Goal: Task Accomplishment & Management: Use online tool/utility

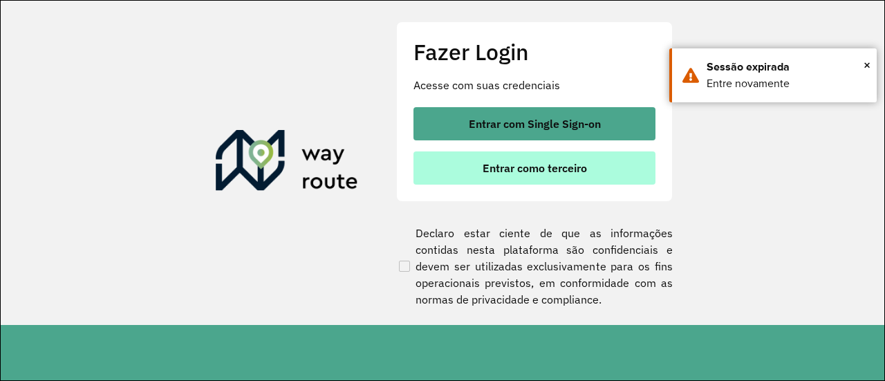
click at [550, 168] on span "Entrar como terceiro" at bounding box center [535, 168] width 104 height 11
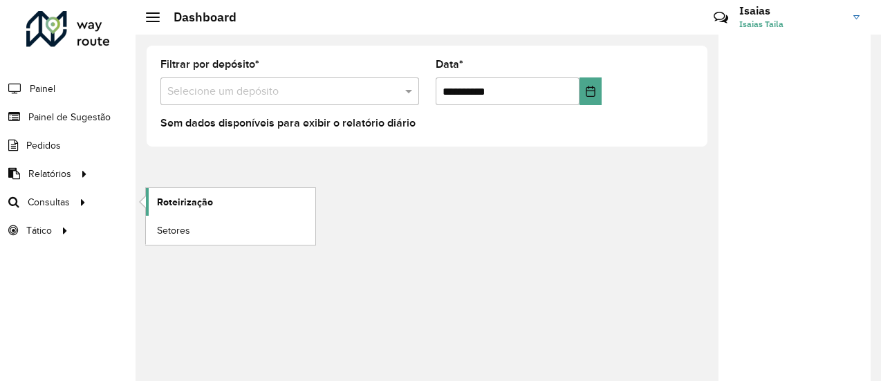
click at [176, 201] on span "Roteirização" at bounding box center [185, 202] width 56 height 15
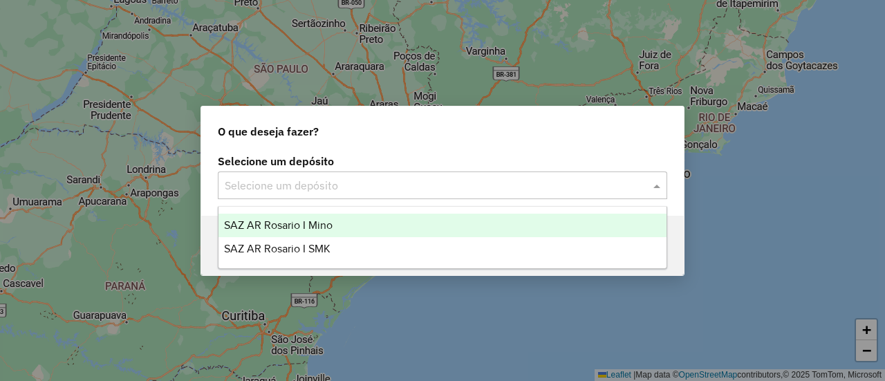
click at [657, 185] on span at bounding box center [658, 185] width 17 height 17
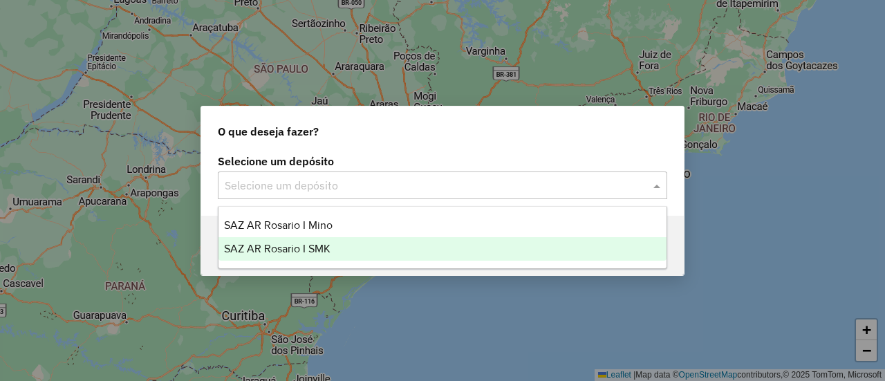
click at [313, 244] on span "SAZ AR Rosario I SMK" at bounding box center [277, 249] width 107 height 12
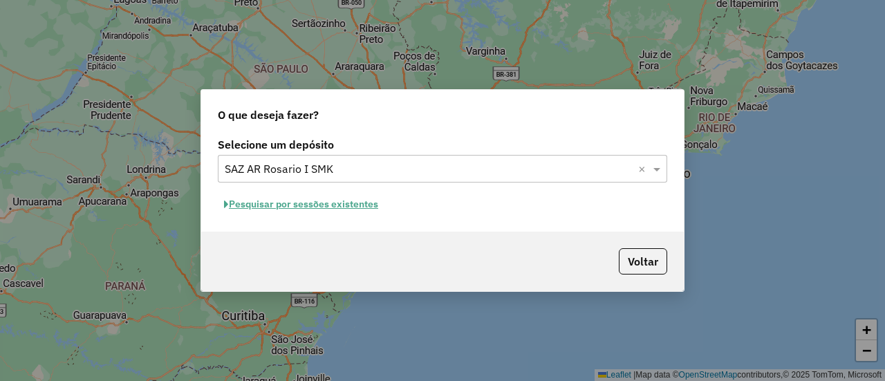
click at [350, 202] on button "Pesquisar por sessões existentes" at bounding box center [301, 204] width 167 height 21
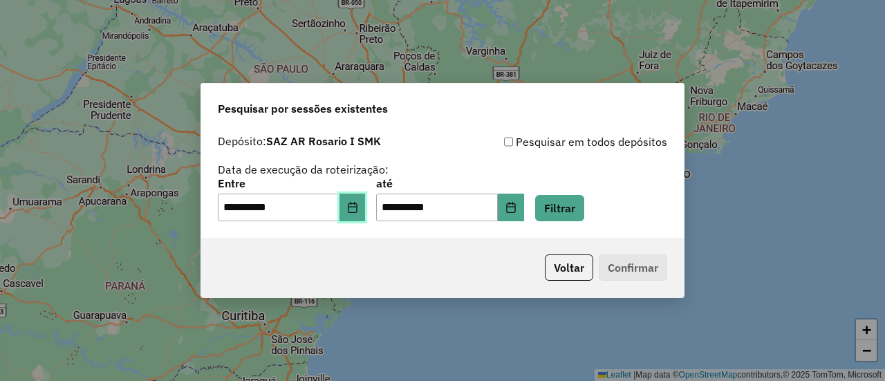
click at [358, 208] on icon "Choose Date" at bounding box center [352, 207] width 11 height 11
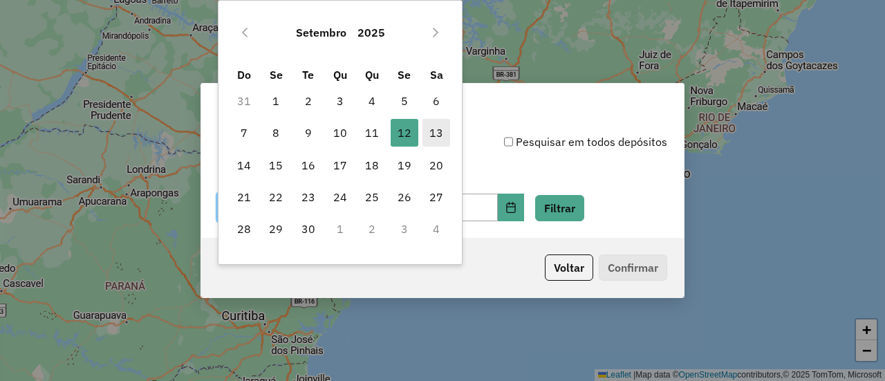
click at [435, 132] on span "13" at bounding box center [437, 133] width 28 height 28
type input "**********"
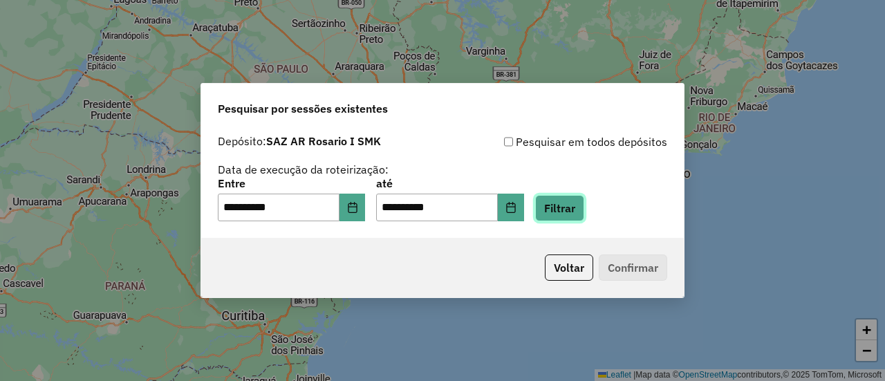
click at [573, 208] on button "Filtrar" at bounding box center [559, 208] width 49 height 26
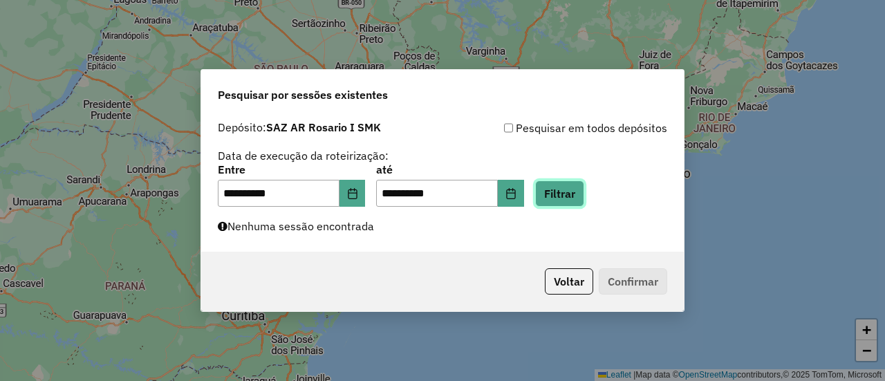
click at [582, 198] on button "Filtrar" at bounding box center [559, 194] width 49 height 26
click at [580, 191] on button "Filtrar" at bounding box center [559, 194] width 49 height 26
click at [584, 198] on button "Filtrar" at bounding box center [559, 194] width 49 height 26
click at [585, 198] on button "Filtrar" at bounding box center [559, 194] width 49 height 26
click at [580, 184] on button "Filtrar" at bounding box center [559, 194] width 49 height 26
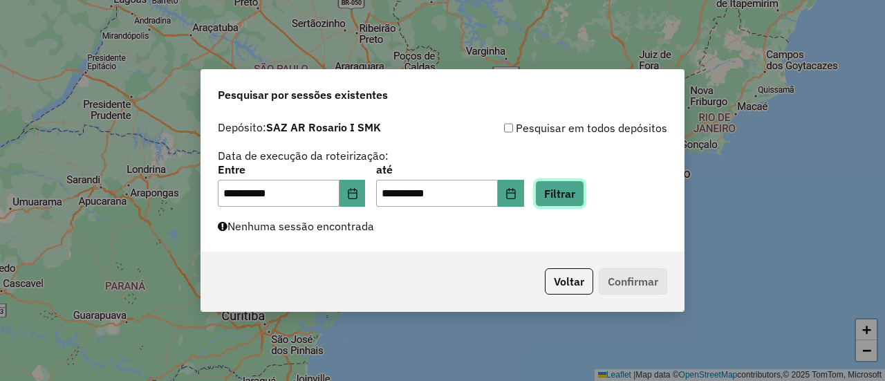
click at [578, 190] on button "Filtrar" at bounding box center [559, 194] width 49 height 26
click at [585, 191] on button "Filtrar" at bounding box center [559, 194] width 49 height 26
click at [582, 194] on button "Filtrar" at bounding box center [559, 194] width 49 height 26
click at [585, 194] on button "Filtrar" at bounding box center [559, 194] width 49 height 26
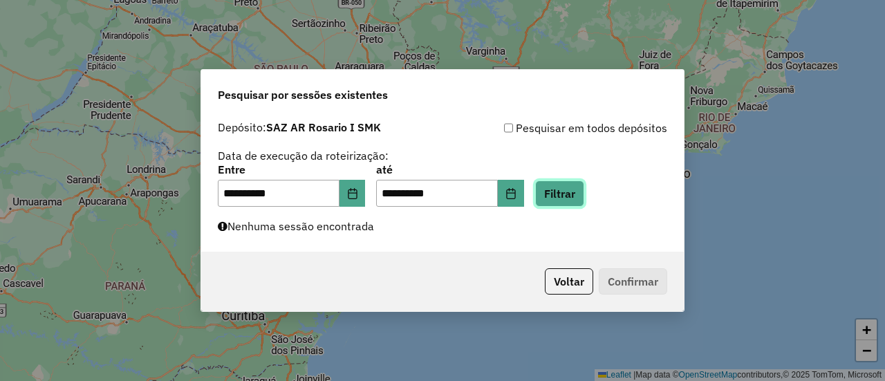
click at [585, 194] on button "Filtrar" at bounding box center [559, 194] width 49 height 26
click at [583, 193] on button "Filtrar" at bounding box center [559, 194] width 49 height 26
click at [585, 198] on button "Filtrar" at bounding box center [559, 194] width 49 height 26
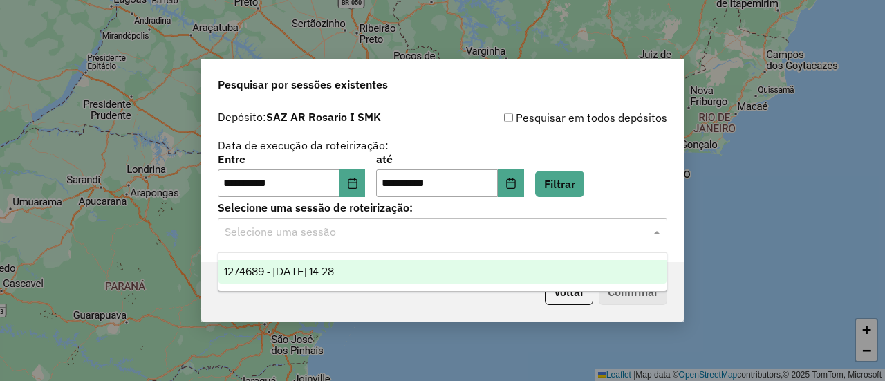
click at [657, 234] on span at bounding box center [658, 231] width 17 height 17
click at [329, 269] on span "1274689 - 13/09/2025 14:28" at bounding box center [279, 272] width 110 height 12
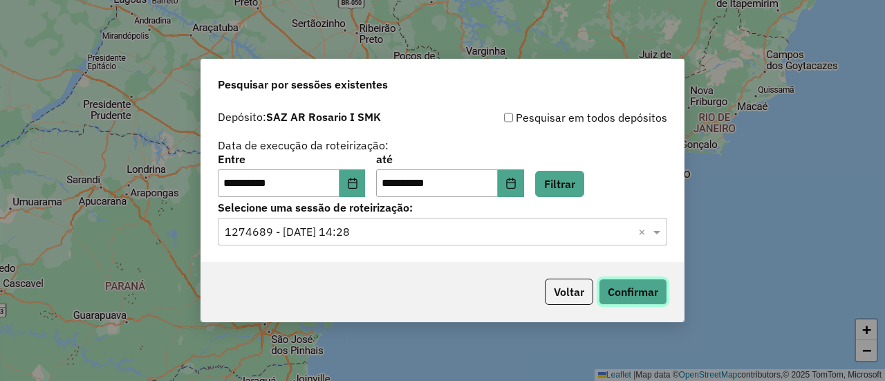
click at [641, 298] on button "Confirmar" at bounding box center [633, 292] width 68 height 26
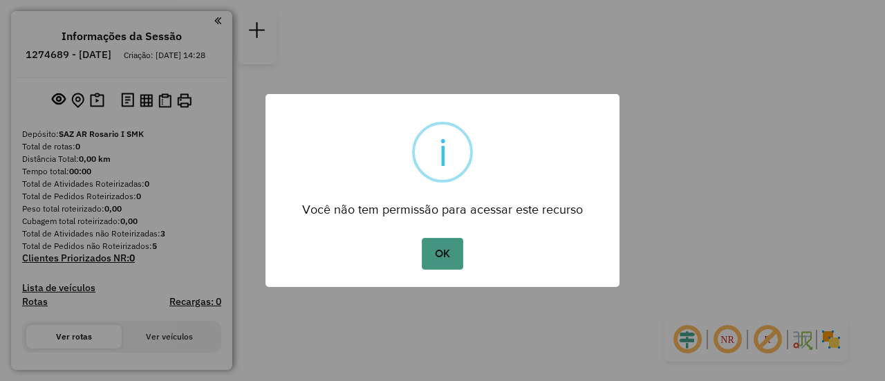
click at [437, 253] on button "OK" at bounding box center [442, 254] width 41 height 32
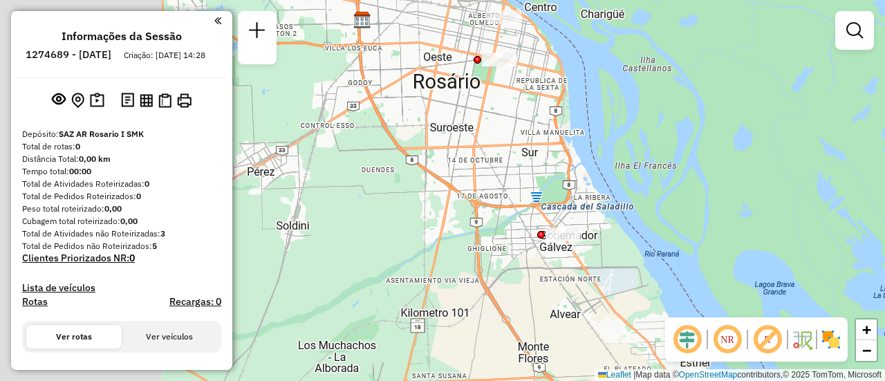
drag, startPoint x: 456, startPoint y: 216, endPoint x: 641, endPoint y: 228, distance: 185.1
click at [646, 234] on div "Janela de atendimento Grade de atendimento Capacidade Transportadoras Veículos …" at bounding box center [442, 190] width 885 height 381
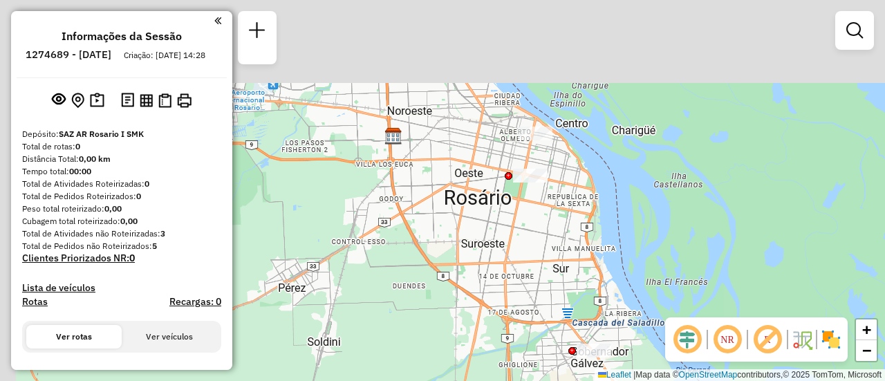
drag, startPoint x: 511, startPoint y: 130, endPoint x: 539, endPoint y: 246, distance: 119.5
click at [539, 246] on div "Janela de atendimento Grade de atendimento Capacidade Transportadoras Veículos …" at bounding box center [442, 190] width 885 height 381
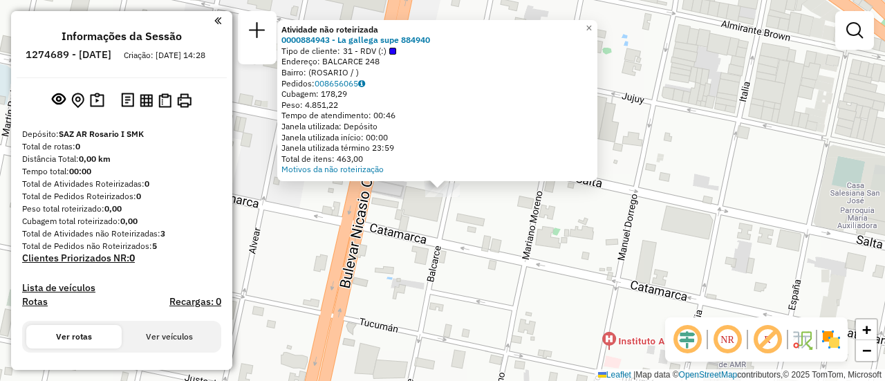
click at [506, 246] on div "Atividade não roteirizada 0000884943 - La gallega supe 884940 Tipo de cliente: …" at bounding box center [442, 190] width 885 height 381
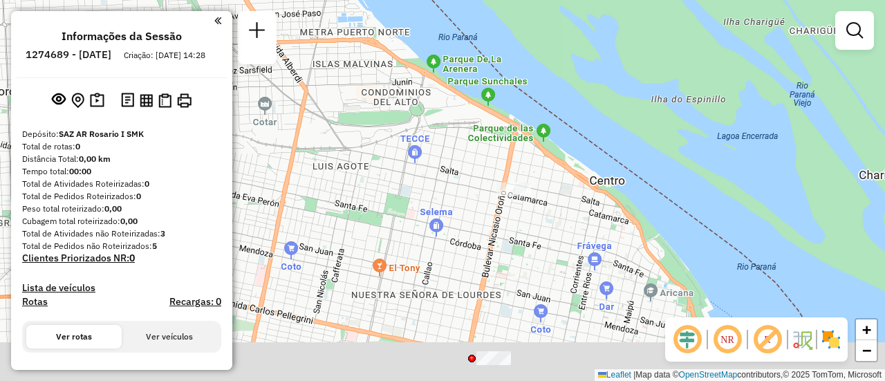
drag, startPoint x: 551, startPoint y: 315, endPoint x: 547, endPoint y: 218, distance: 96.9
click at [547, 218] on div "Janela de atendimento Grade de atendimento Capacidade Transportadoras Veículos …" at bounding box center [442, 190] width 885 height 381
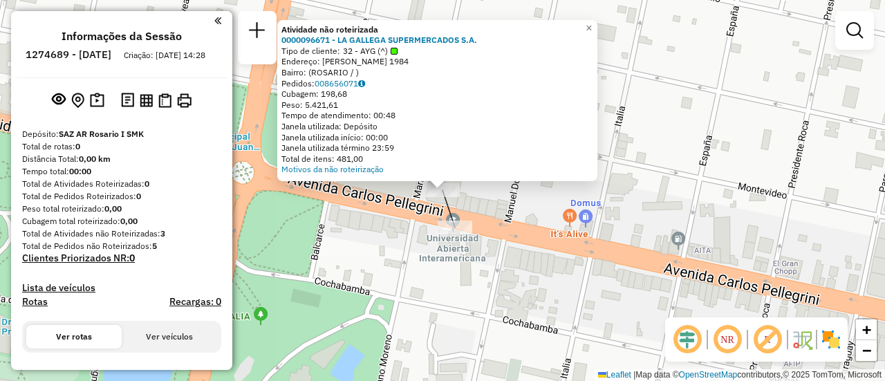
click at [531, 204] on div "Atividade não roteirizada 0000096671 - LA GALLEGA SUPERMERCADOS S.A. Tipo de cl…" at bounding box center [442, 190] width 885 height 381
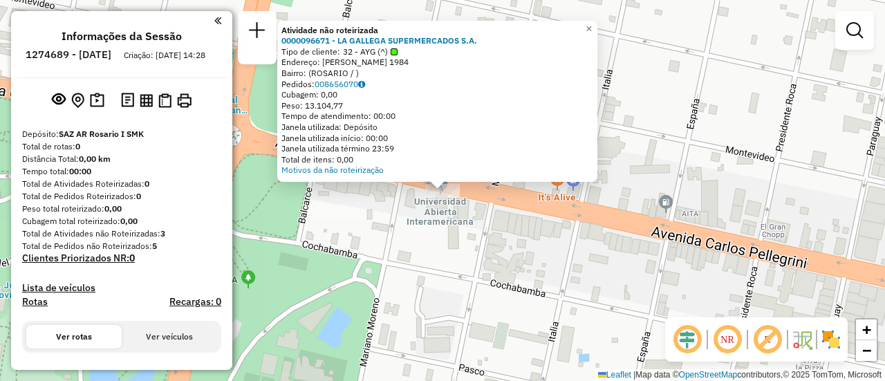
click at [512, 246] on div "Atividade não roteirizada 0000096671 - LA GALLEGA SUPERMERCADOS S.A. Tipo de cl…" at bounding box center [442, 190] width 885 height 381
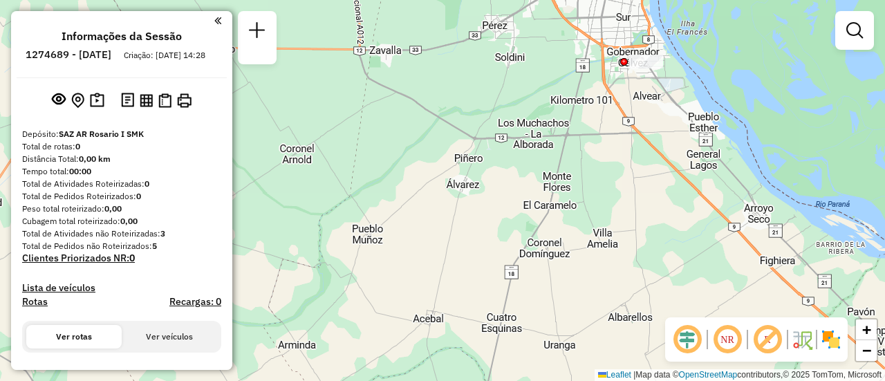
drag, startPoint x: 445, startPoint y: 316, endPoint x: 541, endPoint y: 51, distance: 281.9
click at [541, 51] on div "Janela de atendimento Grade de atendimento Capacidade Transportadoras Veículos …" at bounding box center [442, 190] width 885 height 381
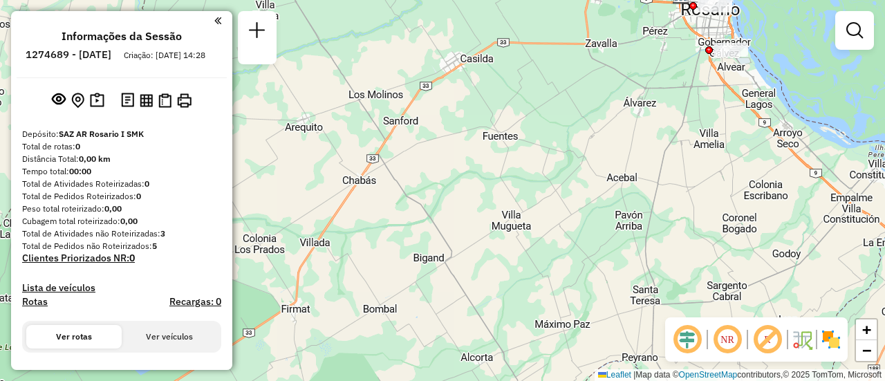
drag, startPoint x: 652, startPoint y: 261, endPoint x: 800, endPoint y: 237, distance: 150.0
click at [800, 237] on div "Janela de atendimento Grade de atendimento Capacidade Transportadoras Veículos …" at bounding box center [442, 190] width 885 height 381
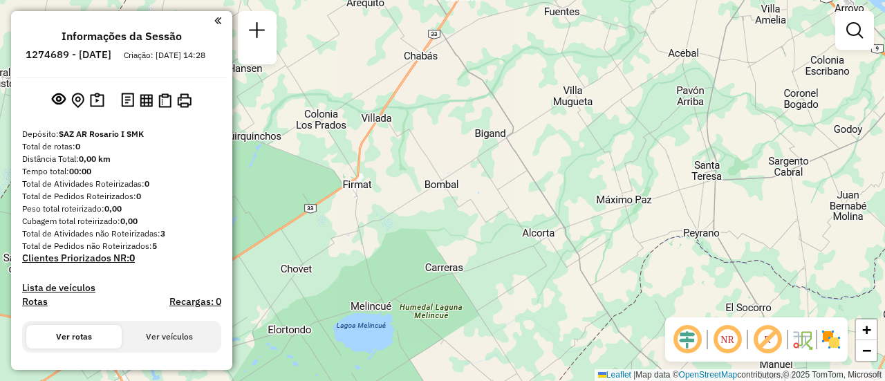
drag, startPoint x: 646, startPoint y: 245, endPoint x: 708, endPoint y: 120, distance: 138.9
click at [708, 120] on div "Janela de atendimento Grade de atendimento Capacidade Transportadoras Veículos …" at bounding box center [442, 190] width 885 height 381
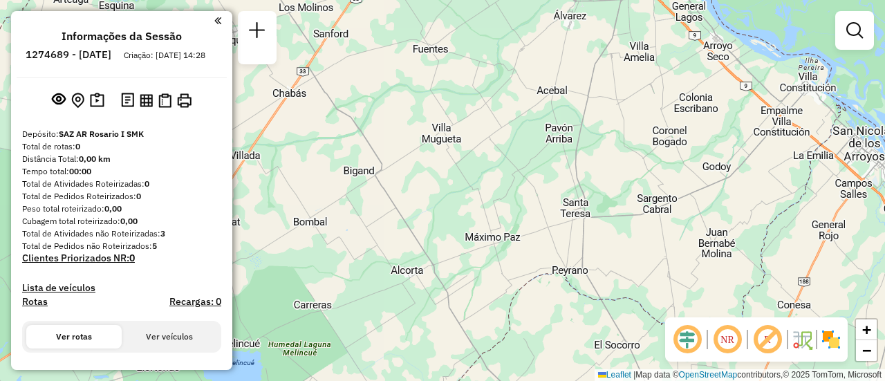
drag, startPoint x: 520, startPoint y: 183, endPoint x: 447, endPoint y: 169, distance: 73.9
click at [421, 192] on div "Janela de atendimento Grade de atendimento Capacidade Transportadoras Veículos …" at bounding box center [442, 190] width 885 height 381
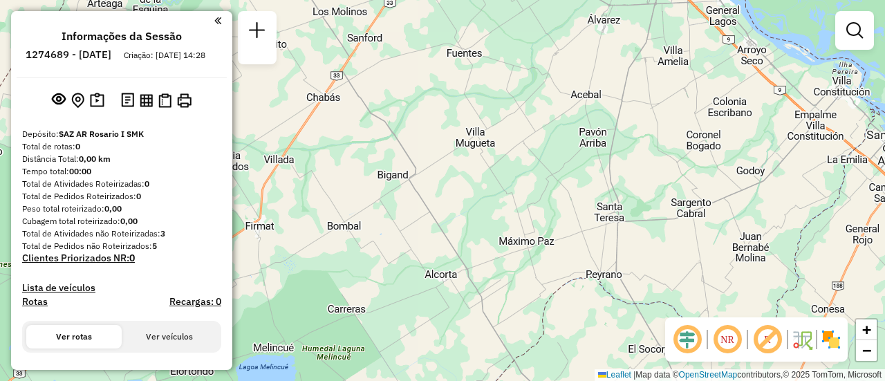
drag, startPoint x: 541, startPoint y: 107, endPoint x: 456, endPoint y: 360, distance: 267.1
click at [449, 372] on div "Janela de atendimento Grade de atendimento Capacidade Transportadoras Veículos …" at bounding box center [442, 190] width 885 height 381
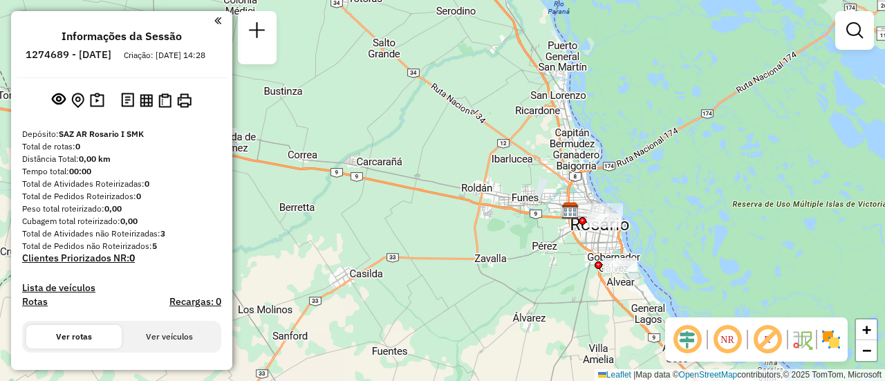
drag, startPoint x: 526, startPoint y: 232, endPoint x: 531, endPoint y: 356, distance: 124.0
click at [531, 367] on div "Janela de atendimento Grade de atendimento Capacidade Transportadoras Veículos …" at bounding box center [442, 190] width 885 height 381
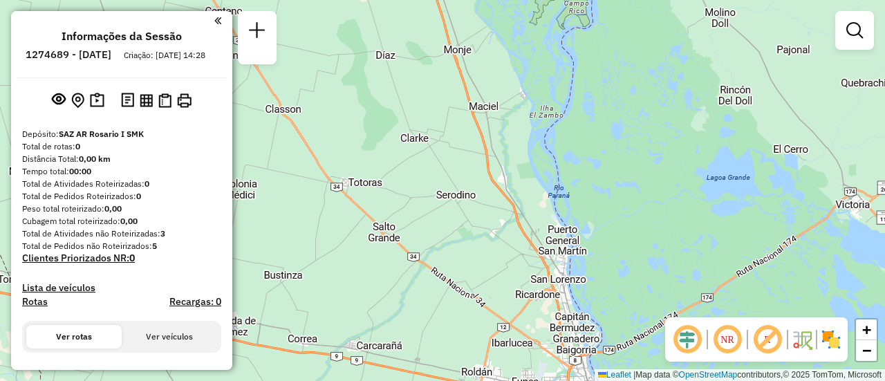
drag, startPoint x: 531, startPoint y: 219, endPoint x: 525, endPoint y: 289, distance: 70.8
click at [526, 292] on div "Janela de atendimento Grade de atendimento Capacidade Transportadoras Veículos …" at bounding box center [442, 190] width 885 height 381
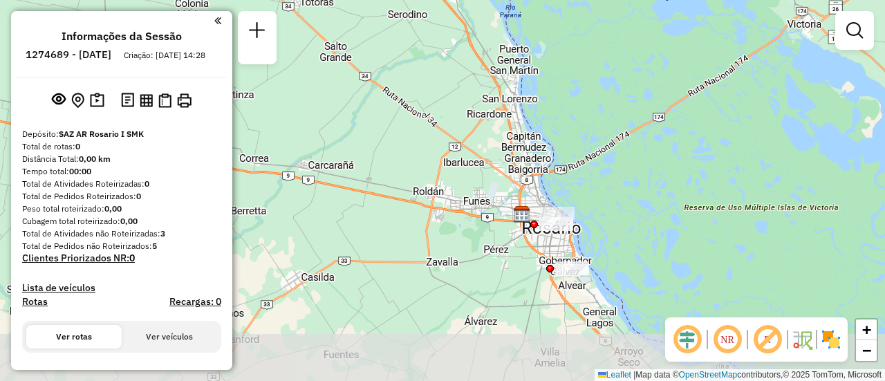
drag, startPoint x: 609, startPoint y: 269, endPoint x: 583, endPoint y: 62, distance: 208.5
click at [580, 55] on div "Janela de atendimento Grade de atendimento Capacidade Transportadoras Veículos …" at bounding box center [442, 190] width 885 height 381
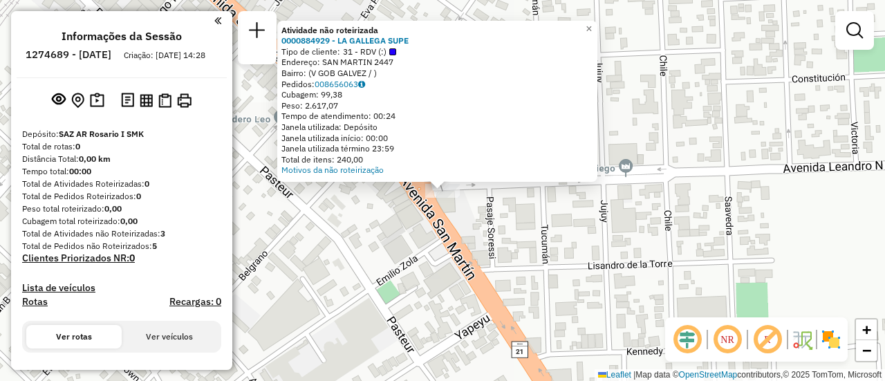
click at [529, 227] on div "Atividade não roteirizada 0000884929 - LA GALLEGA SUPE Tipo de cliente: 31 - RD…" at bounding box center [442, 190] width 885 height 381
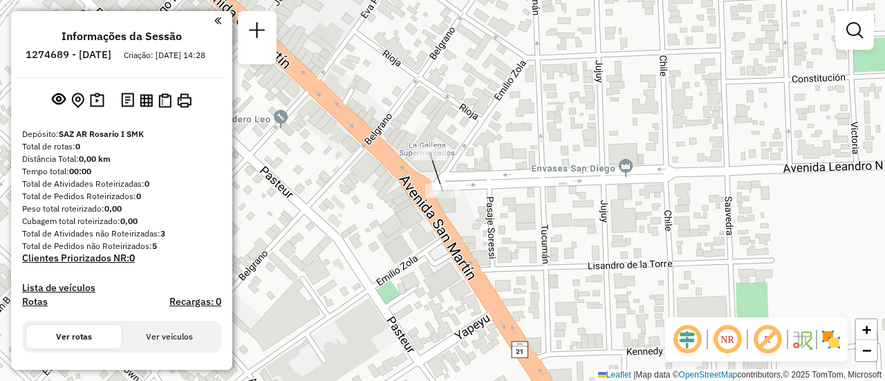
click at [529, 227] on div "Janela de atendimento Grade de atendimento Capacidade Transportadoras Veículos …" at bounding box center [442, 190] width 885 height 381
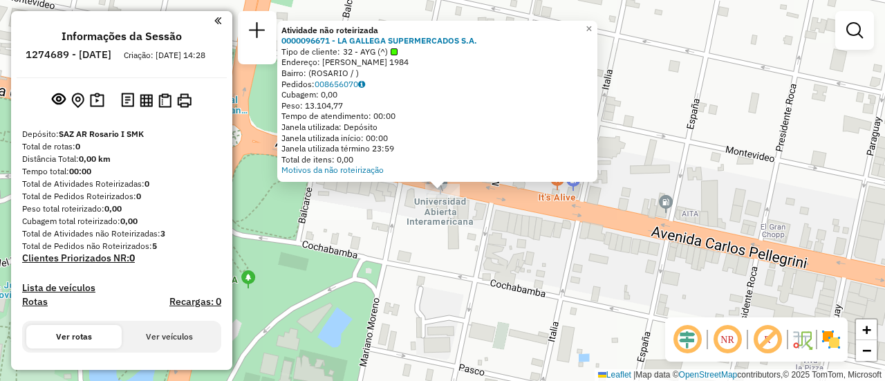
click at [411, 219] on div "Atividade não roteirizada 0000096671 - LA GALLEGA SUPERMERCADOS S.A. Tipo de cl…" at bounding box center [442, 190] width 885 height 381
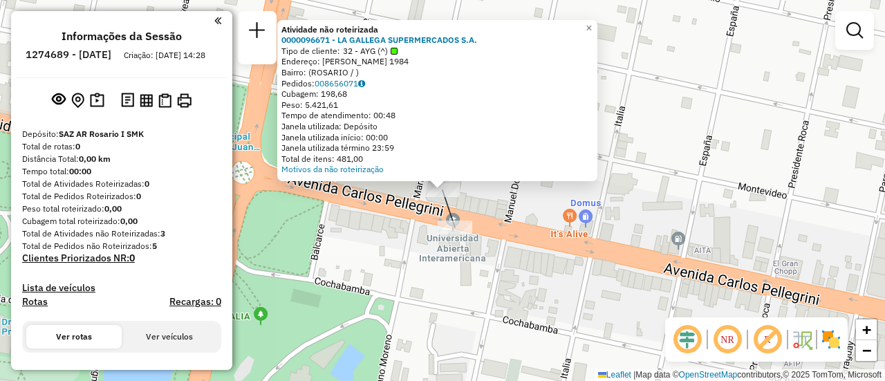
click at [378, 250] on div "Atividade não roteirizada 0000096671 - LA GALLEGA SUPERMERCADOS S.A. Tipo de cl…" at bounding box center [442, 190] width 885 height 381
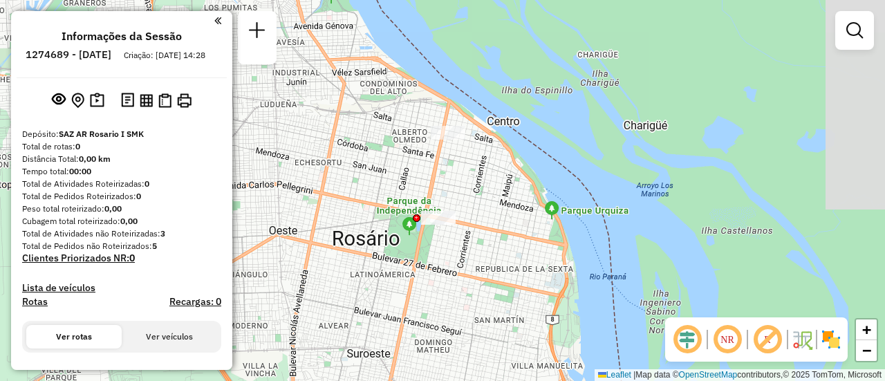
drag, startPoint x: 498, startPoint y: 132, endPoint x: 410, endPoint y: 181, distance: 100.3
click at [410, 181] on div "Janela de atendimento Grade de atendimento Capacidade Transportadoras Veículos …" at bounding box center [442, 190] width 885 height 381
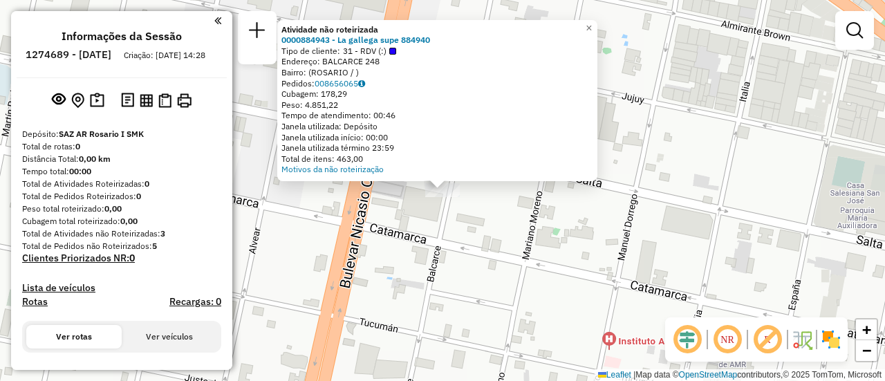
click at [506, 226] on div "Atividade não roteirizada 0000884943 - La gallega supe 884940 Tipo de cliente: …" at bounding box center [442, 190] width 885 height 381
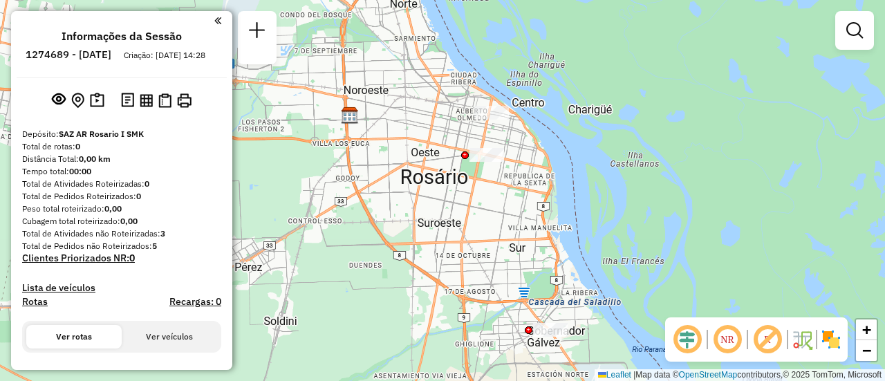
drag, startPoint x: 522, startPoint y: 262, endPoint x: 511, endPoint y: 141, distance: 121.6
click at [508, 140] on div "Janela de atendimento Grade de atendimento Capacidade Transportadoras Veículos …" at bounding box center [442, 190] width 885 height 381
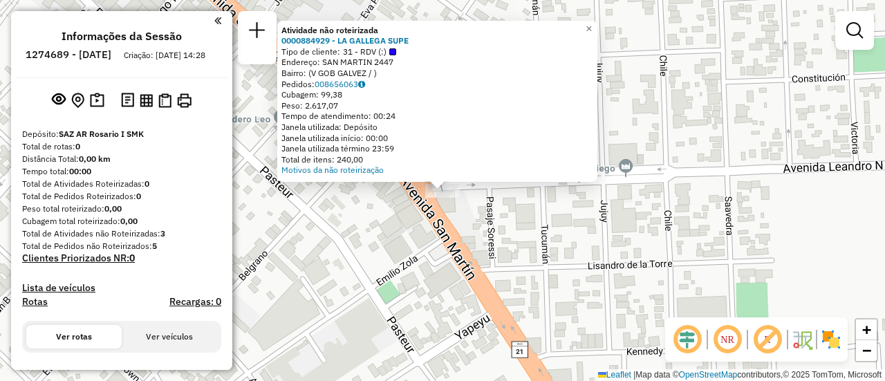
click at [592, 235] on div "Atividade não roteirizada 0000884929 - LA GALLEGA SUPE Tipo de cliente: 31 - RD…" at bounding box center [442, 190] width 885 height 381
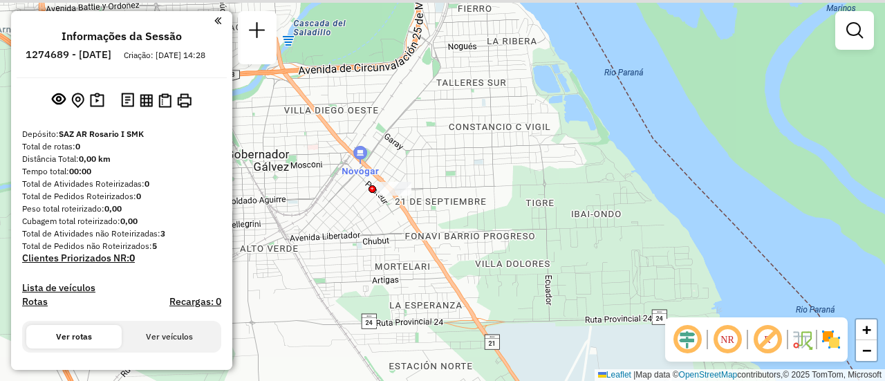
drag, startPoint x: 350, startPoint y: 129, endPoint x: 506, endPoint y: 251, distance: 198.0
click at [504, 250] on div "Janela de atendimento Grade de atendimento Capacidade Transportadoras Veículos …" at bounding box center [442, 190] width 885 height 381
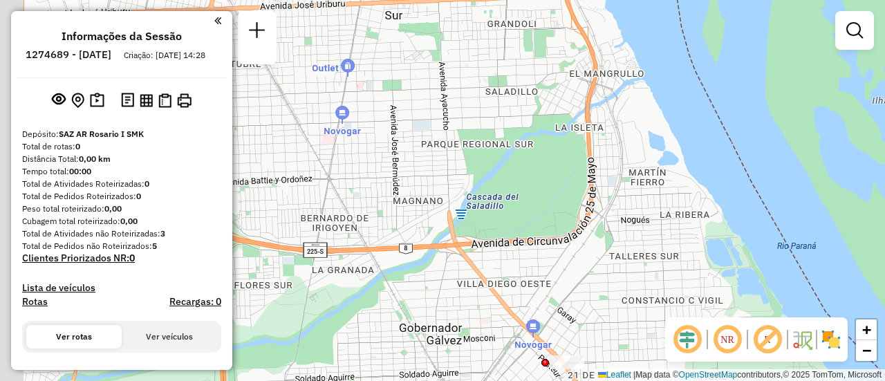
drag, startPoint x: 441, startPoint y: 194, endPoint x: 592, endPoint y: 324, distance: 199.2
click at [584, 327] on div "Janela de atendimento Grade de atendimento Capacidade Transportadoras Veículos …" at bounding box center [442, 190] width 885 height 381
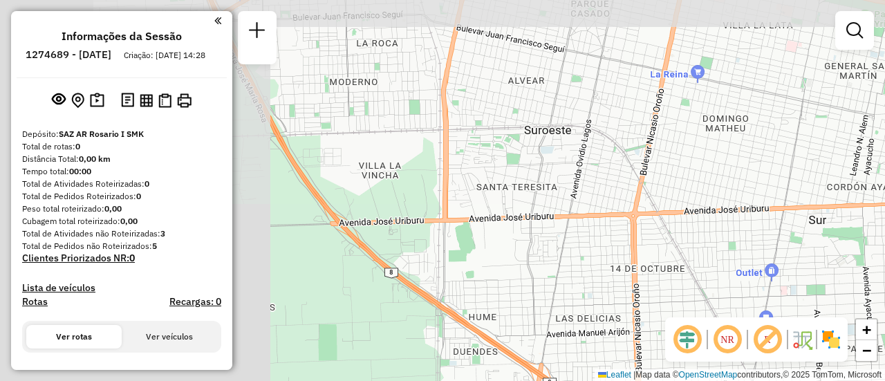
drag, startPoint x: 413, startPoint y: 187, endPoint x: 686, endPoint y: 259, distance: 282.6
click at [686, 259] on div "Janela de atendimento Grade de atendimento Capacidade Transportadoras Veículos …" at bounding box center [442, 190] width 885 height 381
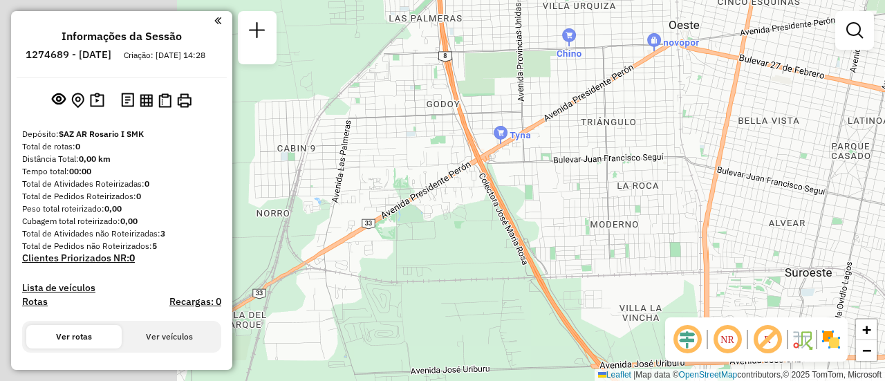
drag, startPoint x: 410, startPoint y: 138, endPoint x: 679, endPoint y: 282, distance: 305.2
click at [674, 282] on div "Janela de atendimento Grade de atendimento Capacidade Transportadoras Veículos …" at bounding box center [442, 190] width 885 height 381
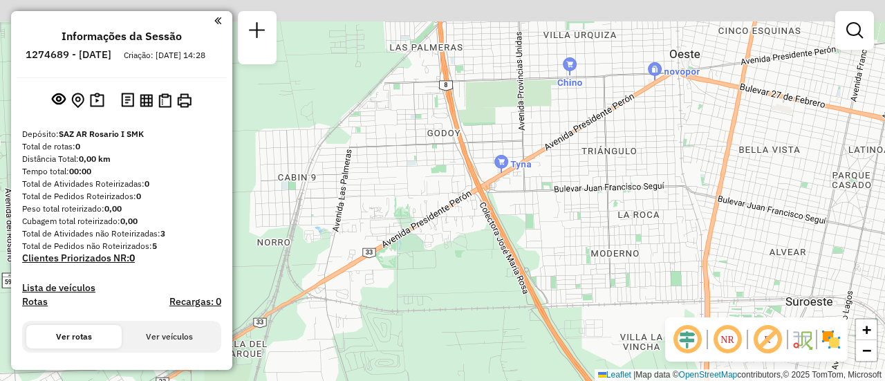
drag, startPoint x: 466, startPoint y: 186, endPoint x: 470, endPoint y: 258, distance: 72.1
click at [469, 261] on div "Janela de atendimento Grade de atendimento Capacidade Transportadoras Veículos …" at bounding box center [442, 190] width 885 height 381
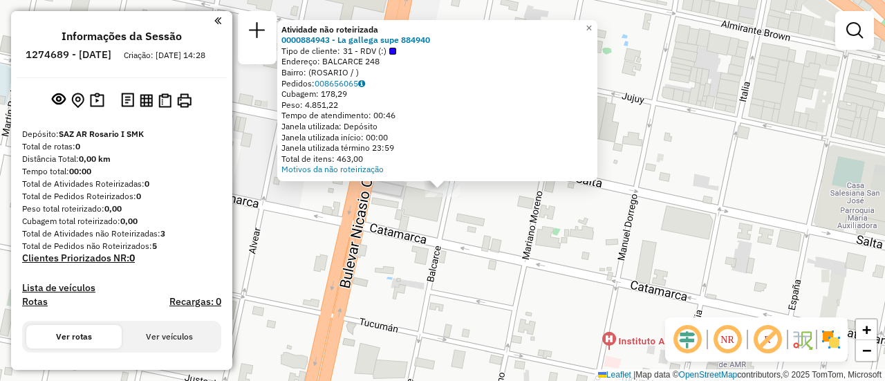
click at [512, 226] on div "Atividade não roteirizada 0000884943 - La gallega supe 884940 Tipo de cliente: …" at bounding box center [442, 190] width 885 height 381
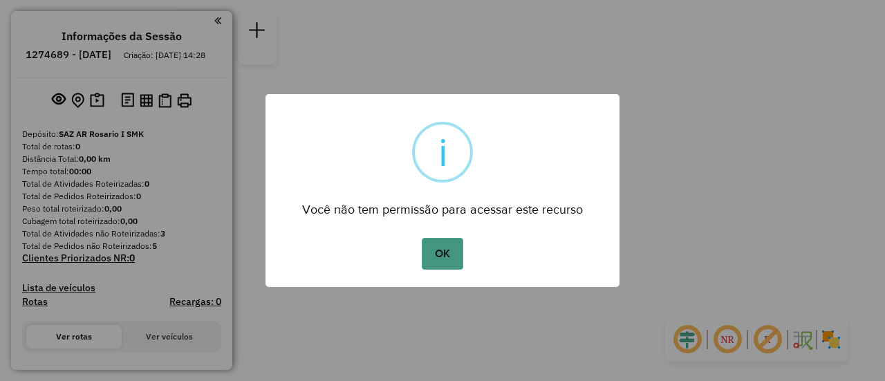
click at [450, 257] on button "OK" at bounding box center [442, 254] width 41 height 32
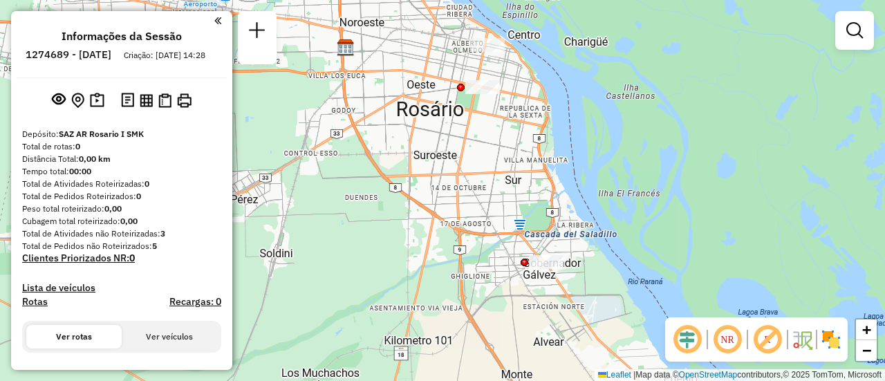
drag, startPoint x: 450, startPoint y: 64, endPoint x: 402, endPoint y: 162, distance: 108.9
click div "Janela de atendimento Grade de atendimento Capacidade Transportadoras Veículos …"
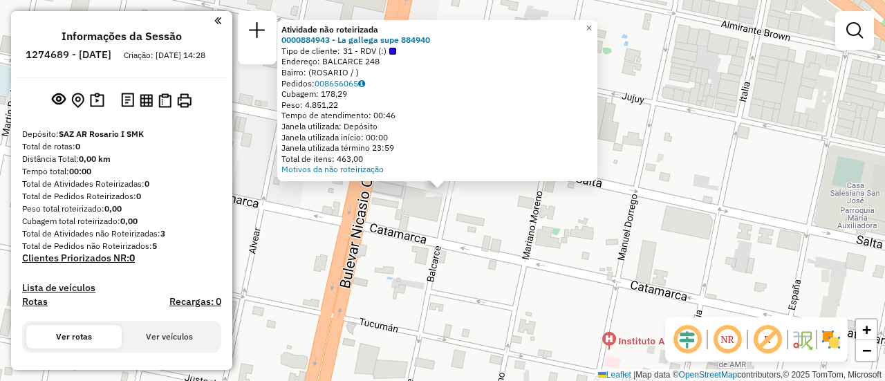
click div "Atividade não roteirizada 0000884943 - La gallega supe 884940 Tipo de cliente: …"
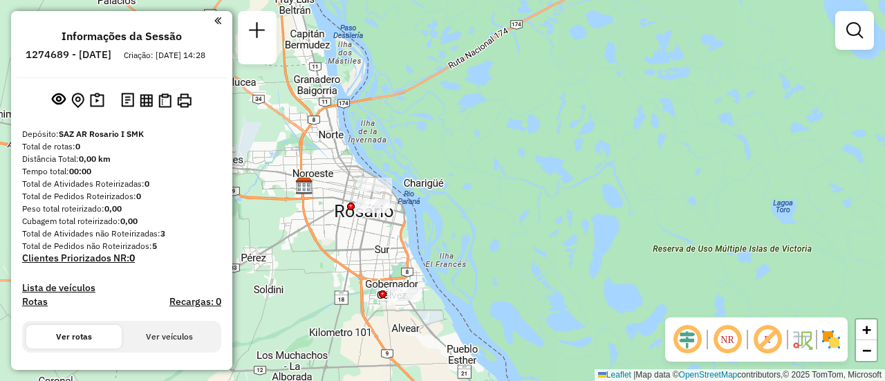
drag, startPoint x: 510, startPoint y: 317, endPoint x: 370, endPoint y: 230, distance: 164.7
click div "Janela de atendimento Grade de atendimento Capacidade Transportadoras Veículos …"
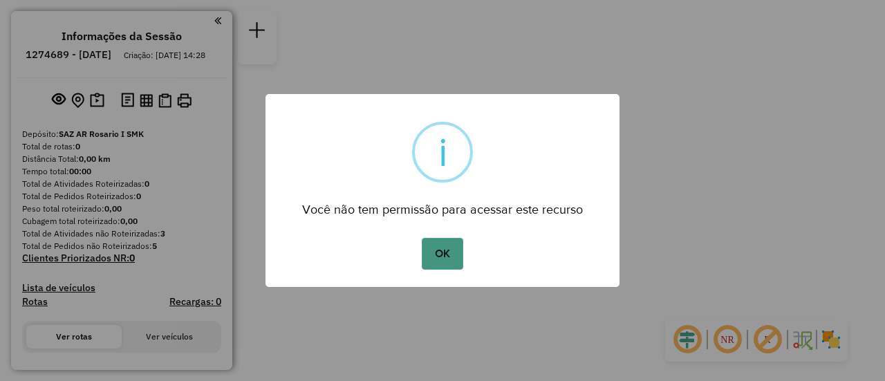
click at [449, 257] on button "OK" at bounding box center [442, 254] width 41 height 32
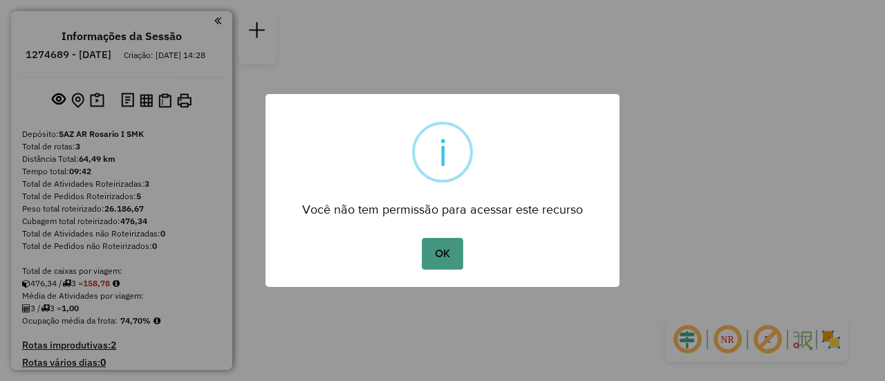
click at [437, 254] on button "OK" at bounding box center [442, 254] width 41 height 32
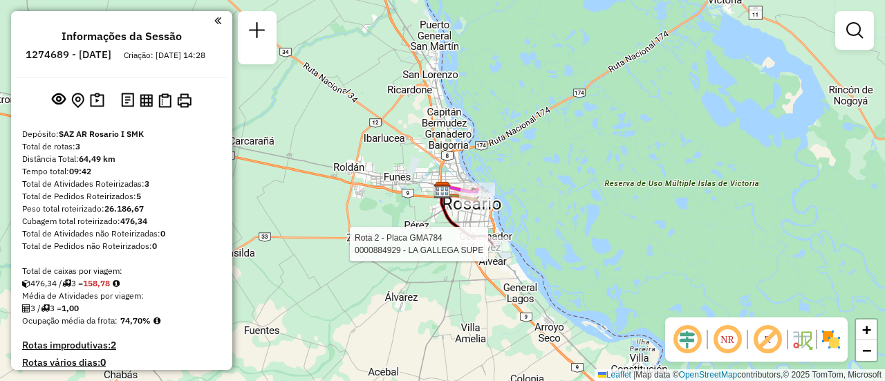
select select "**********"
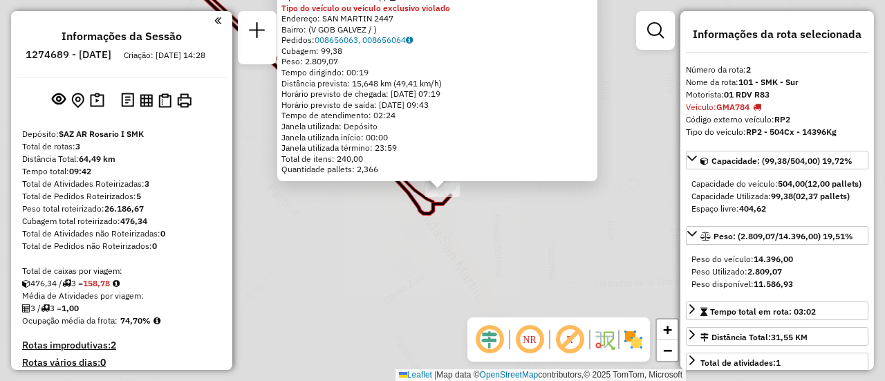
scroll to position [352, 0]
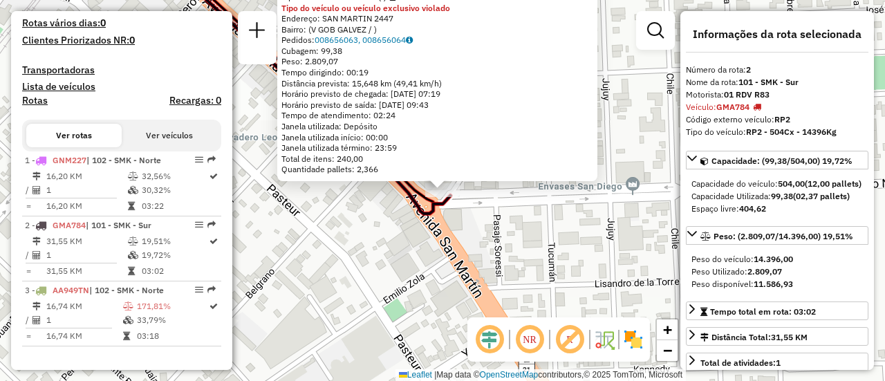
click at [511, 221] on div "0000884929 - LA GALLEGA SUPE Tipo de cliente: 31 - RDV (:) Tipo do veículo ou v…" at bounding box center [442, 190] width 885 height 381
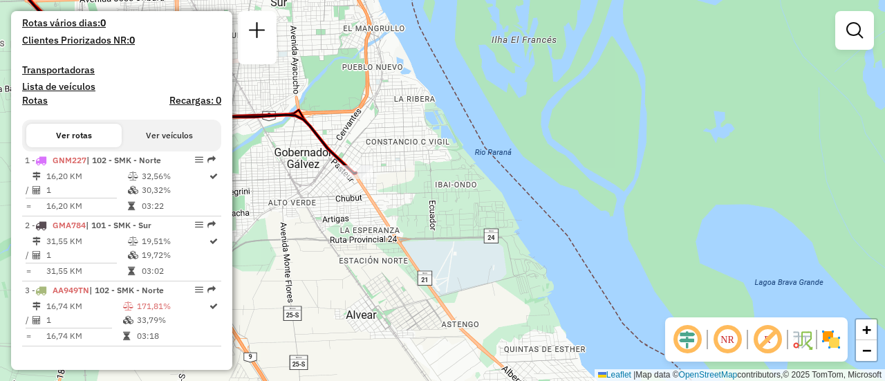
drag, startPoint x: 356, startPoint y: 120, endPoint x: 713, endPoint y: 219, distance: 370.4
click at [712, 219] on div "Janela de atendimento Grade de atendimento Capacidade Transportadoras Veículos …" at bounding box center [442, 190] width 885 height 381
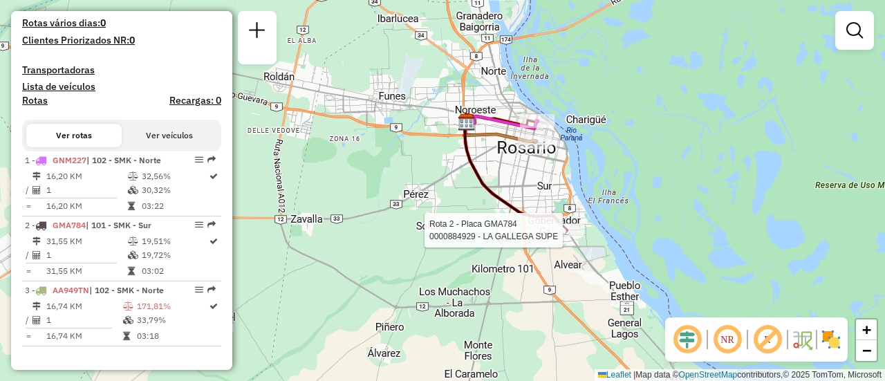
select select "**********"
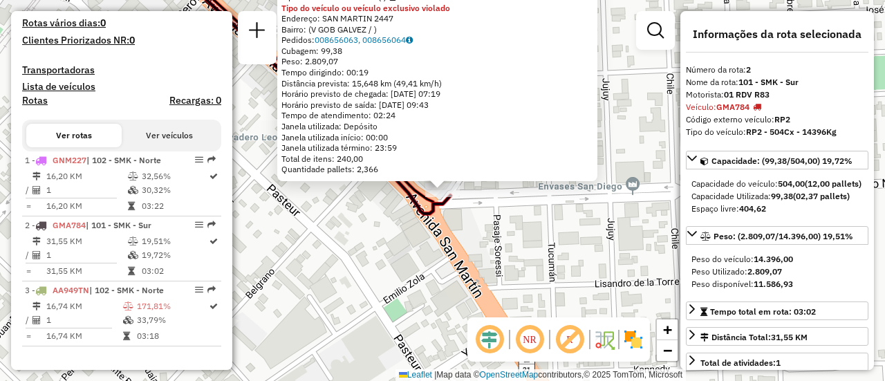
click at [484, 226] on div "0000884929 - LA GALLEGA SUPE Tipo de cliente: 31 - RDV (:) Tipo do veículo ou v…" at bounding box center [442, 190] width 885 height 381
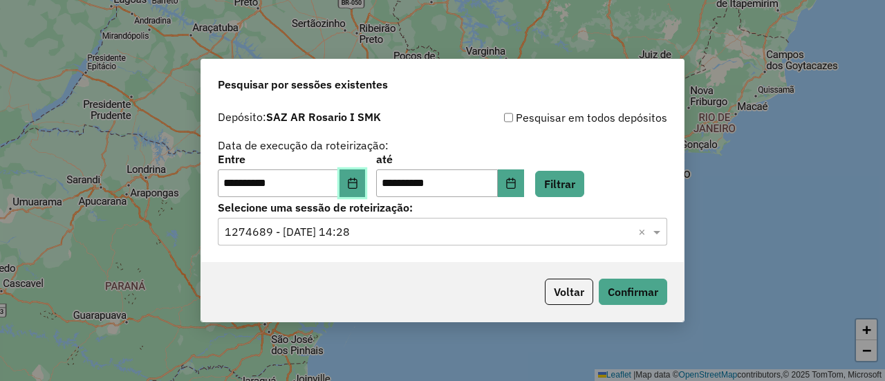
click at [357, 180] on icon "Choose Date" at bounding box center [352, 183] width 9 height 11
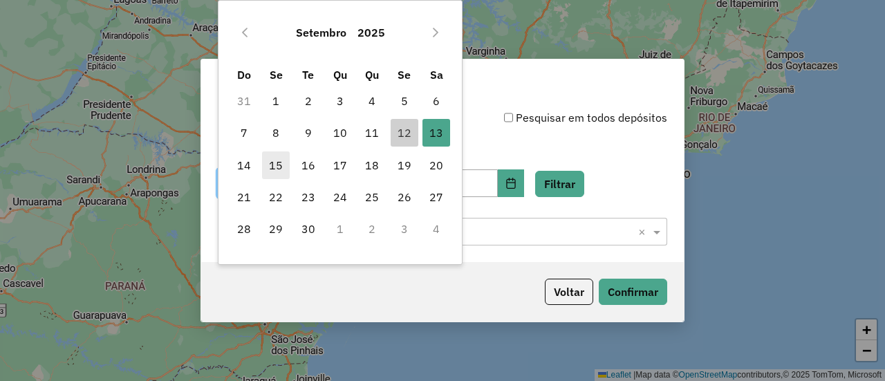
click at [275, 165] on span "15" at bounding box center [276, 165] width 28 height 28
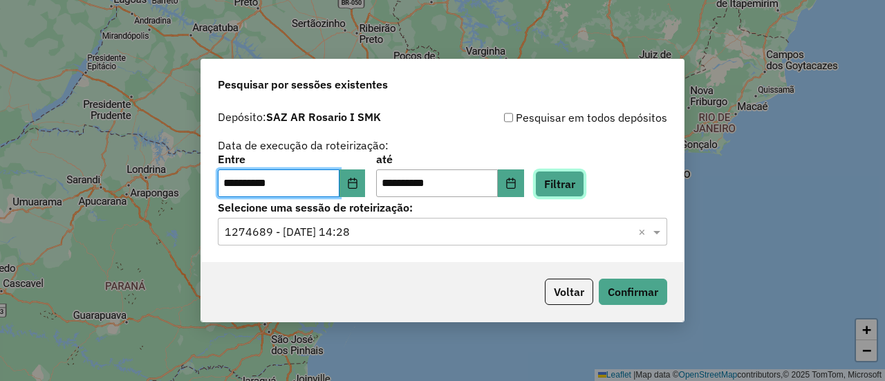
click at [585, 187] on button "Filtrar" at bounding box center [559, 184] width 49 height 26
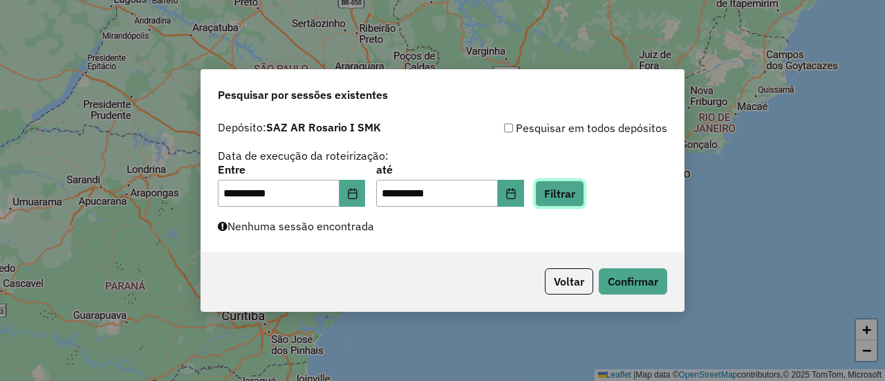
click at [580, 190] on button "Filtrar" at bounding box center [559, 194] width 49 height 26
click at [580, 194] on button "Filtrar" at bounding box center [559, 194] width 49 height 26
click at [576, 190] on button "Filtrar" at bounding box center [559, 194] width 49 height 26
click at [634, 284] on button "Confirmar" at bounding box center [633, 281] width 68 height 26
click at [581, 193] on button "Filtrar" at bounding box center [559, 194] width 49 height 26
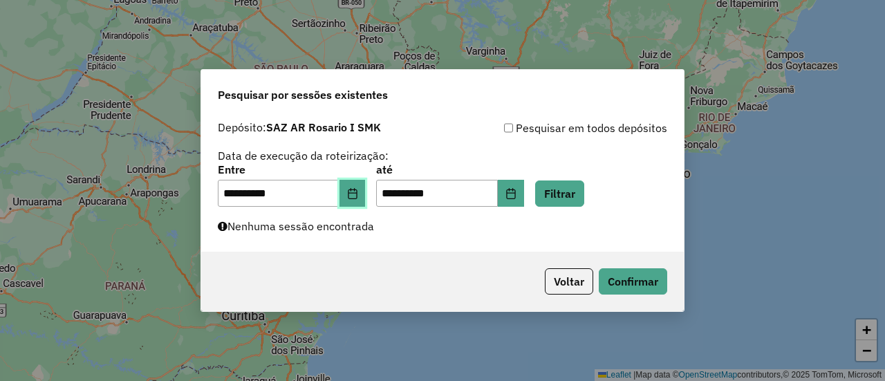
click at [357, 190] on icon "Choose Date" at bounding box center [352, 193] width 9 height 11
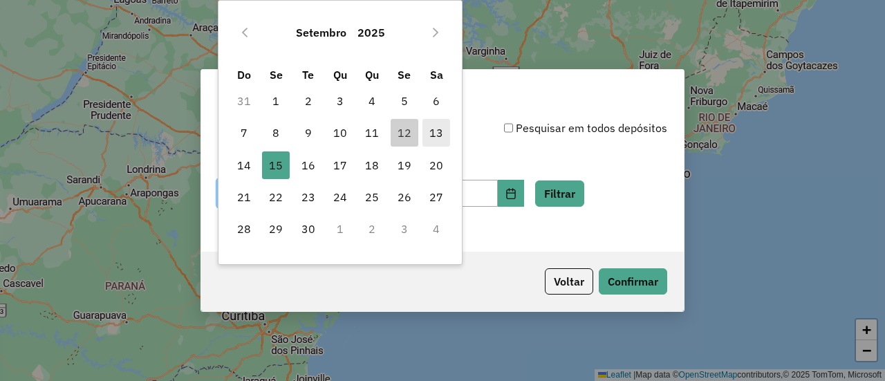
click at [441, 131] on span "13" at bounding box center [437, 133] width 28 height 28
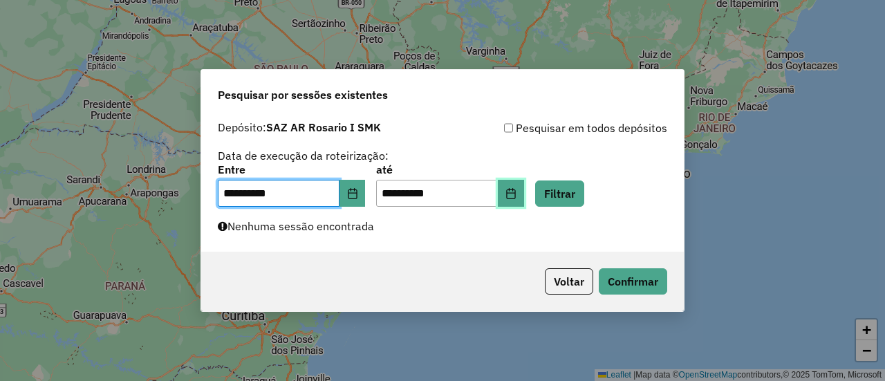
click at [517, 194] on icon "Choose Date" at bounding box center [511, 193] width 11 height 11
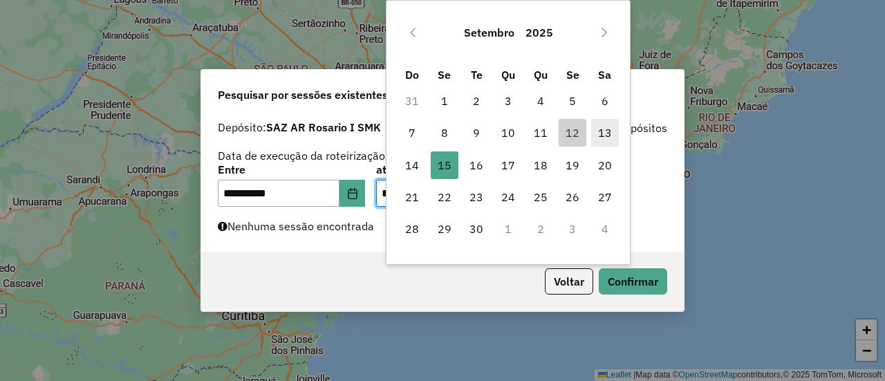
click at [603, 131] on span "13" at bounding box center [605, 133] width 28 height 28
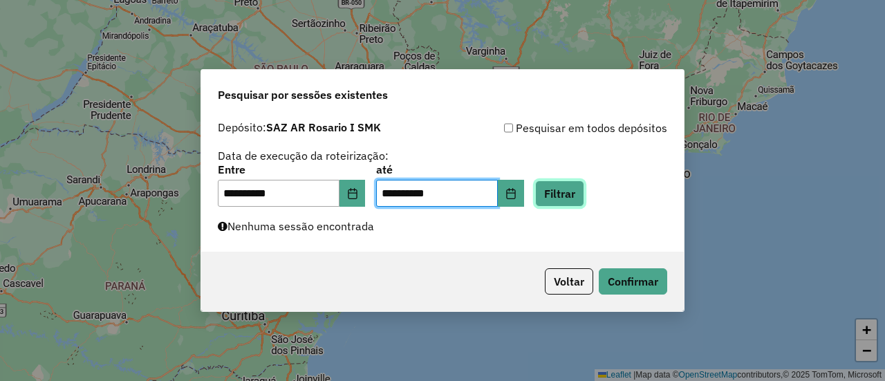
click at [580, 194] on button "Filtrar" at bounding box center [559, 194] width 49 height 26
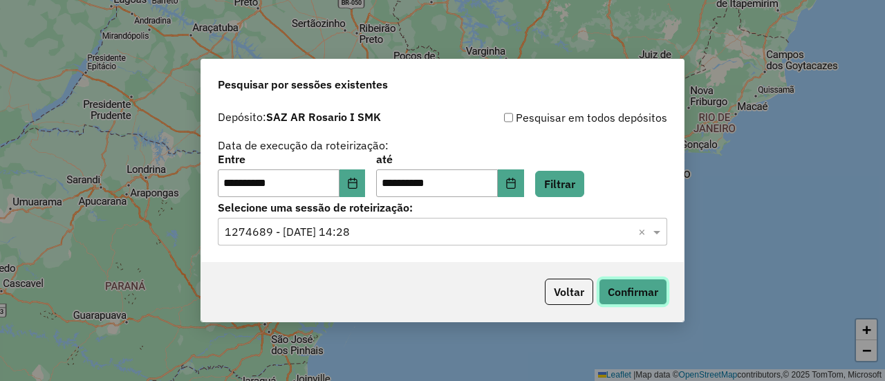
click at [629, 293] on button "Confirmar" at bounding box center [633, 292] width 68 height 26
click at [357, 180] on icon "Choose Date" at bounding box center [352, 183] width 9 height 11
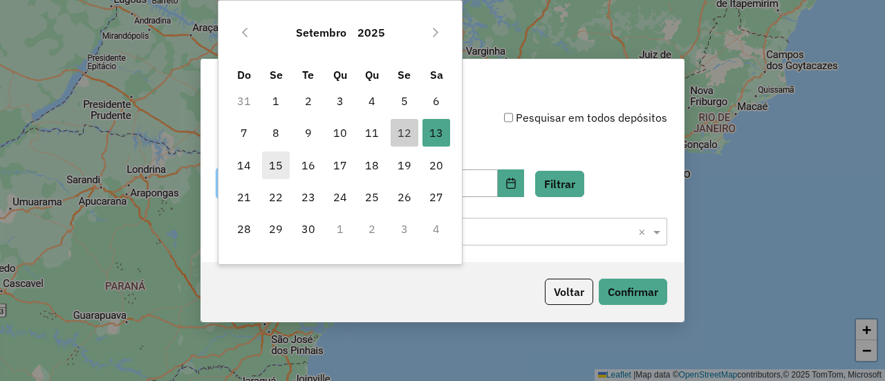
click at [275, 166] on span "15" at bounding box center [276, 165] width 28 height 28
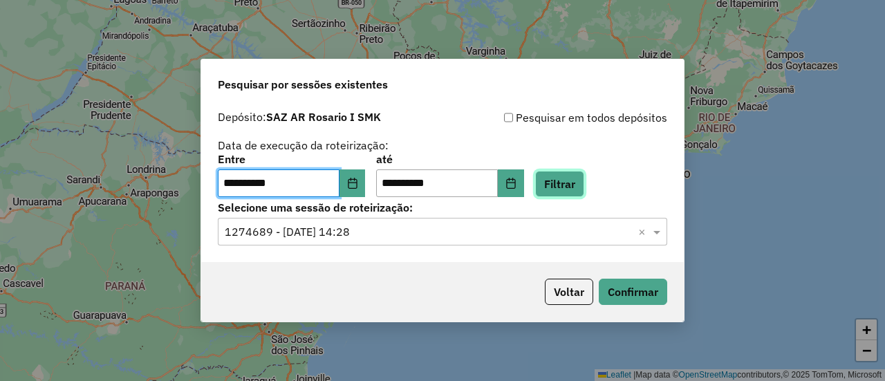
click at [582, 187] on button "Filtrar" at bounding box center [559, 184] width 49 height 26
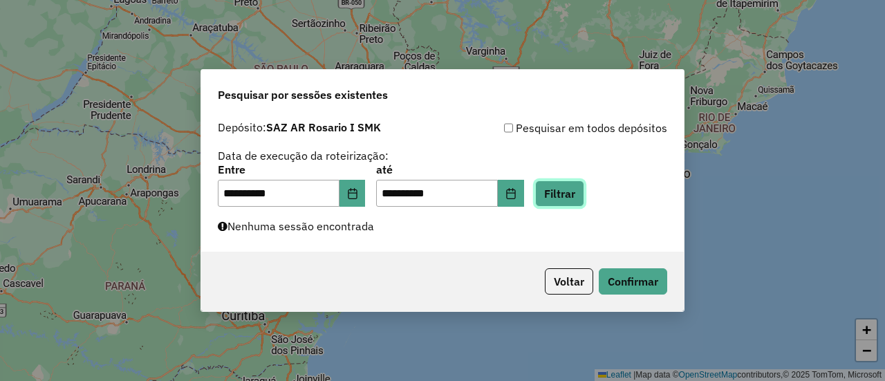
click at [577, 196] on button "Filtrar" at bounding box center [559, 194] width 49 height 26
click at [574, 192] on button "Filtrar" at bounding box center [559, 194] width 49 height 26
click at [580, 195] on button "Filtrar" at bounding box center [559, 194] width 49 height 26
click at [585, 196] on button "Filtrar" at bounding box center [559, 194] width 49 height 26
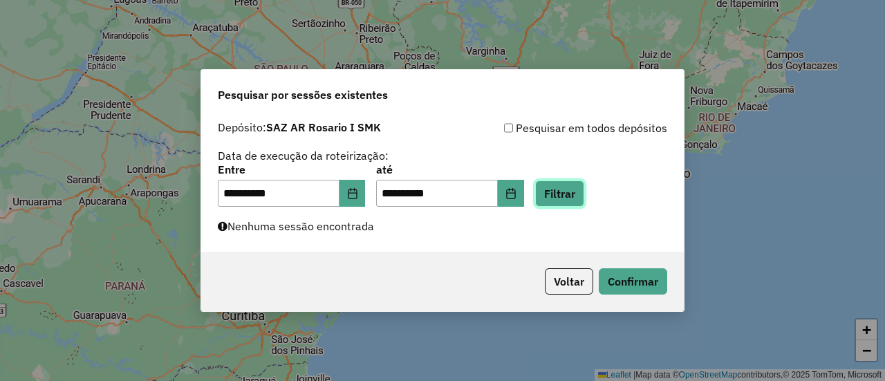
click at [583, 192] on button "Filtrar" at bounding box center [559, 194] width 49 height 26
click at [580, 193] on button "Filtrar" at bounding box center [559, 194] width 49 height 26
click at [585, 191] on button "Filtrar" at bounding box center [559, 194] width 49 height 26
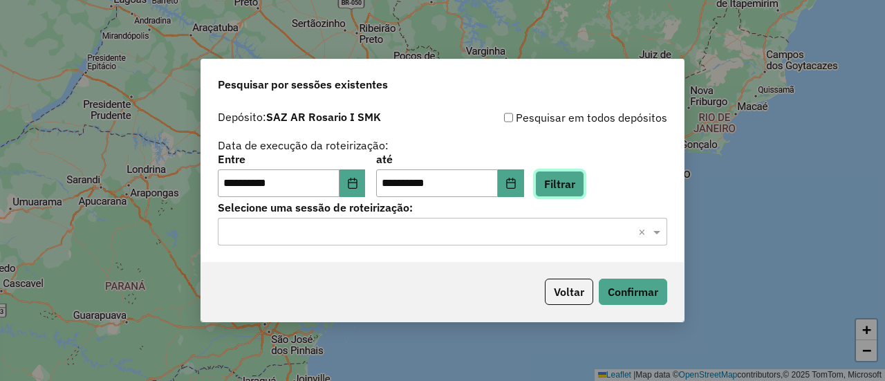
click at [578, 181] on button "Filtrar" at bounding box center [559, 184] width 49 height 26
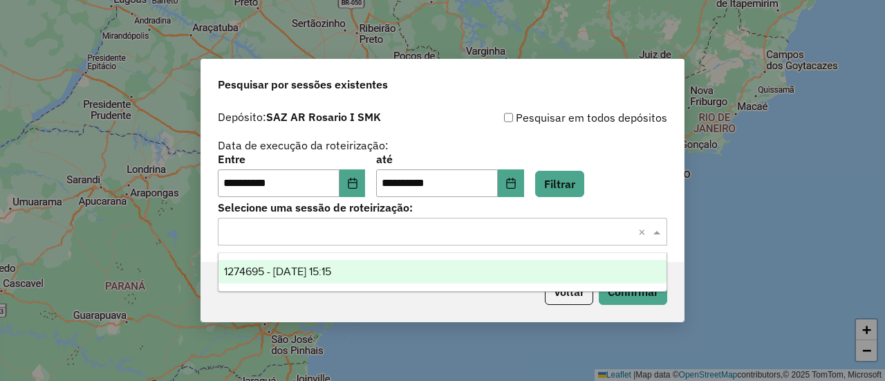
click at [656, 232] on span at bounding box center [658, 231] width 17 height 17
click at [331, 273] on span "1274695 - 15/09/2025 15:15" at bounding box center [277, 272] width 107 height 12
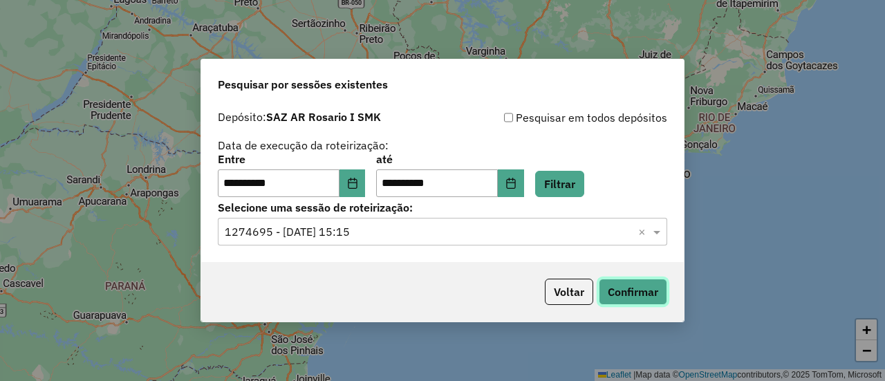
click at [632, 292] on button "Confirmar" at bounding box center [633, 292] width 68 height 26
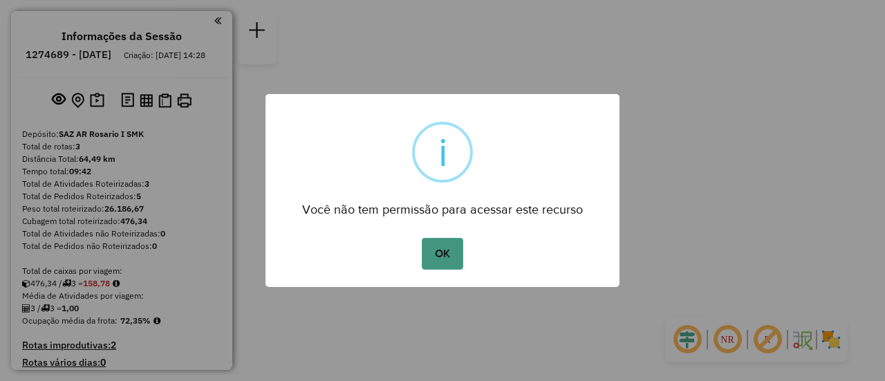
click at [444, 257] on button "OK" at bounding box center [442, 254] width 41 height 32
click at [457, 256] on button "OK" at bounding box center [442, 254] width 41 height 32
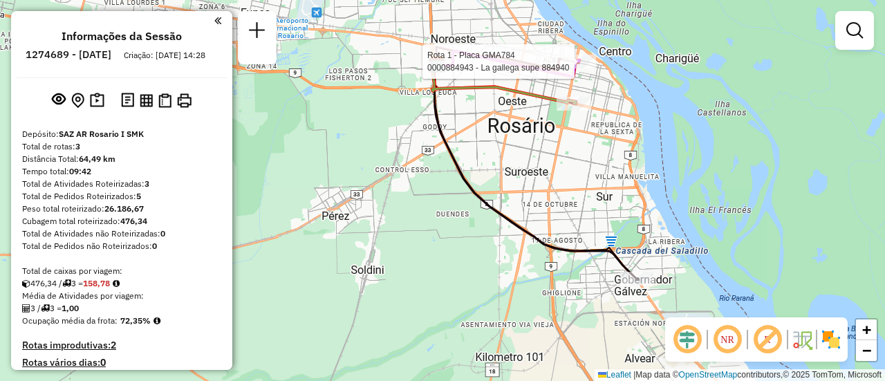
select select "**********"
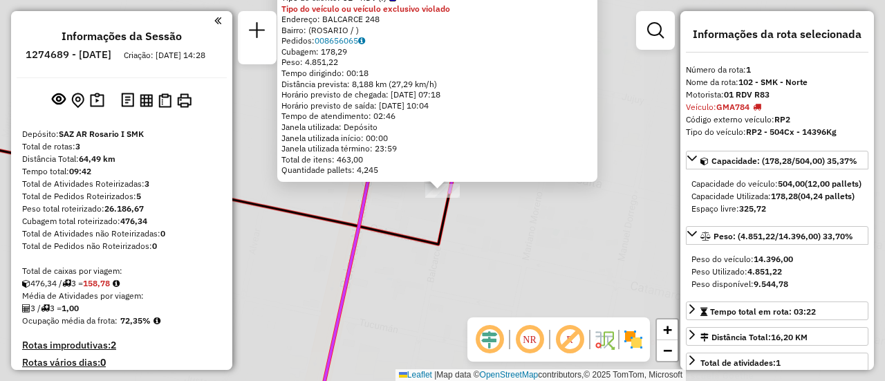
scroll to position [352, 0]
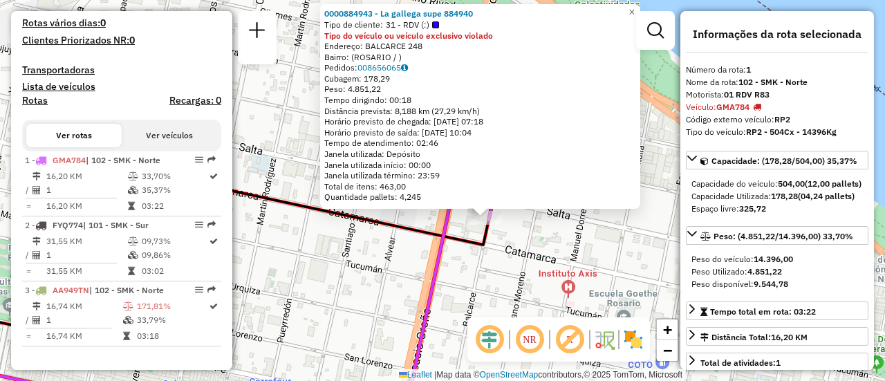
click at [529, 246] on div "0000884943 - La gallega supe 884940 Tipo de cliente: 31 - RDV (:) Tipo do veícu…" at bounding box center [442, 190] width 885 height 381
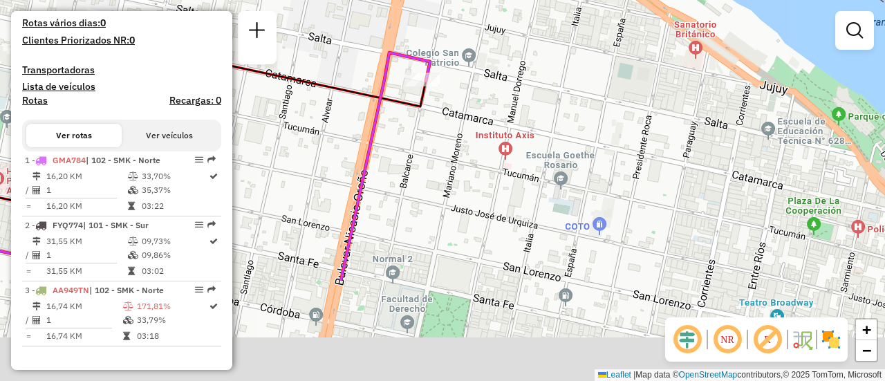
drag, startPoint x: 552, startPoint y: 261, endPoint x: 467, endPoint y: 75, distance: 204.0
click at [467, 75] on div "Janela de atendimento Grade de atendimento Capacidade Transportadoras Veículos …" at bounding box center [442, 190] width 885 height 381
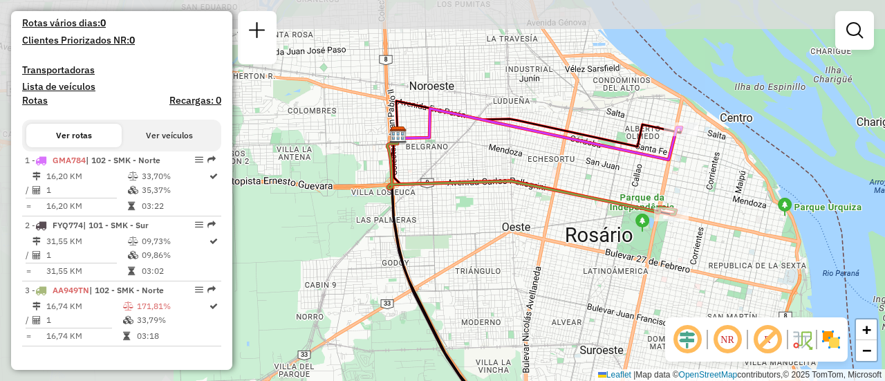
drag, startPoint x: 396, startPoint y: 114, endPoint x: 618, endPoint y: 174, distance: 230.1
click at [618, 174] on div "Janela de atendimento Grade de atendimento Capacidade Transportadoras Veículos …" at bounding box center [442, 190] width 885 height 381
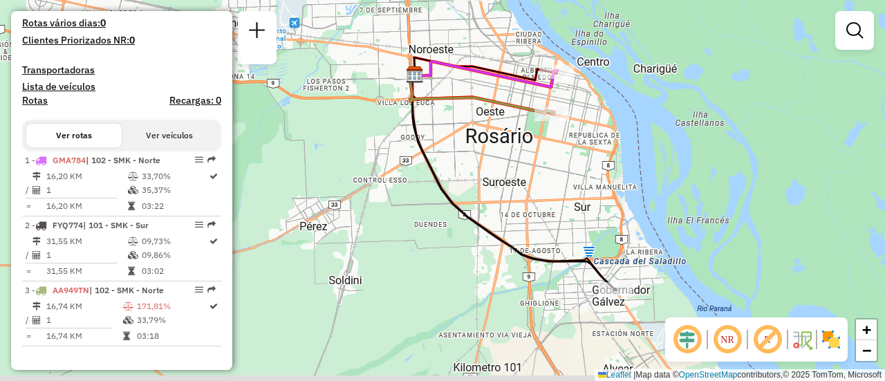
drag, startPoint x: 627, startPoint y: 274, endPoint x: 522, endPoint y: 147, distance: 165.0
click at [522, 147] on div "Janela de atendimento Grade de atendimento Capacidade Transportadoras Veículos …" at bounding box center [442, 190] width 885 height 381
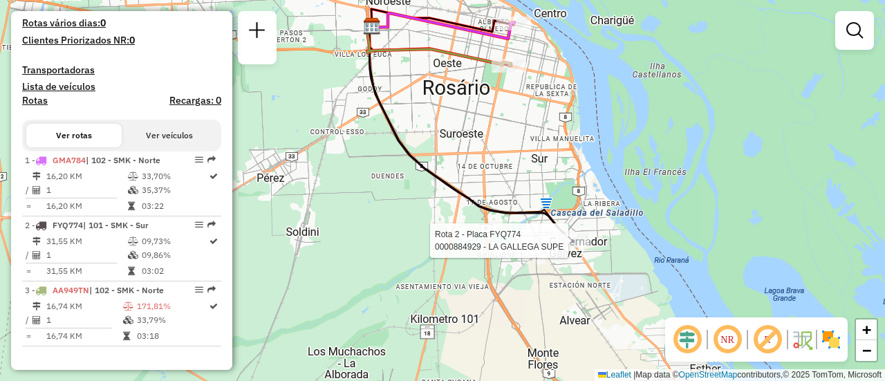
select select "**********"
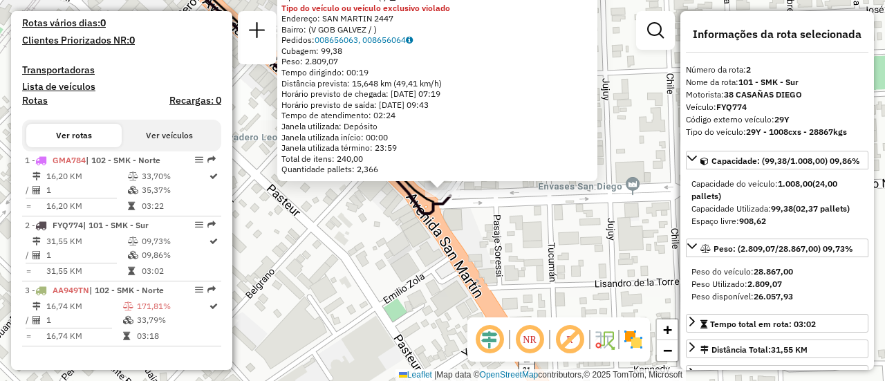
click at [383, 238] on div "0000884929 - LA GALLEGA SUPE Tipo de cliente: 31 - RDV (:) Tipo do veículo ou v…" at bounding box center [442, 190] width 885 height 381
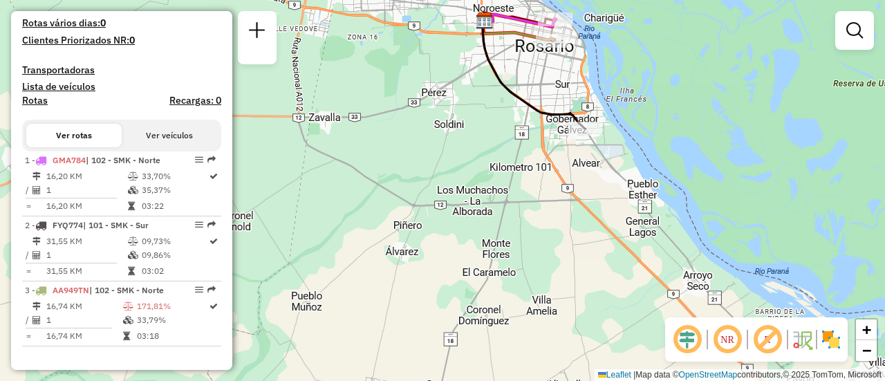
drag, startPoint x: 445, startPoint y: 61, endPoint x: 439, endPoint y: 176, distance: 115.0
click at [439, 176] on div "Janela de atendimento Grade de atendimento Capacidade Transportadoras Veículos …" at bounding box center [442, 190] width 885 height 381
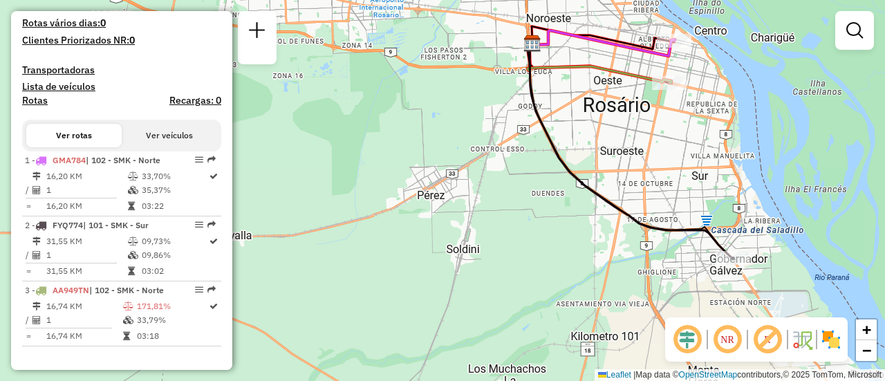
drag, startPoint x: 431, startPoint y: 116, endPoint x: 416, endPoint y: 144, distance: 31.9
click at [416, 144] on div "Janela de atendimento Grade de atendimento Capacidade Transportadoras Veículos …" at bounding box center [442, 190] width 885 height 381
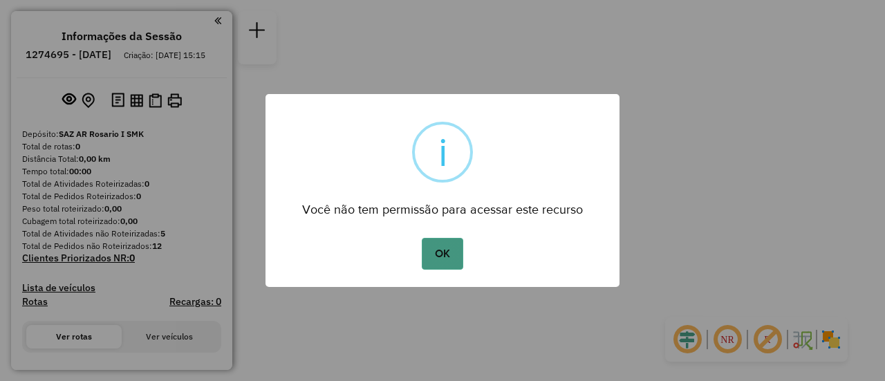
click at [444, 257] on button "OK" at bounding box center [442, 254] width 41 height 32
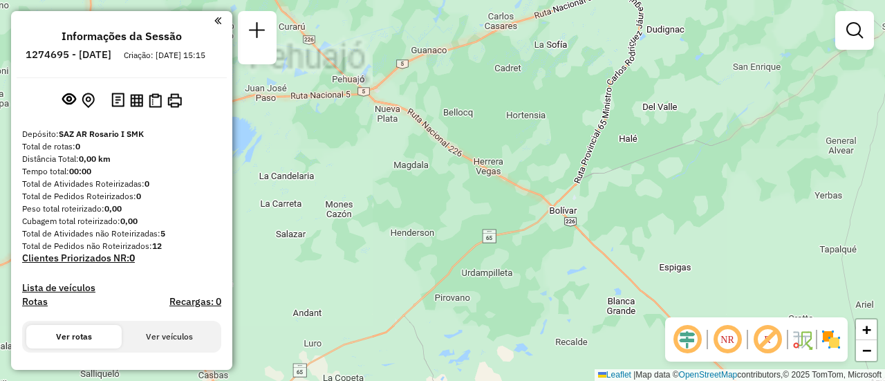
drag, startPoint x: 550, startPoint y: 175, endPoint x: 572, endPoint y: 319, distance: 145.6
click at [564, 321] on div "Janela de atendimento Grade de atendimento Capacidade Transportadoras Veículos …" at bounding box center [442, 190] width 885 height 381
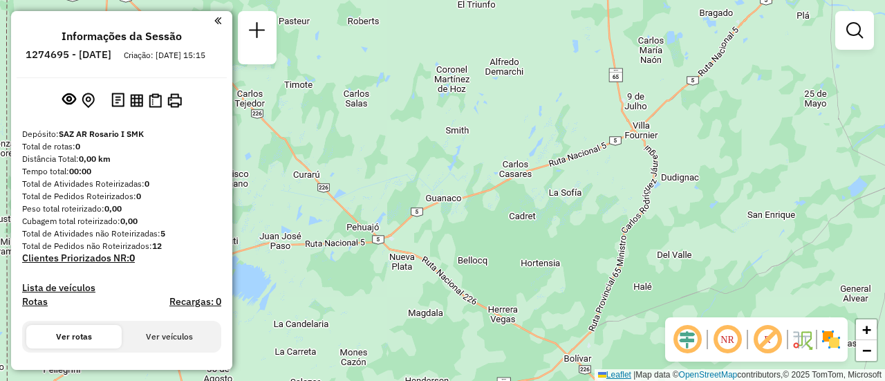
drag, startPoint x: 594, startPoint y: 149, endPoint x: 612, endPoint y: 372, distance: 224.2
click at [612, 372] on div "Janela de atendimento Grade de atendimento Capacidade Transportadoras Veículos …" at bounding box center [442, 190] width 885 height 381
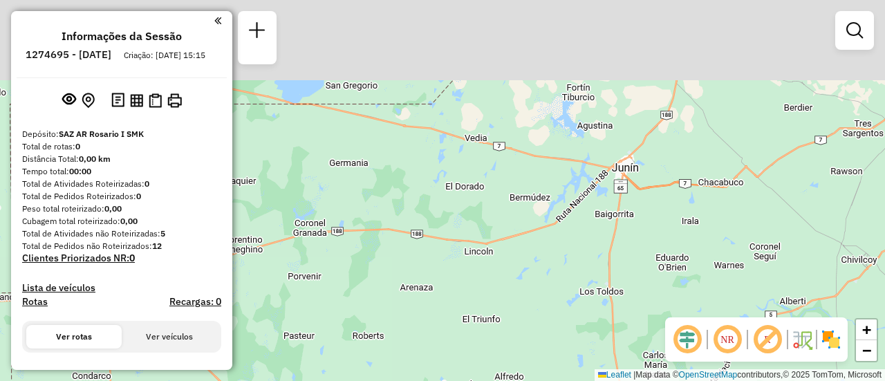
drag, startPoint x: 587, startPoint y: 266, endPoint x: 648, endPoint y: 414, distance: 160.3
click at [648, 380] on html "**********" at bounding box center [442, 190] width 885 height 381
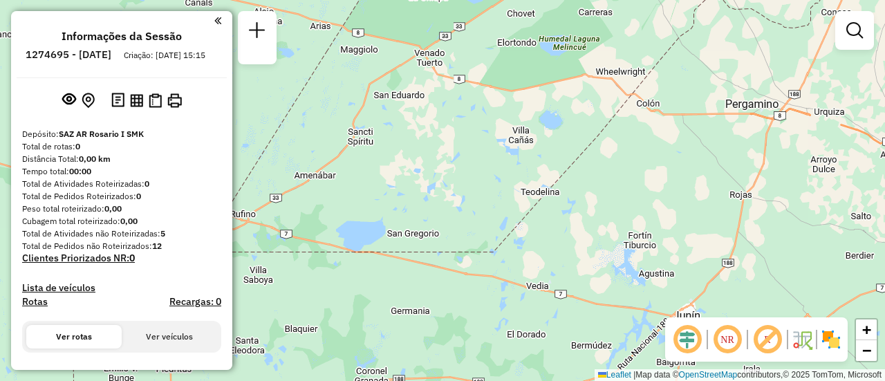
drag, startPoint x: 634, startPoint y: 401, endPoint x: 642, endPoint y: 413, distance: 14.4
click at [642, 380] on html "**********" at bounding box center [442, 190] width 885 height 381
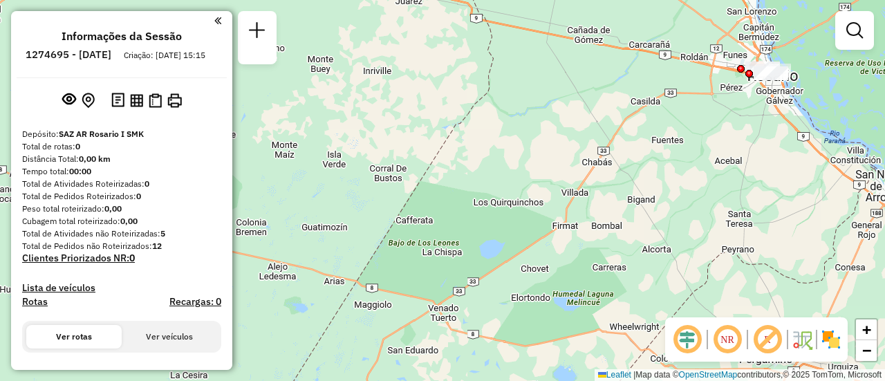
drag, startPoint x: 665, startPoint y: 208, endPoint x: 636, endPoint y: 315, distance: 111.1
click at [623, 320] on div "Janela de atendimento Grade de atendimento Capacidade Transportadoras Veículos …" at bounding box center [442, 190] width 885 height 381
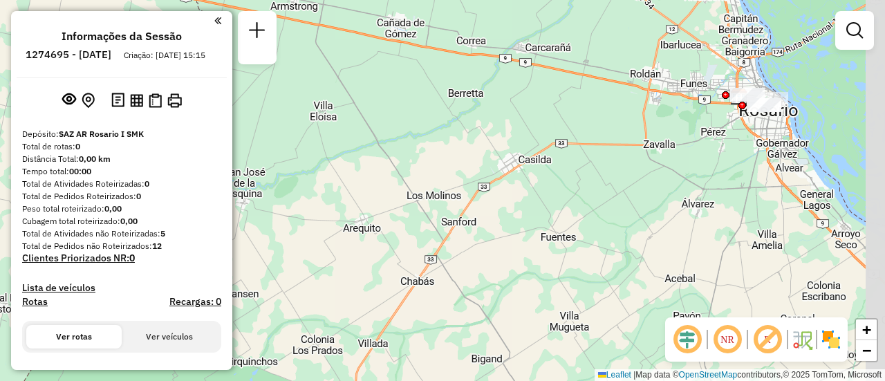
drag, startPoint x: 704, startPoint y: 184, endPoint x: 602, endPoint y: 279, distance: 139.5
click at [602, 279] on div "Janela de atendimento Grade de atendimento Capacidade Transportadoras Veículos …" at bounding box center [442, 190] width 885 height 381
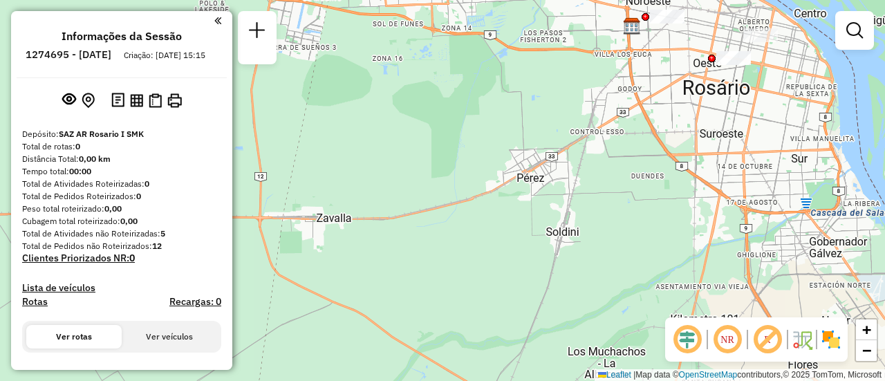
drag, startPoint x: 643, startPoint y: 169, endPoint x: 596, endPoint y: 342, distance: 179.9
click at [580, 342] on div "Janela de atendimento Grade de atendimento Capacidade Transportadoras Veículos …" at bounding box center [442, 190] width 885 height 381
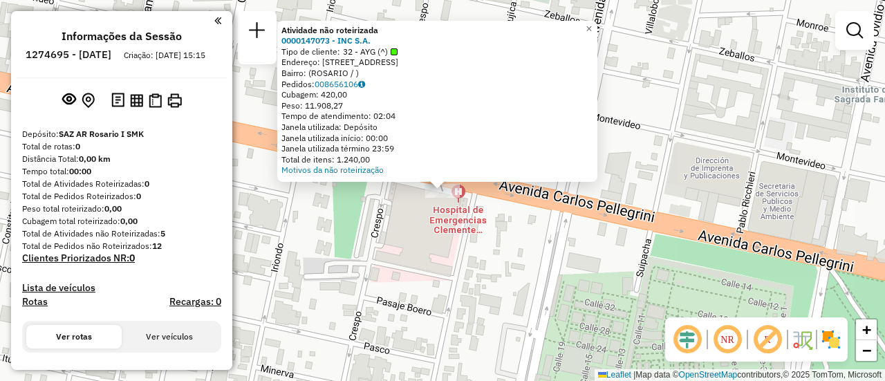
click at [479, 244] on div "Atividade não roteirizada 0000147073 - INC S.A. Tipo de cliente: 32 - AYG (^) E…" at bounding box center [442, 190] width 885 height 381
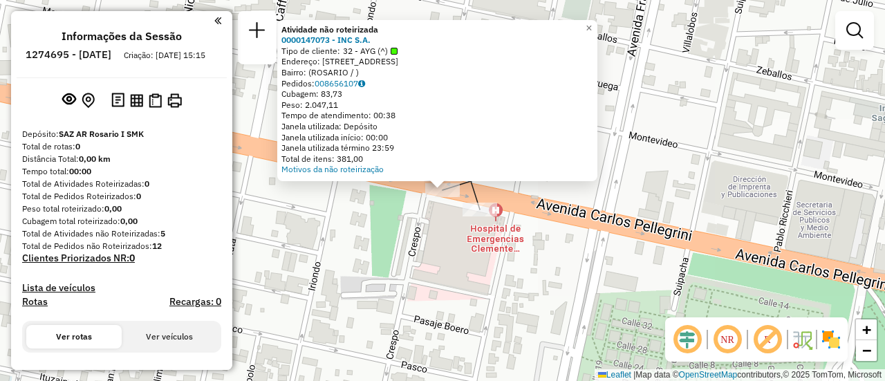
click at [392, 266] on div "Atividade não roteirizada 0000147073 - INC S.A. Tipo de cliente: 32 - AYG (^) E…" at bounding box center [442, 190] width 885 height 381
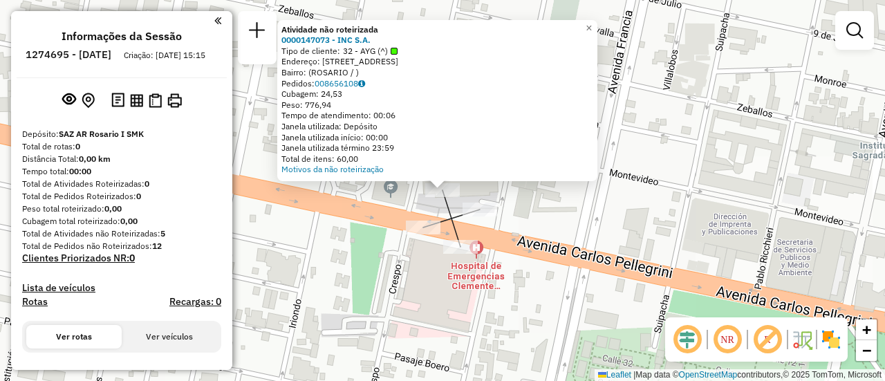
click at [379, 281] on div "Atividade não roteirizada 0000147073 - INC S.A. Tipo de cliente: 32 - AYG (^) E…" at bounding box center [442, 190] width 885 height 381
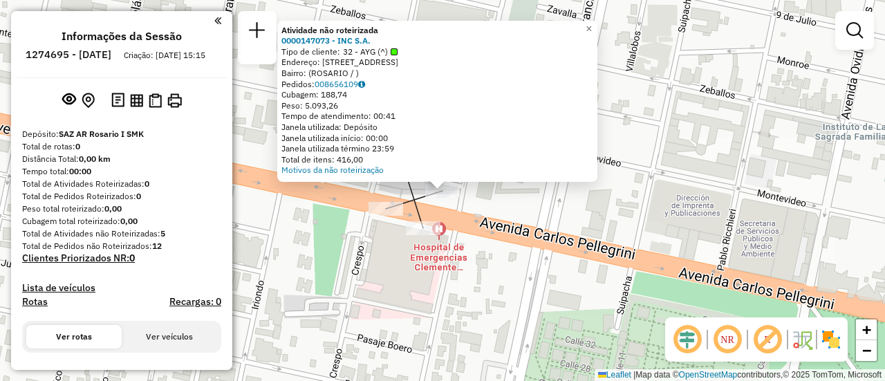
click at [370, 306] on div "Atividade não roteirizada 0000147073 - INC S.A. Tipo de cliente: 32 - AYG (^) E…" at bounding box center [442, 190] width 885 height 381
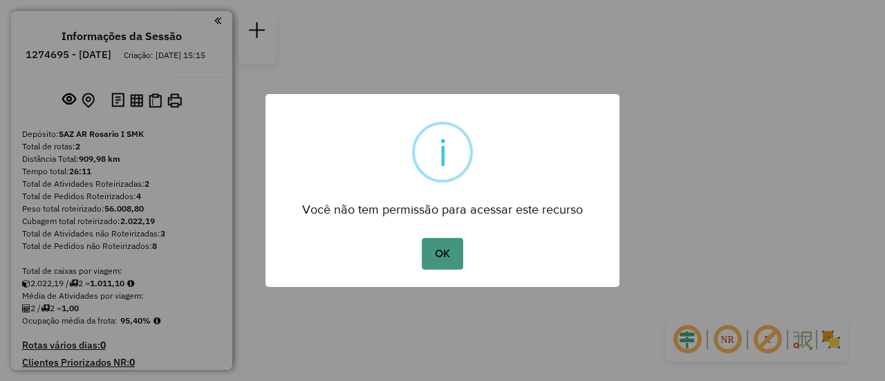
click at [446, 252] on button "OK" at bounding box center [442, 254] width 41 height 32
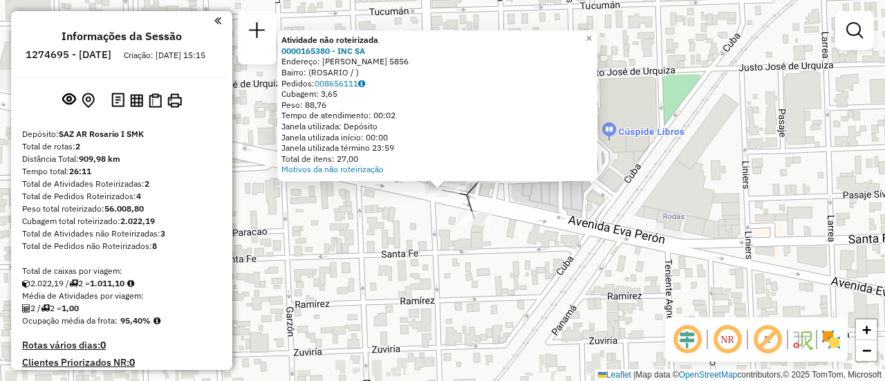
click at [410, 229] on div "Atividade não roteirizada 0000165380 - INC SA Endereço: EVA PERON 5856 Bairro: …" at bounding box center [442, 190] width 885 height 381
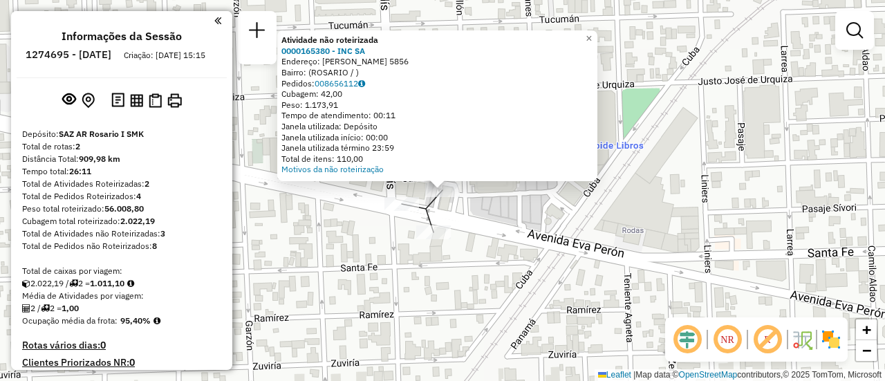
click at [384, 275] on div "Atividade não roteirizada 0000165380 - INC SA Endereço: EVA PERON 5856 Bairro: …" at bounding box center [442, 190] width 885 height 381
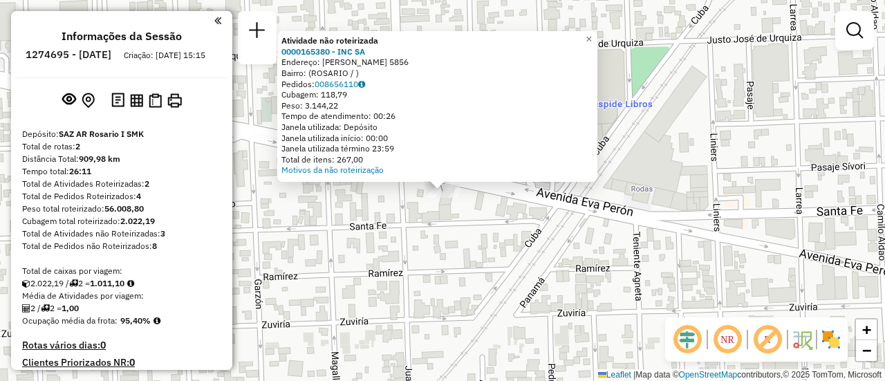
click at [440, 261] on div "Atividade não roteirizada 0000165380 - INC SA Endereço: EVA PERON 5856 Bairro: …" at bounding box center [442, 190] width 885 height 381
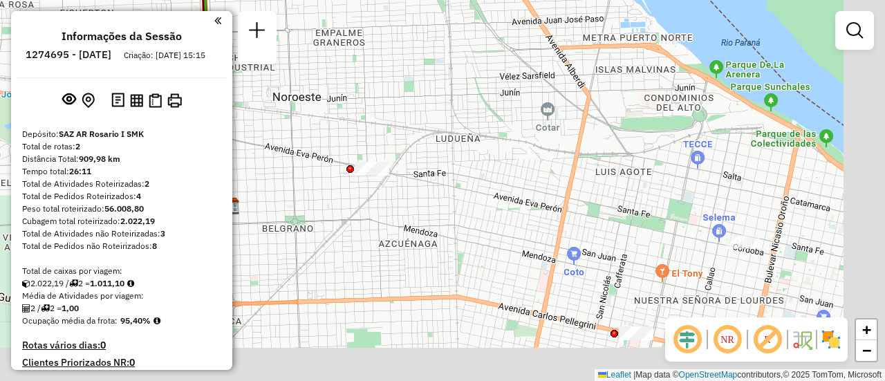
drag, startPoint x: 571, startPoint y: 237, endPoint x: 468, endPoint y: 152, distance: 133.7
click at [462, 149] on div "Janela de atendimento Grade de atendimento Capacidade Transportadoras Veículos …" at bounding box center [442, 190] width 885 height 381
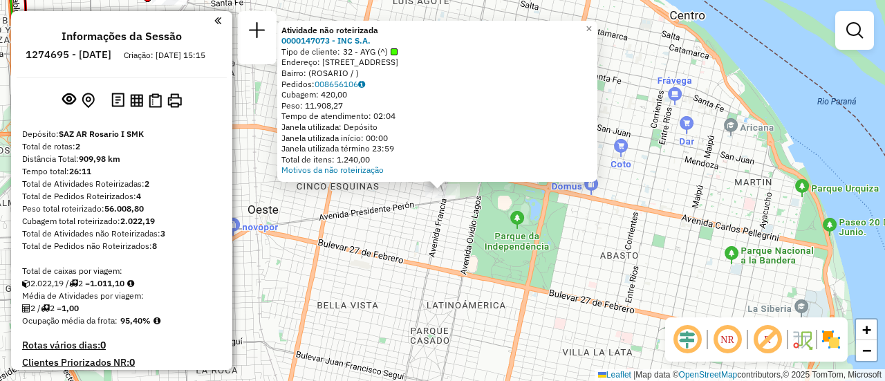
click at [407, 203] on div "Atividade não roteirizada 0000147073 - INC S.A. Tipo de cliente: 32 - AYG (^) E…" at bounding box center [442, 190] width 885 height 381
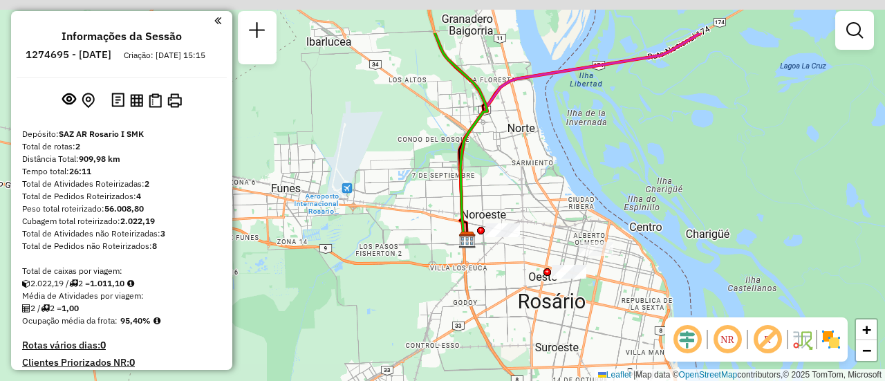
drag, startPoint x: 441, startPoint y: 248, endPoint x: 512, endPoint y: 330, distance: 107.9
click at [513, 338] on div "Janela de atendimento Grade de atendimento Capacidade Transportadoras Veículos …" at bounding box center [442, 190] width 885 height 381
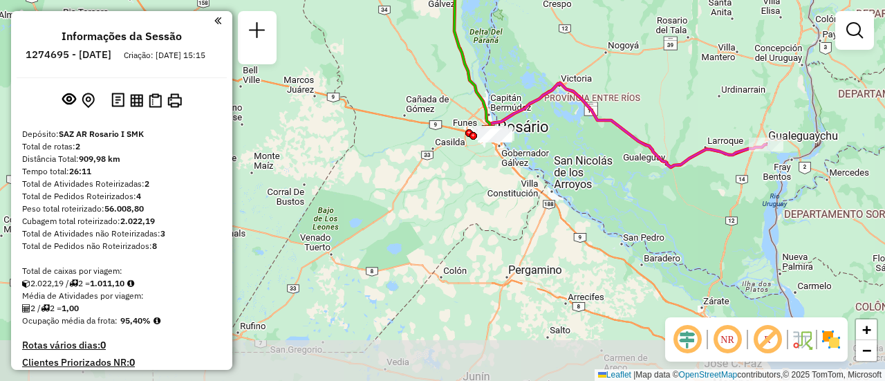
drag, startPoint x: 518, startPoint y: 348, endPoint x: 523, endPoint y: 181, distance: 166.8
click at [523, 181] on div "Janela de atendimento Grade de atendimento Capacidade Transportadoras Veículos …" at bounding box center [442, 190] width 885 height 381
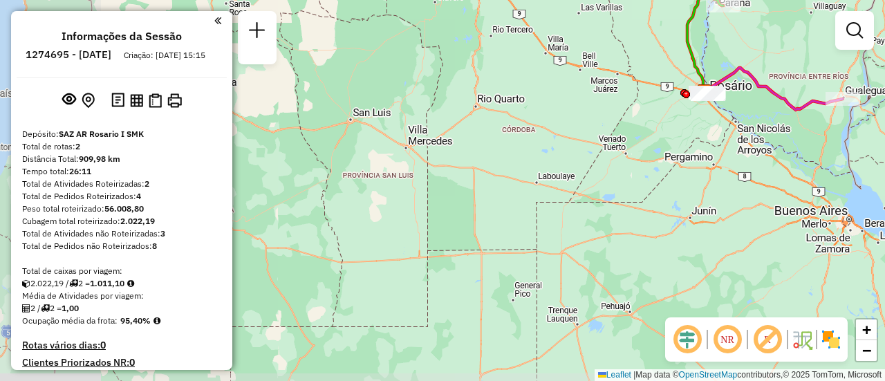
drag, startPoint x: 484, startPoint y: 275, endPoint x: 677, endPoint y: 201, distance: 206.7
click at [677, 201] on div "Janela de atendimento Grade de atendimento Capacidade Transportadoras Veículos …" at bounding box center [442, 190] width 885 height 381
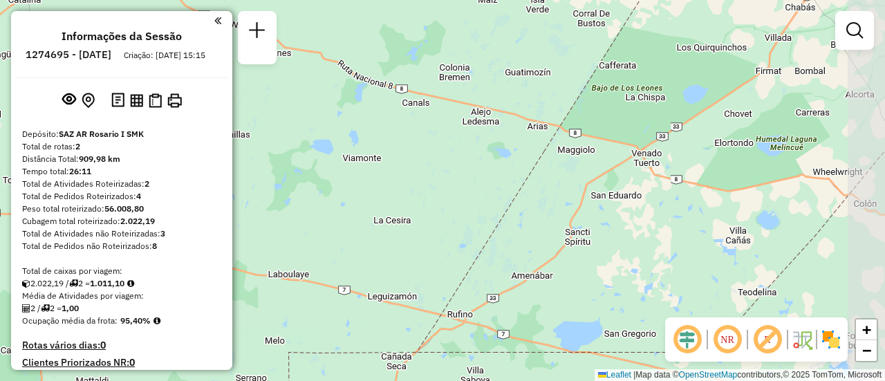
drag, startPoint x: 643, startPoint y: 130, endPoint x: 526, endPoint y: 293, distance: 199.8
click at [526, 293] on div "Janela de atendimento Grade de atendimento Capacidade Transportadoras Veículos …" at bounding box center [442, 190] width 885 height 381
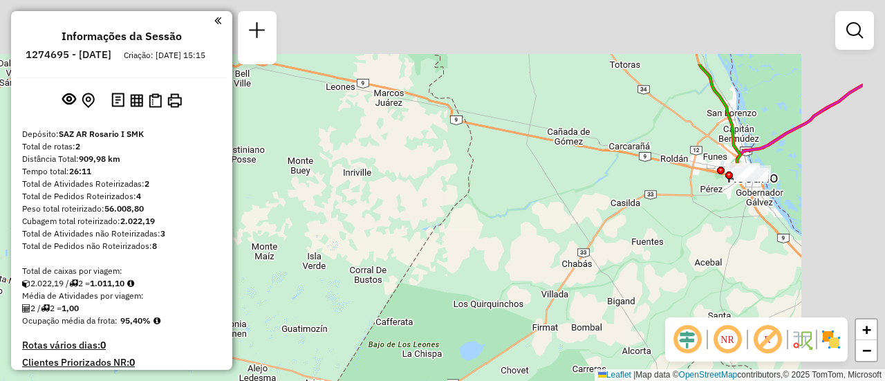
drag, startPoint x: 637, startPoint y: 186, endPoint x: 532, endPoint y: 326, distance: 174.9
click at [518, 331] on div "Janela de atendimento Grade de atendimento Capacidade Transportadoras Veículos …" at bounding box center [442, 190] width 885 height 381
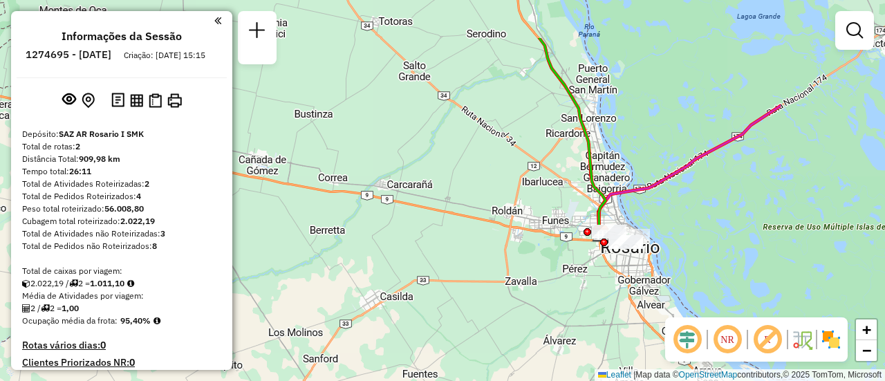
drag, startPoint x: 690, startPoint y: 209, endPoint x: 500, endPoint y: 286, distance: 205.2
click at [500, 286] on div "Janela de atendimento Grade de atendimento Capacidade Transportadoras Veículos …" at bounding box center [442, 190] width 885 height 381
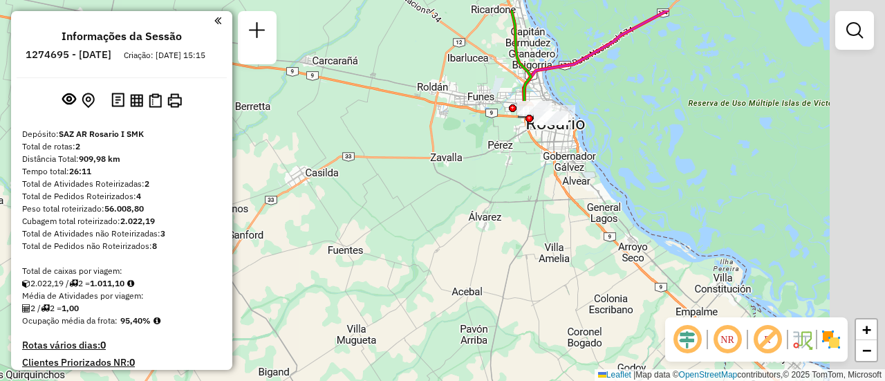
drag, startPoint x: 503, startPoint y: 162, endPoint x: 481, endPoint y: 187, distance: 33.4
click at [477, 187] on div "Janela de atendimento Grade de atendimento Capacidade Transportadoras Veículos …" at bounding box center [442, 190] width 885 height 381
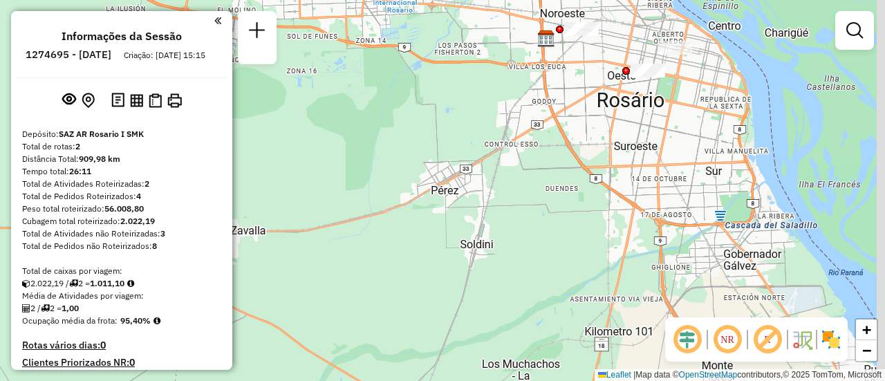
drag, startPoint x: 507, startPoint y: 143, endPoint x: 450, endPoint y: 309, distance: 175.7
click at [450, 307] on div "Janela de atendimento Grade de atendimento Capacidade Transportadoras Veículos …" at bounding box center [442, 190] width 885 height 381
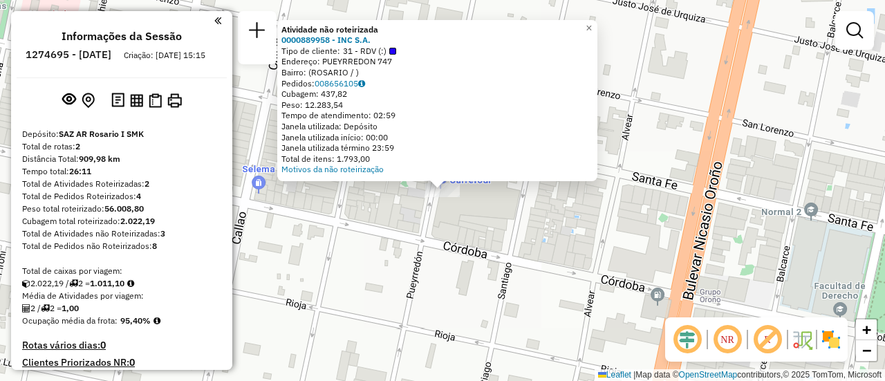
click at [526, 223] on div "Atividade não roteirizada 0000889958 - INC S.A. Tipo de cliente: 31 - RDV (:) E…" at bounding box center [442, 190] width 885 height 381
click at [511, 219] on div "Atividade não roteirizada 0000889958 - INC S.A. Tipo de cliente: 31 - RDV (:) E…" at bounding box center [442, 190] width 885 height 381
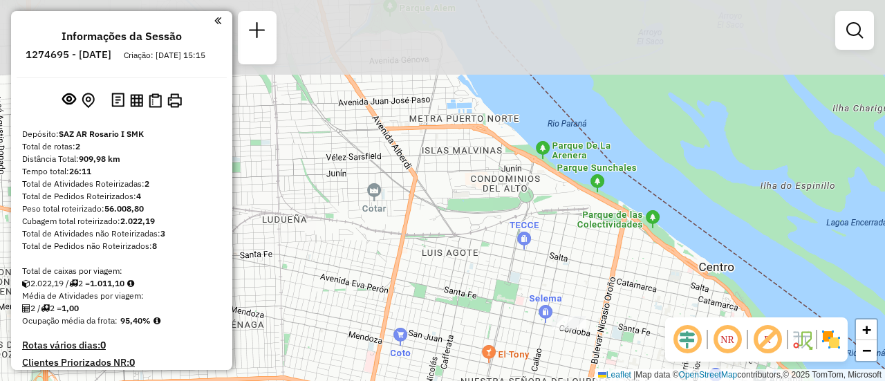
drag, startPoint x: 378, startPoint y: 177, endPoint x: 447, endPoint y: 282, distance: 125.5
click at [446, 282] on div "Janela de atendimento Grade de atendimento Capacidade Transportadoras Veículos …" at bounding box center [442, 190] width 885 height 381
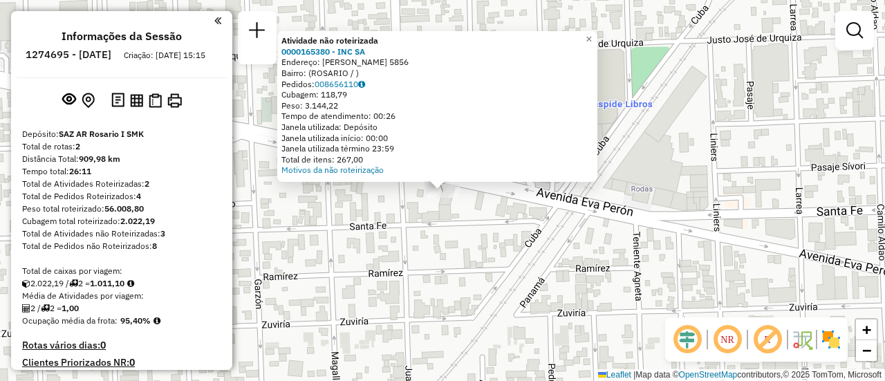
click at [383, 256] on div "Atividade não roteirizada 0000165380 - INC SA Endereço: EVA PERON 5856 Bairro: …" at bounding box center [442, 190] width 885 height 381
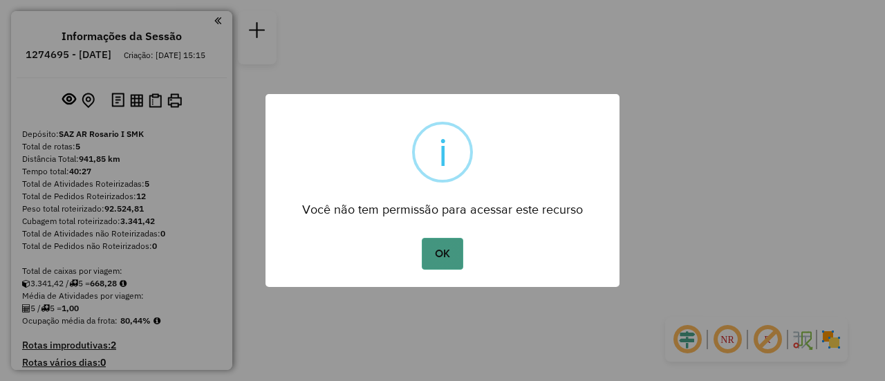
click at [442, 250] on button "OK" at bounding box center [442, 254] width 41 height 32
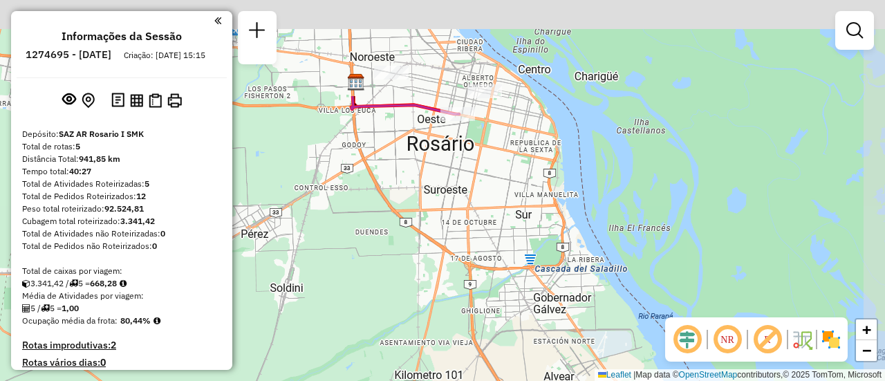
drag, startPoint x: 428, startPoint y: 208, endPoint x: 420, endPoint y: 268, distance: 60.8
click at [420, 268] on div "Janela de atendimento Grade de atendimento Capacidade Transportadoras Veículos …" at bounding box center [442, 190] width 885 height 381
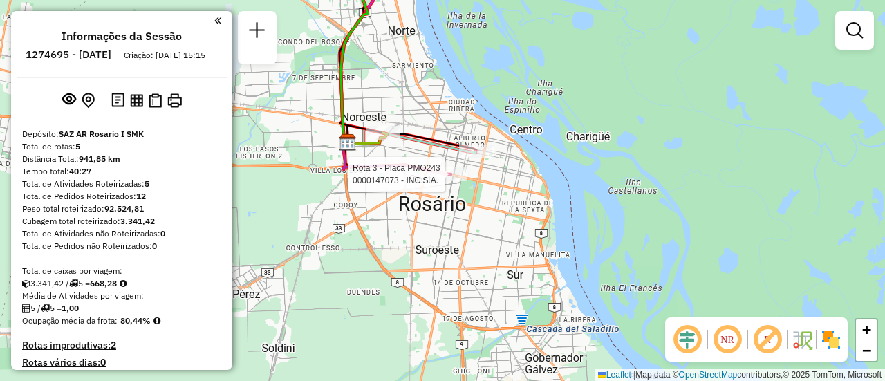
select select "**********"
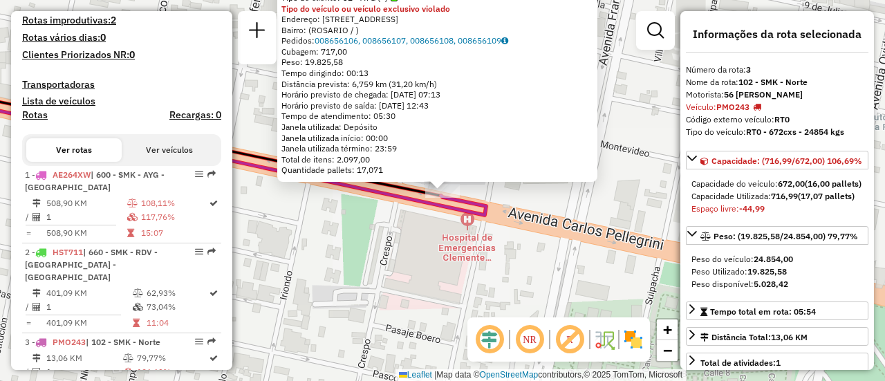
scroll to position [507, 0]
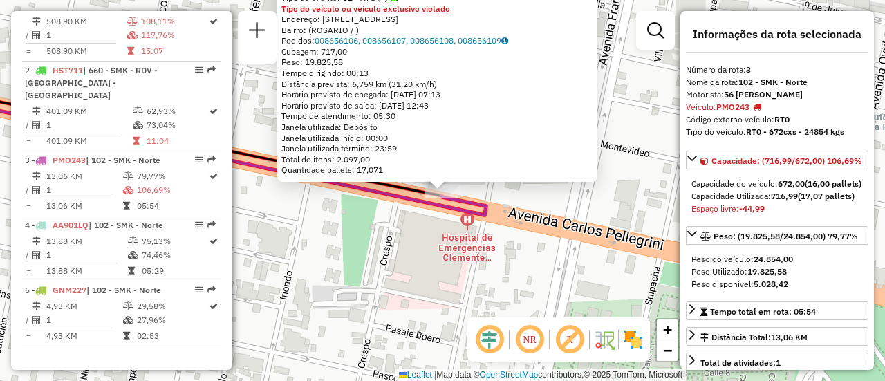
click at [427, 235] on div "0000147073 - INC S.A. Tipo de cliente: 32 - AYG (^) Tipo do veículo ou veículo …" at bounding box center [442, 190] width 885 height 381
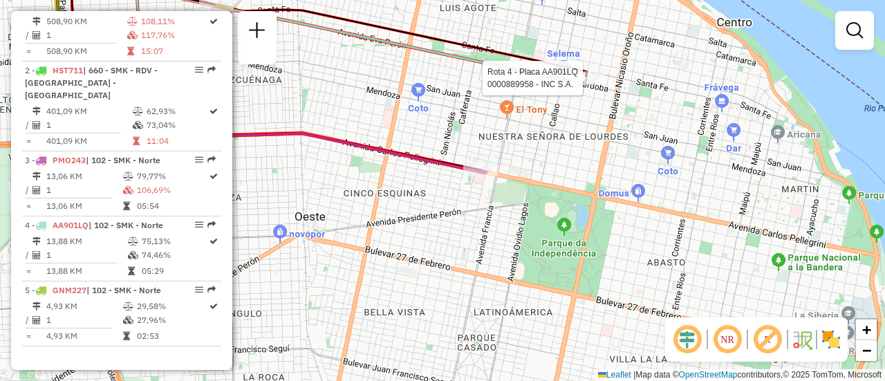
select select "**********"
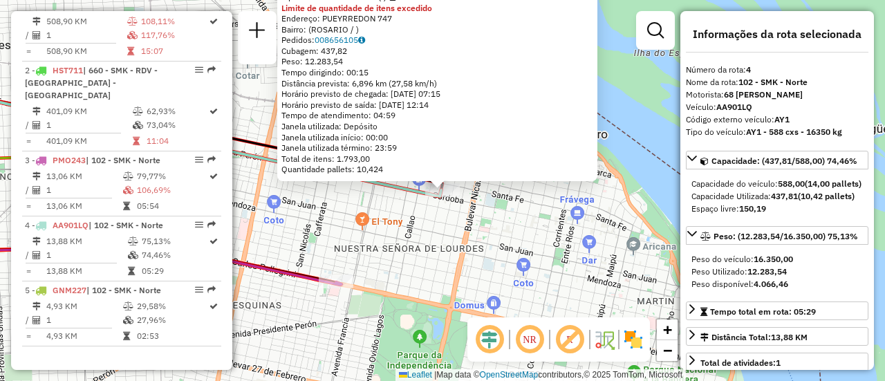
click at [391, 229] on div "0000889958 - INC S.A. Tipo de cliente: 31 - RDV (:) Limite de quantidade de ite…" at bounding box center [442, 190] width 885 height 381
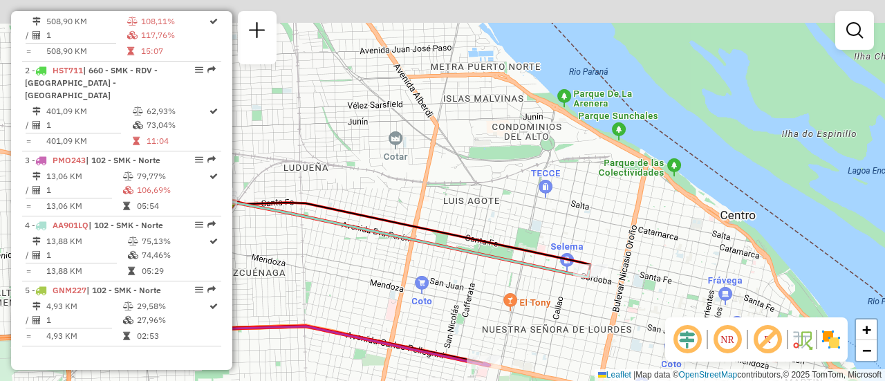
drag, startPoint x: 356, startPoint y: 188, endPoint x: 558, endPoint y: 283, distance: 223.8
click at [556, 283] on div "Janela de atendimento Grade de atendimento Capacidade Transportadoras Veículos …" at bounding box center [442, 190] width 885 height 381
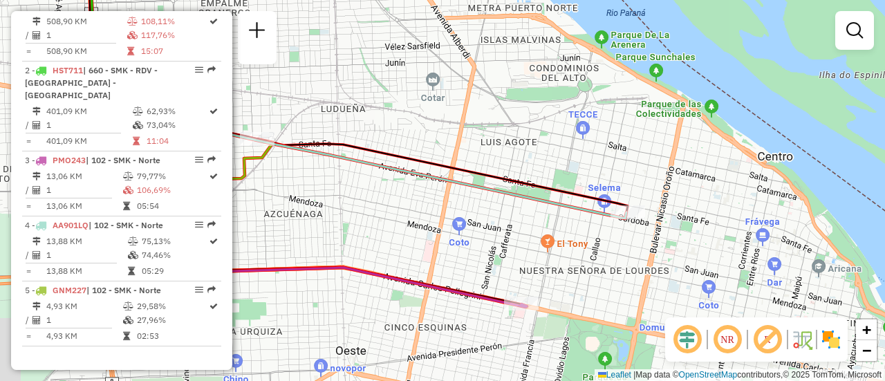
drag, startPoint x: 567, startPoint y: 327, endPoint x: 532, endPoint y: 178, distance: 152.7
click at [532, 180] on div "Janela de atendimento Grade de atendimento Capacidade Transportadoras Veículos …" at bounding box center [442, 190] width 885 height 381
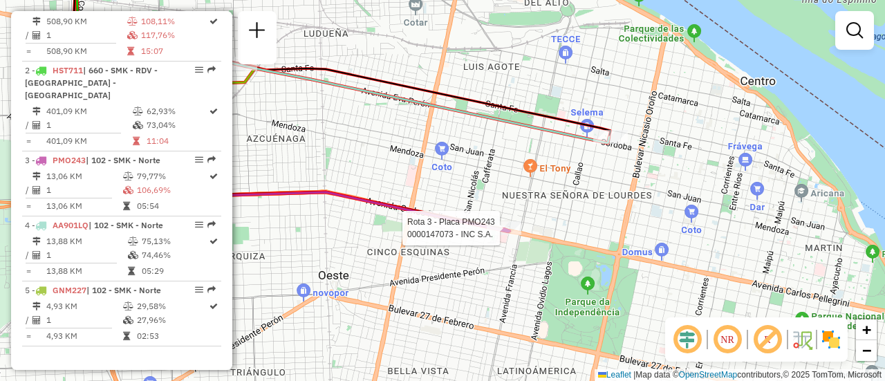
select select "**********"
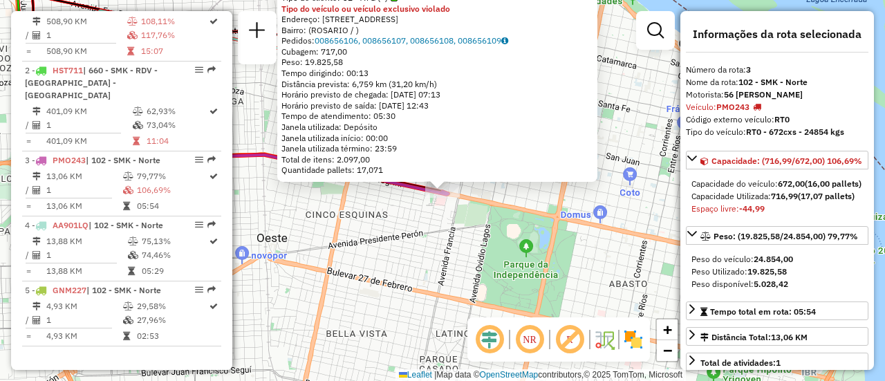
click at [484, 232] on div "0000147073 - INC S.A. Tipo de cliente: 32 - AYG (^) Tipo do veículo ou veículo …" at bounding box center [442, 190] width 885 height 381
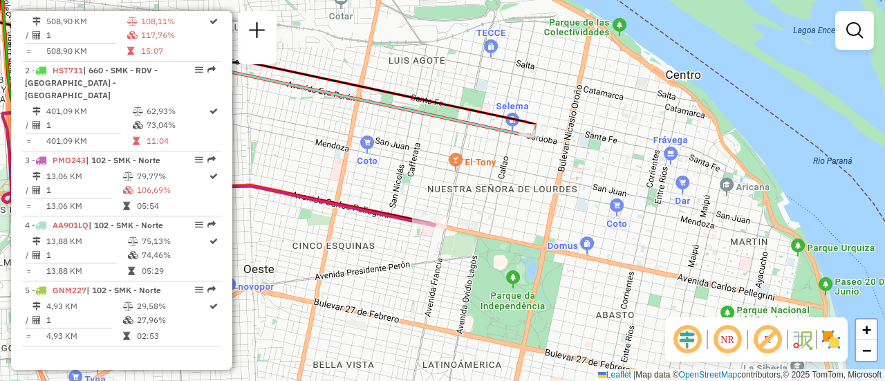
drag, startPoint x: 498, startPoint y: 159, endPoint x: 525, endPoint y: 205, distance: 53.0
click at [475, 235] on div "Janela de atendimento Grade de atendimento Capacidade Transportadoras Veículos …" at bounding box center [442, 190] width 885 height 381
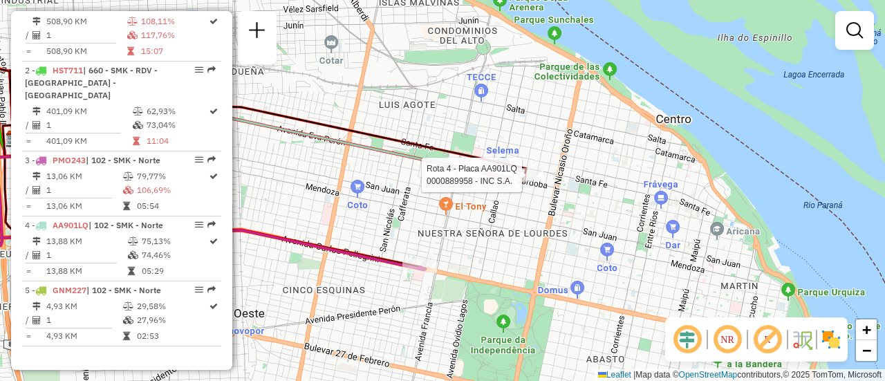
select select "**********"
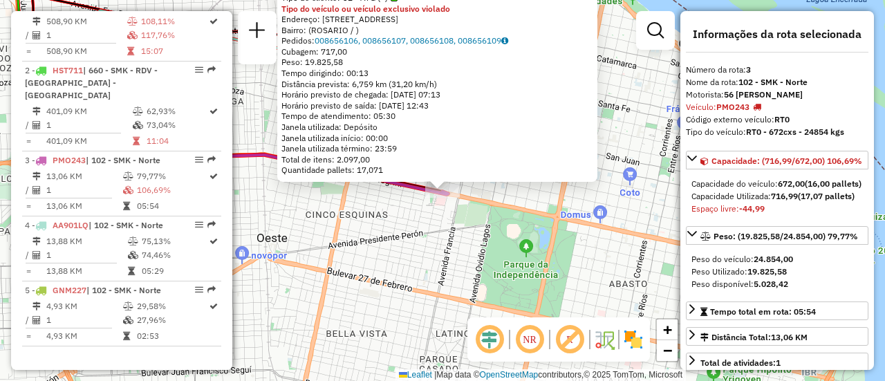
click at [477, 249] on div "0000147073 - INC S.A. Tipo de cliente: 32 - AYG (^) Tipo do veículo ou veículo …" at bounding box center [442, 190] width 885 height 381
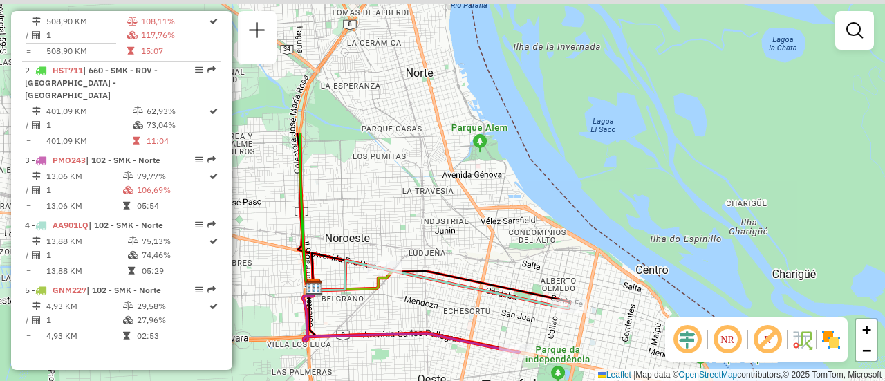
drag, startPoint x: 409, startPoint y: 145, endPoint x: 484, endPoint y: 333, distance: 202.5
click at [470, 330] on div "Janela de atendimento Grade de atendimento Capacidade Transportadoras Veículos …" at bounding box center [442, 190] width 885 height 381
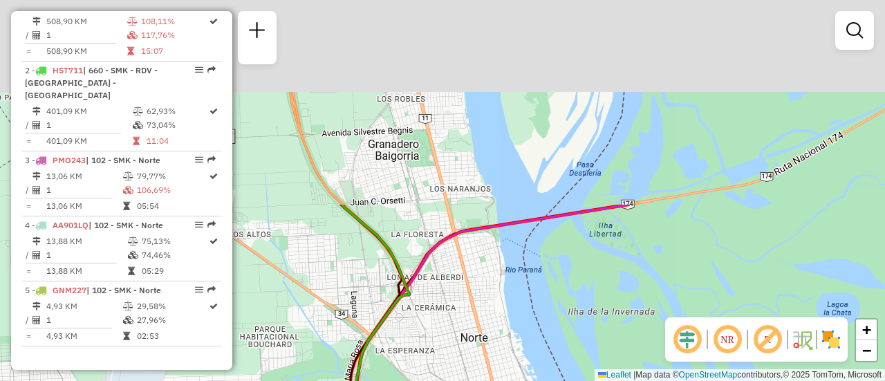
drag, startPoint x: 419, startPoint y: 149, endPoint x: 441, endPoint y: 392, distance: 243.8
click at [441, 380] on html "Aguarde... Pop-up bloqueado! Seu navegador bloqueou automáticamente a abertura …" at bounding box center [442, 190] width 885 height 381
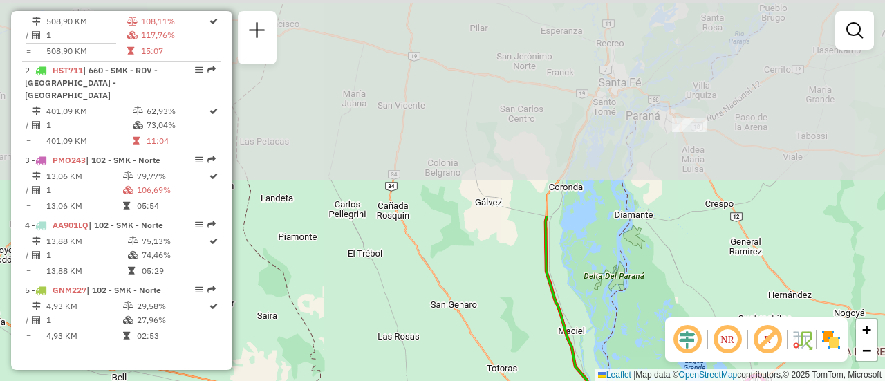
drag, startPoint x: 590, startPoint y: 125, endPoint x: 662, endPoint y: 358, distance: 244.0
click at [668, 380] on html "Aguarde... Pop-up bloqueado! Seu navegador bloqueou automáticamente a abertura …" at bounding box center [442, 190] width 885 height 381
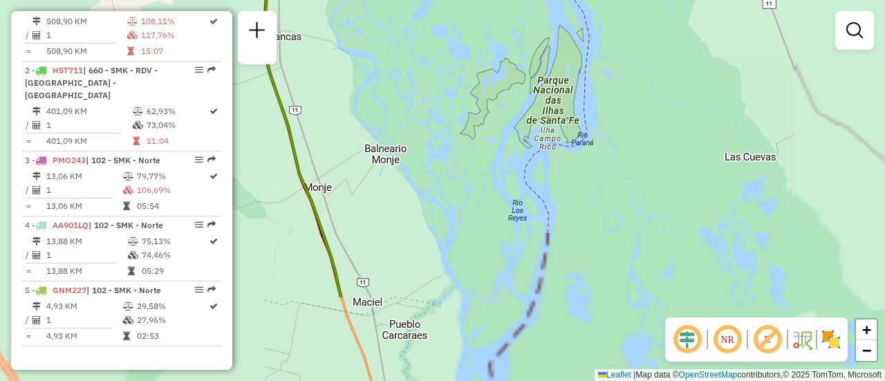
drag, startPoint x: 562, startPoint y: 173, endPoint x: 479, endPoint y: 6, distance: 185.9
click at [481, 12] on div "Janela de atendimento Grade de atendimento Capacidade Transportadoras Veículos …" at bounding box center [442, 190] width 885 height 381
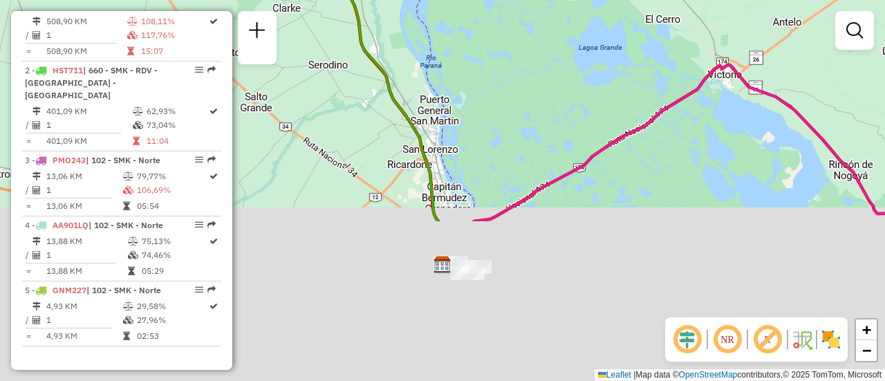
drag, startPoint x: 482, startPoint y: 172, endPoint x: 459, endPoint y: 1, distance: 172.5
click at [459, 3] on div "Janela de atendimento Grade de atendimento Capacidade Transportadoras Veículos …" at bounding box center [442, 190] width 885 height 381
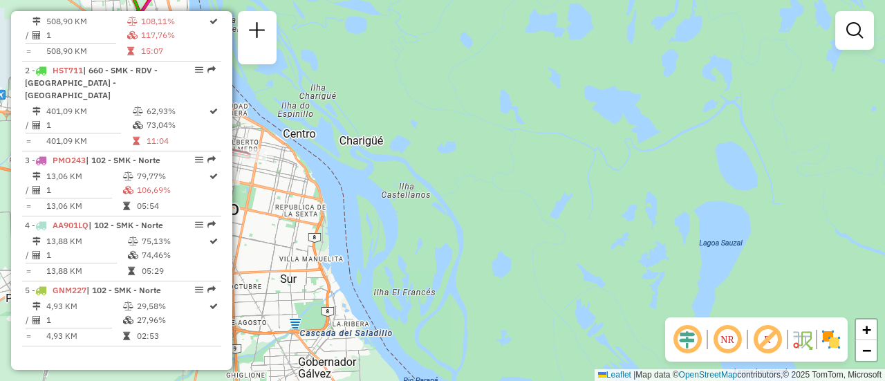
drag, startPoint x: 380, startPoint y: 203, endPoint x: 609, endPoint y: 125, distance: 242.0
click at [600, 127] on div "Janela de atendimento Grade de atendimento Capacidade Transportadoras Veículos …" at bounding box center [442, 190] width 885 height 381
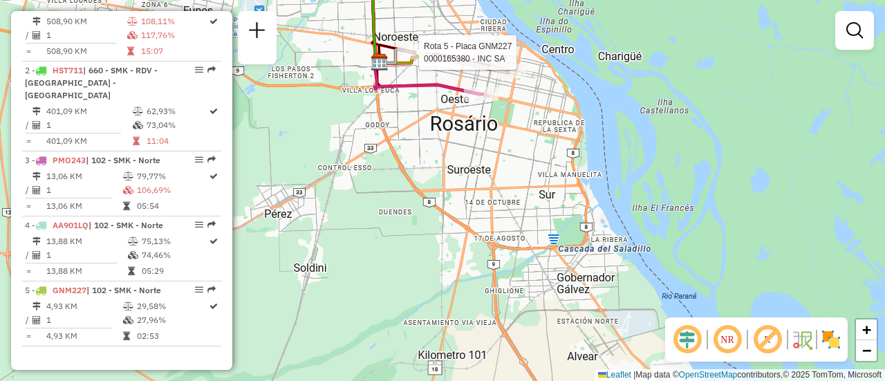
select select "**********"
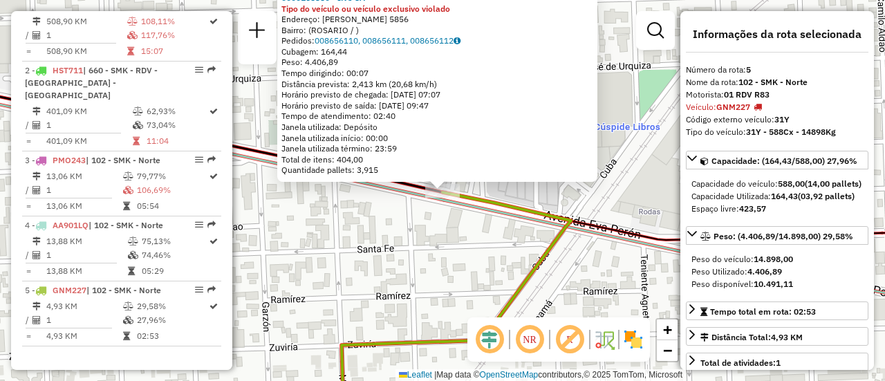
click at [460, 259] on div "0000165380 - INC SA Tipo do veículo ou veículo exclusivo violado Endereço: EVA …" at bounding box center [442, 190] width 885 height 381
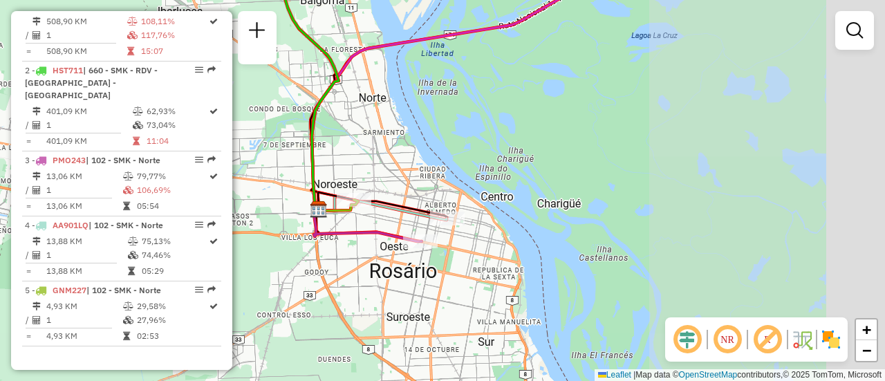
drag, startPoint x: 632, startPoint y: 228, endPoint x: 380, endPoint y: 223, distance: 251.9
click at [380, 223] on div "Janela de atendimento Grade de atendimento Capacidade Transportadoras Veículos …" at bounding box center [442, 190] width 885 height 381
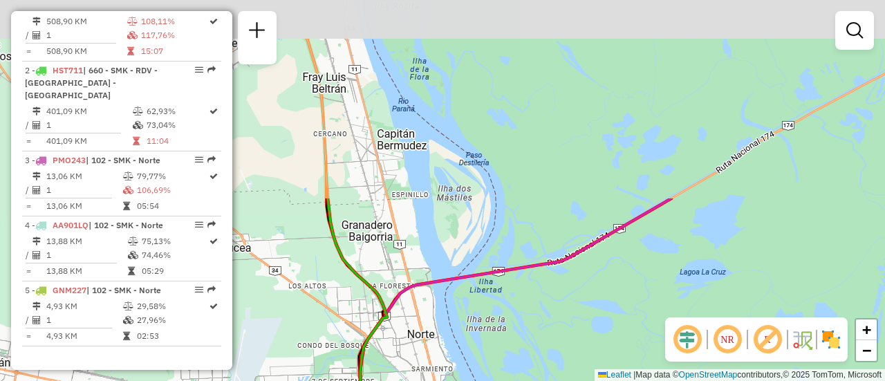
drag, startPoint x: 477, startPoint y: 69, endPoint x: 550, endPoint y: 353, distance: 293.6
click at [550, 353] on div "Janela de atendimento Grade de atendimento Capacidade Transportadoras Veículos …" at bounding box center [442, 190] width 885 height 381
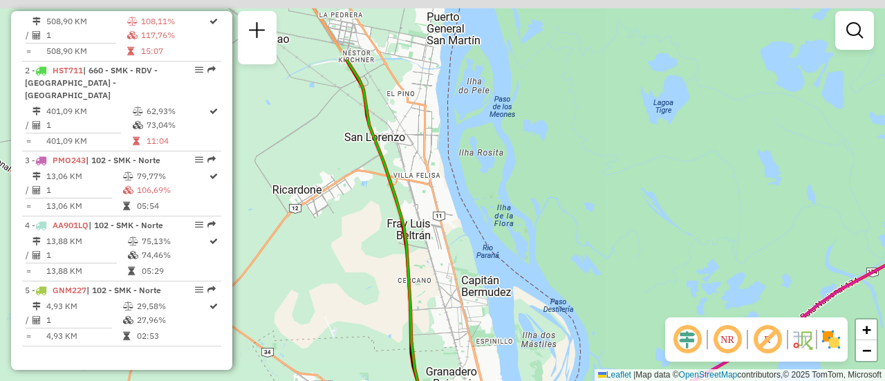
drag, startPoint x: 421, startPoint y: 190, endPoint x: 499, endPoint y: 341, distance: 170.5
click at [499, 342] on div "Janela de atendimento Grade de atendimento Capacidade Transportadoras Veículos …" at bounding box center [442, 190] width 885 height 381
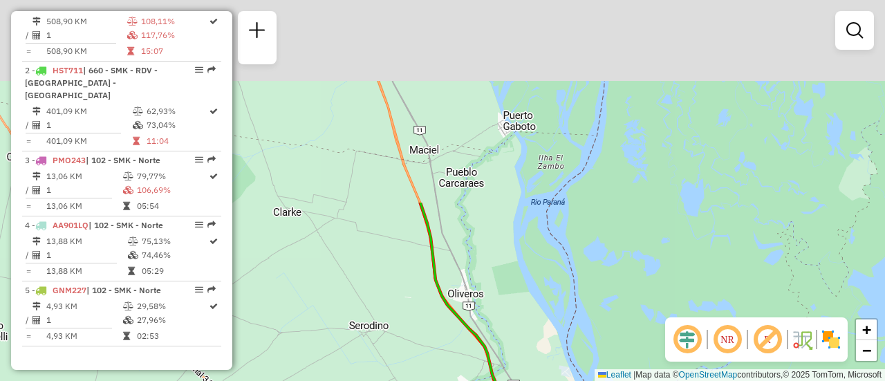
drag, startPoint x: 441, startPoint y: 121, endPoint x: 561, endPoint y: 414, distance: 316.4
click at [561, 380] on html "Aguarde... Pop-up bloqueado! Seu navegador bloqueou automáticamente a abertura …" at bounding box center [442, 190] width 885 height 381
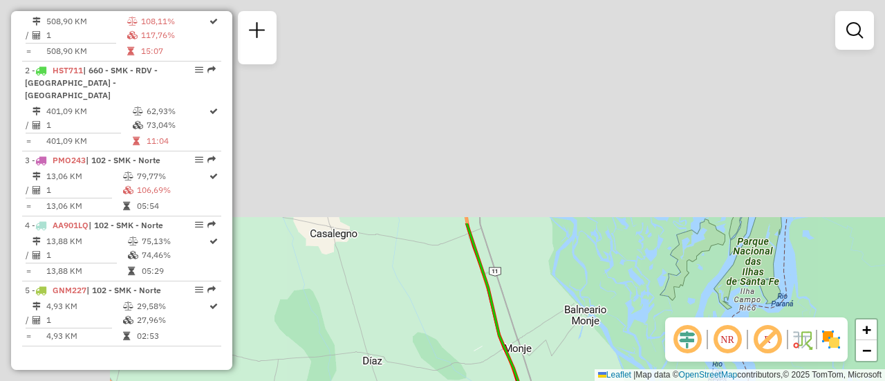
drag, startPoint x: 492, startPoint y: 262, endPoint x: 571, endPoint y: 312, distance: 93.3
click at [596, 380] on html "Aguarde... Pop-up bloqueado! Seu navegador bloqueou automáticamente a abertura …" at bounding box center [442, 190] width 885 height 381
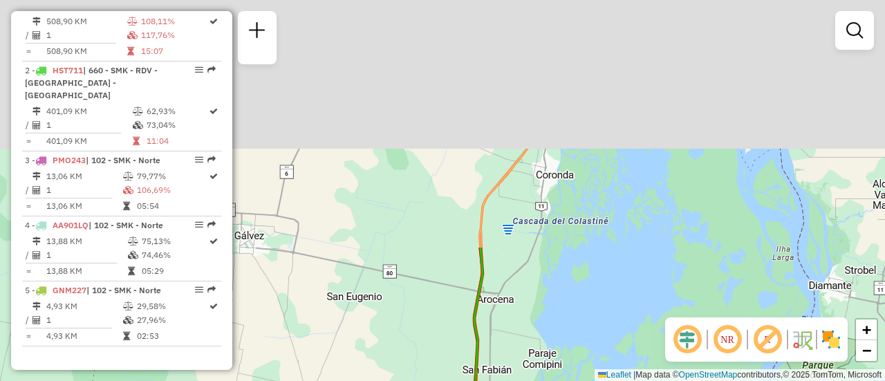
drag, startPoint x: 538, startPoint y: 128, endPoint x: 539, endPoint y: 368, distance: 240.0
click at [536, 380] on html "Aguarde... Pop-up bloqueado! Seu navegador bloqueou automáticamente a abertura …" at bounding box center [442, 190] width 885 height 381
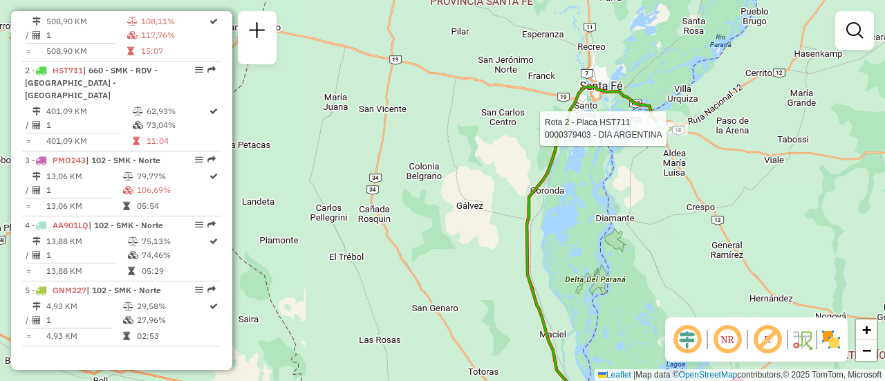
select select "**********"
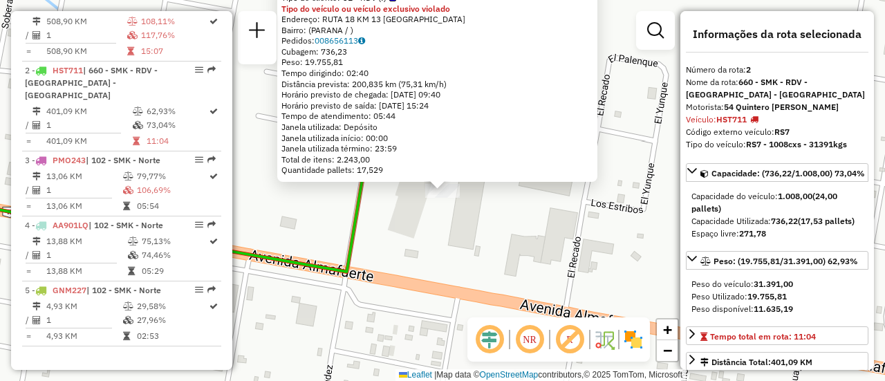
click at [509, 256] on div "0000379403 - DIA ARGENTINA Tipo de cliente: 31 - RDV (:) Tipo do veículo ou veí…" at bounding box center [442, 190] width 885 height 381
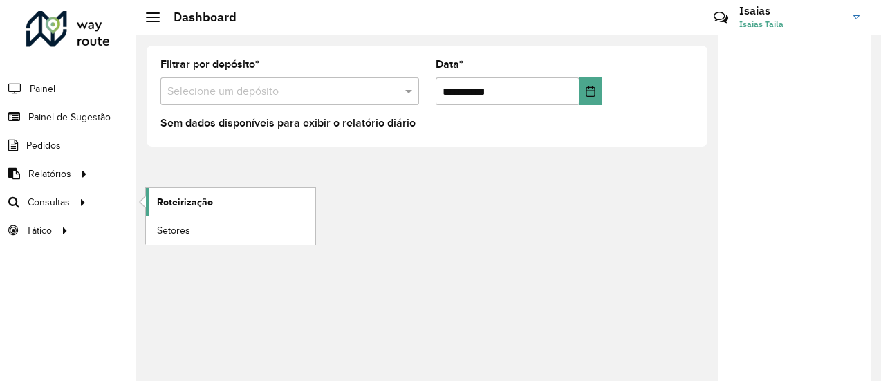
click at [187, 200] on span "Roteirização" at bounding box center [185, 202] width 56 height 15
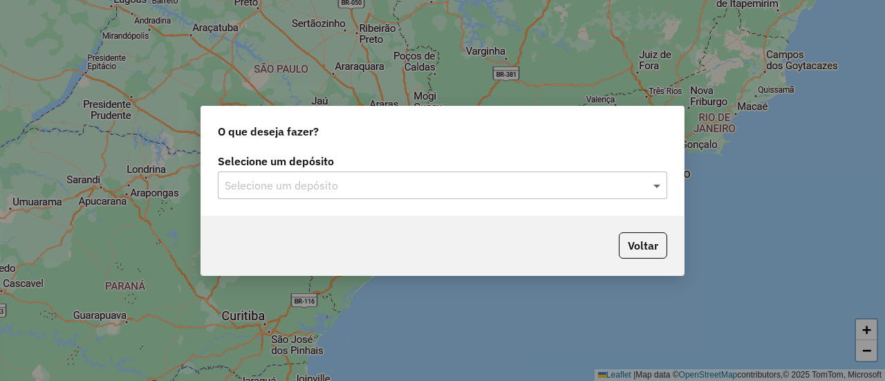
click at [656, 187] on span at bounding box center [658, 185] width 17 height 17
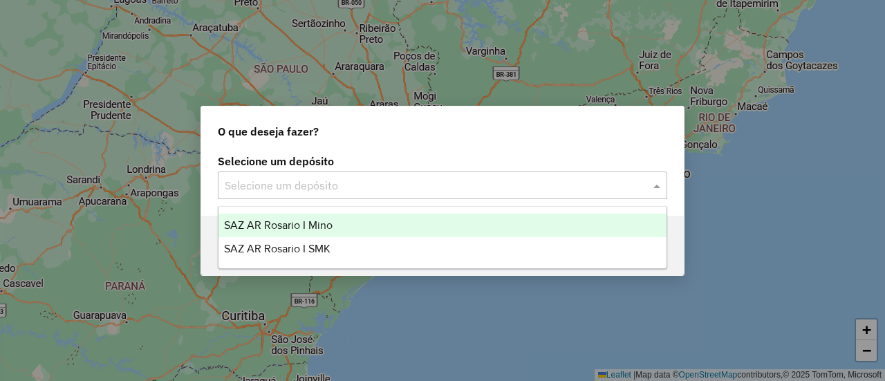
click at [309, 221] on span "SAZ AR Rosario I Mino" at bounding box center [278, 225] width 109 height 12
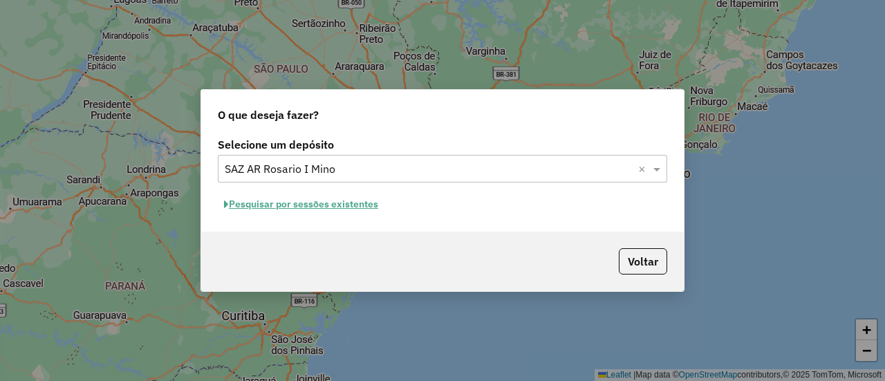
click at [358, 204] on button "Pesquisar por sessões existentes" at bounding box center [301, 204] width 167 height 21
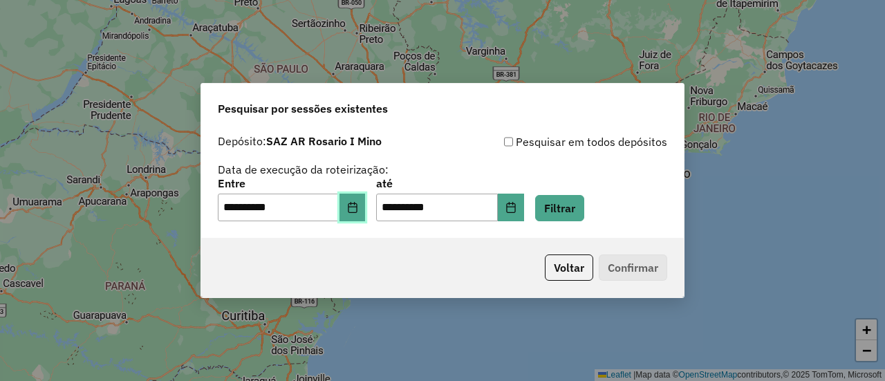
click at [357, 207] on icon "Choose Date" at bounding box center [352, 207] width 9 height 11
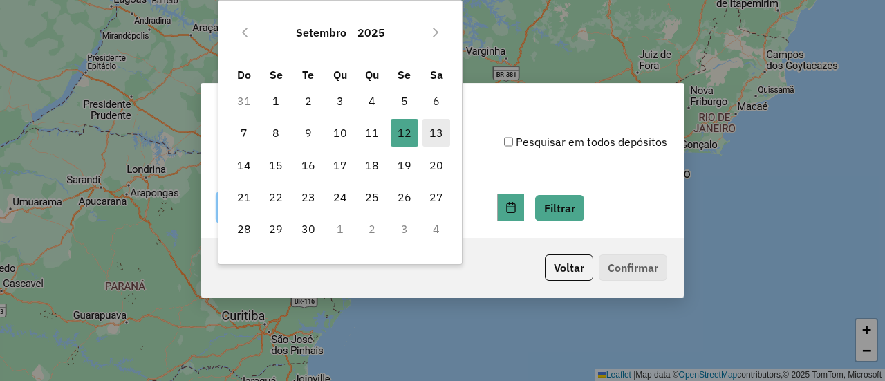
click at [437, 132] on span "13" at bounding box center [437, 133] width 28 height 28
type input "**********"
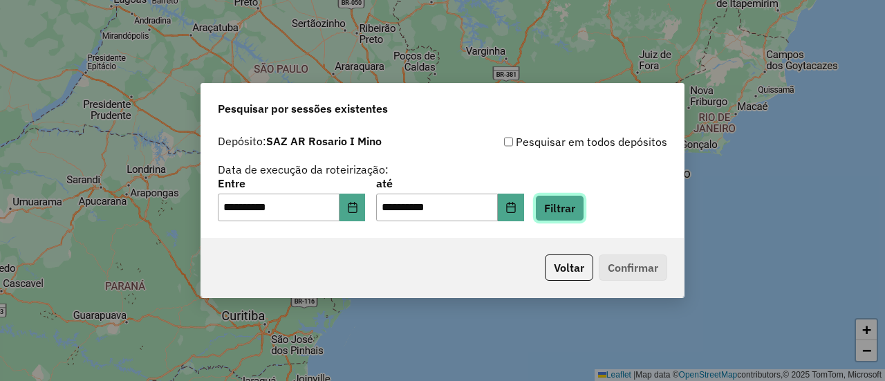
click at [578, 208] on button "Filtrar" at bounding box center [559, 208] width 49 height 26
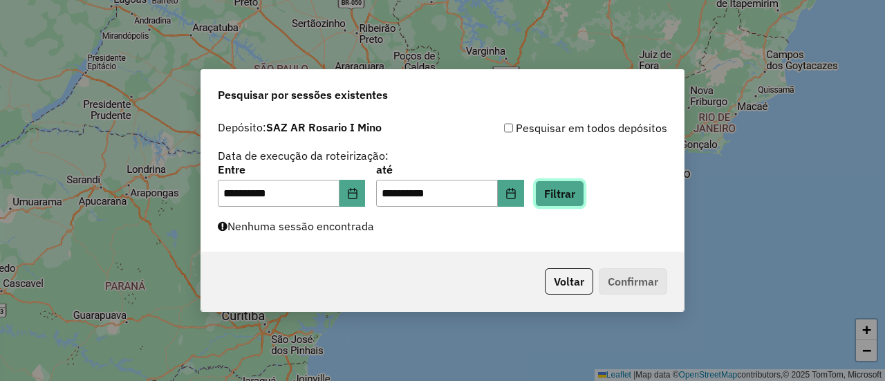
click at [585, 192] on button "Filtrar" at bounding box center [559, 194] width 49 height 26
click at [578, 195] on button "Filtrar" at bounding box center [559, 194] width 49 height 26
click at [580, 190] on button "Filtrar" at bounding box center [559, 194] width 49 height 26
click at [581, 192] on button "Filtrar" at bounding box center [559, 194] width 49 height 26
click at [576, 194] on button "Filtrar" at bounding box center [559, 194] width 49 height 26
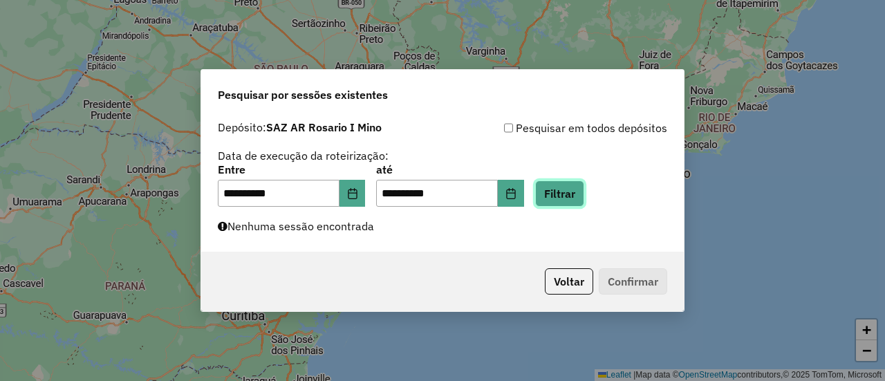
click at [576, 194] on button "Filtrar" at bounding box center [559, 194] width 49 height 26
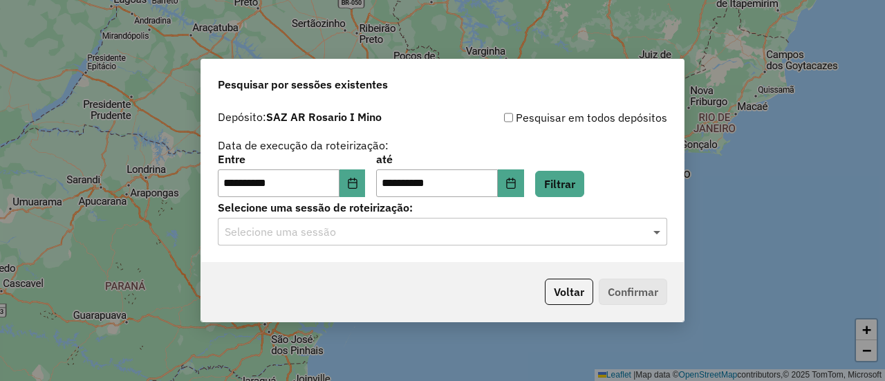
click at [658, 234] on span at bounding box center [658, 231] width 17 height 17
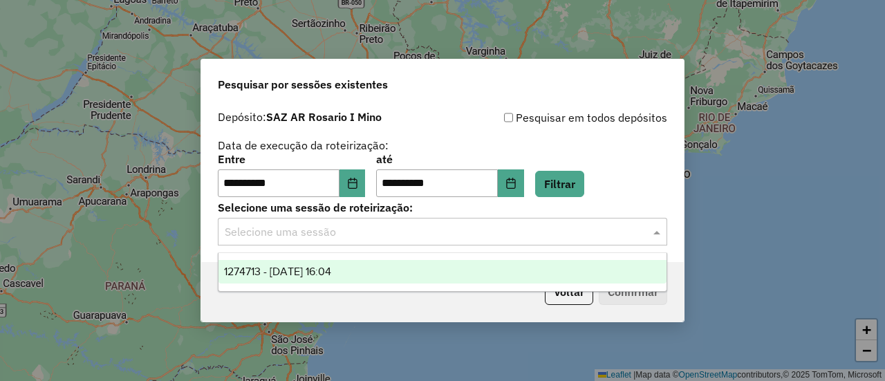
click at [331, 271] on span "1274713 - [DATE] 16:04" at bounding box center [277, 272] width 107 height 12
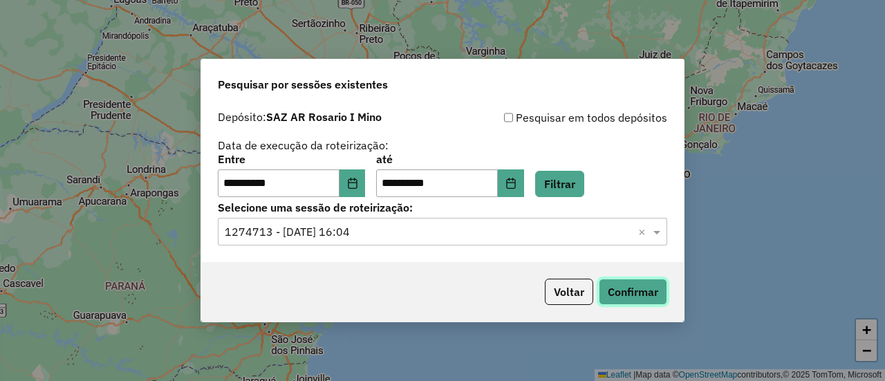
click at [639, 294] on button "Confirmar" at bounding box center [633, 292] width 68 height 26
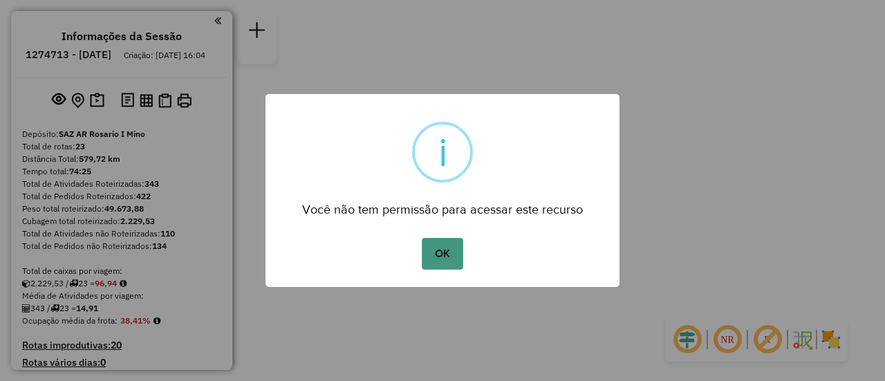
click at [434, 249] on button "OK" at bounding box center [442, 254] width 41 height 32
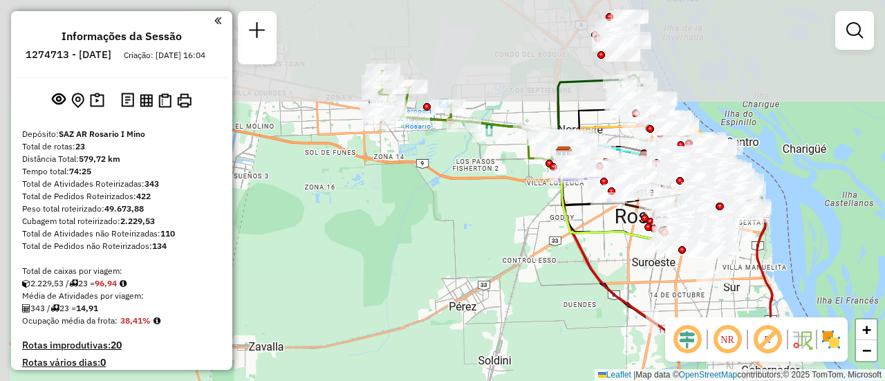
drag, startPoint x: 338, startPoint y: 100, endPoint x: 509, endPoint y: 206, distance: 201.6
click at [508, 206] on div "Janela de atendimento Grade de atendimento Capacidade Transportadoras Veículos …" at bounding box center [442, 190] width 885 height 381
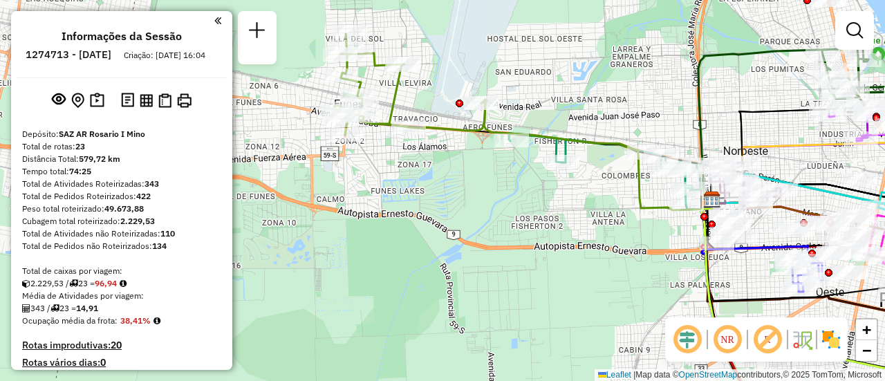
drag, startPoint x: 349, startPoint y: 102, endPoint x: 425, endPoint y: 217, distance: 137.2
click at [423, 217] on div "Janela de atendimento Grade de atendimento Capacidade Transportadoras Veículos …" at bounding box center [442, 190] width 885 height 381
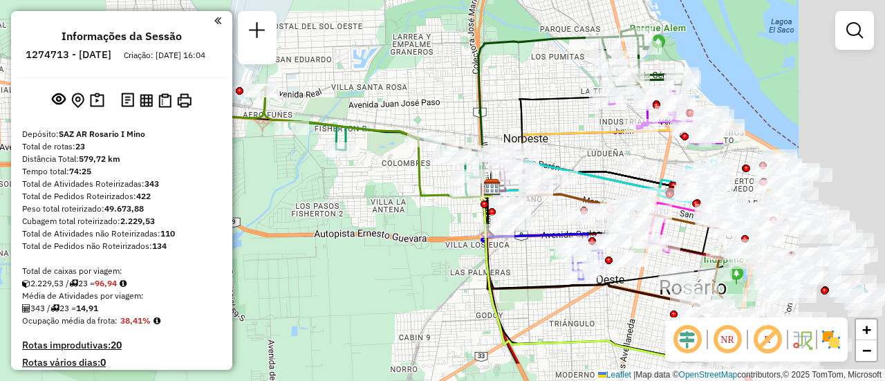
drag, startPoint x: 764, startPoint y: 116, endPoint x: 461, endPoint y: 72, distance: 305.4
click at [433, 55] on div "Janela de atendimento Grade de atendimento Capacidade Transportadoras Veículos …" at bounding box center [442, 190] width 885 height 381
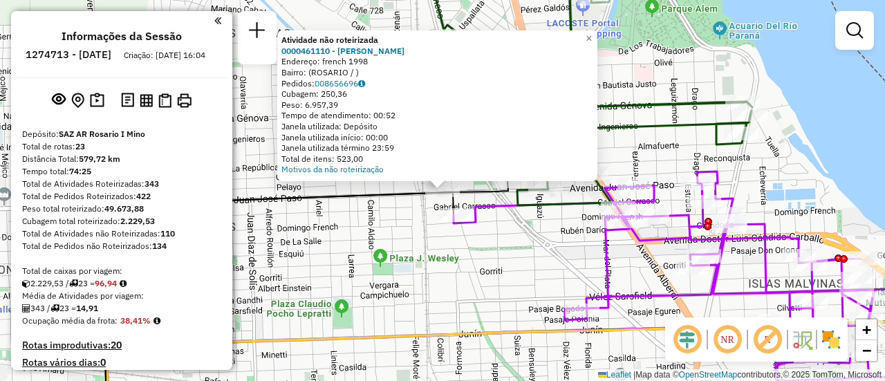
click at [412, 228] on div "Atividade não roteirizada 0000461110 - Gonzales Emanuel - RDV Endereço: french …" at bounding box center [442, 190] width 885 height 381
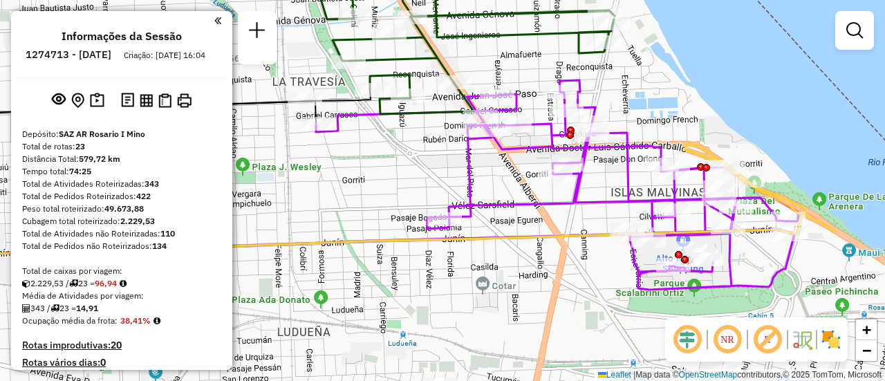
drag, startPoint x: 644, startPoint y: 266, endPoint x: 506, endPoint y: 175, distance: 165.2
click at [506, 175] on div "Janela de atendimento Grade de atendimento Capacidade Transportadoras Veículos …" at bounding box center [442, 190] width 885 height 381
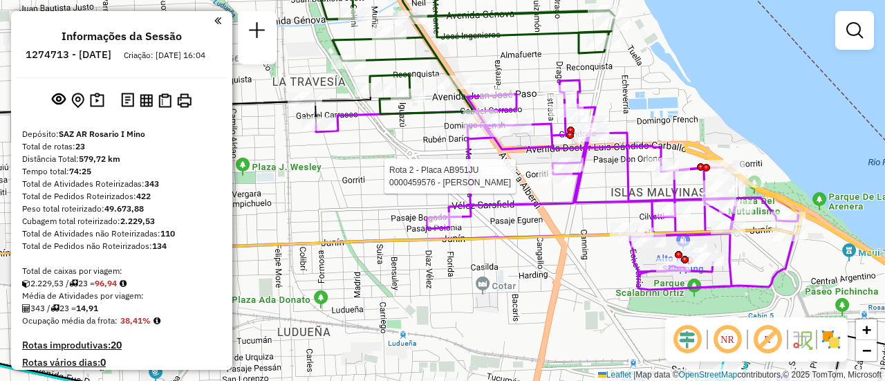
select select "**********"
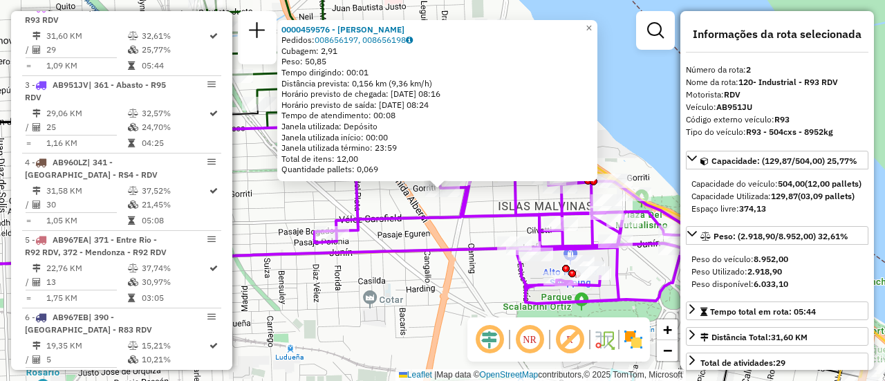
scroll to position [69, 0]
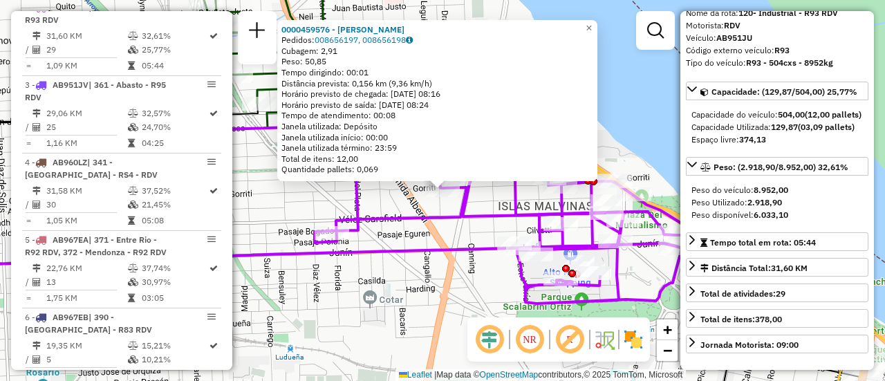
click at [431, 293] on div "0000459576 - TABORDA ALICIA BEATRIZ Pedidos: 008656197, 008656198 Cubagem: 2,91…" at bounding box center [442, 190] width 885 height 381
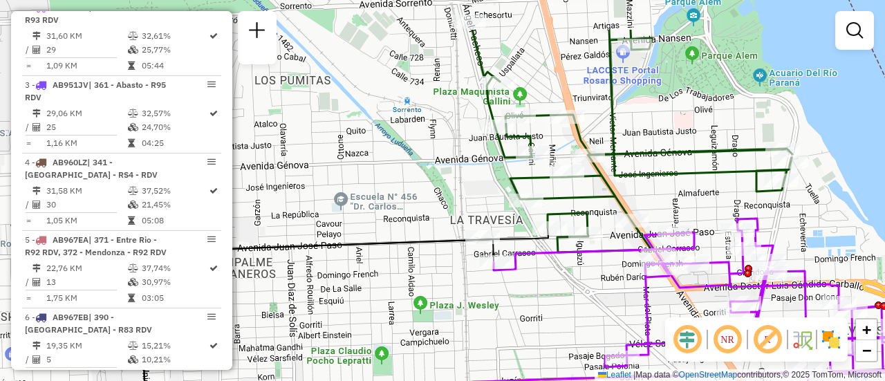
drag, startPoint x: 358, startPoint y: 222, endPoint x: 582, endPoint y: 278, distance: 231.7
click at [584, 288] on div "Janela de atendimento Grade de atendimento Capacidade Transportadoras Veículos …" at bounding box center [442, 190] width 885 height 381
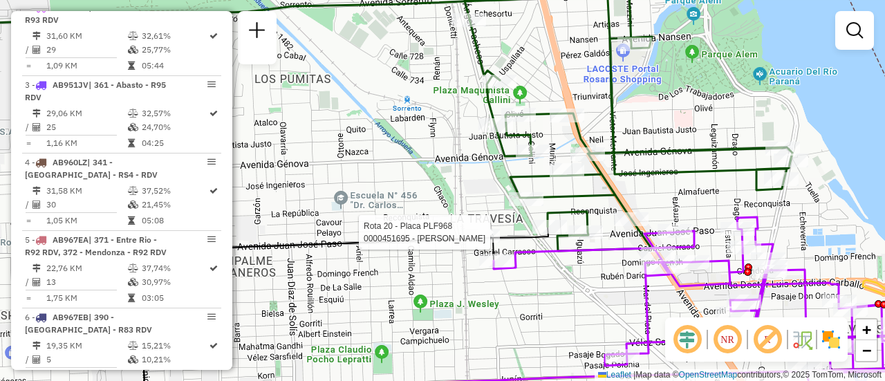
select select "**********"
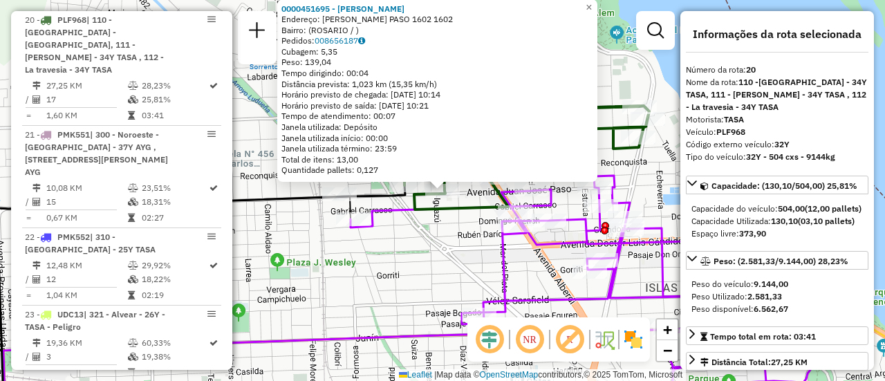
scroll to position [138, 0]
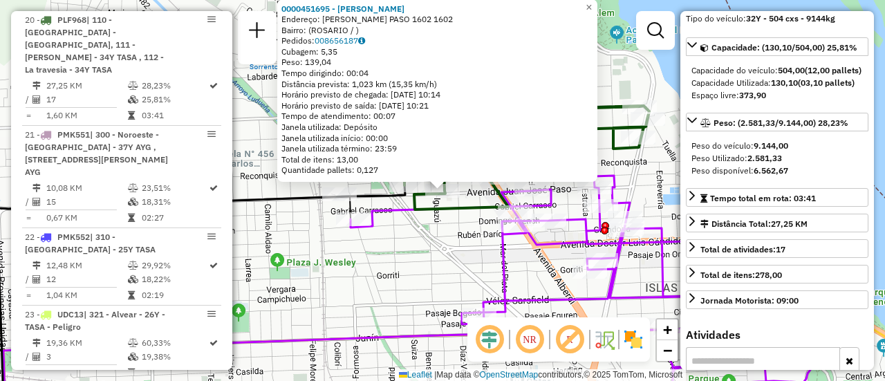
drag, startPoint x: 401, startPoint y: 273, endPoint x: 409, endPoint y: 272, distance: 8.4
click at [401, 273] on div "0000451695 - VELAZQUEZ LORENA PAOLA DE FATIMA Endereço: JUAN JOSE PASO 1602 160…" at bounding box center [442, 190] width 885 height 381
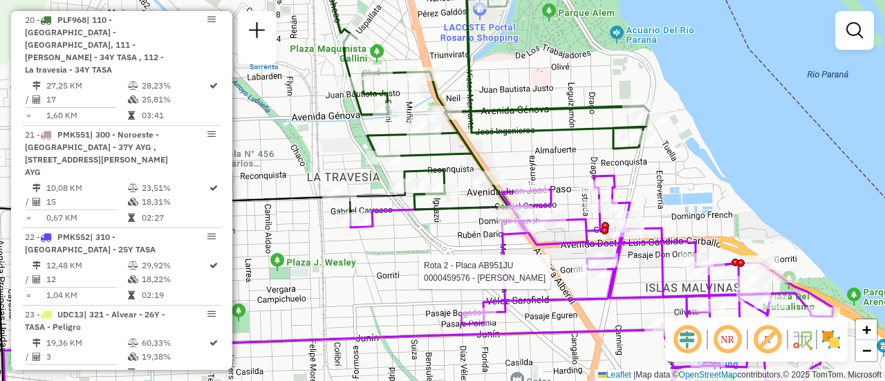
select select "**********"
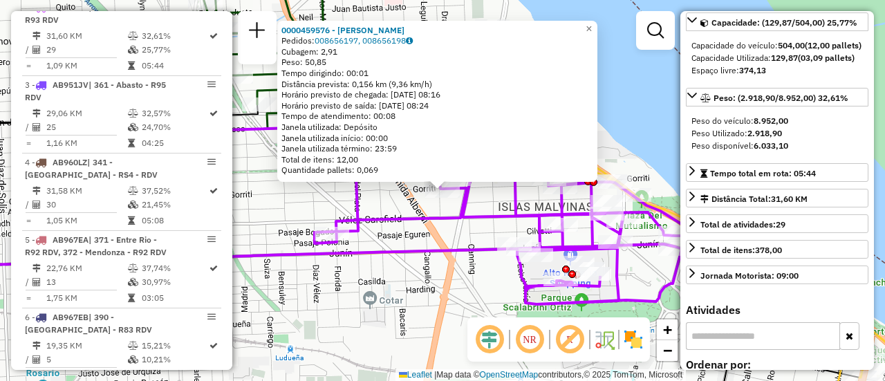
drag, startPoint x: 412, startPoint y: 299, endPoint x: 488, endPoint y: 301, distance: 76.1
click at [412, 299] on div "0000459576 - TABORDA ALICIA BEATRIZ Pedidos: 008656197, 008656198 Cubagem: 2,91…" at bounding box center [442, 190] width 885 height 381
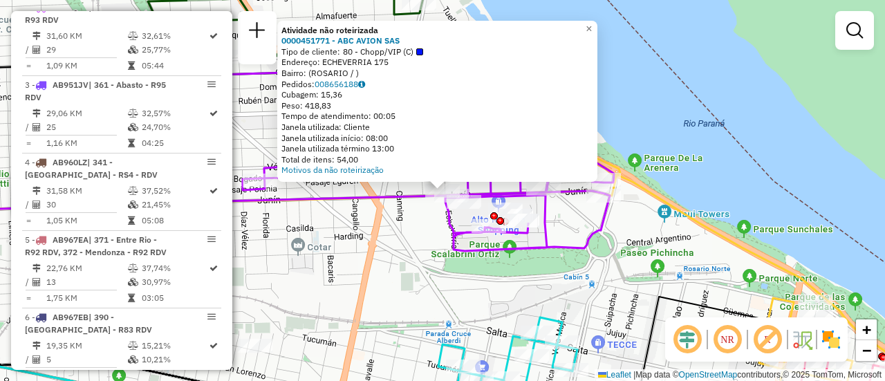
click at [401, 248] on div "Atividade não roteirizada 0000451771 - ABC AVION SAS Tipo de cliente: 80 - Chop…" at bounding box center [442, 190] width 885 height 381
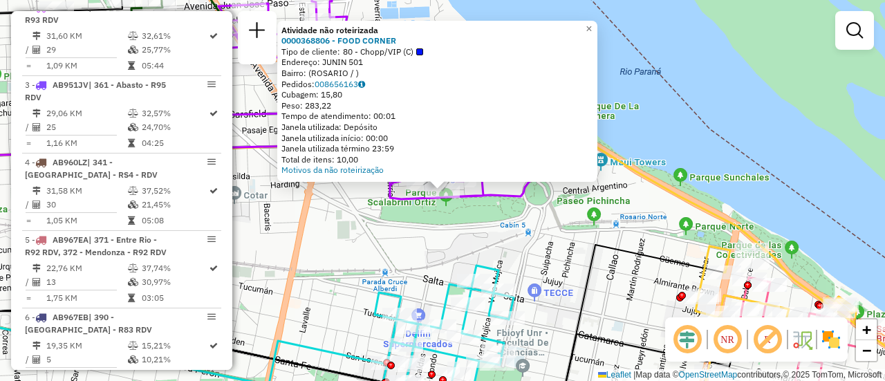
click at [345, 264] on div "Atividade não roteirizada 0000368806 - FOOD CORNER Tipo de cliente: 80 - Chopp/…" at bounding box center [442, 190] width 885 height 381
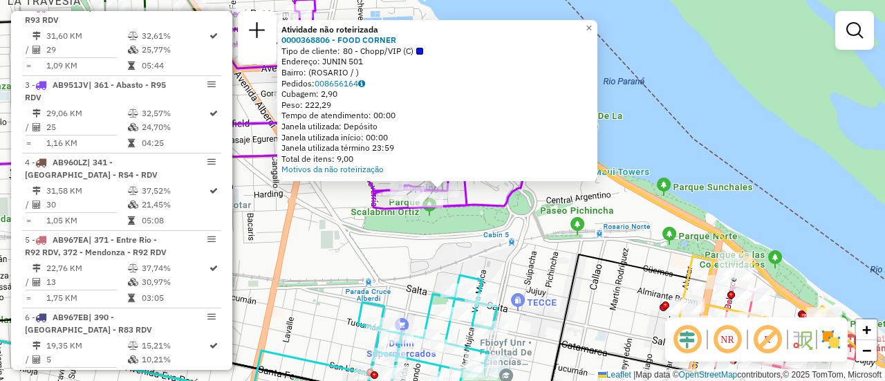
click at [328, 261] on div "Atividade não roteirizada 0000368806 - FOOD CORNER Tipo de cliente: 80 - Chopp/…" at bounding box center [442, 190] width 885 height 381
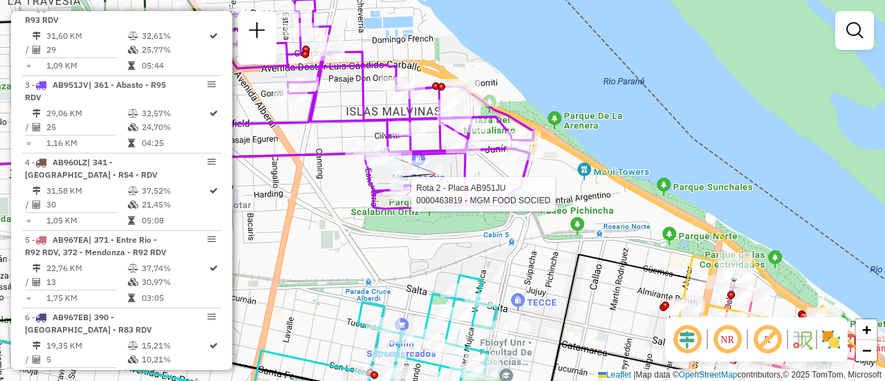
select select "**********"
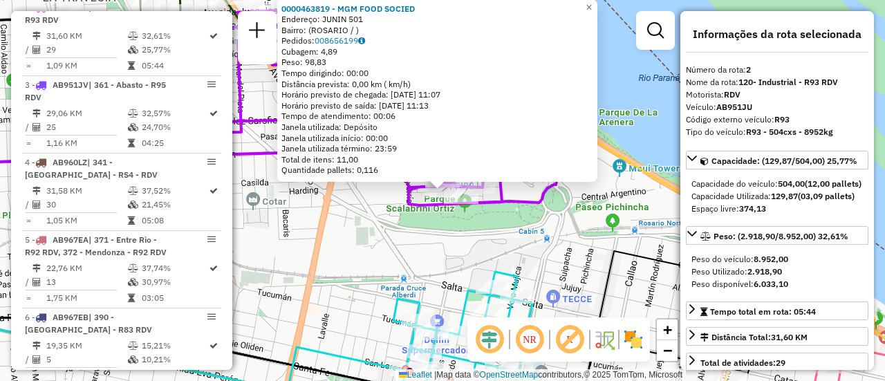
click at [346, 226] on div "0000463819 - MGM FOOD SOCIED Endereço: JUNIN 501 Bairro: (ROSARIO / ) Pedidos: …" at bounding box center [442, 190] width 885 height 381
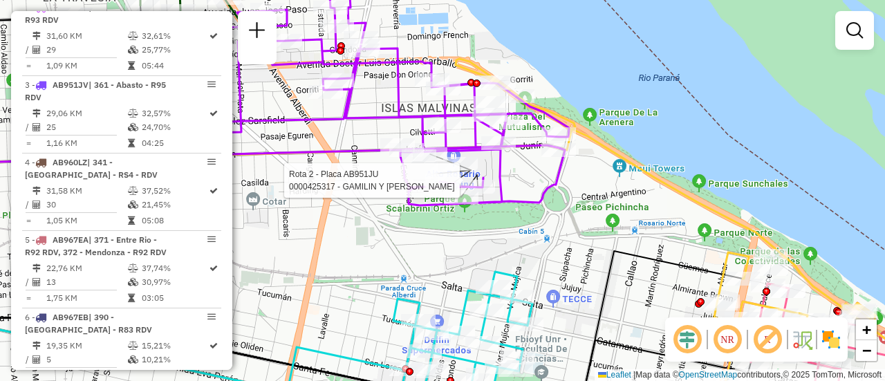
select select "**********"
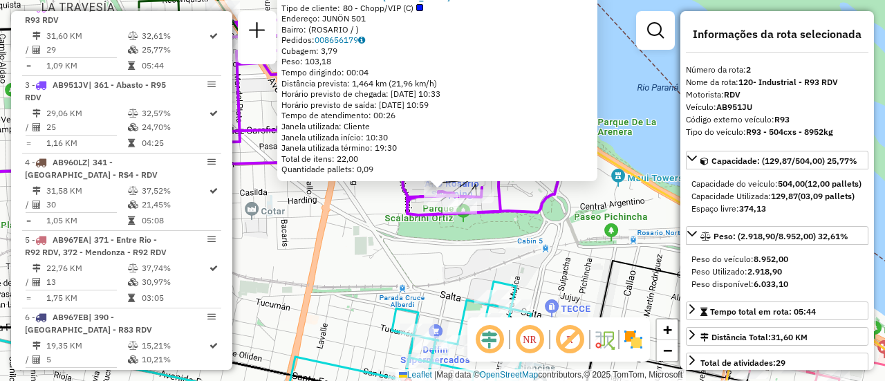
click at [360, 226] on div "0000425317 - GAMILIN Y GIACOMINO Tipo de cliente: 80 - Chopp/VIP (C) Endereço: …" at bounding box center [442, 190] width 885 height 381
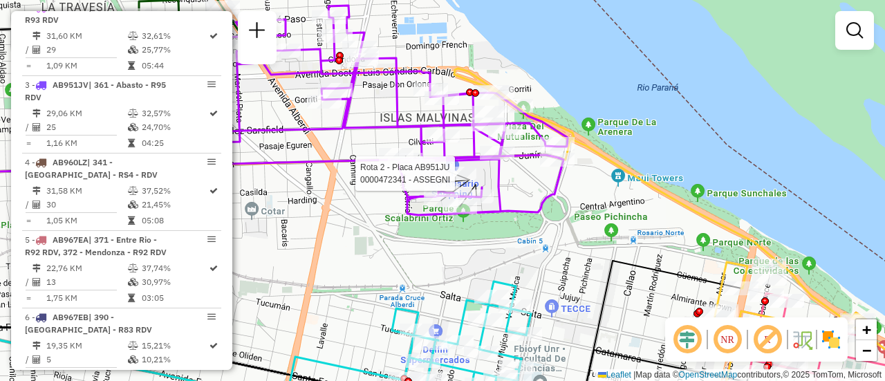
select select "**********"
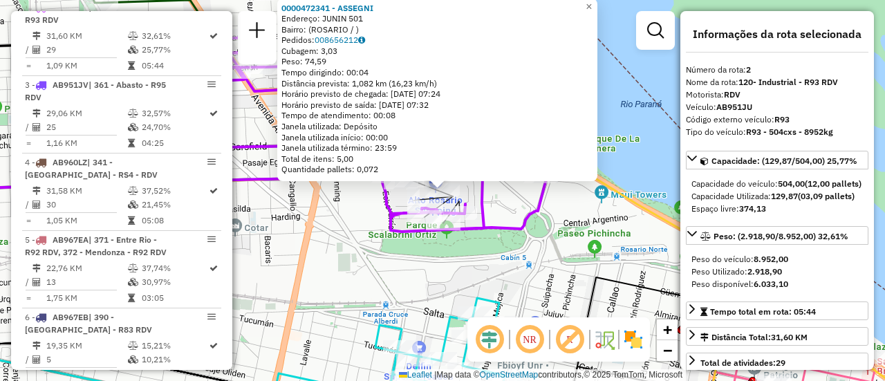
click at [348, 260] on div "0000472341 - ASSEGNI Endereço: JUNIN 501 Bairro: (ROSARIO / ) Pedidos: 00865621…" at bounding box center [442, 190] width 885 height 381
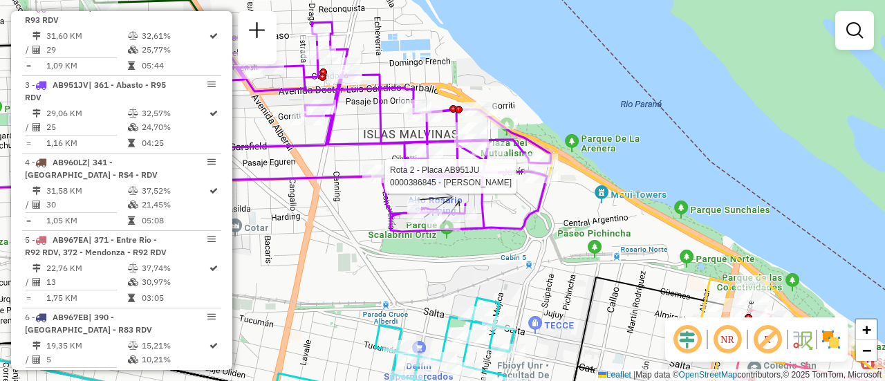
select select "**********"
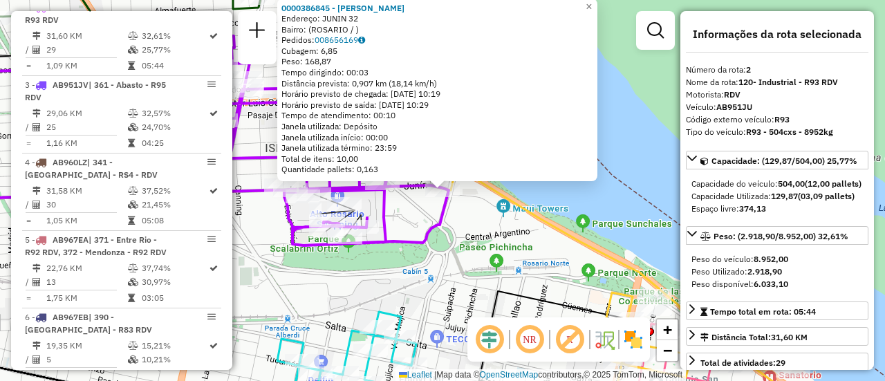
click at [434, 277] on div "0000386845 - SABAO RUBEN DARIO Endereço: JUNIN 32 Bairro: (ROSARIO / ) Pedidos:…" at bounding box center [442, 190] width 885 height 381
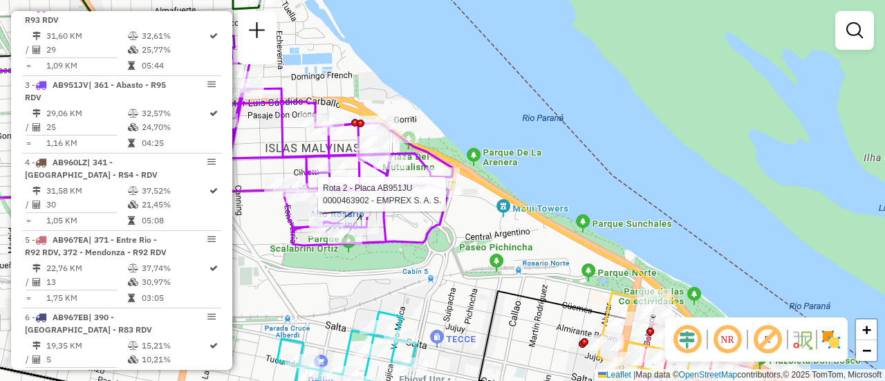
select select "**********"
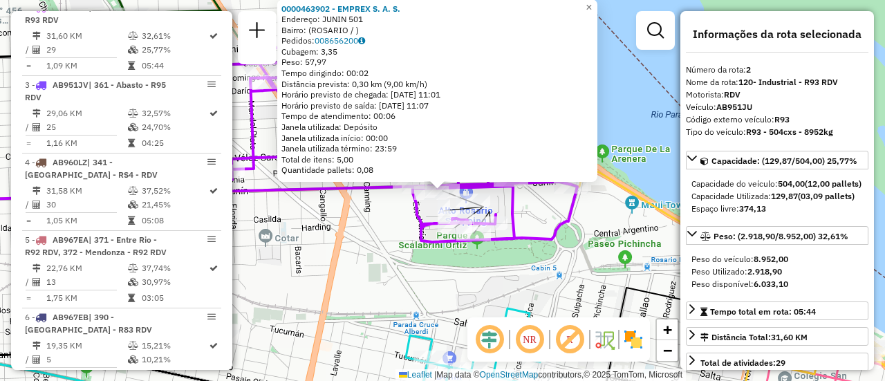
click at [299, 246] on div "0000463902 - EMPREX S. A. S. Endereço: JUNIN 501 Bairro: (ROSARIO / ) Pedidos: …" at bounding box center [442, 190] width 885 height 381
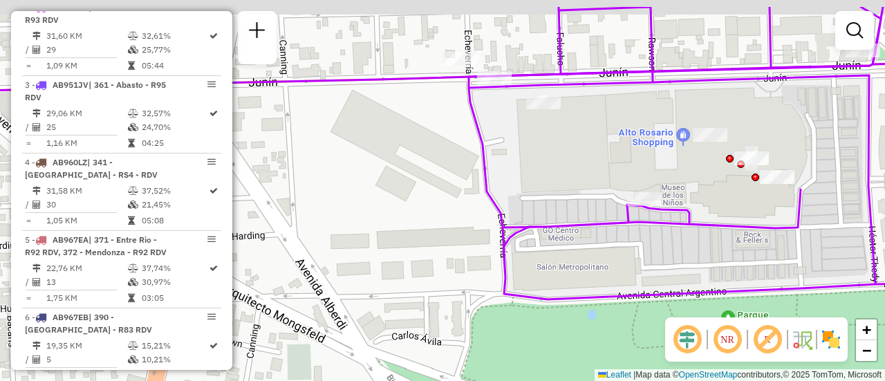
drag, startPoint x: 515, startPoint y: 114, endPoint x: 517, endPoint y: 165, distance: 50.6
click at [514, 177] on div "Janela de atendimento Grade de atendimento Capacidade Transportadoras Veículos …" at bounding box center [442, 190] width 885 height 381
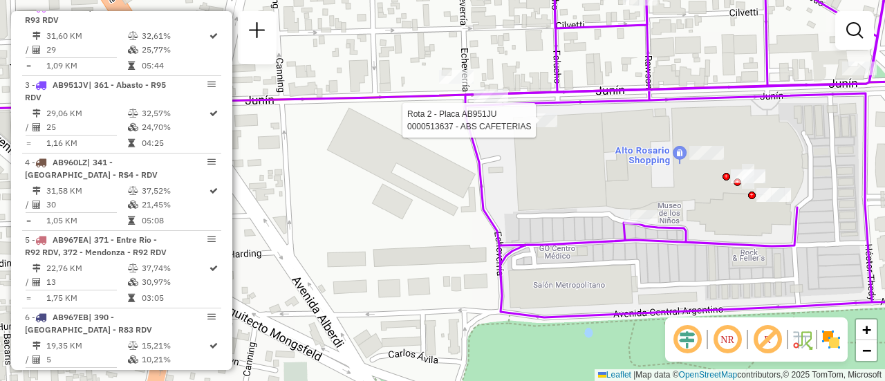
select select "**********"
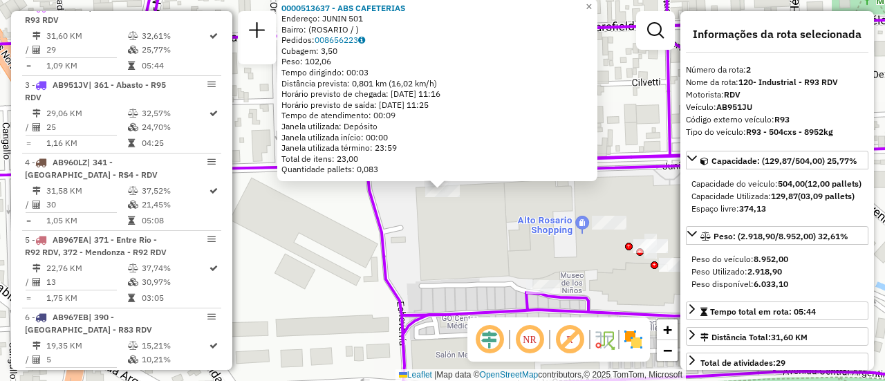
click at [322, 246] on div "0000513637 - ABS CAFETERIAS Endereço: JUNIN 501 Bairro: (ROSARIO / ) Pedidos: 0…" at bounding box center [442, 190] width 885 height 381
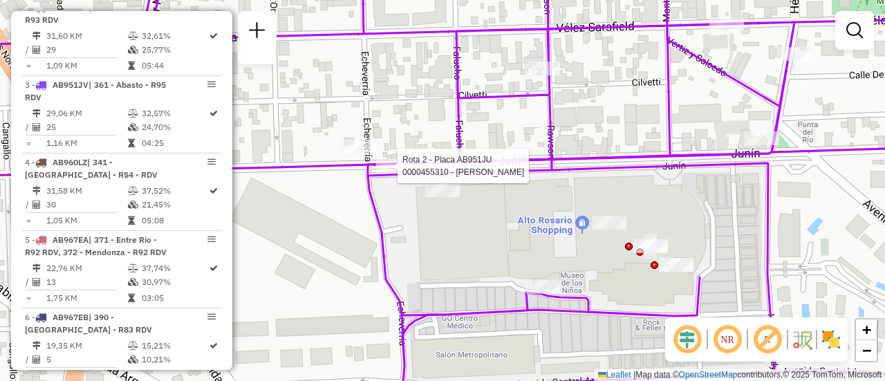
select select "**********"
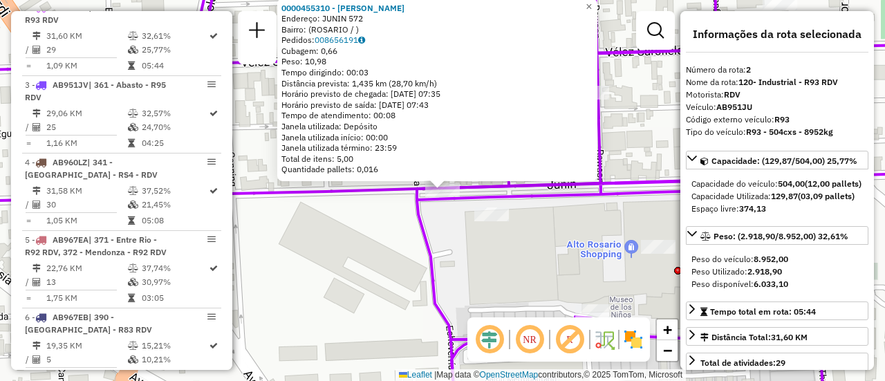
drag, startPoint x: 330, startPoint y: 252, endPoint x: 374, endPoint y: 256, distance: 44.5
click at [331, 252] on div "0000455310 - MAKHAT JAVIER Endereço: JUNIN 572 Bairro: (ROSARIO / ) Pedidos: 00…" at bounding box center [442, 190] width 885 height 381
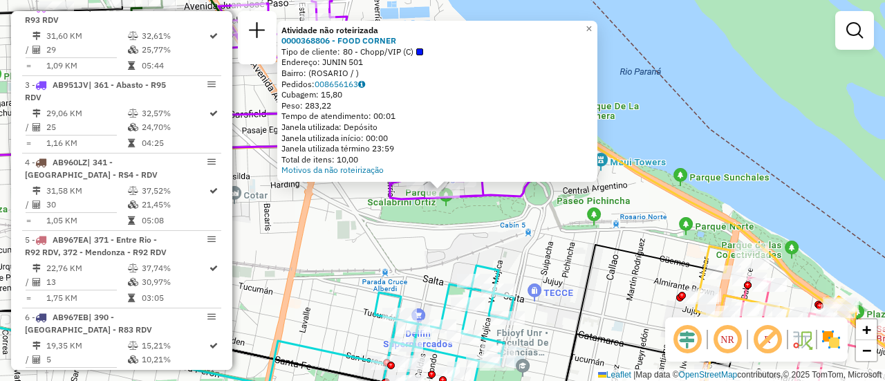
click at [389, 245] on div "Atividade não roteirizada 0000368806 - FOOD CORNER Tipo de cliente: 80 - Chopp/…" at bounding box center [442, 190] width 885 height 381
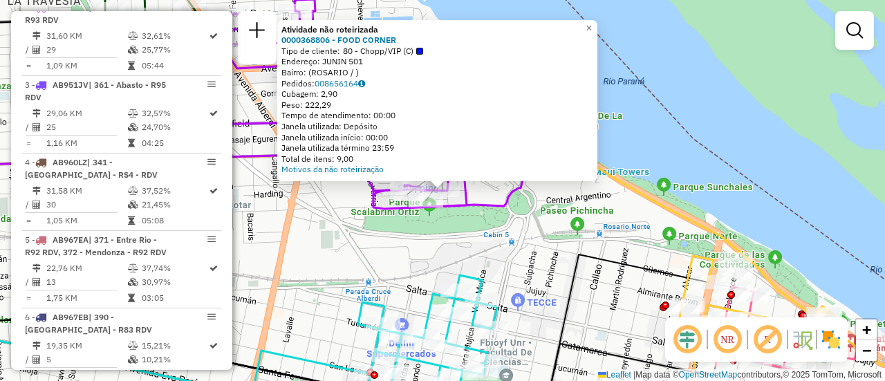
click at [371, 259] on div "Atividade não roteirizada 0000368806 - FOOD CORNER Tipo de cliente: 80 - Chopp/…" at bounding box center [442, 190] width 885 height 381
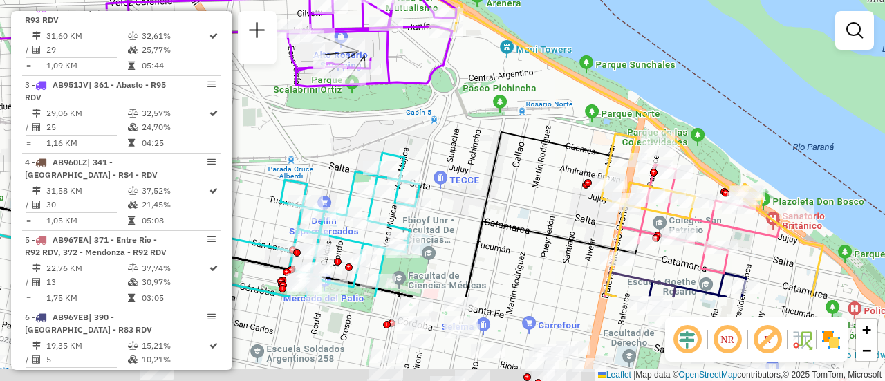
drag, startPoint x: 545, startPoint y: 259, endPoint x: 407, endPoint y: 121, distance: 194.7
click at [412, 124] on div "Janela de atendimento Grade de atendimento Capacidade Transportadoras Veículos …" at bounding box center [442, 190] width 885 height 381
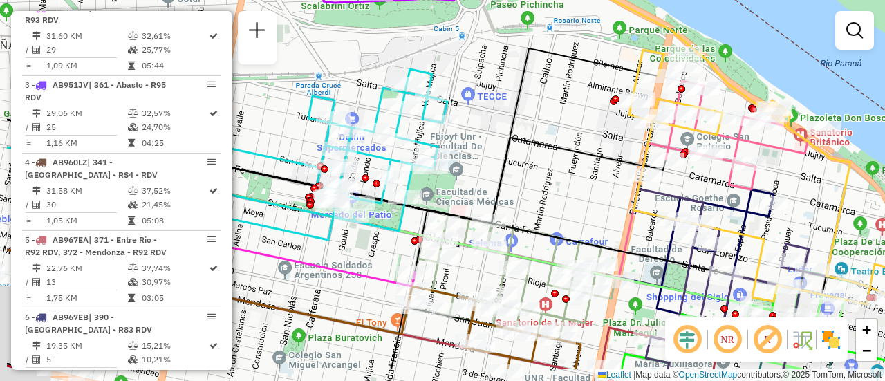
drag, startPoint x: 392, startPoint y: 187, endPoint x: 487, endPoint y: 138, distance: 107.7
click at [487, 138] on div "Janela de atendimento Grade de atendimento Capacidade Transportadoras Veículos …" at bounding box center [442, 190] width 885 height 381
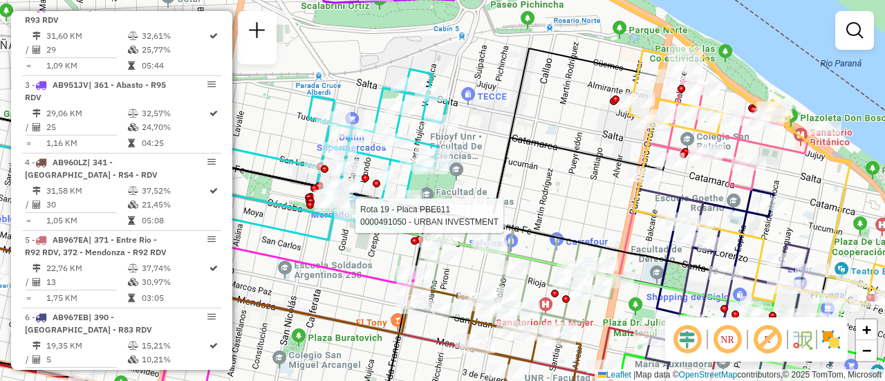
select select "**********"
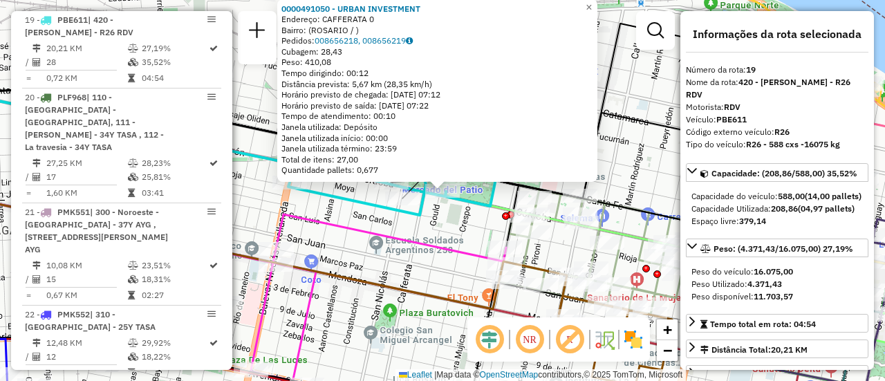
scroll to position [69, 0]
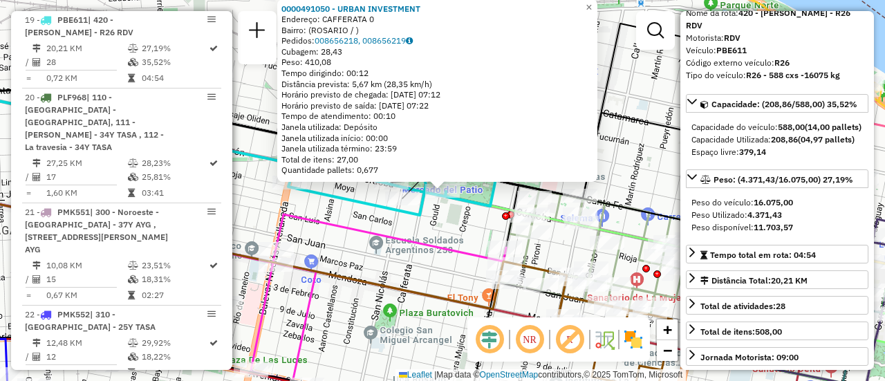
click at [454, 229] on div "0000491050 - URBAN INVESTMENT Endereço: CAFFERATA 0 Bairro: ([GEOGRAPHIC_DATA] …" at bounding box center [442, 190] width 885 height 381
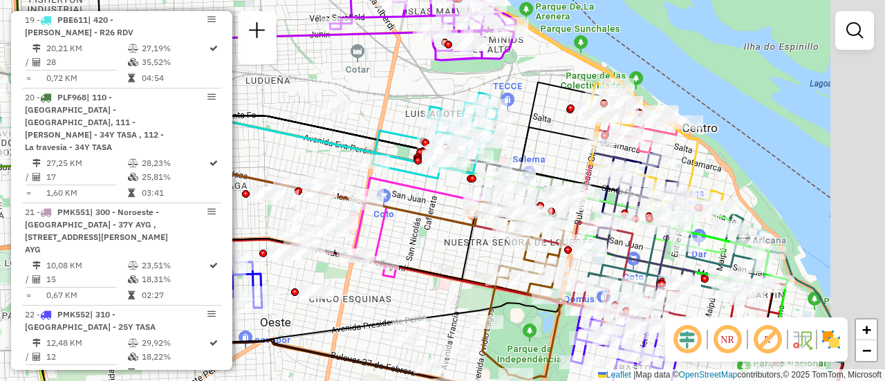
drag, startPoint x: 652, startPoint y: 168, endPoint x: 554, endPoint y: 154, distance: 98.6
click at [555, 154] on div "Janela de atendimento Grade de atendimento Capacidade Transportadoras Veículos …" at bounding box center [442, 190] width 885 height 381
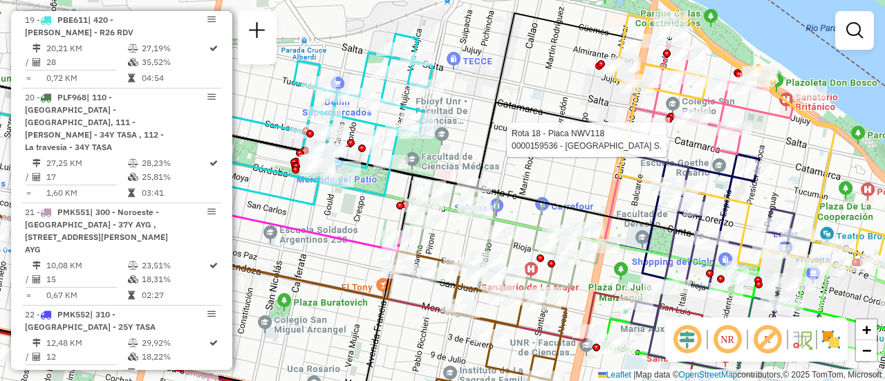
select select "**********"
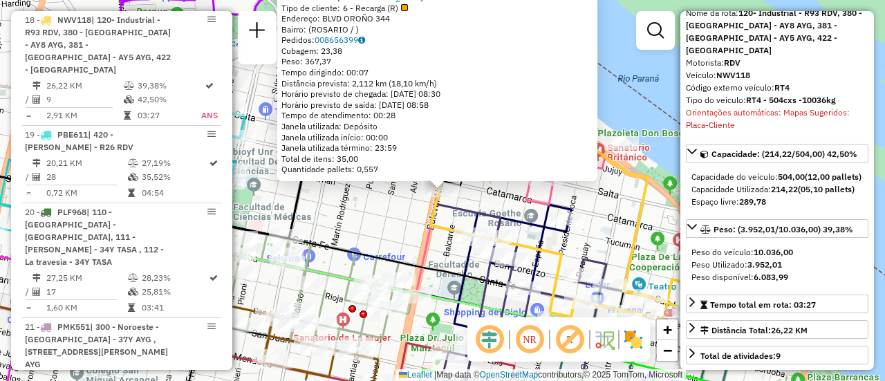
scroll to position [138, 0]
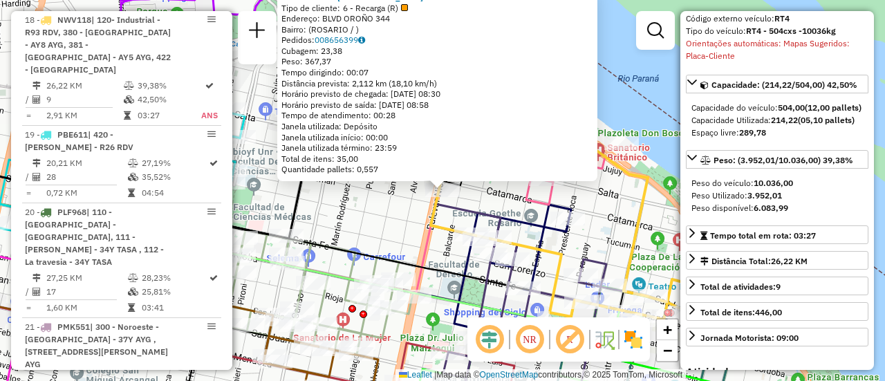
click at [378, 241] on div "0000159536 - LA GUAYRA S. Tipo de cliente: 6 - Recarga (R) Endereço: BLVD OROÑO…" at bounding box center [442, 190] width 885 height 381
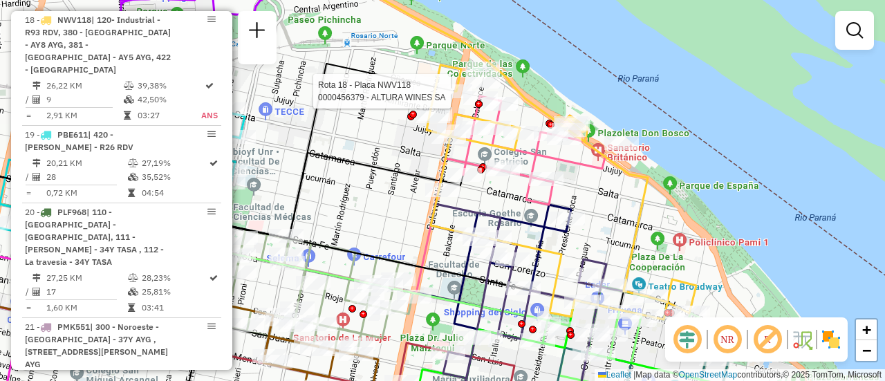
select select "**********"
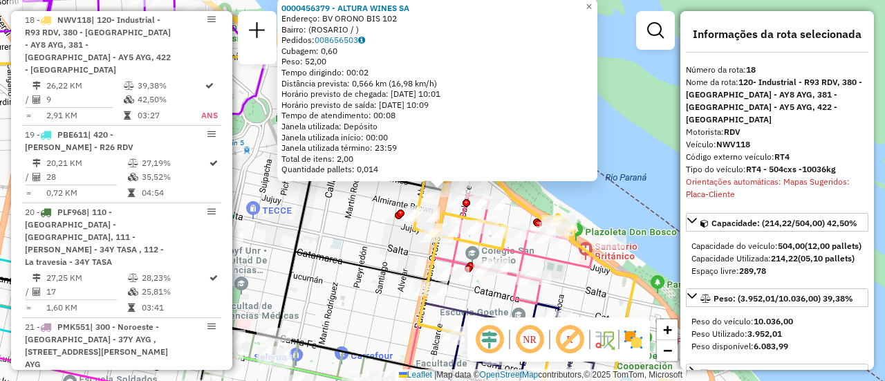
click at [373, 228] on div "0000456379 - ALTURA WINES SA Endereço: BV ORONO BIS 102 Bairro: (ROSARIO / ) Pe…" at bounding box center [442, 190] width 885 height 381
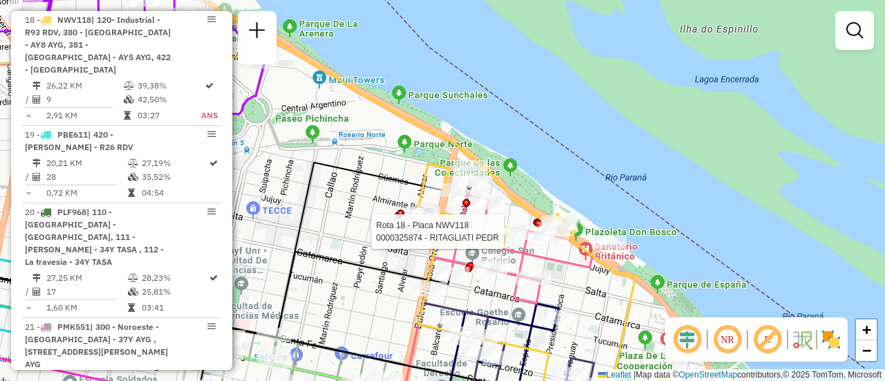
select select "**********"
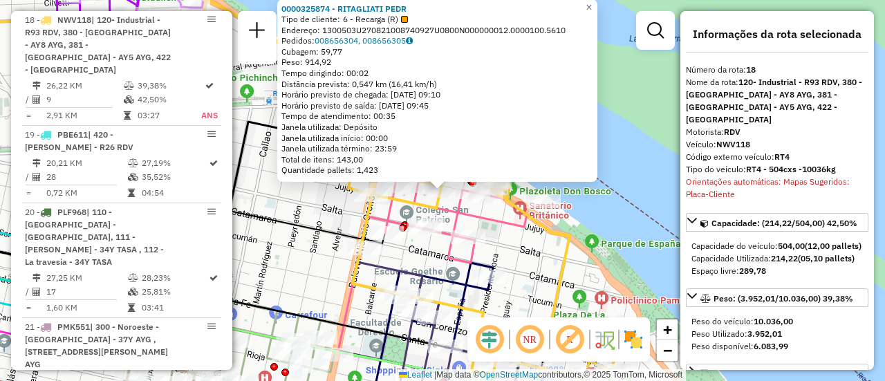
click at [304, 231] on icon at bounding box center [148, 254] width 474 height 86
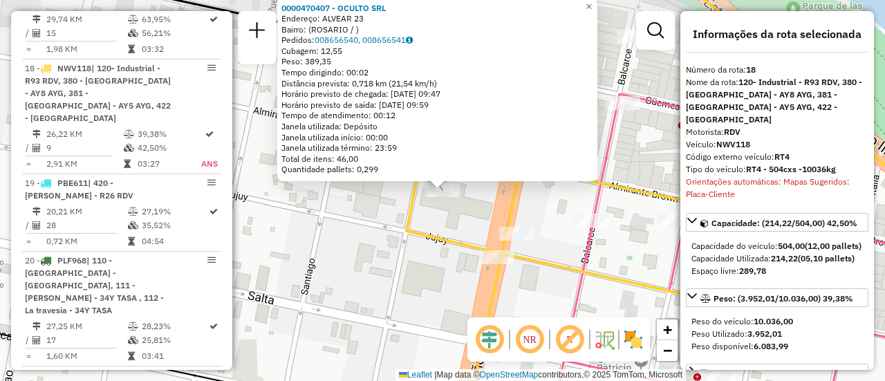
scroll to position [1934, 0]
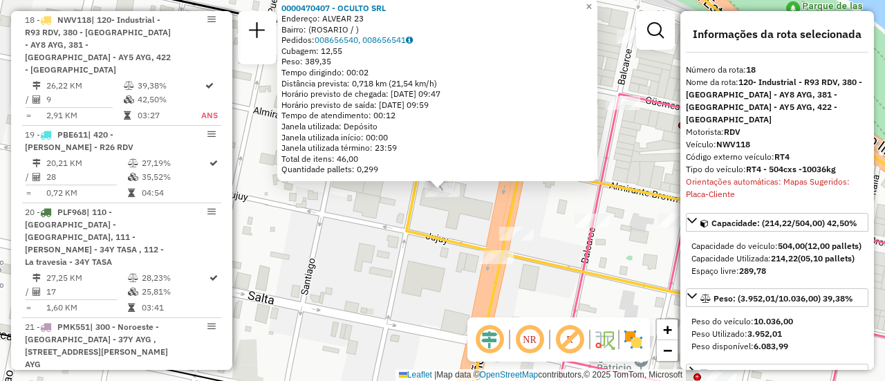
click at [390, 249] on div "0000470407 - OCULTO SRL Endereço: ALVEAR 23 Bairro: (ROSARIO / ) Pedidos: 00865…" at bounding box center [442, 190] width 885 height 381
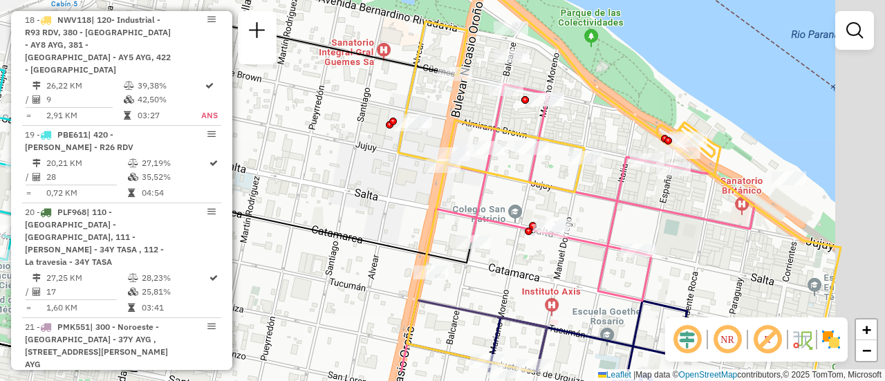
drag, startPoint x: 634, startPoint y: 229, endPoint x: 405, endPoint y: 126, distance: 251.1
click at [396, 127] on icon at bounding box center [597, 143] width 488 height 457
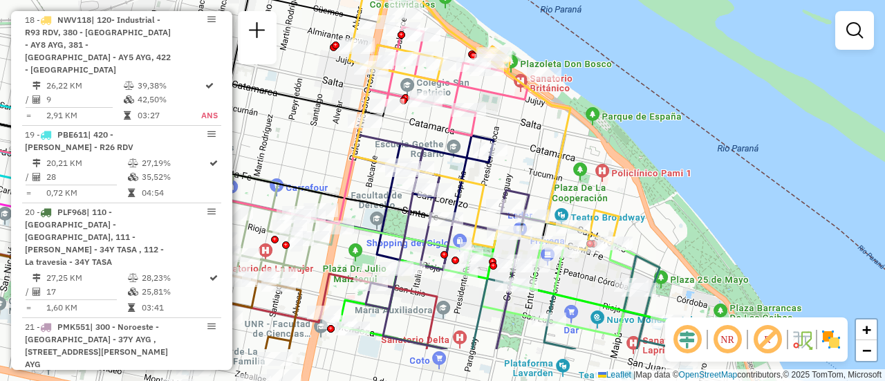
drag, startPoint x: 578, startPoint y: 206, endPoint x: 537, endPoint y: 151, distance: 68.2
click at [537, 154] on div "Janela de atendimento Grade de atendimento Capacidade Transportadoras Veículos …" at bounding box center [442, 190] width 885 height 381
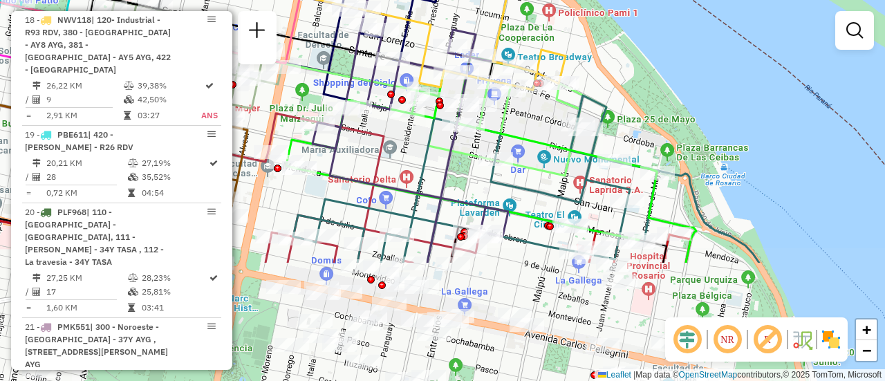
drag, startPoint x: 594, startPoint y: 277, endPoint x: 544, endPoint y: 120, distance: 163.9
click at [544, 120] on div "Janela de atendimento Grade de atendimento Capacidade Transportadoras Veículos …" at bounding box center [442, 190] width 885 height 381
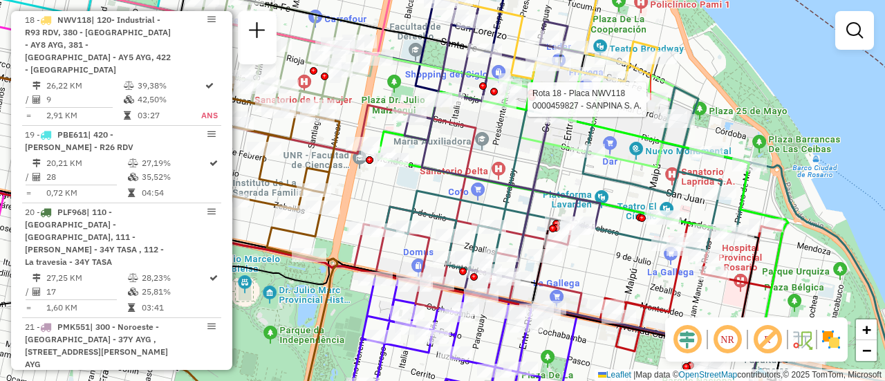
select select "**********"
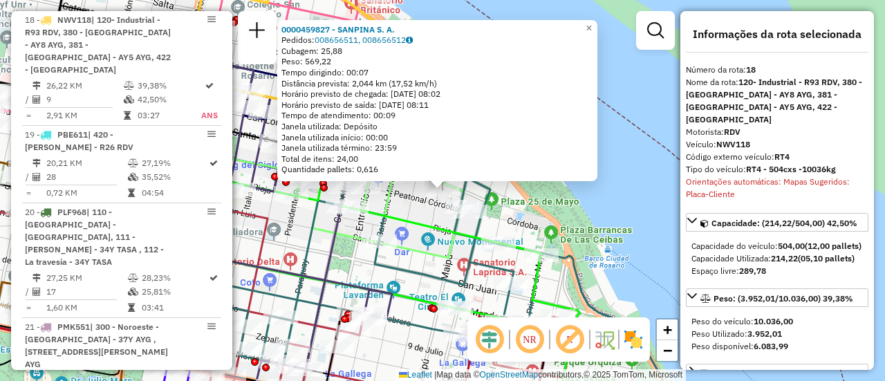
scroll to position [138, 0]
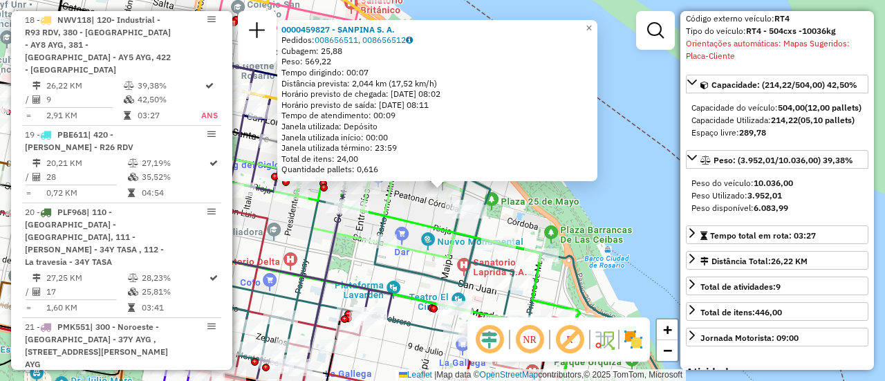
click at [587, 208] on div "0000459827 - SANPINA S. A. Pedidos: 008656511, 008656512 Cubagem: 25,88 Peso: 5…" at bounding box center [442, 190] width 885 height 381
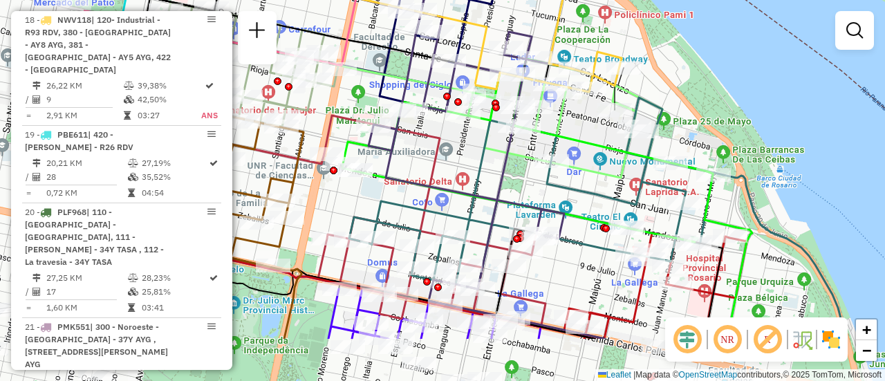
drag, startPoint x: 405, startPoint y: 212, endPoint x: 620, endPoint y: 122, distance: 232.9
click at [618, 122] on div "Janela de atendimento Grade de atendimento Capacidade Transportadoras Veículos …" at bounding box center [442, 190] width 885 height 381
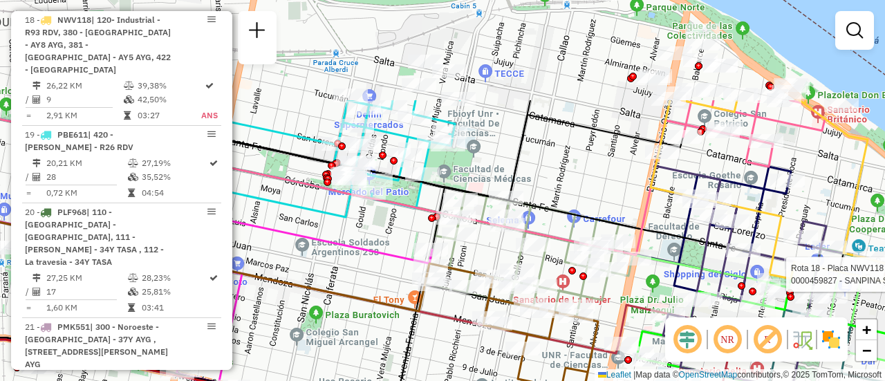
drag, startPoint x: 598, startPoint y: 50, endPoint x: 578, endPoint y: 183, distance: 135.0
click at [578, 183] on div "Rota 18 - Placa NWV118 0000459827 - SANPINA S. A. Janela de atendimento Grade d…" at bounding box center [442, 190] width 885 height 381
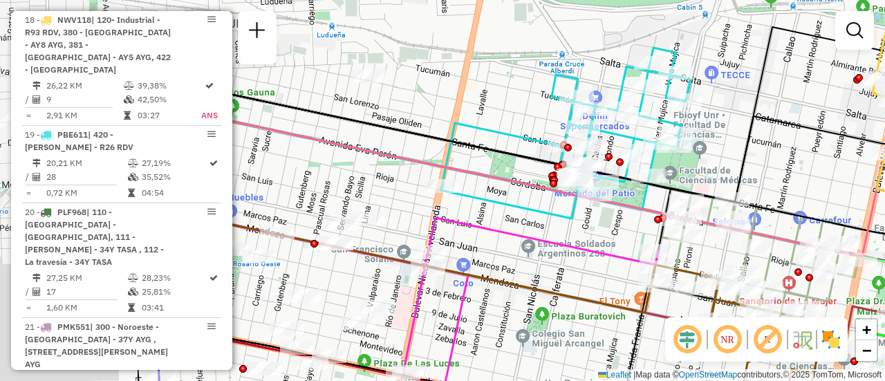
drag, startPoint x: 453, startPoint y: 201, endPoint x: 531, endPoint y: 204, distance: 78.2
click at [531, 204] on icon at bounding box center [566, 133] width 250 height 171
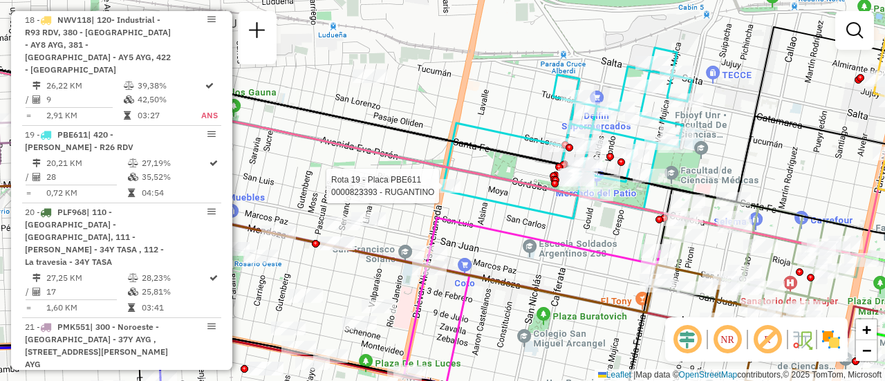
select select "**********"
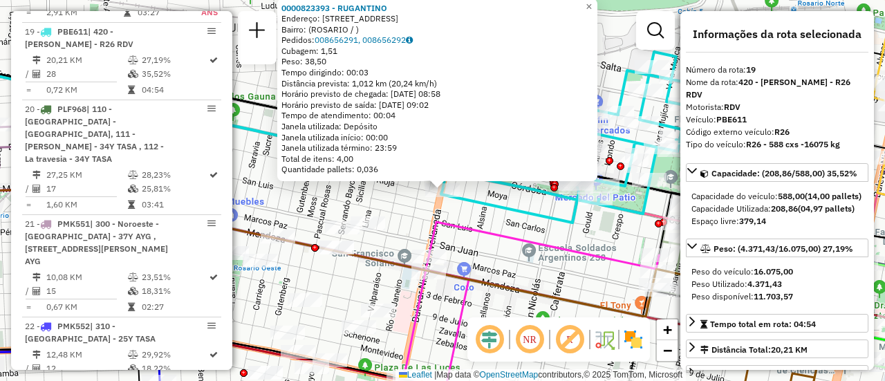
scroll to position [2049, 0]
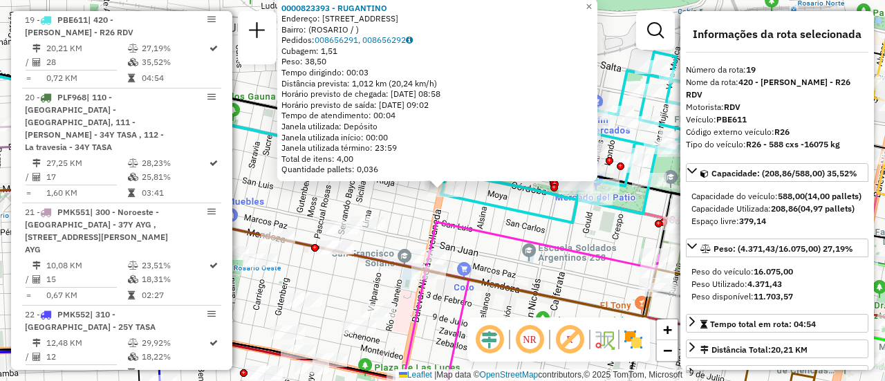
click at [389, 205] on div "0000823393 - RUGANTINO Endereço: BLVD AVELLANEDA 898 Bairro: (ROSARIO / ) Pedid…" at bounding box center [442, 190] width 885 height 381
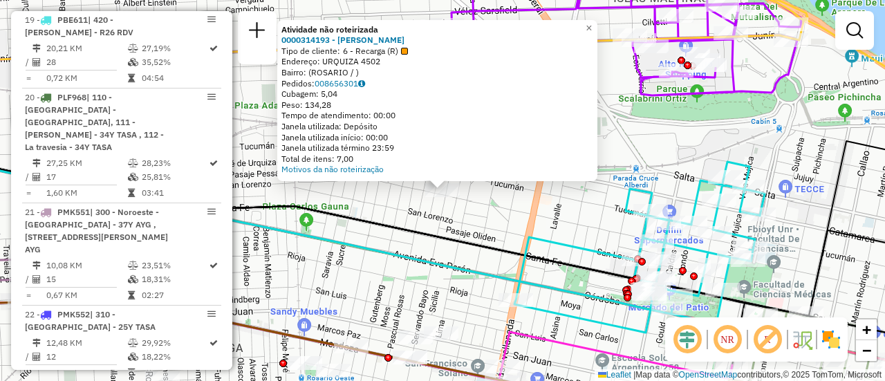
click at [382, 198] on div "Atividade não roteirizada 0000314193 - GUAN YUYING Tipo de cliente: 6 - Recarga…" at bounding box center [442, 190] width 885 height 381
click at [380, 197] on div "Atividade não roteirizada 0000314193 - GUAN YUYING Tipo de cliente: 6 - Recarga…" at bounding box center [442, 190] width 885 height 381
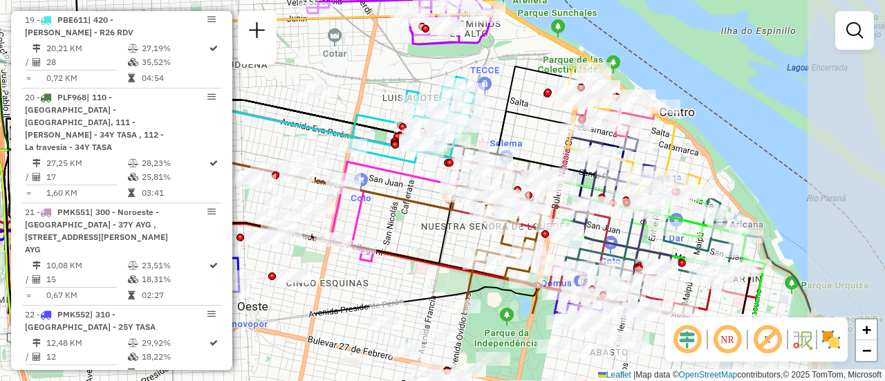
drag, startPoint x: 677, startPoint y: 227, endPoint x: 517, endPoint y: 127, distance: 188.3
click at [517, 127] on div "Janela de atendimento Grade de atendimento Capacidade Transportadoras Veículos …" at bounding box center [442, 190] width 885 height 381
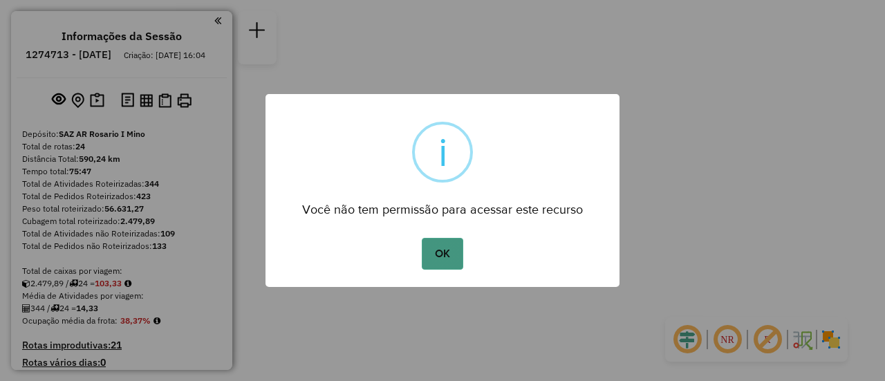
click at [441, 249] on button "OK" at bounding box center [442, 254] width 41 height 32
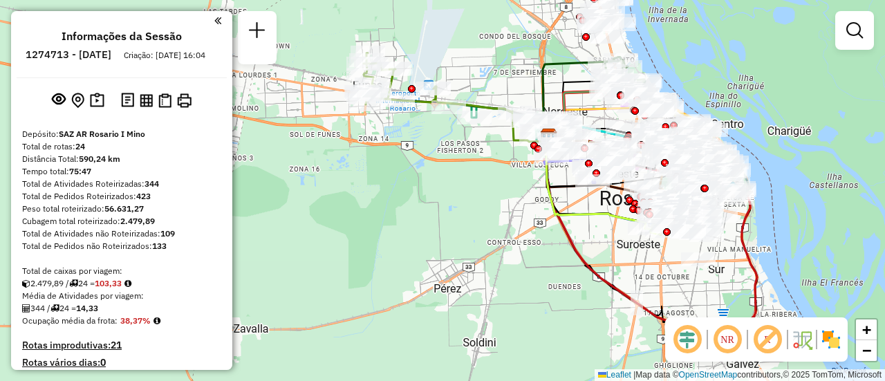
drag, startPoint x: 329, startPoint y: 110, endPoint x: 502, endPoint y: 221, distance: 205.3
click at [502, 227] on div "Janela de atendimento Grade de atendimento Capacidade Transportadoras Veículos …" at bounding box center [442, 190] width 885 height 381
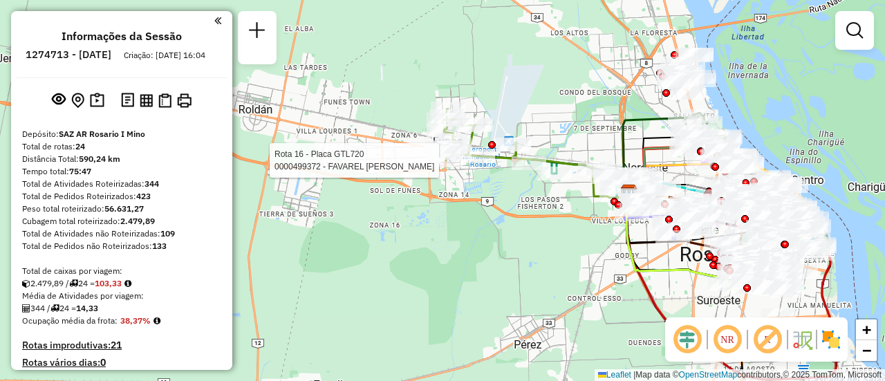
select select "**********"
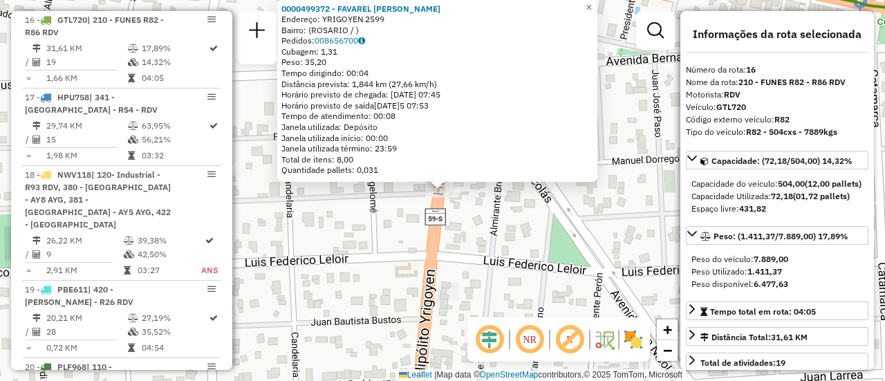
scroll to position [69, 0]
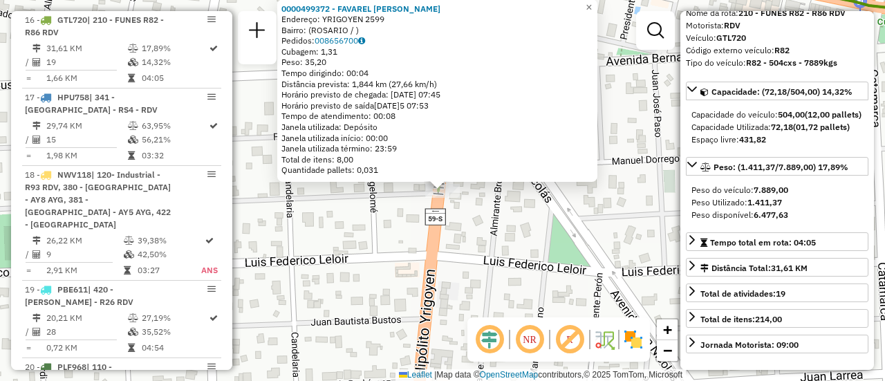
click at [393, 272] on div "0000499372 - FAVAREL FERNANDO JUAN Endereço: YRIGOYEN 2599 Bairro: (ROSARIO / )…" at bounding box center [442, 190] width 885 height 381
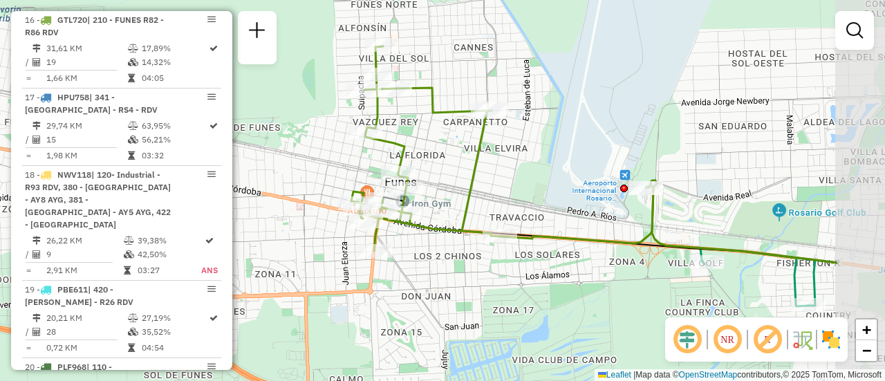
drag, startPoint x: 646, startPoint y: 174, endPoint x: 450, endPoint y: 200, distance: 198.2
click at [445, 202] on div "Janela de atendimento Grade de atendimento Capacidade Transportadoras Veículos …" at bounding box center [442, 190] width 885 height 381
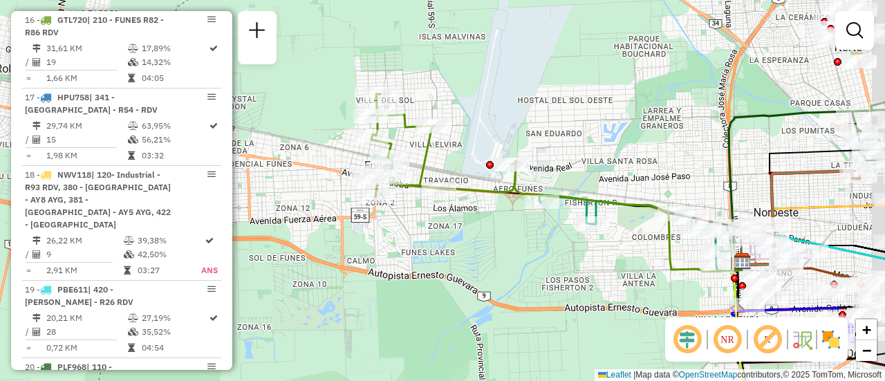
drag, startPoint x: 688, startPoint y: 176, endPoint x: 222, endPoint y: 93, distance: 472.8
click at [259, 101] on div "Janela de atendimento Grade de atendimento Capacidade Transportadoras Veículos …" at bounding box center [442, 190] width 885 height 381
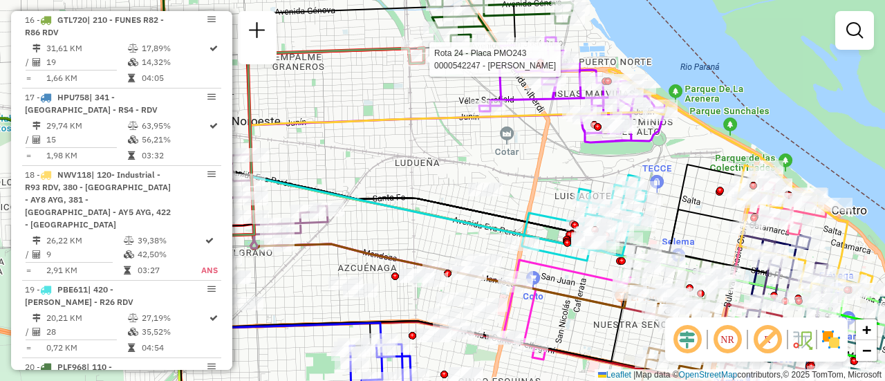
select select "**********"
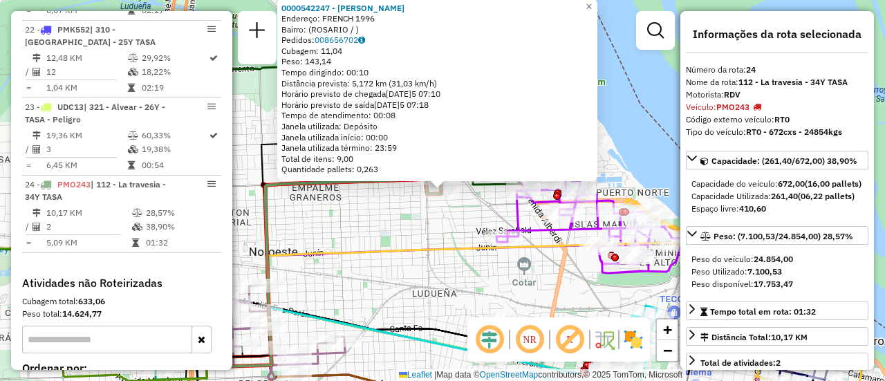
scroll to position [2434, 0]
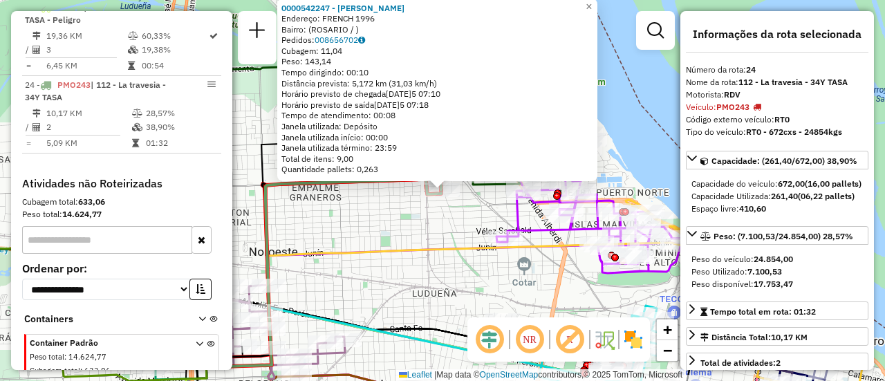
click at [406, 226] on div "0000542247 - Gonzales Maximiliano Jose Endereço: FRENCH 1996 Bairro: (ROSARIO /…" at bounding box center [442, 190] width 885 height 381
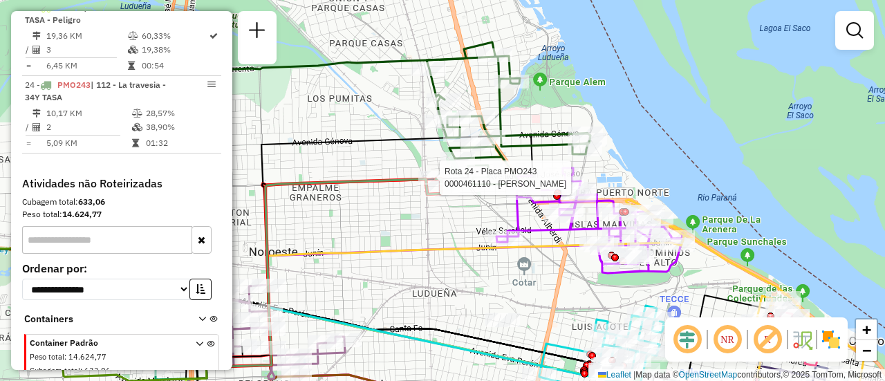
select select "**********"
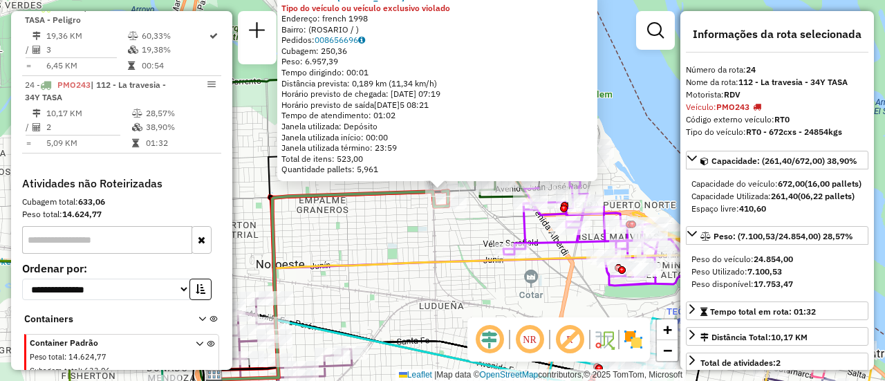
click at [416, 241] on div "0000461110 - Gonzales Emanuel - RDV Tipo do veículo ou veículo exclusivo violad…" at bounding box center [442, 190] width 885 height 381
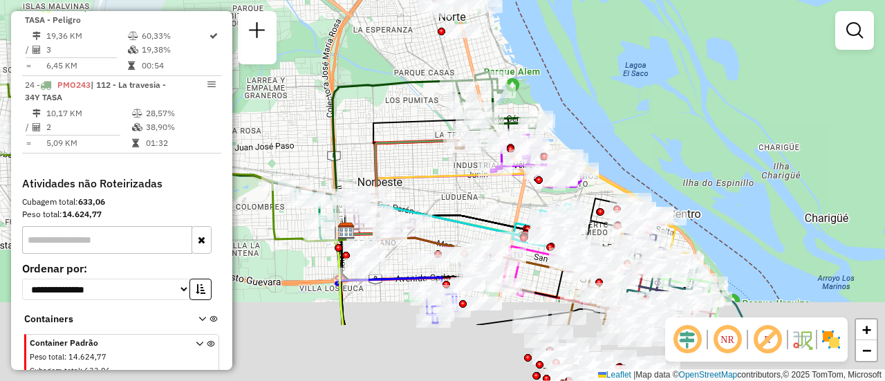
drag, startPoint x: 495, startPoint y: 269, endPoint x: 367, endPoint y: 107, distance: 206.4
click at [363, 160] on icon at bounding box center [466, 197] width 240 height 75
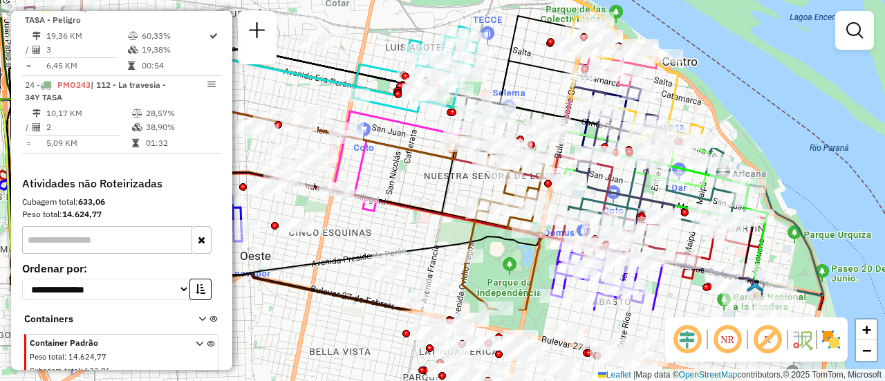
drag, startPoint x: 610, startPoint y: 158, endPoint x: 531, endPoint y: 34, distance: 147.4
click at [532, 34] on div "Janela de atendimento Grade de atendimento Capacidade Transportadoras Veículos …" at bounding box center [442, 190] width 885 height 381
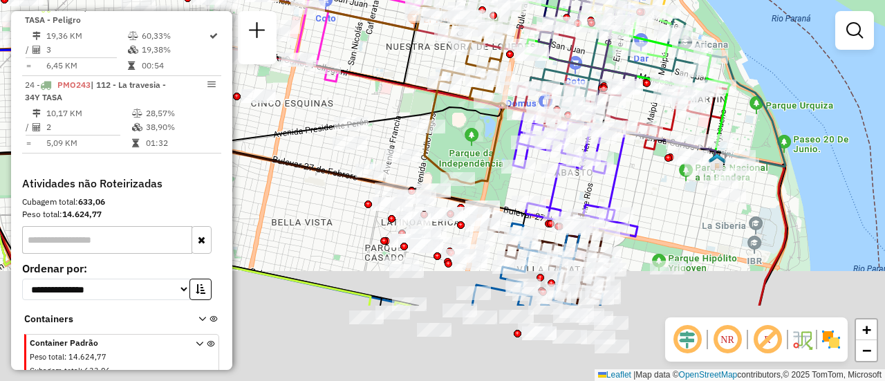
drag, startPoint x: 696, startPoint y: 301, endPoint x: 613, endPoint y: 55, distance: 259.2
click at [613, 56] on div "Janela de atendimento Grade de atendimento Capacidade Transportadoras Veículos …" at bounding box center [442, 190] width 885 height 381
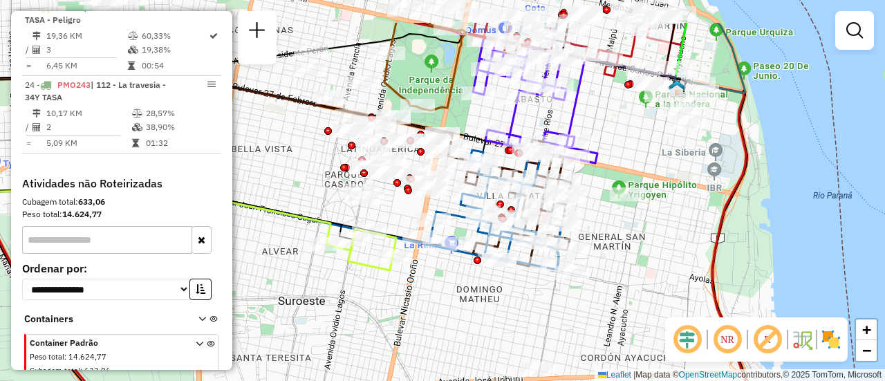
drag, startPoint x: 613, startPoint y: 48, endPoint x: 636, endPoint y: 120, distance: 76.1
click at [636, 120] on div "Janela de atendimento Grade de atendimento Capacidade Transportadoras Veículos …" at bounding box center [442, 190] width 885 height 381
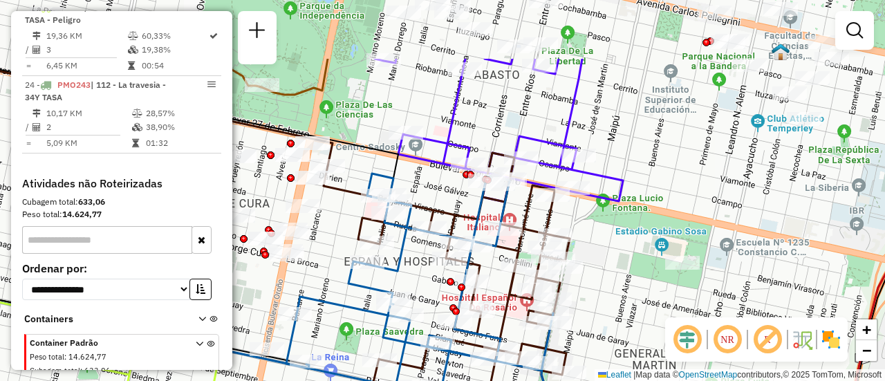
drag, startPoint x: 440, startPoint y: 109, endPoint x: 466, endPoint y: 197, distance: 92.4
click at [466, 199] on div "Janela de atendimento Grade de atendimento Capacidade Transportadoras Veículos …" at bounding box center [442, 190] width 885 height 381
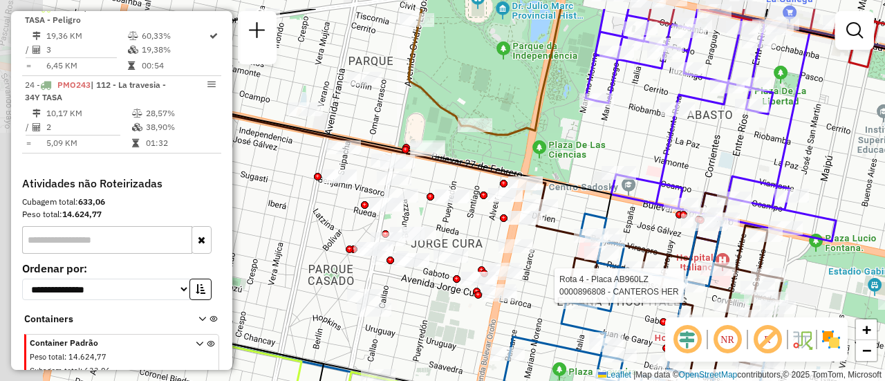
drag, startPoint x: 361, startPoint y: 154, endPoint x: 574, endPoint y: 202, distance: 218.3
click at [574, 202] on div "Rota 4 - Placa AB960LZ 0000896808 - CANTEROS HER Janela de atendimento Grade de…" at bounding box center [442, 190] width 885 height 381
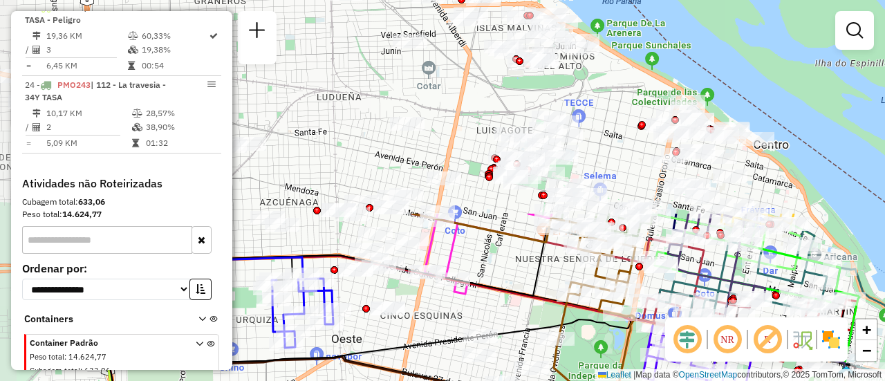
drag, startPoint x: 667, startPoint y: 139, endPoint x: 775, endPoint y: 391, distance: 274.0
click at [775, 380] on html "Aguarde... Pop-up bloqueado! Seu navegador bloqueou automáticamente a abertura …" at bounding box center [442, 190] width 885 height 381
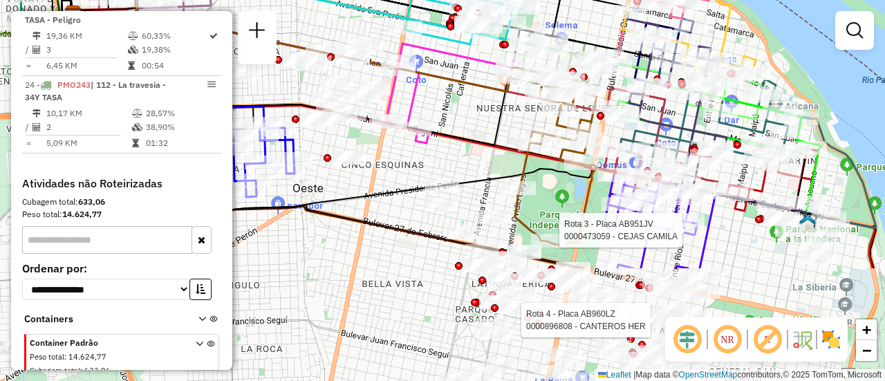
drag, startPoint x: 726, startPoint y: 279, endPoint x: 677, endPoint y: 92, distance: 193.6
click at [679, 95] on icon at bounding box center [682, 97] width 118 height 156
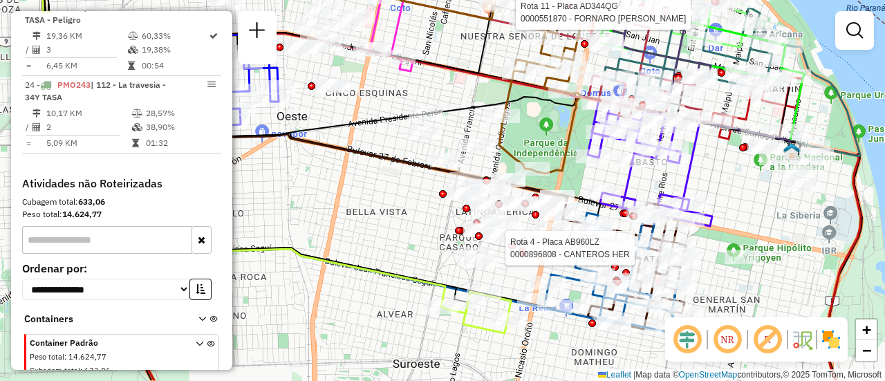
drag, startPoint x: 741, startPoint y: 210, endPoint x: 726, endPoint y: 114, distance: 97.2
click at [727, 114] on div "Rota 4 - Placa AB960LZ 0000896808 - CANTEROS HER Rota 11 - Placa AD344QG 000055…" at bounding box center [442, 190] width 885 height 381
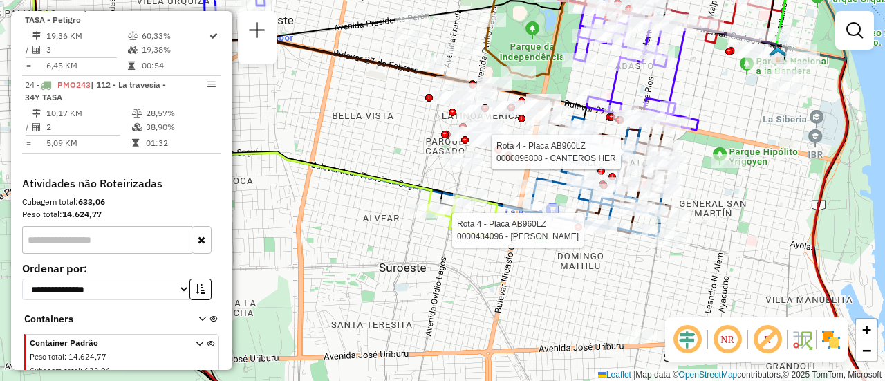
select select "**********"
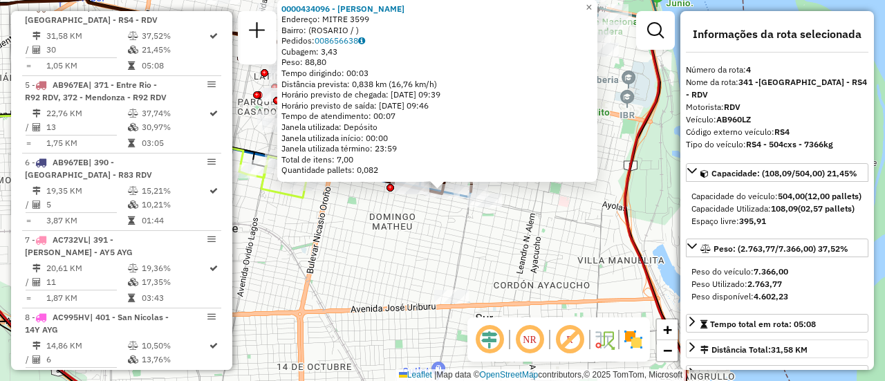
scroll to position [69, 0]
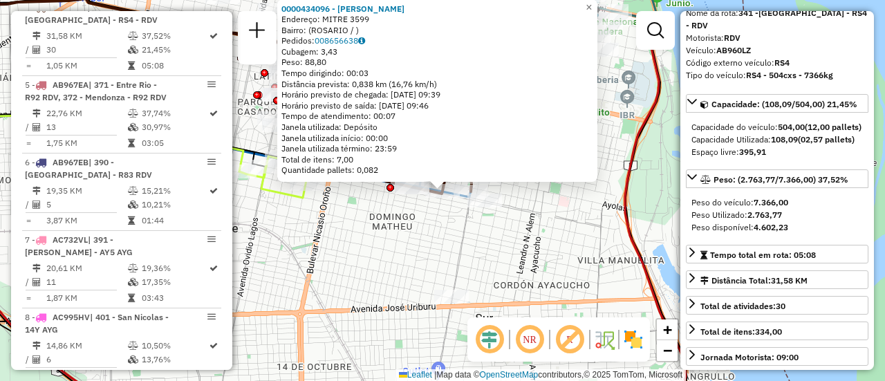
click at [488, 257] on div "0000434096 - BEJNAR ALBERTO GABRIEL Endereço: MITRE 3599 Bairro: (ROSARIO / ) P…" at bounding box center [442, 190] width 885 height 381
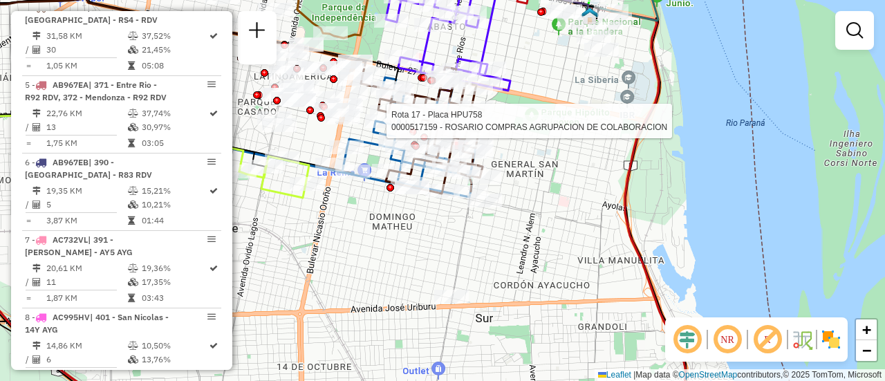
select select "**********"
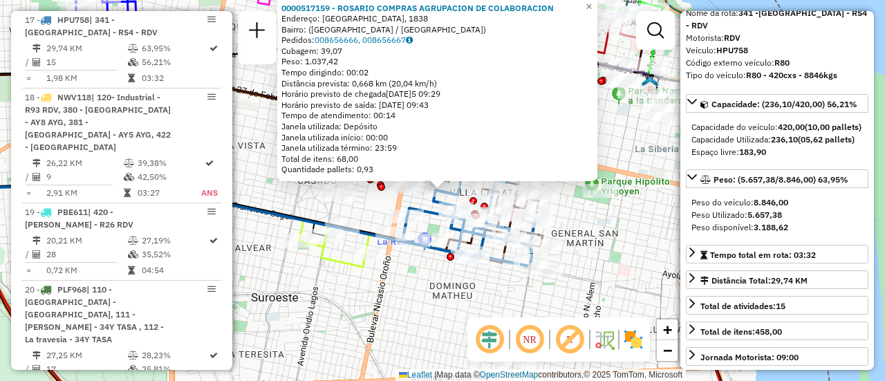
click at [420, 300] on div "0000517159 - ROSARIO COMPRAS AGRUPACION DE COLABORACION Endereço: Calle Gaboto,…" at bounding box center [442, 190] width 885 height 381
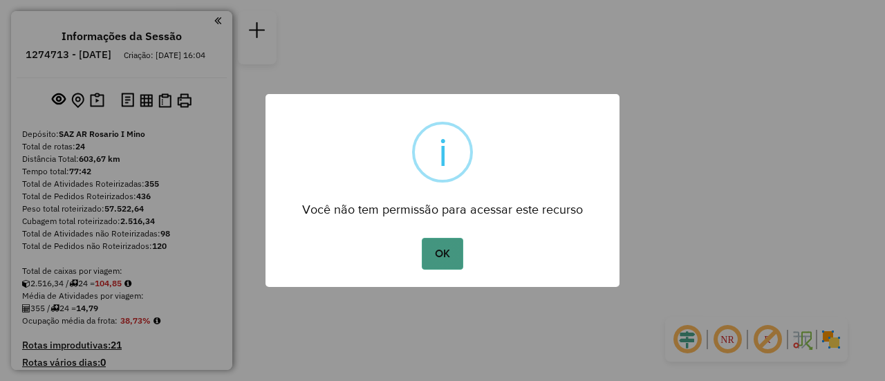
click at [446, 255] on button "OK" at bounding box center [442, 254] width 41 height 32
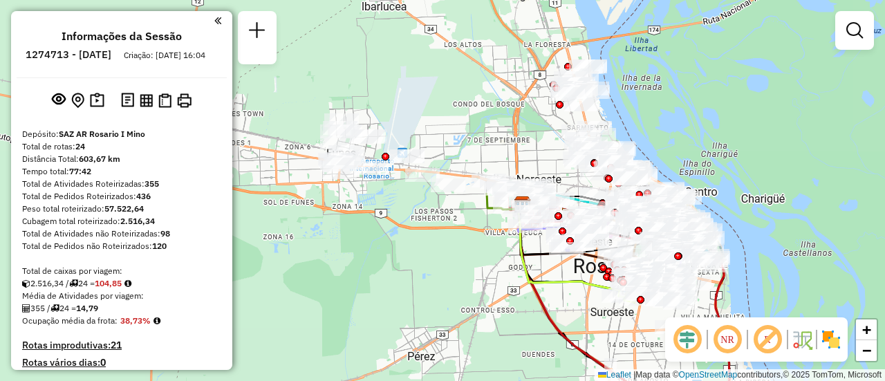
drag, startPoint x: 363, startPoint y: 104, endPoint x: 403, endPoint y: 333, distance: 232.3
click at [396, 335] on div "Janela de atendimento Grade de atendimento Capacidade Transportadoras Veículos …" at bounding box center [442, 190] width 885 height 381
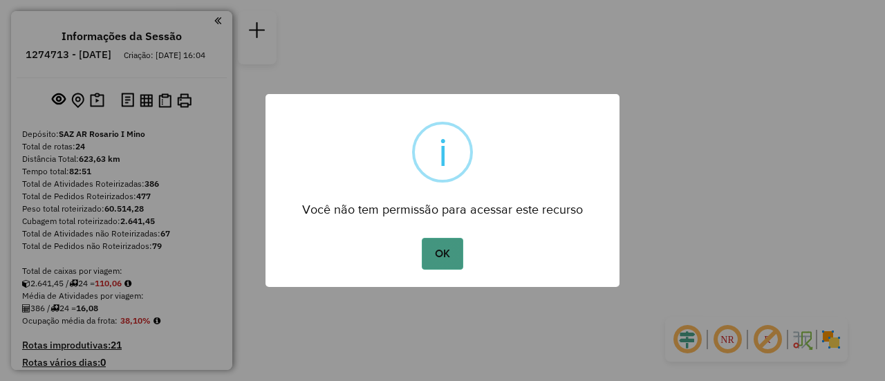
click at [447, 251] on button "OK" at bounding box center [442, 254] width 41 height 32
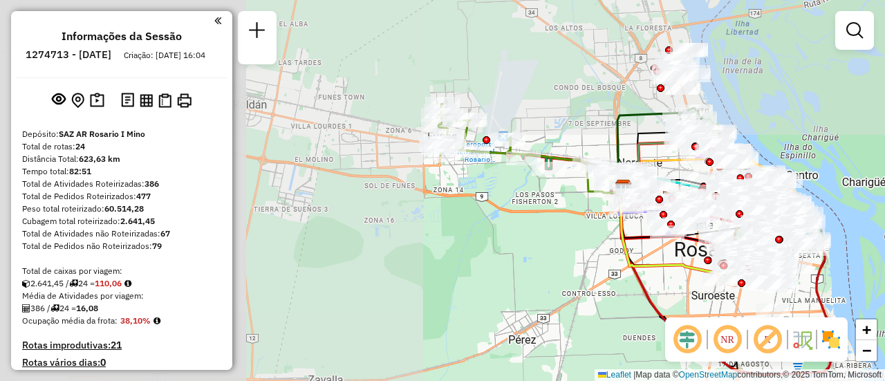
drag, startPoint x: 436, startPoint y: 153, endPoint x: 863, endPoint y: 292, distance: 449.6
click at [863, 292] on div "Janela de atendimento Grade de atendimento Capacidade Transportadoras Veículos …" at bounding box center [442, 190] width 885 height 381
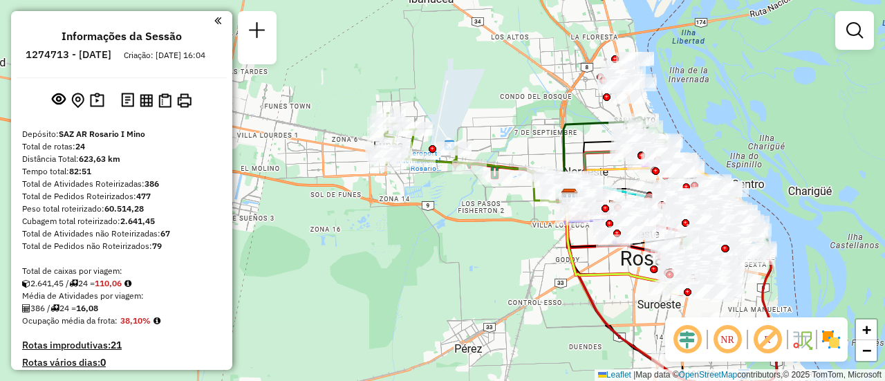
drag, startPoint x: 582, startPoint y: 229, endPoint x: 508, endPoint y: 241, distance: 75.7
click at [508, 243] on div "Janela de atendimento Grade de atendimento Capacidade Transportadoras Veículos …" at bounding box center [442, 190] width 885 height 381
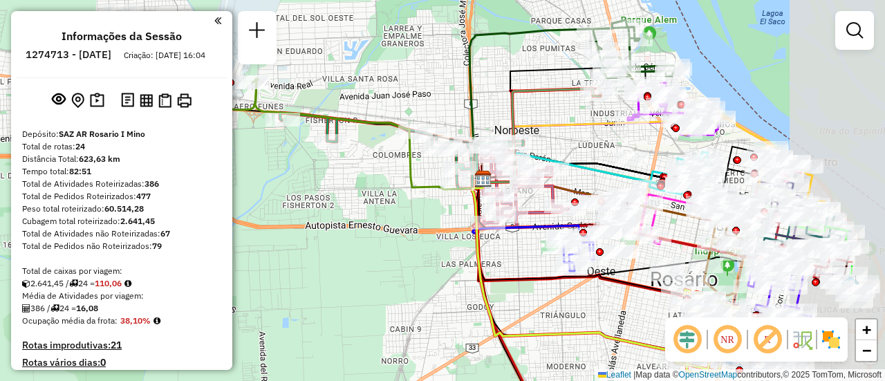
drag, startPoint x: 699, startPoint y: 123, endPoint x: 579, endPoint y: 139, distance: 120.7
click at [579, 139] on div "Janela de atendimento Grade de atendimento Capacidade Transportadoras Veículos …" at bounding box center [442, 190] width 885 height 381
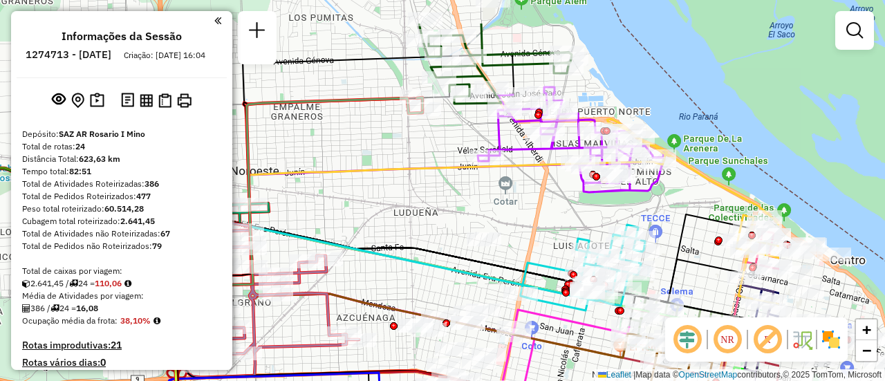
drag, startPoint x: 599, startPoint y: 136, endPoint x: 446, endPoint y: 196, distance: 164.6
click at [446, 196] on div "Janela de atendimento Grade de atendimento Capacidade Transportadoras Veículos …" at bounding box center [442, 190] width 885 height 381
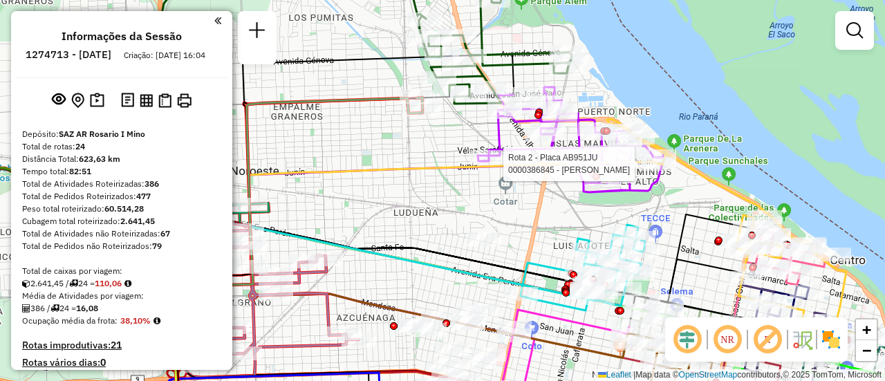
select select "**********"
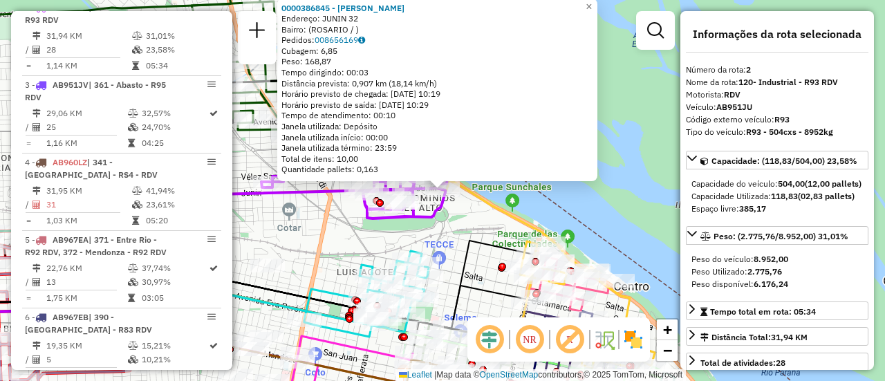
scroll to position [138, 0]
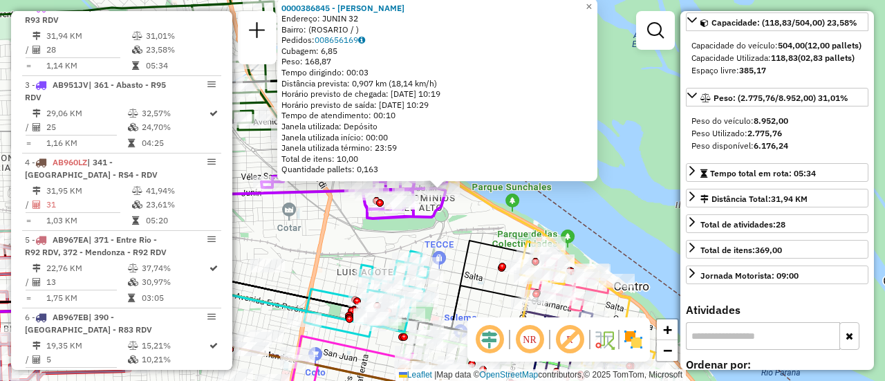
click at [347, 239] on div "0000386845 - SABAO RUBEN DARIO Endereço: JUNIN 32 Bairro: (ROSARIO / ) Pedidos:…" at bounding box center [442, 190] width 885 height 381
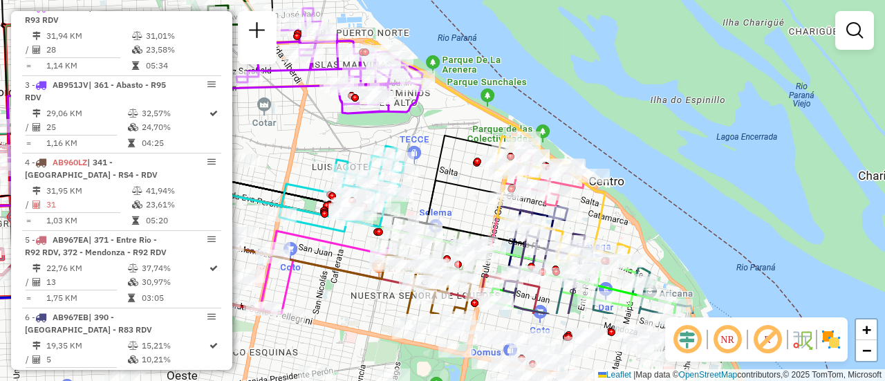
drag, startPoint x: 471, startPoint y: 284, endPoint x: 447, endPoint y: 179, distance: 107.9
click at [447, 179] on icon at bounding box center [228, 178] width 571 height 91
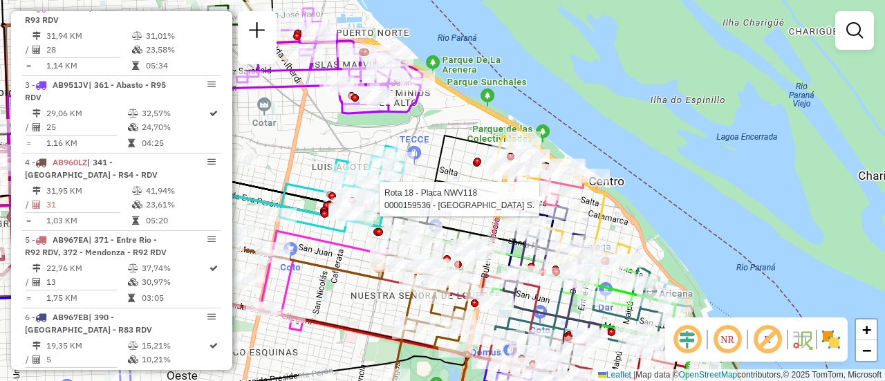
select select "**********"
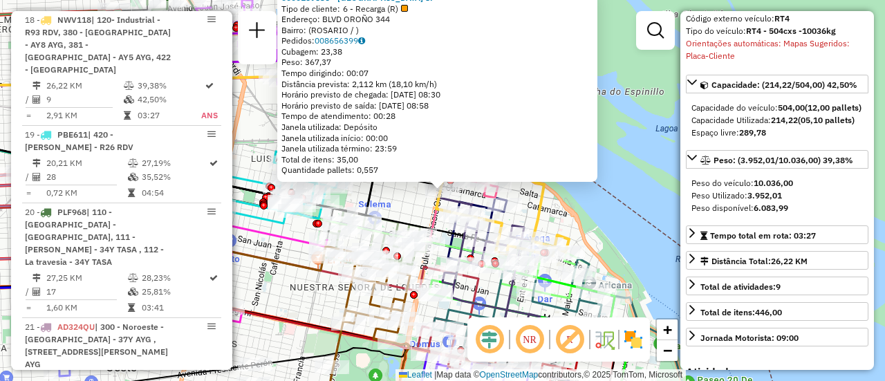
drag, startPoint x: 279, startPoint y: 289, endPoint x: 311, endPoint y: 276, distance: 34.4
click at [280, 289] on div "0000159536 - LA GUAYRA S. Tipo de cliente: 6 - Recarga (R) Endereço: BLVD OROÑO…" at bounding box center [442, 190] width 885 height 381
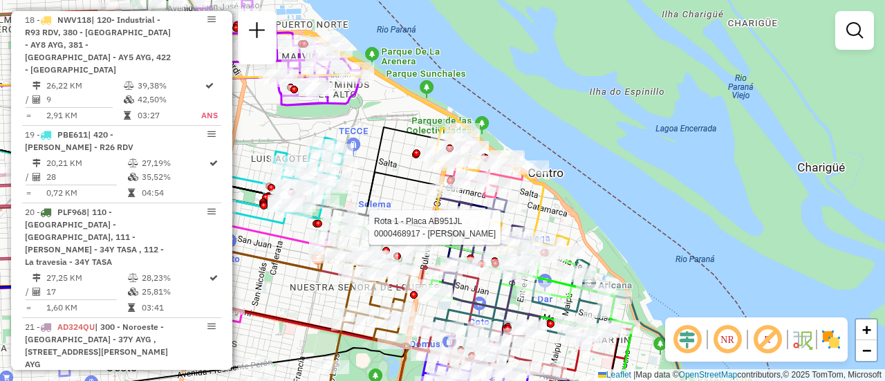
select select "**********"
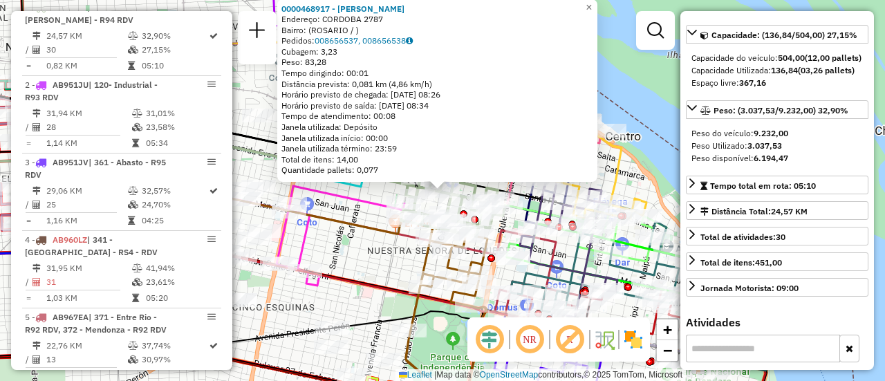
click at [373, 257] on div "0000468917 - VEGA MARTIN Endereço: CORDOBA 2787 Bairro: (ROSARIO / ) Pedidos: 0…" at bounding box center [442, 190] width 885 height 381
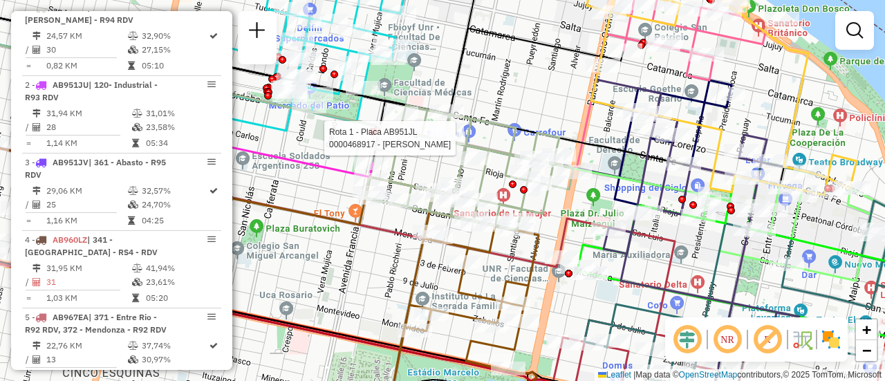
select select "**********"
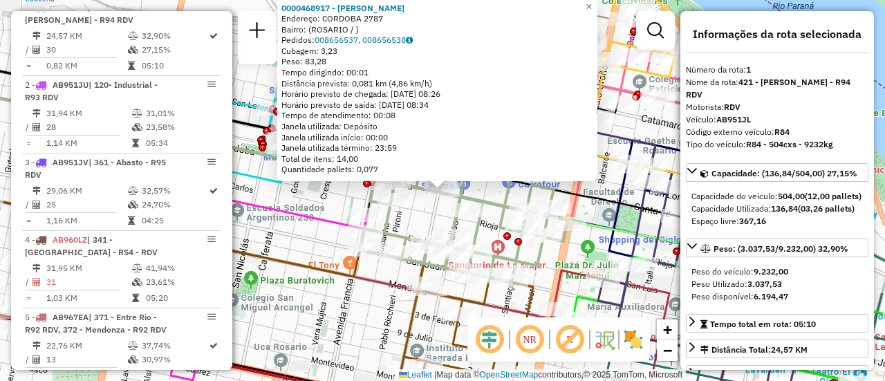
click at [307, 247] on div "0000468917 - VEGA MARTIN Endereço: CORDOBA 2787 Bairro: (ROSARIO / ) Pedidos: 0…" at bounding box center [442, 190] width 885 height 381
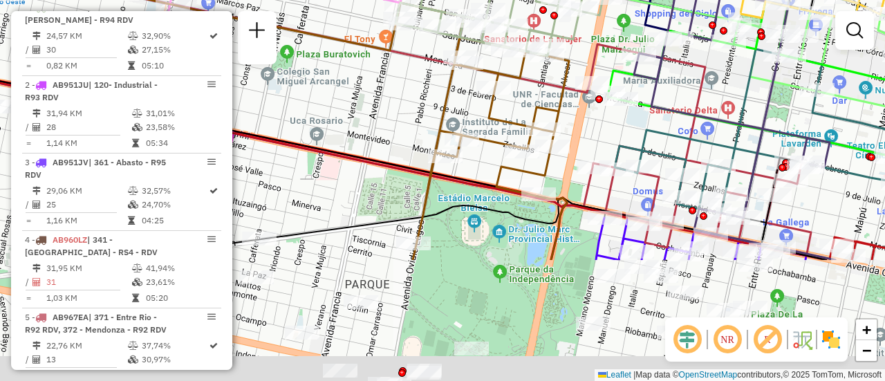
drag, startPoint x: 619, startPoint y: 246, endPoint x: 562, endPoint y: 87, distance: 169.2
click at [562, 87] on icon at bounding box center [491, 148] width 156 height 223
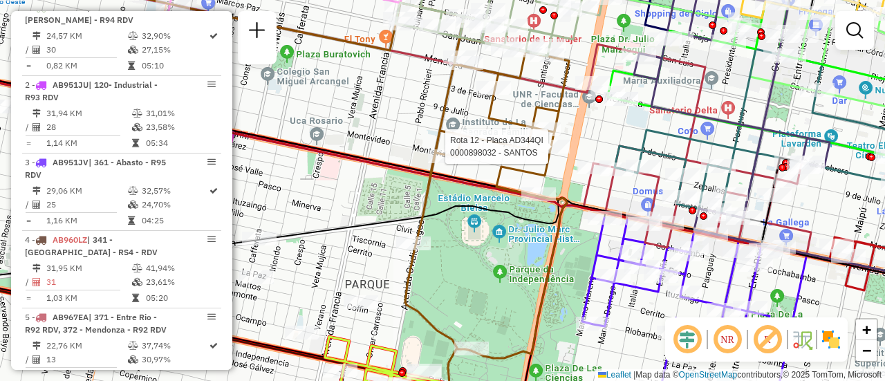
select select "**********"
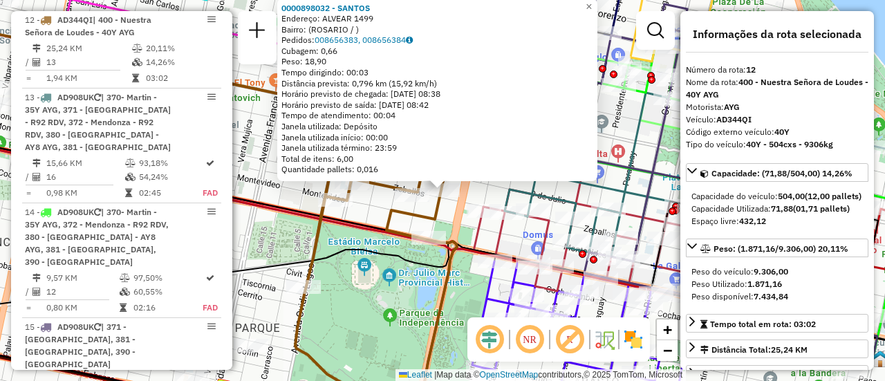
scroll to position [69, 0]
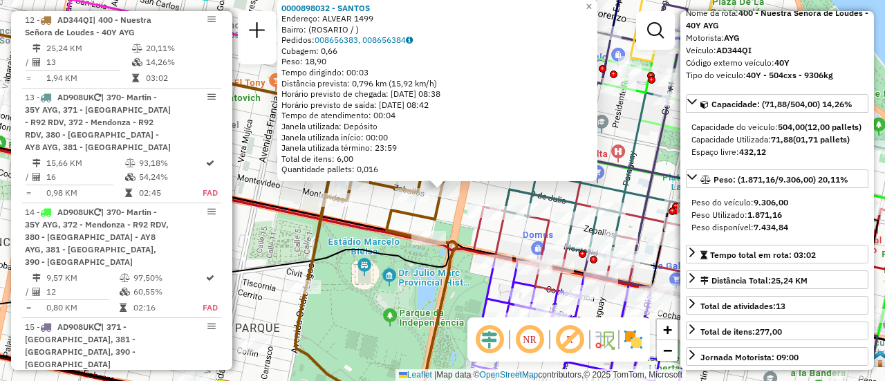
click at [385, 240] on icon at bounding box center [442, 245] width 1063 height 228
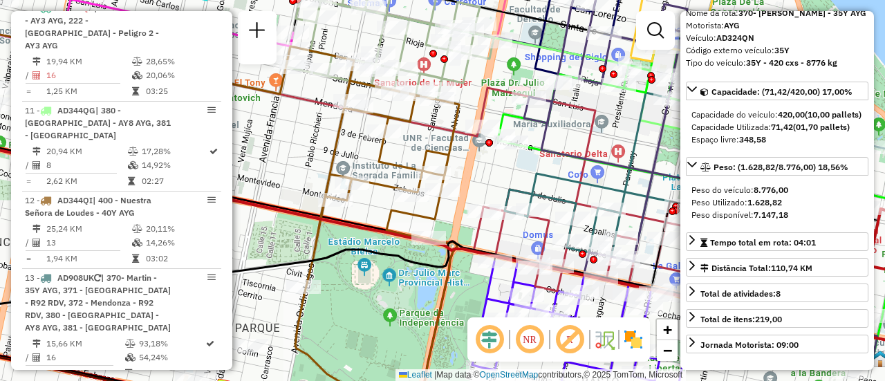
scroll to position [1112, 0]
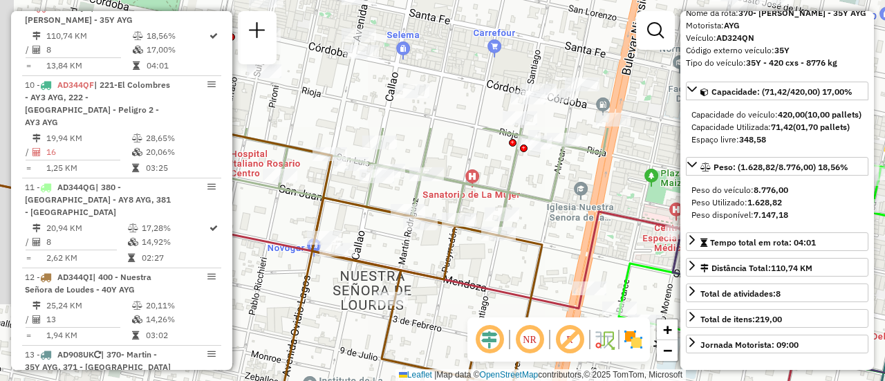
drag, startPoint x: 474, startPoint y: 104, endPoint x: 506, endPoint y: 270, distance: 169.0
click at [506, 270] on div "Janela de atendimento Grade de atendimento Capacidade Transportadoras Veículos …" at bounding box center [442, 190] width 885 height 381
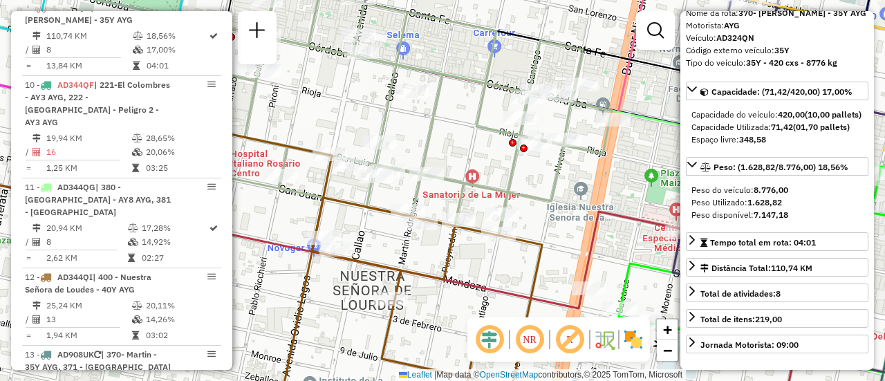
click at [425, 248] on div "Janela de atendimento Grade de atendimento Capacidade Transportadoras Veículos …" at bounding box center [442, 190] width 885 height 381
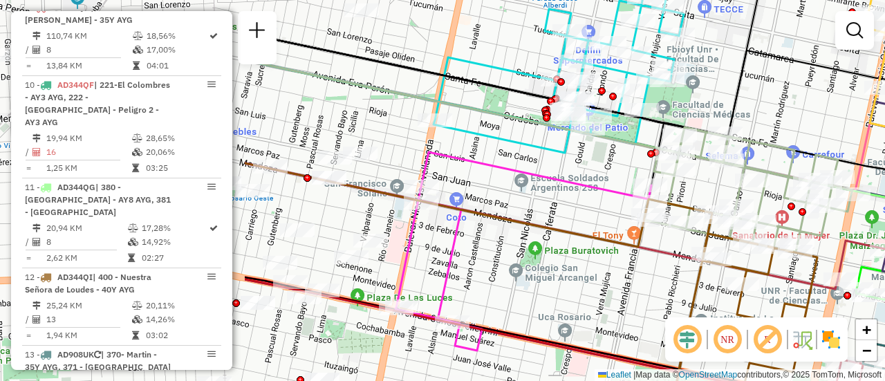
drag, startPoint x: 401, startPoint y: 287, endPoint x: 661, endPoint y: 291, distance: 259.4
click at [661, 291] on div "Janela de atendimento Grade de atendimento Capacidade Transportadoras Veículos …" at bounding box center [442, 190] width 885 height 381
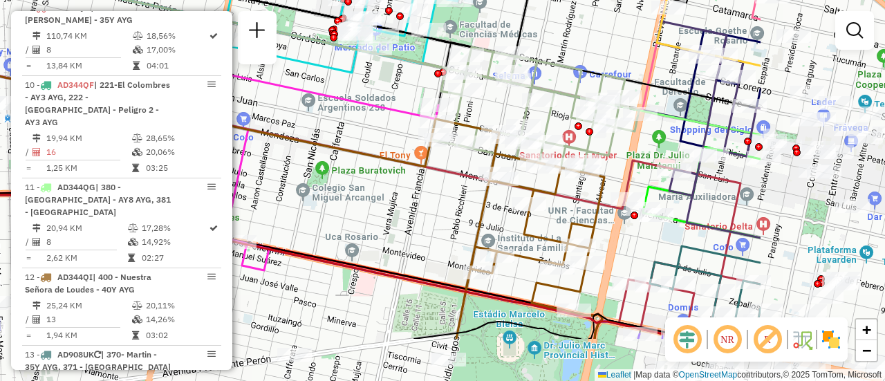
drag, startPoint x: 494, startPoint y: 257, endPoint x: 327, endPoint y: 195, distance: 178.6
click at [327, 195] on div "Janela de atendimento Grade de atendimento Capacidade Transportadoras Veículos …" at bounding box center [442, 190] width 885 height 381
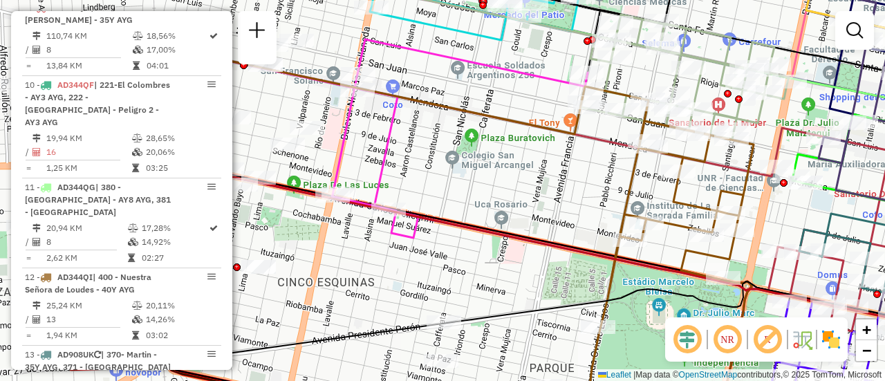
drag, startPoint x: 395, startPoint y: 244, endPoint x: 594, endPoint y: 218, distance: 200.3
click at [594, 218] on div "Janela de atendimento Grade de atendimento Capacidade Transportadoras Veículos …" at bounding box center [442, 190] width 885 height 381
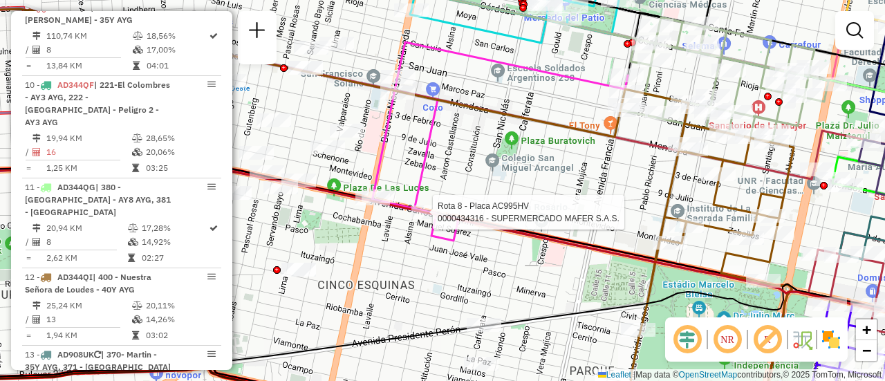
select select "**********"
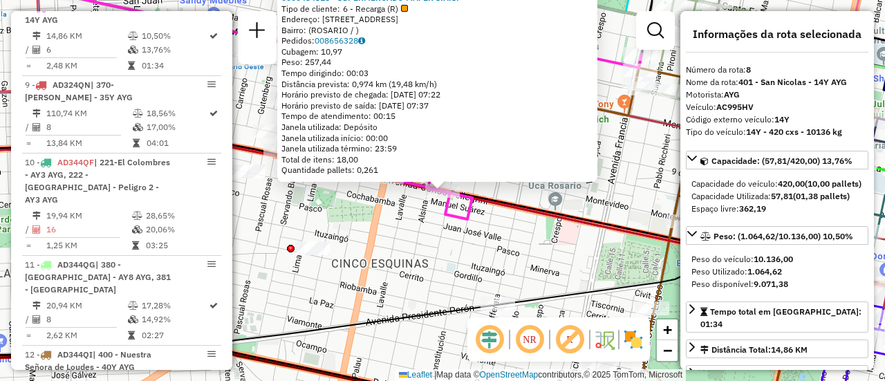
scroll to position [69, 0]
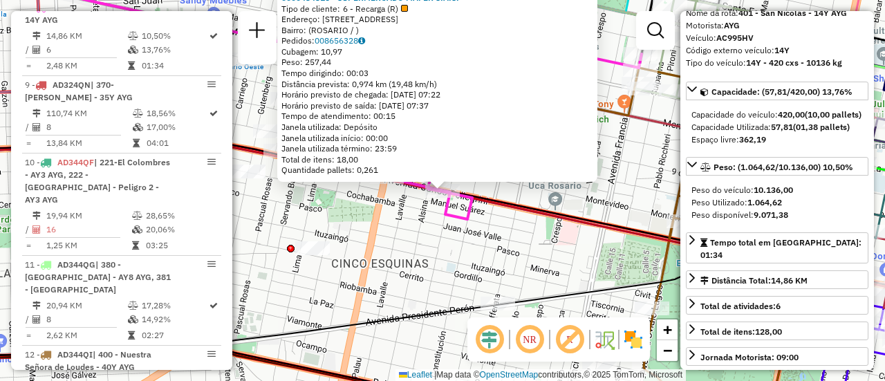
click at [445, 268] on div "0000434316 - SUPERMERCADO MAFER S.A.S. Tipo de cliente: 6 - Recarga (R) Endereç…" at bounding box center [442, 190] width 885 height 381
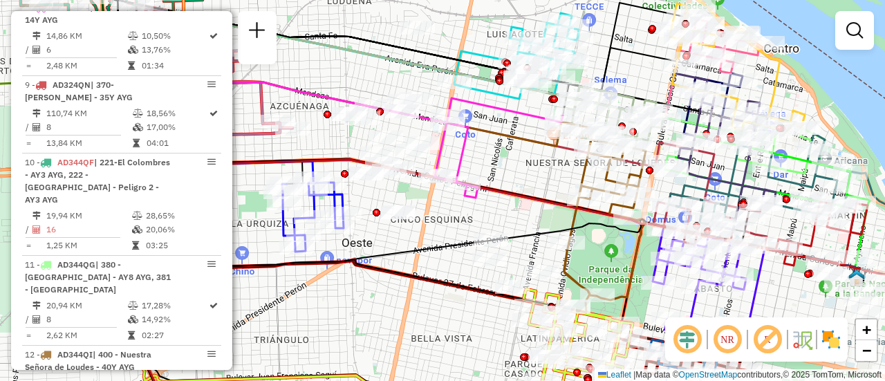
drag, startPoint x: 530, startPoint y: 167, endPoint x: 479, endPoint y: 205, distance: 63.2
click at [463, 205] on div "Janela de atendimento Grade de atendimento Capacidade Transportadoras Veículos …" at bounding box center [442, 190] width 885 height 381
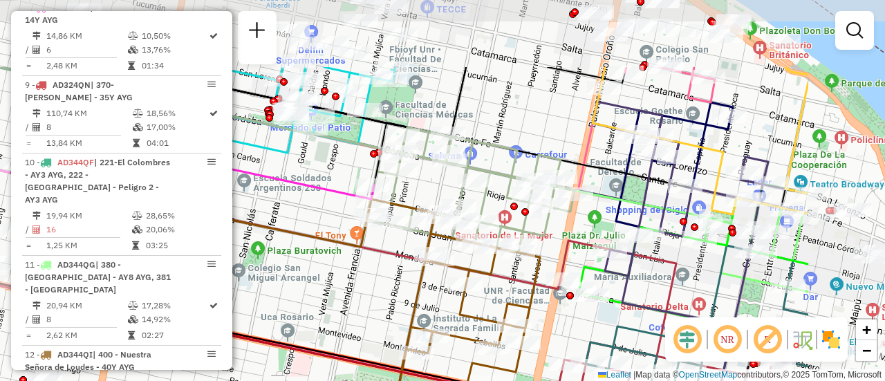
drag, startPoint x: 524, startPoint y: 156, endPoint x: 358, endPoint y: 261, distance: 195.9
click at [358, 261] on div "Janela de atendimento Grade de atendimento Capacidade Transportadoras Veículos …" at bounding box center [442, 190] width 885 height 381
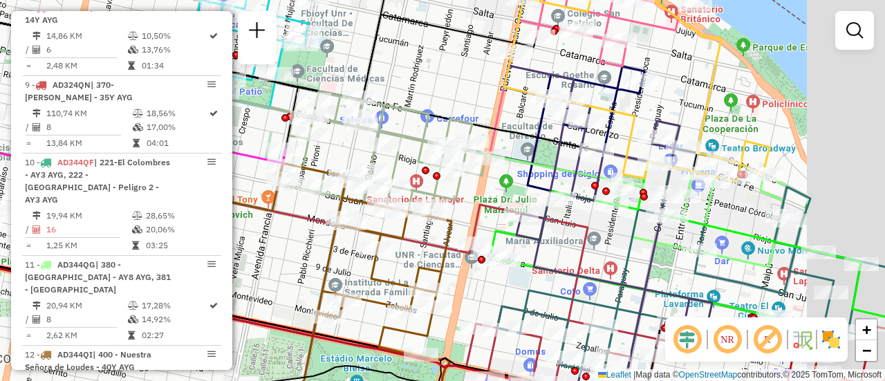
drag, startPoint x: 625, startPoint y: 181, endPoint x: 501, endPoint y: 125, distance: 136.3
click at [502, 126] on icon at bounding box center [260, 80] width 874 height 181
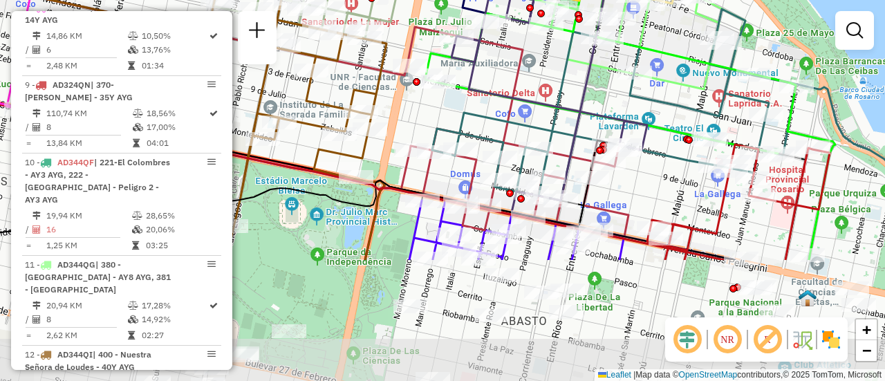
drag, startPoint x: 600, startPoint y: 208, endPoint x: 588, endPoint y: 119, distance: 90.1
click at [588, 119] on icon at bounding box center [557, 44] width 237 height 313
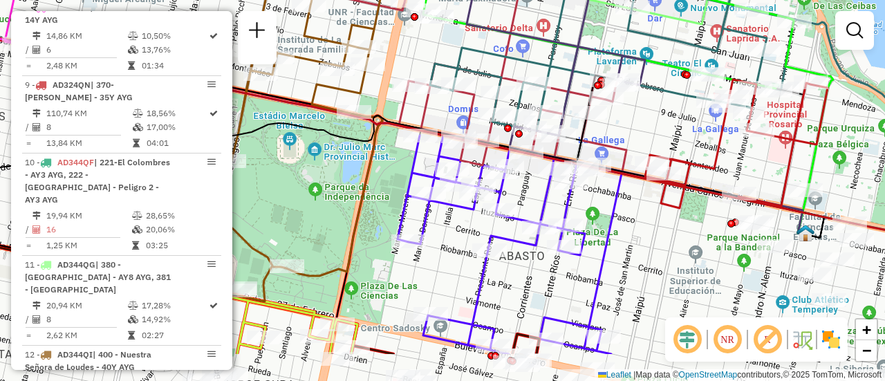
drag, startPoint x: 627, startPoint y: 266, endPoint x: 637, endPoint y: 159, distance: 107.7
click at [629, 152] on div "Janela de atendimento Grade de atendimento Capacidade Transportadoras Veículos …" at bounding box center [442, 190] width 885 height 381
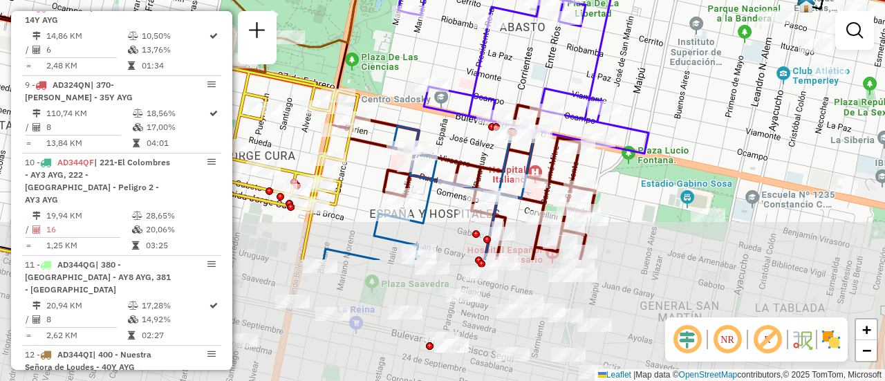
drag, startPoint x: 648, startPoint y: 249, endPoint x: 645, endPoint y: 80, distance: 168.8
click at [647, 84] on div "Janela de atendimento Grade de atendimento Capacidade Transportadoras Veículos …" at bounding box center [442, 190] width 885 height 381
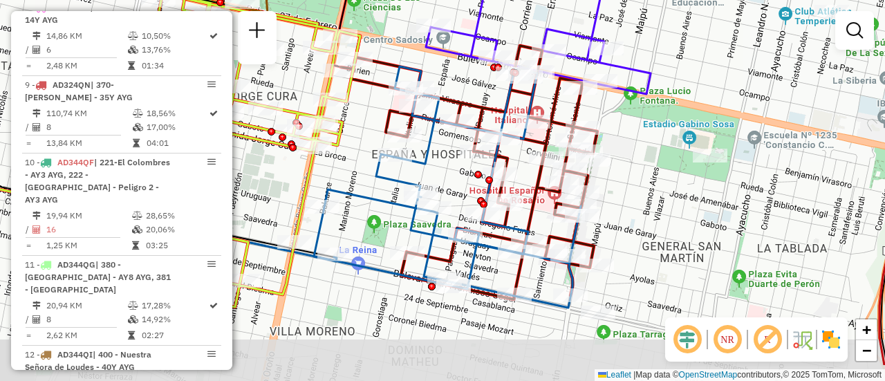
drag, startPoint x: 627, startPoint y: 216, endPoint x: 629, endPoint y: 168, distance: 47.8
click at [629, 168] on div "Janela de atendimento Grade de atendimento Capacidade Transportadoras Veículos …" at bounding box center [442, 190] width 885 height 381
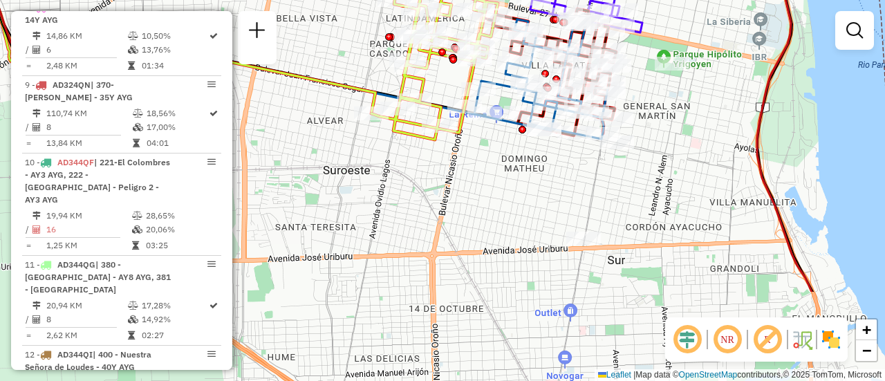
drag, startPoint x: 593, startPoint y: 313, endPoint x: 594, endPoint y: 180, distance: 132.8
click at [588, 181] on div "Janela de atendimento Grade de atendimento Capacidade Transportadoras Veículos …" at bounding box center [442, 190] width 885 height 381
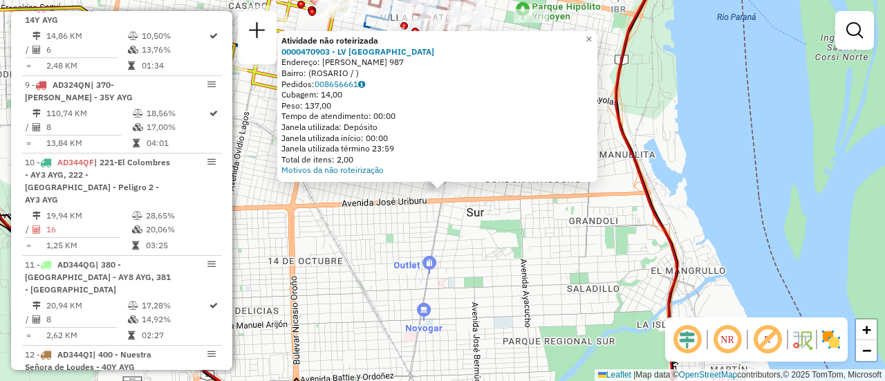
click at [515, 248] on div "Atividade não roteirizada 0000470903 - LV SAN MARTIN Endereço: JUAN CANALS 987 …" at bounding box center [442, 190] width 885 height 381
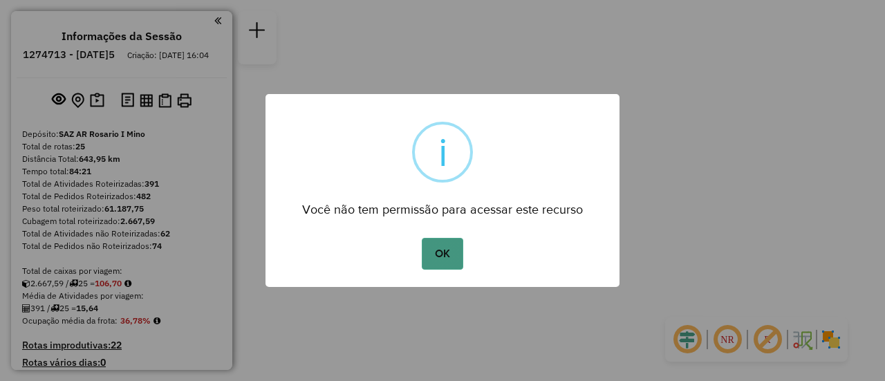
click at [448, 261] on button "OK" at bounding box center [442, 254] width 41 height 32
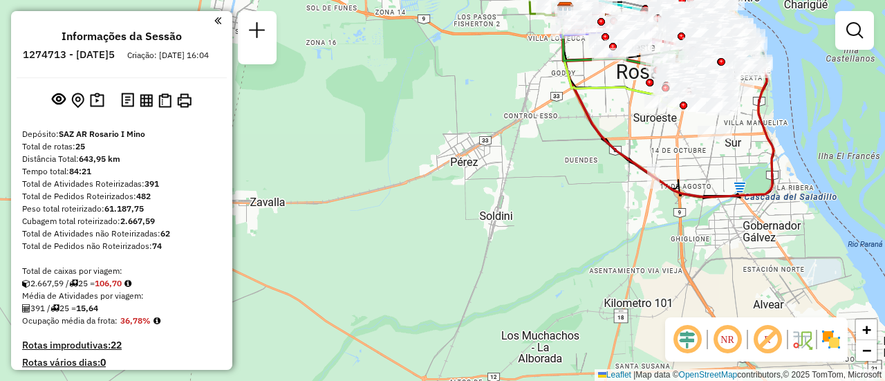
drag, startPoint x: 473, startPoint y: 154, endPoint x: 407, endPoint y: 250, distance: 117.0
click at [391, 266] on div "Janela de atendimento Grade de atendimento Capacidade Transportadoras Veículos …" at bounding box center [442, 190] width 885 height 381
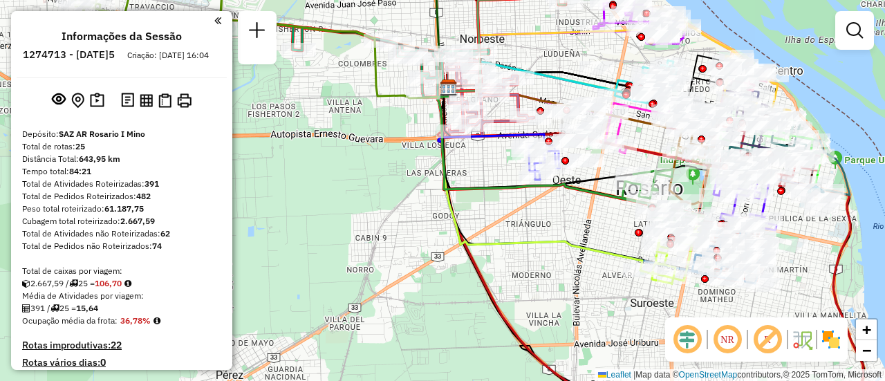
drag, startPoint x: 644, startPoint y: 35, endPoint x: 542, endPoint y: 152, distance: 154.9
click at [542, 151] on div "Janela de atendimento Grade de atendimento Capacidade Transportadoras Veículos …" at bounding box center [442, 190] width 885 height 381
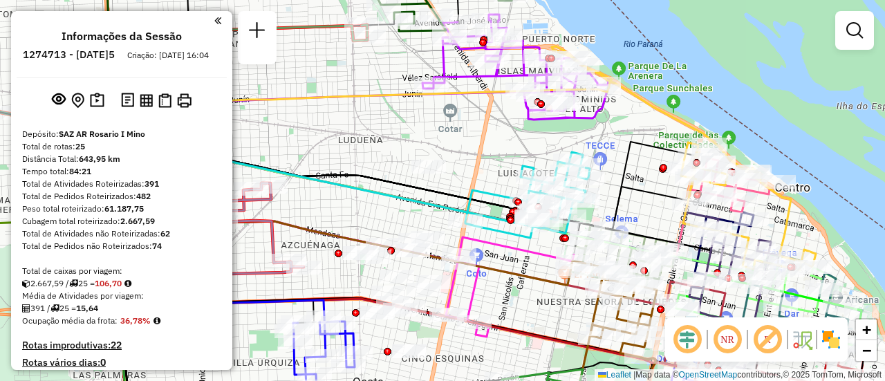
drag, startPoint x: 594, startPoint y: 153, endPoint x: 484, endPoint y: 143, distance: 111.2
click at [484, 143] on div "Janela de atendimento Grade de atendimento Capacidade Transportadoras Veículos …" at bounding box center [442, 190] width 885 height 381
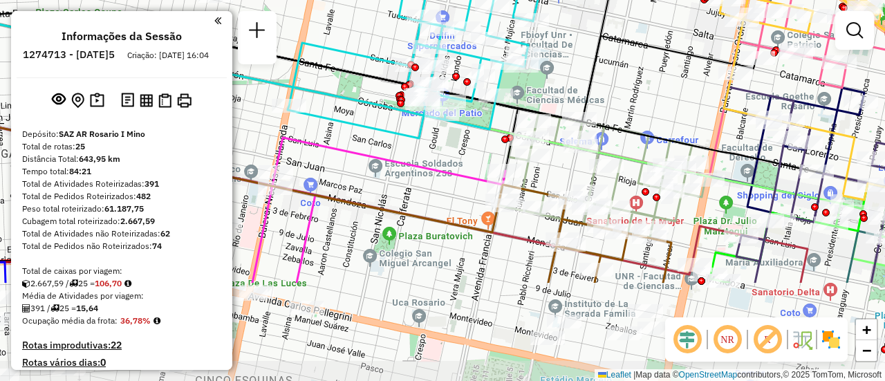
drag, startPoint x: 635, startPoint y: 163, endPoint x: 622, endPoint y: 78, distance: 85.4
click at [622, 78] on div "Janela de atendimento Grade de atendimento Capacidade Transportadoras Veículos …" at bounding box center [442, 190] width 885 height 381
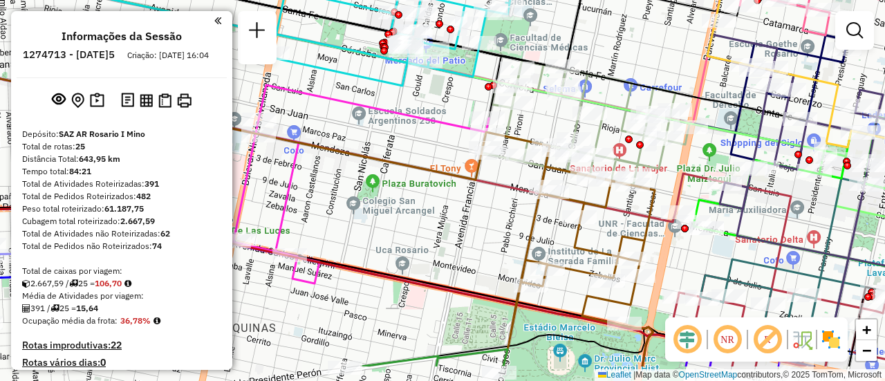
drag, startPoint x: 684, startPoint y: 233, endPoint x: 660, endPoint y: 169, distance: 68.7
click at [655, 168] on div "Janela de atendimento Grade de atendimento Capacidade Transportadoras Veículos …" at bounding box center [442, 190] width 885 height 381
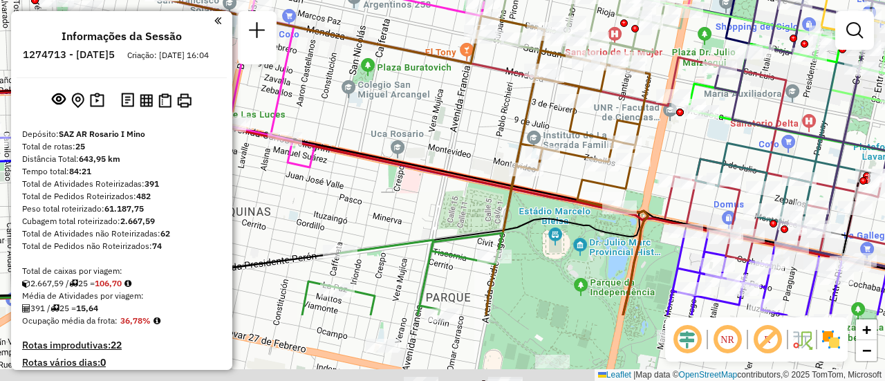
drag, startPoint x: 731, startPoint y: 236, endPoint x: 734, endPoint y: 138, distance: 98.3
click at [732, 136] on icon at bounding box center [839, 145] width 286 height 172
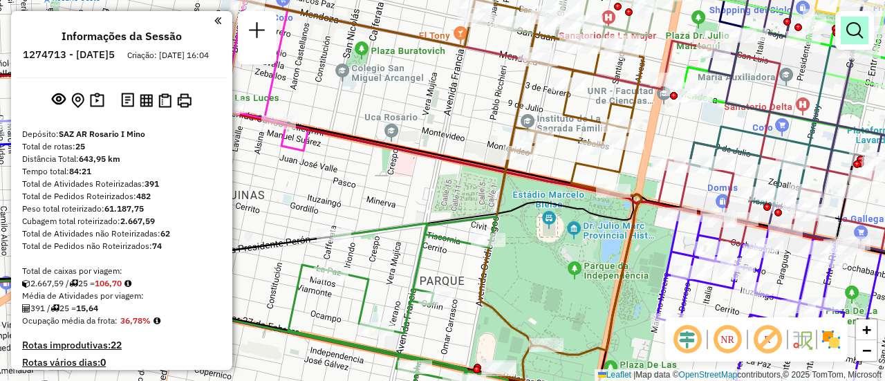
click at [854, 30] on em at bounding box center [855, 30] width 17 height 17
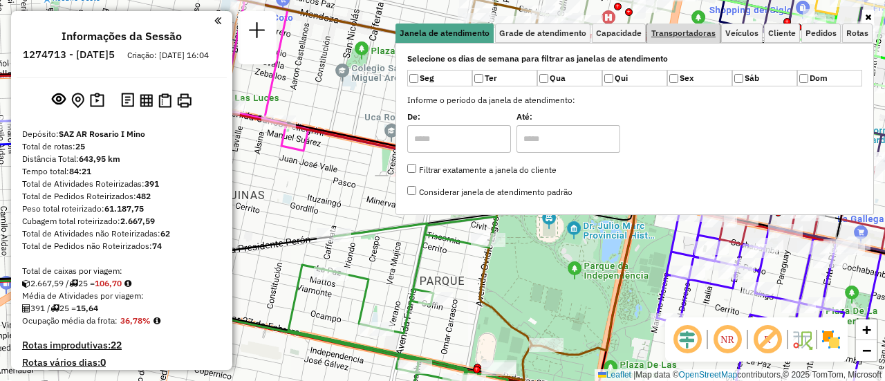
click at [701, 32] on span "Transportadoras" at bounding box center [684, 33] width 64 height 8
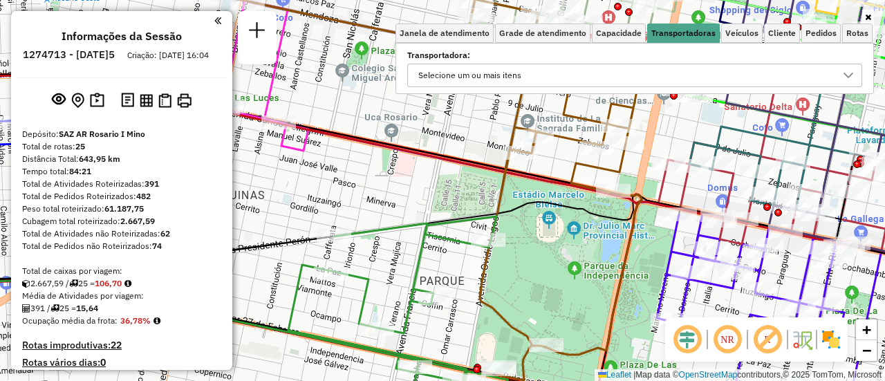
click at [851, 78] on icon at bounding box center [848, 75] width 11 height 11
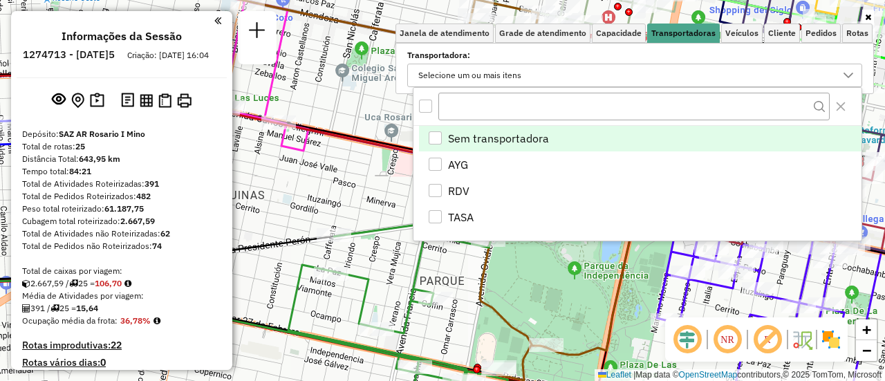
scroll to position [8, 48]
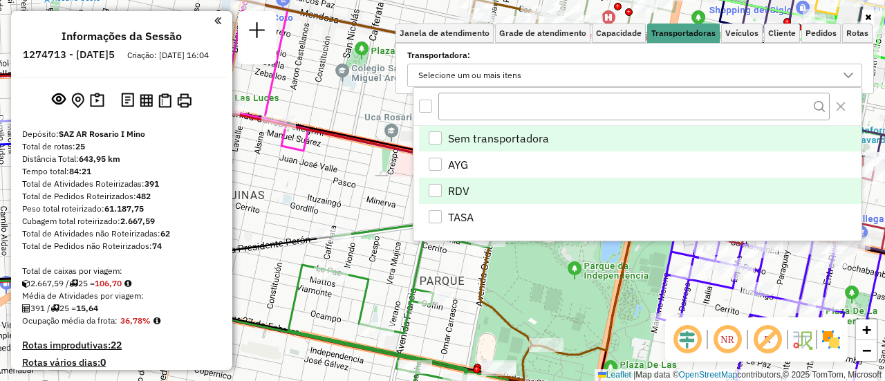
click at [437, 188] on div "RDV" at bounding box center [435, 190] width 13 height 13
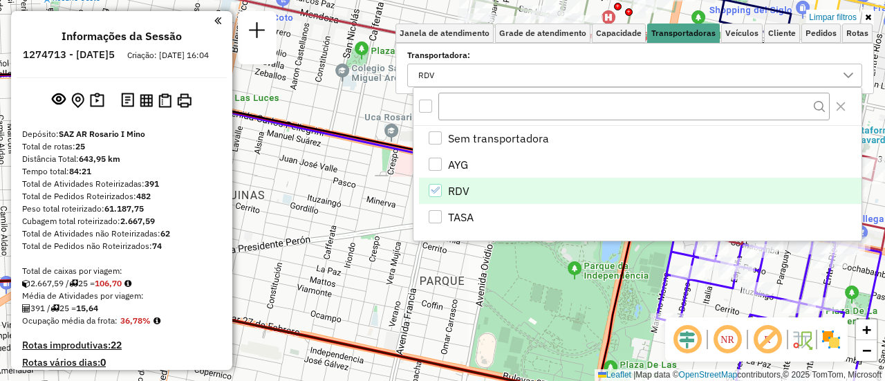
click at [333, 177] on div "Limpar filtros Janela de atendimento Grade de atendimento Capacidade Transporta…" at bounding box center [442, 190] width 885 height 381
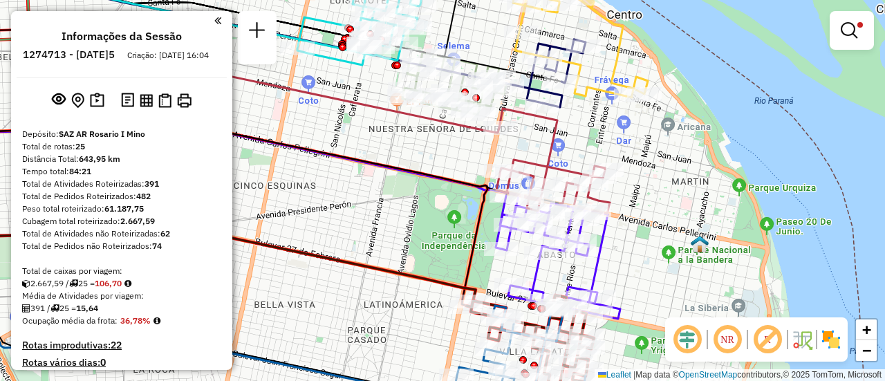
click at [849, 28] on em at bounding box center [849, 30] width 17 height 17
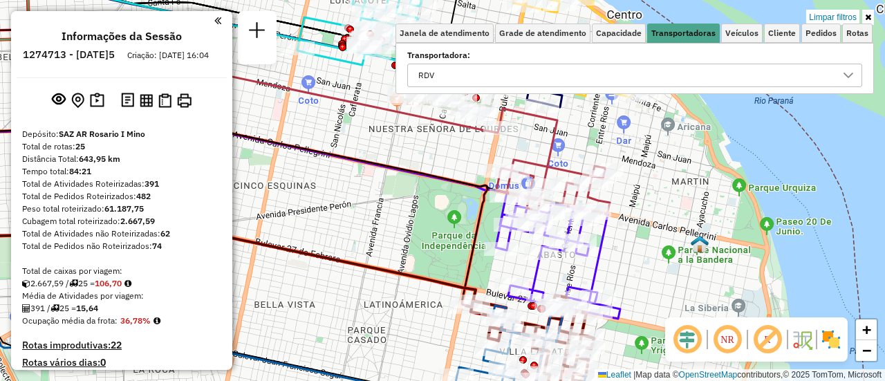
click at [378, 183] on div "Limpar filtros Janela de atendimento Grade de atendimento Capacidade Transporta…" at bounding box center [442, 190] width 885 height 381
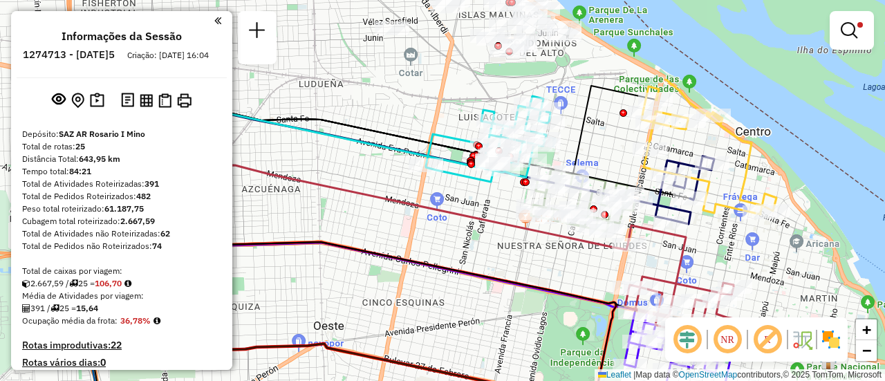
drag, startPoint x: 380, startPoint y: 134, endPoint x: 509, endPoint y: 250, distance: 173.8
click at [509, 250] on div "Limpar filtros Janela de atendimento Grade de atendimento Capacidade Transporta…" at bounding box center [442, 190] width 885 height 381
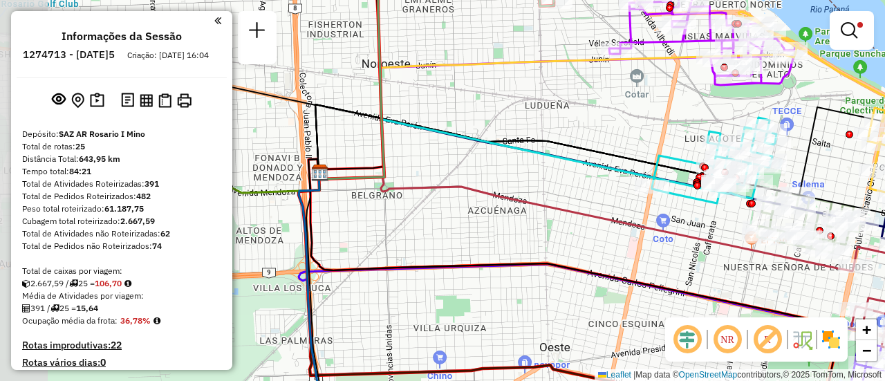
drag, startPoint x: 448, startPoint y: 216, endPoint x: 717, endPoint y: 247, distance: 270.9
click at [717, 247] on icon at bounding box center [586, 222] width 535 height 98
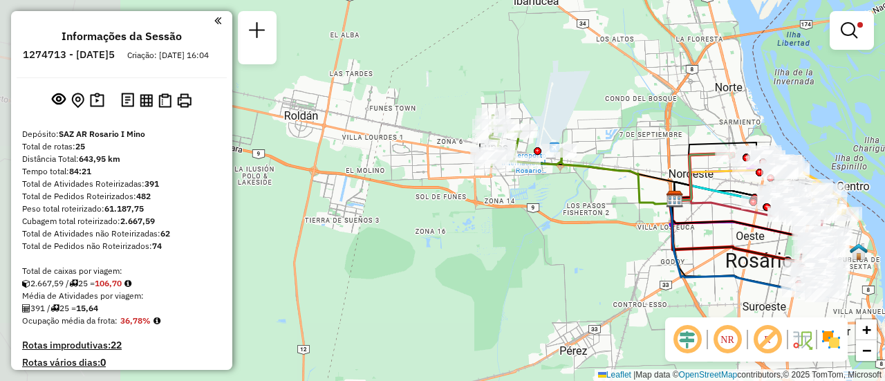
drag, startPoint x: 322, startPoint y: 183, endPoint x: 638, endPoint y: 203, distance: 316.8
click at [608, 201] on div "Limpar filtros Janela de atendimento Grade de atendimento Capacidade Transporta…" at bounding box center [442, 190] width 885 height 381
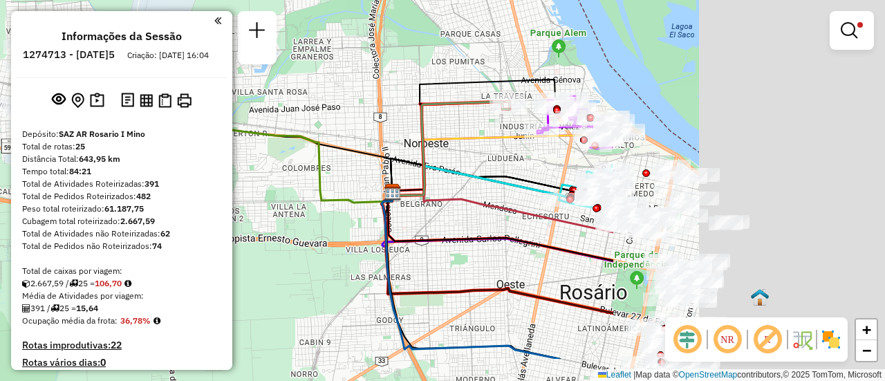
drag, startPoint x: 630, startPoint y: 130, endPoint x: 351, endPoint y: 96, distance: 281.5
click at [351, 96] on div "Limpar filtros Janela de atendimento Grade de atendimento Capacidade Transporta…" at bounding box center [442, 190] width 885 height 381
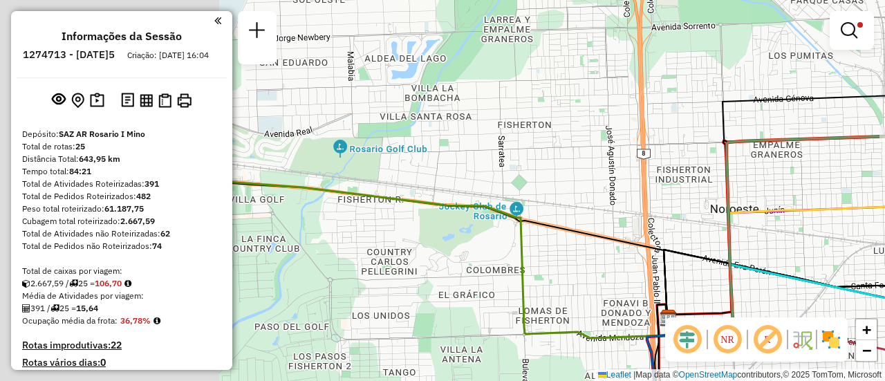
drag, startPoint x: 248, startPoint y: 90, endPoint x: 624, endPoint y: 145, distance: 379.6
click at [623, 145] on div "Limpar filtros Janela de atendimento Grade de atendimento Capacidade Transporta…" at bounding box center [442, 190] width 885 height 381
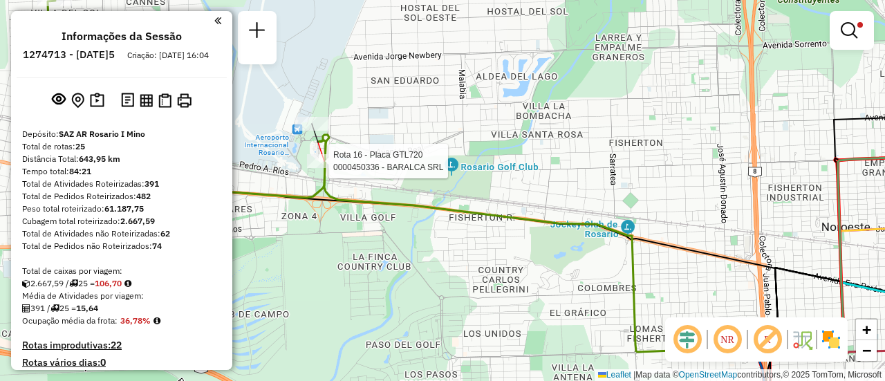
select select "**********"
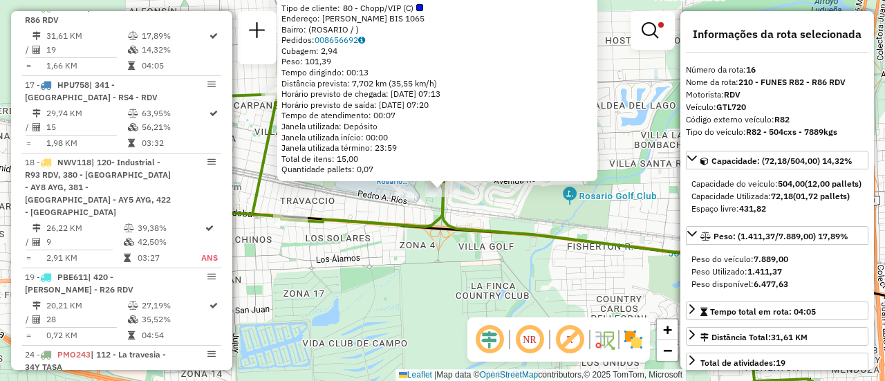
scroll to position [69, 0]
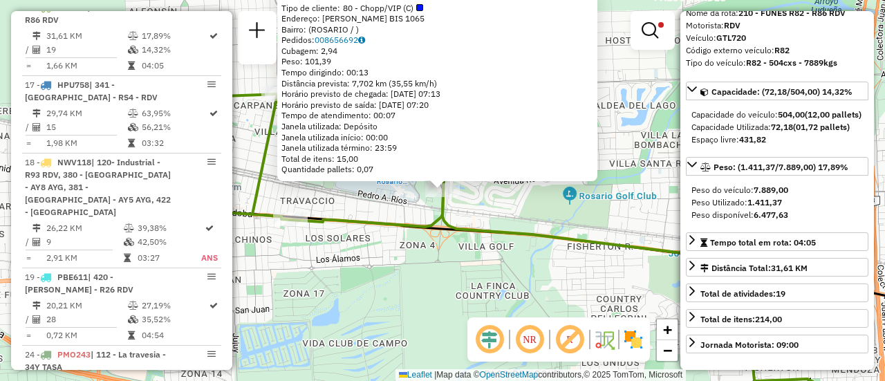
click at [460, 283] on div "0000450336 - BARALCA SRL Tipo de cliente: 80 - Chopp/VIP (C) Endereço: [PERSON_…" at bounding box center [442, 190] width 885 height 381
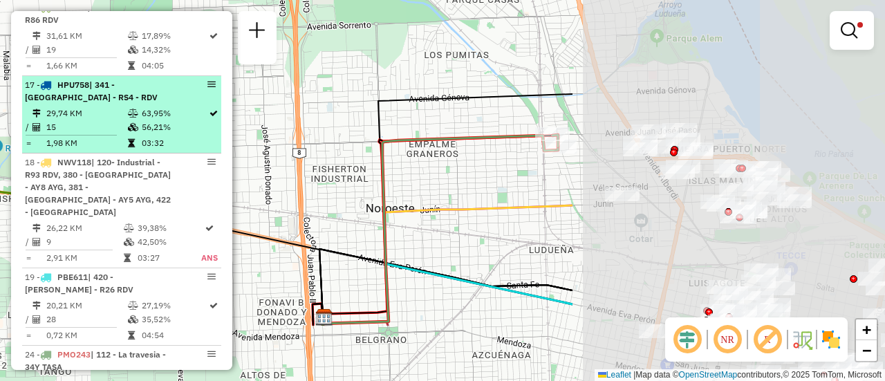
drag, startPoint x: 681, startPoint y: 222, endPoint x: 196, endPoint y: 119, distance: 495.8
click at [194, 118] on hb-router-mapa "Informações da Sessão 1274713 - [DATE] Criação: [DATE] 16:04 Depósito: SAZ AR R…" at bounding box center [442, 190] width 885 height 381
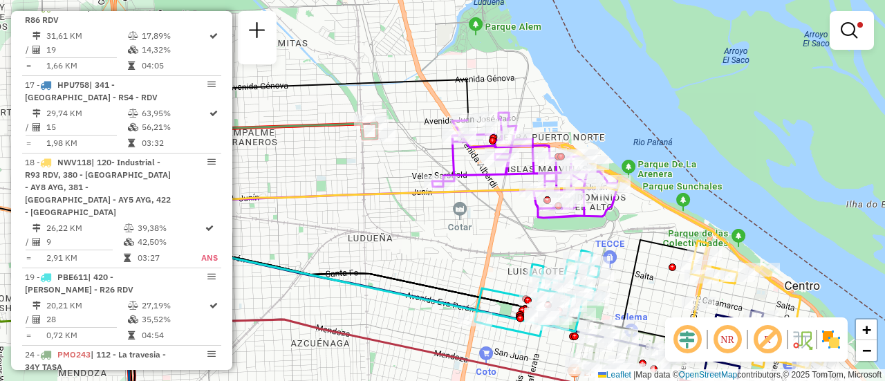
drag, startPoint x: 399, startPoint y: 170, endPoint x: 365, endPoint y: 170, distance: 34.6
click at [364, 170] on div "Limpar filtros Janela de atendimento Grade de atendimento Capacidade Transporta…" at bounding box center [442, 190] width 885 height 381
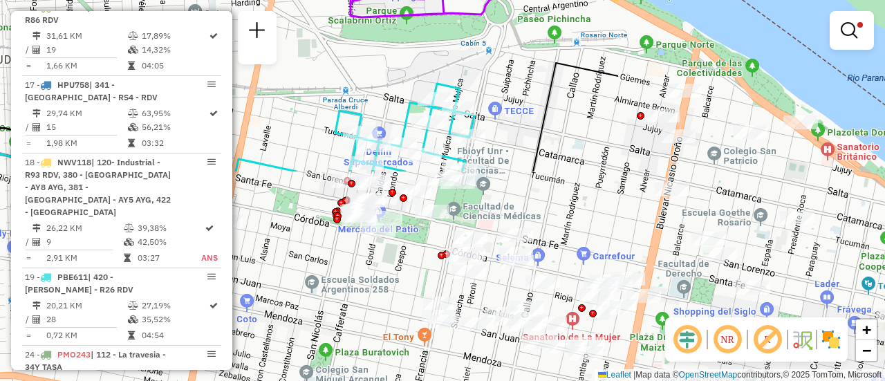
drag, startPoint x: 621, startPoint y: 240, endPoint x: 252, endPoint y: -17, distance: 449.8
click at [252, 0] on html "Aplicando filtros Pop-up bloqueado! Seu navegador bloqueou automáticamente a ab…" at bounding box center [442, 190] width 885 height 381
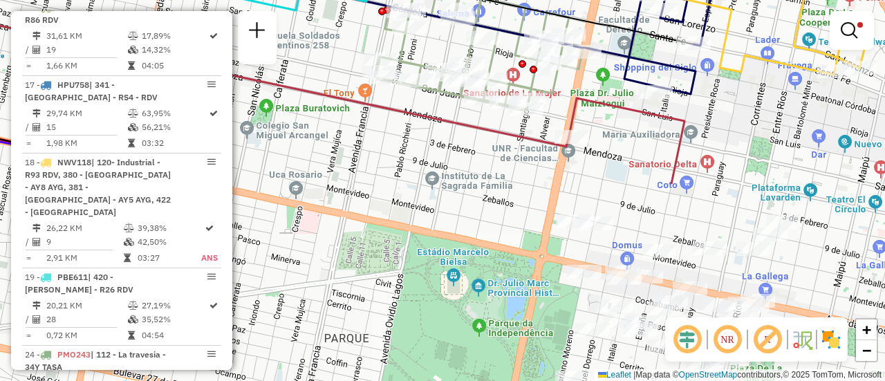
drag, startPoint x: 789, startPoint y: 250, endPoint x: 744, endPoint y: 23, distance: 231.4
click at [744, 23] on div "Limpar filtros Janela de atendimento Grade de atendimento Capacidade Transporta…" at bounding box center [442, 190] width 885 height 381
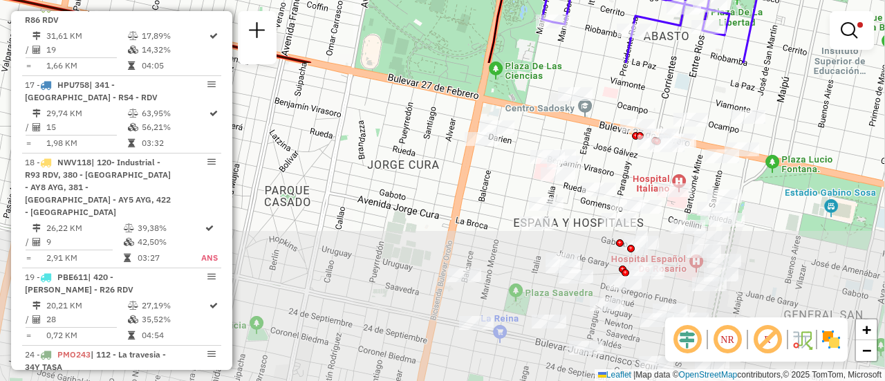
drag, startPoint x: 471, startPoint y: 226, endPoint x: 451, endPoint y: -74, distance: 300.9
click at [451, 0] on html "Aplicando filtros Pop-up bloqueado! Seu navegador bloqueou automáticamente a ab…" at bounding box center [442, 190] width 885 height 381
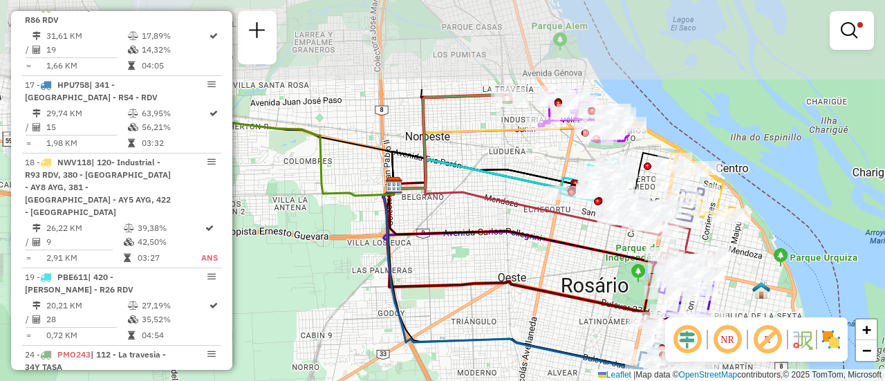
drag, startPoint x: 444, startPoint y: 136, endPoint x: 566, endPoint y: 264, distance: 176.1
click at [566, 264] on div "Limpar filtros Janela de atendimento Grade de atendimento Capacidade Transporta…" at bounding box center [442, 190] width 885 height 381
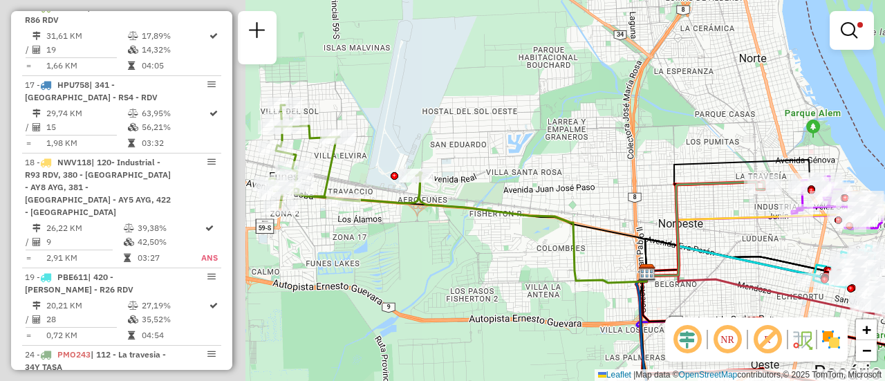
drag, startPoint x: 468, startPoint y: 181, endPoint x: 730, endPoint y: 270, distance: 277.0
click at [730, 270] on div "Limpar filtros Janela de atendimento Grade de atendimento Capacidade Transporta…" at bounding box center [442, 190] width 885 height 381
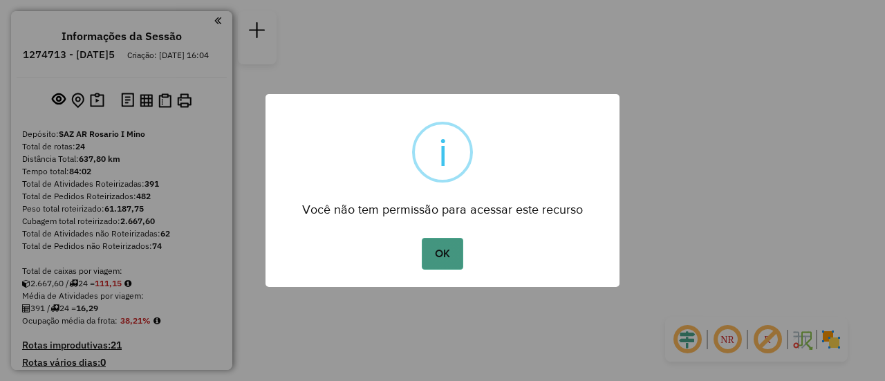
click at [441, 258] on button "OK" at bounding box center [442, 254] width 41 height 32
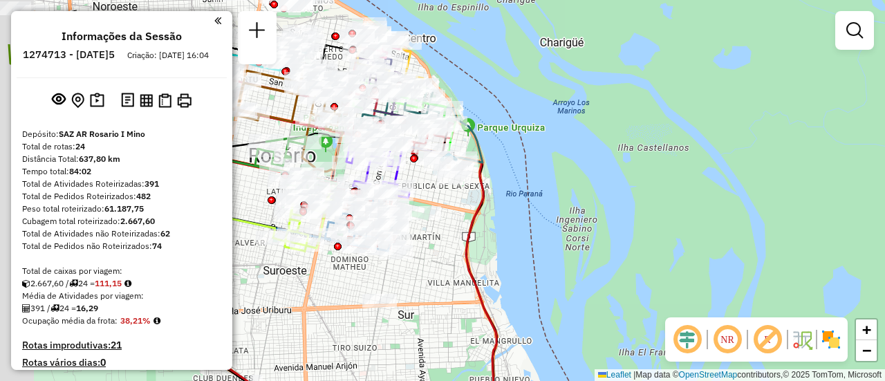
drag, startPoint x: 515, startPoint y: 199, endPoint x: 612, endPoint y: 250, distance: 109.9
click at [598, 246] on div "Janela de atendimento Grade de atendimento Capacidade Transportadoras Veículos …" at bounding box center [442, 190] width 885 height 381
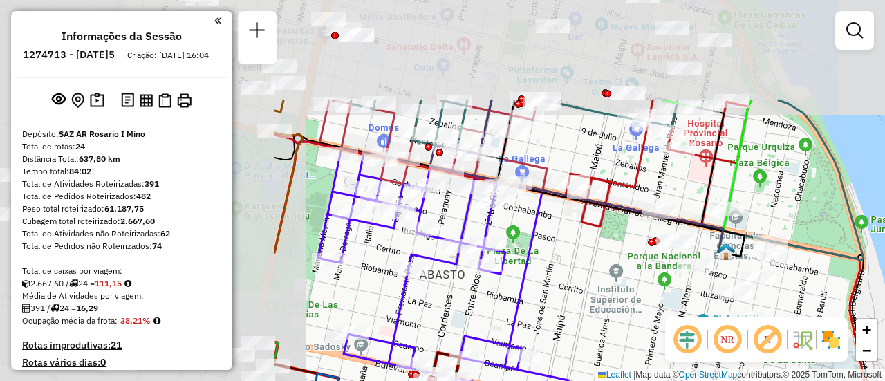
drag, startPoint x: 250, startPoint y: 165, endPoint x: 609, endPoint y: 276, distance: 375.2
click at [628, 304] on div "Janela de atendimento Grade de atendimento Capacidade Transportadoras Veículos …" at bounding box center [442, 190] width 885 height 381
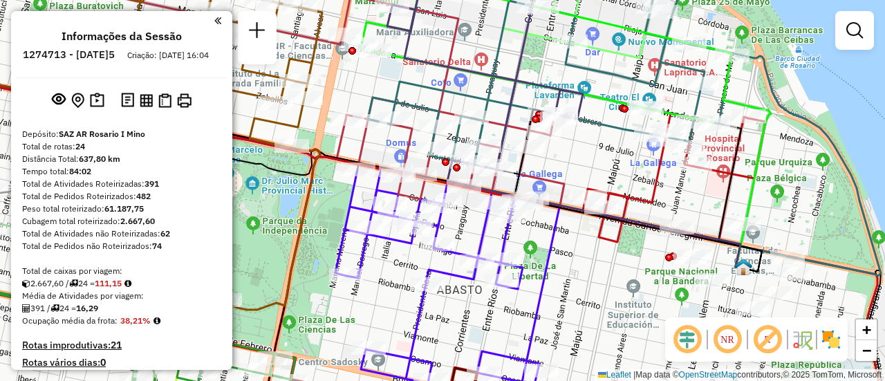
drag, startPoint x: 486, startPoint y: 93, endPoint x: 672, endPoint y: 367, distance: 331.6
click at [671, 276] on icon at bounding box center [624, 127] width 513 height 298
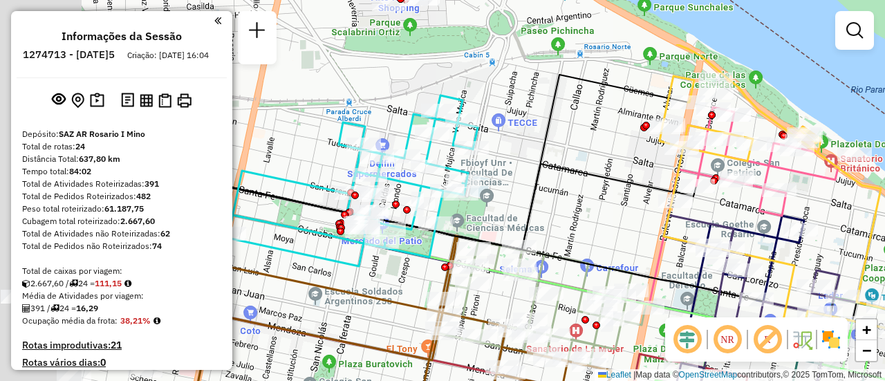
drag, startPoint x: 537, startPoint y: 171, endPoint x: 591, endPoint y: 210, distance: 66.8
click at [618, 210] on div "Janela de atendimento Grade de atendimento Capacidade Transportadoras Veículos …" at bounding box center [442, 190] width 885 height 381
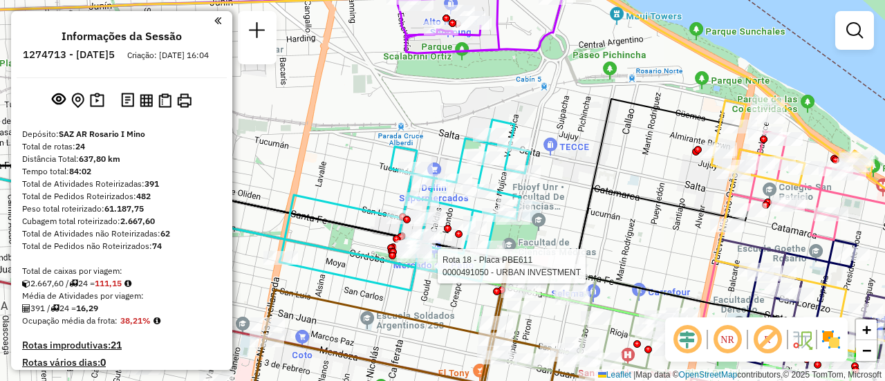
select select "**********"
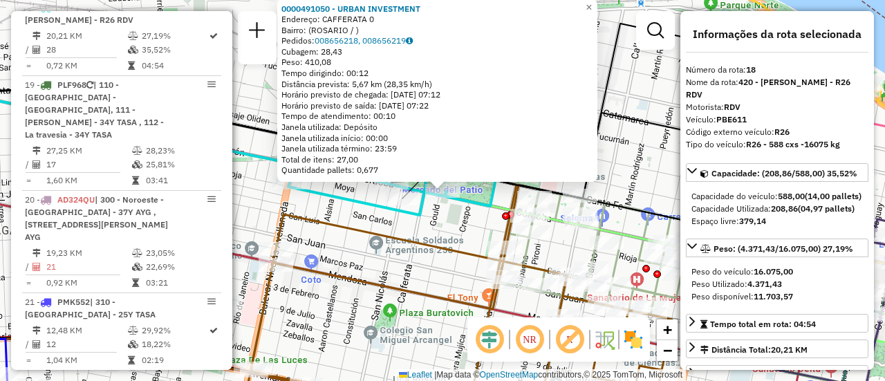
scroll to position [138, 0]
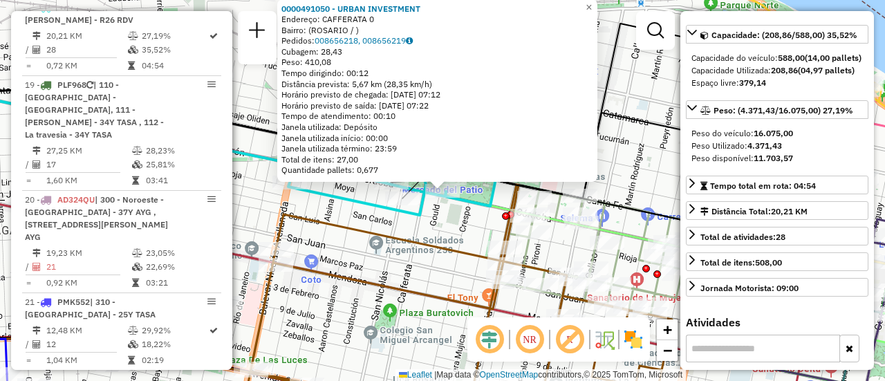
click at [450, 226] on div "0000491050 - URBAN INVESTMENT Endereço: CAFFERATA 0 Bairro: ([GEOGRAPHIC_DATA] …" at bounding box center [442, 190] width 885 height 381
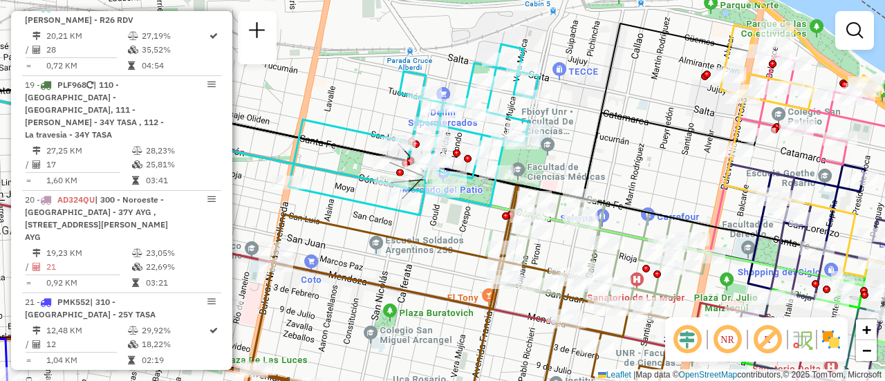
drag, startPoint x: 663, startPoint y: 180, endPoint x: 618, endPoint y: 89, distance: 100.9
click at [618, 91] on div "Janela de atendimento Grade de atendimento Capacidade Transportadoras Veículos …" at bounding box center [442, 190] width 885 height 381
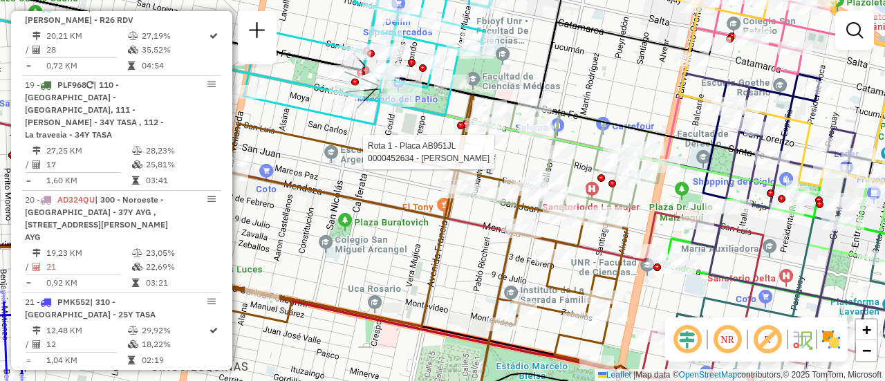
select select "**********"
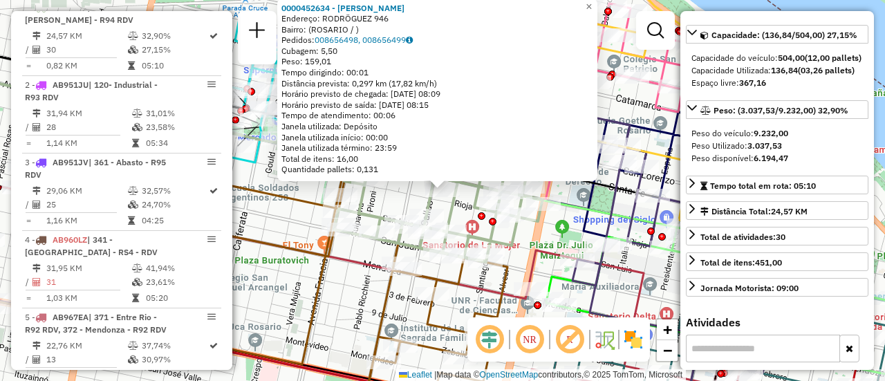
click at [284, 224] on div "0000452634 - [PERSON_NAME]: RODRÖGUEZ 946 Bairro: ([GEOGRAPHIC_DATA] / ) Pedido…" at bounding box center [442, 190] width 885 height 381
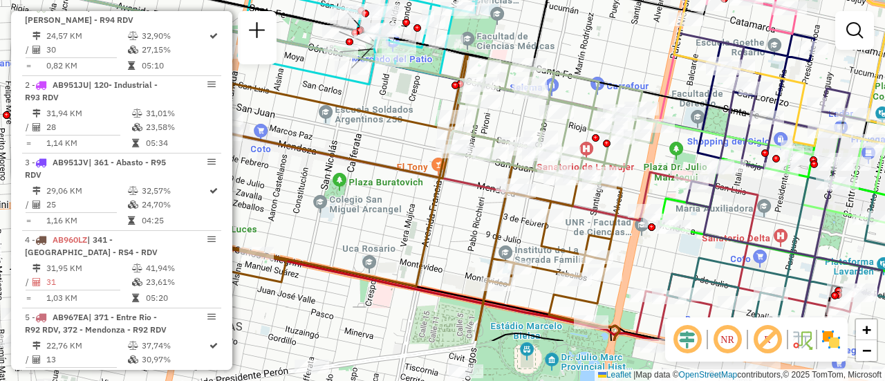
drag, startPoint x: 338, startPoint y: 322, endPoint x: 452, endPoint y: 244, distance: 138.3
click at [452, 244] on div "Janela de atendimento Grade de atendimento Capacidade Transportadoras Veículos …" at bounding box center [442, 190] width 885 height 381
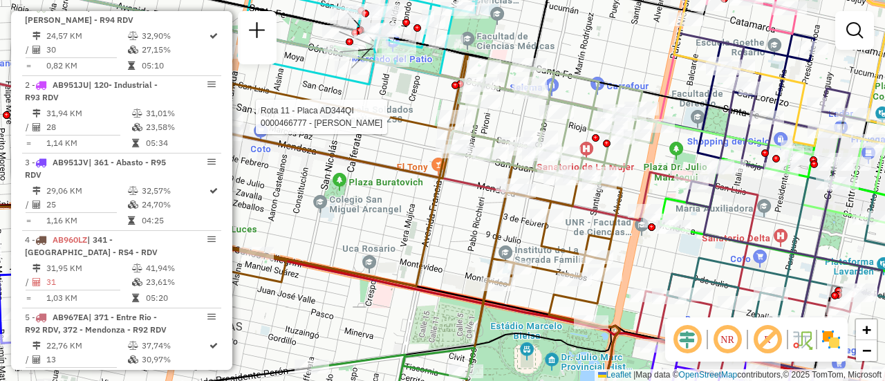
select select "**********"
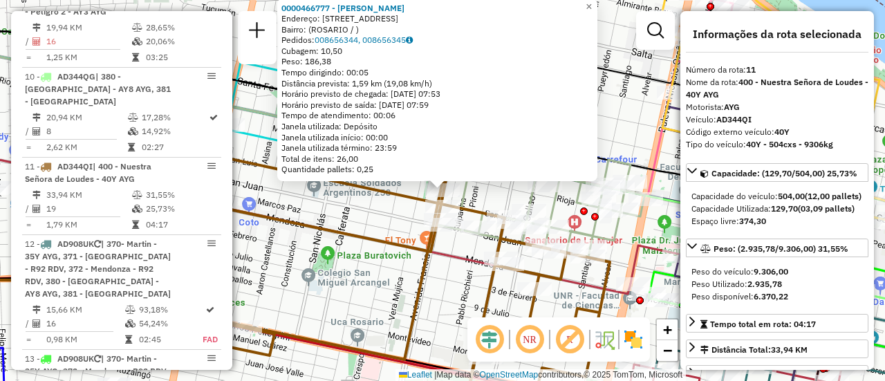
scroll to position [1292, 0]
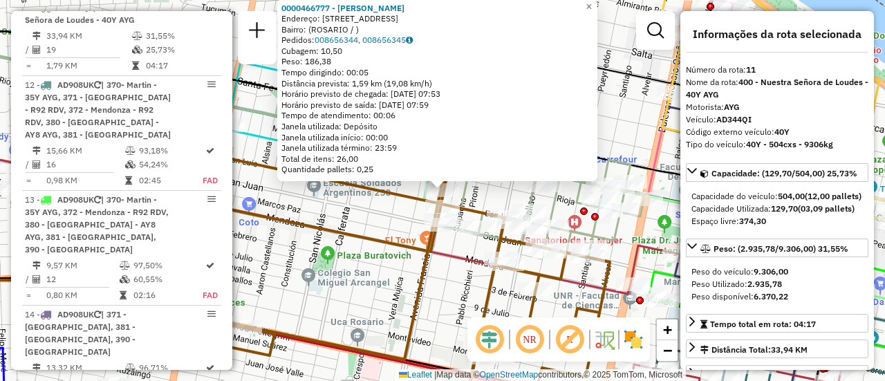
click at [376, 263] on div "0000466777 - PEDEMONTE [PERSON_NAME]: AV FRANCIA 959 Bairro: ([GEOGRAPHIC_DATA]…" at bounding box center [442, 190] width 885 height 381
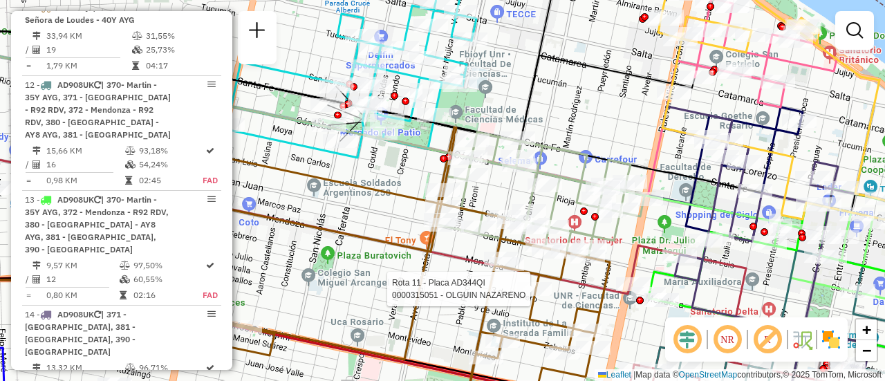
select select "**********"
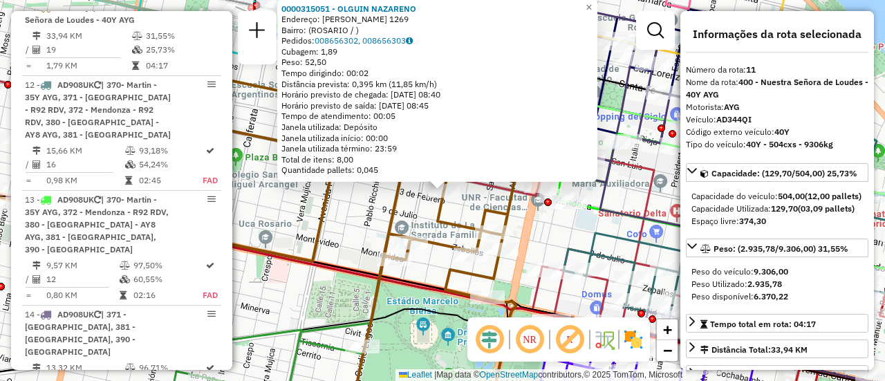
scroll to position [138, 0]
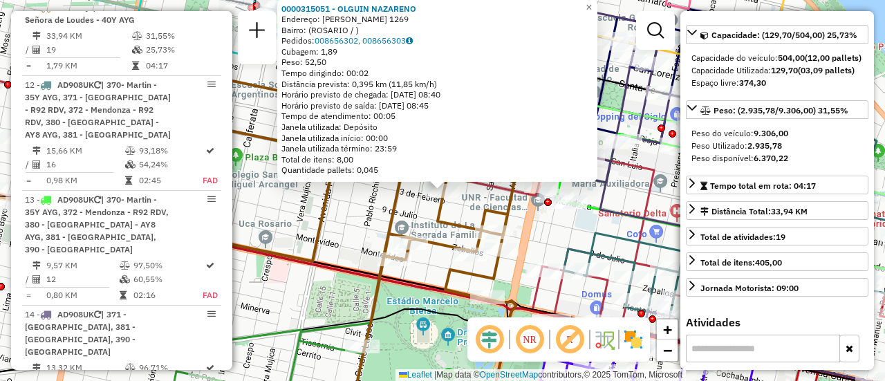
click at [348, 236] on div "0000315051 - [PERSON_NAME]: [PERSON_NAME] 1269 Bairro: ([GEOGRAPHIC_DATA] / ) P…" at bounding box center [442, 190] width 885 height 381
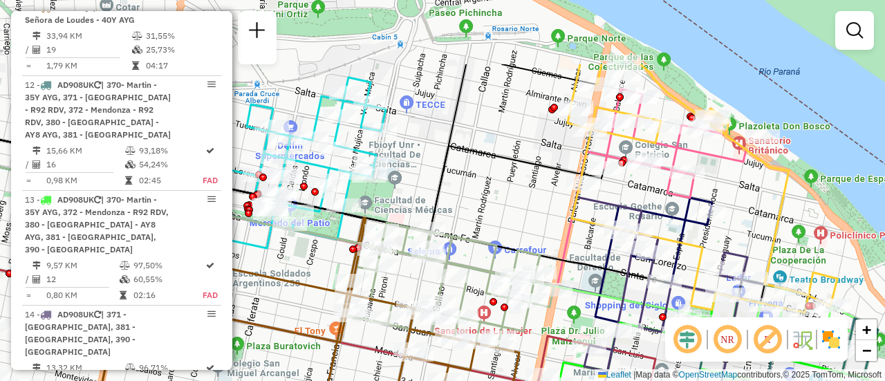
drag, startPoint x: 578, startPoint y: 73, endPoint x: 543, endPoint y: 167, distance: 100.2
click at [543, 167] on icon at bounding box center [232, 177] width 746 height 110
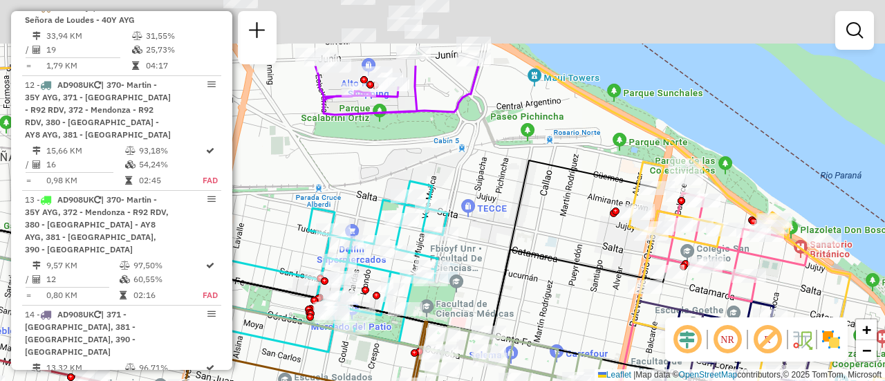
drag, startPoint x: 479, startPoint y: 117, endPoint x: 609, endPoint y: 266, distance: 198.1
click at [607, 267] on icon at bounding box center [315, 247] width 685 height 175
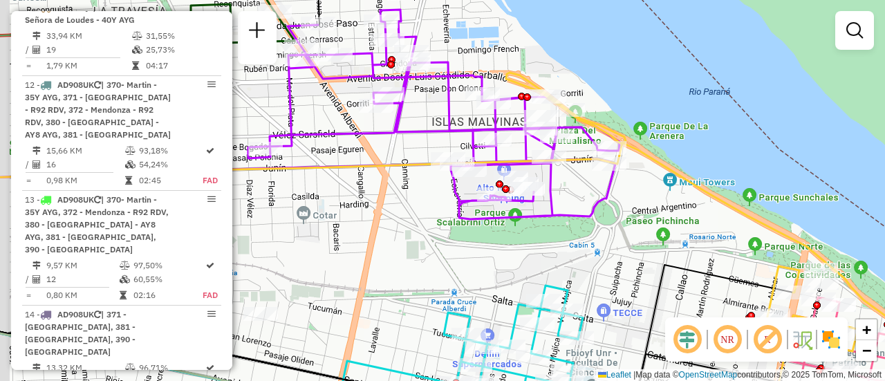
drag, startPoint x: 466, startPoint y: 226, endPoint x: 527, endPoint y: 241, distance: 63.6
click at [524, 249] on div "Janela de atendimento Grade de atendimento Capacidade Transportadoras Veículos …" at bounding box center [442, 190] width 885 height 381
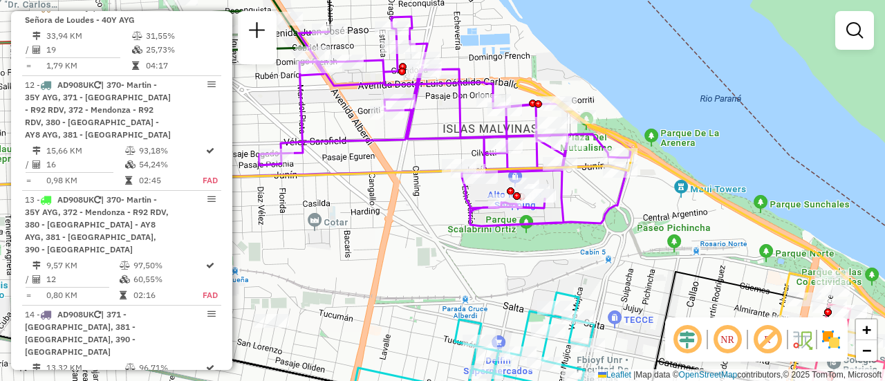
drag, startPoint x: 342, startPoint y: 205, endPoint x: 350, endPoint y: 211, distance: 9.8
click at [350, 211] on div "Janela de atendimento Grade de atendimento Capacidade Transportadoras Veículos …" at bounding box center [442, 190] width 885 height 381
select select "**********"
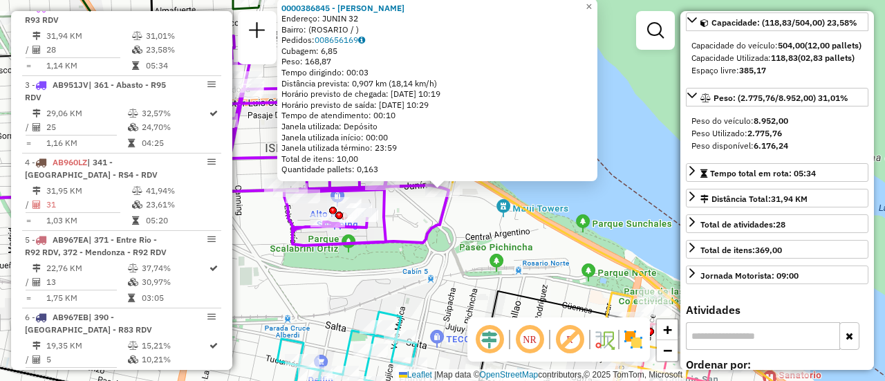
click at [383, 293] on div "0000386845 - [PERSON_NAME]: JUNIN 32 Bairro: ([GEOGRAPHIC_DATA] / ) Pedidos: 00…" at bounding box center [442, 190] width 885 height 381
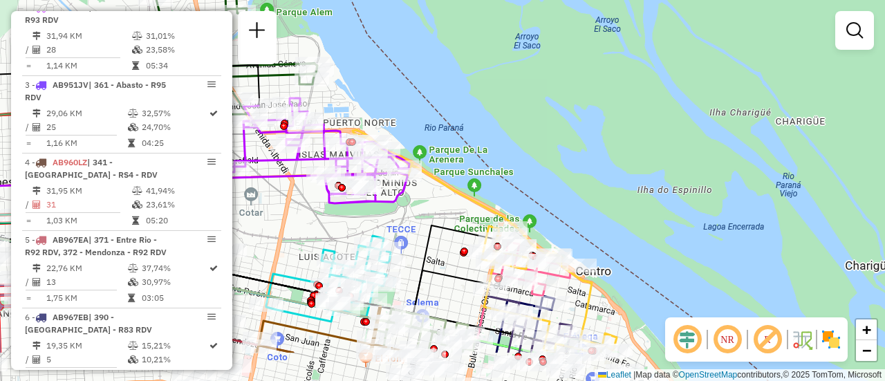
drag, startPoint x: 452, startPoint y: 293, endPoint x: 449, endPoint y: 131, distance: 161.2
click at [443, 223] on icon at bounding box center [212, 268] width 567 height 91
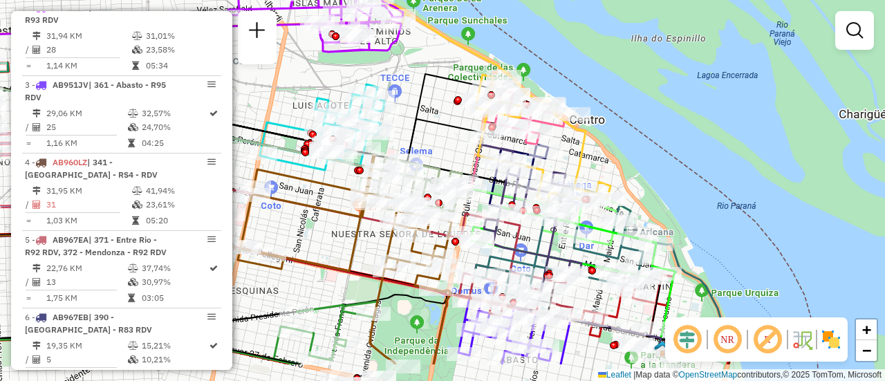
drag, startPoint x: 466, startPoint y: 214, endPoint x: 437, endPoint y: 73, distance: 144.2
click at [437, 76] on div "Janela de atendimento Grade de atendimento Capacidade Transportadoras Veículos …" at bounding box center [442, 190] width 885 height 381
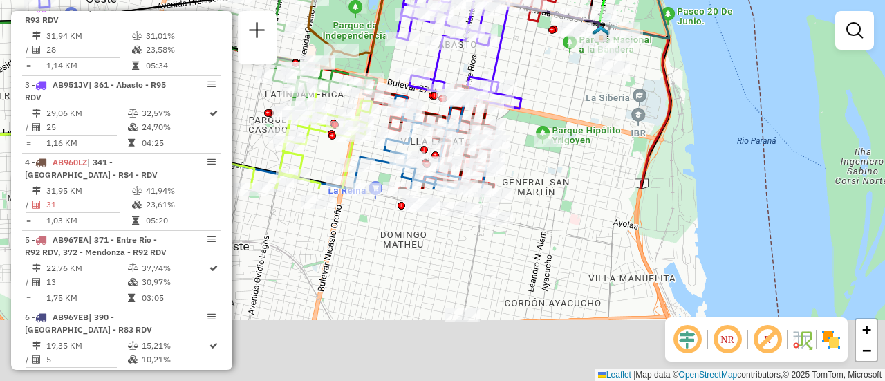
drag, startPoint x: 597, startPoint y: 295, endPoint x: 554, endPoint y: 62, distance: 237.0
click at [554, 62] on div "Janela de atendimento Grade de atendimento Capacidade Transportadoras Veículos …" at bounding box center [442, 190] width 885 height 381
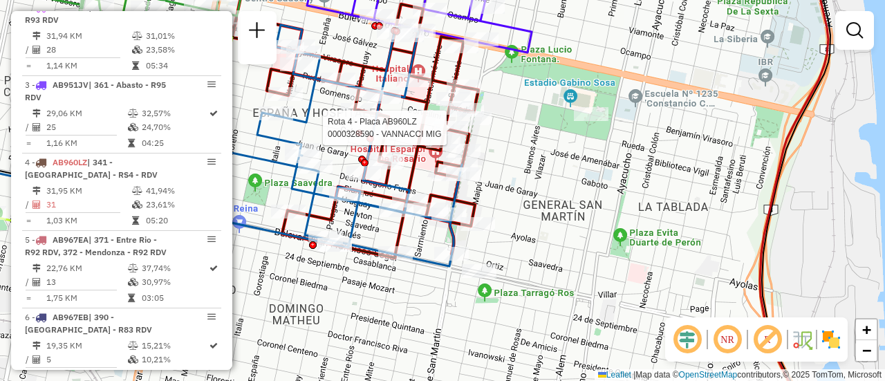
select select "**********"
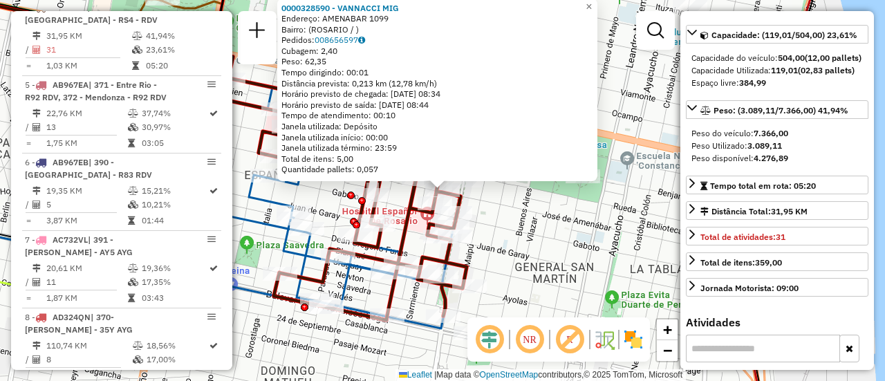
click at [529, 239] on div "0000328590 - VANNACCI MIG Endereço: AMENABAR 1099 Bairro: ([GEOGRAPHIC_DATA] / …" at bounding box center [442, 190] width 885 height 381
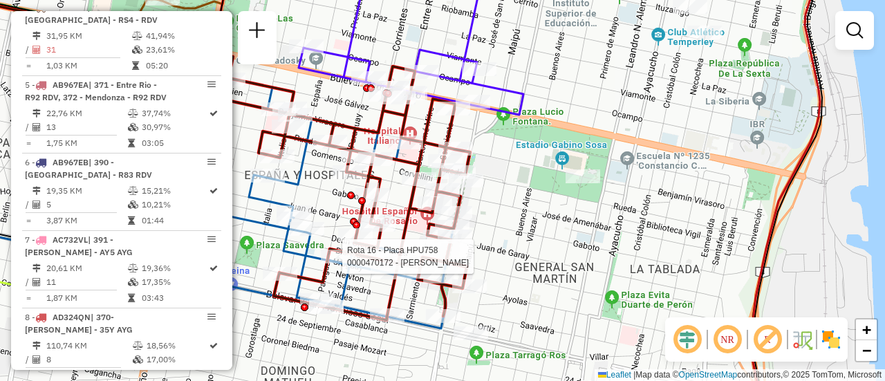
select select "**********"
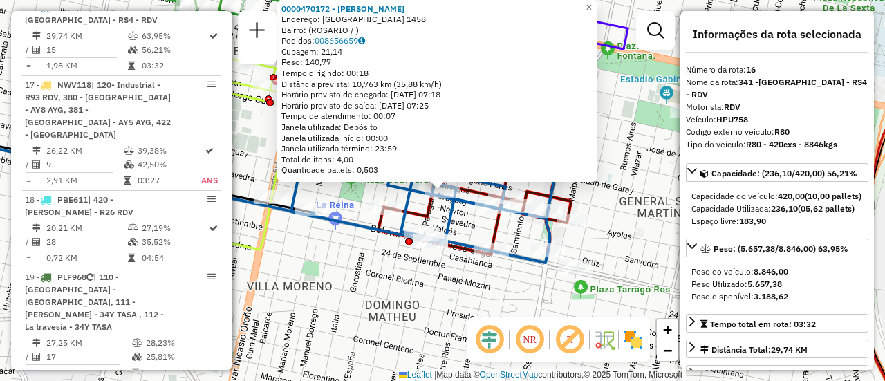
scroll to position [69, 0]
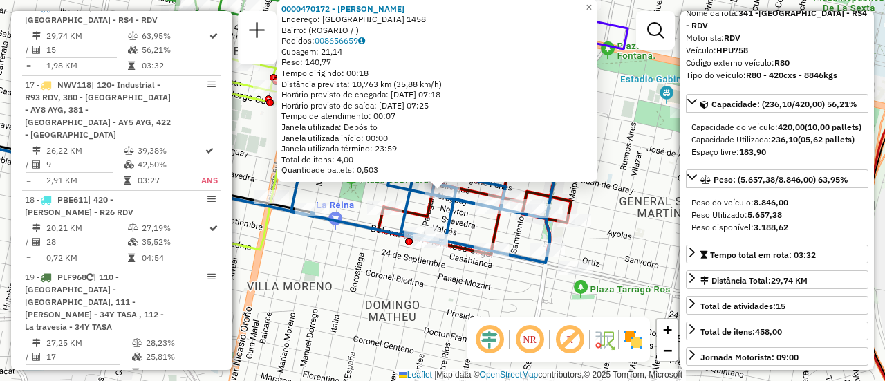
click at [501, 293] on div "0000470172 - SCOPONI MARIA JIMENA Endereço: URUGUAY 1458 Bairro: (ROSARIO / ) P…" at bounding box center [442, 190] width 885 height 381
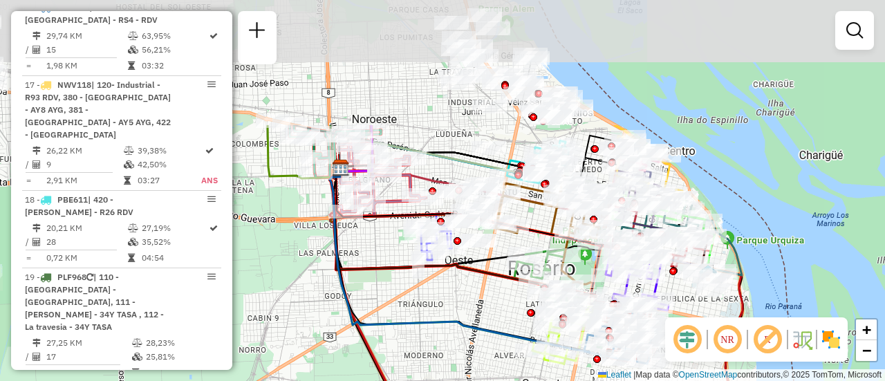
drag, startPoint x: 419, startPoint y: 153, endPoint x: 454, endPoint y: 306, distance: 157.6
click at [454, 320] on icon at bounding box center [478, 264] width 296 height 192
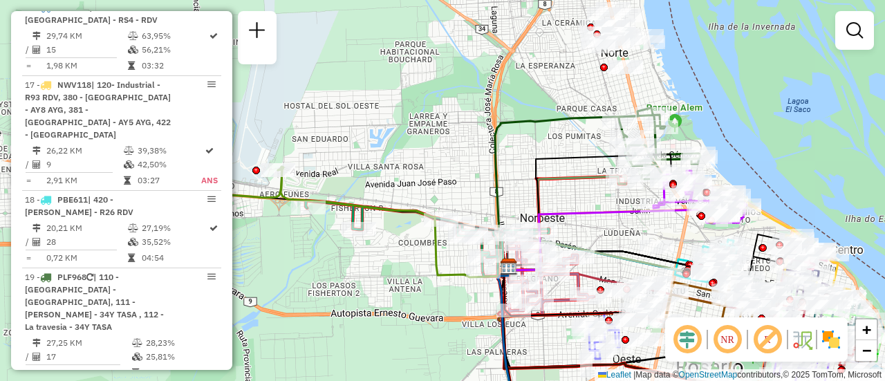
drag, startPoint x: 416, startPoint y: 131, endPoint x: 551, endPoint y: 188, distance: 146.3
click at [551, 188] on div "Janela de atendimento Grade de atendimento Capacidade Transportadoras Veículos …" at bounding box center [442, 190] width 885 height 381
select select "**********"
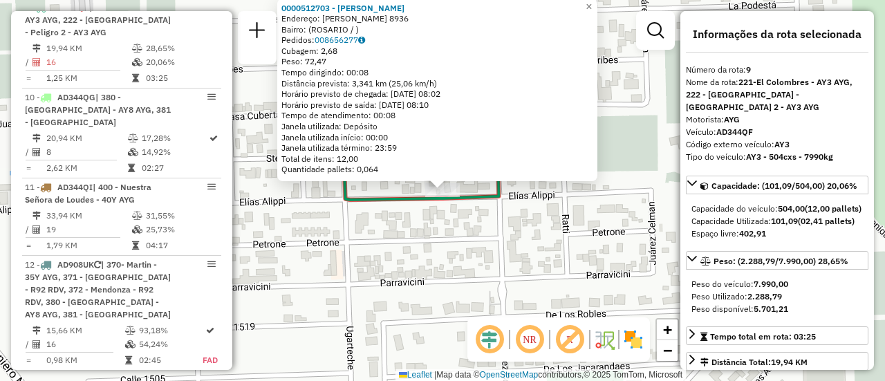
scroll to position [138, 0]
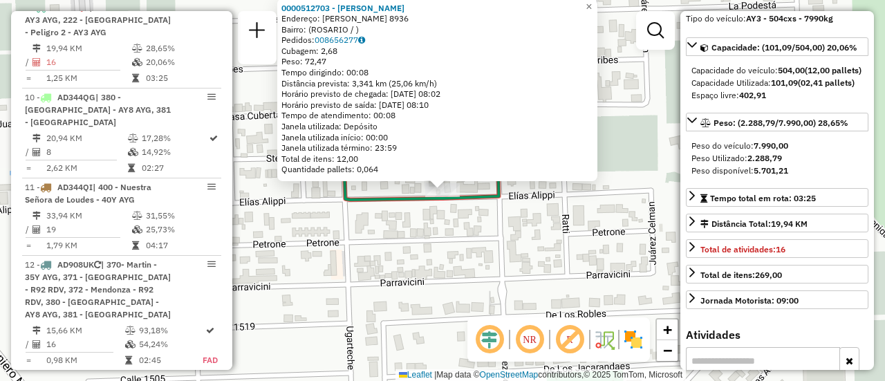
click at [510, 266] on div "0000512703 - ARGUELLO SOFIA AILEN Endereço: ALIPPI 8936 Bairro: (ROSARIO / ) Pe…" at bounding box center [442, 190] width 885 height 381
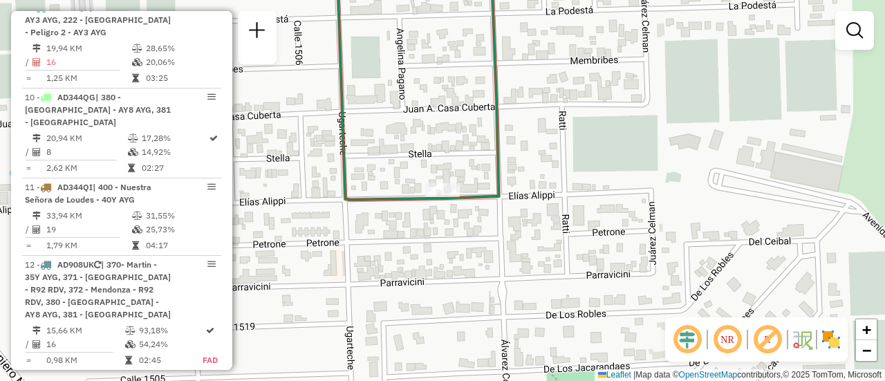
click at [538, 178] on div "Janela de atendimento Grade de atendimento Capacidade Transportadoras Veículos …" at bounding box center [442, 190] width 885 height 381
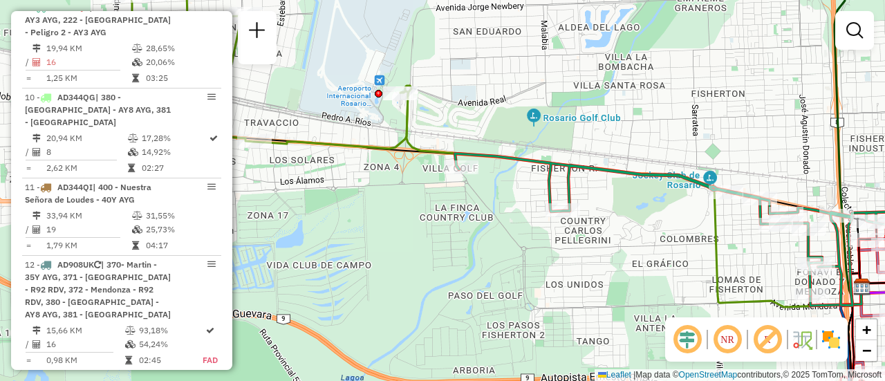
click at [589, 223] on div "Janela de atendimento Grade de atendimento Capacidade Transportadoras Veículos …" at bounding box center [442, 190] width 885 height 381
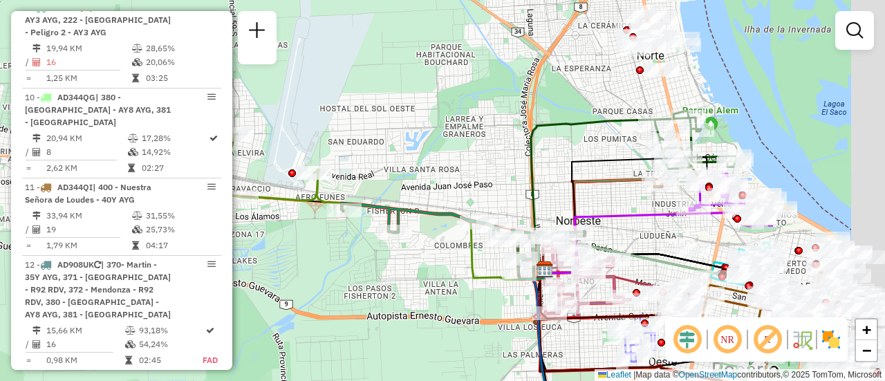
drag, startPoint x: 631, startPoint y: 277, endPoint x: 414, endPoint y: 259, distance: 217.9
click at [427, 266] on div "Janela de atendimento Grade de atendimento Capacidade Transportadoras Veículos …" at bounding box center [442, 190] width 885 height 381
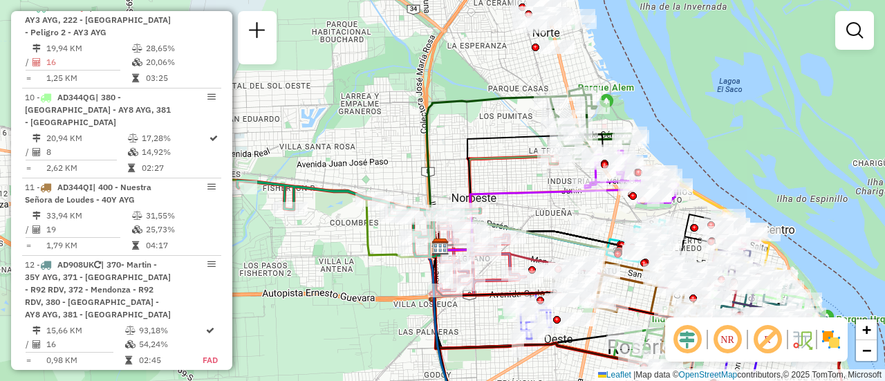
drag, startPoint x: 650, startPoint y: 231, endPoint x: 480, endPoint y: 201, distance: 172.2
click at [469, 199] on div "Janela de atendimento Grade de atendimento Capacidade Transportadoras Veículos …" at bounding box center [442, 190] width 885 height 381
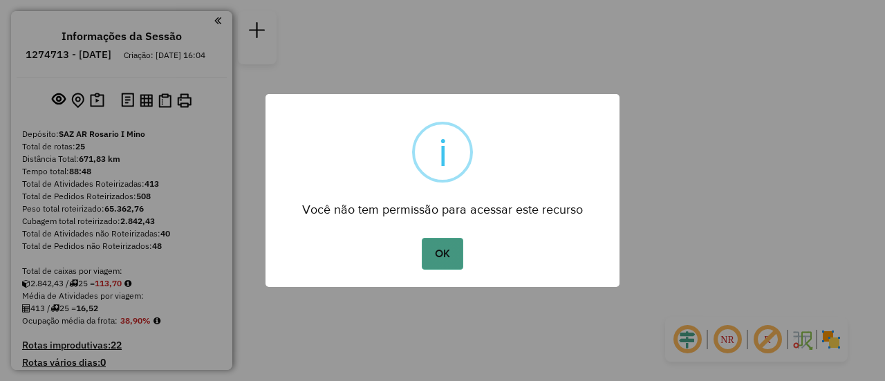
click at [448, 250] on button "OK" at bounding box center [442, 254] width 41 height 32
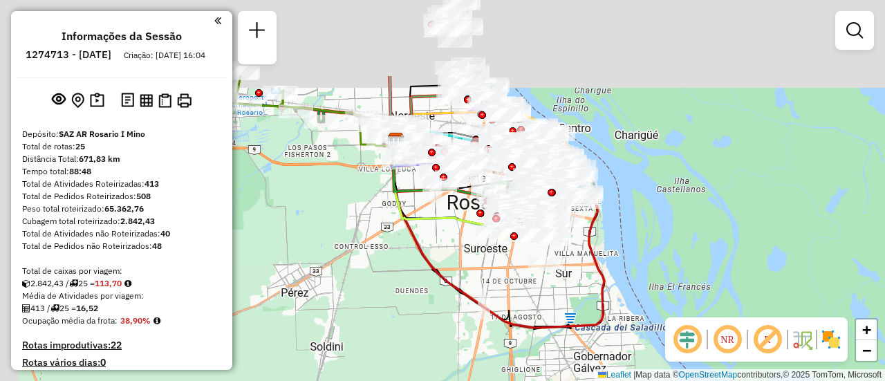
drag, startPoint x: 421, startPoint y: 150, endPoint x: 488, endPoint y: 276, distance: 142.3
click at [486, 284] on div "Janela de atendimento Grade de atendimento Capacidade Transportadoras Veículos …" at bounding box center [442, 190] width 885 height 381
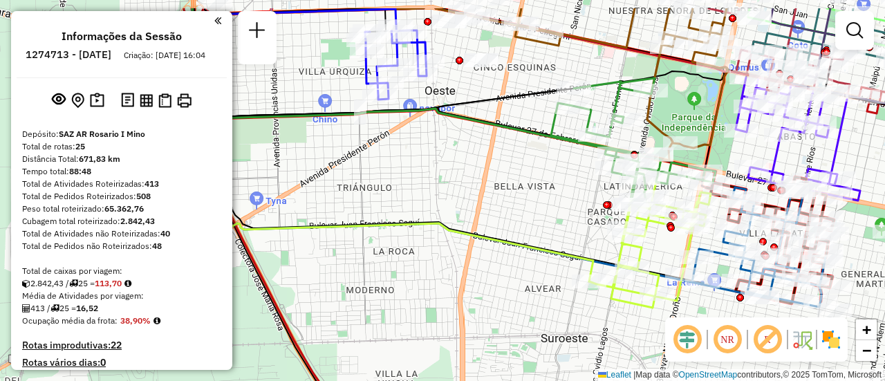
drag, startPoint x: 513, startPoint y: 90, endPoint x: 425, endPoint y: 225, distance: 161.4
click at [425, 118] on icon at bounding box center [384, 62] width 380 height 109
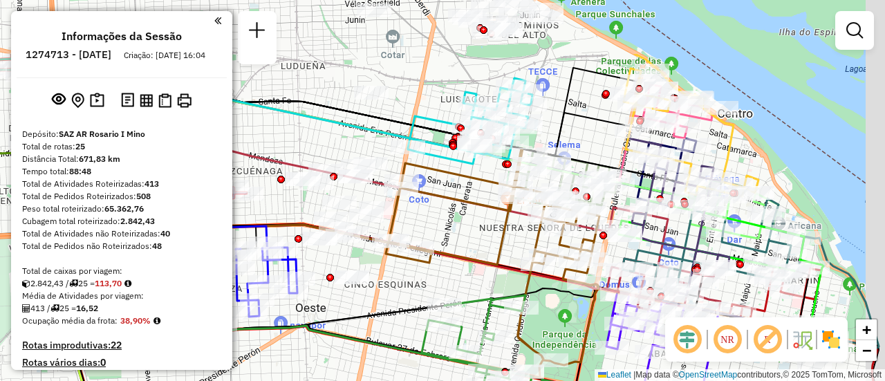
drag, startPoint x: 520, startPoint y: 125, endPoint x: 472, endPoint y: 229, distance: 114.6
click at [472, 229] on div "Janela de atendimento Grade de atendimento Capacidade Transportadoras Veículos …" at bounding box center [442, 190] width 885 height 381
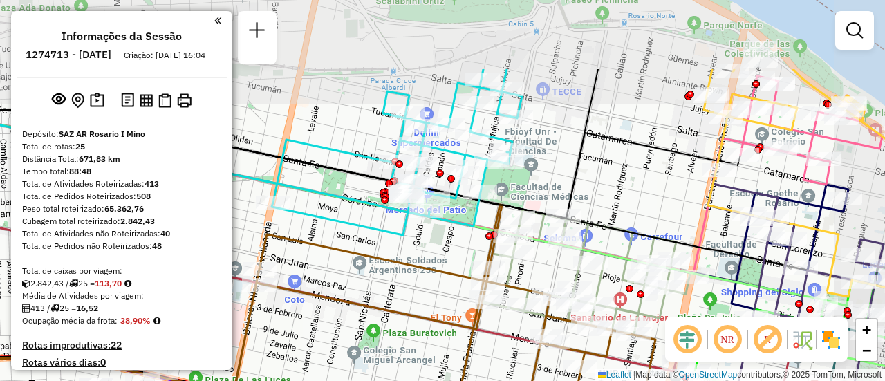
drag, startPoint x: 663, startPoint y: 46, endPoint x: 585, endPoint y: 169, distance: 146.1
click at [585, 169] on div "Janela de atendimento Grade de atendimento Capacidade Transportadoras Veículos …" at bounding box center [442, 190] width 885 height 381
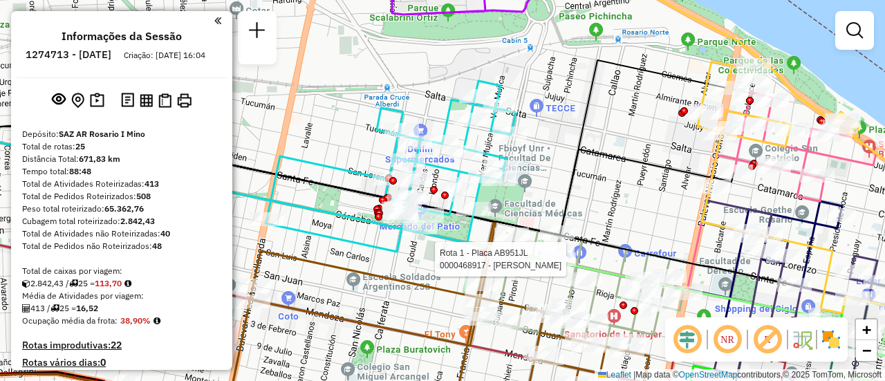
select select "**********"
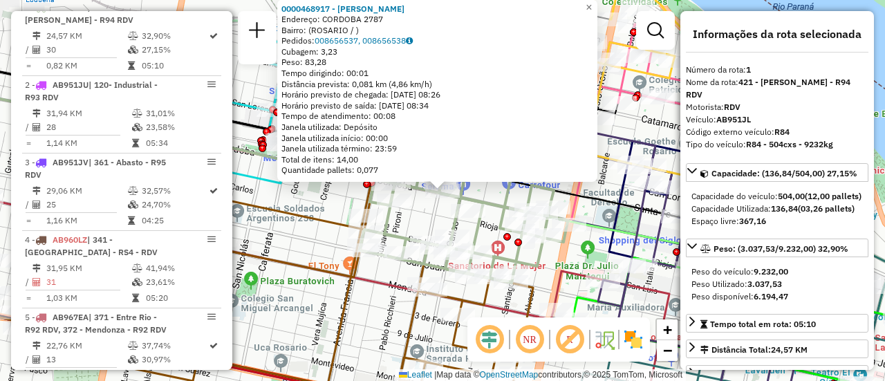
scroll to position [138, 0]
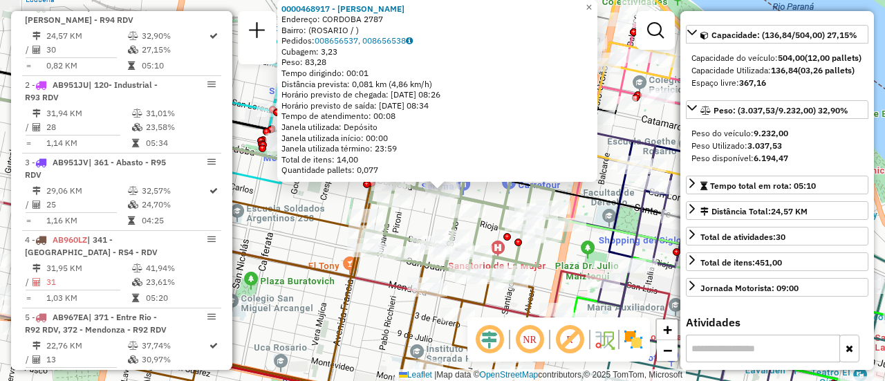
click at [311, 247] on div "0000468917 - VEGA MARTIN Endereço: CORDOBA 2787 Bairro: (ROSARIO / ) Pedidos: 0…" at bounding box center [442, 190] width 885 height 381
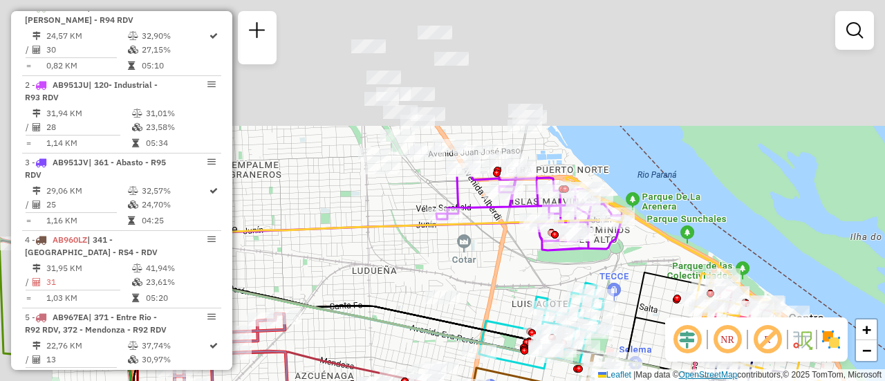
drag, startPoint x: 569, startPoint y: 72, endPoint x: 678, endPoint y: 374, distance: 321.5
click at [678, 378] on div "Janela de atendimento Grade de atendimento Capacidade Transportadoras Veículos …" at bounding box center [442, 190] width 885 height 381
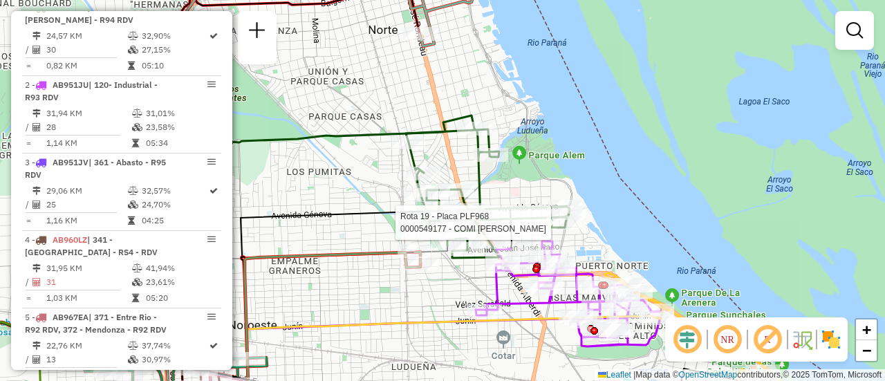
select select "**********"
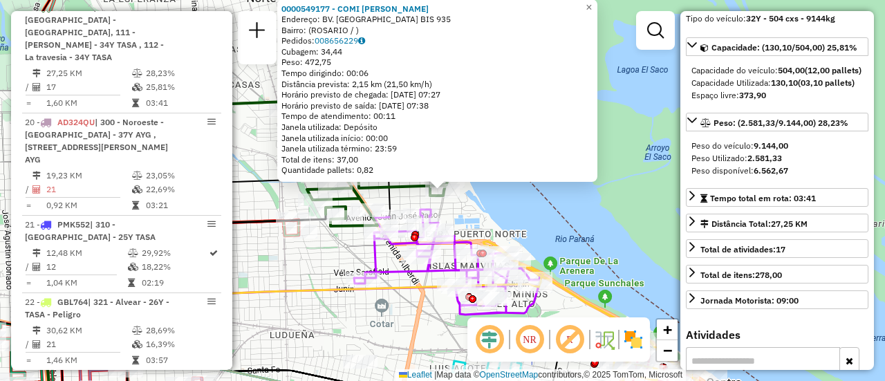
click at [353, 324] on div "0000549177 - COMI CARLOS MARCELO Endereço: BV. AVELLANEDA BIS 935 Bairro: (ROSA…" at bounding box center [442, 190] width 885 height 381
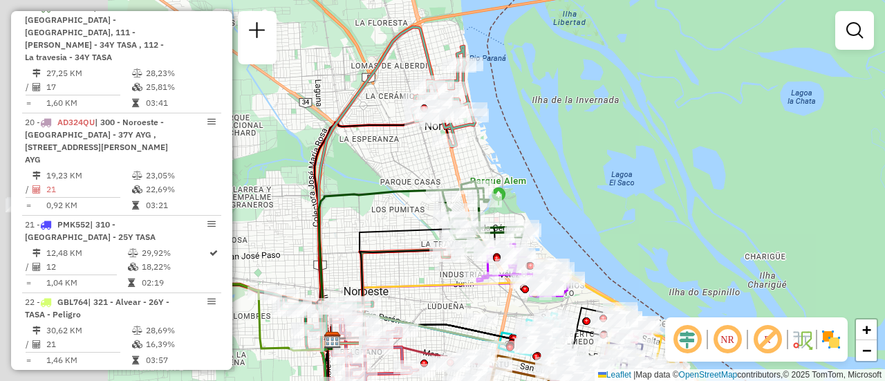
drag, startPoint x: 578, startPoint y: 238, endPoint x: 715, endPoint y: 229, distance: 137.3
click at [705, 230] on div "Janela de atendimento Grade de atendimento Capacidade Transportadoras Veículos …" at bounding box center [442, 190] width 885 height 381
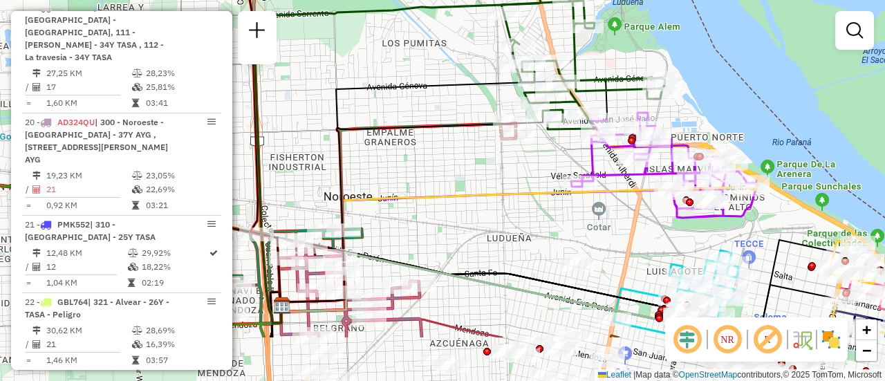
drag, startPoint x: 562, startPoint y: 255, endPoint x: 452, endPoint y: 98, distance: 191.9
click at [452, 98] on div "Janela de atendimento Grade de atendimento Capacidade Transportadoras Veículos …" at bounding box center [442, 190] width 885 height 381
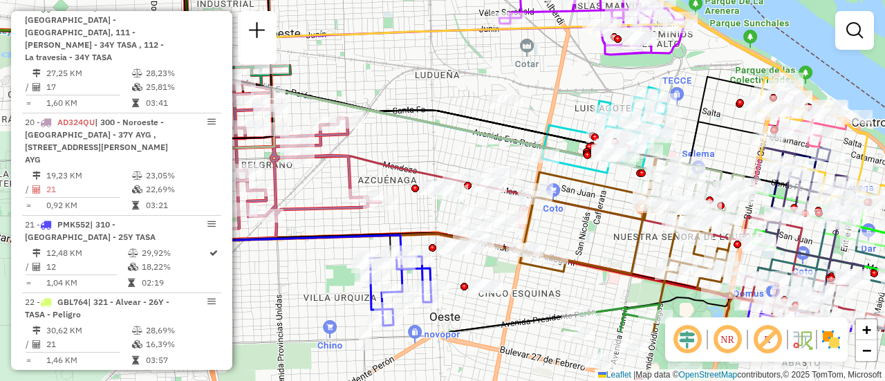
drag, startPoint x: 722, startPoint y: 228, endPoint x: 668, endPoint y: 103, distance: 136.3
click at [674, 104] on div "Janela de atendimento Grade de atendimento Capacidade Transportadoras Veículos …" at bounding box center [442, 190] width 885 height 381
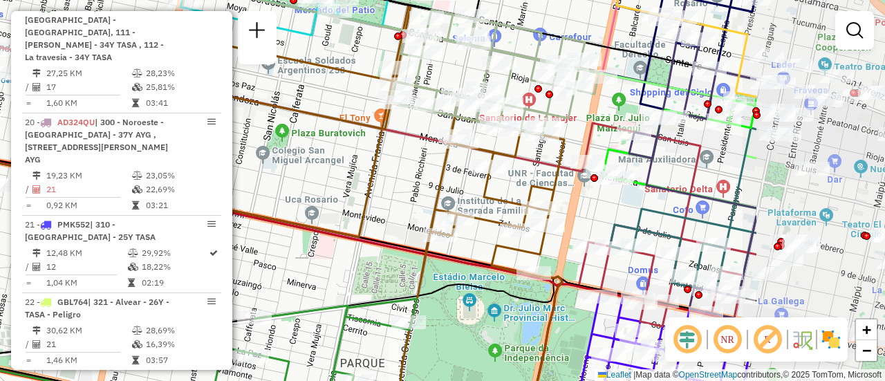
drag, startPoint x: 549, startPoint y: 118, endPoint x: 297, endPoint y: 30, distance: 266.7
click at [273, 36] on hb-router-mapa "Informações da Sessão 1274713 - 13/09/2025 Criação: 12/09/2025 16:04 Depósito: …" at bounding box center [442, 190] width 885 height 381
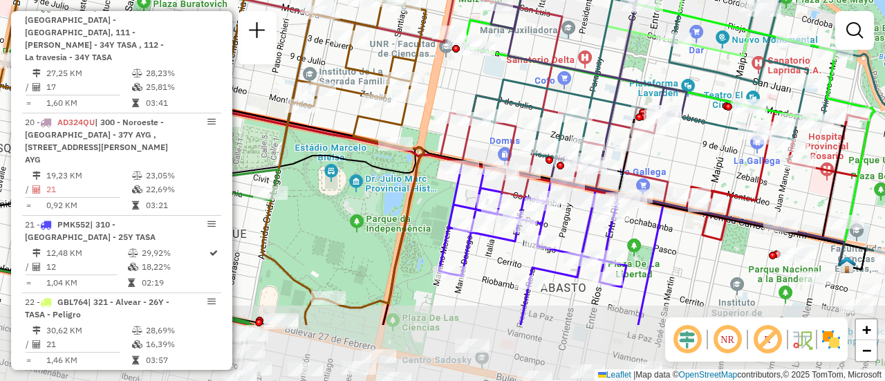
drag, startPoint x: 624, startPoint y: 167, endPoint x: 524, endPoint y: 21, distance: 177.7
click at [525, 24] on icon at bounding box center [597, 18] width 237 height 300
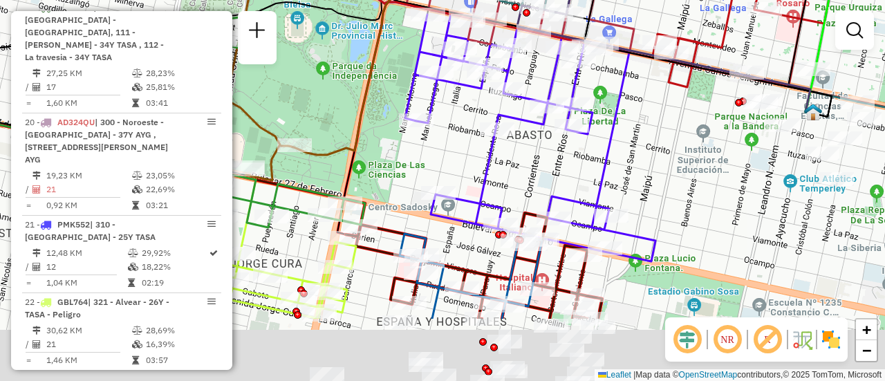
drag, startPoint x: 647, startPoint y: 158, endPoint x: 636, endPoint y: 6, distance: 152.6
click at [636, 2] on div "Janela de atendimento Grade de atendimento Capacidade Transportadoras Veículos …" at bounding box center [442, 190] width 885 height 381
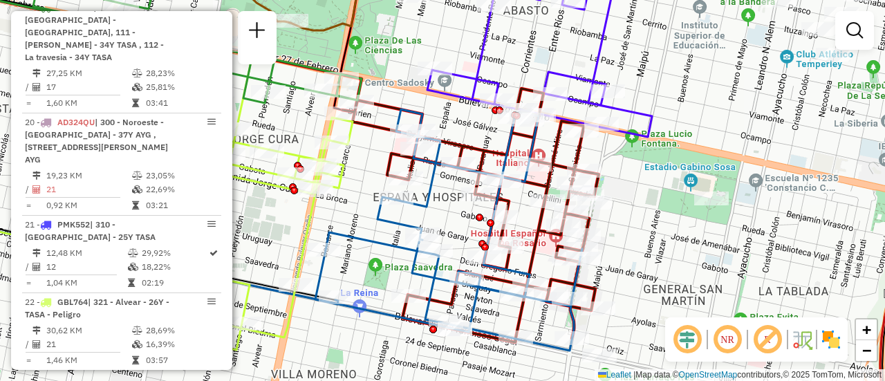
drag, startPoint x: 653, startPoint y: 241, endPoint x: 639, endPoint y: 148, distance: 94.4
click at [639, 154] on div "Janela de atendimento Grade de atendimento Capacidade Transportadoras Veículos …" at bounding box center [442, 190] width 885 height 381
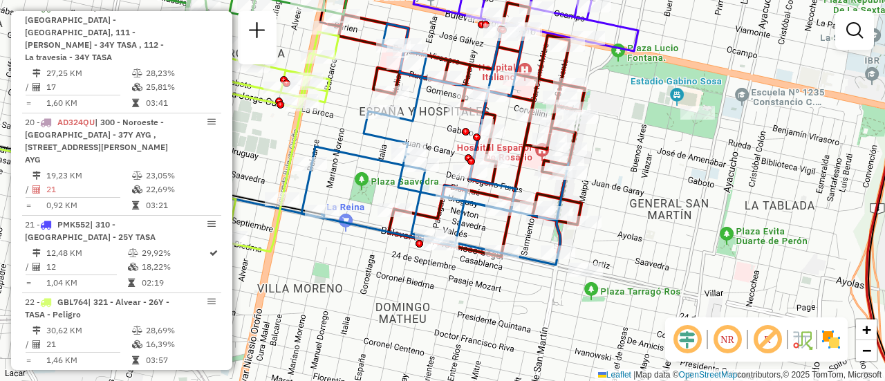
click at [652, 163] on div "Janela de atendimento Grade de atendimento Capacidade Transportadoras Veículos …" at bounding box center [442, 190] width 885 height 381
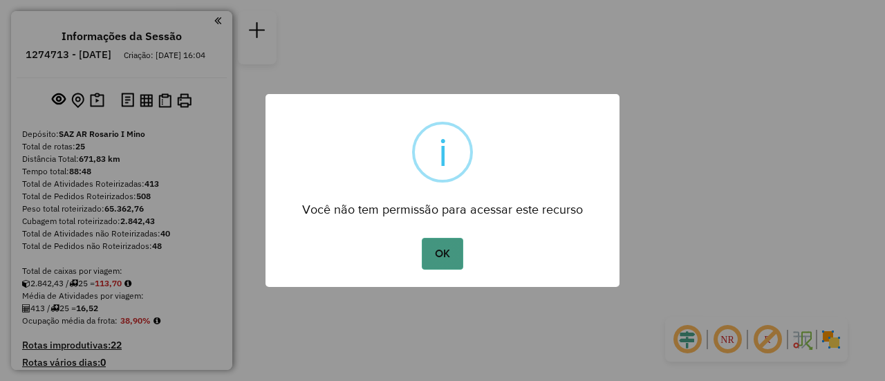
click at [439, 249] on button "OK" at bounding box center [442, 254] width 41 height 32
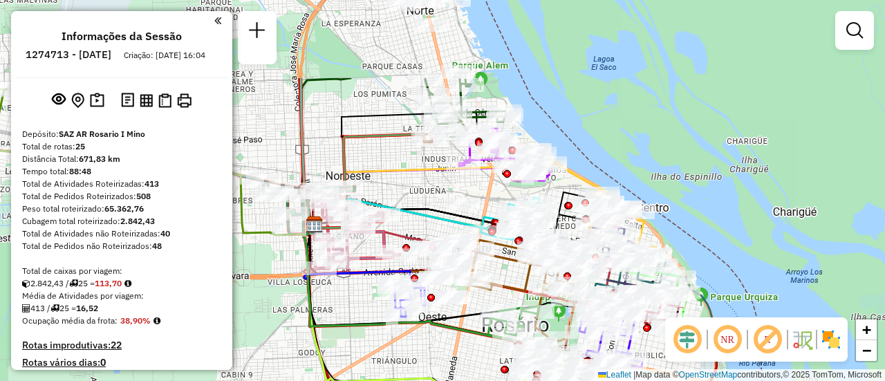
drag, startPoint x: 514, startPoint y: 74, endPoint x: 425, endPoint y: 182, distance: 140.0
click at [421, 190] on div "Janela de atendimento Grade de atendimento Capacidade Transportadoras Veículos …" at bounding box center [442, 190] width 885 height 381
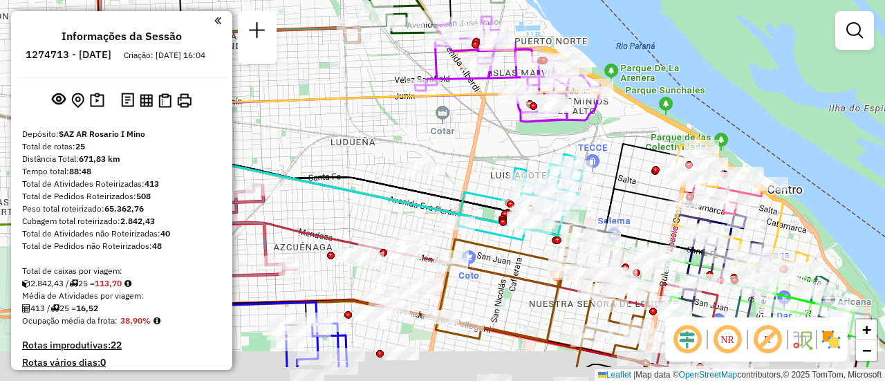
drag, startPoint x: 580, startPoint y: 210, endPoint x: 499, endPoint y: 169, distance: 90.0
click at [490, 160] on div "Janela de atendimento Grade de atendimento Capacidade Transportadoras Veículos …" at bounding box center [442, 190] width 885 height 381
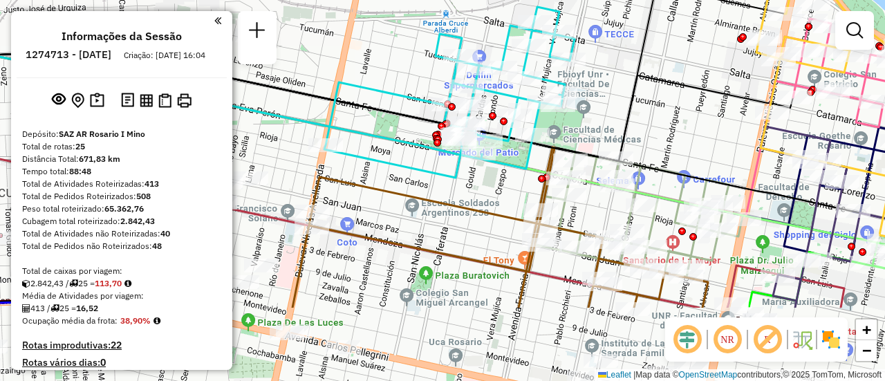
drag, startPoint x: 668, startPoint y: 117, endPoint x: 605, endPoint y: 68, distance: 80.4
click at [605, 68] on div "Janela de atendimento Grade de atendimento Capacidade Transportadoras Veículos …" at bounding box center [442, 190] width 885 height 381
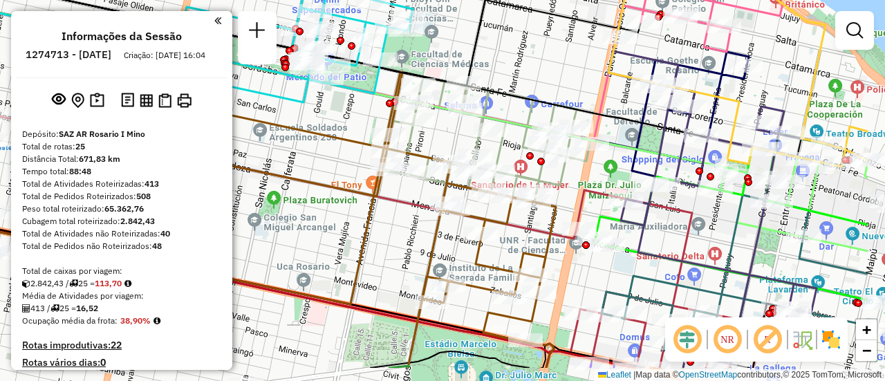
drag, startPoint x: 666, startPoint y: 124, endPoint x: 440, endPoint y: 67, distance: 233.2
click at [483, 67] on div "Janela de atendimento Grade de atendimento Capacidade Transportadoras Veículos …" at bounding box center [442, 190] width 885 height 381
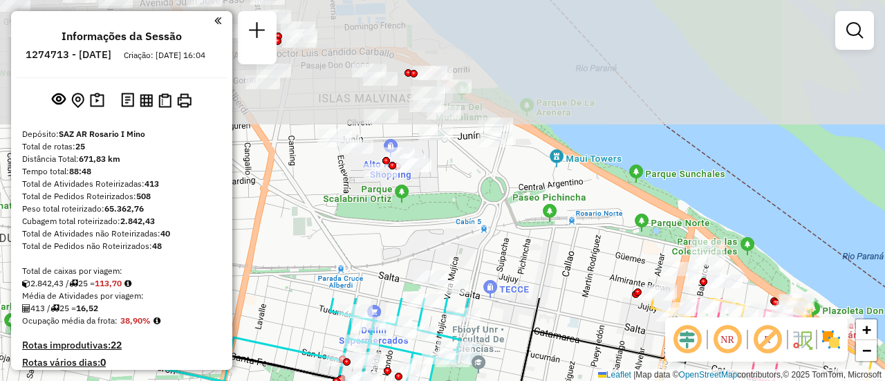
drag, startPoint x: 465, startPoint y: 93, endPoint x: 617, endPoint y: 392, distance: 334.8
click at [617, 380] on html "Aguarde... Pop-up bloqueado! Seu navegador bloqueou automáticamente a abertura …" at bounding box center [442, 190] width 885 height 381
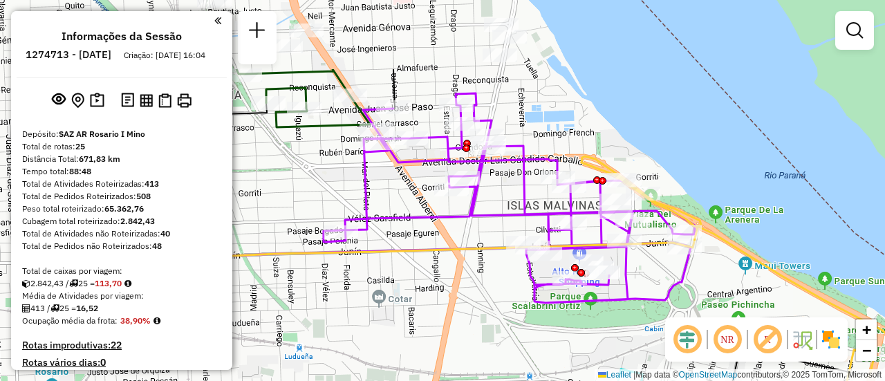
drag, startPoint x: 484, startPoint y: 242, endPoint x: 672, endPoint y: 349, distance: 217.2
click at [672, 349] on hb-router-mapa "Informações da Sessão 1274713 - 13/09/2025 Criação: 12/09/2025 16:04 Depósito: …" at bounding box center [442, 190] width 885 height 381
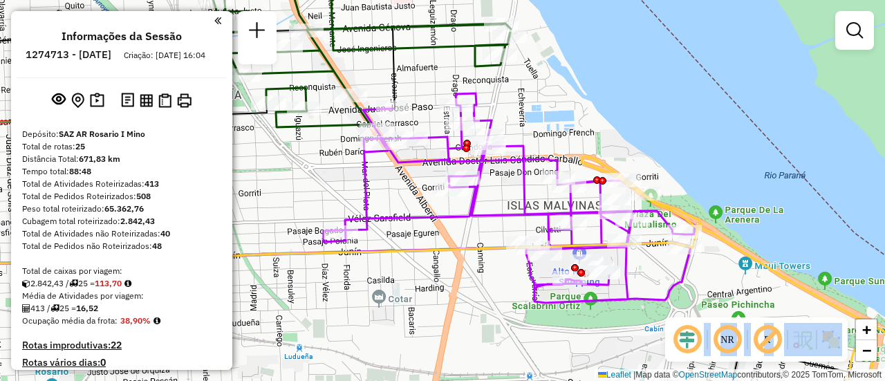
drag, startPoint x: 666, startPoint y: 345, endPoint x: 636, endPoint y: 105, distance: 241.3
click at [636, 105] on hb-router-mapa "Informações da Sessão 1274713 - 13/09/2025 Criação: 12/09/2025 16:04 Depósito: …" at bounding box center [442, 190] width 885 height 381
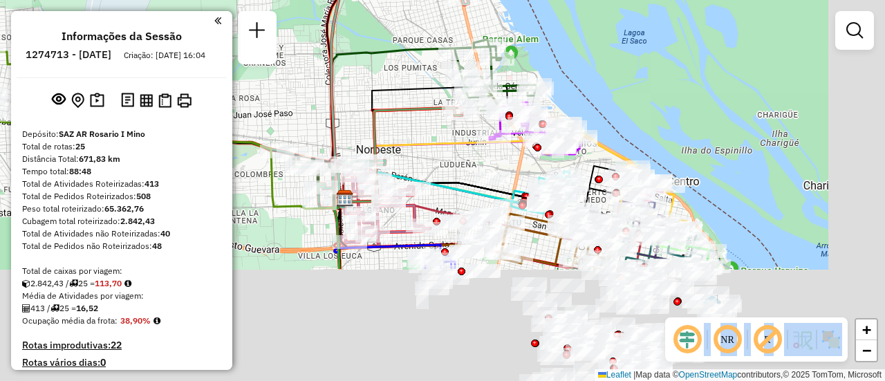
drag, startPoint x: 573, startPoint y: 230, endPoint x: 515, endPoint y: 89, distance: 152.2
click at [534, 144] on div at bounding box center [538, 148] width 8 height 8
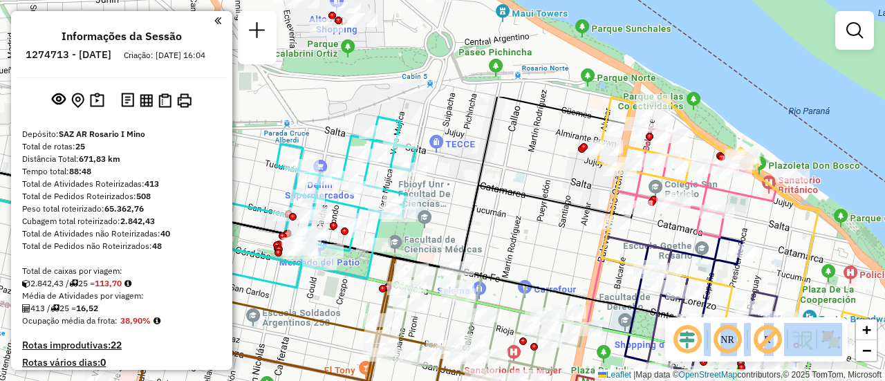
drag, startPoint x: 672, startPoint y: 75, endPoint x: 566, endPoint y: 210, distance: 171.9
click at [566, 210] on icon at bounding box center [219, 214] width 829 height 114
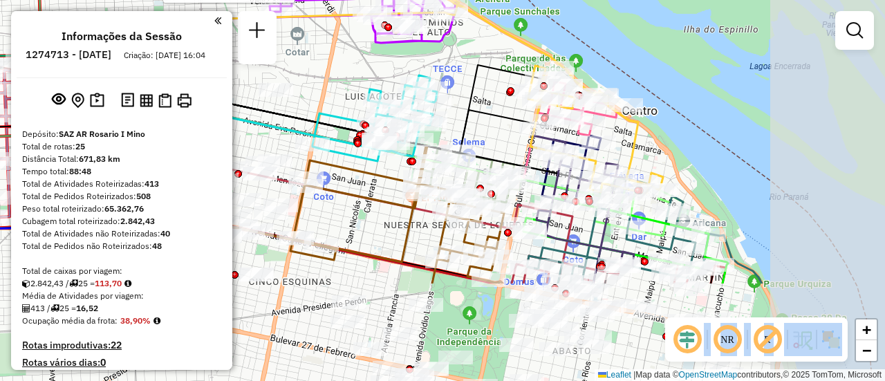
drag, startPoint x: 634, startPoint y: 270, endPoint x: 495, endPoint y: 134, distance: 194.7
click at [495, 134] on div "Rota 2 - Placa AB951JU 0000476271 - ZAFFARONI EVELYN JESICA SILVANA Rota 2 - Pl…" at bounding box center [442, 190] width 885 height 381
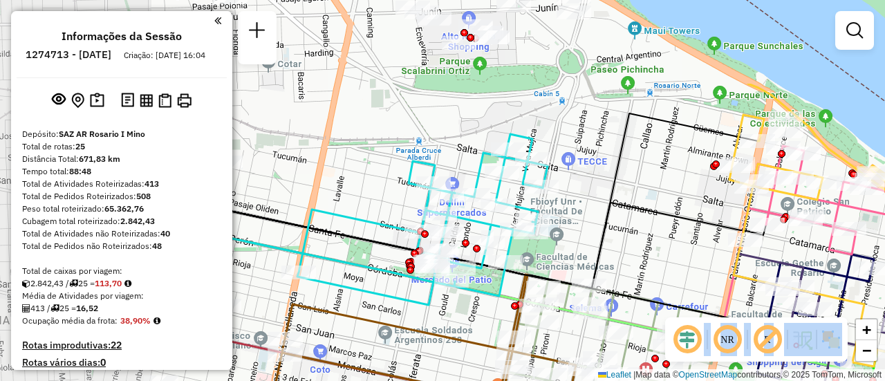
drag, startPoint x: 461, startPoint y: 115, endPoint x: 632, endPoint y: 236, distance: 208.8
click at [632, 236] on div "Rota 2 - Placa AB951JU 0000476271 - ZAFFARONI EVELYN JESICA SILVANA Rota 2 - Pl…" at bounding box center [442, 190] width 885 height 381
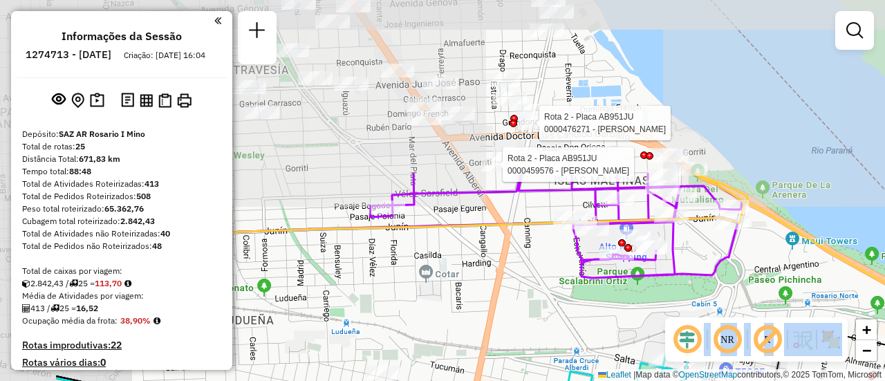
drag, startPoint x: 632, startPoint y: 234, endPoint x: 728, endPoint y: 337, distance: 141.4
click at [728, 337] on hb-router-mapa "Informações da Sessão 1274713 - 13/09/2025 Criação: 12/09/2025 16:04 Depósito: …" at bounding box center [442, 190] width 885 height 381
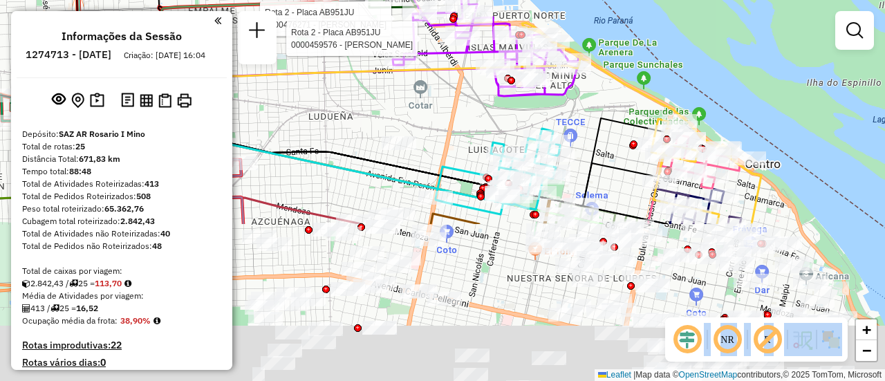
drag, startPoint x: 650, startPoint y: 329, endPoint x: 595, endPoint y: 135, distance: 201.9
click at [594, 133] on icon at bounding box center [382, 161] width 567 height 91
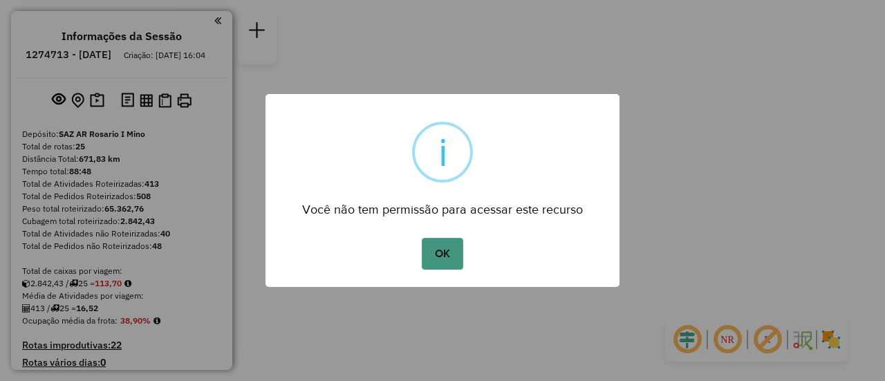
click at [444, 246] on button "OK" at bounding box center [442, 254] width 41 height 32
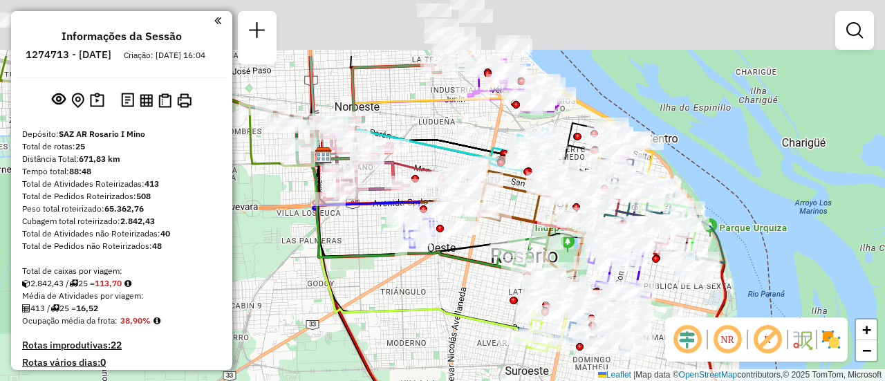
drag, startPoint x: 443, startPoint y: 44, endPoint x: 436, endPoint y: 138, distance: 94.3
click at [434, 145] on icon at bounding box center [426, 147] width 206 height 37
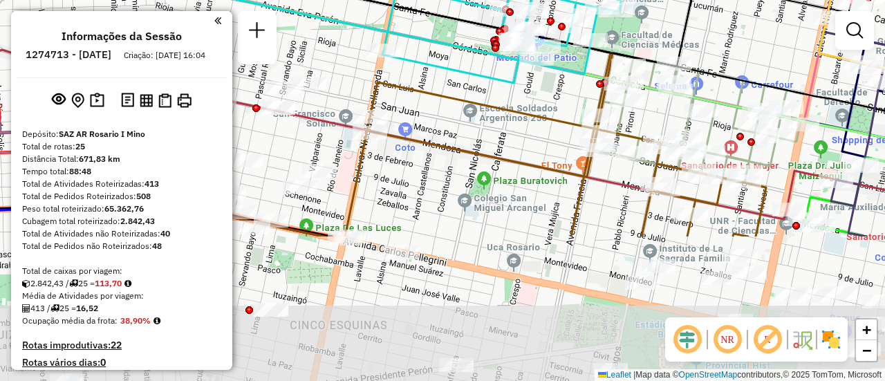
drag, startPoint x: 718, startPoint y: 230, endPoint x: 721, endPoint y: 47, distance: 182.6
click at [721, 47] on div "Janela de atendimento Grade de atendimento Capacidade Transportadoras Veículos …" at bounding box center [442, 190] width 885 height 381
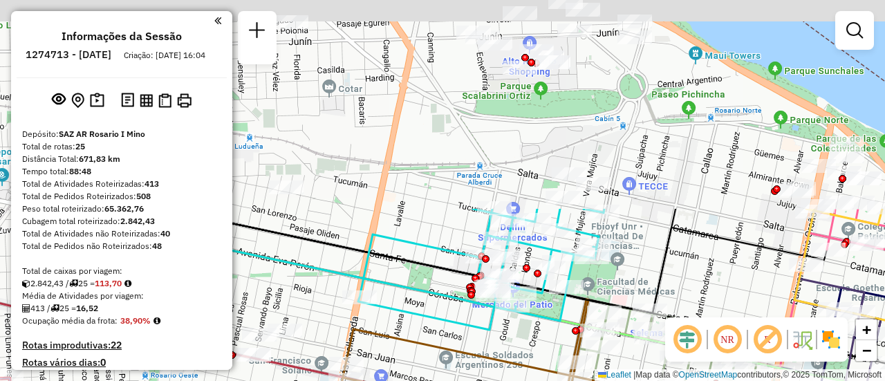
drag, startPoint x: 720, startPoint y: 53, endPoint x: 678, endPoint y: 279, distance: 229.4
click at [693, 327] on hb-router-mapa "Informações da Sessão 1274713 - 13/09/2025 Criação: 12/09/2025 16:04 Depósito: …" at bounding box center [442, 190] width 885 height 381
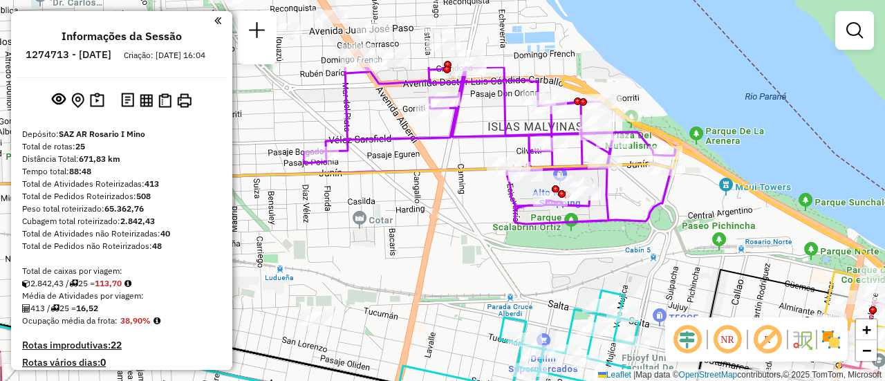
drag, startPoint x: 633, startPoint y: 237, endPoint x: 652, endPoint y: 274, distance: 41.5
click at [652, 274] on div "Janela de atendimento Grade de atendimento Capacidade Transportadoras Veículos …" at bounding box center [442, 190] width 885 height 381
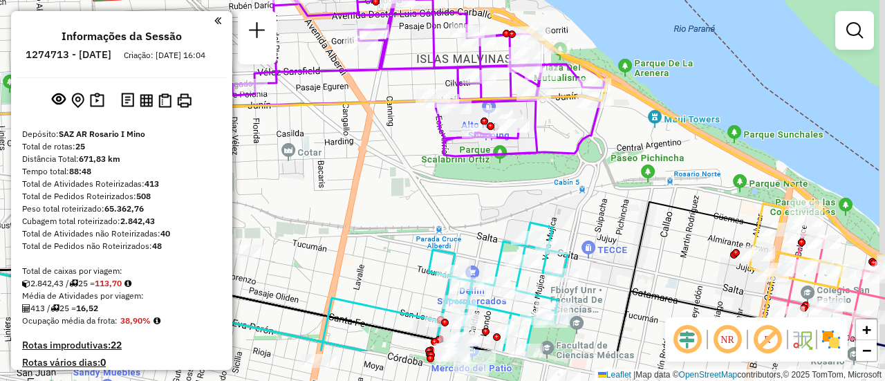
drag, startPoint x: 499, startPoint y: 279, endPoint x: 421, endPoint y: 190, distance: 118.1
click at [421, 194] on div "Janela de atendimento Grade de atendimento Capacidade Transportadoras Veículos …" at bounding box center [442, 190] width 885 height 381
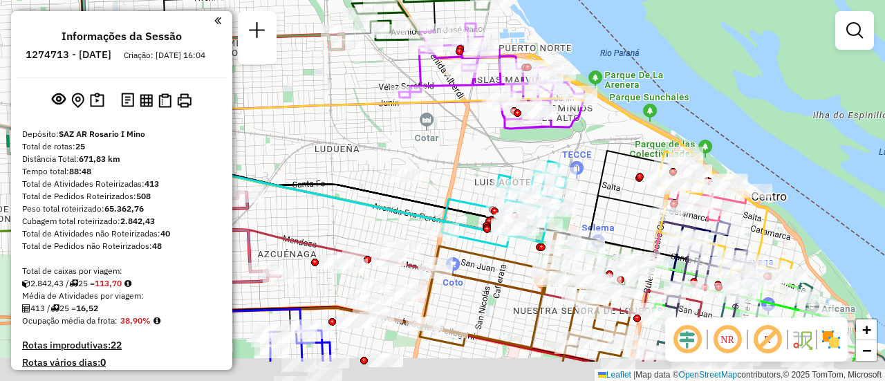
drag, startPoint x: 612, startPoint y: 212, endPoint x: 595, endPoint y: 62, distance: 151.8
click at [595, 148] on icon at bounding box center [390, 193] width 571 height 91
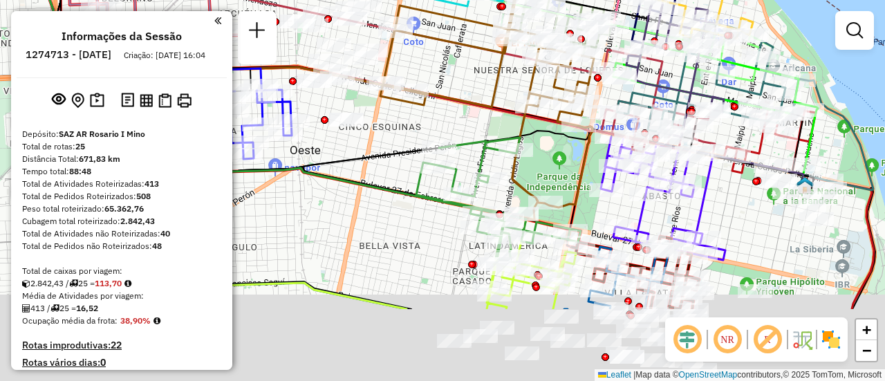
drag, startPoint x: 683, startPoint y: 186, endPoint x: 649, endPoint y: -37, distance: 225.4
click at [649, 0] on html "Aguarde... Pop-up bloqueado! Seu navegador bloqueou automáticamente a abertura …" at bounding box center [442, 190] width 885 height 381
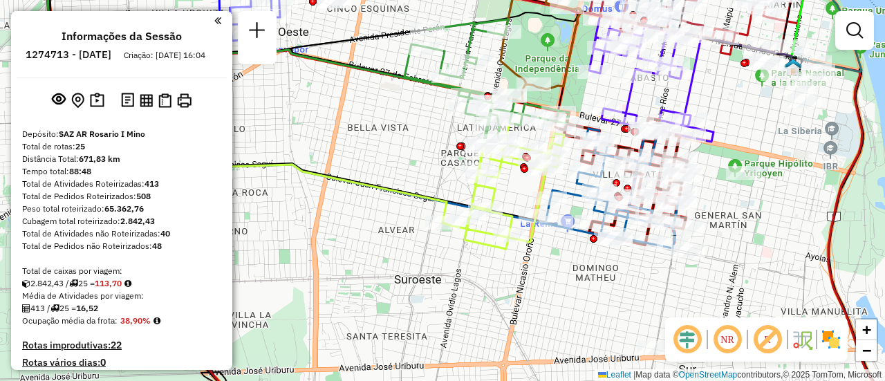
drag, startPoint x: 731, startPoint y: 232, endPoint x: 741, endPoint y: 138, distance: 94.0
click at [740, 138] on div "Rota 6 - Placa AB967EB 0000551882 - SAZON Y DELICIA Rota 13 - Placa AD908UK 000…" at bounding box center [442, 190] width 885 height 381
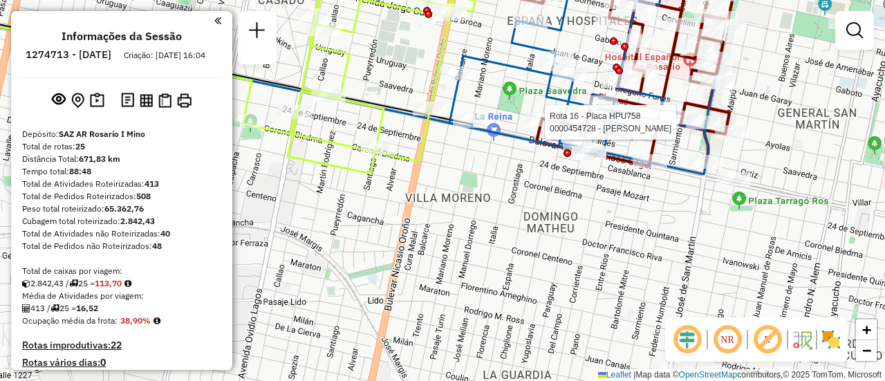
select select "**********"
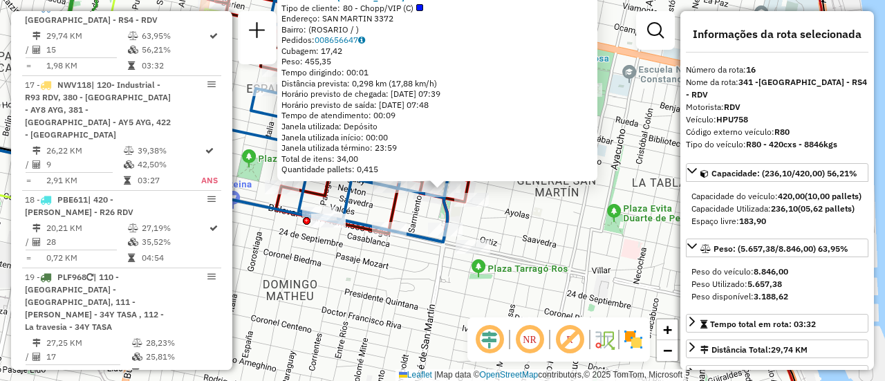
scroll to position [69, 0]
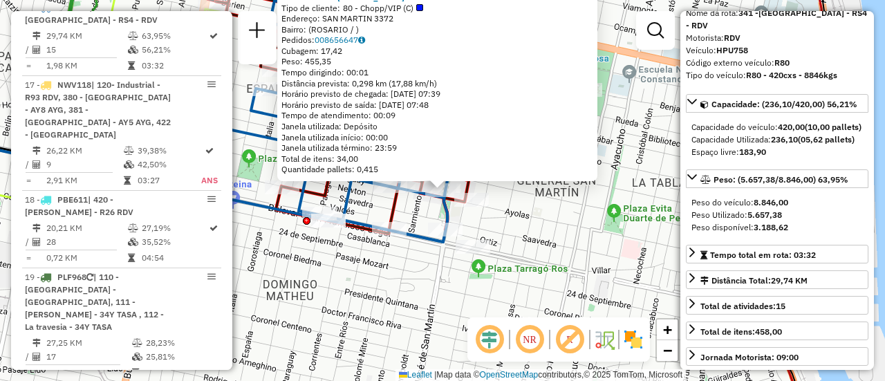
click at [549, 239] on div "0000454728 - RIO ADRIAN MARCELO Tipo de cliente: 80 - Chopp/VIP (C) Endereço: S…" at bounding box center [442, 190] width 885 height 381
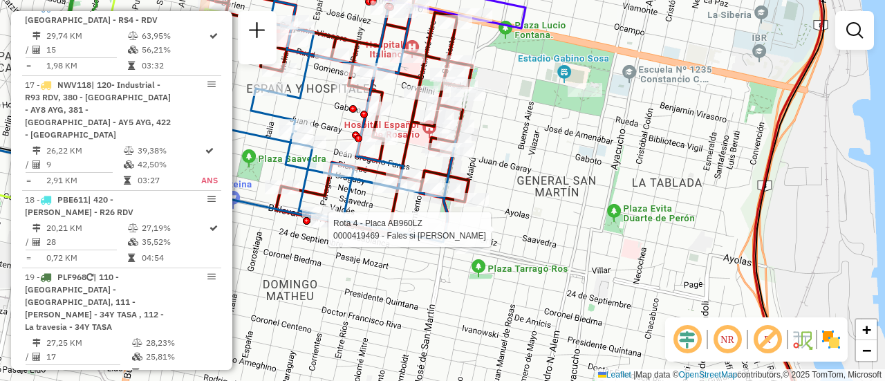
select select "**********"
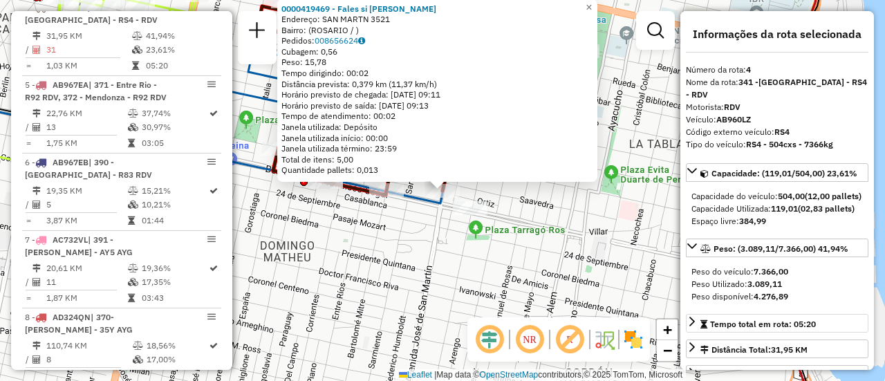
scroll to position [138, 0]
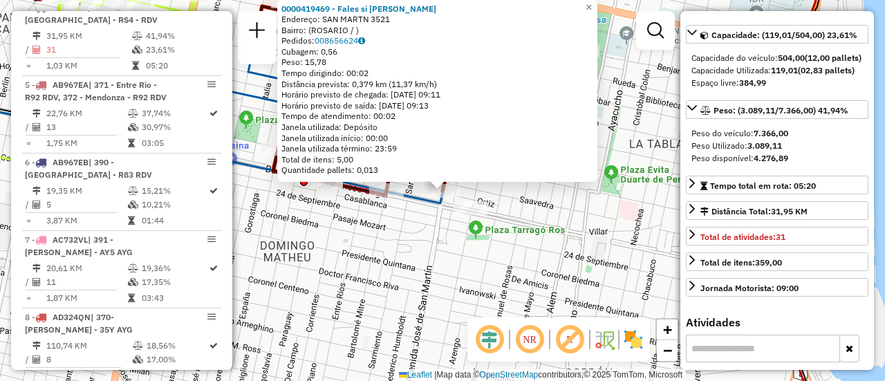
click at [524, 213] on div "0000419469 - Fales si silvia Endereço: SAN MART­N 3521 Bairro: (ROSARIO / ) Ped…" at bounding box center [442, 190] width 885 height 381
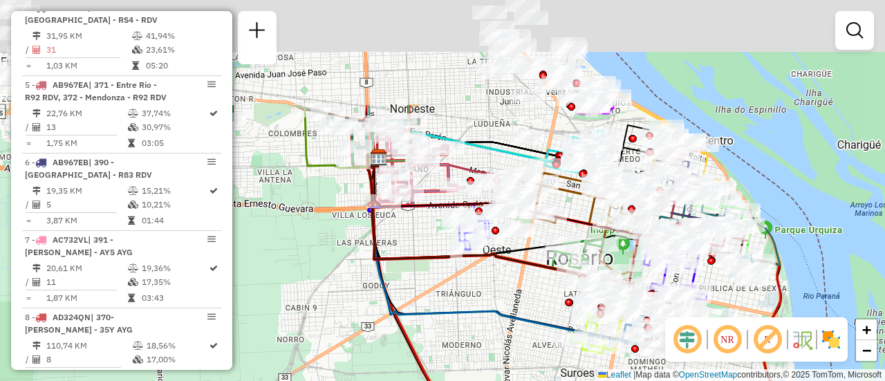
drag, startPoint x: 331, startPoint y: 161, endPoint x: 515, endPoint y: 304, distance: 232.6
click at [515, 304] on div "Janela de atendimento Grade de atendimento Capacidade Transportadoras Veículos …" at bounding box center [442, 190] width 885 height 381
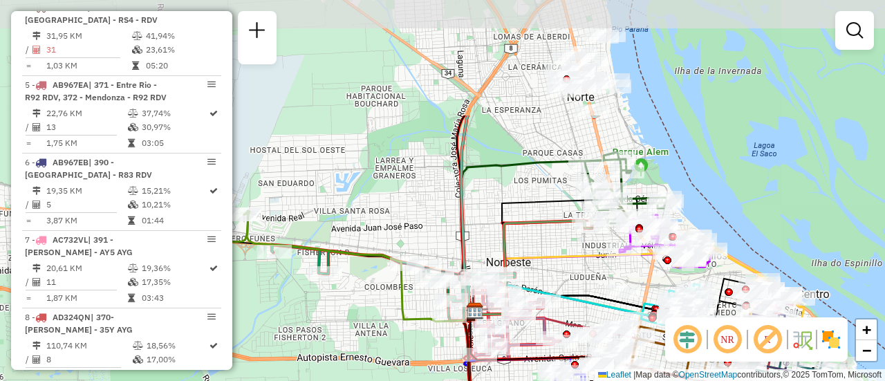
drag, startPoint x: 446, startPoint y: 91, endPoint x: 542, endPoint y: 244, distance: 181.2
click at [542, 244] on div "Janela de atendimento Grade de atendimento Capacidade Transportadoras Veículos …" at bounding box center [442, 190] width 885 height 381
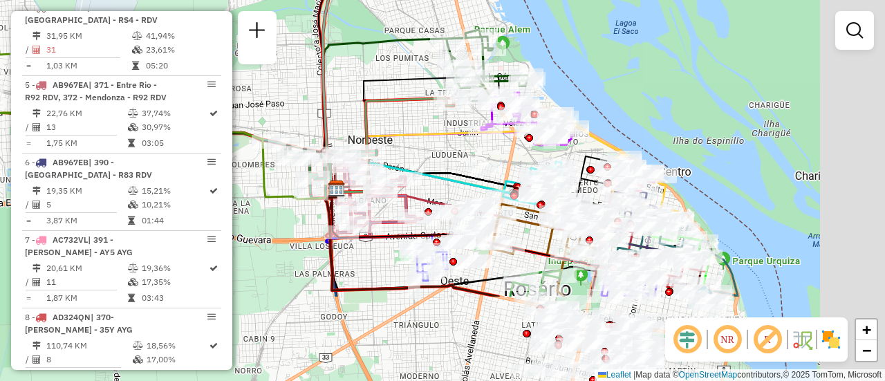
drag, startPoint x: 364, startPoint y: 178, endPoint x: 217, endPoint y: 54, distance: 192.4
click at [205, 49] on hb-router-mapa "Informações da Sessão 1274713 - 13/09/2025 Criação: 12/09/2025 16:04 Depósito: …" at bounding box center [442, 190] width 885 height 381
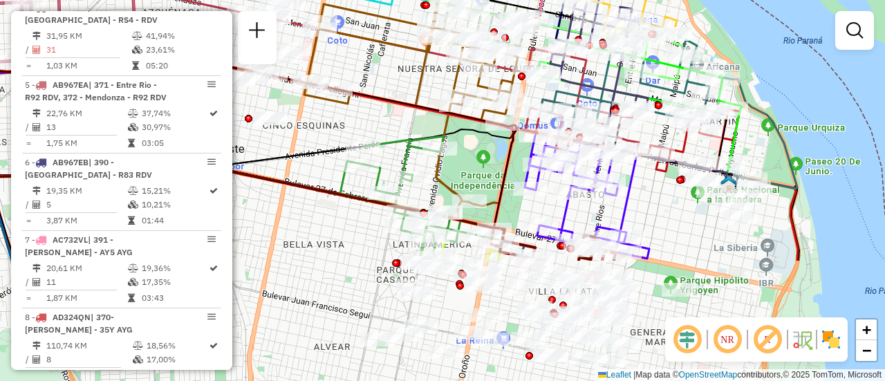
drag, startPoint x: 499, startPoint y: 201, endPoint x: 403, endPoint y: 71, distance: 161.3
click at [403, 71] on div "Janela de atendimento Grade de atendimento Capacidade Transportadoras Veículos …" at bounding box center [442, 190] width 885 height 381
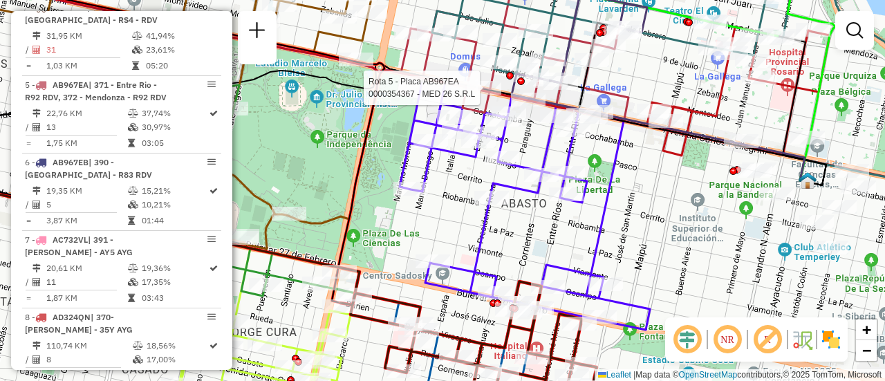
select select "**********"
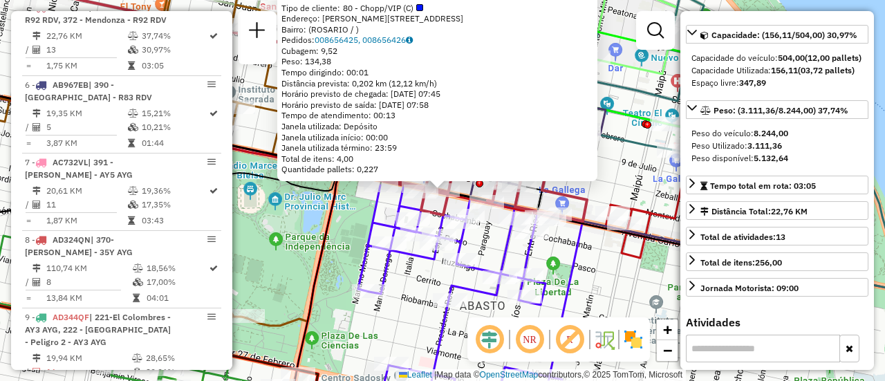
click at [622, 263] on div "0000354367 - MED 26 S.R.L Tipo de cliente: 80 - Chopp/VIP (C) Endereço: AVDA PE…" at bounding box center [442, 190] width 885 height 381
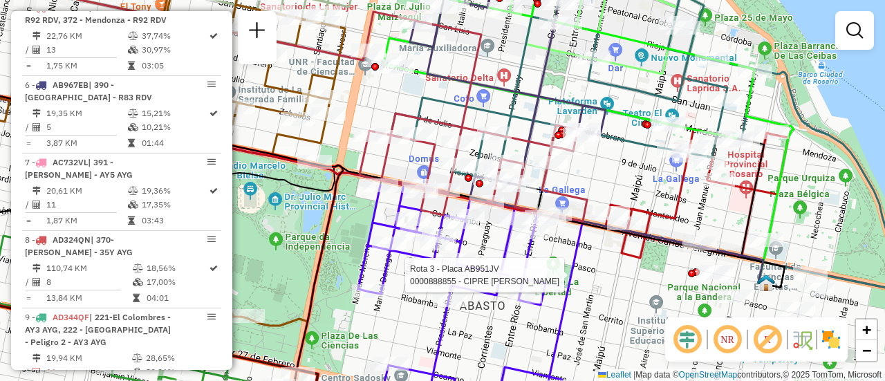
select select "**********"
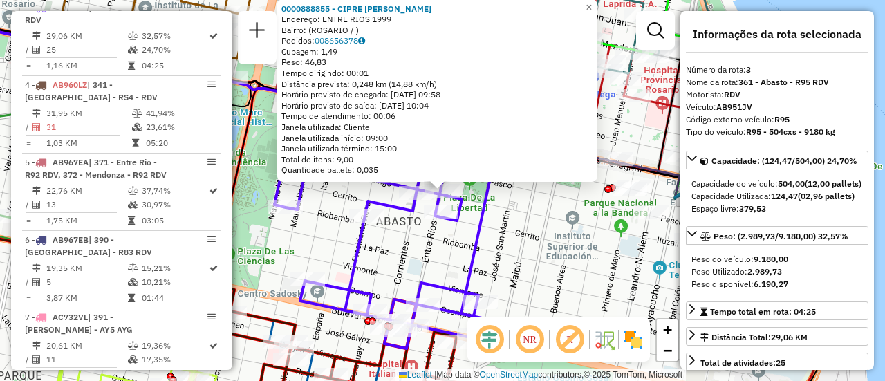
scroll to position [69, 0]
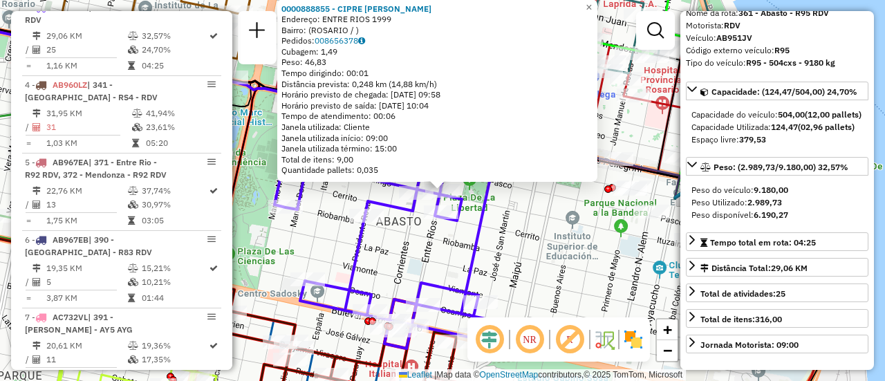
click at [540, 230] on div "0000888855 - CIPRE MARIA Endereço: ENTRE RIOS 1999 Bairro: (ROSARIO / ) Pedidos…" at bounding box center [442, 190] width 885 height 381
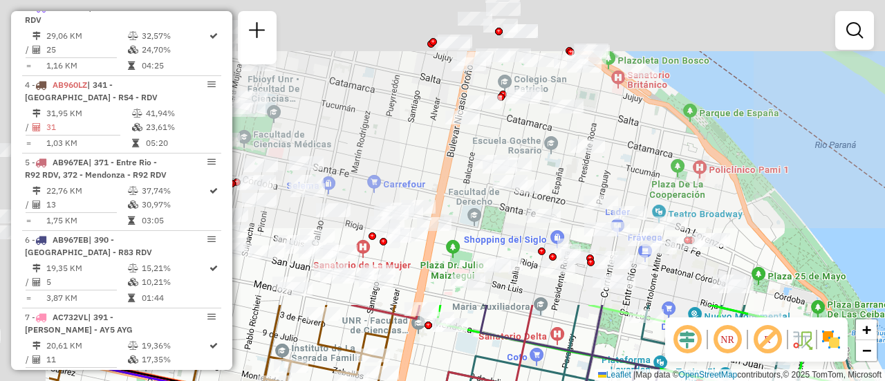
drag, startPoint x: 436, startPoint y: 37, endPoint x: 573, endPoint y: 362, distance: 353.7
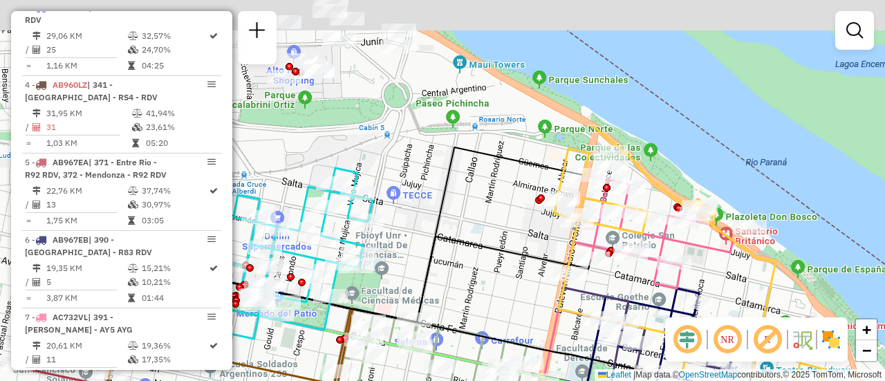
drag, startPoint x: 428, startPoint y: 131, endPoint x: 597, endPoint y: 366, distance: 289.5
click at [596, 367] on div "Janela de atendimento Grade de atendimento Capacidade Transportadoras Veículos …" at bounding box center [442, 190] width 885 height 381
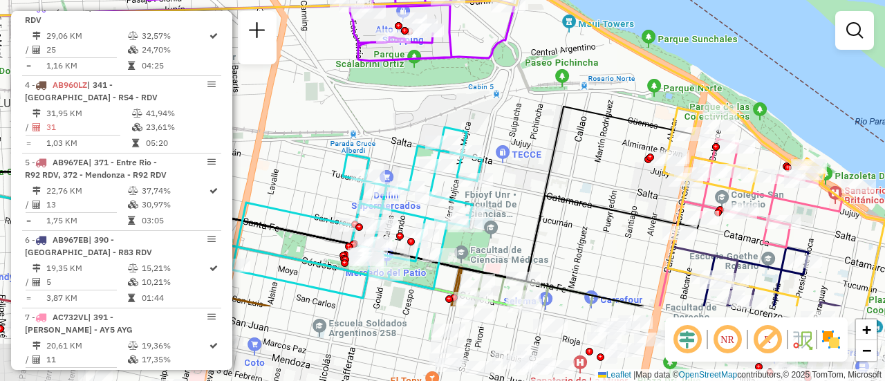
drag, startPoint x: 438, startPoint y: 170, endPoint x: 485, endPoint y: 55, distance: 124.7
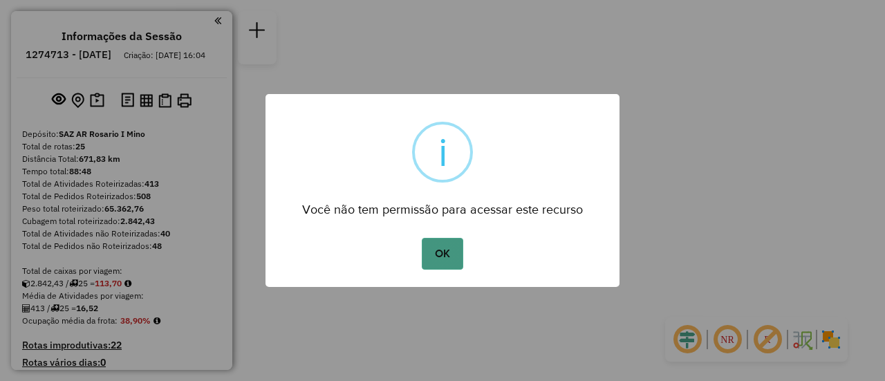
click at [442, 252] on button "OK" at bounding box center [442, 254] width 41 height 32
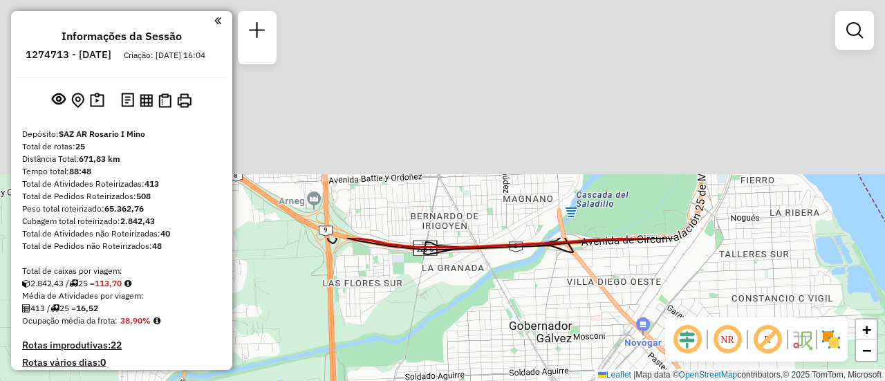
drag, startPoint x: 425, startPoint y: 111, endPoint x: 587, endPoint y: 414, distance: 342.9
click at [587, 380] on html "Aguarde... Pop-up bloqueado! Seu navegador bloqueou automáticamente a abertura …" at bounding box center [442, 190] width 885 height 381
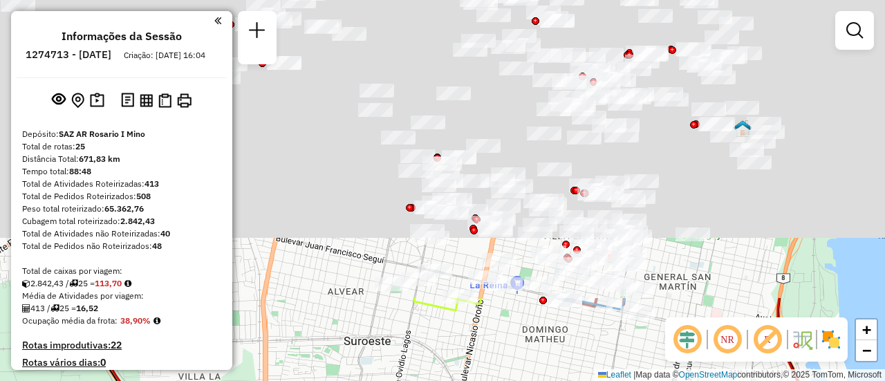
click at [597, 380] on html "Aguarde... Pop-up bloqueado! Seu navegador bloqueou automáticamente a abertura …" at bounding box center [442, 190] width 885 height 381
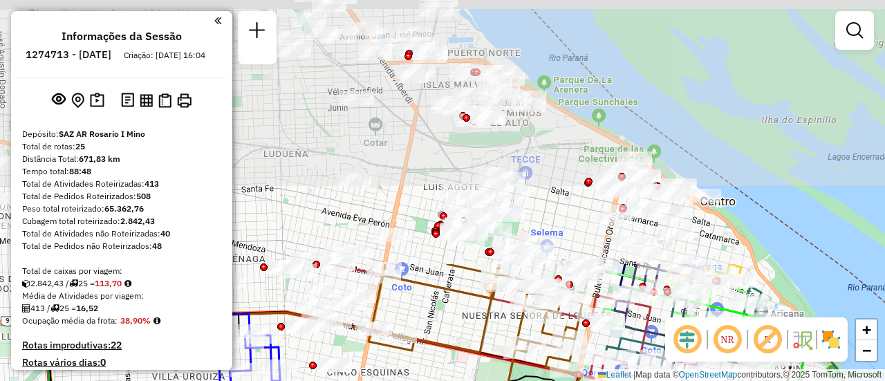
drag, startPoint x: 506, startPoint y: 122, endPoint x: 560, endPoint y: 363, distance: 247.4
click at [558, 363] on icon at bounding box center [476, 364] width 214 height 201
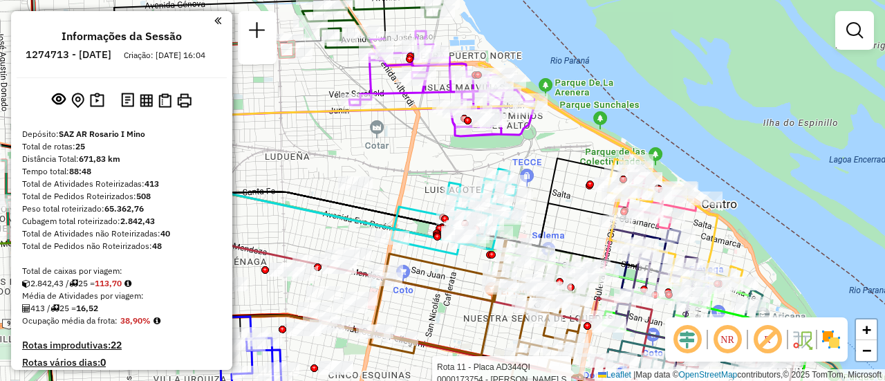
drag, startPoint x: 446, startPoint y: 298, endPoint x: 460, endPoint y: 351, distance: 54.5
click at [460, 373] on icon at bounding box center [477, 329] width 214 height 180
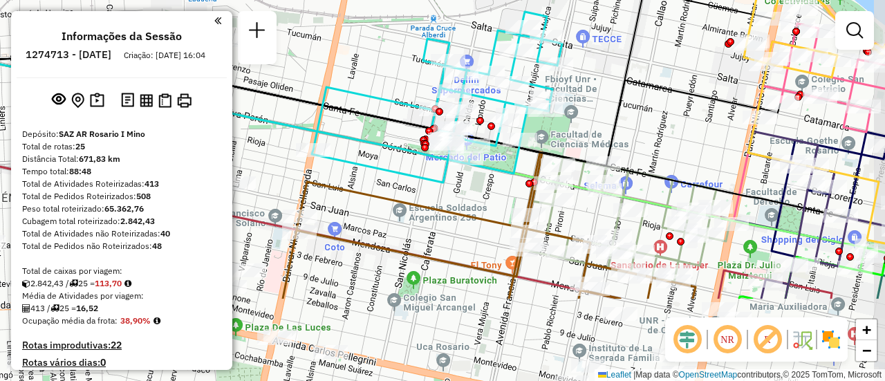
drag, startPoint x: 686, startPoint y: 253, endPoint x: 647, endPoint y: 136, distance: 123.6
click at [647, 136] on div "Rota 11 - Placa AD344QI 0000173754 - MACIA SELLIEZ S Janela de atendimento Grad…" at bounding box center [442, 190] width 885 height 381
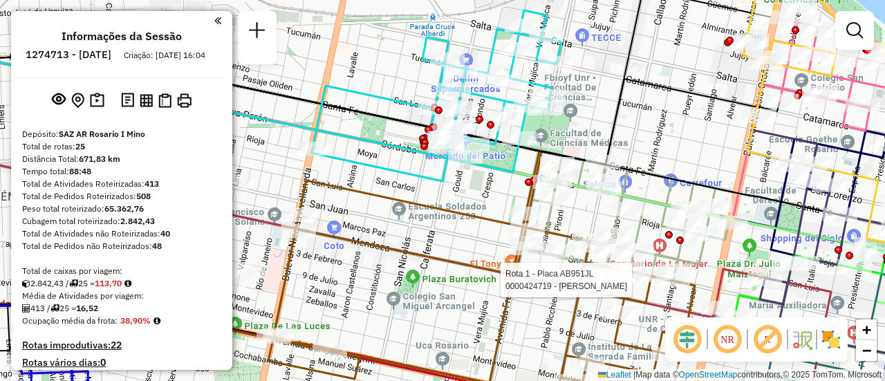
select select "**********"
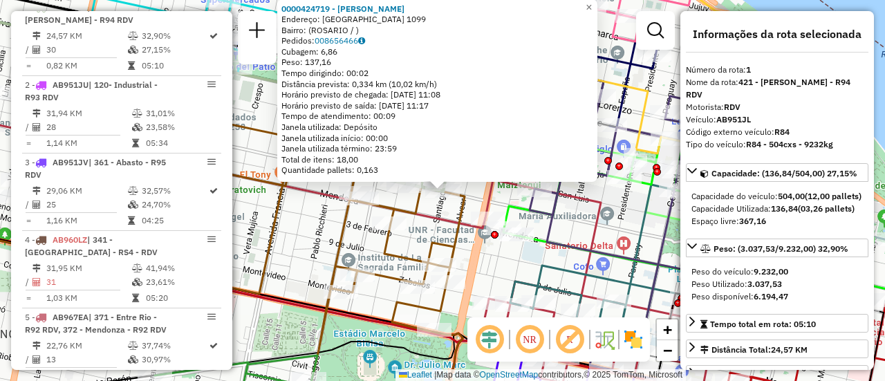
scroll to position [69, 0]
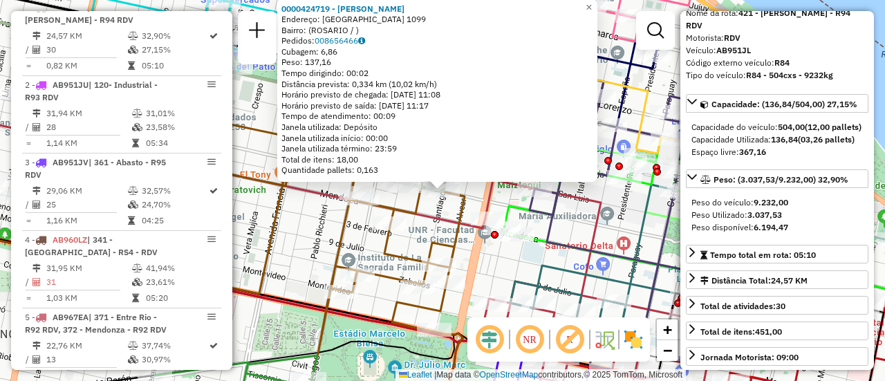
click at [521, 268] on div "0000424719 - [PERSON_NAME] Endereço: SANTIAGO 1099 Bairro: ([GEOGRAPHIC_DATA] /…" at bounding box center [442, 190] width 885 height 381
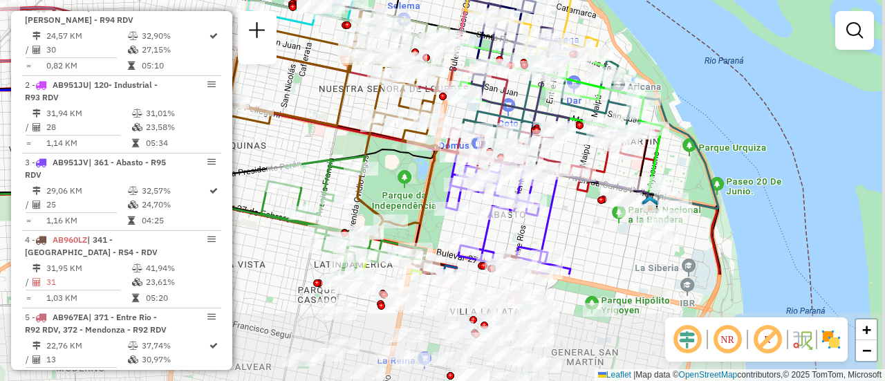
drag, startPoint x: 577, startPoint y: 236, endPoint x: 519, endPoint y: 91, distance: 155.8
click at [518, 90] on div "Janela de atendimento Grade de atendimento Capacidade Transportadoras Veículos …" at bounding box center [442, 190] width 885 height 381
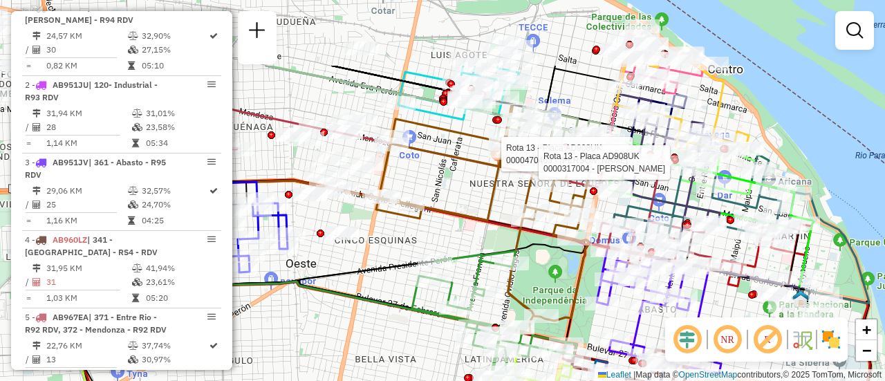
drag, startPoint x: 301, startPoint y: 84, endPoint x: 484, endPoint y: 181, distance: 207.3
click at [457, 193] on div "Rota 13 - Placa AD908UK 0000470463 - MAGNONI JESICA MARIEL Rota 13 - Placa AD90…" at bounding box center [442, 190] width 885 height 381
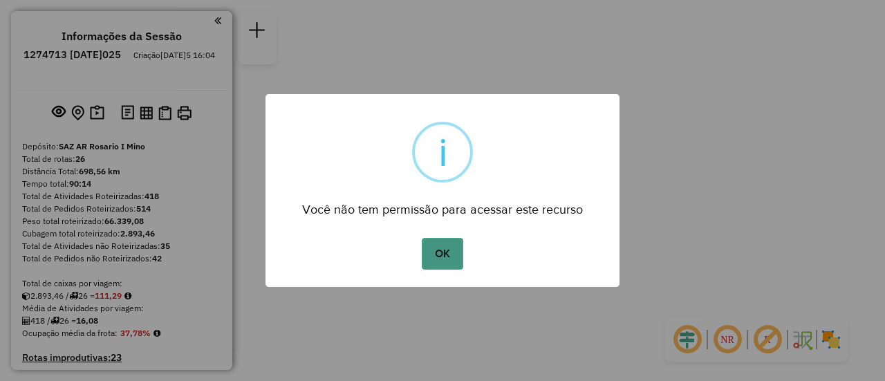
click at [446, 249] on button "OK" at bounding box center [442, 254] width 41 height 32
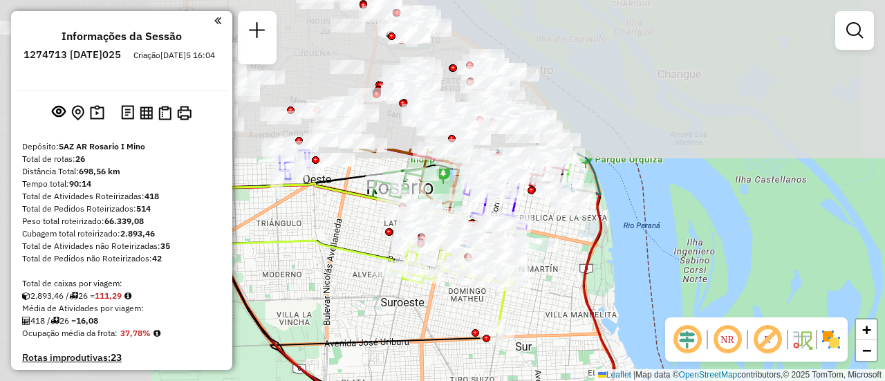
drag, startPoint x: 396, startPoint y: 91, endPoint x: 699, endPoint y: 266, distance: 350.9
click at [699, 275] on div "Janela de atendimento Grade de atendimento Capacidade Transportadoras Veículos …" at bounding box center [442, 190] width 885 height 381
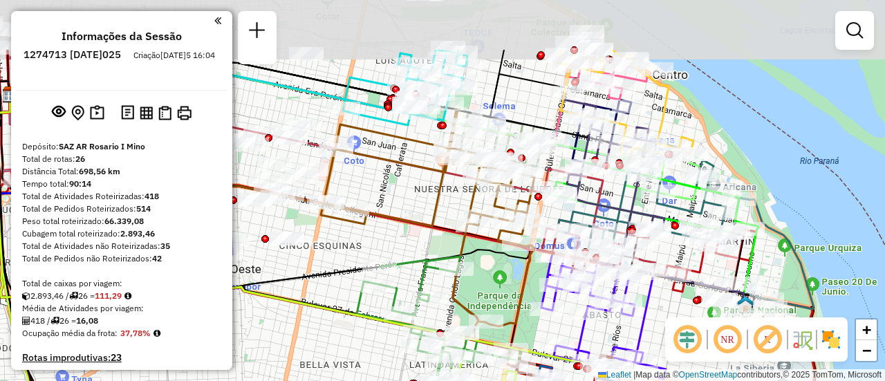
drag, startPoint x: 415, startPoint y: 121, endPoint x: 412, endPoint y: 179, distance: 58.2
click at [412, 179] on div "Janela de atendimento Grade de atendimento Capacidade Transportadoras Veículos …" at bounding box center [442, 190] width 885 height 381
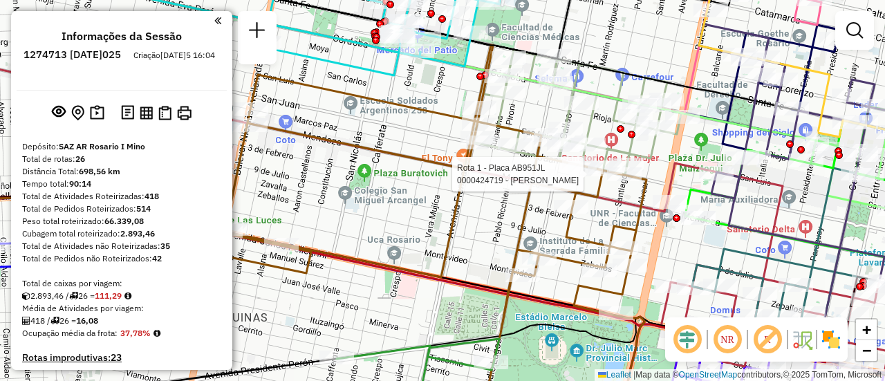
select select "**********"
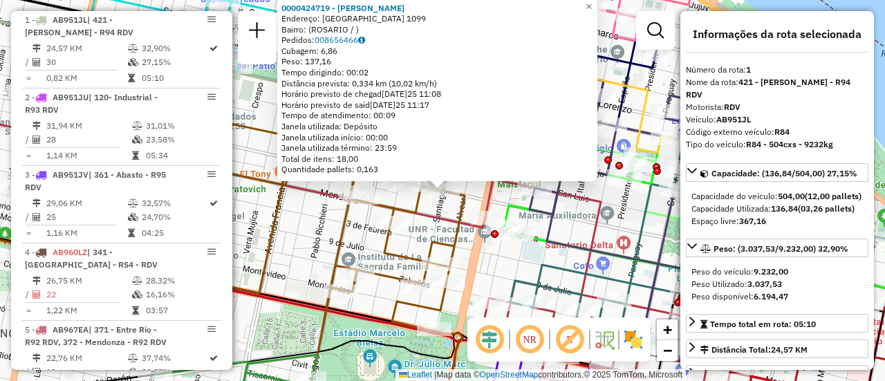
scroll to position [138, 0]
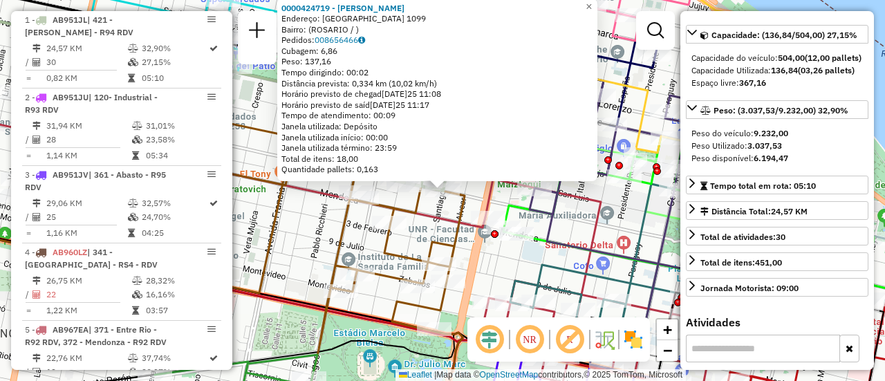
click at [304, 218] on div "0000424719 - LOZANO MATIAS NICOLµS Endereço: SANTIAGO 1099 Bairro: (ROSARIO / )…" at bounding box center [442, 190] width 885 height 381
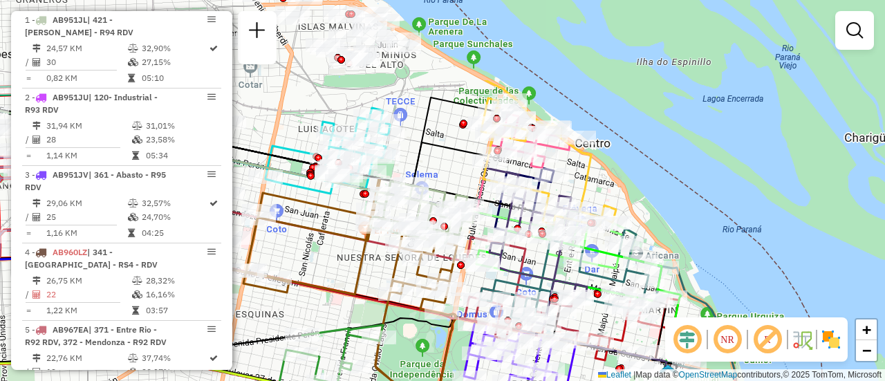
drag, startPoint x: 440, startPoint y: 59, endPoint x: 448, endPoint y: 185, distance: 125.4
click at [448, 185] on div "Janela de atendimento Grade de atendimento Capacidade Transportadoras Veículos …" at bounding box center [442, 190] width 885 height 381
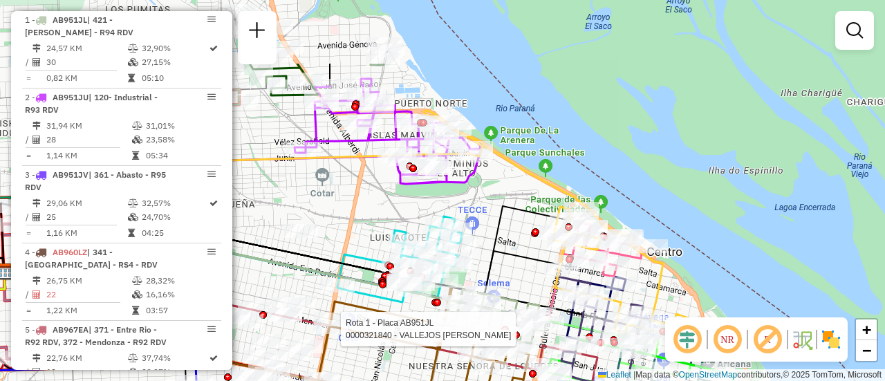
drag, startPoint x: 418, startPoint y: 86, endPoint x: 488, endPoint y: 188, distance: 123.4
click at [488, 188] on div "Rota 1 - Placa AB951JL 0000321840 - VALLEJOS EDUARDO VICTOR Janela de atendimen…" at bounding box center [442, 190] width 885 height 381
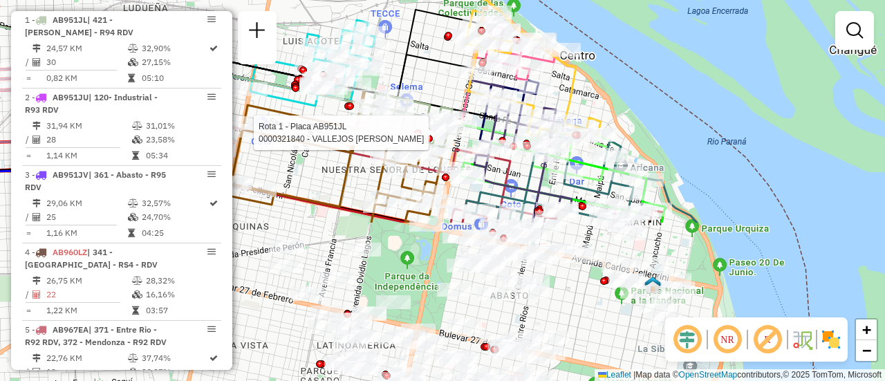
drag, startPoint x: 502, startPoint y: 250, endPoint x: 414, endPoint y: 16, distance: 250.4
click at [394, 7] on icon at bounding box center [197, 52] width 567 height 91
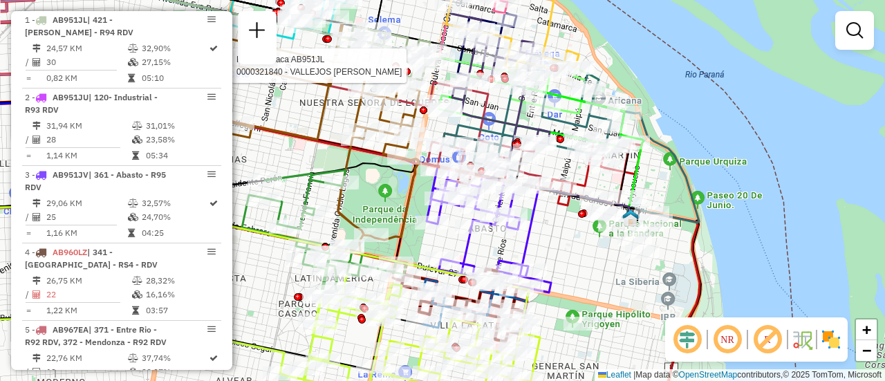
drag, startPoint x: 576, startPoint y: 243, endPoint x: 555, endPoint y: 123, distance: 121.6
click at [555, 125] on div "Rota 1 - Placa AB951JL 0000321840 - VALLEJOS EDUARDO VICTOR Janela de atendimen…" at bounding box center [442, 190] width 885 height 381
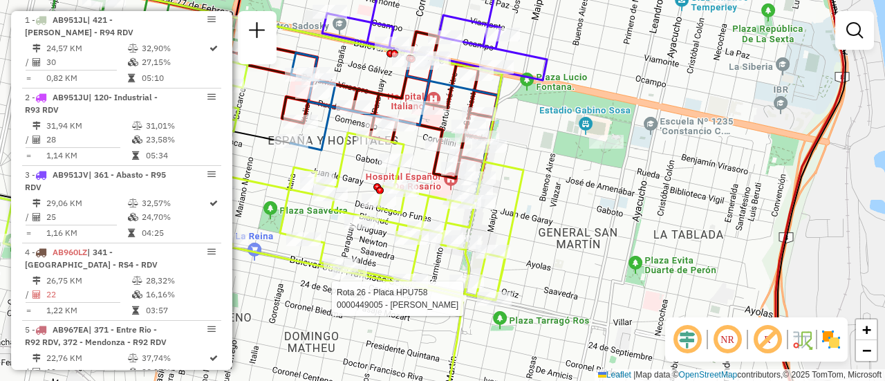
select select "**********"
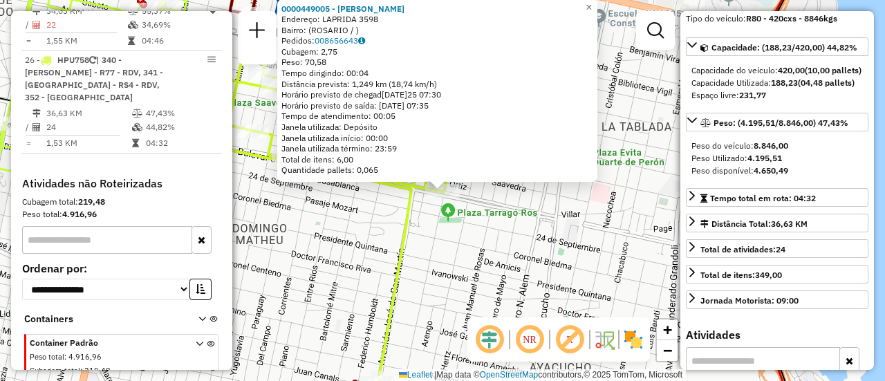
click at [495, 251] on div "0000449005 - GARCIA SONIA SUSANA Endereço: LAPRIDA 3598 Bairro: (ROSARIO / ) Pe…" at bounding box center [442, 190] width 885 height 381
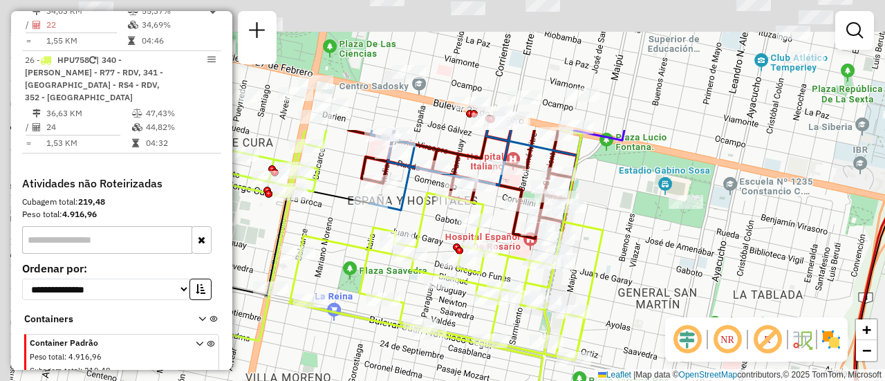
drag, startPoint x: 479, startPoint y: 108, endPoint x: 620, endPoint y: 291, distance: 231.3
click at [618, 289] on div "Janela de atendimento Grade de atendimento Capacidade Transportadoras Veículos …" at bounding box center [442, 190] width 885 height 381
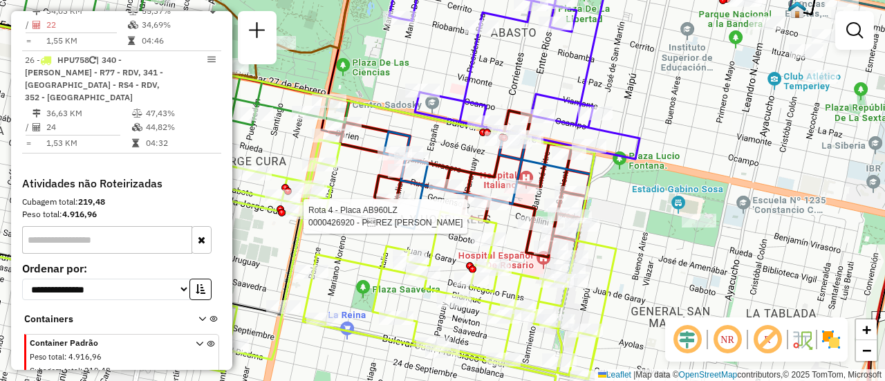
select select "**********"
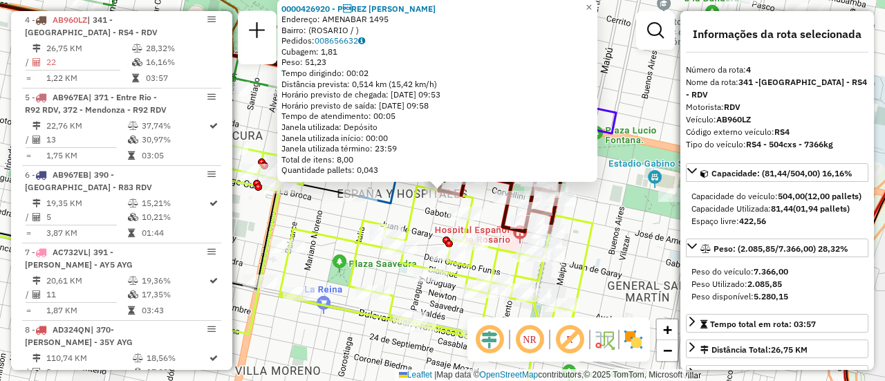
scroll to position [69, 0]
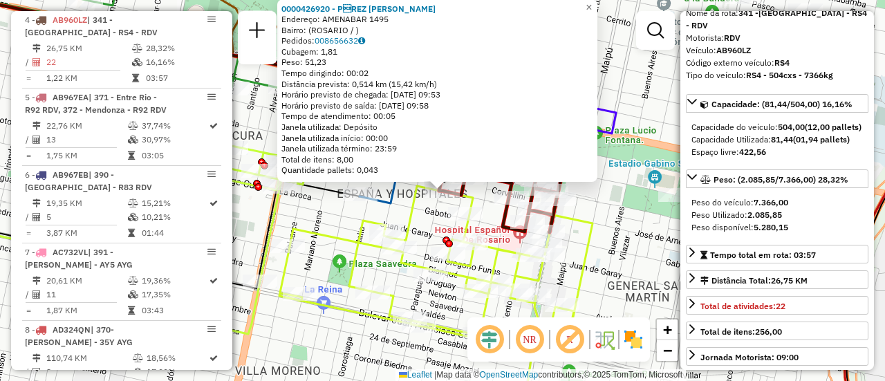
click at [606, 244] on div "0000426920 - PREZ DIEGO GERMµN Endereço: AMENABAR 1495 Bairro: (ROSARIO / ) Pe…" at bounding box center [442, 190] width 885 height 381
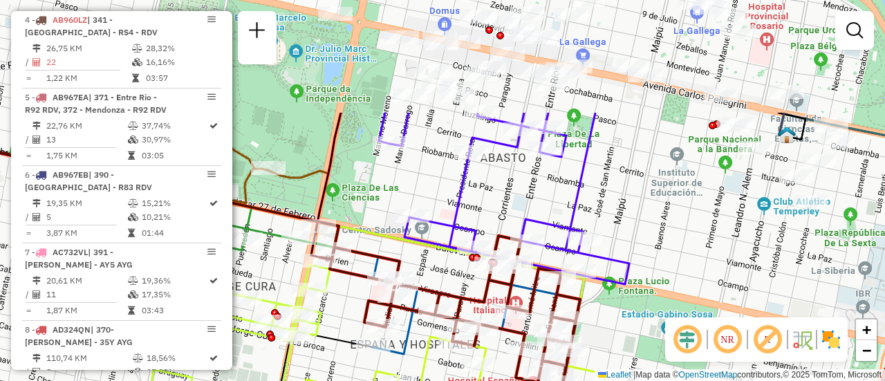
drag, startPoint x: 634, startPoint y: 139, endPoint x: 659, endPoint y: 309, distance: 171.9
click at [649, 304] on div "Janela de atendimento Grade de atendimento Capacidade Transportadoras Veículos …" at bounding box center [442, 190] width 885 height 381
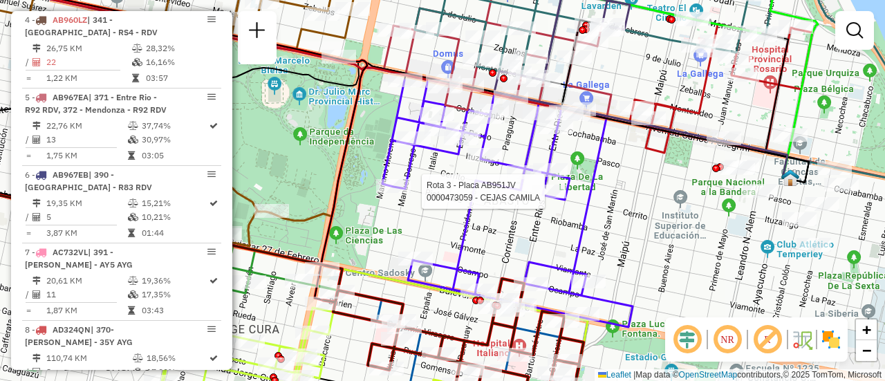
select select "**********"
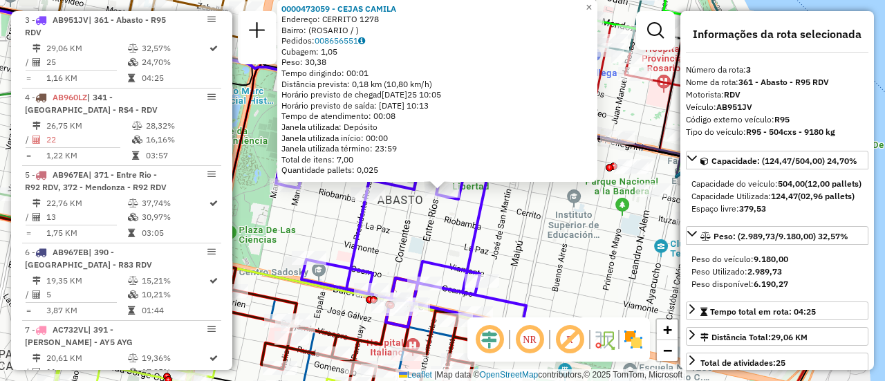
scroll to position [138, 0]
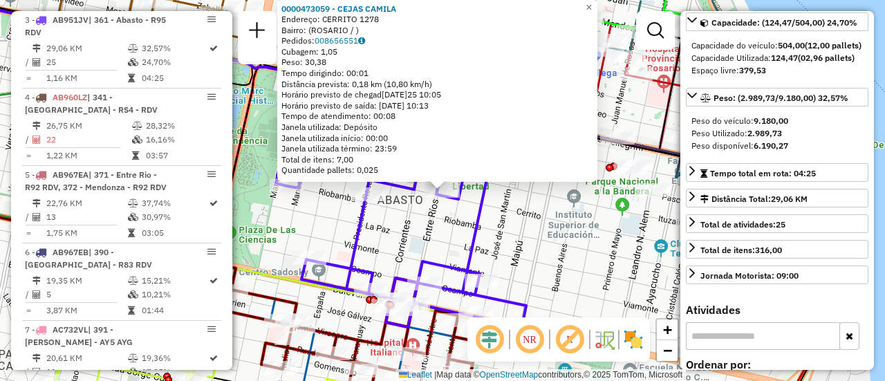
click at [524, 250] on div "0000473059 - CEJAS CAMILA Endereço: CERRITO 1278 Bairro: (ROSARIO / ) Pedidos: …" at bounding box center [442, 190] width 885 height 381
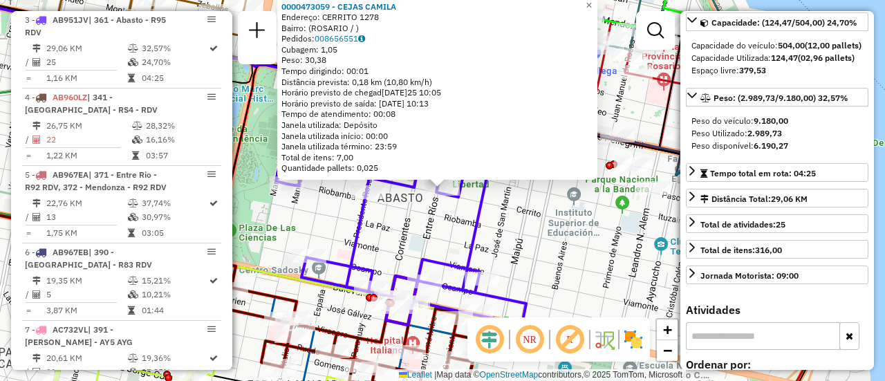
click at [524, 208] on div "0000473059 - CEJAS CAMILA Endereço: CERRITO 1278 Bairro: (ROSARIO / ) Pedidos: …" at bounding box center [442, 190] width 885 height 381
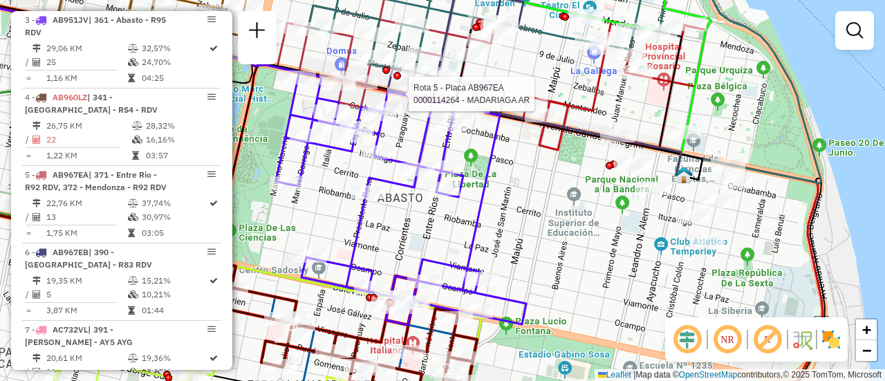
select select "**********"
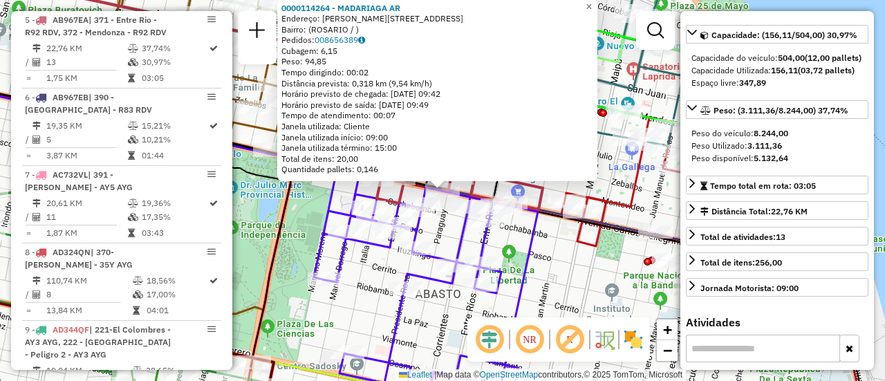
click at [549, 259] on div "0000114264 - MADARIAGA AR Endereço: AVDA PELLEGRINI 1518 Bairro: (ROSARIO / ) P…" at bounding box center [442, 190] width 885 height 381
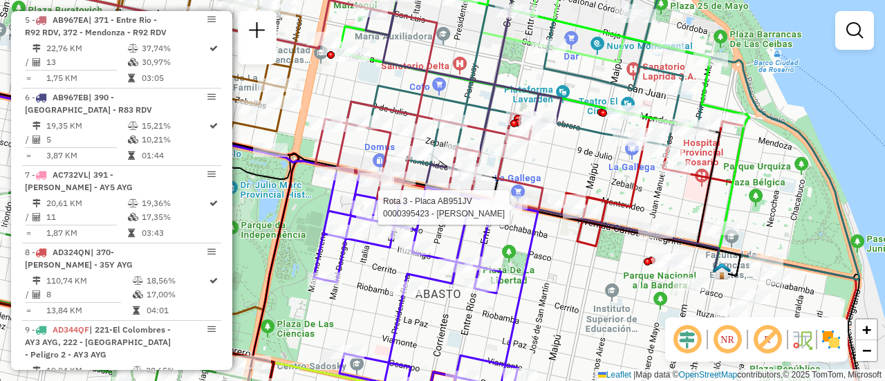
select select "**********"
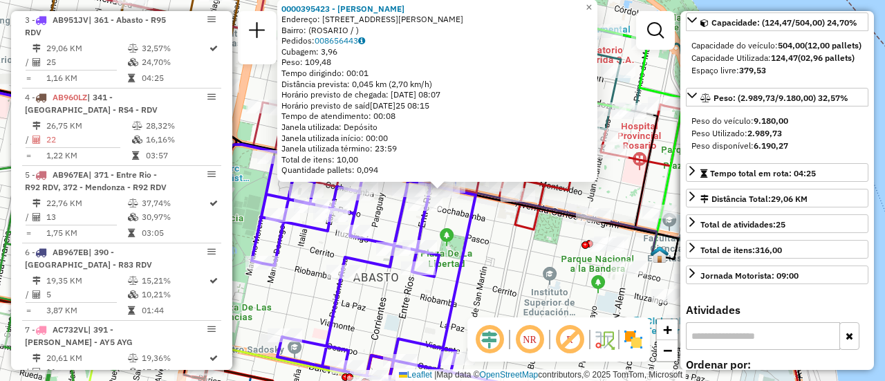
click at [493, 251] on div "0000395423 - CARBO PABLO Endereço: AV PELLEGRINI 1247 Bairro: (ROSARIO / ) Pedi…" at bounding box center [442, 190] width 885 height 381
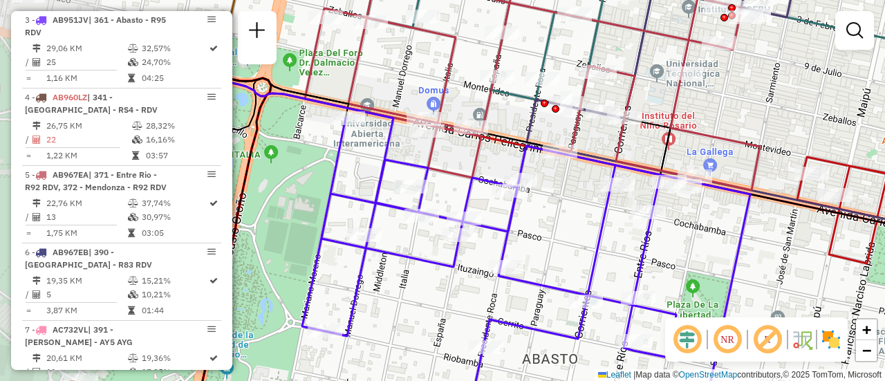
drag, startPoint x: 304, startPoint y: 160, endPoint x: 470, endPoint y: 171, distance: 166.4
click at [466, 171] on icon at bounding box center [532, 81] width 455 height 217
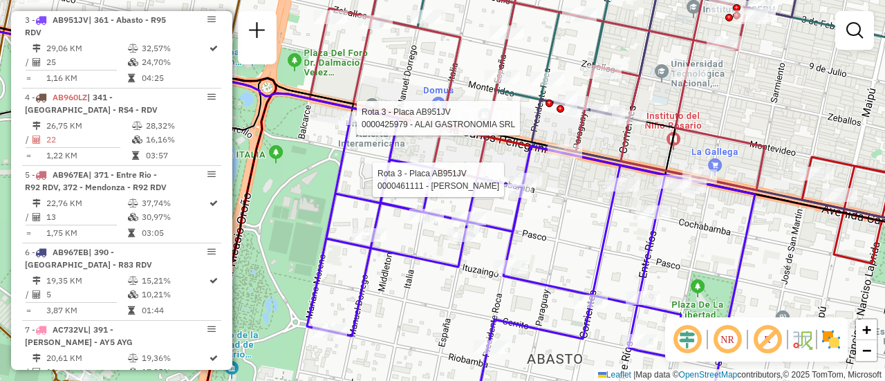
select select "**********"
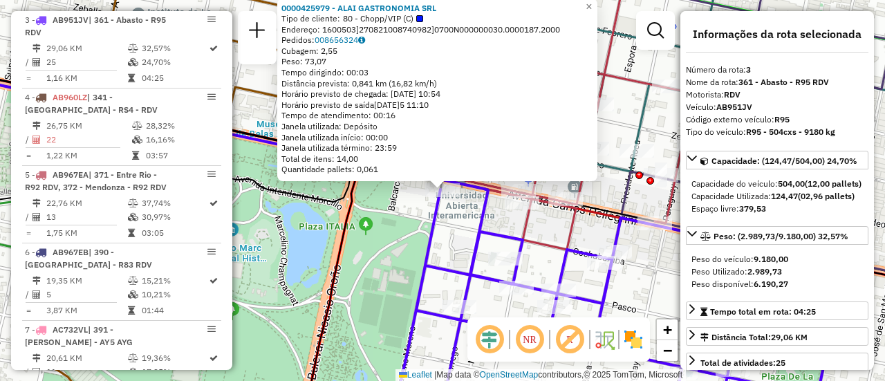
click at [474, 246] on icon at bounding box center [621, 305] width 448 height 230
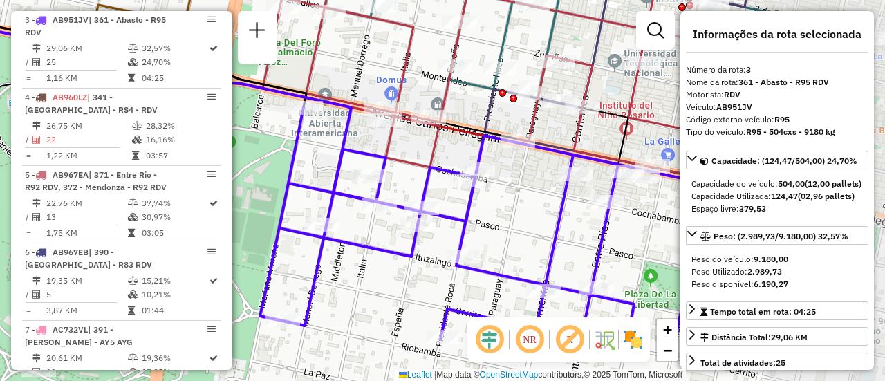
drag, startPoint x: 559, startPoint y: 222, endPoint x: 416, endPoint y: 139, distance: 164.9
click at [416, 139] on div "Janela de atendimento Grade de atendimento Capacidade Transportadoras Veículos …" at bounding box center [442, 190] width 885 height 381
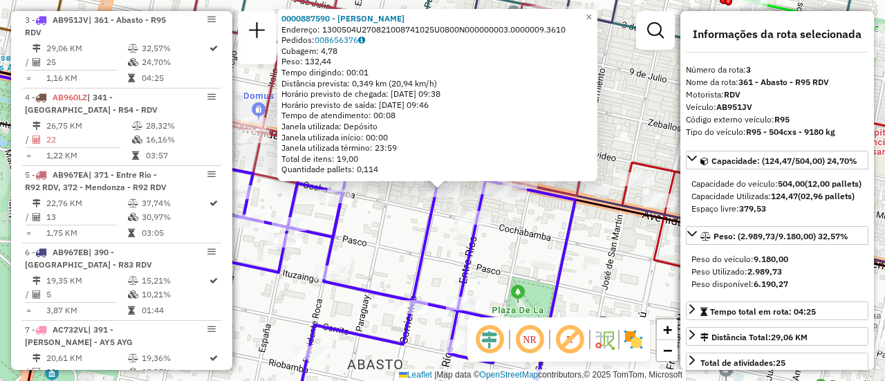
click at [398, 208] on div "0000887590 - ROSSI PABLO Endereço: 1300504U270821008741025U0800N000000003.00000…" at bounding box center [442, 190] width 885 height 381
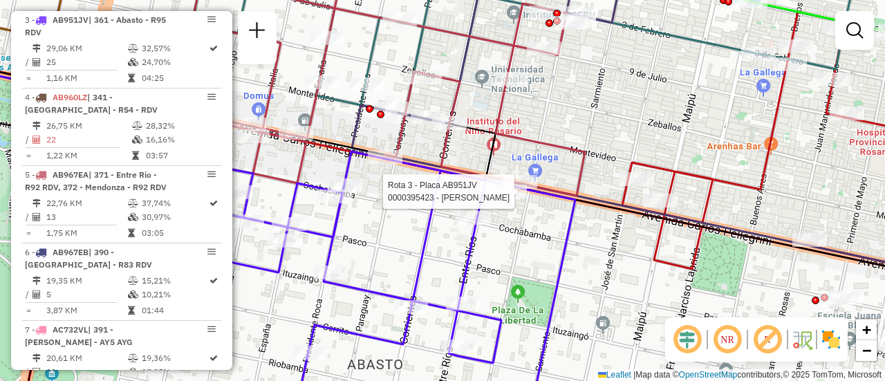
select select "**********"
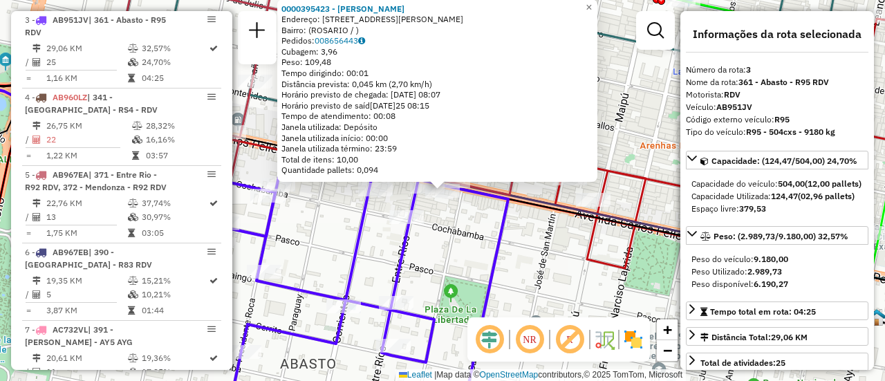
click at [329, 199] on div "0000395423 - CARBO PABLO Endereço: AV PELLEGRINI 1247 Bairro: (ROSARIO / ) Pedi…" at bounding box center [442, 190] width 885 height 381
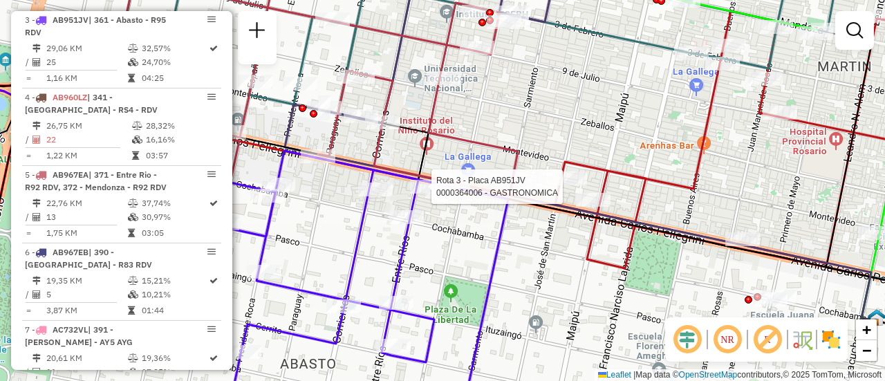
select select "**********"
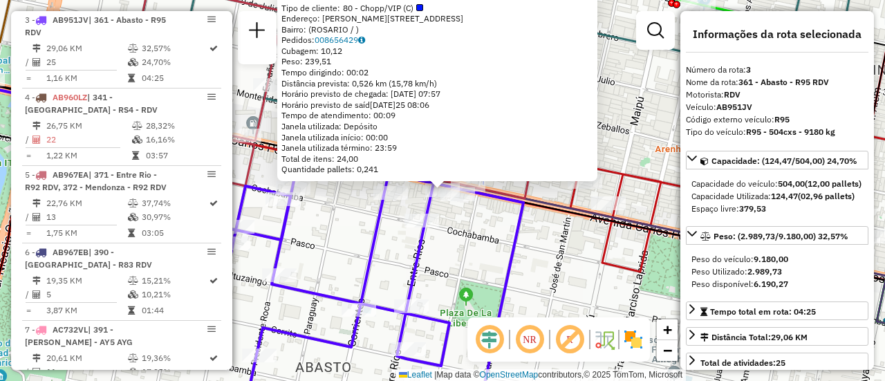
drag, startPoint x: 335, startPoint y: 213, endPoint x: 384, endPoint y: 213, distance: 49.1
click at [336, 213] on div "0000364006 - GASTRONOMICA Tipo de cliente: 80 - Chopp/VIP (C) Endereço: AVDA PE…" at bounding box center [442, 190] width 885 height 381
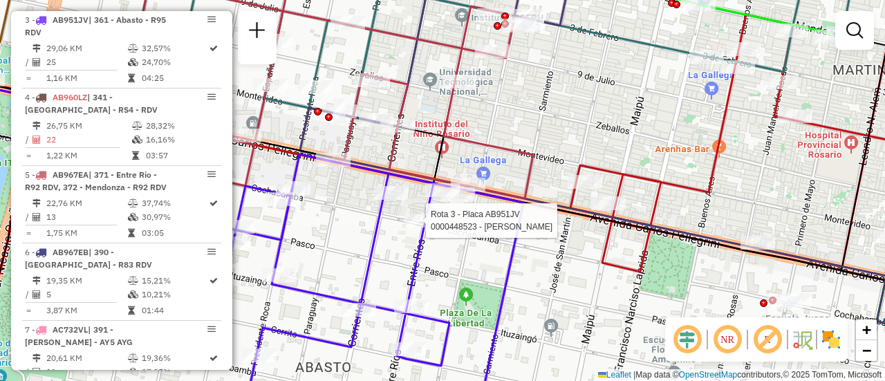
select select "**********"
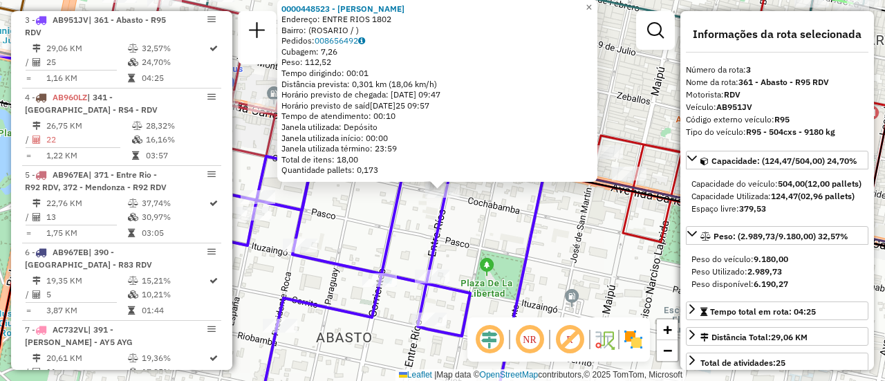
click at [341, 212] on div "0000448523 - PANUNCIO LUIS ADRIAN Endereço: ENTRE RIOS 1802 Bairro: (ROSARIO / …" at bounding box center [442, 190] width 885 height 381
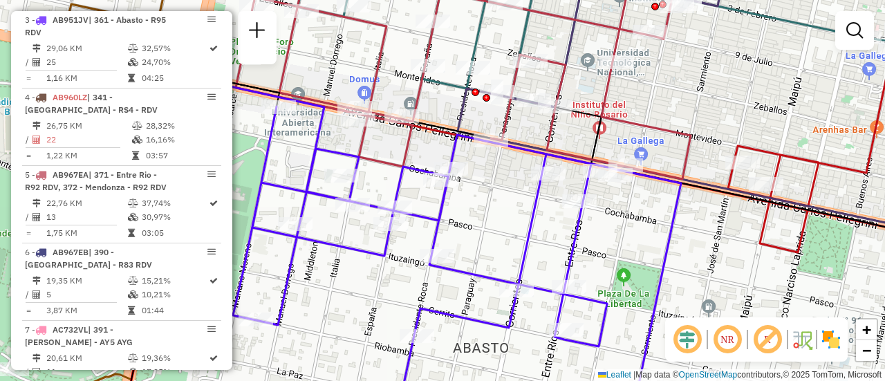
drag, startPoint x: 360, startPoint y: 209, endPoint x: 497, endPoint y: 219, distance: 137.4
click at [497, 219] on div "Janela de atendimento Grade de atendimento Capacidade Transportadoras Veículos …" at bounding box center [442, 190] width 885 height 381
select select "**********"
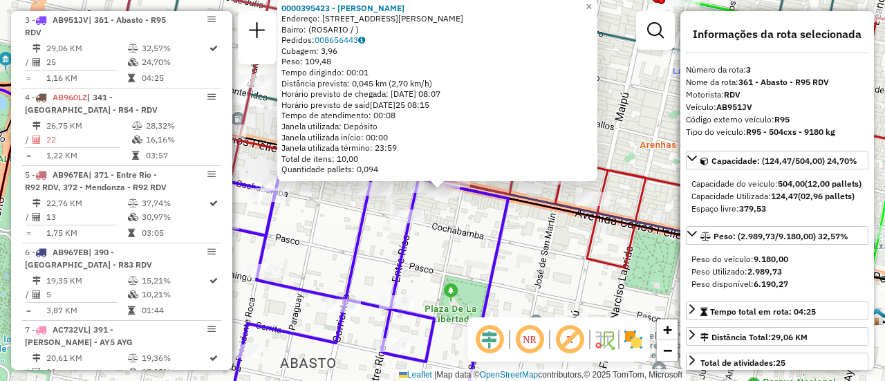
click at [448, 211] on div "0000395423 - CARBO PABLO Endereço: AV PELLEGRINI 1247 Bairro: (ROSARIO / ) Pedi…" at bounding box center [442, 190] width 885 height 381
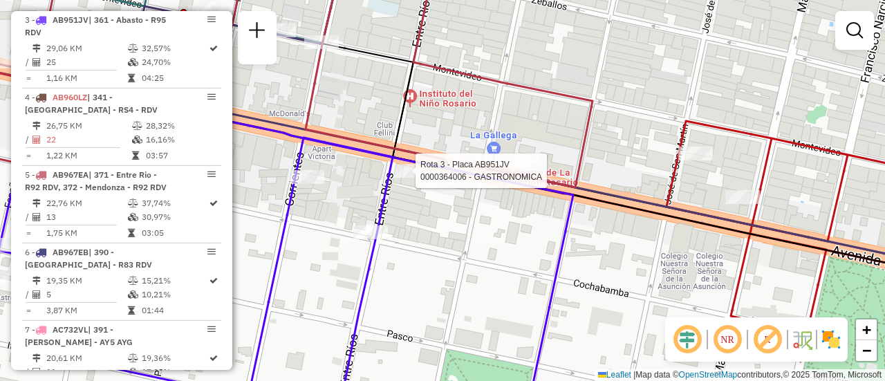
select select "**********"
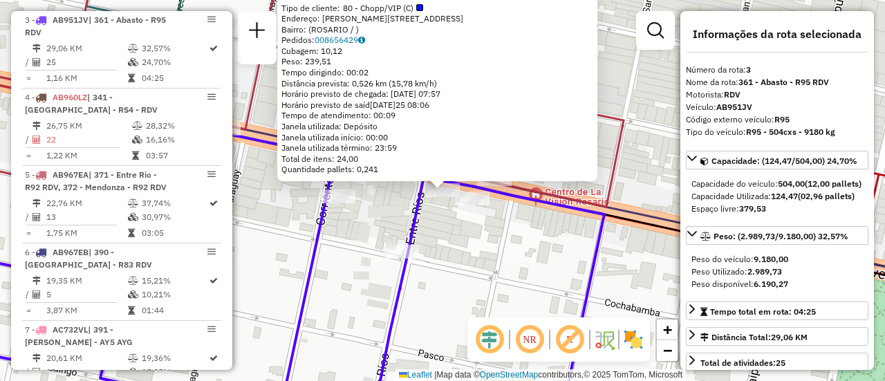
click at [383, 209] on div "0000364006 - GASTRONOMICA Tipo de cliente: 80 - Chopp/VIP (C) Endereço: AVDA PE…" at bounding box center [442, 190] width 885 height 381
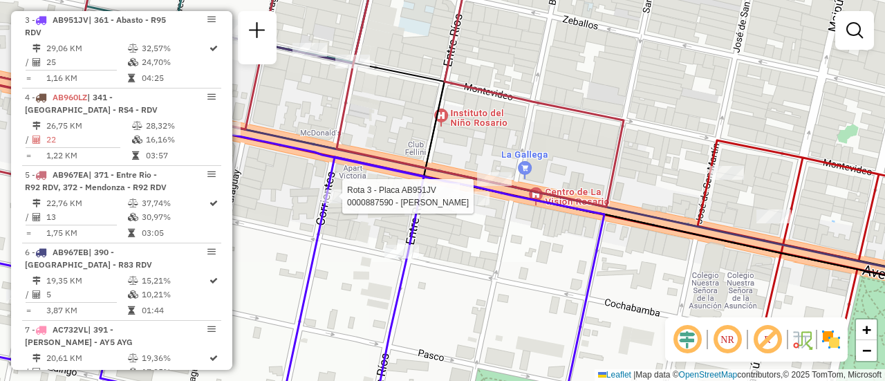
select select "**********"
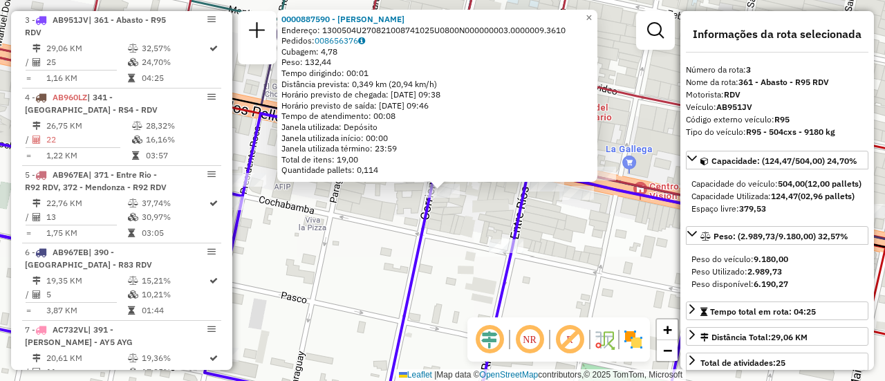
click at [349, 199] on div "0000887590 - ROSSI PABLO Endereço: 1300504U270821008741025U0800N000000003.00000…" at bounding box center [442, 190] width 885 height 381
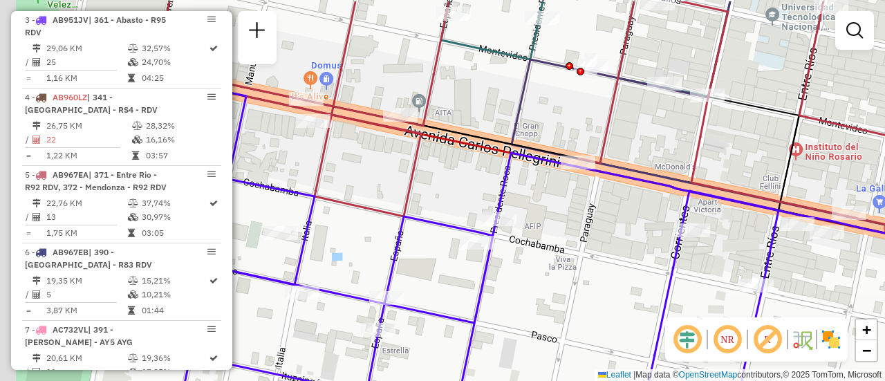
drag, startPoint x: 313, startPoint y: 169, endPoint x: 547, endPoint y: 202, distance: 236.2
click at [568, 210] on div "Janela de atendimento Grade de atendimento Capacidade Transportadoras Veículos …" at bounding box center [442, 190] width 885 height 381
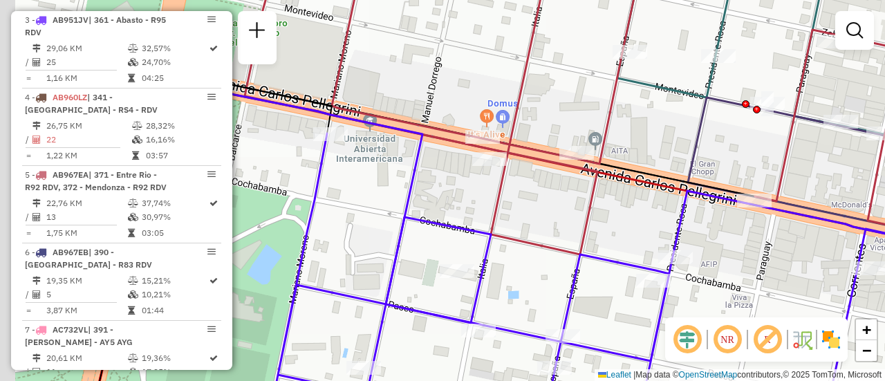
drag, startPoint x: 411, startPoint y: 171, endPoint x: 582, endPoint y: 207, distance: 174.6
click at [582, 207] on icon at bounding box center [695, 138] width 900 height 281
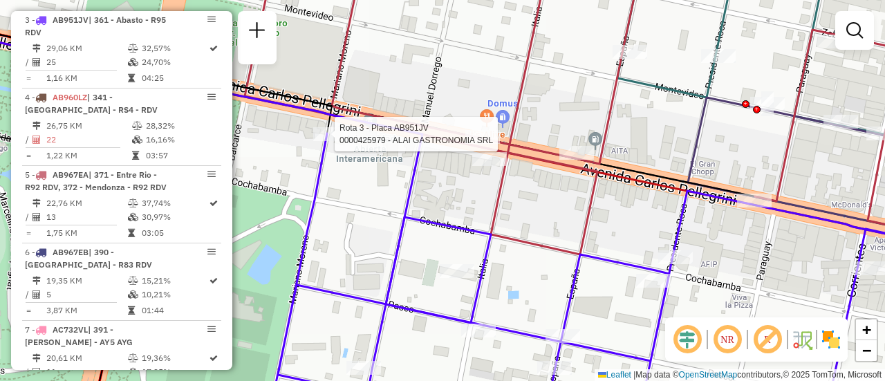
select select "**********"
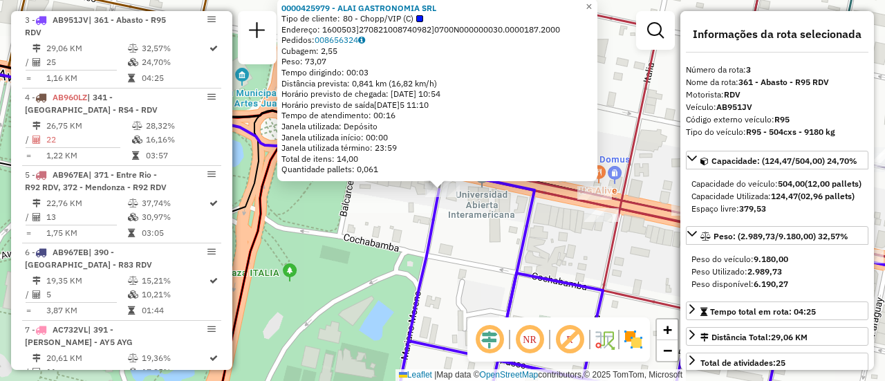
click at [648, 253] on div "0000425979 - ALAI GASTRONOMIA SRL Tipo de cliente: 80 - Chopp/VIP (C) Endereço:…" at bounding box center [442, 190] width 885 height 381
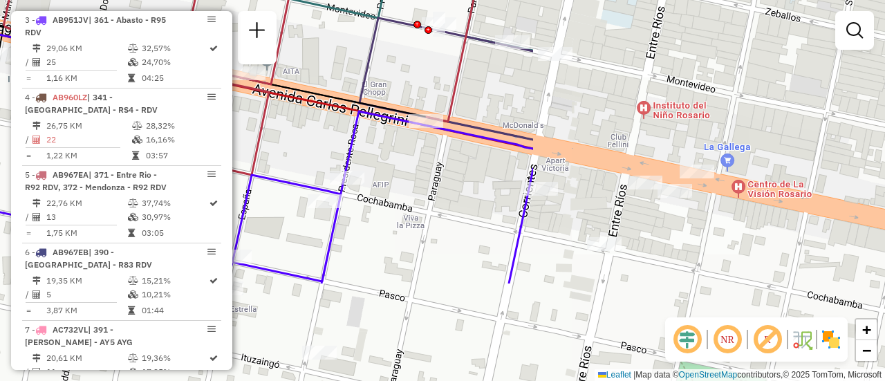
drag, startPoint x: 661, startPoint y: 245, endPoint x: 250, endPoint y: 113, distance: 431.0
click at [211, 110] on hb-router-mapa "Informações da Sessão 1274713 - 13/09/2025 Criação: 12/09/2025 16:04 Depósito: …" at bounding box center [442, 190] width 885 height 381
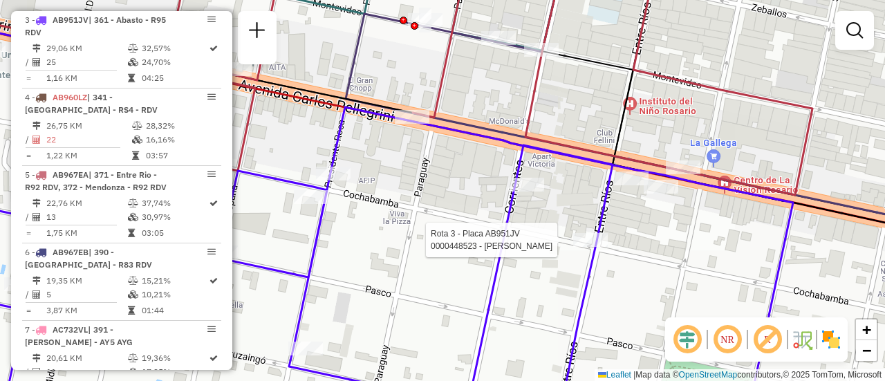
select select "**********"
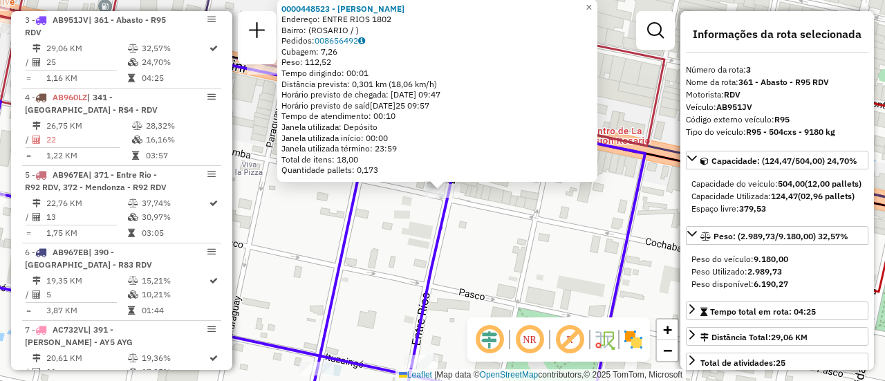
click at [484, 271] on div "0000448523 - PANUNCIO LUIS ADRIAN Endereço: ENTRE RIOS 1802 Bairro: (ROSARIO / …" at bounding box center [442, 190] width 885 height 381
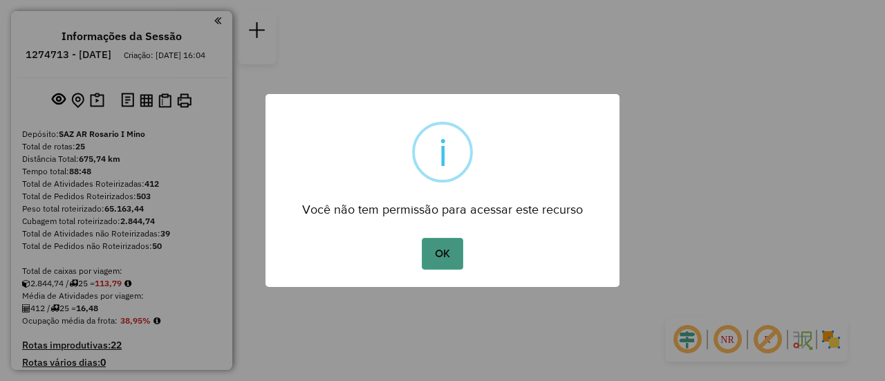
click at [447, 254] on button "OK" at bounding box center [442, 254] width 41 height 32
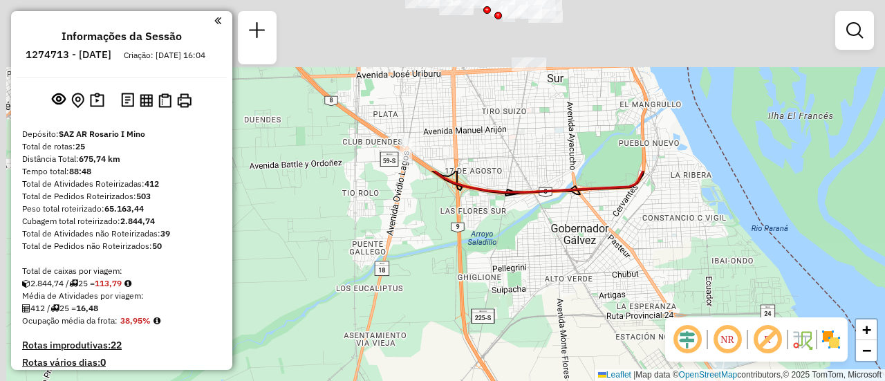
drag, startPoint x: 475, startPoint y: 99, endPoint x: 517, endPoint y: 308, distance: 213.1
click at [517, 308] on div "Janela de atendimento Grade de atendimento Capacidade Transportadoras Veículos …" at bounding box center [442, 190] width 885 height 381
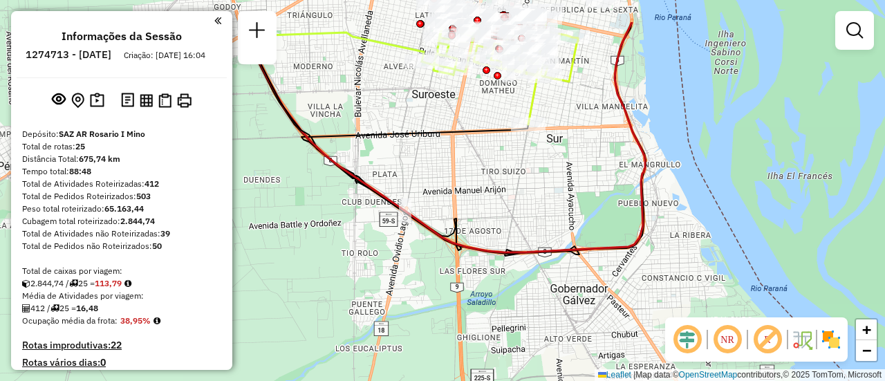
drag, startPoint x: 468, startPoint y: 153, endPoint x: 517, endPoint y: 307, distance: 161.7
click at [516, 309] on div "Janela de atendimento Grade de atendimento Capacidade Transportadoras Veículos …" at bounding box center [442, 190] width 885 height 381
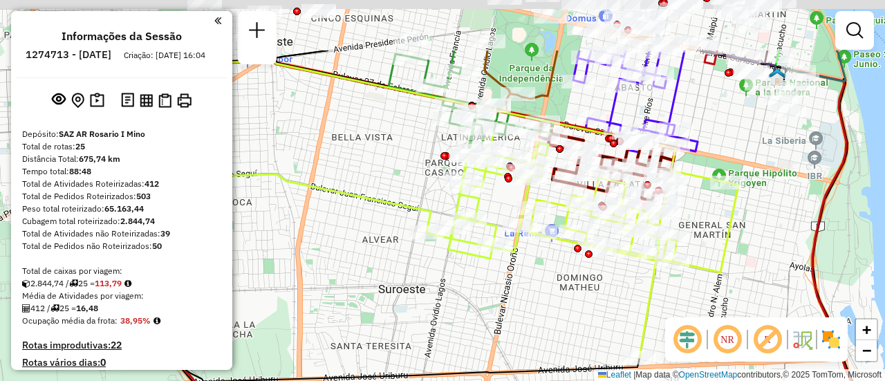
drag, startPoint x: 567, startPoint y: 210, endPoint x: 569, endPoint y: 297, distance: 87.9
click at [568, 302] on div "Janela de atendimento Grade de atendimento Capacidade Transportadoras Veículos …" at bounding box center [442, 190] width 885 height 381
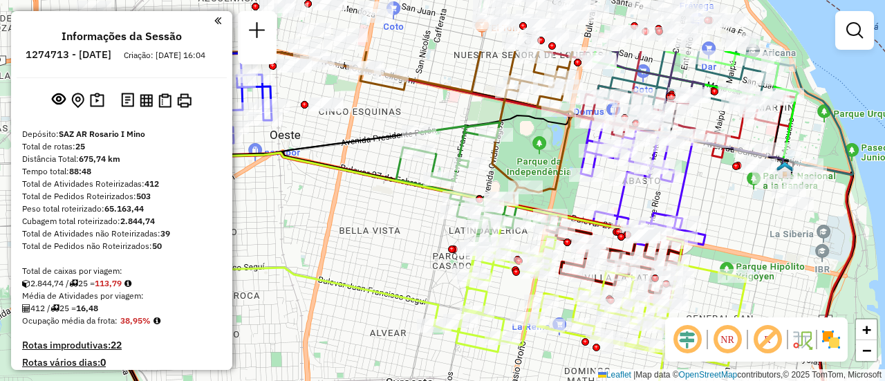
drag, startPoint x: 392, startPoint y: 177, endPoint x: 463, endPoint y: 331, distance: 169.6
click at [445, 347] on div "Janela de atendimento Grade de atendimento Capacidade Transportadoras Veículos …" at bounding box center [442, 190] width 885 height 381
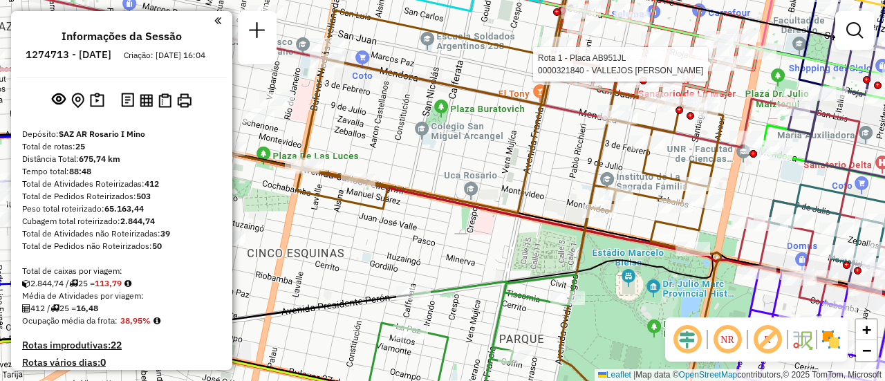
select select "**********"
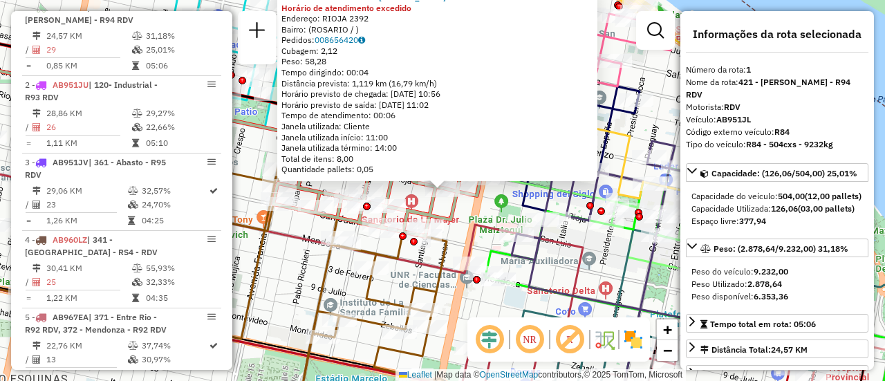
scroll to position [138, 0]
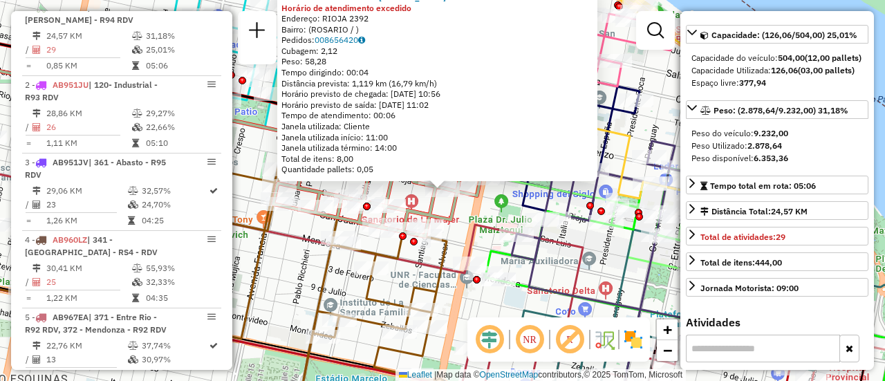
click at [618, 257] on div "0000321840 - VALLEJOS EDUARDO VICTOR Horário de atendimento excedido Endereço: …" at bounding box center [442, 190] width 885 height 381
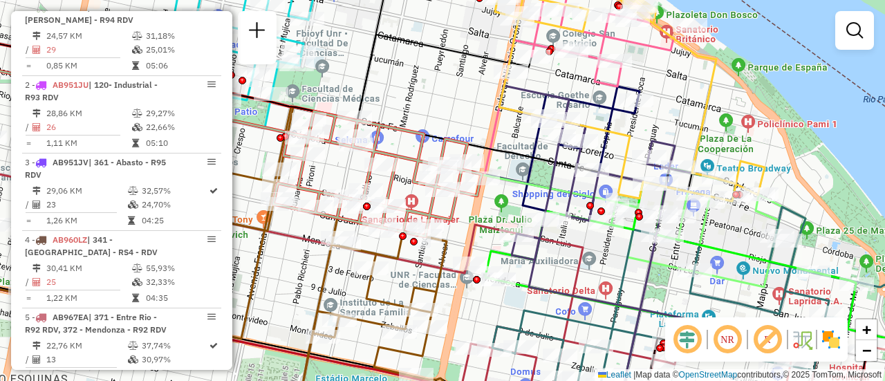
click at [287, 262] on div "Janela de atendimento Grade de atendimento Capacidade Transportadoras Veículos …" at bounding box center [442, 190] width 885 height 381
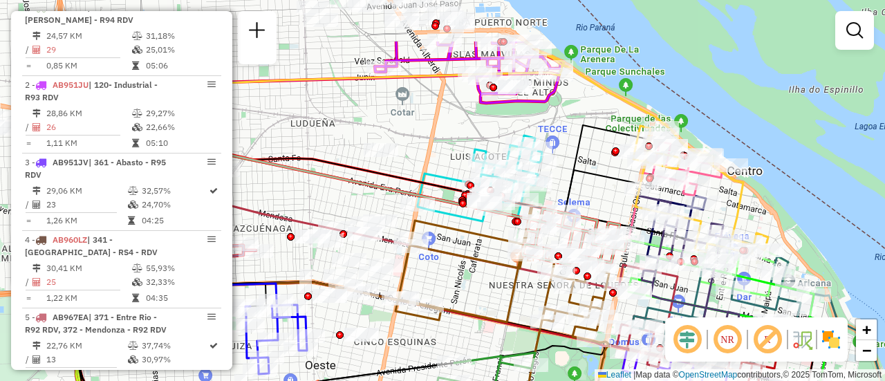
drag, startPoint x: 487, startPoint y: 111, endPoint x: 600, endPoint y: 190, distance: 138.6
click at [600, 190] on div "Janela de atendimento Grade de atendimento Capacidade Transportadoras Veículos …" at bounding box center [442, 190] width 885 height 381
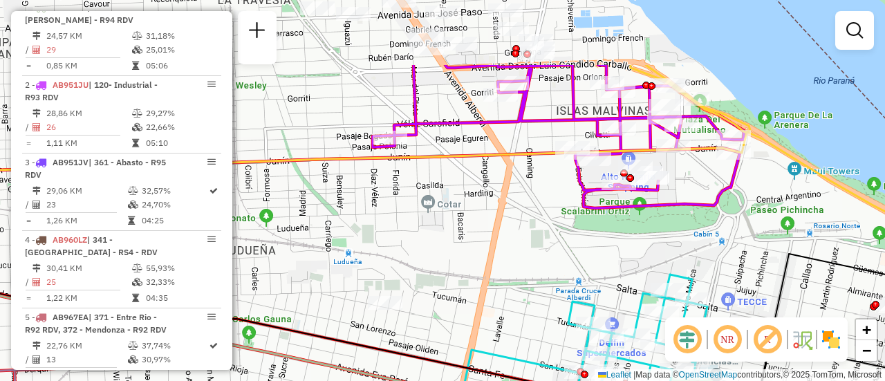
drag, startPoint x: 466, startPoint y: 95, endPoint x: 627, endPoint y: 365, distance: 313.7
click at [627, 371] on div "Janela de atendimento Grade de atendimento Capacidade Transportadoras Veículos …" at bounding box center [442, 190] width 885 height 381
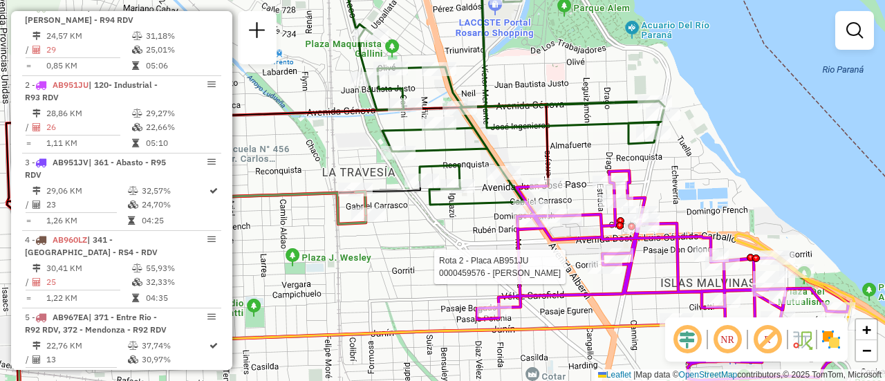
select select "**********"
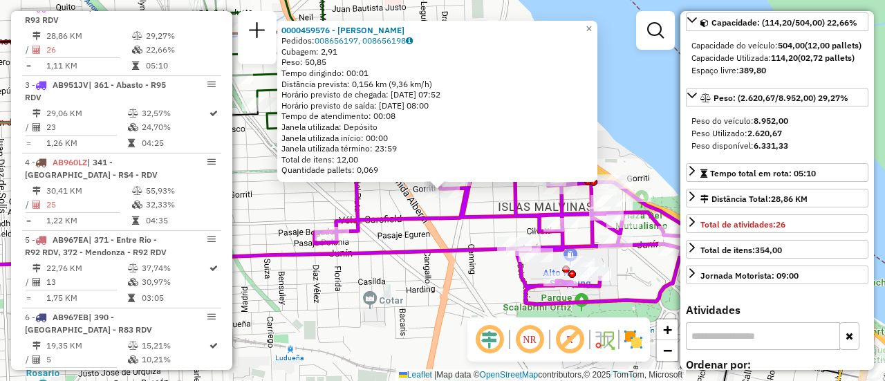
click at [481, 293] on div "0000459576 - TABORDA ALICIA BEATRIZ Pedidos: 008656197, 008656198 Cubagem: 2,91…" at bounding box center [442, 190] width 885 height 381
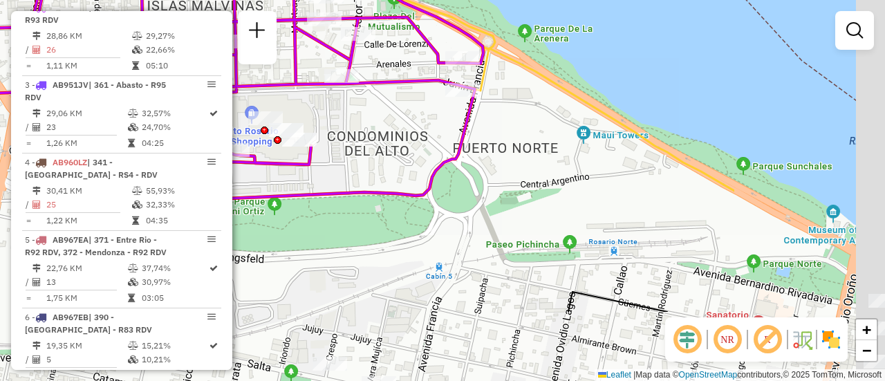
drag, startPoint x: 621, startPoint y: 268, endPoint x: 257, endPoint y: 120, distance: 393.5
click at [229, 118] on hb-router-mapa "Informações da Sessão 1274713 - 13/09/2025 Criação: 12/09/2025 16:04 Depósito: …" at bounding box center [442, 190] width 885 height 381
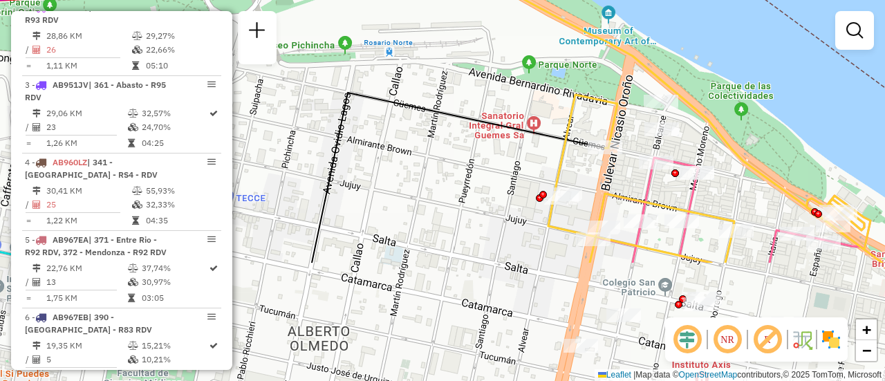
drag, startPoint x: 529, startPoint y: 270, endPoint x: 469, endPoint y: 145, distance: 138.6
click at [470, 147] on div "Janela de atendimento Grade de atendimento Capacidade Transportadoras Veículos …" at bounding box center [442, 190] width 885 height 381
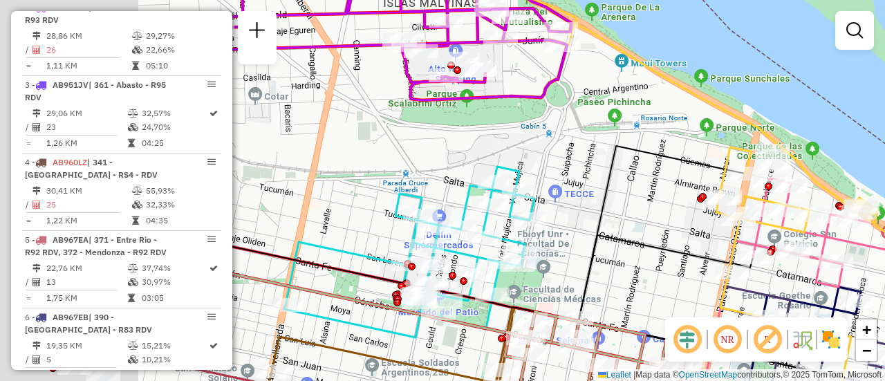
drag, startPoint x: 398, startPoint y: 290, endPoint x: 558, endPoint y: 273, distance: 160.0
click at [558, 273] on div "Janela de atendimento Grade de atendimento Capacidade Transportadoras Veículos …" at bounding box center [442, 190] width 885 height 381
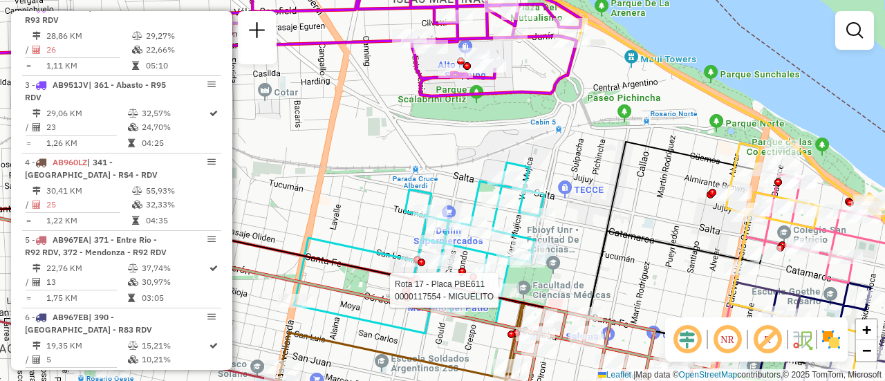
select select "**********"
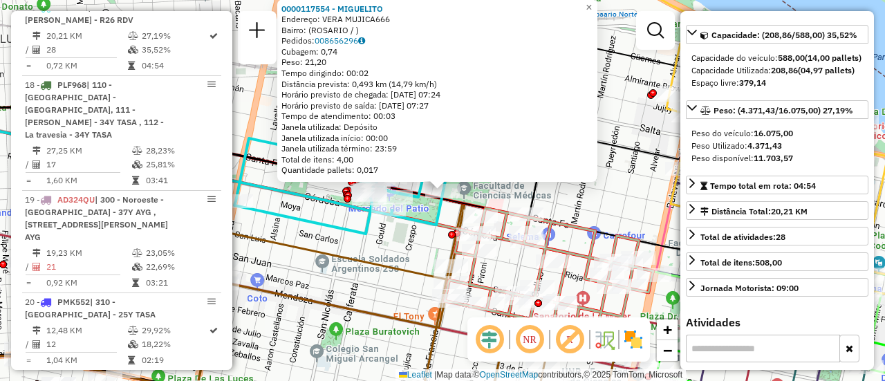
click at [414, 255] on div "0000117554 - MIGUELITO Endereço: VERA MUJICA666 Bairro: (ROSARIO / ) Pedidos: 0…" at bounding box center [442, 190] width 885 height 381
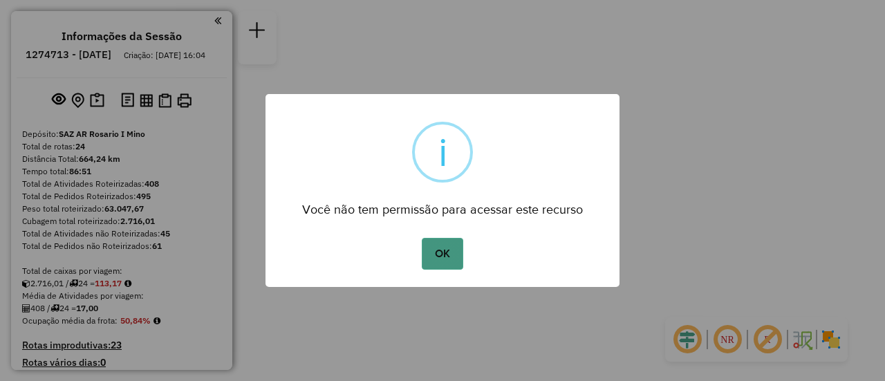
click at [449, 252] on button "OK" at bounding box center [442, 254] width 41 height 32
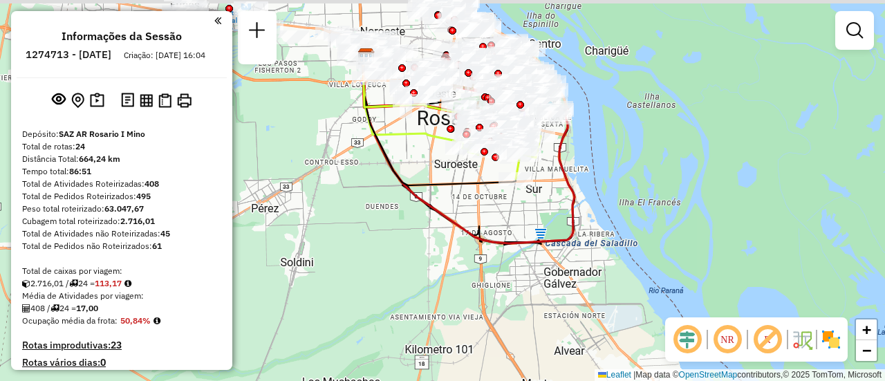
drag, startPoint x: 435, startPoint y: 82, endPoint x: 487, endPoint y: 229, distance: 155.6
click at [486, 228] on div "Janela de atendimento Grade de atendimento Capacidade Transportadoras Veículos …" at bounding box center [442, 190] width 885 height 381
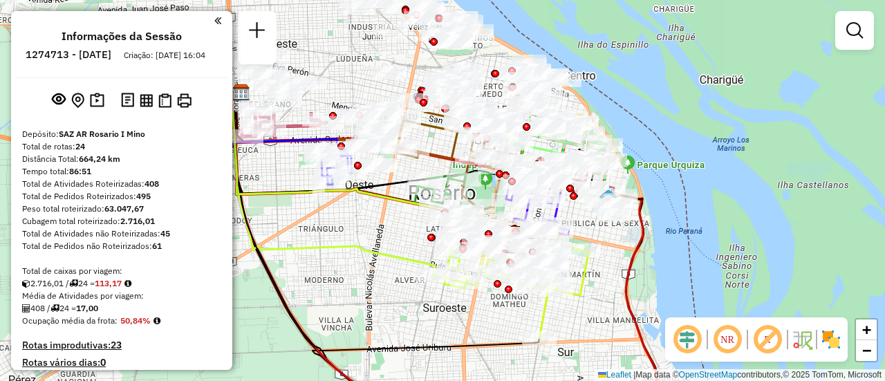
drag, startPoint x: 450, startPoint y: 181, endPoint x: 436, endPoint y: 261, distance: 82.1
click at [435, 261] on icon at bounding box center [334, 193] width 202 height 163
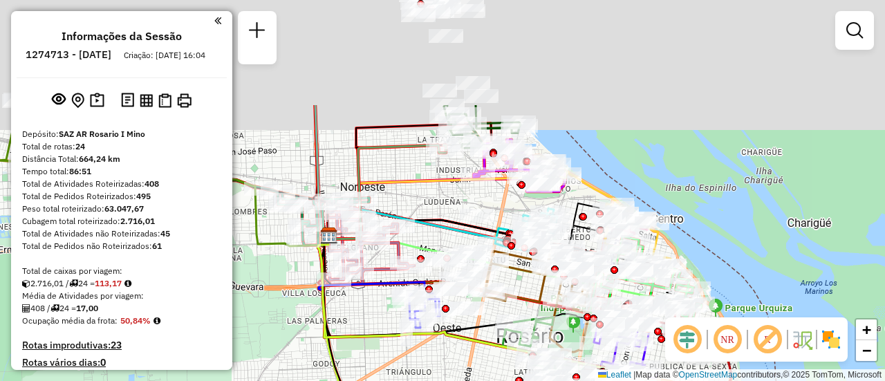
drag, startPoint x: 391, startPoint y: 191, endPoint x: 504, endPoint y: 310, distance: 163.9
click at [487, 333] on icon at bounding box center [482, 322] width 328 height 173
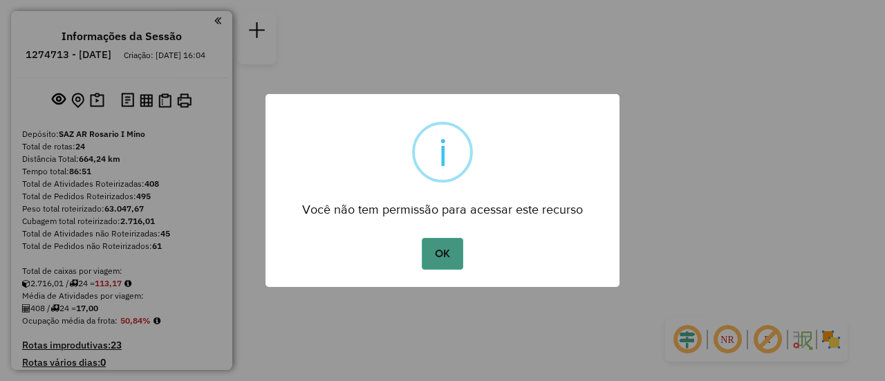
click at [445, 251] on button "OK" at bounding box center [442, 254] width 41 height 32
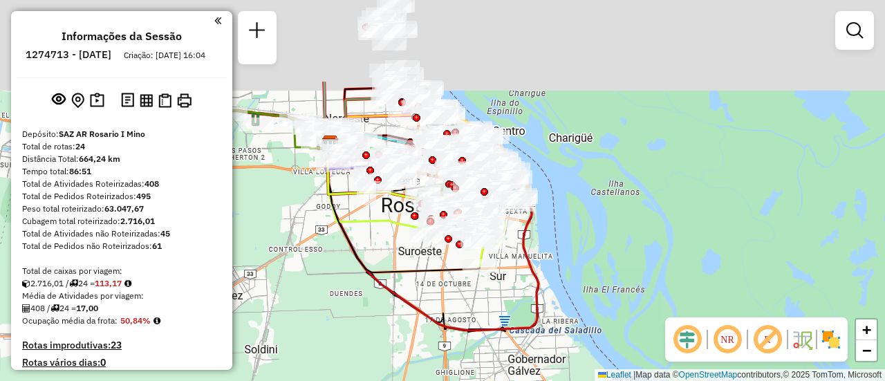
drag, startPoint x: 363, startPoint y: 167, endPoint x: 418, endPoint y: 252, distance: 101.1
click at [415, 252] on div "Janela de atendimento Grade de atendimento Capacidade Transportadoras Veículos …" at bounding box center [442, 190] width 885 height 381
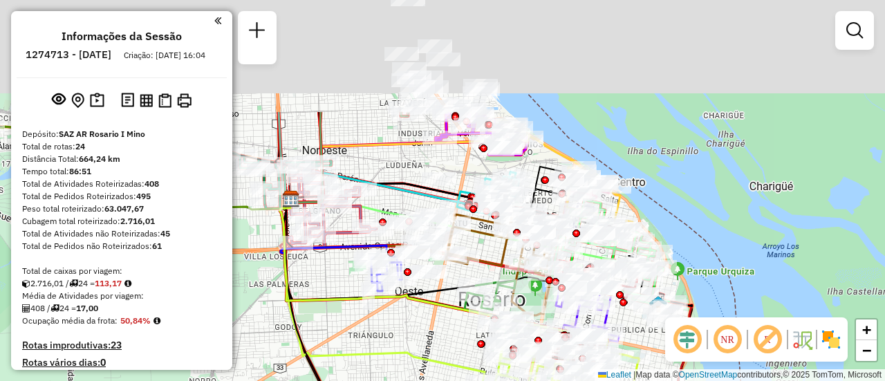
drag, startPoint x: 437, startPoint y: 92, endPoint x: 477, endPoint y: 248, distance: 161.2
click at [478, 252] on div "Rota 11 - Placa AD344QI 0000434316 - SUPERMERCADO MAFER S.A.S. Janela de atendi…" at bounding box center [442, 190] width 885 height 381
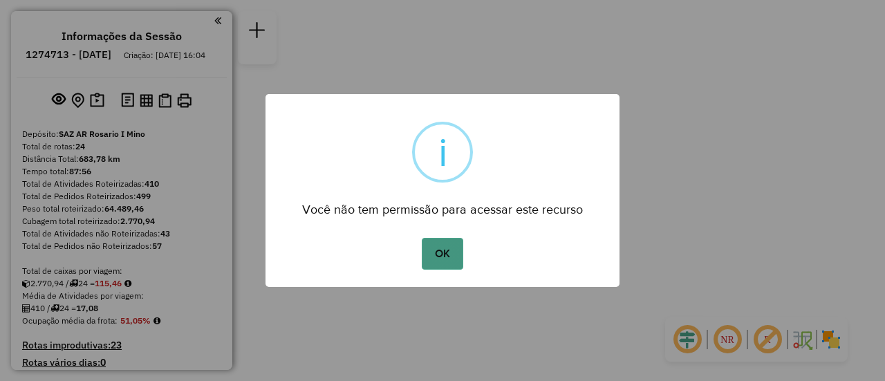
click at [445, 257] on button "OK" at bounding box center [442, 254] width 41 height 32
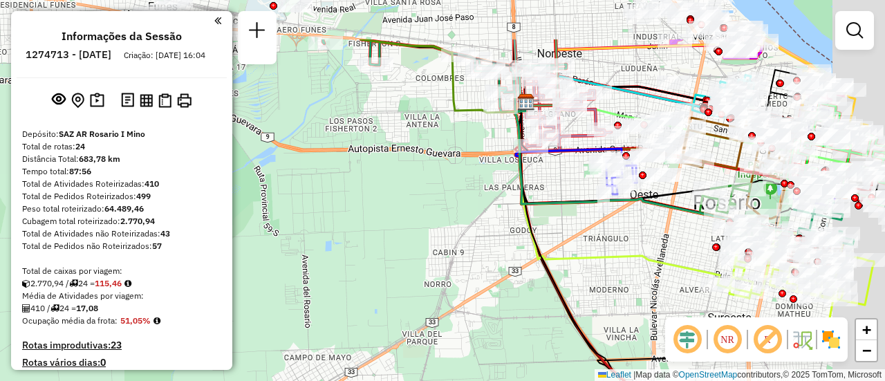
drag, startPoint x: 448, startPoint y: 160, endPoint x: 410, endPoint y: 320, distance: 164.3
click at [360, 349] on div "Janela de atendimento Grade de atendimento Capacidade Transportadoras Veículos …" at bounding box center [442, 190] width 885 height 381
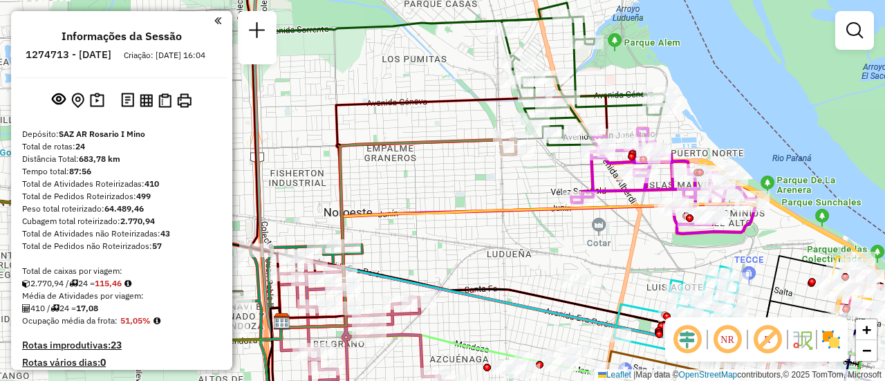
drag, startPoint x: 756, startPoint y: 232, endPoint x: 614, endPoint y: 264, distance: 145.3
click at [614, 264] on div "Janela de atendimento Grade de atendimento Capacidade Transportadoras Veículos …" at bounding box center [442, 190] width 885 height 381
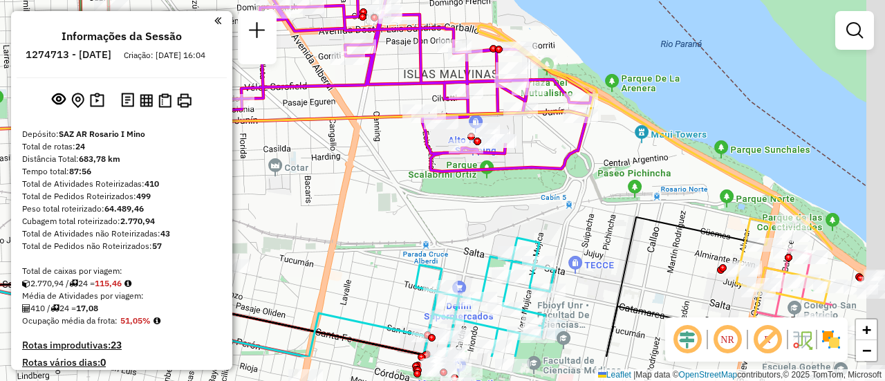
drag, startPoint x: 762, startPoint y: 247, endPoint x: 494, endPoint y: 138, distance: 289.8
click at [495, 140] on div "Janela de atendimento Grade de atendimento Capacidade Transportadoras Veículos …" at bounding box center [442, 190] width 885 height 381
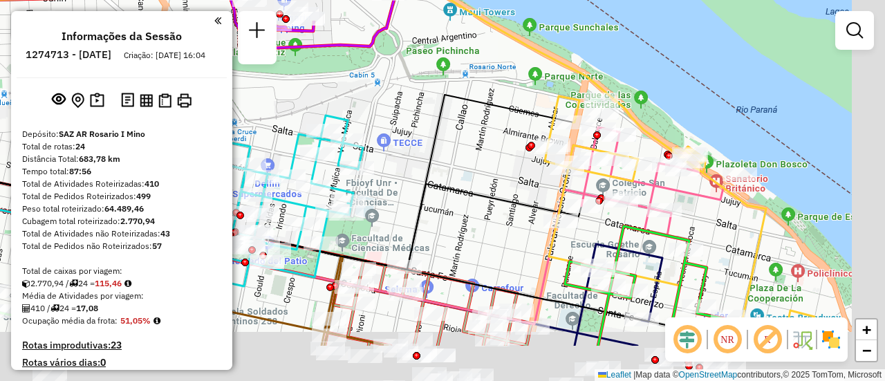
drag, startPoint x: 551, startPoint y: 212, endPoint x: 538, endPoint y: 194, distance: 22.8
click at [538, 194] on div "Janela de atendimento Grade de atendimento Capacidade Transportadoras Veículos …" at bounding box center [442, 190] width 885 height 381
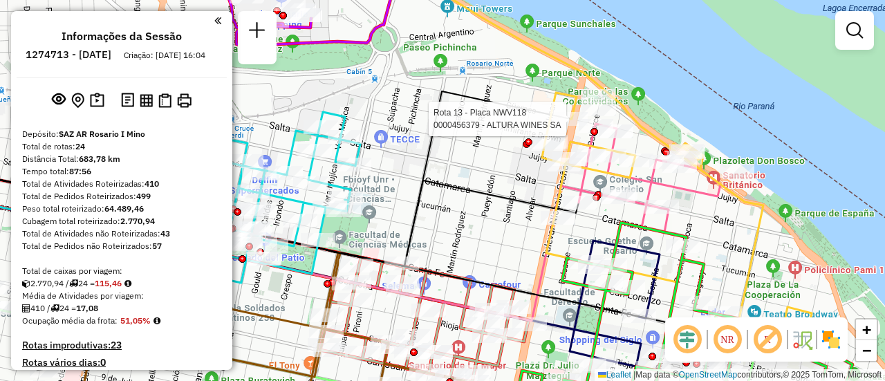
select select "**********"
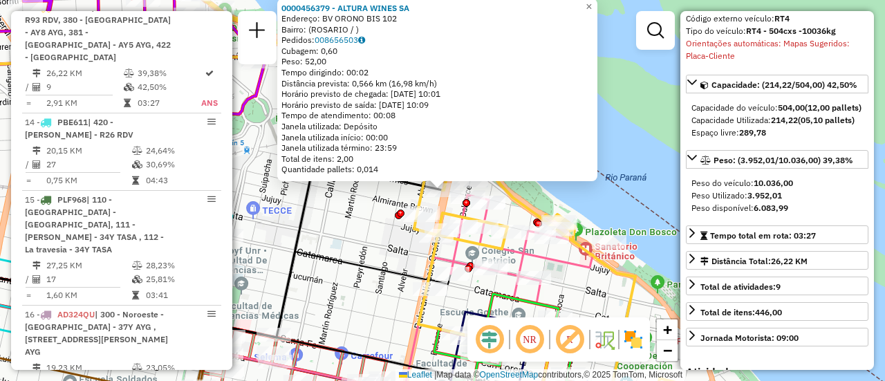
scroll to position [208, 0]
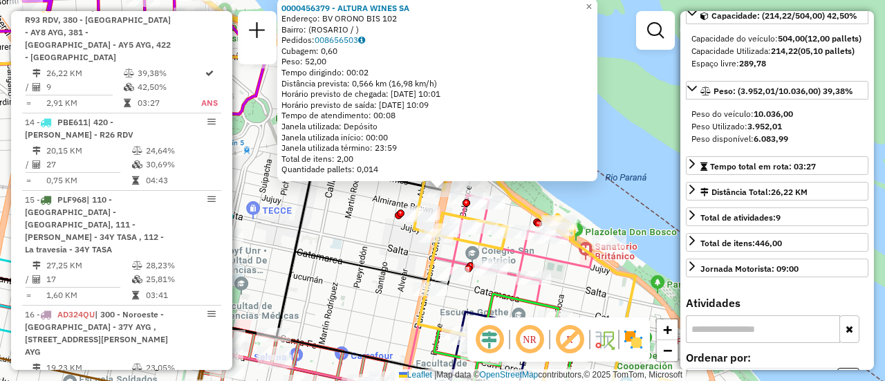
click at [360, 230] on div "Rota 13 - Placa NWV118 0000470407 - OCULTO SRL 0000456379 - ALTURA WINES SA End…" at bounding box center [442, 190] width 885 height 381
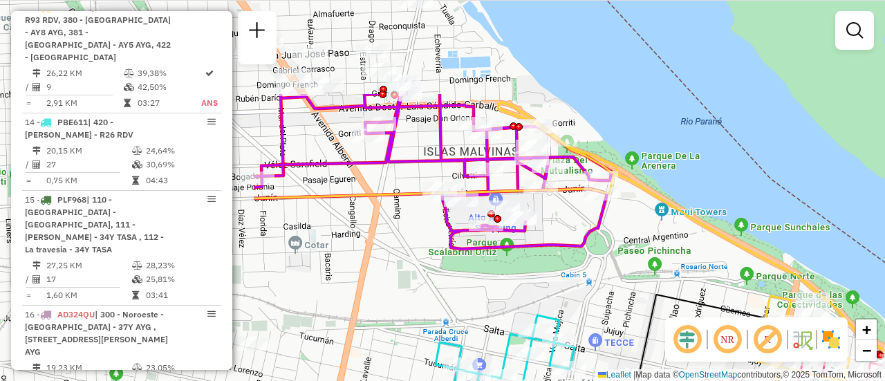
drag, startPoint x: 334, startPoint y: 208, endPoint x: 694, endPoint y: 332, distance: 380.7
click at [704, 343] on hb-router-mapa "Informações da Sessão 1274713 - 13/09/2025 Criação: 12/09/2025 16:04 Depósito: …" at bounding box center [442, 190] width 885 height 381
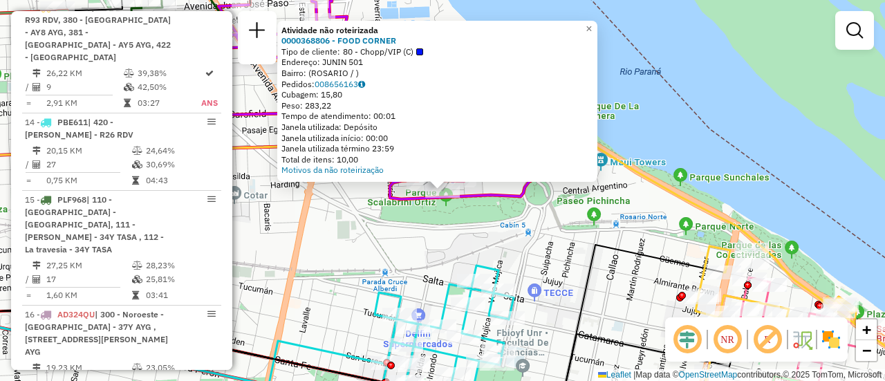
click at [494, 229] on div "Atividade não roteirizada 0000368806 - FOOD CORNER Tipo de cliente: 80 - Chopp/…" at bounding box center [442, 190] width 885 height 381
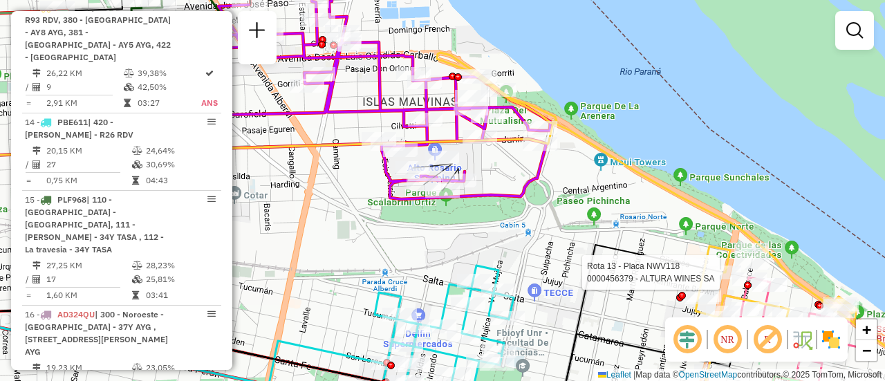
select select "**********"
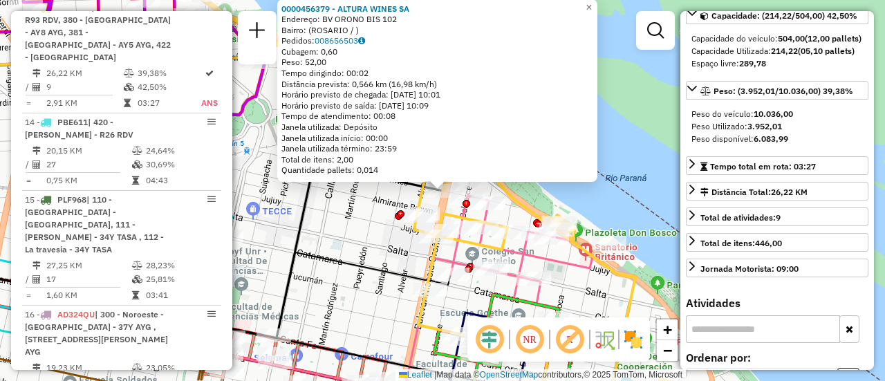
click at [351, 241] on div "0000456379 - ALTURA WINES SA Endereço: BV ORONO BIS 102 Bairro: (ROSARIO / ) Pe…" at bounding box center [442, 190] width 885 height 381
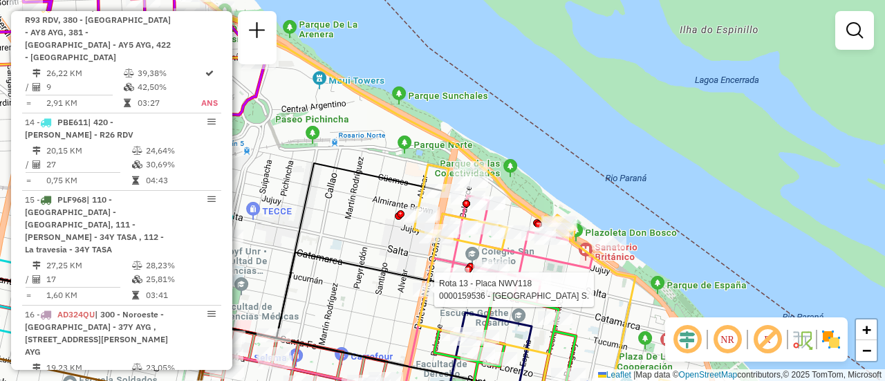
select select "**********"
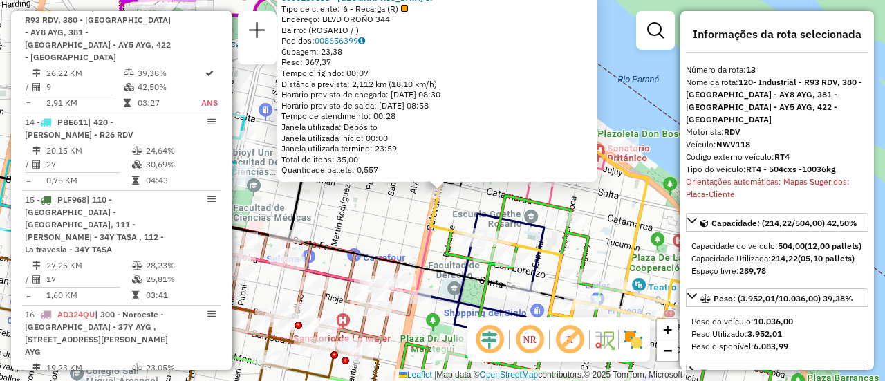
click at [398, 230] on div "0000159536 - LA GUAYRA S. Tipo de cliente: 6 - Recarga (R) Endereço: BLVD OROÑO…" at bounding box center [442, 190] width 885 height 381
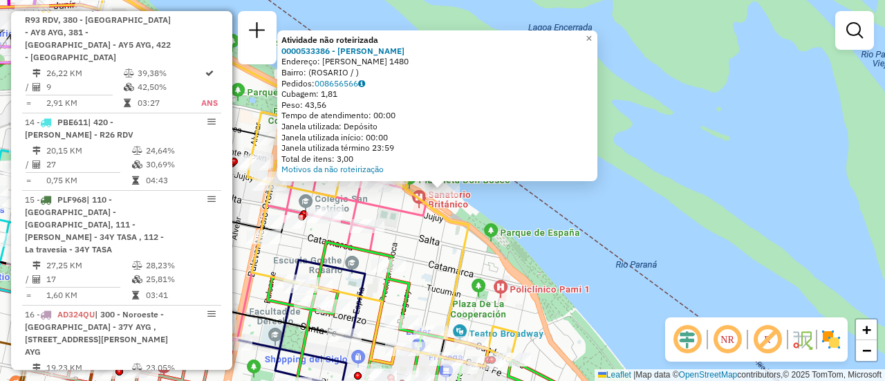
click at [452, 255] on div "Atividade não roteirizada 0000533386 - Lucio Gn Srl Endereço: SHIFFNER 1480 Bai…" at bounding box center [442, 190] width 885 height 381
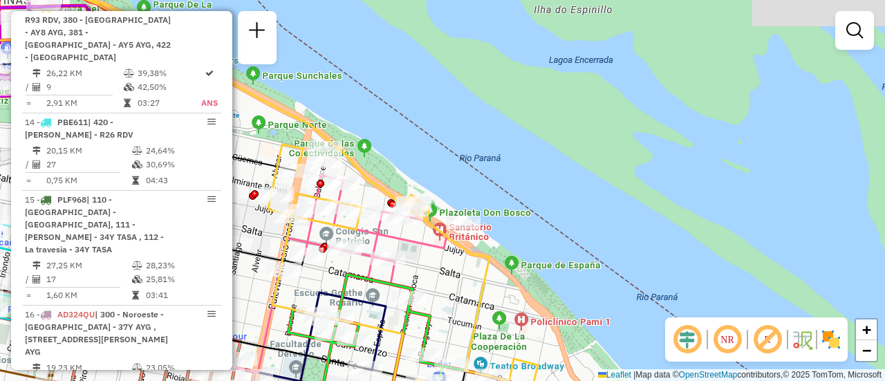
drag, startPoint x: 389, startPoint y: 217, endPoint x: 535, endPoint y: 304, distance: 170.0
click at [447, 284] on icon at bounding box center [369, 230] width 155 height 109
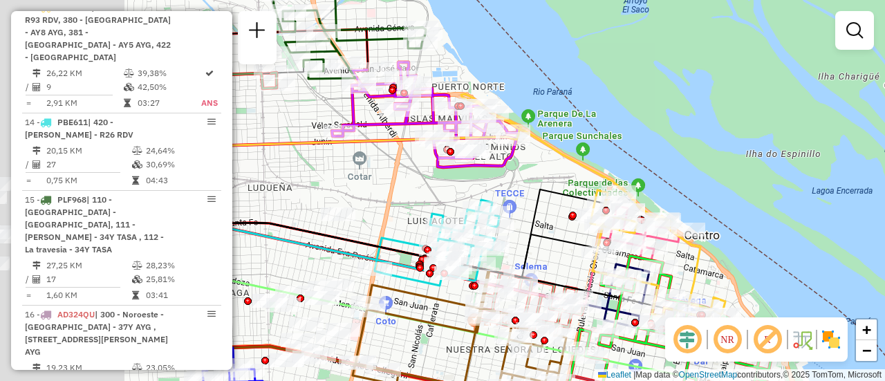
drag, startPoint x: 310, startPoint y: 241, endPoint x: 782, endPoint y: 210, distance: 472.9
click at [605, 210] on icon at bounding box center [375, 234] width 457 height 88
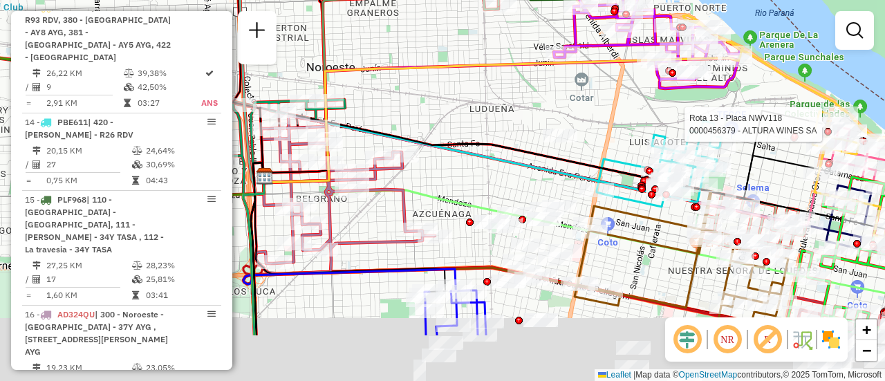
drag, startPoint x: 612, startPoint y: 252, endPoint x: 576, endPoint y: 111, distance: 145.5
click at [577, 116] on icon at bounding box center [543, 153] width 567 height 91
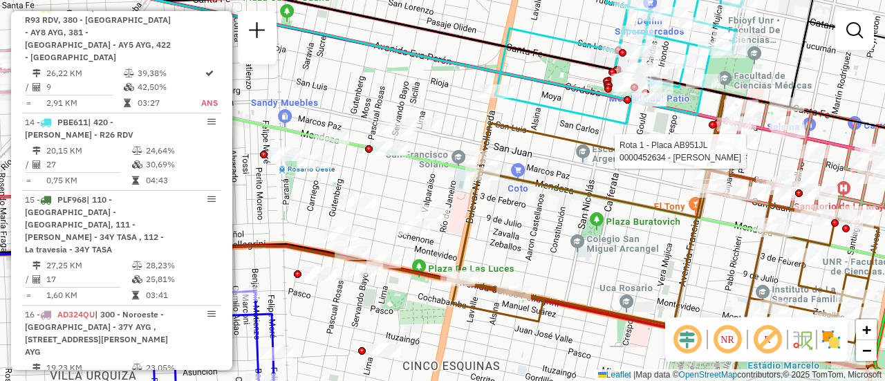
select select "**********"
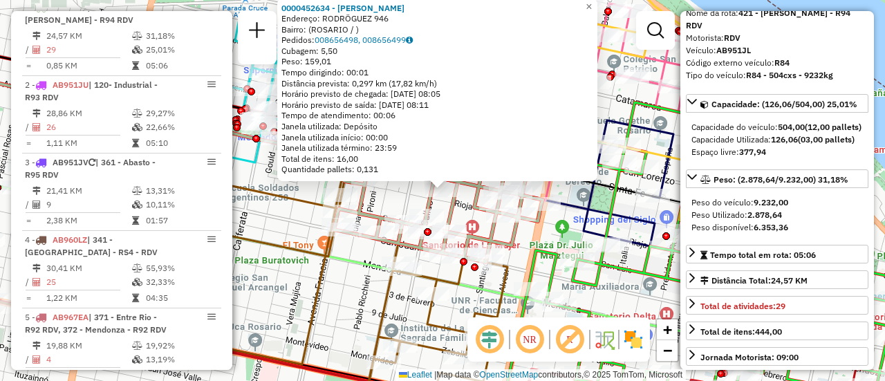
scroll to position [138, 0]
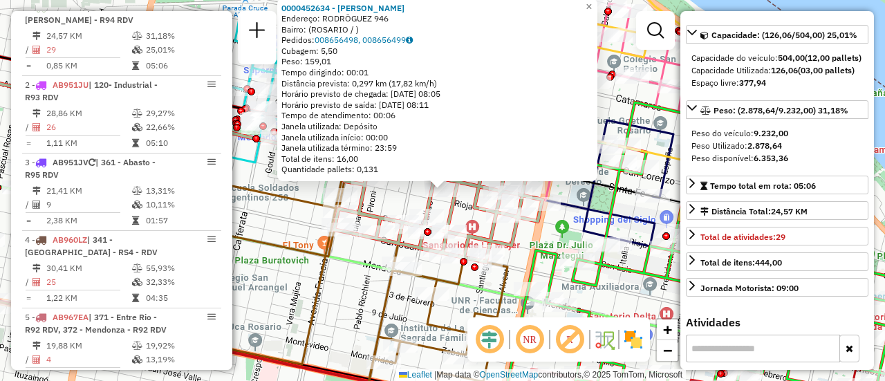
click at [353, 302] on div "0000452634 - SAN PIETRO FACUNDO NICOLAS Endereço: RODRÖGUEZ 946 Bairro: (ROSARI…" at bounding box center [442, 190] width 885 height 381
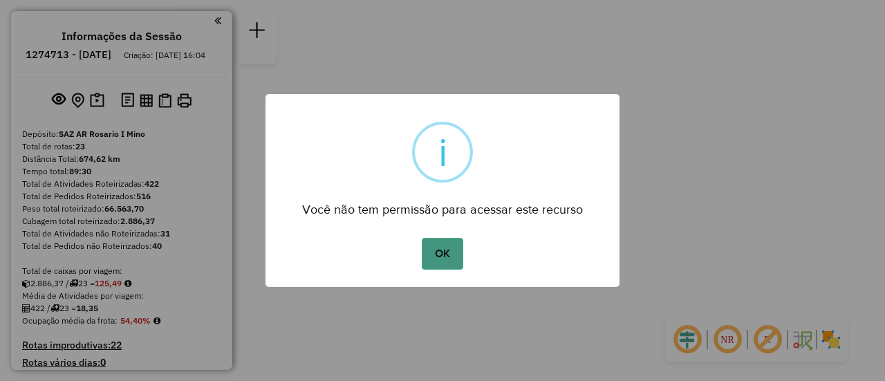
click at [443, 261] on button "OK" at bounding box center [442, 254] width 41 height 32
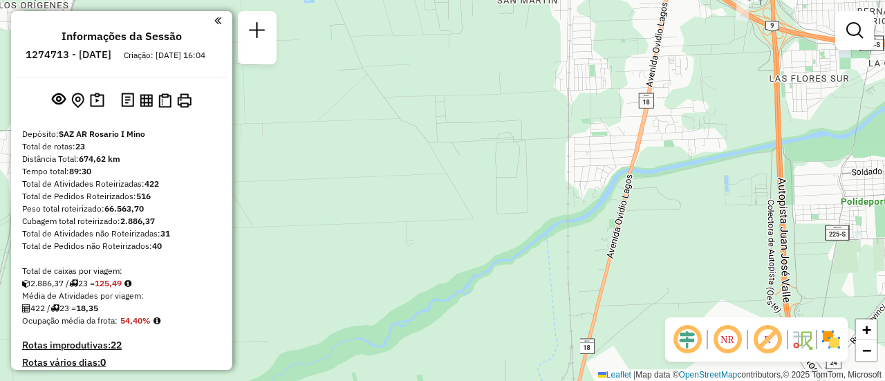
drag, startPoint x: 508, startPoint y: 64, endPoint x: 470, endPoint y: 414, distance: 352.2
click at [470, 380] on html "Aguarde... Pop-up bloqueado! Seu navegador bloqueou automáticamente a abertura …" at bounding box center [442, 190] width 885 height 381
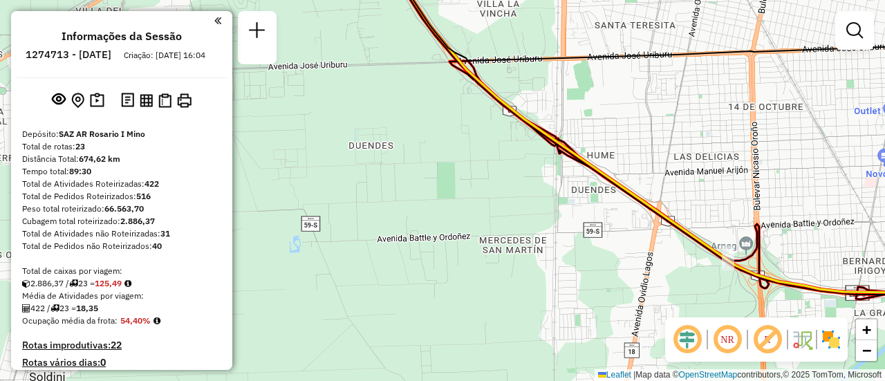
drag, startPoint x: 626, startPoint y: 147, endPoint x: 536, endPoint y: 407, distance: 274.6
click at [536, 380] on html "Aguarde... Pop-up bloqueado! Seu navegador bloqueou automáticamente a abertura …" at bounding box center [442, 190] width 885 height 381
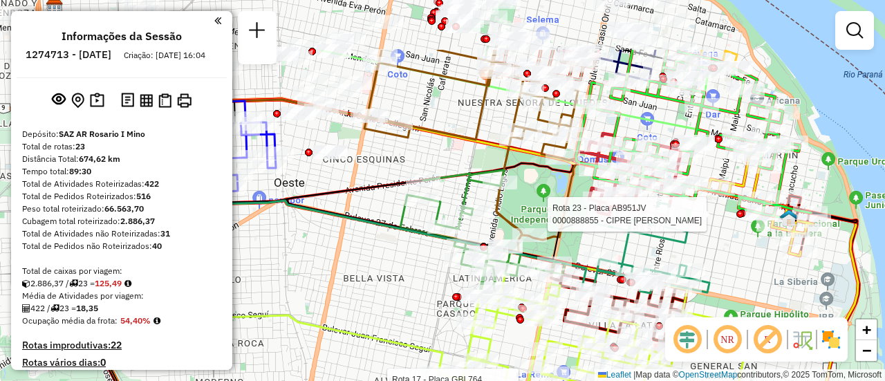
click at [761, 380] on html "Aguarde... Pop-up bloqueado! Seu navegador bloqueou automáticamente a abertura …" at bounding box center [442, 190] width 885 height 381
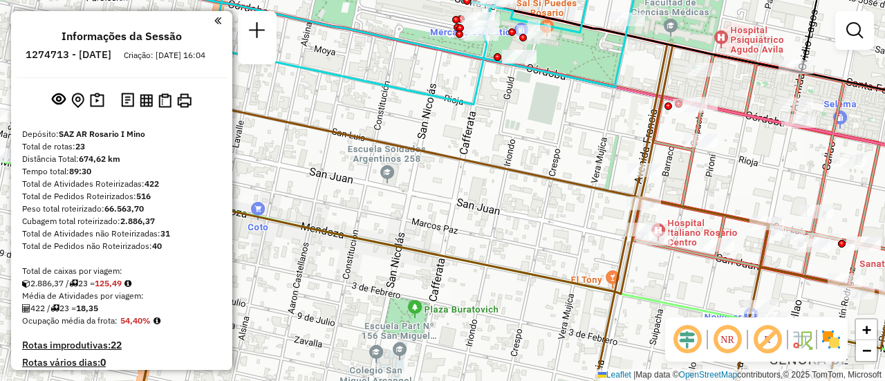
drag, startPoint x: 564, startPoint y: 104, endPoint x: 570, endPoint y: 176, distance: 72.9
click at [567, 176] on div "Rota 17 - Placa GBL764 0000158054 - PAZ SILVIA M Rota 23 - Placa AB951JV 000047…" at bounding box center [442, 190] width 885 height 381
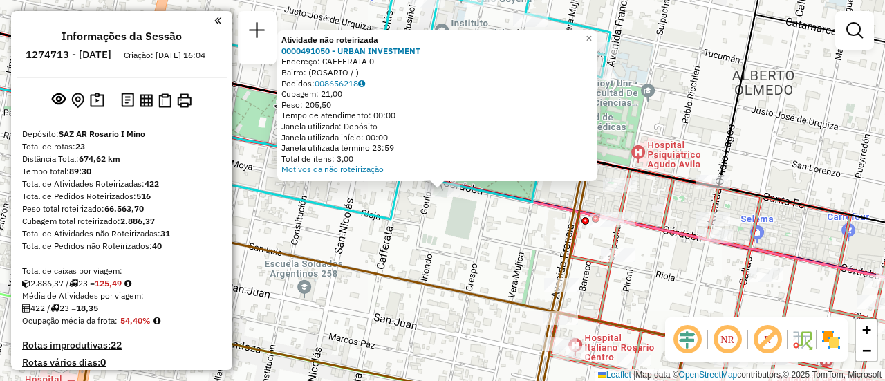
click at [472, 233] on div "Atividade não roteirizada 0000491050 - URBAN INVESTMENT Endereço: CAFFERATA 0 B…" at bounding box center [442, 190] width 885 height 381
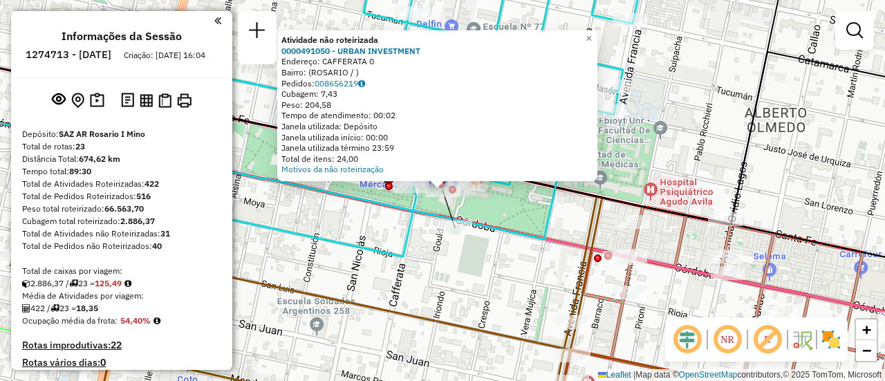
click at [380, 237] on div "Atividade não roteirizada 0000491050 - URBAN INVESTMENT Endereço: CAFFERATA 0 B…" at bounding box center [442, 190] width 885 height 381
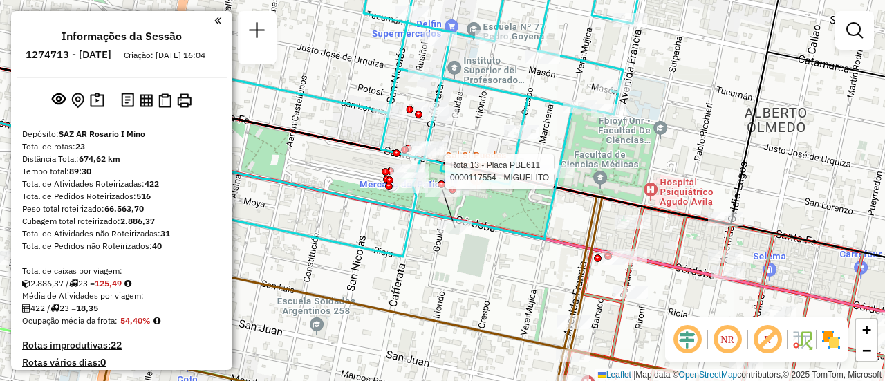
select select "**********"
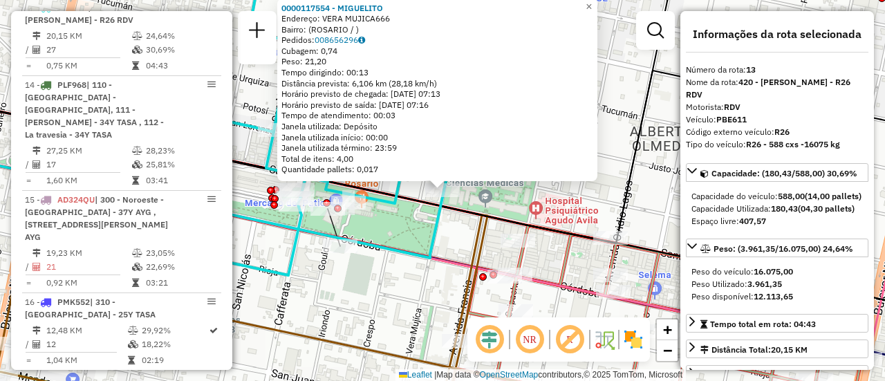
scroll to position [138, 0]
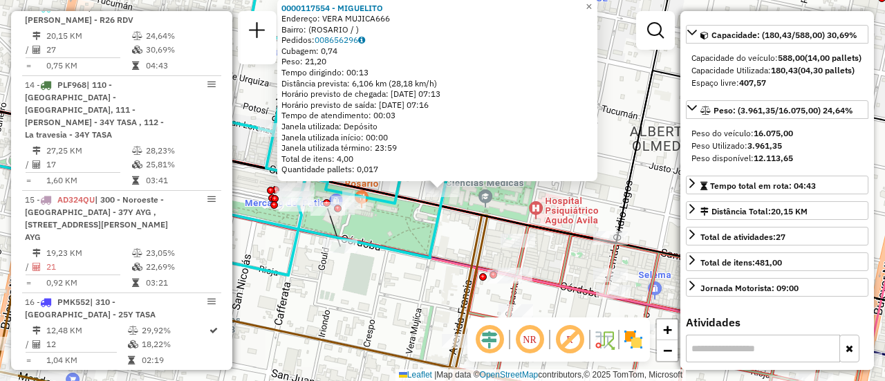
click at [410, 293] on div "0000117554 - MIGUELITO Endereço: VERA MUJICA666 Bairro: (ROSARIO / ) Pedidos: 0…" at bounding box center [442, 190] width 885 height 381
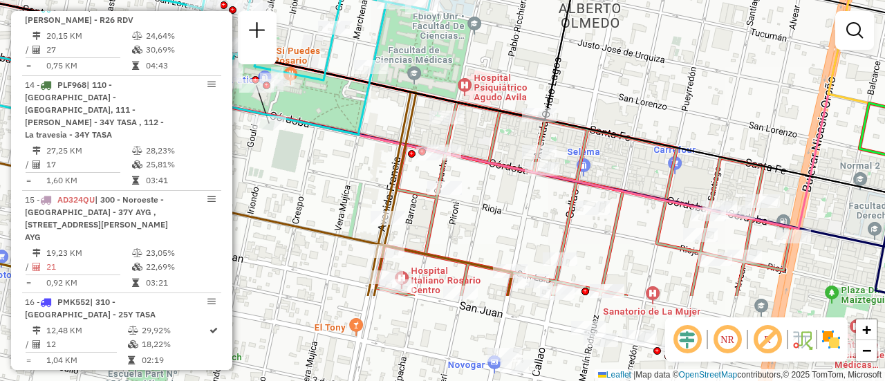
drag, startPoint x: 557, startPoint y: 191, endPoint x: 450, endPoint y: 46, distance: 180.6
click at [450, 46] on div "Janela de atendimento Grade de atendimento Capacidade Transportadoras Veículos …" at bounding box center [442, 190] width 885 height 381
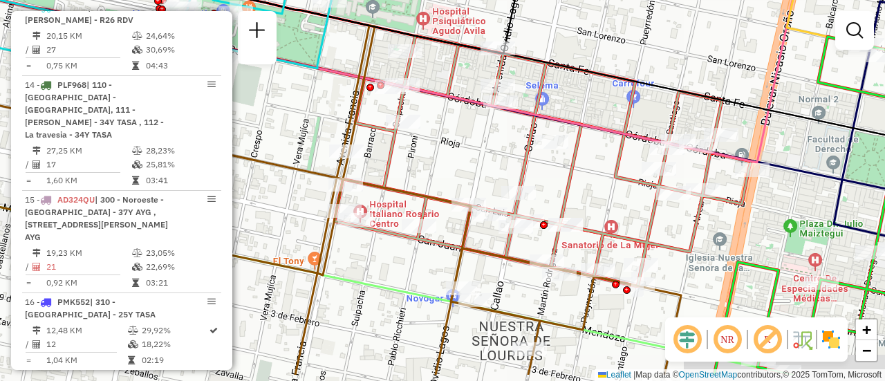
drag, startPoint x: 585, startPoint y: 176, endPoint x: 544, endPoint y: 100, distance: 85.4
click at [545, 102] on div "Janela de atendimento Grade de atendimento Capacidade Transportadoras Veículos …" at bounding box center [442, 190] width 885 height 381
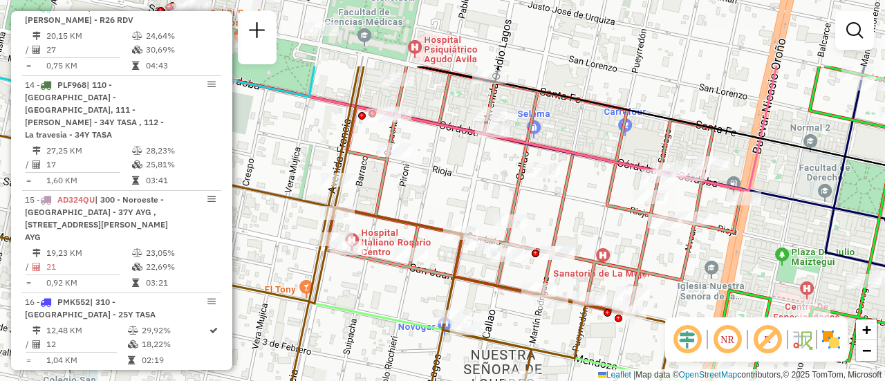
drag, startPoint x: 535, startPoint y: 103, endPoint x: 569, endPoint y: 208, distance: 109.6
click at [569, 208] on icon at bounding box center [403, 180] width 470 height 228
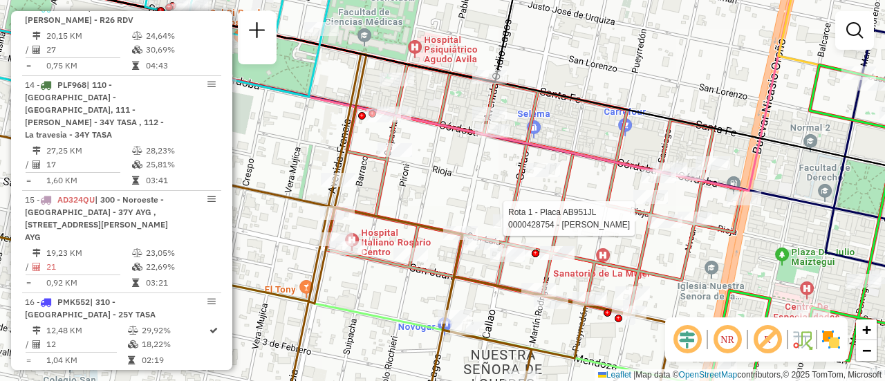
select select "**********"
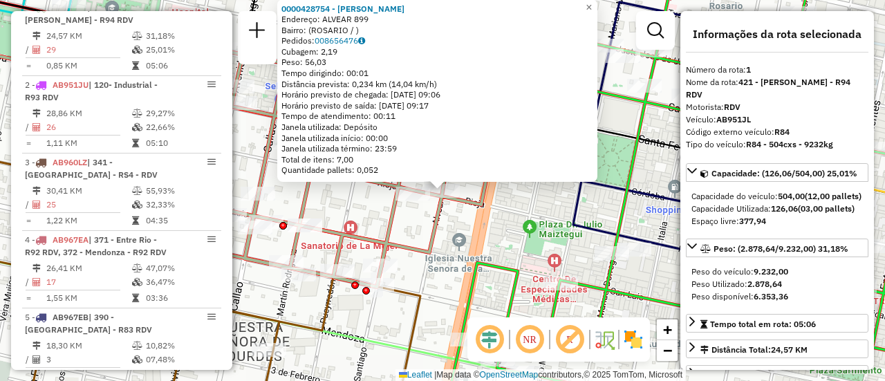
scroll to position [69, 0]
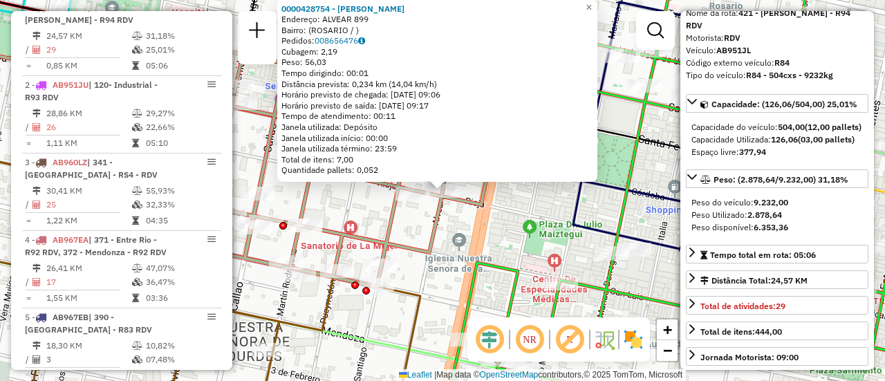
click at [437, 270] on div "0000428754 - MARTINEZ CAROLINA ROXANA Endereço: ALVEAR 899 Bairro: (ROSARIO / )…" at bounding box center [442, 190] width 885 height 381
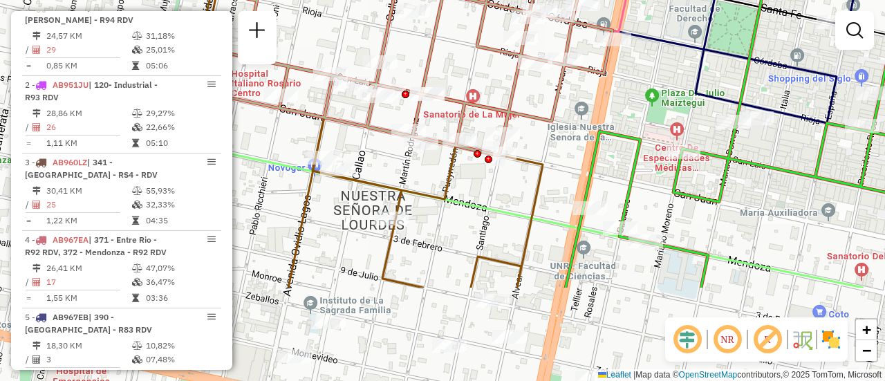
drag, startPoint x: 314, startPoint y: 320, endPoint x: 444, endPoint y: 185, distance: 186.9
click at [439, 187] on div "Janela de atendimento Grade de atendimento Capacidade Transportadoras Veículos …" at bounding box center [442, 190] width 885 height 381
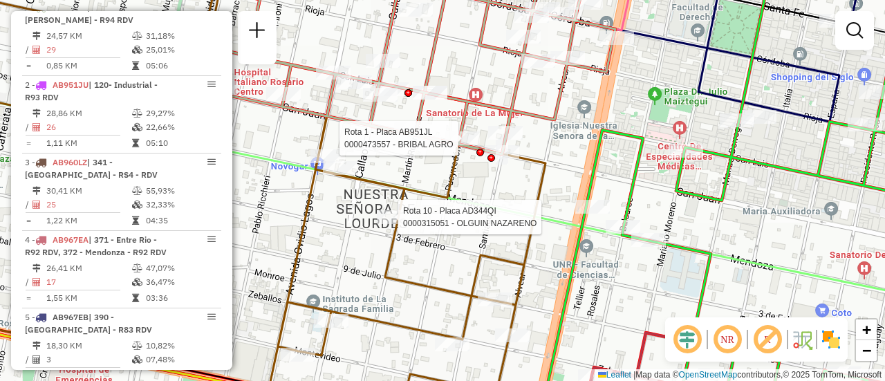
select select "**********"
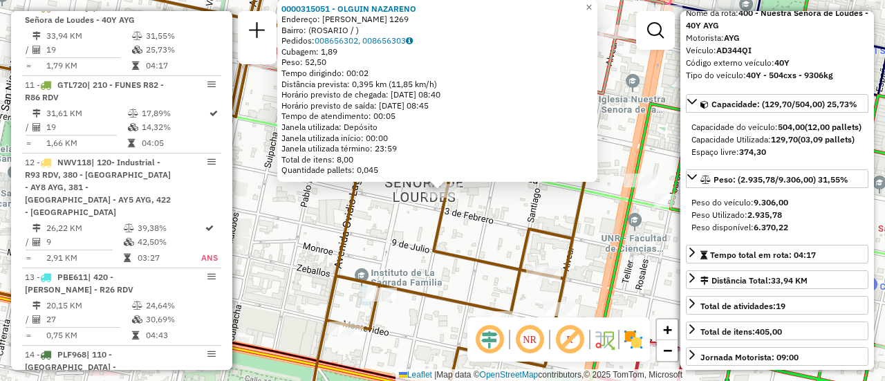
click at [514, 210] on div "0000315051 - OLGUIN NAZARENO Endereço: RODRIGUEZ 1269 Bairro: (ROSARIO / ) Pedi…" at bounding box center [442, 190] width 885 height 381
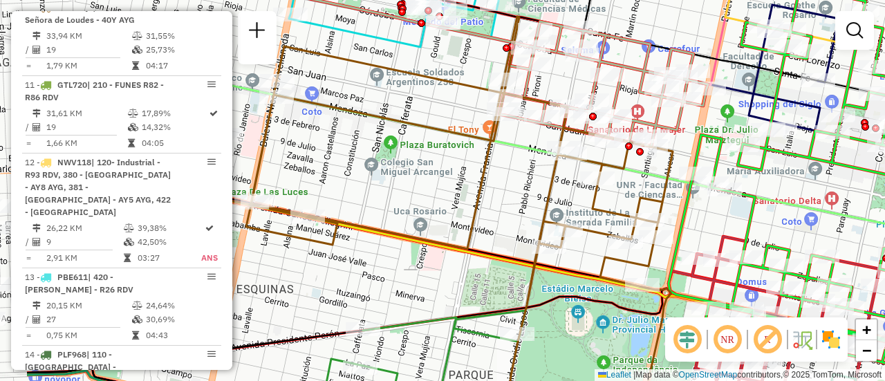
drag, startPoint x: 361, startPoint y: 208, endPoint x: 477, endPoint y: 190, distance: 117.0
click at [477, 190] on icon at bounding box center [459, 209] width 427 height 384
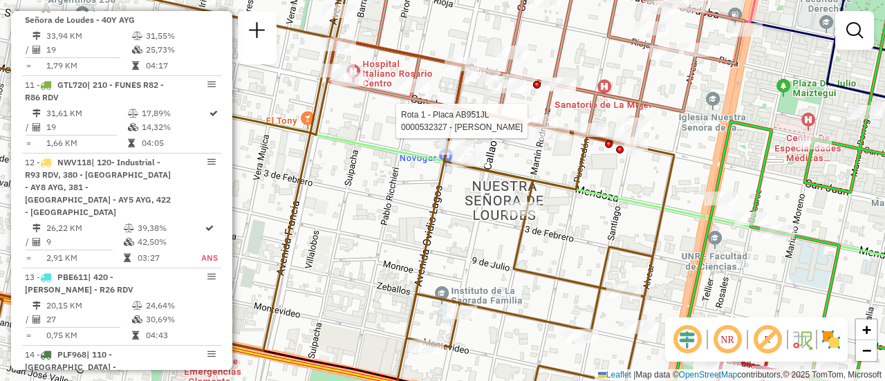
select select "**********"
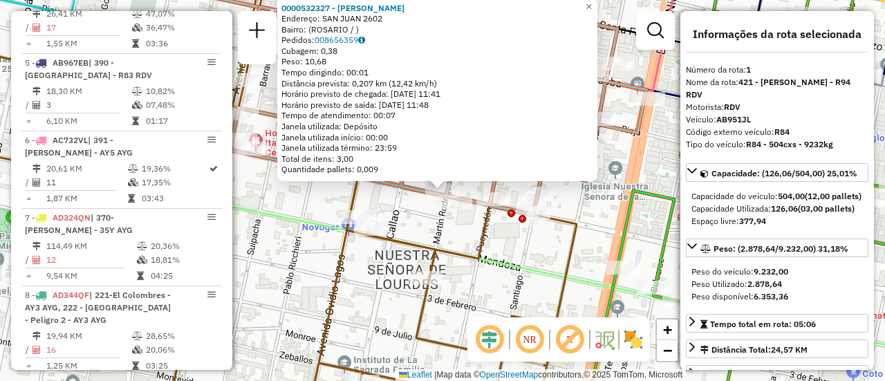
scroll to position [493, 0]
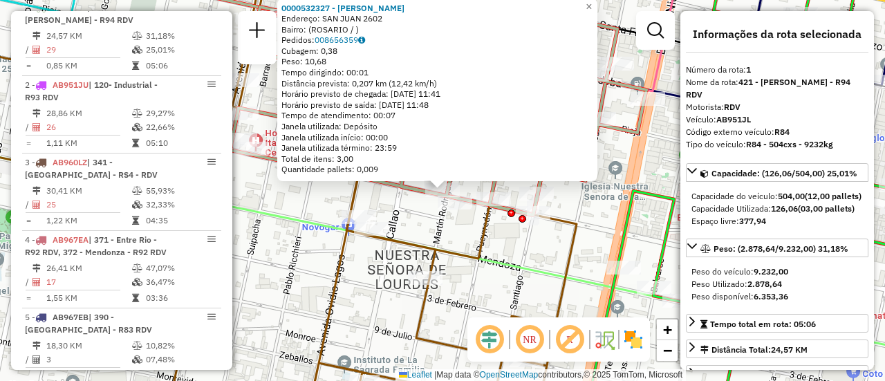
drag, startPoint x: 437, startPoint y: 235, endPoint x: 491, endPoint y: 214, distance: 57.8
click at [437, 235] on div "0000532327 - Boerio Ruben Daniel Endereço: SAN JUAN 2602 Bairro: (ROSARIO / ) P…" at bounding box center [442, 190] width 885 height 381
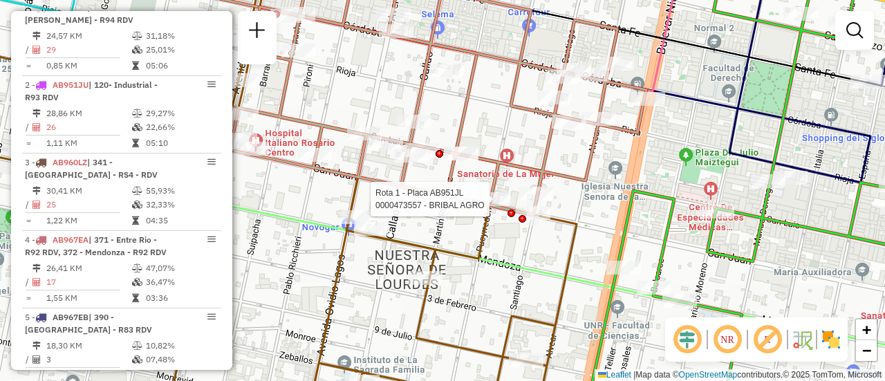
select select "**********"
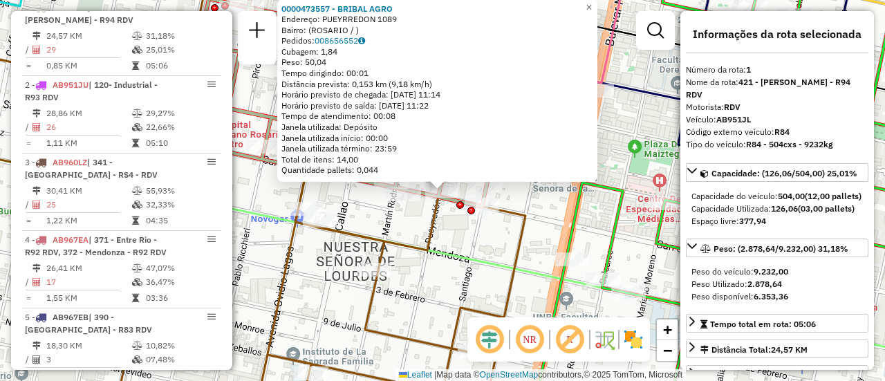
click at [450, 230] on div "0000473557 - BRIBAL AGRO Endereço: PUEYRREDON 1089 Bairro: (ROSARIO / ) Pedidos…" at bounding box center [442, 190] width 885 height 381
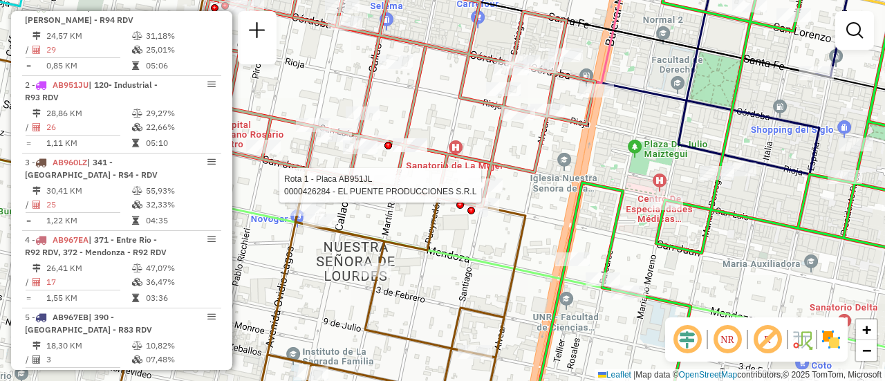
select select "**********"
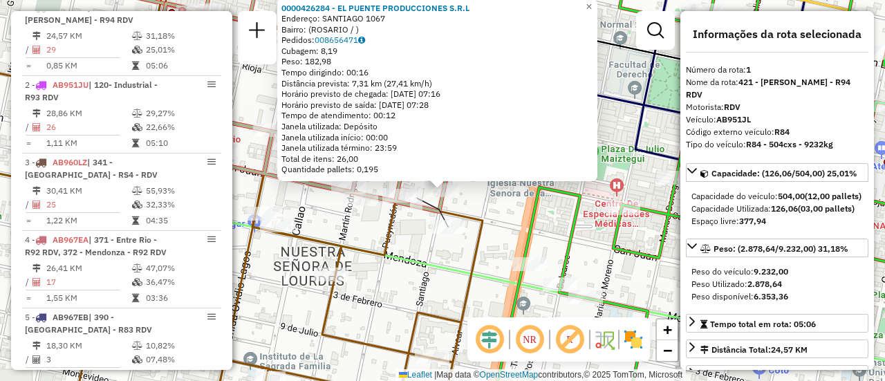
click at [457, 245] on div "0000426284 - EL PUENTE PRODUCCIONES S.R.L Endereço: SANTIAGO 1067 Bairro: (ROSA…" at bounding box center [442, 190] width 885 height 381
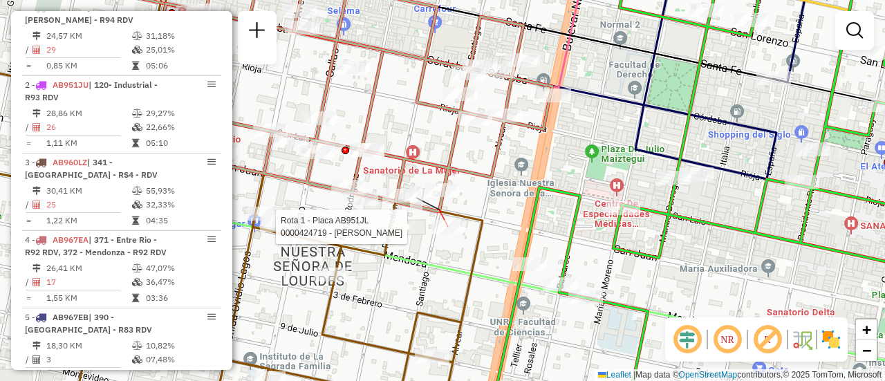
select select "**********"
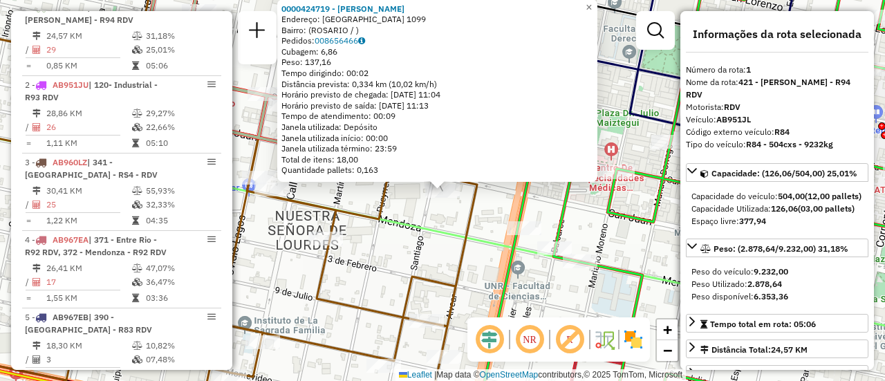
click at [390, 235] on div "0000424719 - LOZANO MATIAS NICOLµS Endereço: SANTIAGO 1099 Bairro: (ROSARIO / )…" at bounding box center [442, 190] width 885 height 381
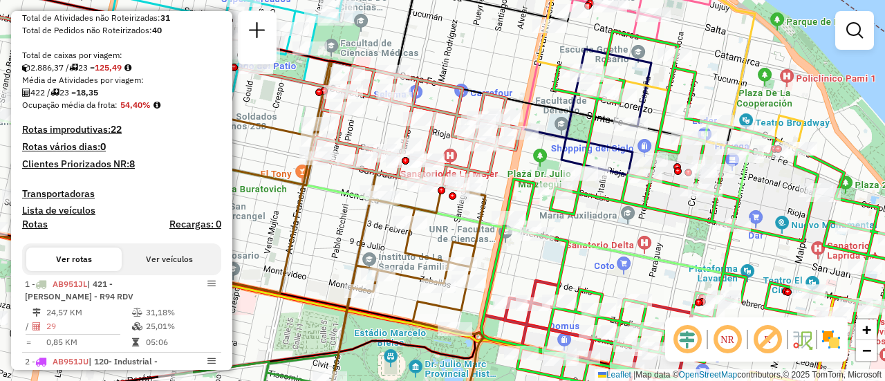
scroll to position [0, 0]
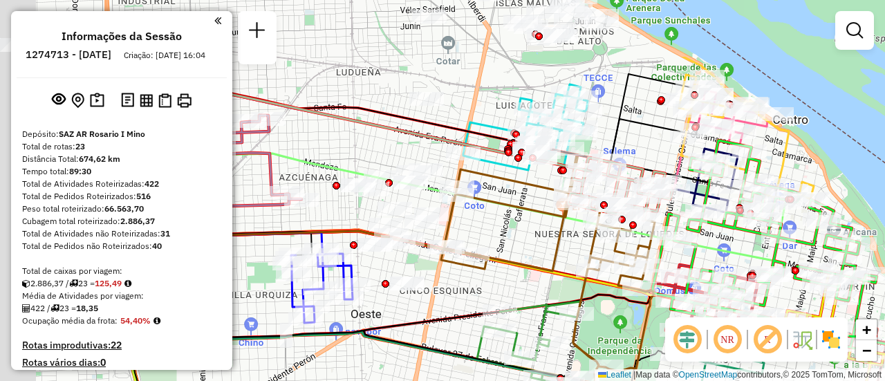
drag, startPoint x: 318, startPoint y: 94, endPoint x: 643, endPoint y: 222, distance: 350.1
click at [630, 220] on icon at bounding box center [548, 269] width 214 height 229
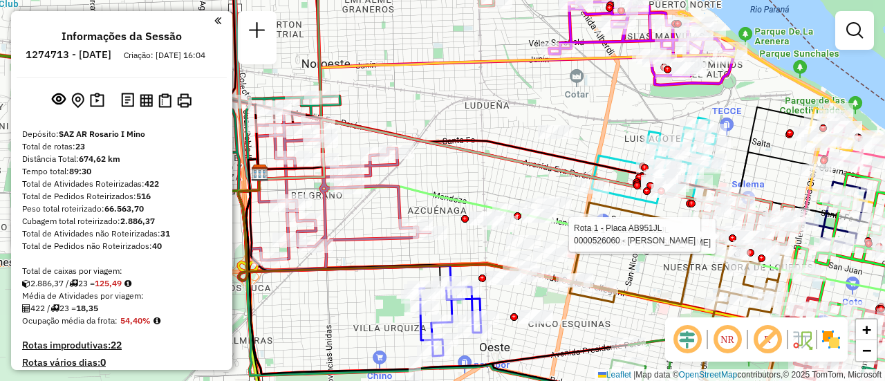
click at [856, 27] on em at bounding box center [855, 30] width 17 height 17
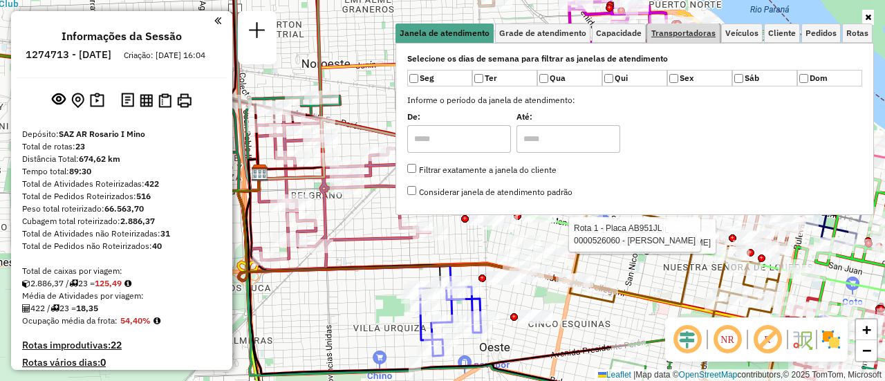
click at [699, 32] on span "Transportadoras" at bounding box center [684, 33] width 64 height 8
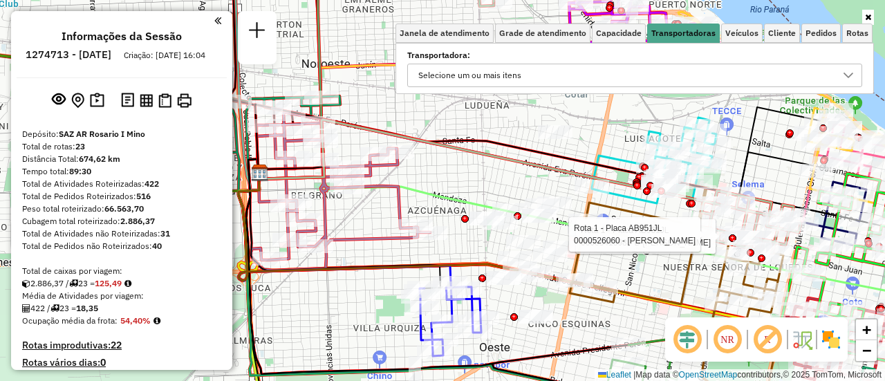
click at [847, 77] on icon at bounding box center [849, 76] width 10 height 6
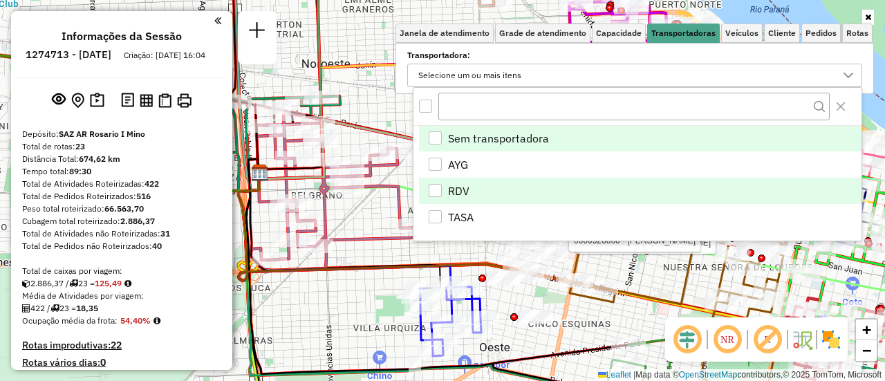
click at [434, 189] on div "RDV" at bounding box center [435, 190] width 13 height 13
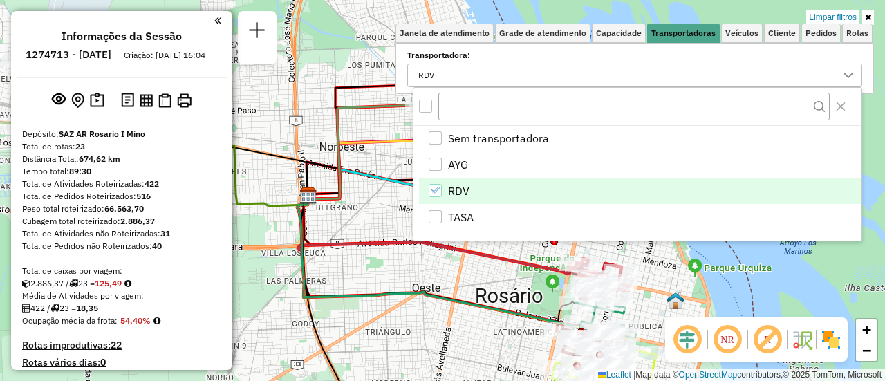
click at [358, 233] on div "Limpar filtros Janela de atendimento Grade de atendimento Capacidade Transporta…" at bounding box center [442, 190] width 885 height 381
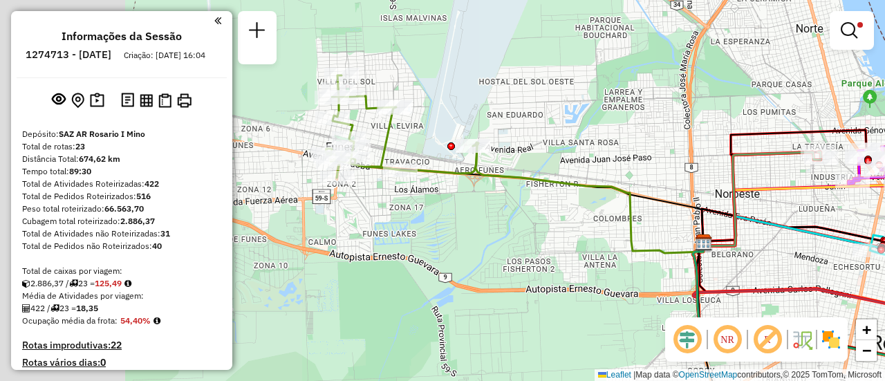
drag, startPoint x: 362, startPoint y: 207, endPoint x: 755, endPoint y: 250, distance: 394.6
click at [763, 254] on div "Limpar filtros Janela de atendimento Grade de atendimento Capacidade Transporta…" at bounding box center [442, 190] width 885 height 381
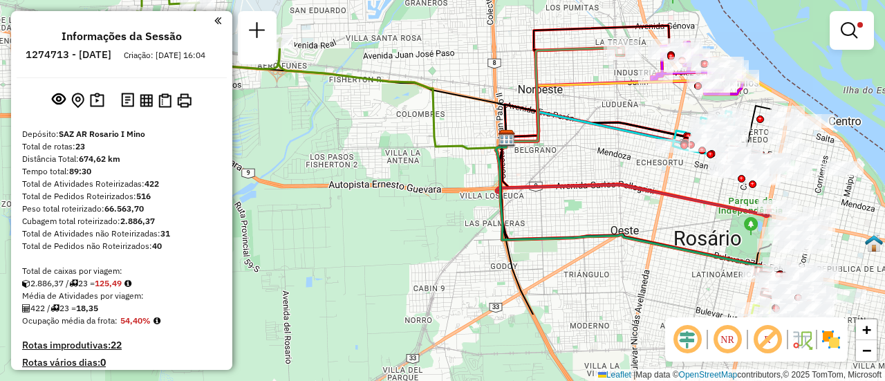
drag, startPoint x: 485, startPoint y: 75, endPoint x: 333, endPoint y: 37, distance: 156.0
click at [333, 37] on div "Limpar filtros Janela de atendimento Grade de atendimento Capacidade Transporta…" at bounding box center [442, 190] width 885 height 381
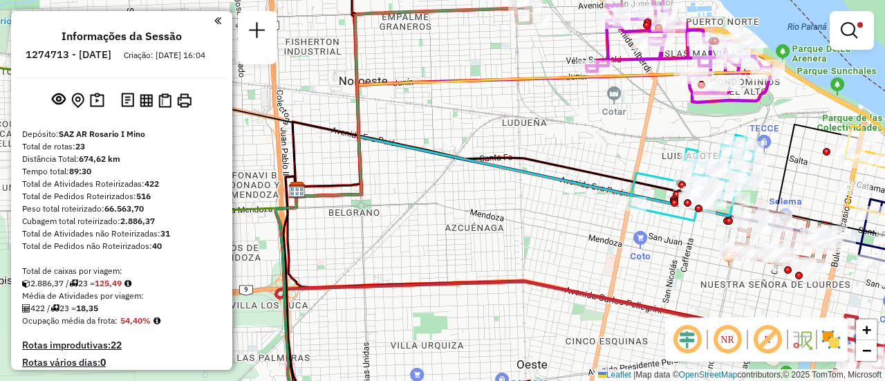
drag, startPoint x: 596, startPoint y: 82, endPoint x: 482, endPoint y: 107, distance: 116.2
click at [482, 107] on div "Limpar filtros Janela de atendimento Grade de atendimento Capacidade Transporta…" at bounding box center [442, 190] width 885 height 381
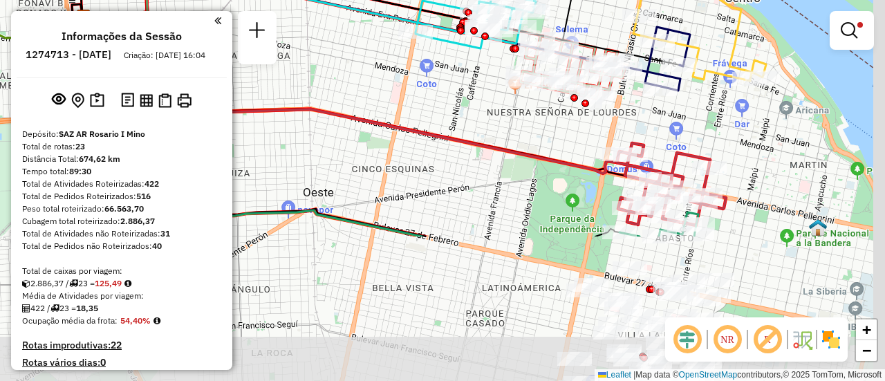
drag, startPoint x: 854, startPoint y: 221, endPoint x: 710, endPoint y: 37, distance: 234.0
click at [710, 37] on div "Limpar filtros Janela de atendimento Grade de atendimento Capacidade Transporta…" at bounding box center [442, 190] width 885 height 381
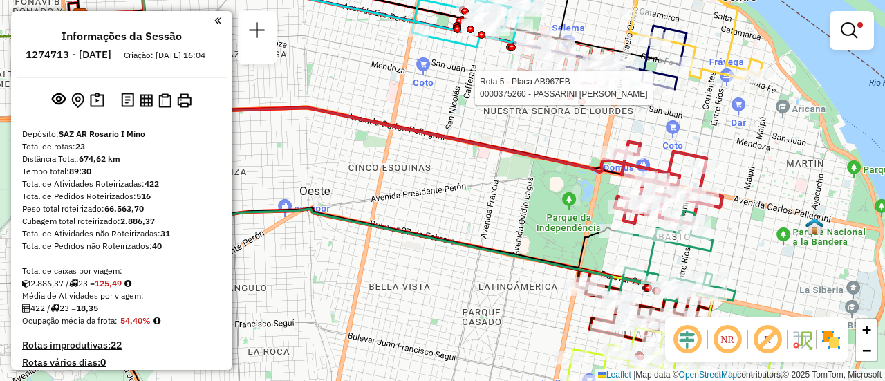
select select "**********"
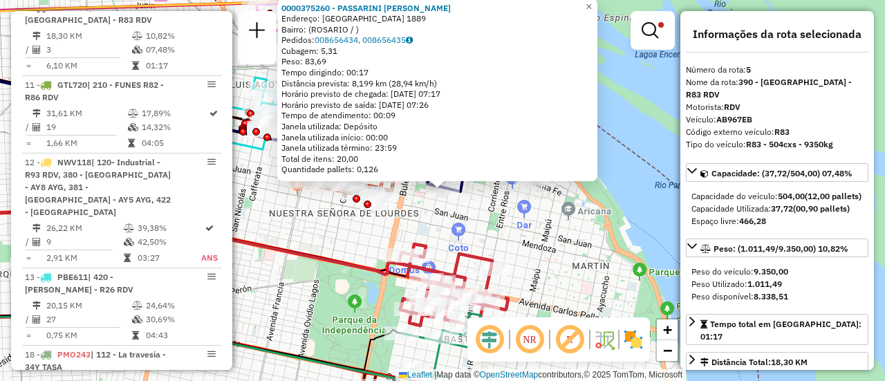
scroll to position [69, 0]
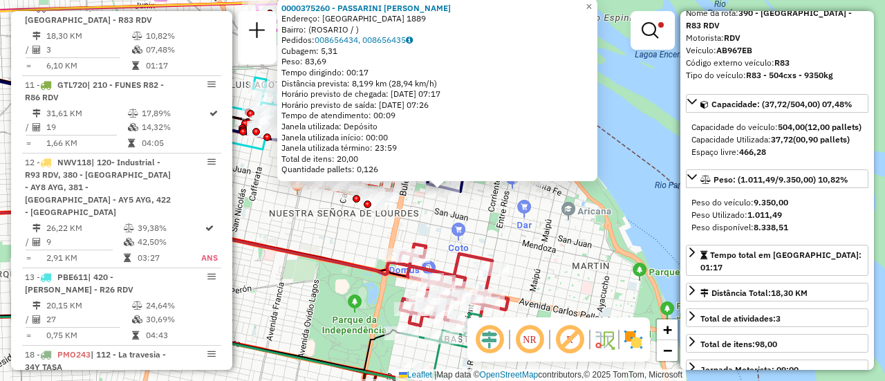
click at [528, 240] on div "0000375260 - PASSARINI MARIO ESTEBAN Endereço: RIOJA 1889 Bairro: (ROSARIO / ) …" at bounding box center [442, 190] width 885 height 381
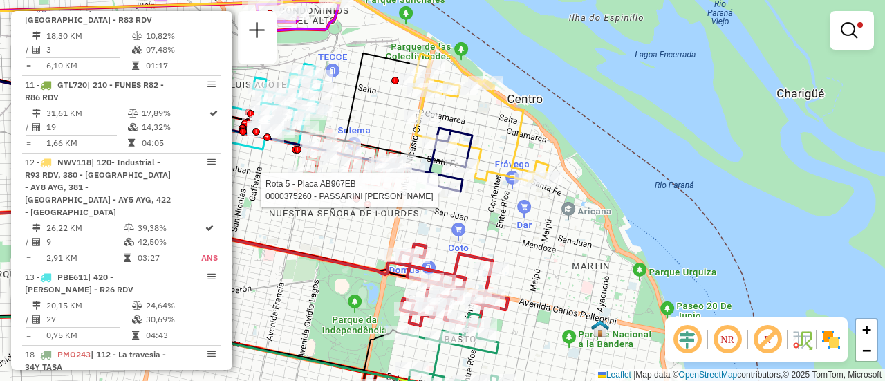
select select "**********"
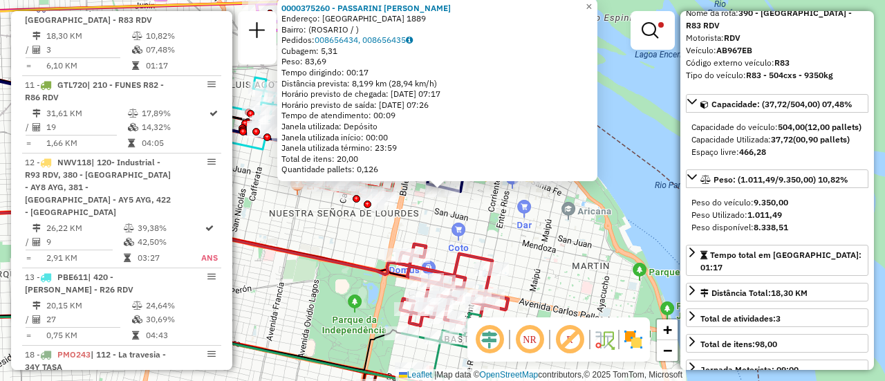
click at [531, 249] on div "0000375260 - PASSARINI MARIO ESTEBAN Endereço: RIOJA 1889 Bairro: (ROSARIO / ) …" at bounding box center [442, 190] width 885 height 381
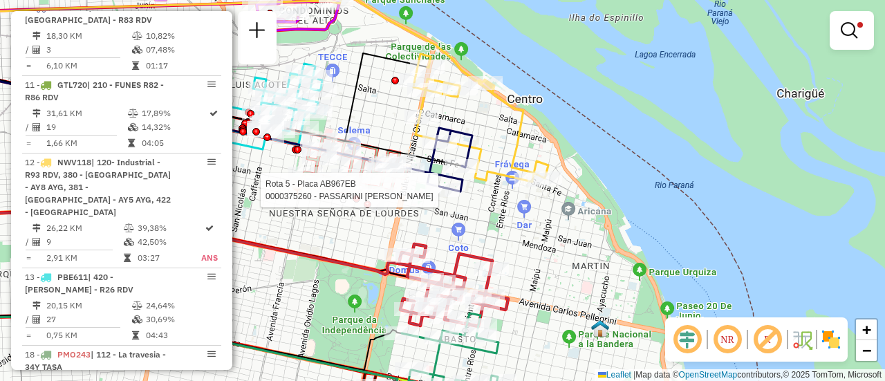
select select "**********"
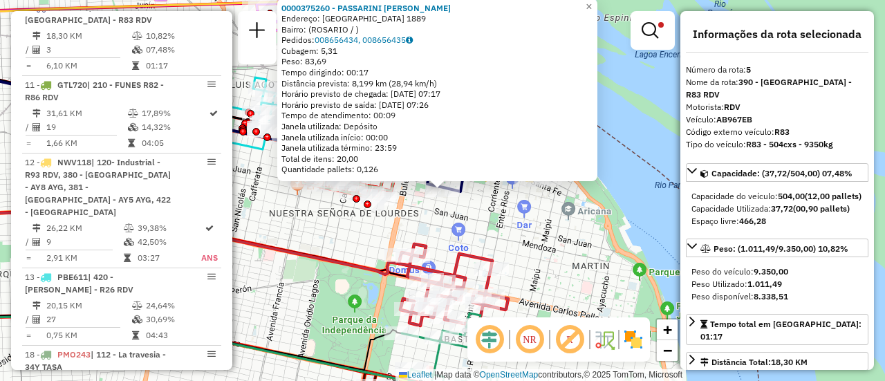
click at [513, 229] on div "0000375260 - PASSARINI MARIO ESTEBAN Endereço: RIOJA 1889 Bairro: (ROSARIO / ) …" at bounding box center [442, 190] width 885 height 381
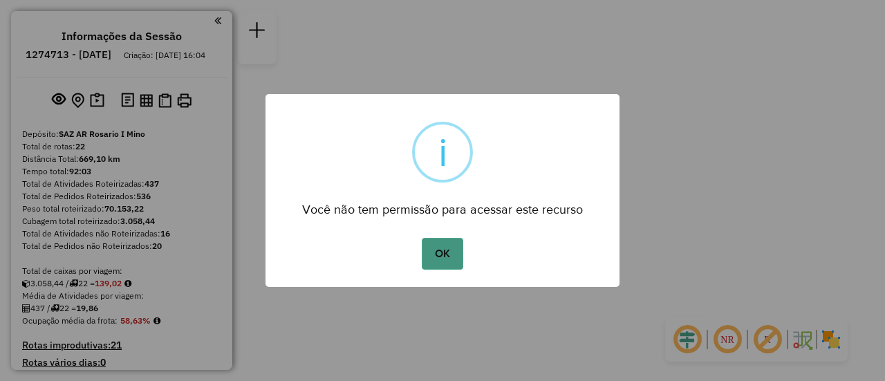
click at [447, 255] on button "OK" at bounding box center [442, 254] width 41 height 32
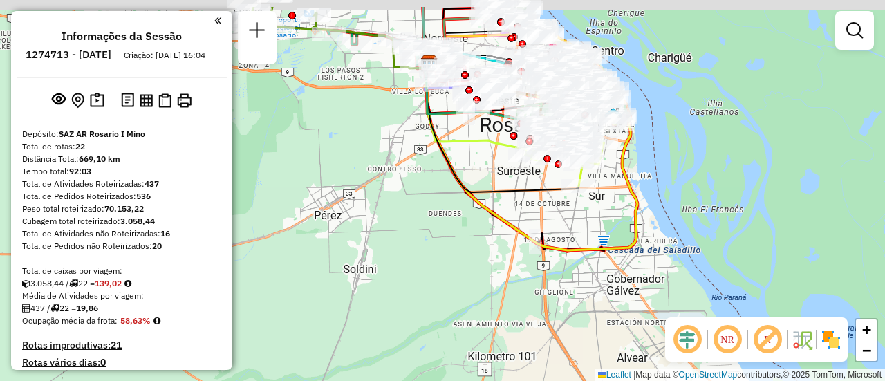
drag, startPoint x: 390, startPoint y: 140, endPoint x: 437, endPoint y: 244, distance: 113.3
click at [423, 241] on div "Janela de atendimento Grade de atendimento Capacidade Transportadoras Veículos …" at bounding box center [442, 190] width 885 height 381
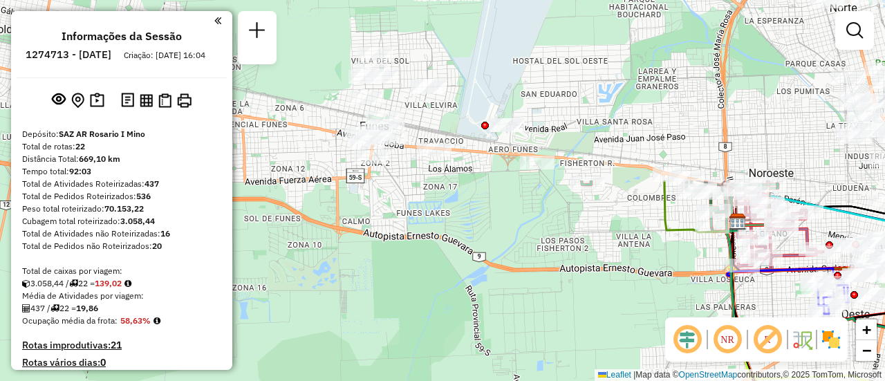
drag, startPoint x: 401, startPoint y: 151, endPoint x: 643, endPoint y: 378, distance: 331.3
click at [643, 378] on div "Janela de atendimento Grade de atendimento Capacidade Transportadoras Veículos …" at bounding box center [442, 190] width 885 height 381
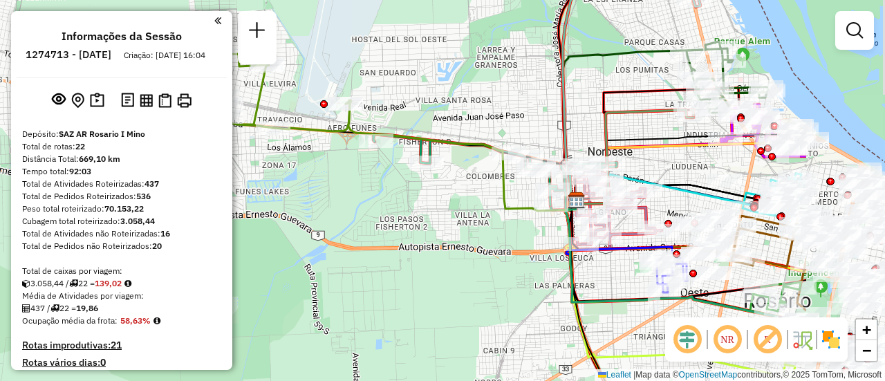
drag, startPoint x: 661, startPoint y: 131, endPoint x: 398, endPoint y: 115, distance: 262.7
click div "Janela de atendimento Grade de atendimento Capacidade Transportadoras Veículos …"
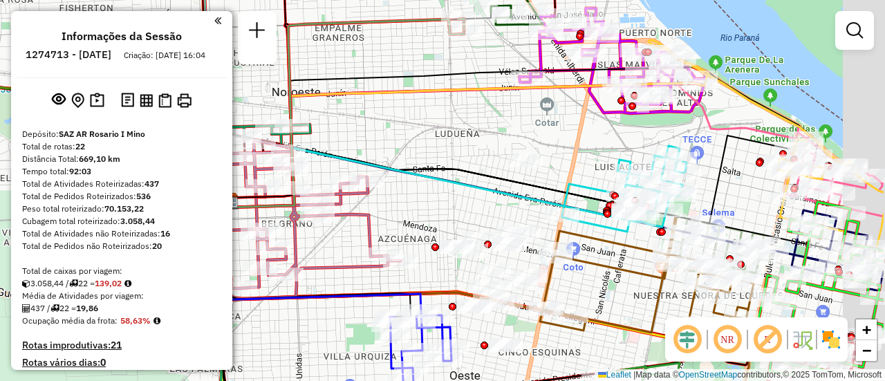
drag, startPoint x: 678, startPoint y: 163, endPoint x: 499, endPoint y: 134, distance: 181.5
click div "Janela de atendimento Grade de atendimento Capacidade Transportadoras Veículos …"
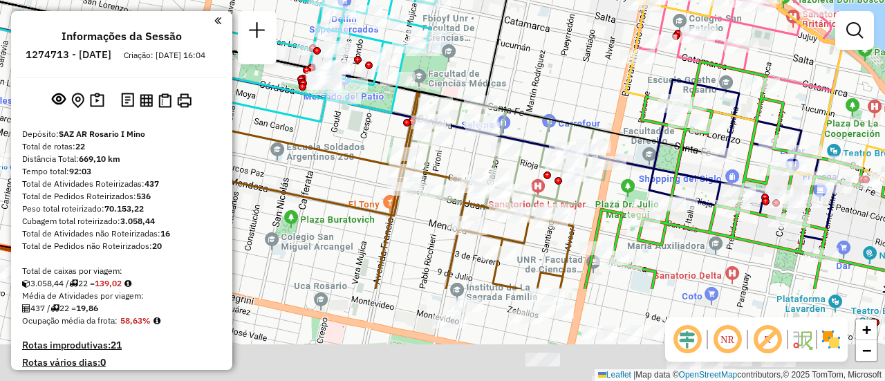
drag, startPoint x: 684, startPoint y: 233, endPoint x: 601, endPoint y: 95, distance: 161.3
click div "Janela de atendimento Grade de atendimento Capacidade Transportadoras Veículos …"
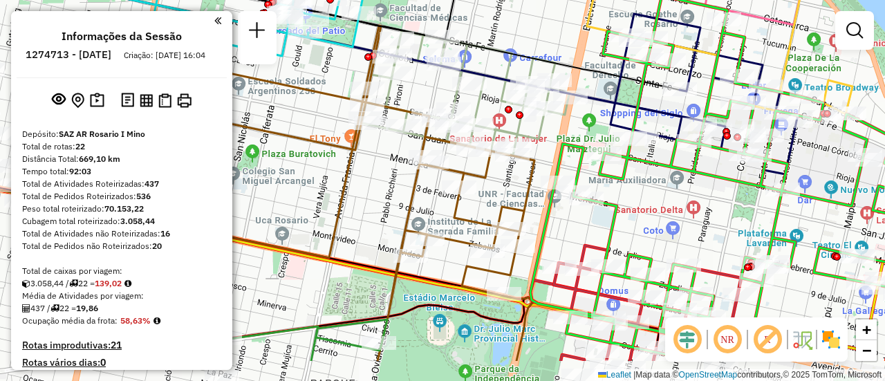
drag, startPoint x: 698, startPoint y: 246, endPoint x: 664, endPoint y: 188, distance: 67.3
click div "Janela de atendimento Grade de atendimento Capacidade Transportadoras Veículos …"
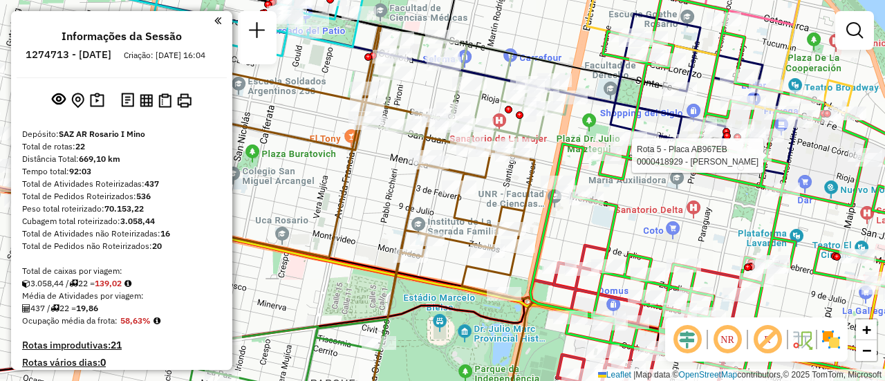
select select "**********"
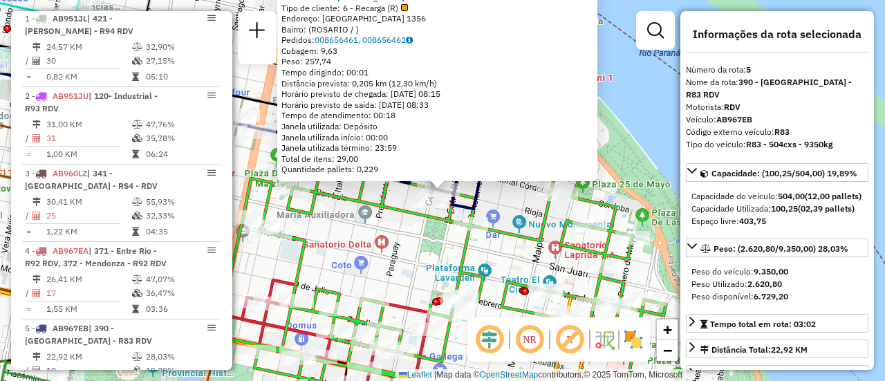
scroll to position [802, 0]
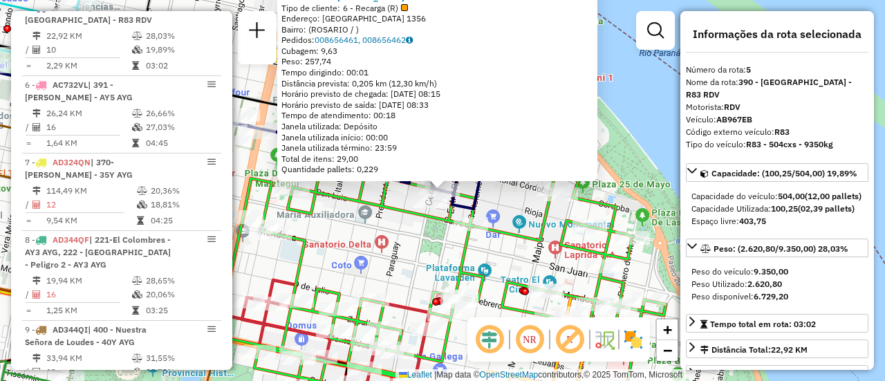
drag, startPoint x: 814, startPoint y: 297, endPoint x: 814, endPoint y: 244, distance: 54.0
click div "Capacidade: (100,25/504,00) 19,89% Capacidade do veículo: 504,00 (12,00 pallets…"
click div "Peso do veículo: 9.350,00"
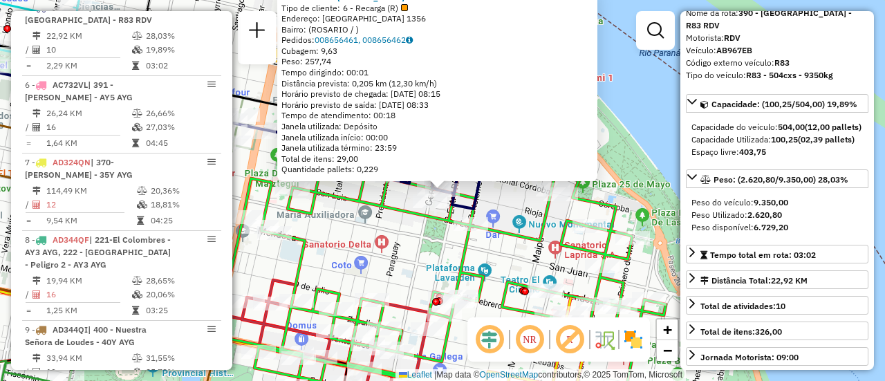
click div "0000418929 - Shang xiuhong Tipo de cliente: 6 - Recarga (R) Endereço: RIOJA 135…"
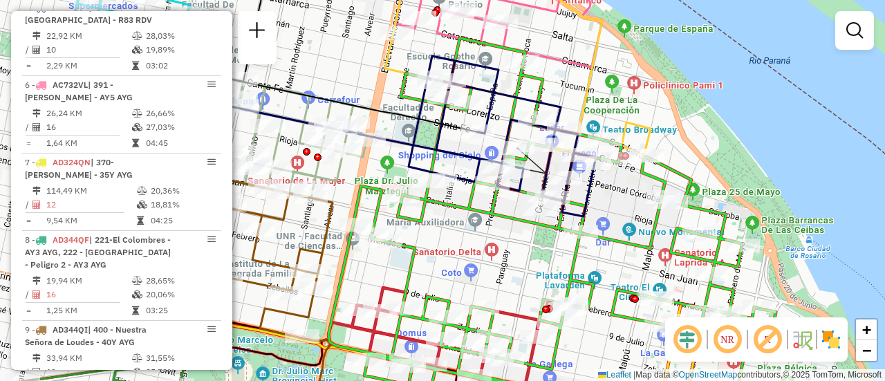
drag, startPoint x: 313, startPoint y: 144, endPoint x: 425, endPoint y: 151, distance: 112.3
click icon
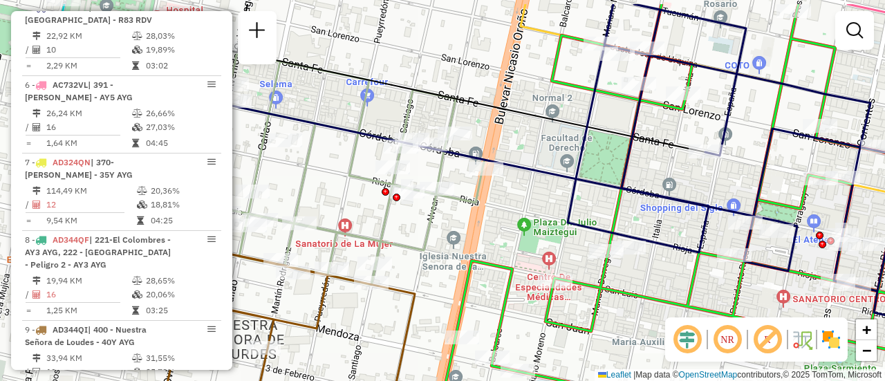
drag, startPoint x: 424, startPoint y: 112, endPoint x: 560, endPoint y: 154, distance: 142.7
click div "Janela de atendimento Grade de atendimento Capacidade Transportadoras Veículos …"
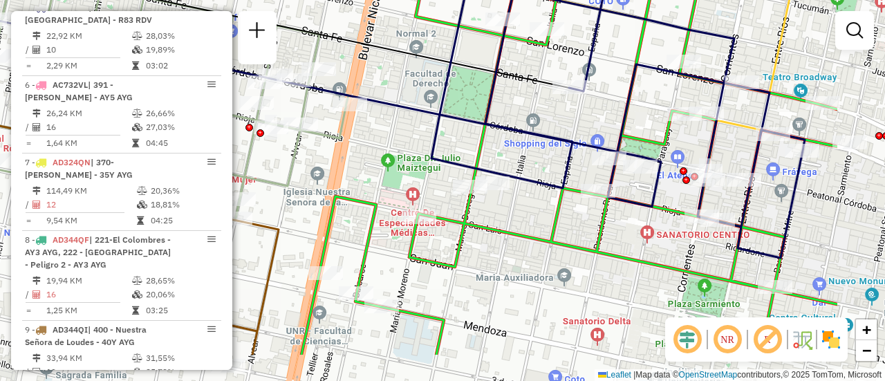
drag, startPoint x: 751, startPoint y: 158, endPoint x: 619, endPoint y: 98, distance: 144.9
click div "Janela de atendimento Grade de atendimento Capacidade Transportadoras Veículos …"
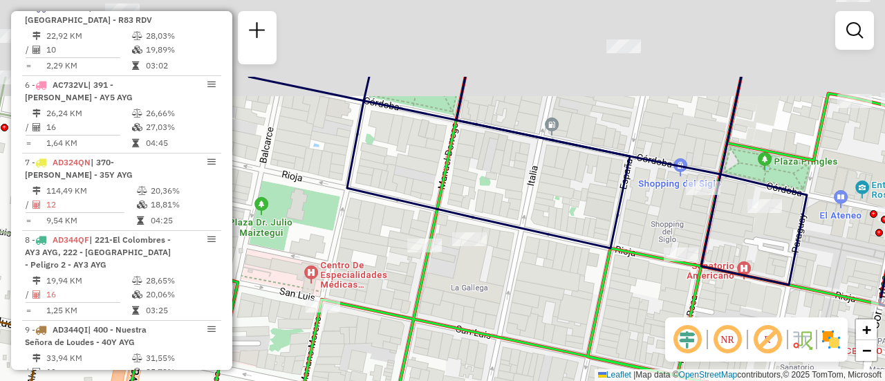
drag, startPoint x: 555, startPoint y: 132, endPoint x: 538, endPoint y: 282, distance: 151.1
click div "Janela de atendimento Grade de atendimento Capacidade Transportadoras Veículos …"
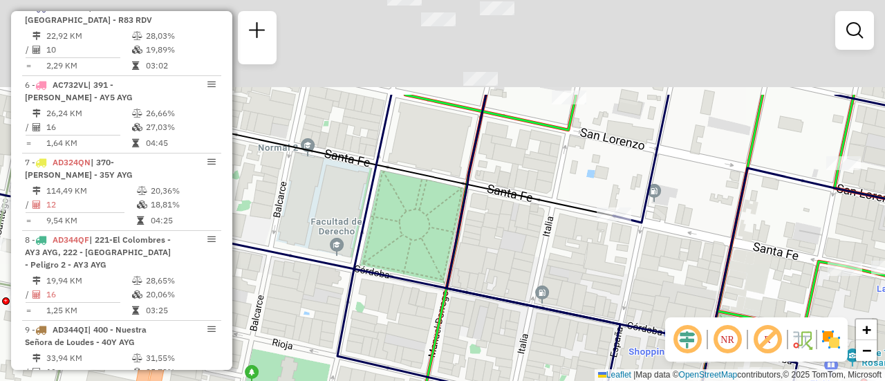
drag, startPoint x: 556, startPoint y: 162, endPoint x: 549, endPoint y: 364, distance: 202.1
click div "Janela de atendimento Grade de atendimento Capacidade Transportadoras Veículos …"
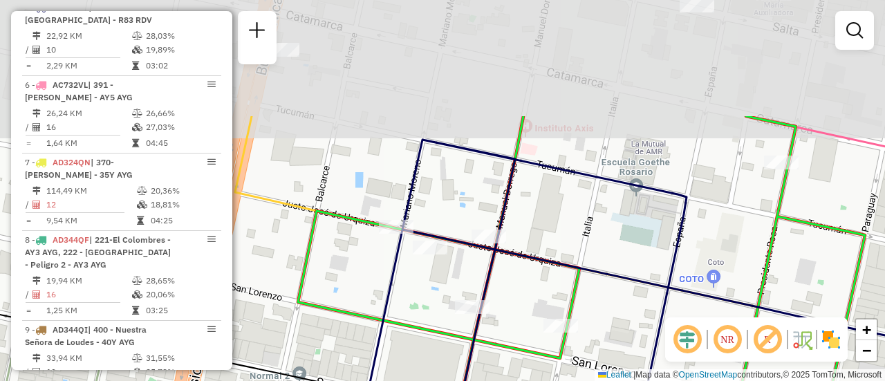
drag, startPoint x: 619, startPoint y: 175, endPoint x: 618, endPoint y: 326, distance: 150.8
click div "Janela de atendimento Grade de atendimento Capacidade Transportadoras Veículos …"
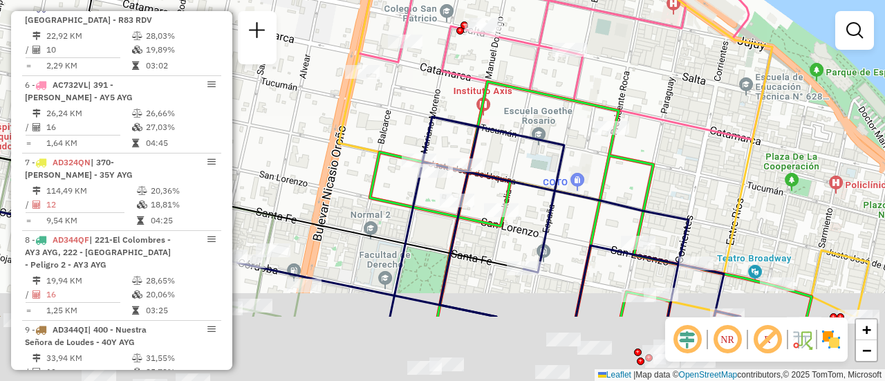
drag, startPoint x: 594, startPoint y: 212, endPoint x: 493, endPoint y: 115, distance: 139.9
click icon
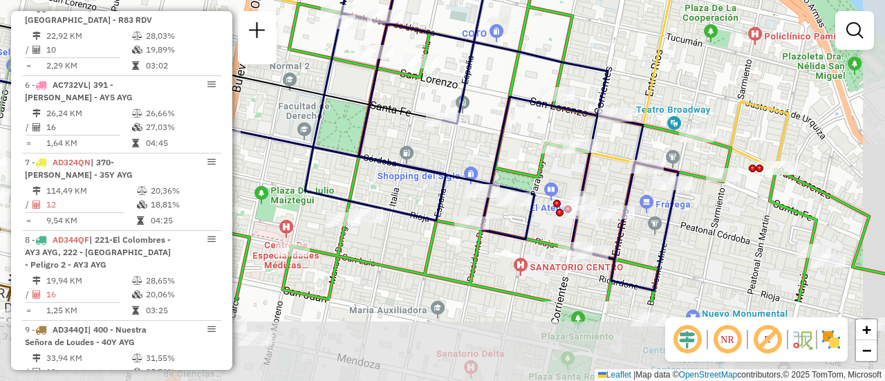
drag, startPoint x: 529, startPoint y: 249, endPoint x: 490, endPoint y: 131, distance: 124.0
click div "Janela de atendimento Grade de atendimento Capacidade Transportadoras Veículos …"
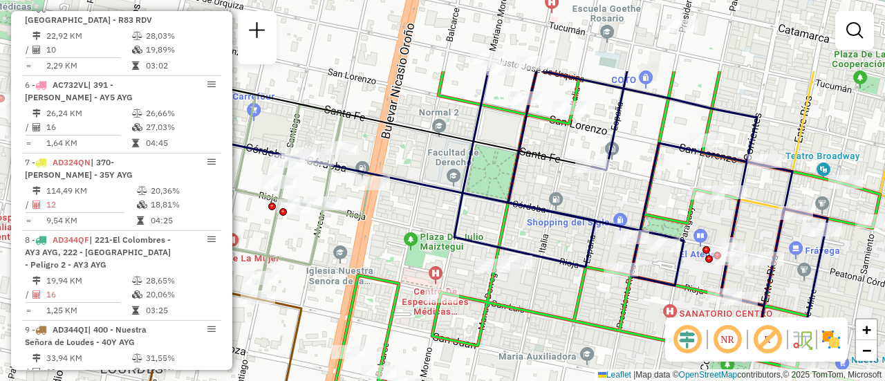
drag, startPoint x: 351, startPoint y: 111, endPoint x: 574, endPoint y: 220, distance: 248.1
click icon
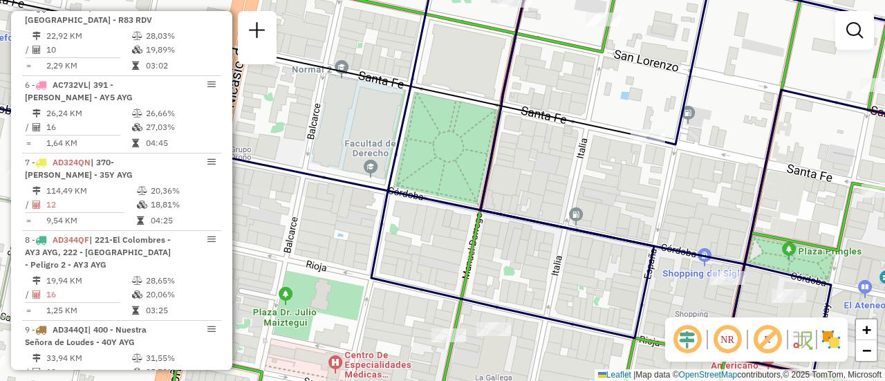
click div "Janela de atendimento Grade de atendimento Capacidade Transportadoras Veículos …"
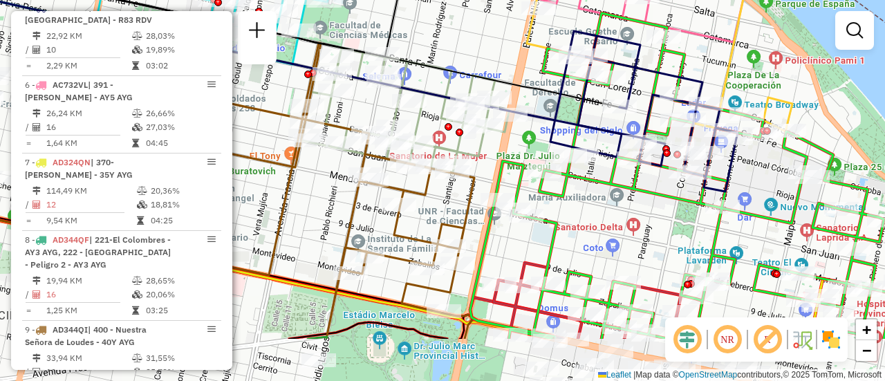
drag, startPoint x: 421, startPoint y: 146, endPoint x: 469, endPoint y: 59, distance: 98.8
click icon
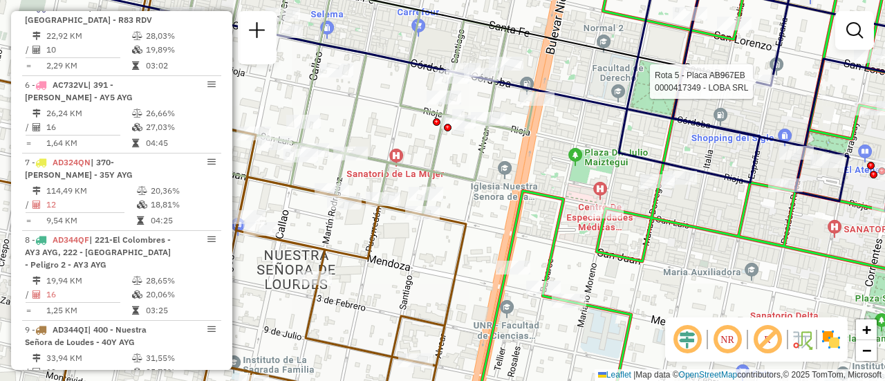
select select "**********"
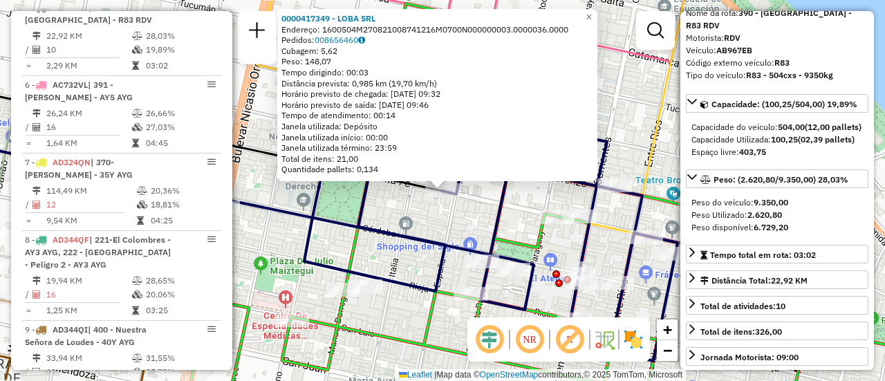
click div "0000417349 - LOBA SRL Endereço: 1600504M270821008741216M0700N000000003.0000036.…"
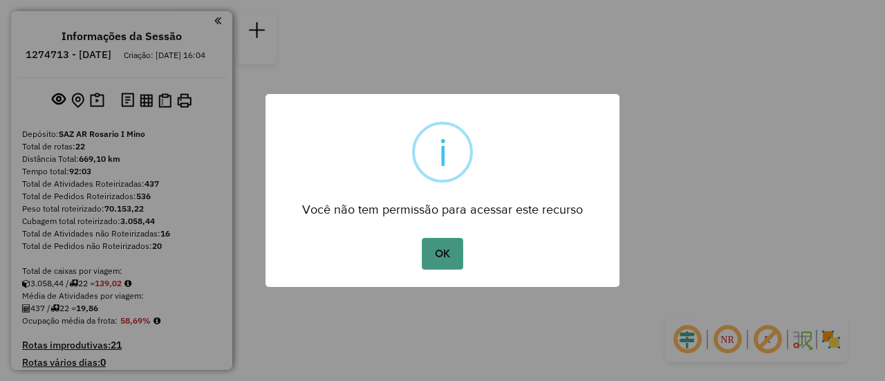
click at [446, 258] on button "OK" at bounding box center [442, 254] width 41 height 32
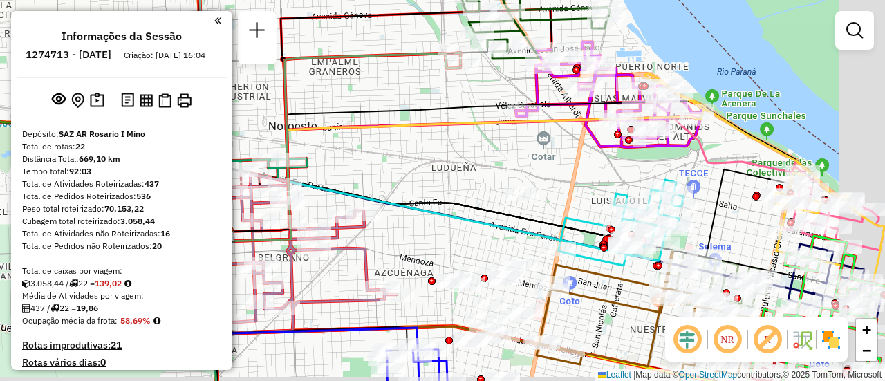
drag, startPoint x: 625, startPoint y: 172, endPoint x: 563, endPoint y: 167, distance: 62.4
click at [563, 167] on div "Janela de atendimento Grade de atendimento Capacidade Transportadoras Veículos …" at bounding box center [442, 190] width 885 height 381
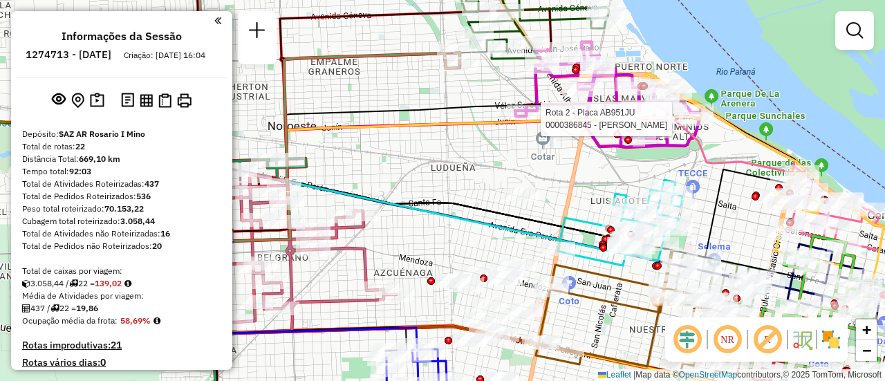
select select "**********"
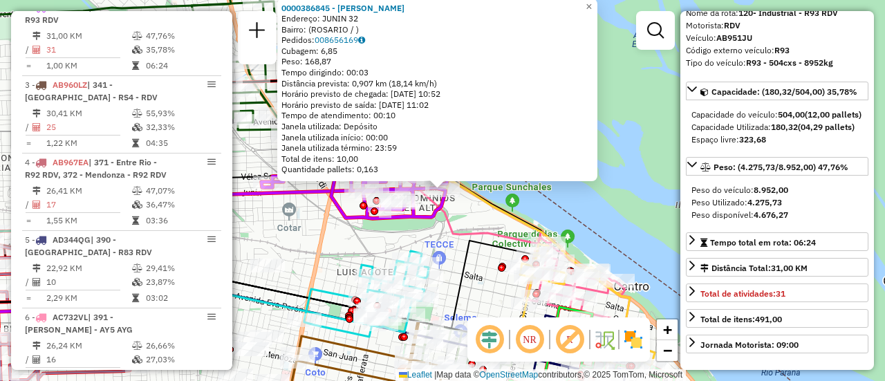
scroll to position [138, 0]
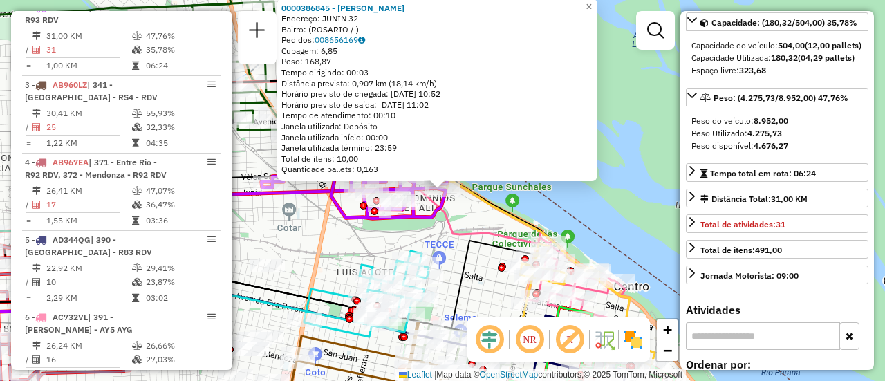
click at [329, 244] on div "0000386845 - [PERSON_NAME]: JUNIN 32 Bairro: ([GEOGRAPHIC_DATA] / ) Pedidos: 00…" at bounding box center [442, 190] width 885 height 381
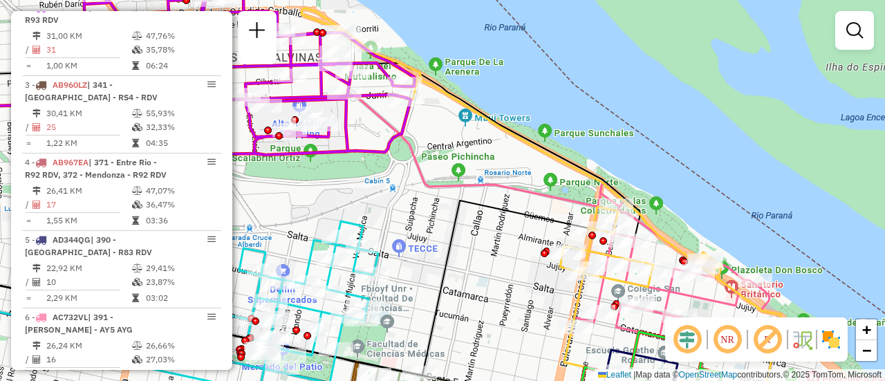
drag, startPoint x: 397, startPoint y: 231, endPoint x: 394, endPoint y: 204, distance: 27.2
click at [394, 204] on div "Janela de atendimento Grade de atendimento Capacidade Transportadoras Veículos …" at bounding box center [442, 190] width 885 height 381
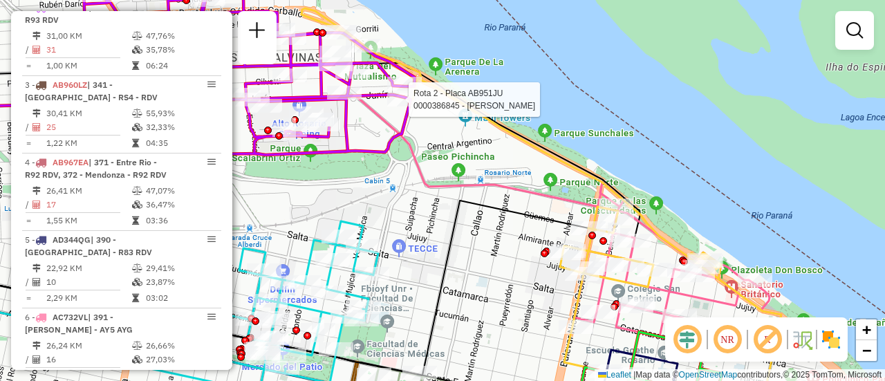
select select "**********"
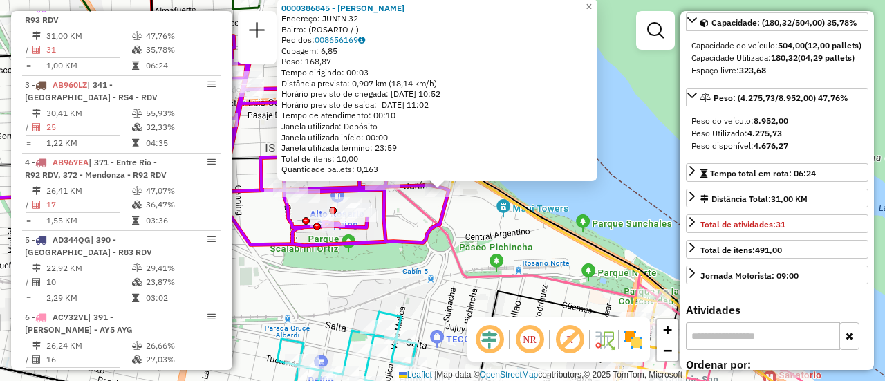
click at [390, 293] on div "0000386845 - SABAO RUBEN DARIO Endereço: JUNIN 32 Bairro: (ROSARIO / ) Pedidos:…" at bounding box center [442, 190] width 885 height 381
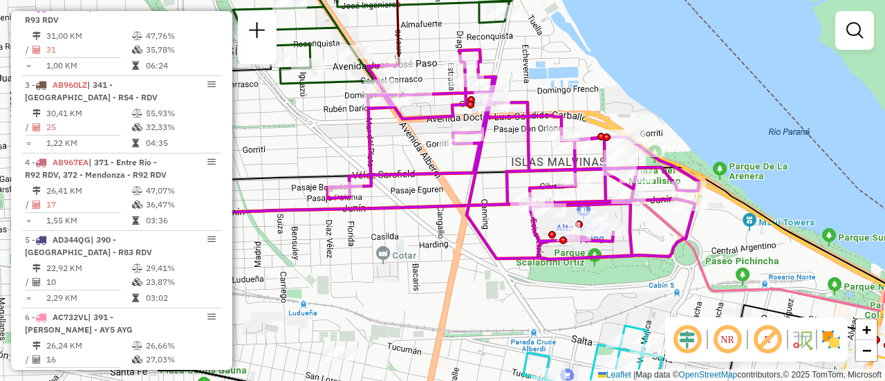
drag, startPoint x: 409, startPoint y: 268, endPoint x: 655, endPoint y: 282, distance: 246.7
click at [655, 282] on div "Janela de atendimento Grade de atendimento Capacidade Transportadoras Veículos …" at bounding box center [442, 190] width 885 height 381
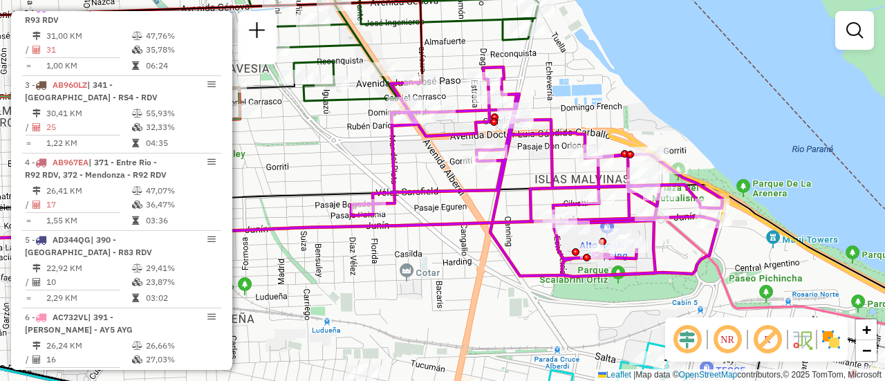
drag, startPoint x: 414, startPoint y: 154, endPoint x: 380, endPoint y: 129, distance: 43.0
click at [394, 134] on div "Janela de atendimento Grade de atendimento Capacidade Transportadoras Veículos …" at bounding box center [442, 190] width 885 height 381
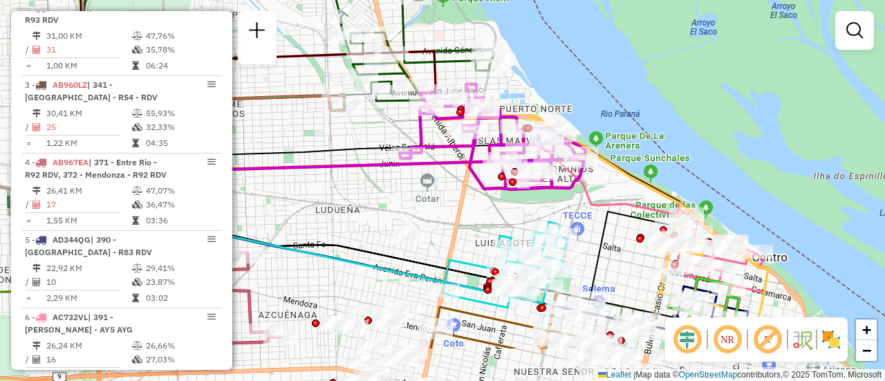
drag, startPoint x: 654, startPoint y: 292, endPoint x: 517, endPoint y: 196, distance: 167.9
click at [518, 198] on div "Janela de atendimento Grade de atendimento Capacidade Transportadoras Veículos …" at bounding box center [442, 190] width 885 height 381
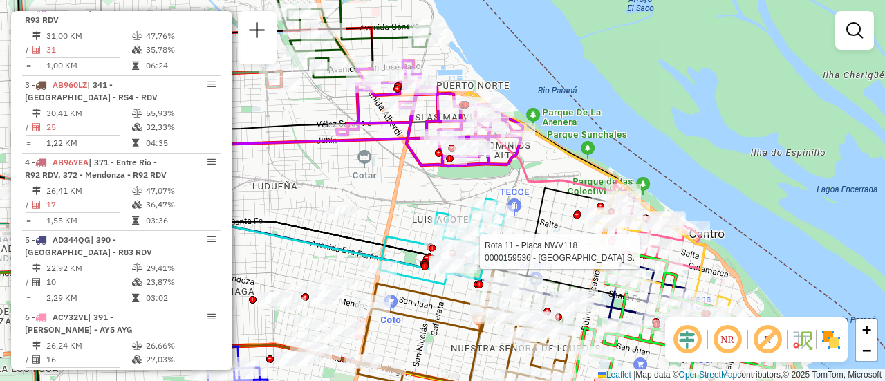
select select "**********"
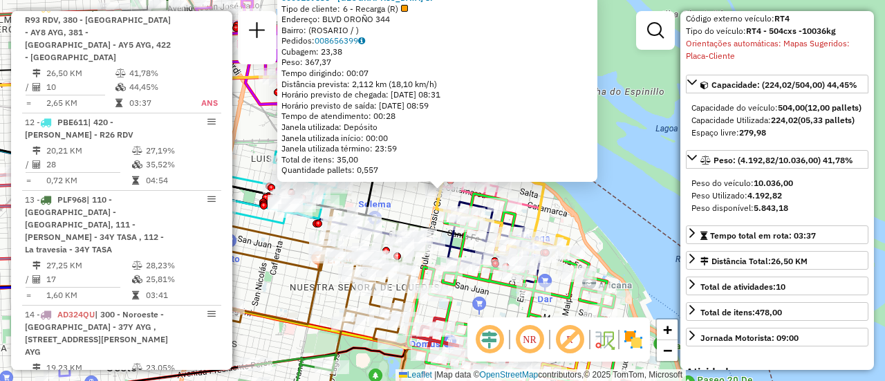
scroll to position [208, 0]
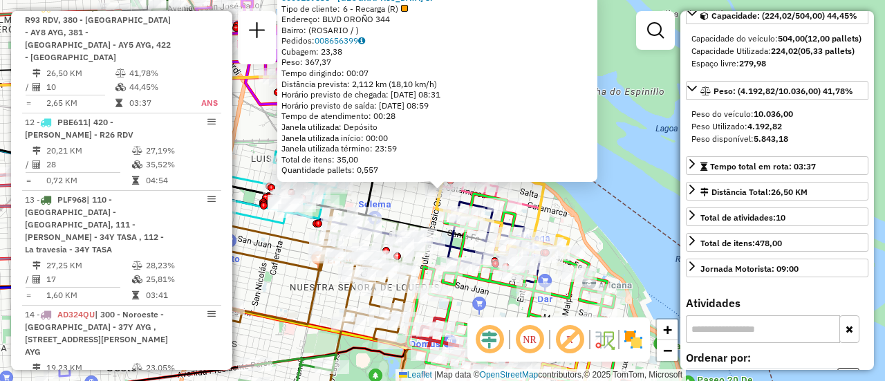
click at [403, 198] on div "0000159536 - LA GUAYRA S. Tipo de cliente: 6 - Recarga (R) Endereço: BLVD OROÑO…" at bounding box center [442, 190] width 885 height 381
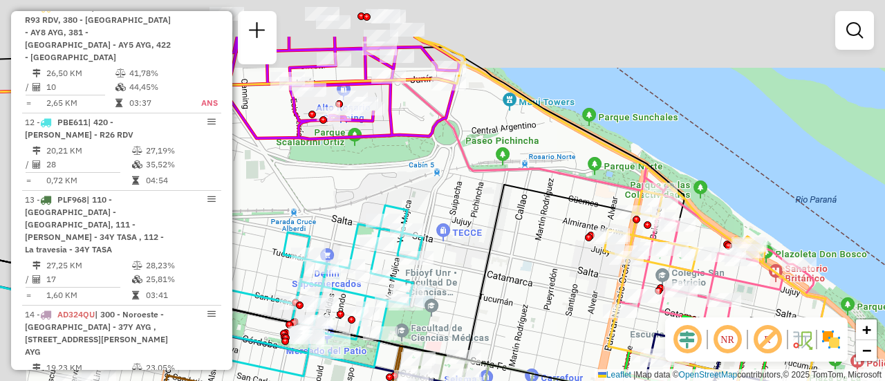
drag, startPoint x: 337, startPoint y: 112, endPoint x: 511, endPoint y: 317, distance: 268.9
click at [504, 320] on div "Janela de atendimento Grade de atendimento Capacidade Transportadoras Veículos …" at bounding box center [442, 190] width 885 height 381
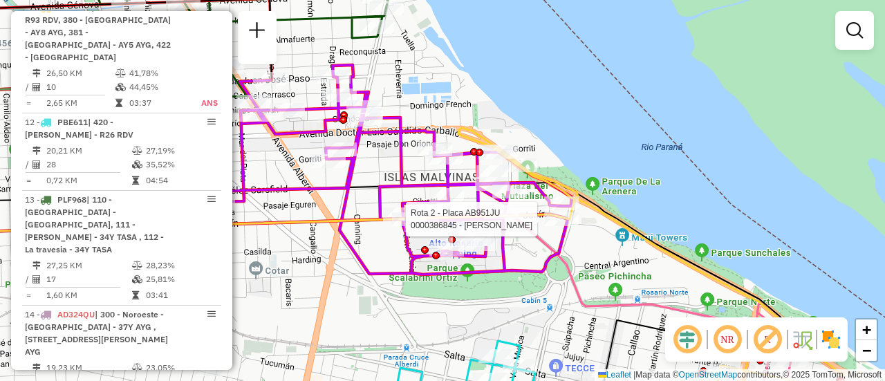
select select "**********"
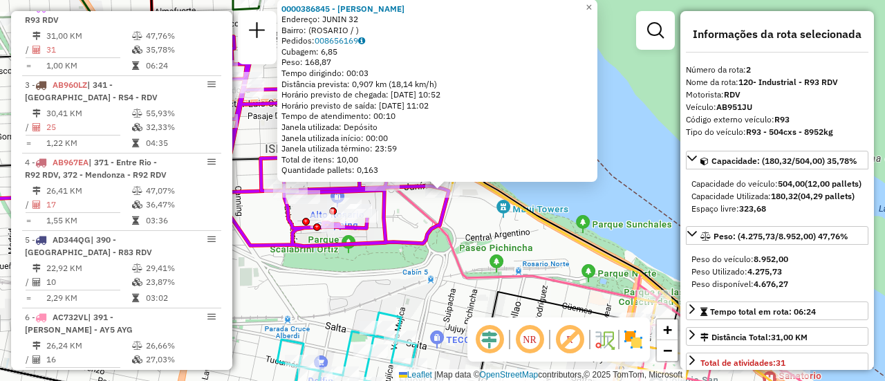
scroll to position [69, 0]
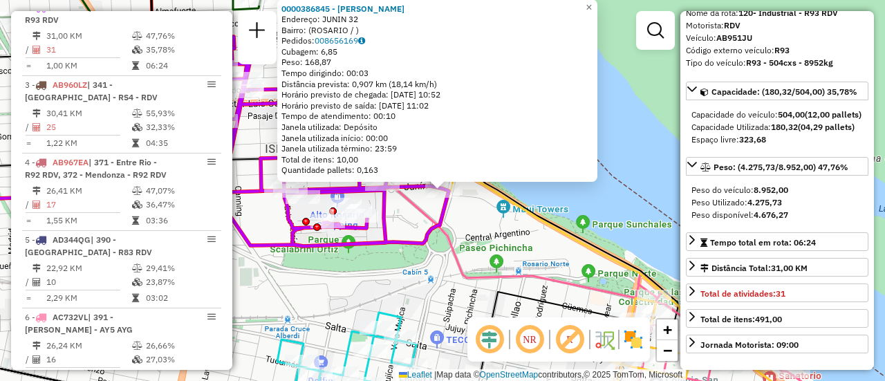
click at [423, 293] on div "0000386845 - SABAO RUBEN DARIO Endereço: JUNIN 32 Bairro: (ROSARIO / ) Pedidos:…" at bounding box center [442, 190] width 885 height 381
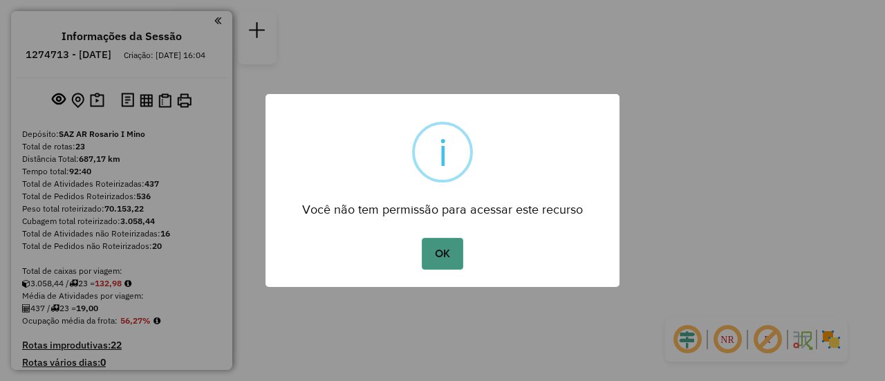
click at [447, 252] on button "OK" at bounding box center [442, 254] width 41 height 32
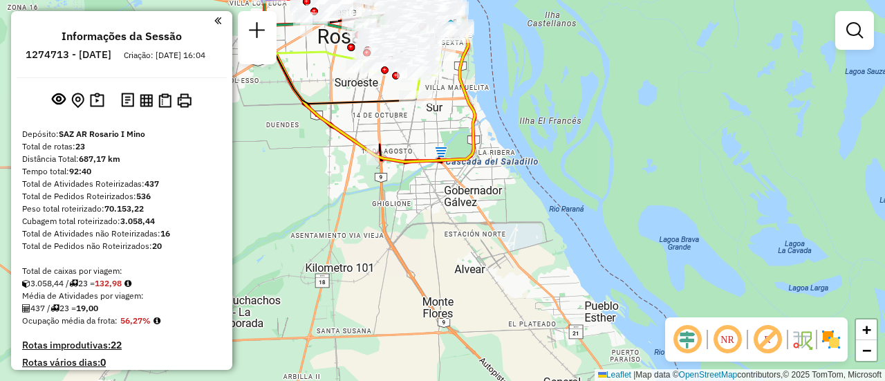
drag, startPoint x: 373, startPoint y: 124, endPoint x: 467, endPoint y: 217, distance: 132.6
click at [464, 217] on div "Janela de atendimento Grade de atendimento Capacidade Transportadoras Veículos …" at bounding box center [442, 190] width 885 height 381
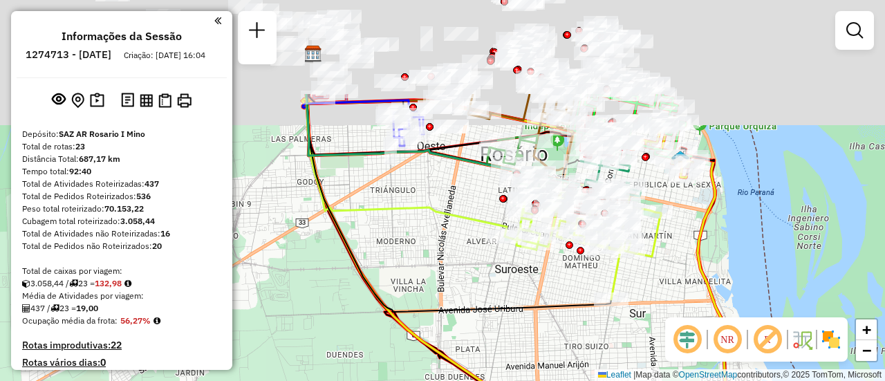
drag, startPoint x: 425, startPoint y: 121, endPoint x: 616, endPoint y: 414, distance: 349.0
click at [616, 380] on html "Aguarde... Pop-up bloqueado! Seu navegador bloqueou automáticamente a abertura …" at bounding box center [442, 190] width 885 height 381
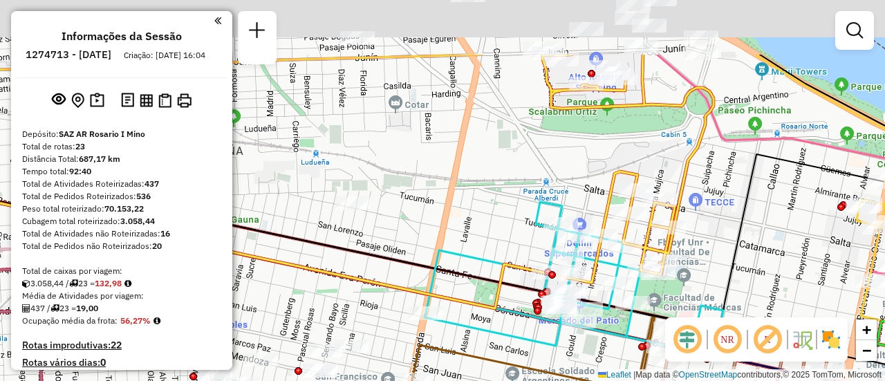
drag, startPoint x: 650, startPoint y: 48, endPoint x: 640, endPoint y: 140, distance: 93.2
click at [640, 140] on div "Janela de atendimento Grade de atendimento Capacidade Transportadoras Veículos …" at bounding box center [442, 190] width 885 height 381
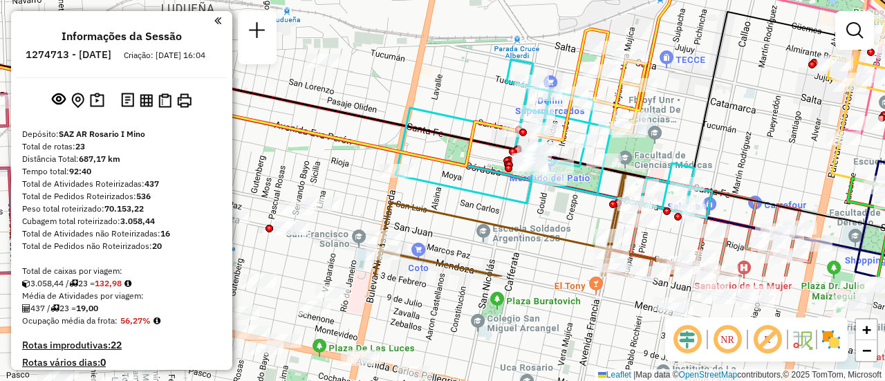
drag, startPoint x: 707, startPoint y: 298, endPoint x: 677, endPoint y: 149, distance: 152.5
click at [677, 149] on icon at bounding box center [554, 138] width 317 height 158
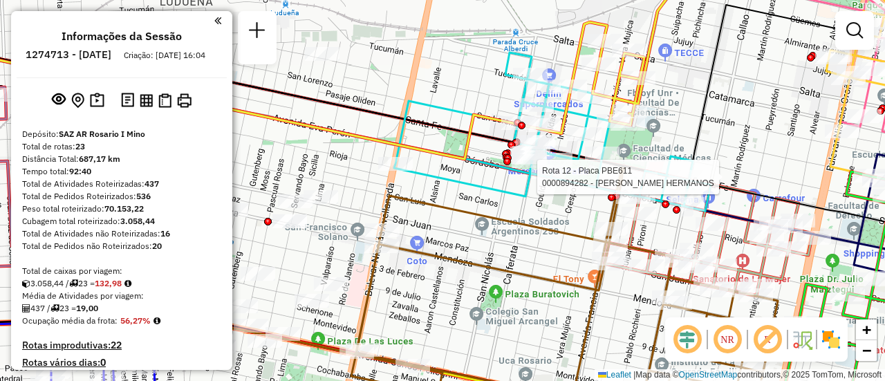
select select "**********"
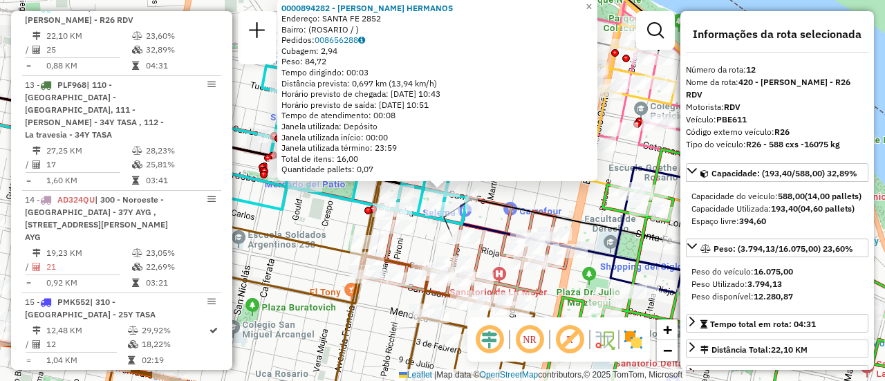
scroll to position [69, 0]
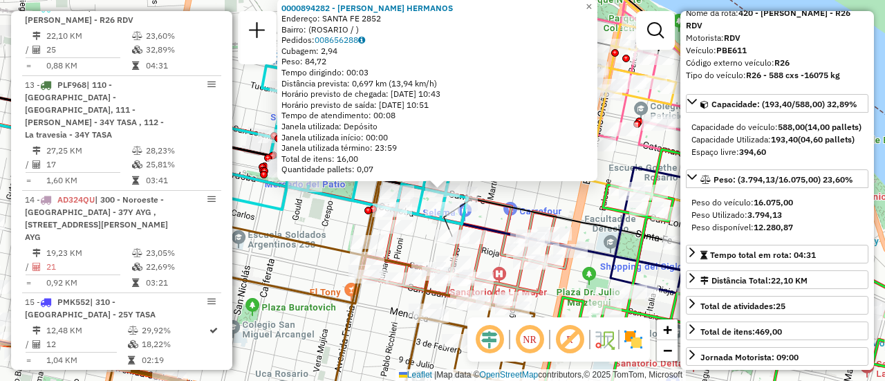
click at [275, 275] on div "0000894282 - [PERSON_NAME] HERMANOS Endereço: SANTA FE 2852 Bairro: ([GEOGRAPHI…" at bounding box center [442, 190] width 885 height 381
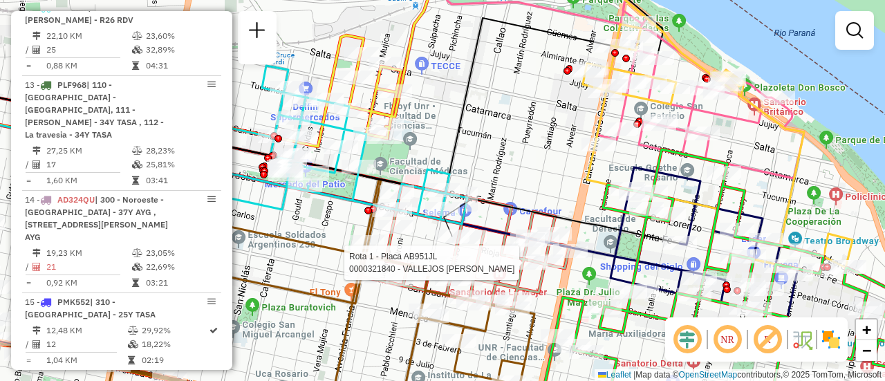
select select "**********"
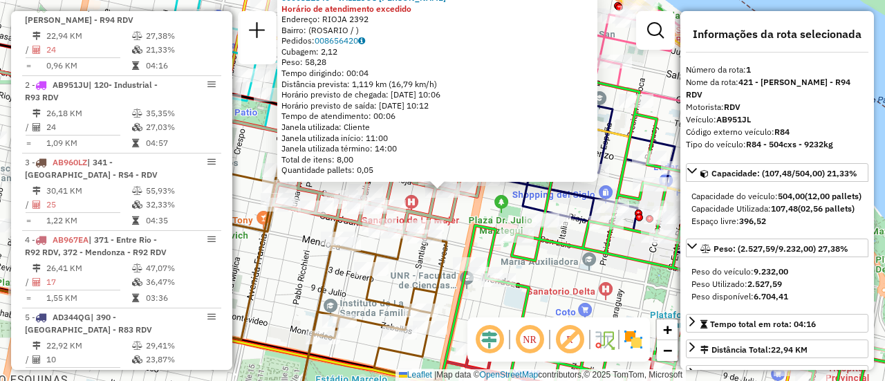
scroll to position [138, 0]
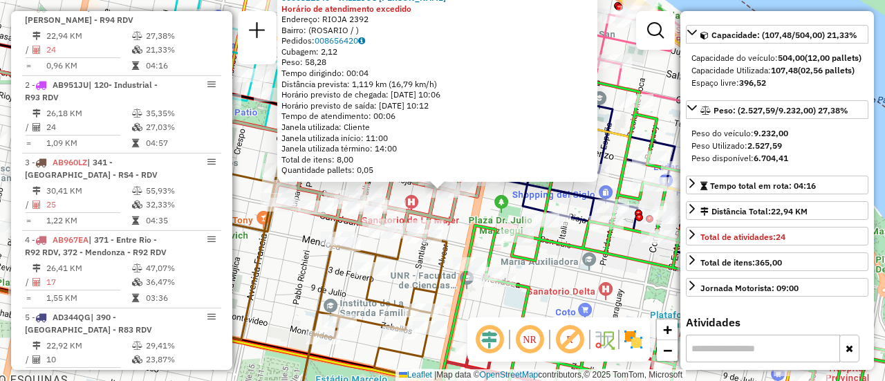
click at [293, 249] on div "0000321840 - VALLEJOS [PERSON_NAME] de atendimento excedido Endereço: RIOJA 239…" at bounding box center [442, 190] width 885 height 381
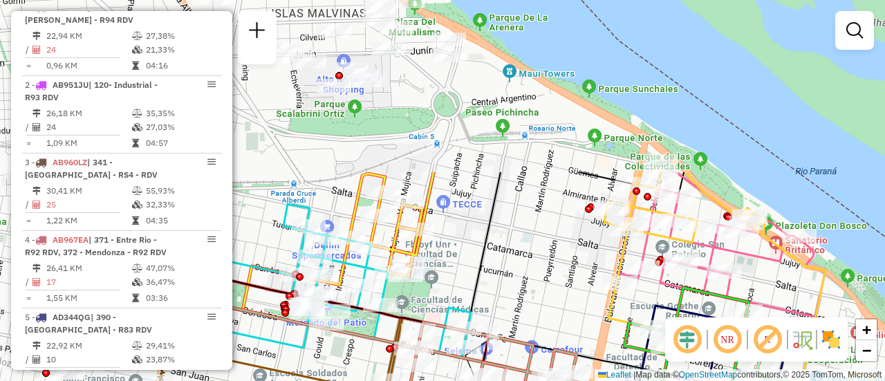
drag, startPoint x: 385, startPoint y: 77, endPoint x: 497, endPoint y: 294, distance: 244.4
click at [497, 294] on div "Janela de atendimento Grade de atendimento Capacidade Transportadoras Veículos …" at bounding box center [442, 190] width 885 height 381
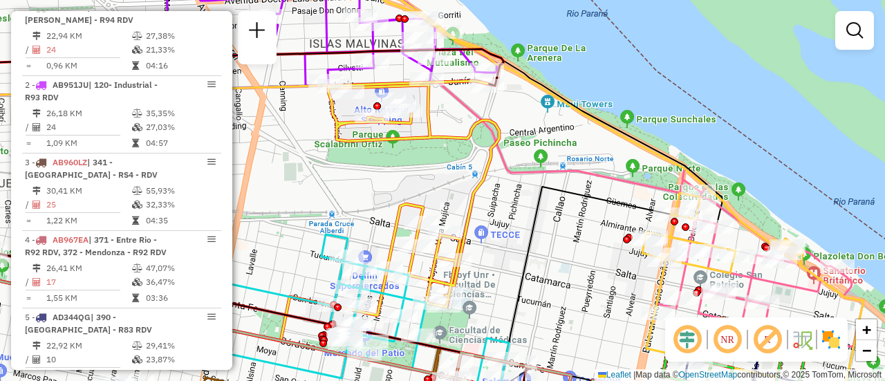
drag, startPoint x: 467, startPoint y: 219, endPoint x: 502, endPoint y: 243, distance: 42.4
click at [502, 243] on div "Janela de atendimento Grade de atendimento Capacidade Transportadoras Veículos …" at bounding box center [442, 190] width 885 height 381
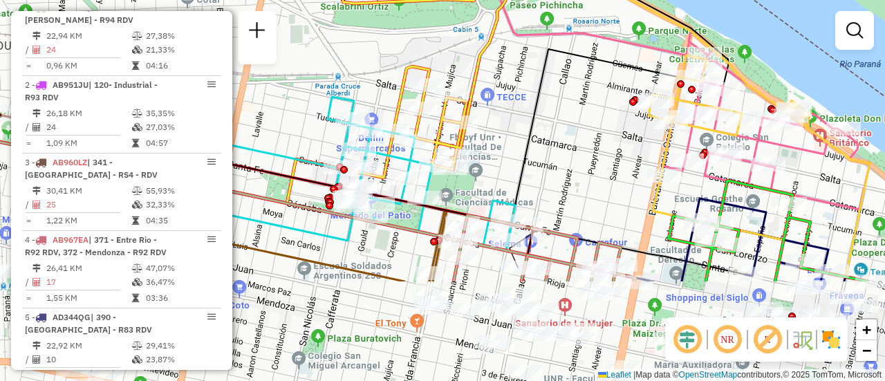
drag, startPoint x: 532, startPoint y: 287, endPoint x: 538, endPoint y: 170, distance: 117.1
click at [538, 170] on div "Janela de atendimento Grade de atendimento Capacidade Transportadoras Veículos …" at bounding box center [442, 190] width 885 height 381
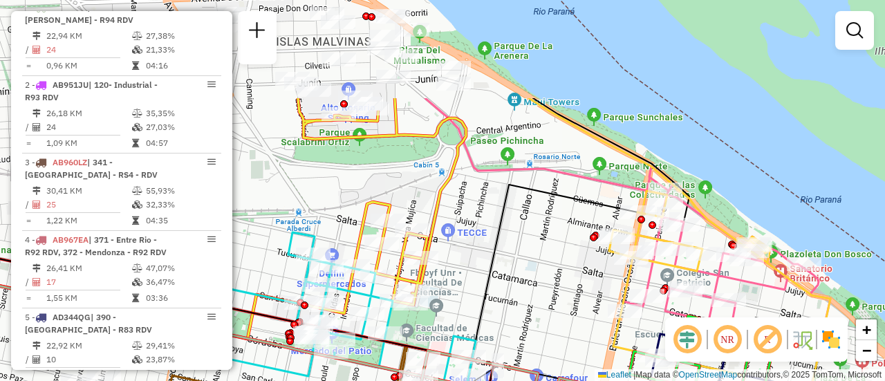
drag, startPoint x: 544, startPoint y: 172, endPoint x: 510, endPoint y: 288, distance: 121.3
click at [505, 308] on div "Janela de atendimento Grade de atendimento Capacidade Transportadoras Veículos …" at bounding box center [442, 190] width 885 height 381
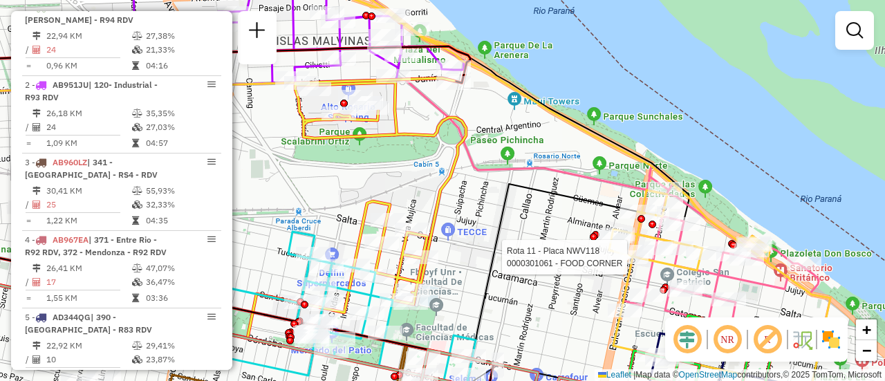
select select "**********"
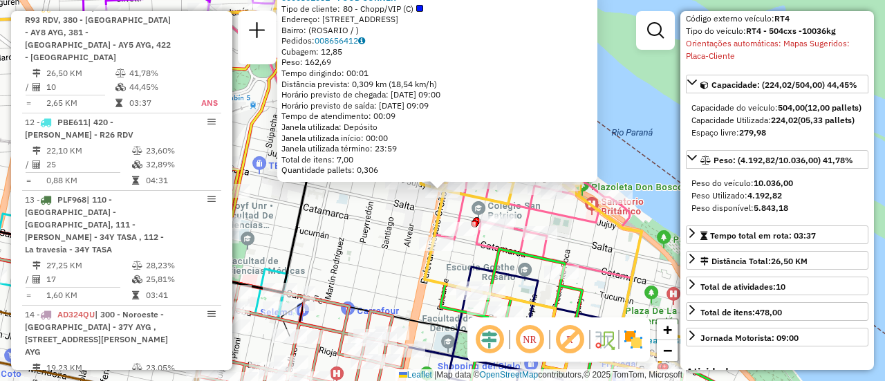
click at [345, 233] on div "0000301061 - FOOD CORNER Tipo de cliente: 80 - Chopp/VIP (C) Endereço: BLVD ORO…" at bounding box center [442, 190] width 885 height 381
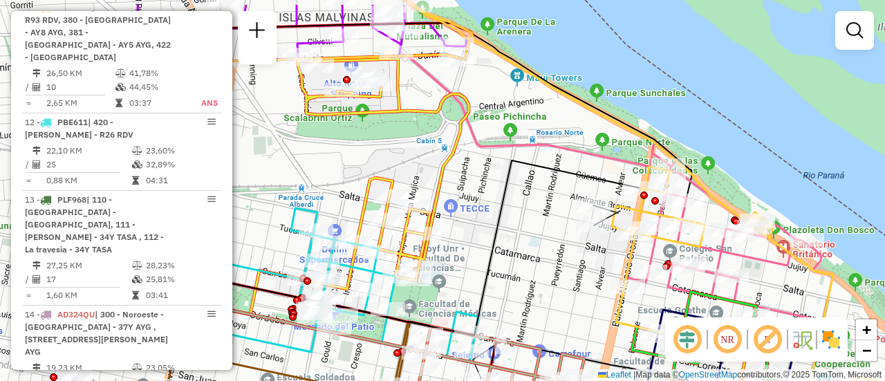
drag, startPoint x: 317, startPoint y: 208, endPoint x: 508, endPoint y: 251, distance: 196.4
click at [508, 251] on div "Janela de atendimento Grade de atendimento Capacidade Transportadoras Veículos …" at bounding box center [442, 190] width 885 height 381
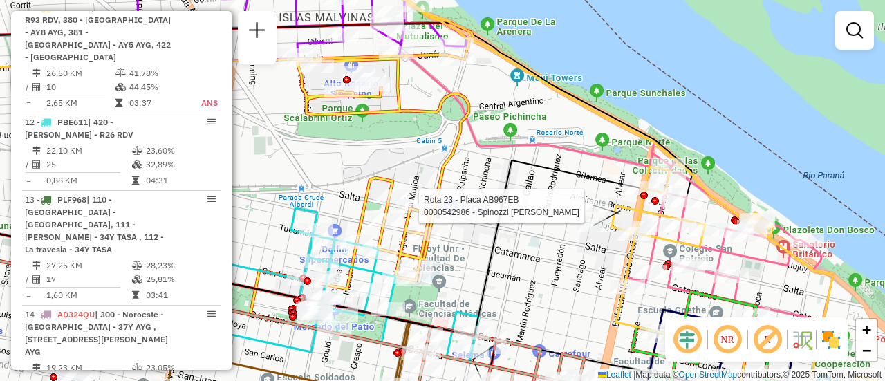
select select "**********"
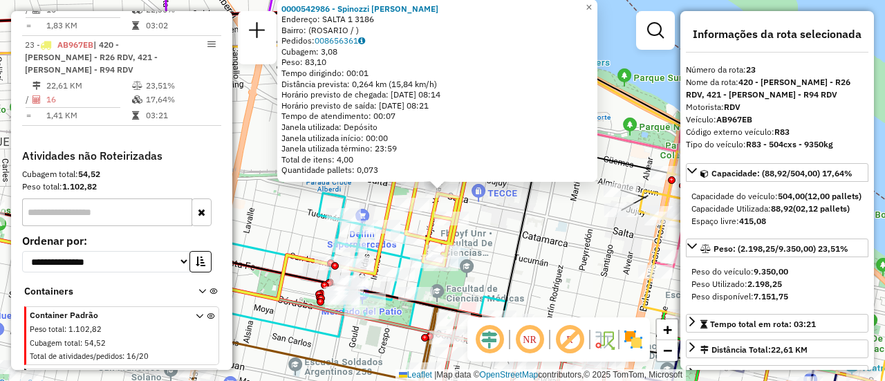
scroll to position [69, 0]
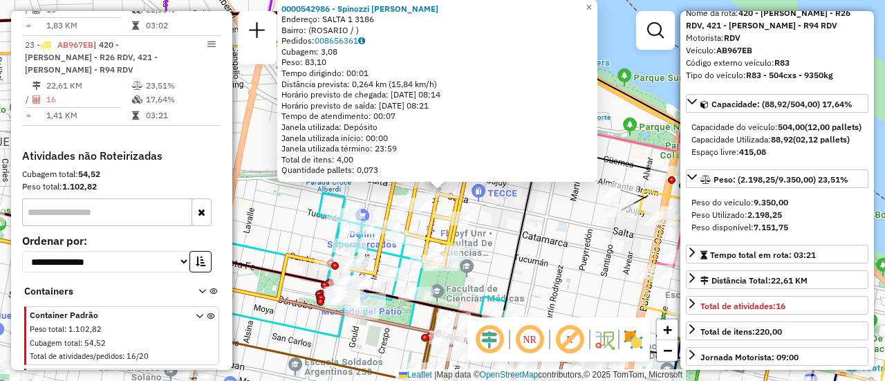
click at [488, 235] on div "0000542986 - Spinozzi [PERSON_NAME] Endereço: [GEOGRAPHIC_DATA] 1 3186 Bairro: …" at bounding box center [442, 190] width 885 height 381
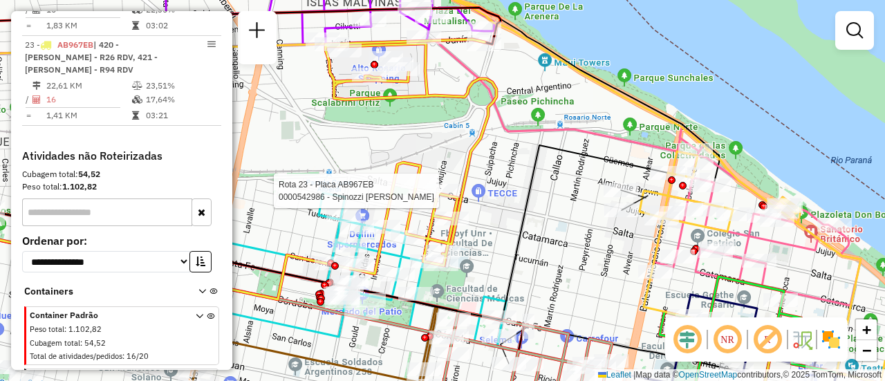
select select "**********"
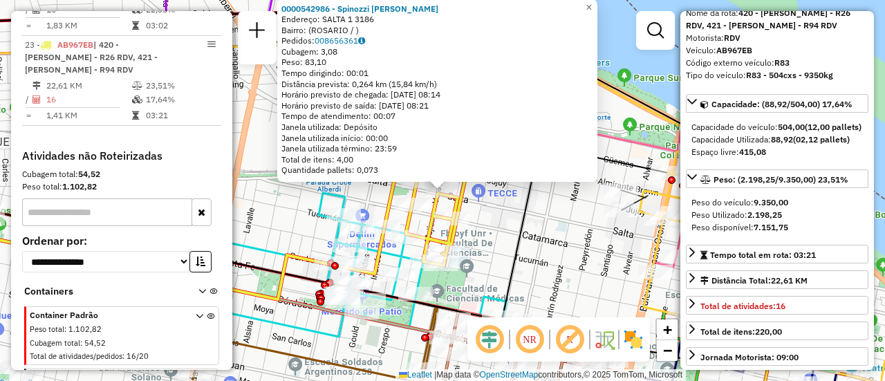
drag, startPoint x: 508, startPoint y: 228, endPoint x: 500, endPoint y: 228, distance: 8.3
click at [503, 228] on div "0000542986 - Spinozzi [PERSON_NAME] Endereço: [GEOGRAPHIC_DATA] 1 3186 Bairro: …" at bounding box center [442, 190] width 885 height 381
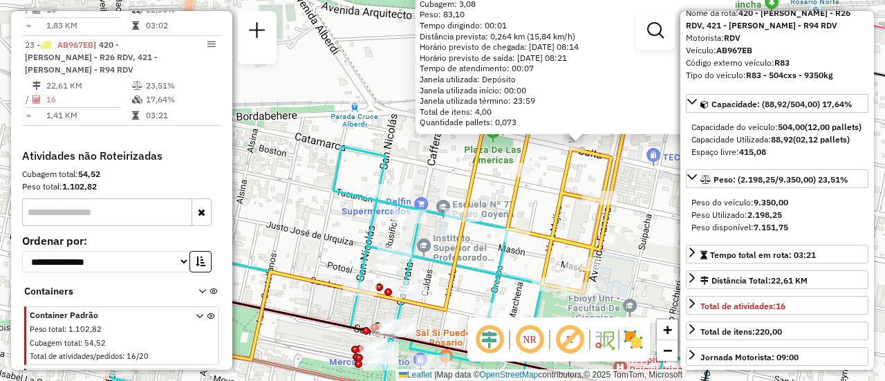
drag, startPoint x: 325, startPoint y: 261, endPoint x: 499, endPoint y: 255, distance: 173.7
click at [499, 256] on icon at bounding box center [427, 281] width 632 height 269
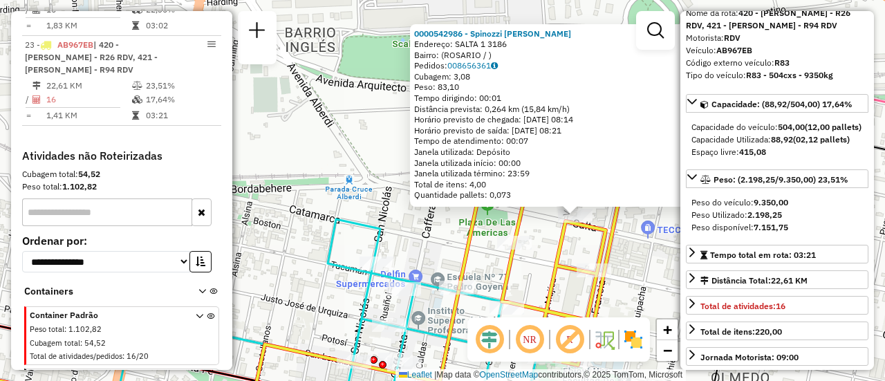
drag, startPoint x: 535, startPoint y: 189, endPoint x: 527, endPoint y: 263, distance: 74.5
click at [527, 263] on div "0000542986 - Spinozzi [PERSON_NAME] Endereço: [GEOGRAPHIC_DATA] 1 3186 Bairro: …" at bounding box center [442, 190] width 885 height 381
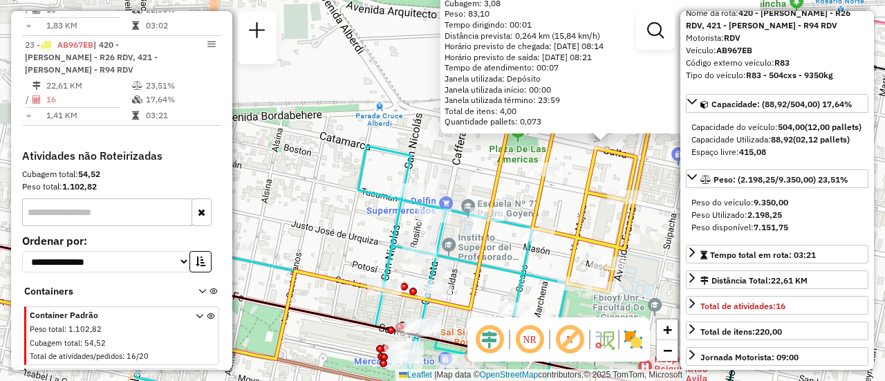
drag, startPoint x: 589, startPoint y: 277, endPoint x: 640, endPoint y: 244, distance: 60.4
click at [640, 244] on div "0000542986 - Spinozzi [PERSON_NAME] Endereço: [GEOGRAPHIC_DATA] 1 3186 Bairro: …" at bounding box center [442, 190] width 885 height 381
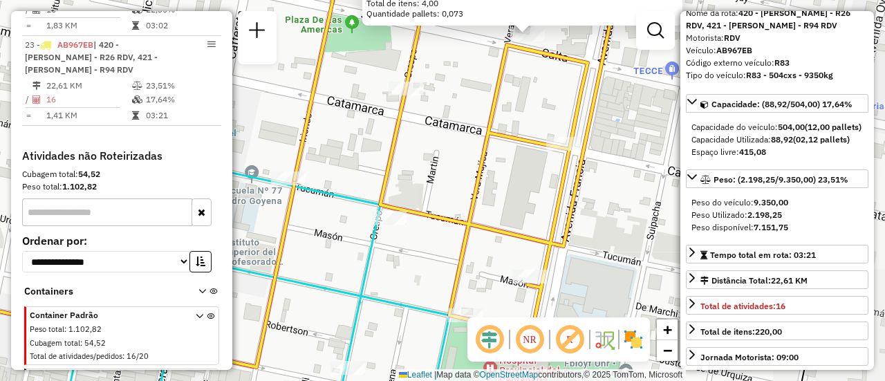
drag, startPoint x: 565, startPoint y: 146, endPoint x: 427, endPoint y: 163, distance: 139.3
click at [427, 163] on div "0000542986 - Spinozzi [PERSON_NAME] Endereço: [GEOGRAPHIC_DATA] 1 3186 Bairro: …" at bounding box center [442, 190] width 885 height 381
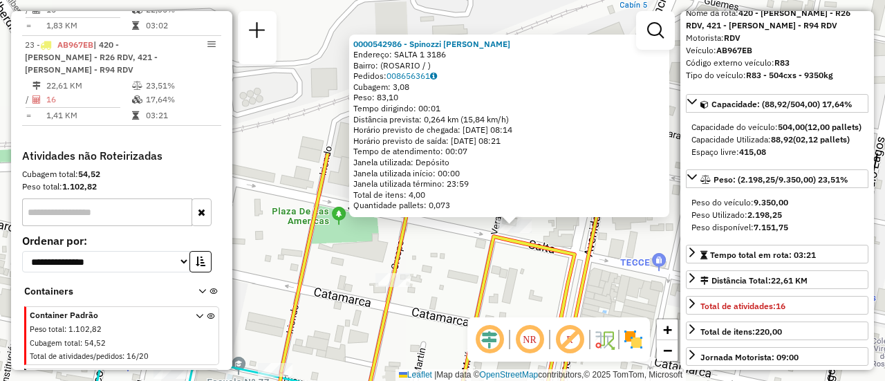
drag, startPoint x: 499, startPoint y: 175, endPoint x: 502, endPoint y: 288, distance: 113.5
click at [492, 304] on div "0000542986 - Spinozzi [PERSON_NAME] Endereço: [GEOGRAPHIC_DATA] 1 3186 Bairro: …" at bounding box center [442, 190] width 885 height 381
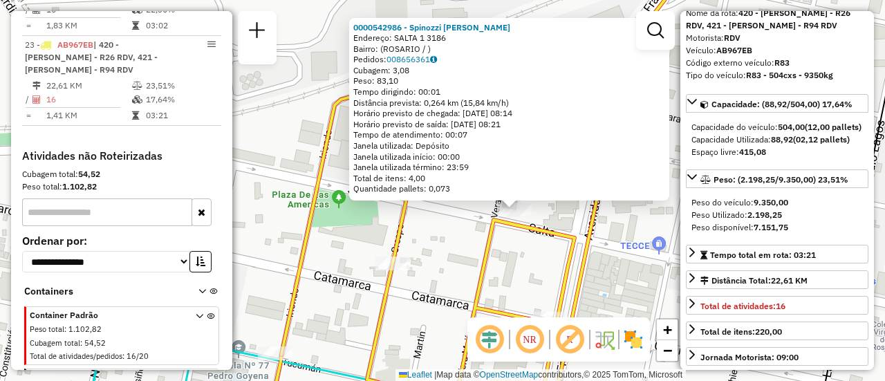
click at [517, 259] on div "0000542986 - Spinozzi [PERSON_NAME] Endereço: [GEOGRAPHIC_DATA] 1 3186 Bairro: …" at bounding box center [442, 190] width 885 height 381
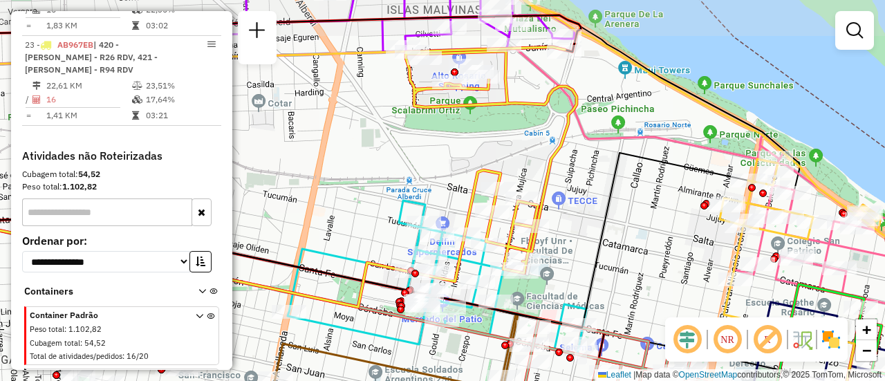
drag, startPoint x: 516, startPoint y: 120, endPoint x: 519, endPoint y: 158, distance: 38.1
click at [519, 158] on div "Janela de atendimento Grade de atendimento Capacidade Transportadoras Veículos …" at bounding box center [442, 190] width 885 height 381
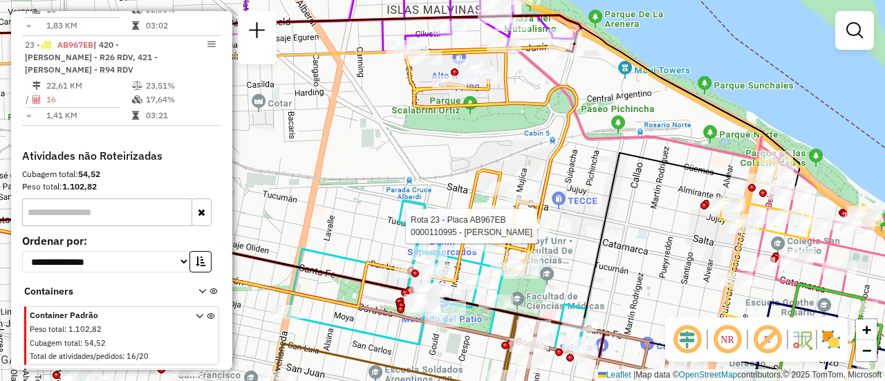
select select "**********"
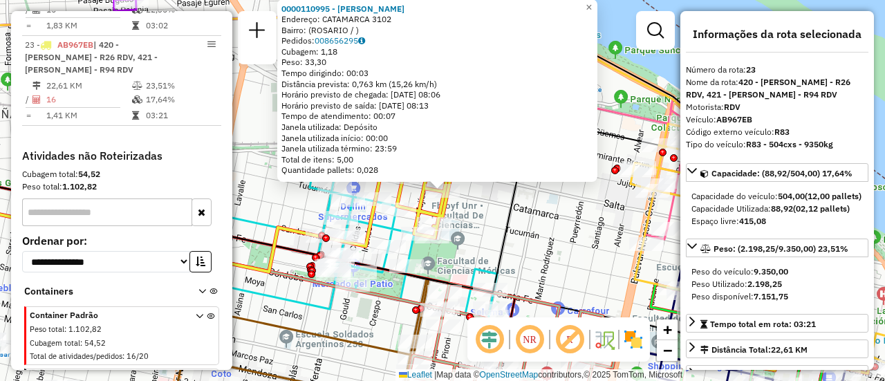
click at [544, 231] on div "0000110995 - BOBRIKOWICZ Endereço: CATAMARCA 3102 Bairro: ([GEOGRAPHIC_DATA] / …" at bounding box center [442, 190] width 885 height 381
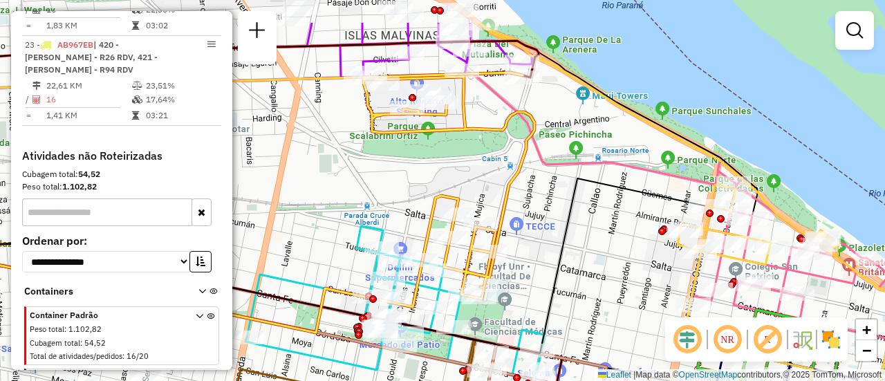
drag, startPoint x: 435, startPoint y: 128, endPoint x: 490, endPoint y: 195, distance: 86.5
click at [490, 195] on div "Janela de atendimento Grade de atendimento Capacidade Transportadoras Veículos …" at bounding box center [442, 190] width 885 height 381
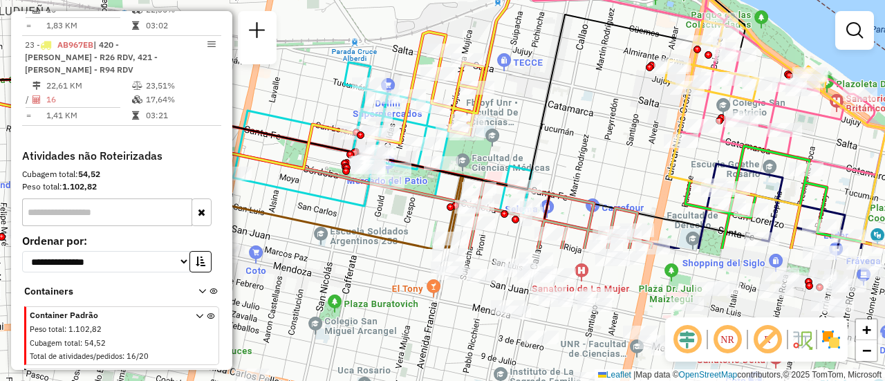
drag, startPoint x: 612, startPoint y: 307, endPoint x: 587, endPoint y: 137, distance: 172.0
click at [589, 139] on div "Janela de atendimento Grade de atendimento Capacidade Transportadoras Veículos …" at bounding box center [442, 190] width 885 height 381
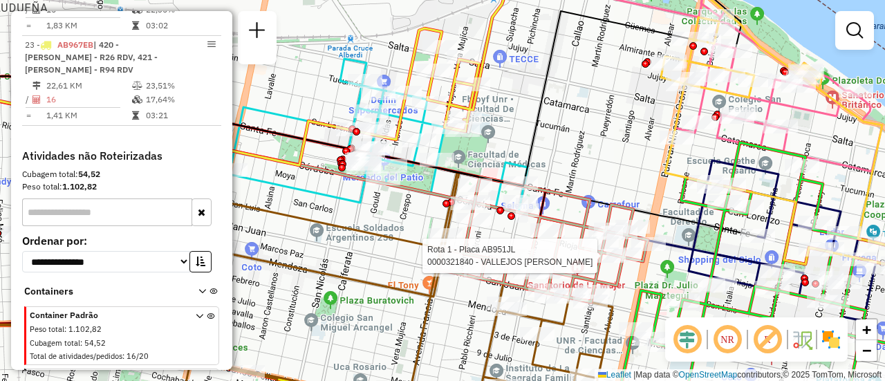
select select "**********"
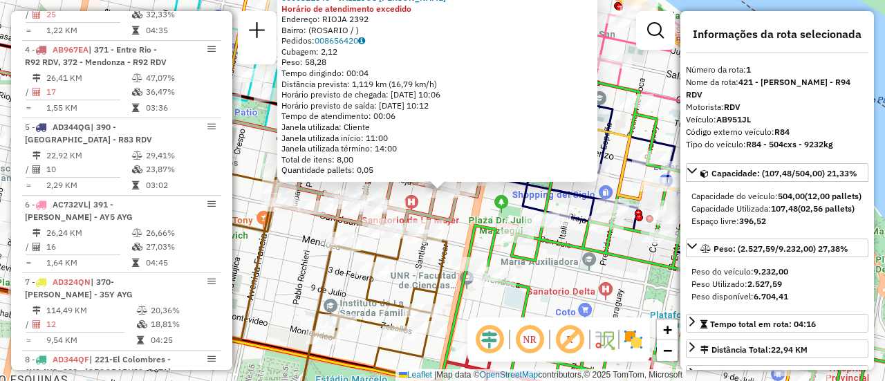
scroll to position [493, 0]
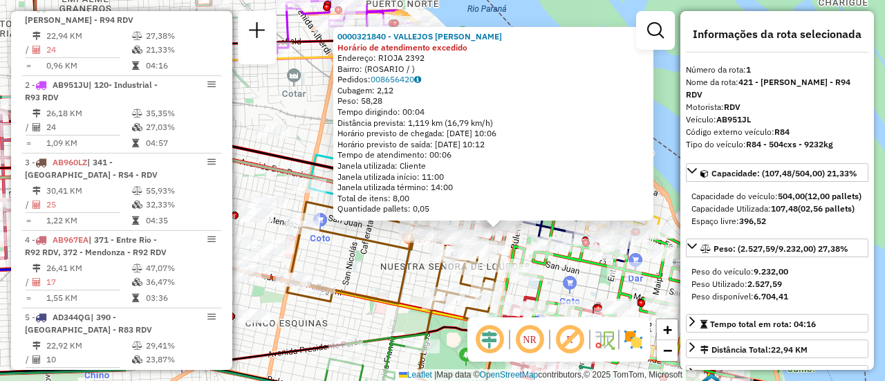
click at [378, 269] on div "0000321840 - VALLEJOS [PERSON_NAME] de atendimento excedido Endereço: RIOJA 239…" at bounding box center [442, 190] width 885 height 381
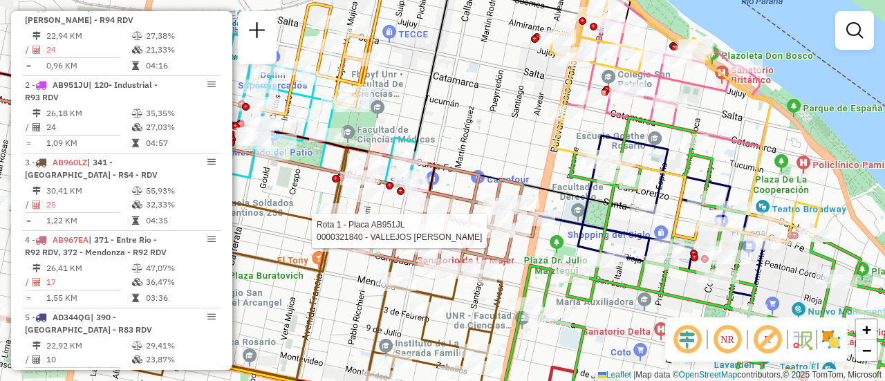
select select "**********"
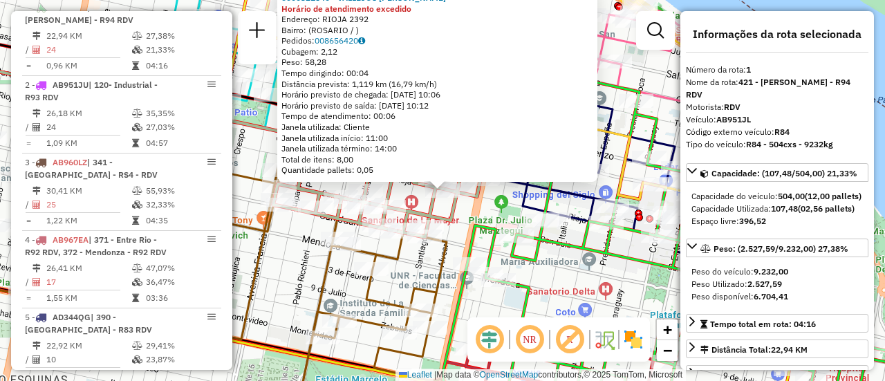
scroll to position [69, 0]
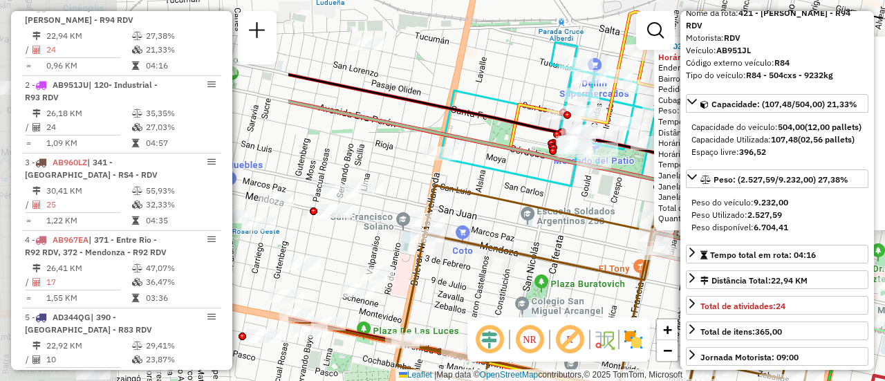
drag, startPoint x: 284, startPoint y: 260, endPoint x: 662, endPoint y: 309, distance: 380.8
click at [662, 309] on div "0000321840 - VALLEJOS [PERSON_NAME] de atendimento excedido Endereço: RIOJA 239…" at bounding box center [442, 190] width 885 height 381
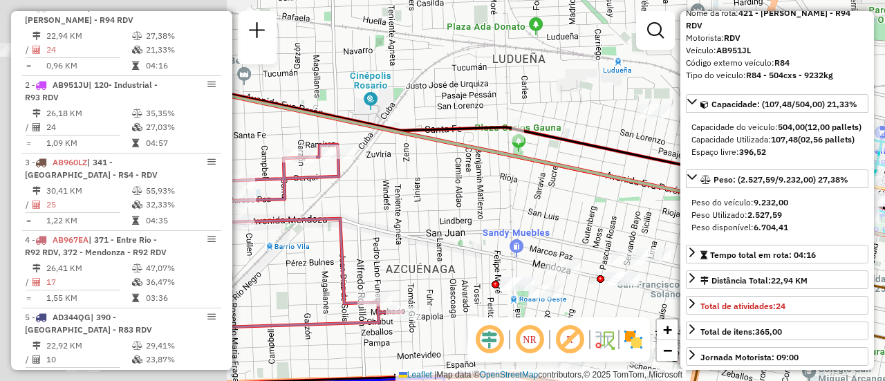
drag, startPoint x: 343, startPoint y: 125, endPoint x: 719, endPoint y: 217, distance: 386.6
click at [719, 217] on hb-router-mapa "Informações da Sessão 1274713 - [DATE] Criação: [DATE] 16:04 Depósito: SAZ AR R…" at bounding box center [442, 190] width 885 height 381
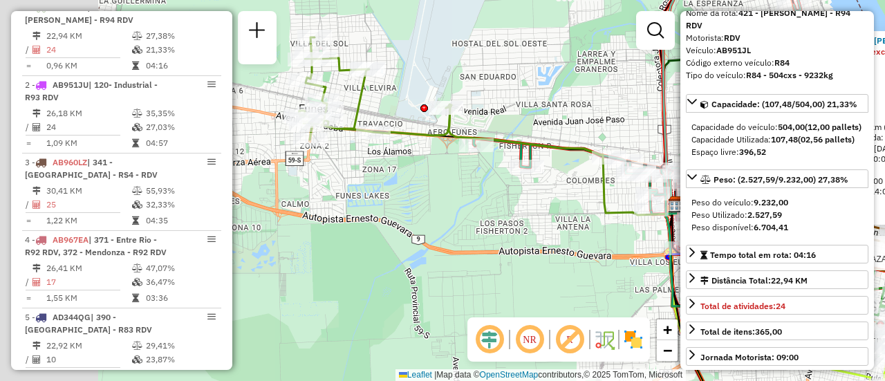
drag, startPoint x: 309, startPoint y: 204, endPoint x: 594, endPoint y: 226, distance: 285.1
click at [573, 227] on div "Rota 9 - Placa AD344QI 0000315051 - OLGUIN NAZARENO 0000321840 - [GEOGRAPHIC_DA…" at bounding box center [442, 190] width 885 height 381
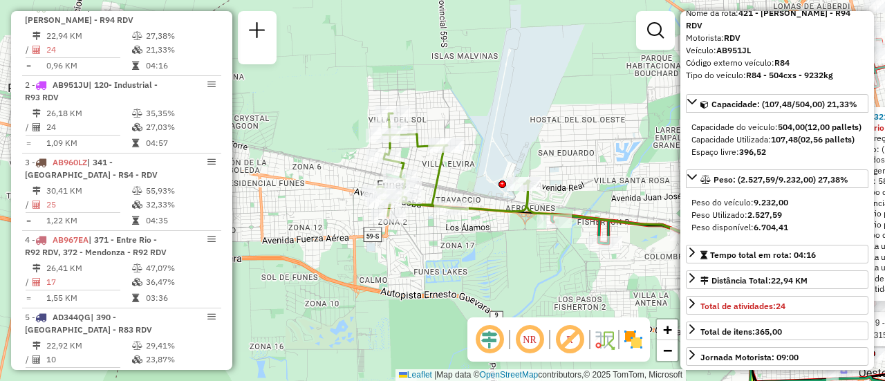
drag, startPoint x: 522, startPoint y: 190, endPoint x: 577, endPoint y: 265, distance: 93.0
click at [577, 265] on div "Rota 9 - Placa AD344QI 0000315051 - OLGUIN NAZARENO 0000321840 - [GEOGRAPHIC_DA…" at bounding box center [442, 190] width 885 height 381
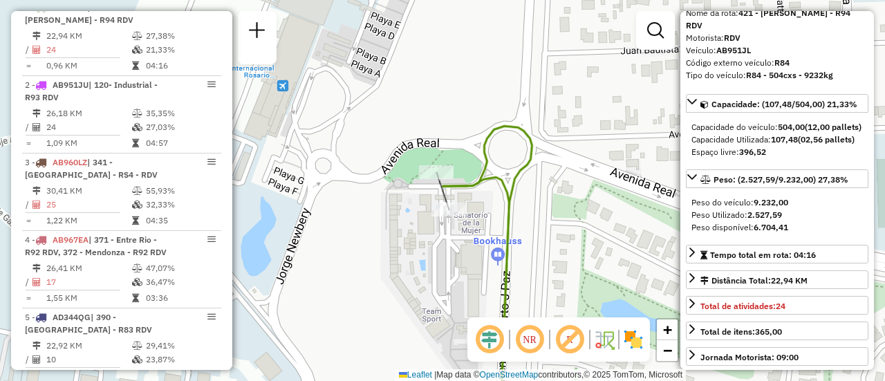
scroll to position [138, 0]
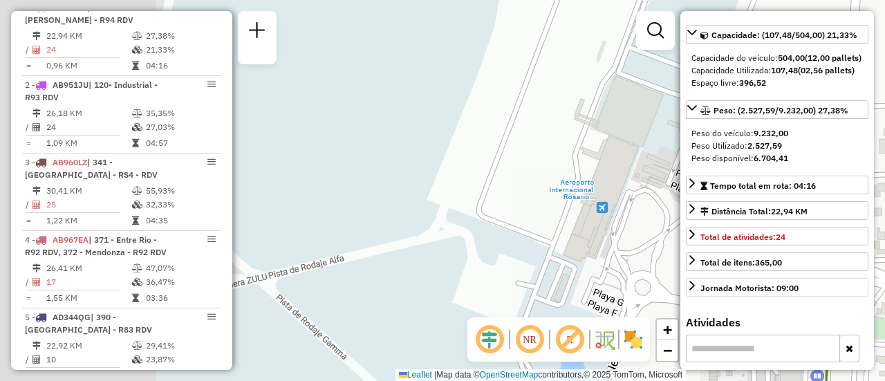
drag, startPoint x: 373, startPoint y: 205, endPoint x: 688, endPoint y: 307, distance: 330.8
click at [733, 342] on hb-router-mapa "Informações da Sessão 1274713 - [DATE] Criação: [DATE] 16:04 Depósito: SAZ AR R…" at bounding box center [442, 190] width 885 height 381
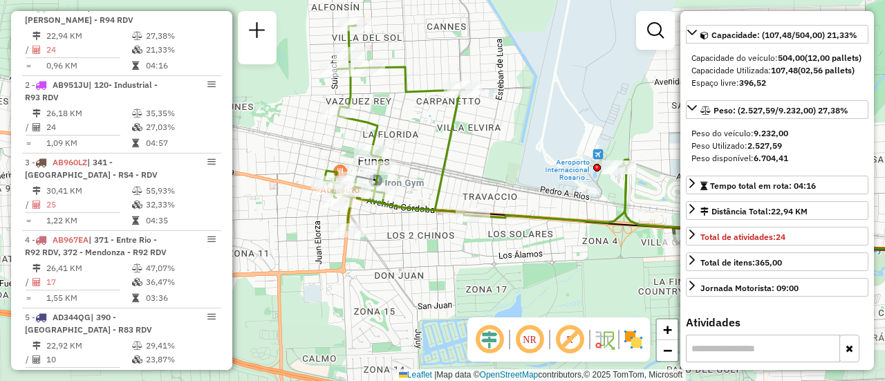
drag, startPoint x: 501, startPoint y: 167, endPoint x: 556, endPoint y: 138, distance: 62.8
click at [556, 138] on div "Janela de atendimento Grade de atendimento Capacidade Transportadoras Veículos …" at bounding box center [442, 190] width 885 height 381
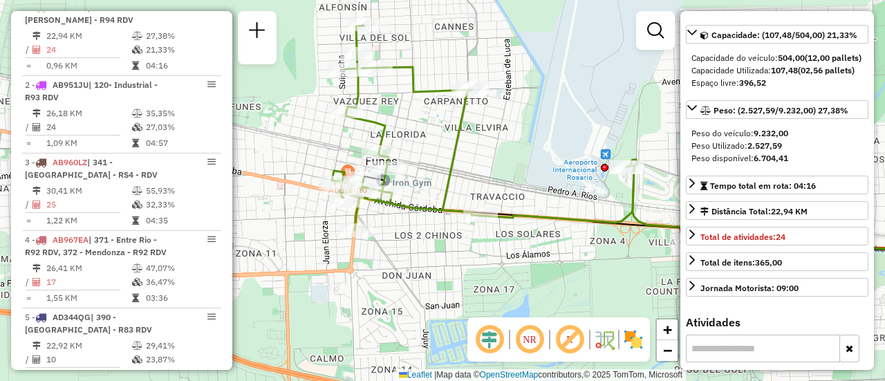
click at [518, 161] on div "Janela de atendimento Grade de atendimento Capacidade Transportadoras Veículos …" at bounding box center [442, 190] width 885 height 381
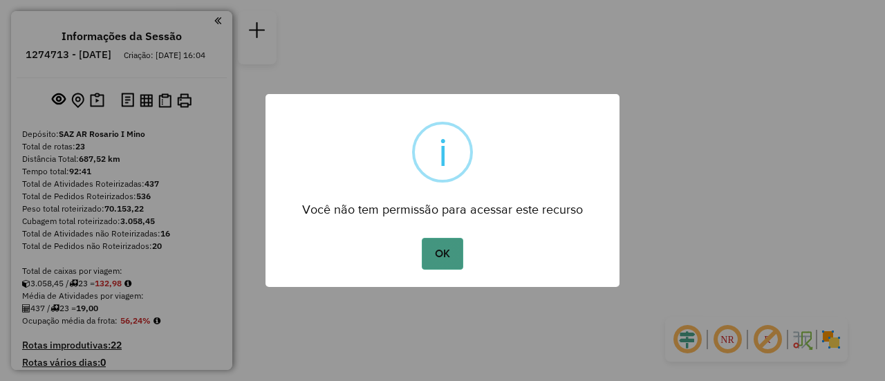
click at [442, 257] on button "OK" at bounding box center [442, 254] width 41 height 32
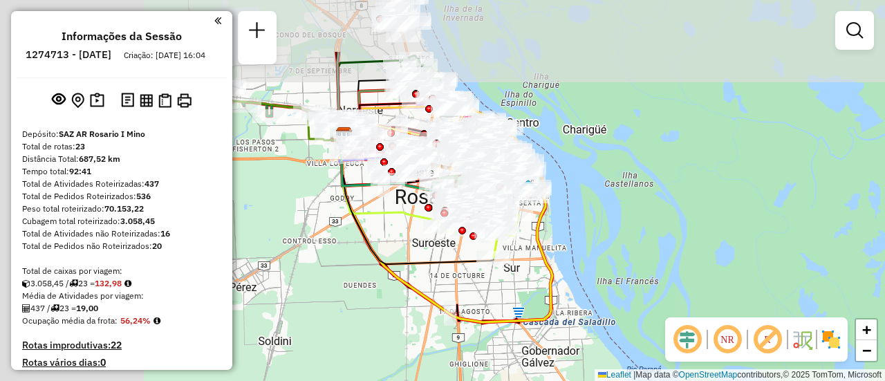
drag, startPoint x: 372, startPoint y: 116, endPoint x: 695, endPoint y: 230, distance: 342.2
click at [702, 232] on div "Janela de atendimento Grade de atendimento Capacidade Transportadoras Veículos …" at bounding box center [442, 190] width 885 height 381
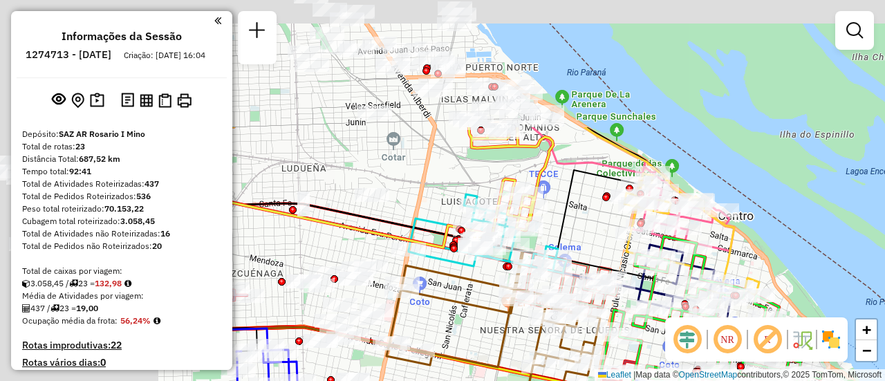
drag, startPoint x: 523, startPoint y: 82, endPoint x: 822, endPoint y: 276, distance: 356.5
click at [825, 279] on div "Janela de atendimento Grade de atendimento Capacidade Transportadoras Veículos …" at bounding box center [442, 190] width 885 height 381
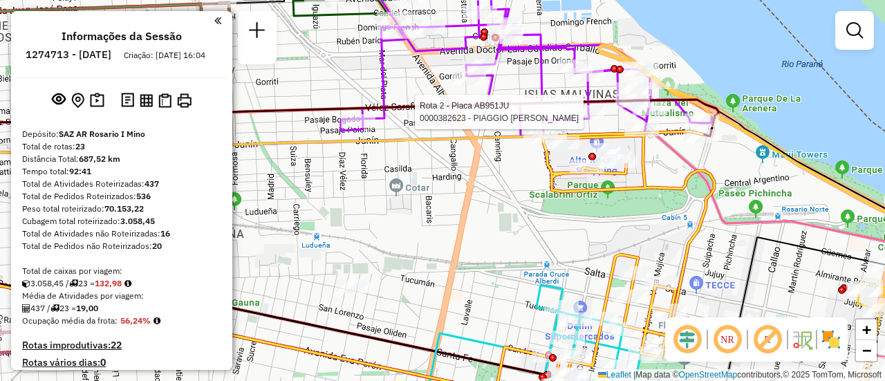
select select "**********"
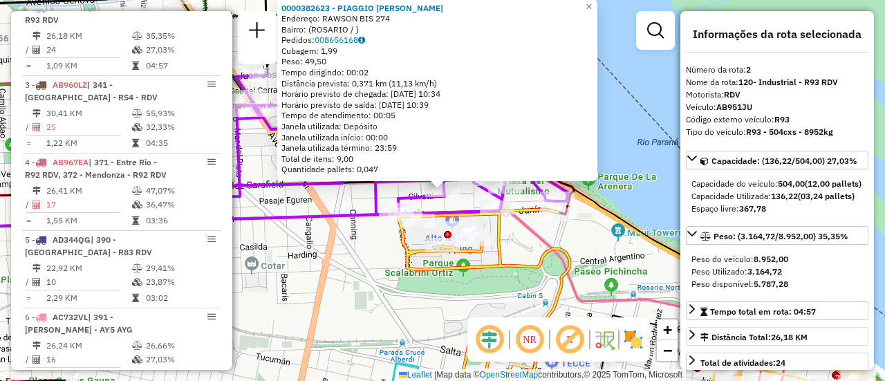
scroll to position [138, 0]
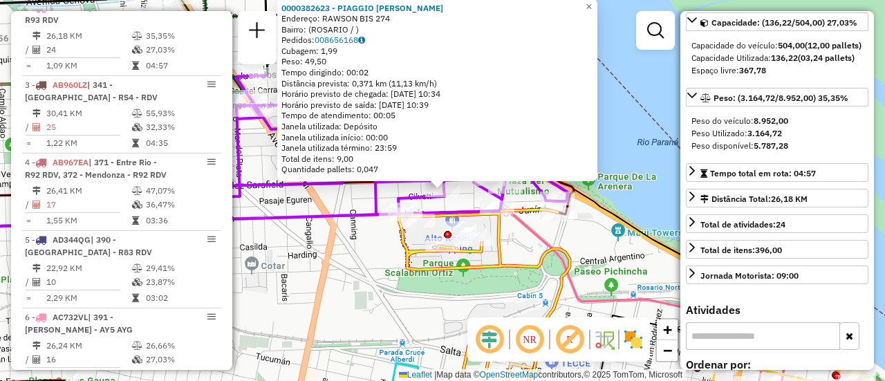
click at [367, 300] on div "0000382623 - PIAGGIO [PERSON_NAME]: RAWSON BIS 274 Bairro: ([GEOGRAPHIC_DATA] /…" at bounding box center [442, 190] width 885 height 381
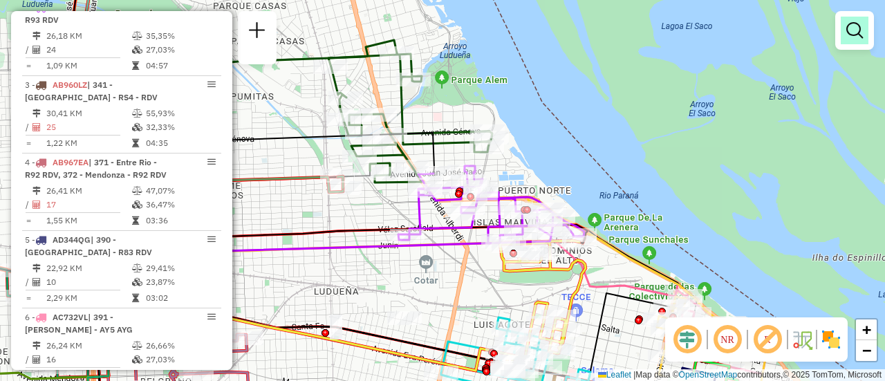
click at [852, 29] on em at bounding box center [855, 30] width 17 height 17
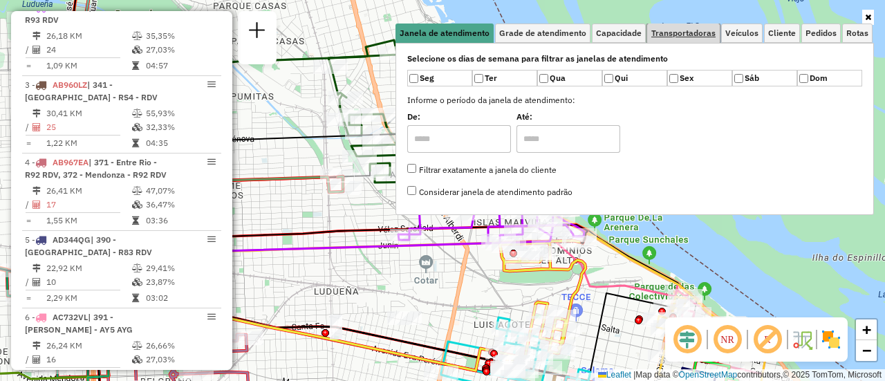
click at [689, 34] on span "Transportadoras" at bounding box center [684, 33] width 64 height 8
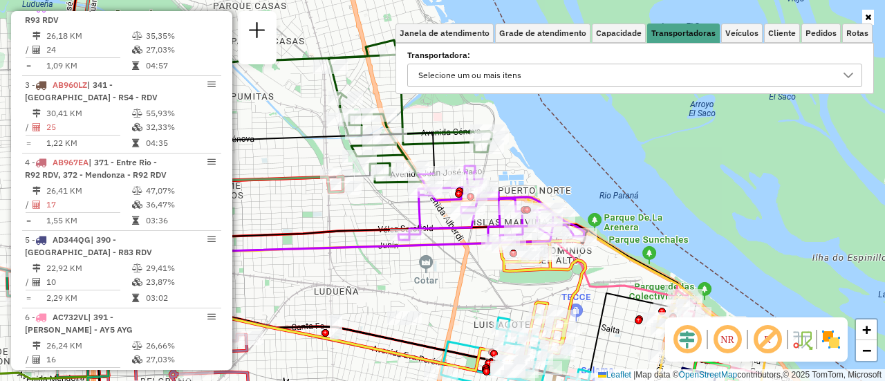
click at [846, 77] on icon at bounding box center [848, 75] width 11 height 11
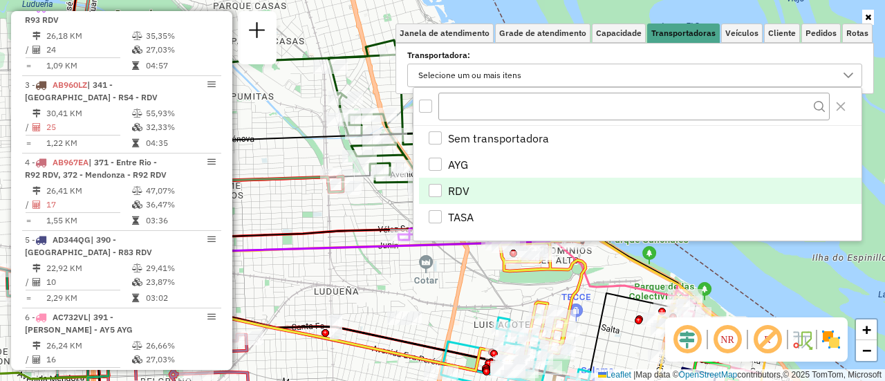
click at [437, 189] on div "RDV" at bounding box center [435, 190] width 13 height 13
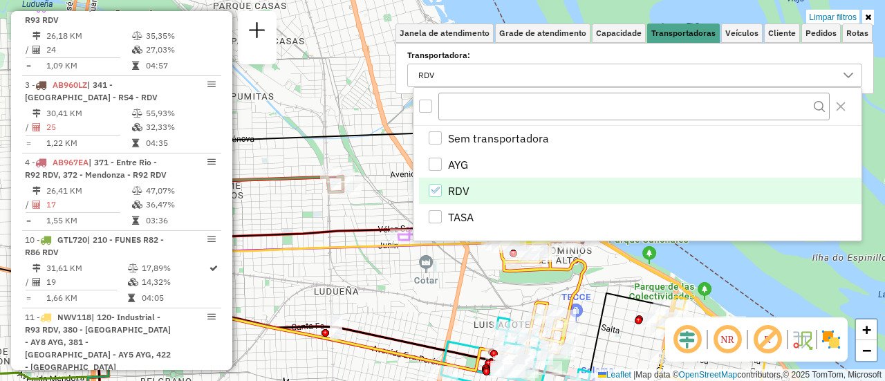
drag, startPoint x: 603, startPoint y: 306, endPoint x: 603, endPoint y: 299, distance: 7.6
click at [603, 299] on icon at bounding box center [387, 336] width 567 height 91
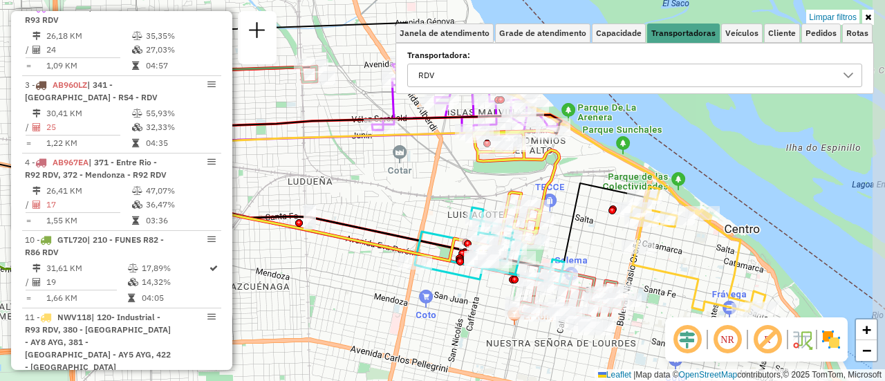
drag, startPoint x: 602, startPoint y: 250, endPoint x: 568, endPoint y: 131, distance: 123.1
click at [568, 131] on div "Limpar filtros Janela de atendimento Grade de atendimento Capacidade Transporta…" at bounding box center [442, 190] width 885 height 381
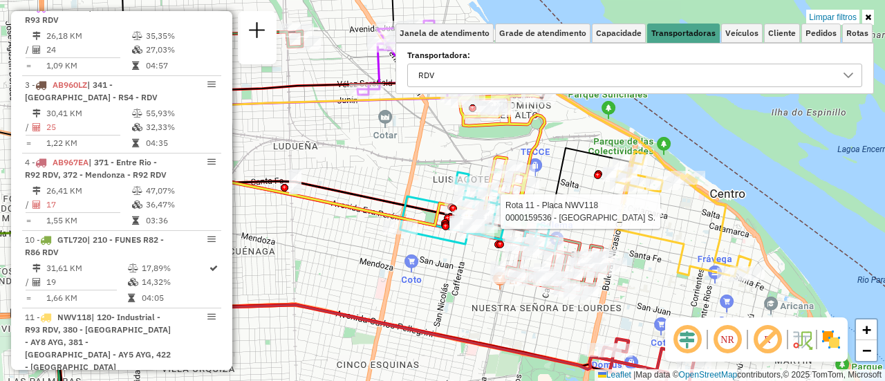
select select "**********"
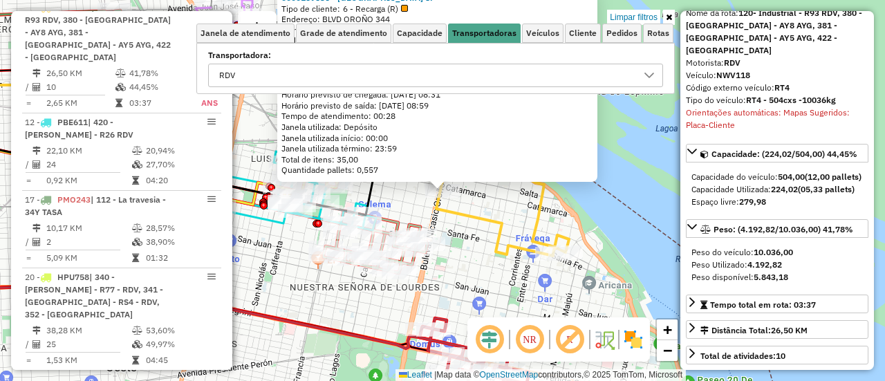
scroll to position [138, 0]
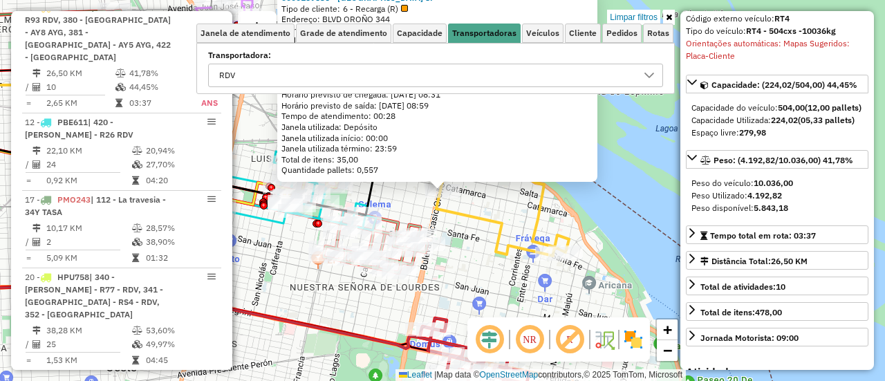
click at [472, 264] on div "0000159536 - [GEOGRAPHIC_DATA] S. Tipo de cliente: 6 - Recarga (R) Endereço: BL…" at bounding box center [442, 190] width 885 height 381
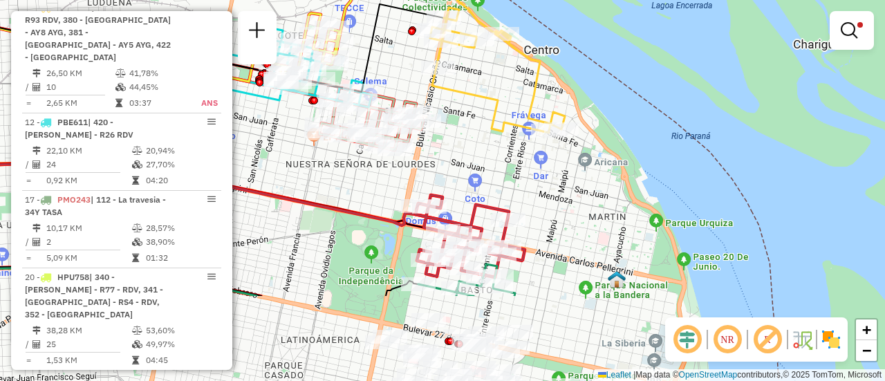
drag, startPoint x: 517, startPoint y: 292, endPoint x: 508, endPoint y: 153, distance: 139.4
click at [508, 153] on div "Limpar filtros Janela de atendimento Grade de atendimento Capacidade Transporta…" at bounding box center [442, 190] width 885 height 381
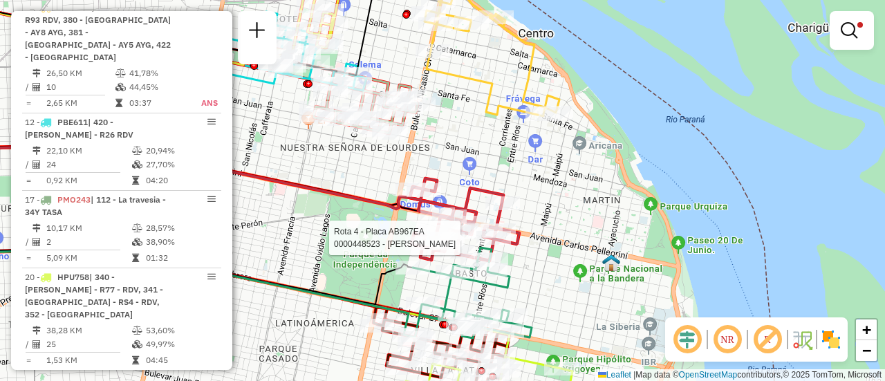
select select "**********"
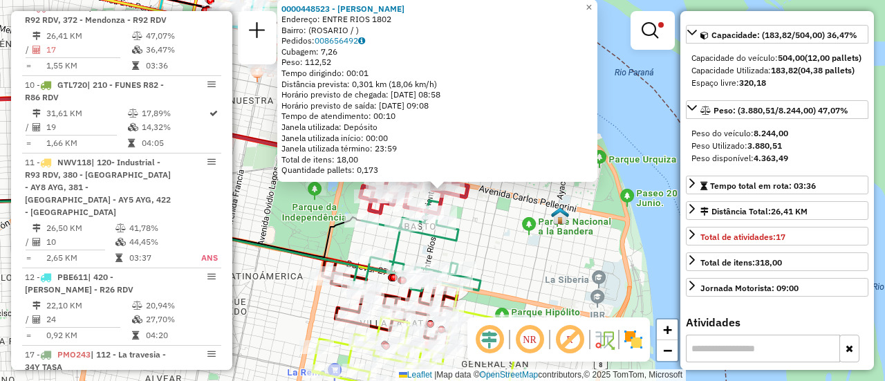
drag, startPoint x: 556, startPoint y: 271, endPoint x: 478, endPoint y: 250, distance: 80.9
click at [555, 271] on div "0000448523 - [PERSON_NAME]: ENTRE RIOS 1802 Bairro: ([GEOGRAPHIC_DATA] / ) Pedi…" at bounding box center [442, 190] width 885 height 381
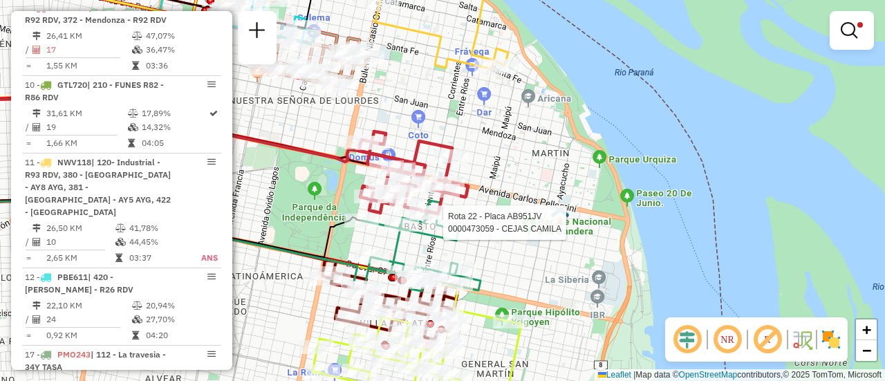
select select "**********"
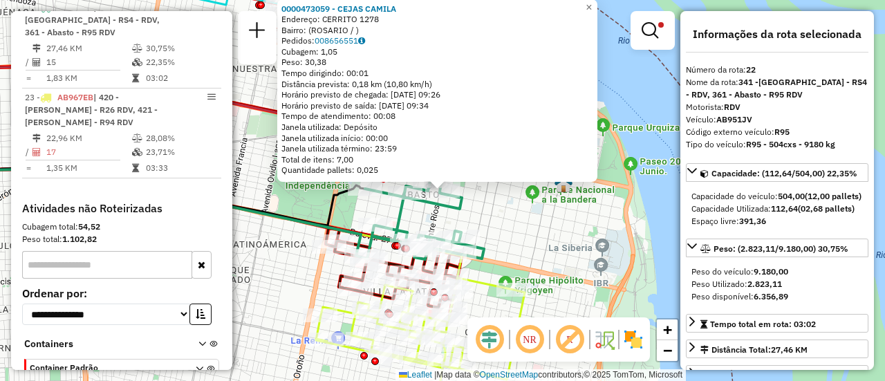
scroll to position [69, 0]
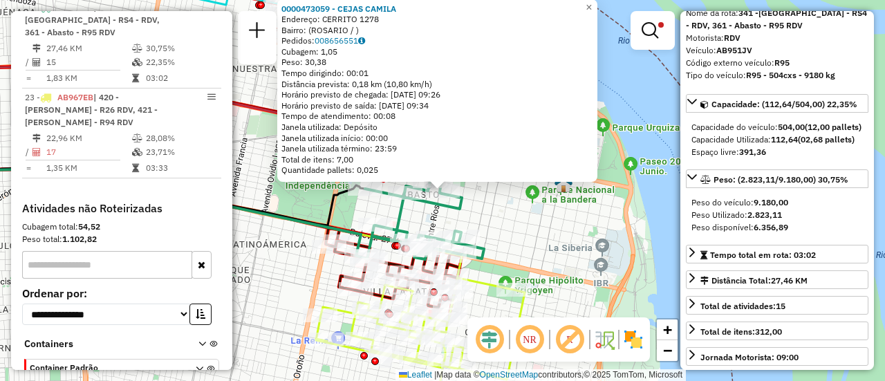
click at [522, 233] on div "0000473059 - CEJAS [PERSON_NAME]: CERRITO 1278 Bairro: ([GEOGRAPHIC_DATA] / ) P…" at bounding box center [442, 190] width 885 height 381
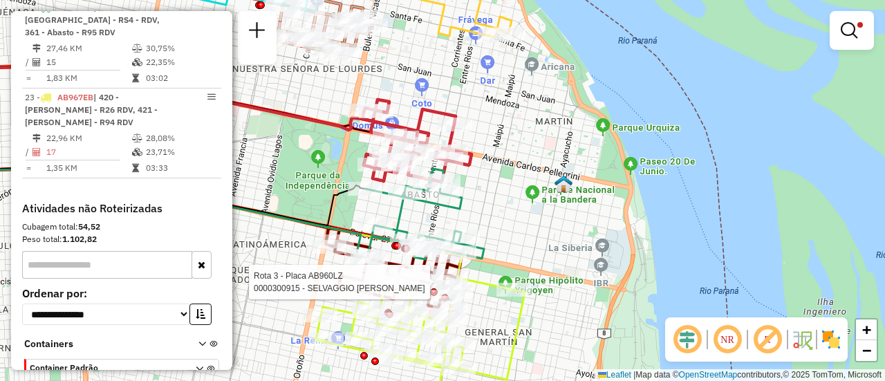
select select "**********"
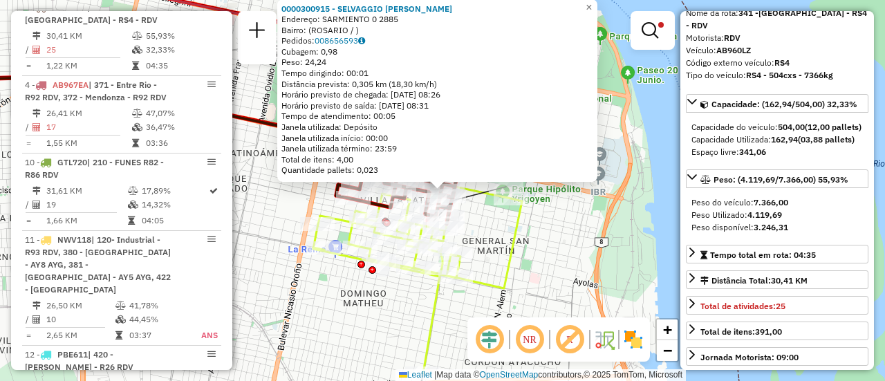
click at [540, 254] on div "0000300915 - SELVAGGIO [PERSON_NAME]: SARMIENTO 0 2885 Bairro: ([GEOGRAPHIC_DAT…" at bounding box center [442, 190] width 885 height 381
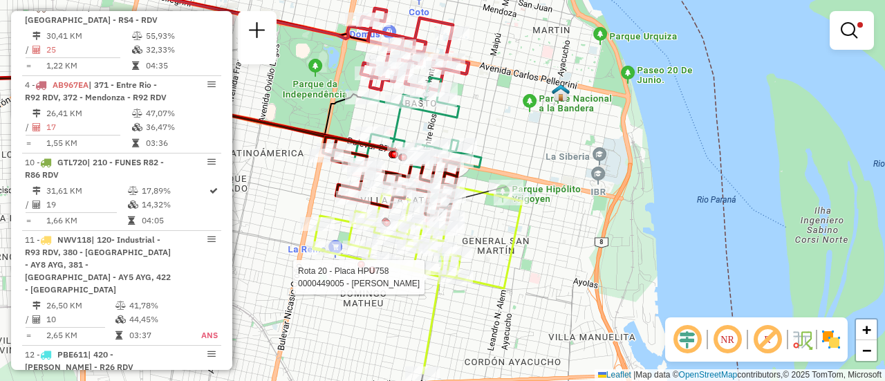
select select "**********"
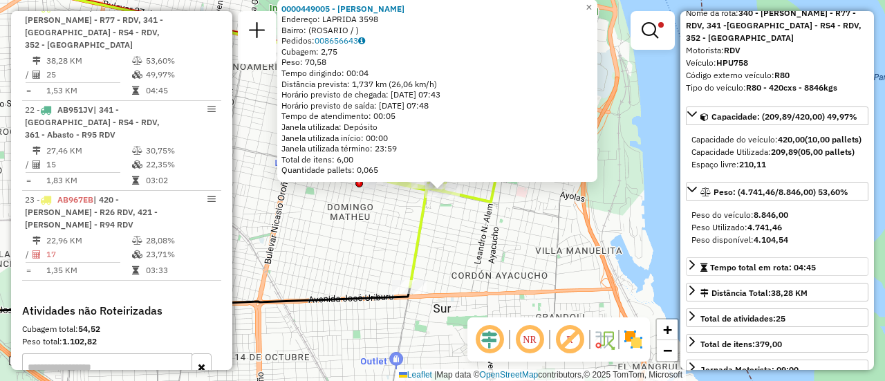
scroll to position [138, 0]
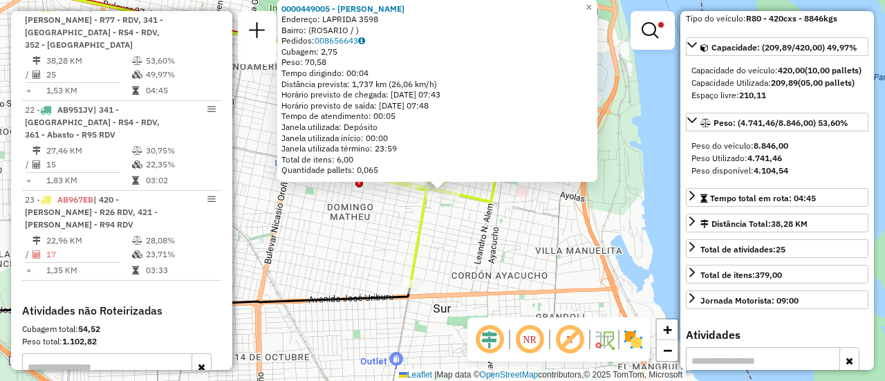
click at [517, 249] on div "0000449005 - [PERSON_NAME]: LAPRIDA 3598 Bairro: ([GEOGRAPHIC_DATA] / ) Pedidos…" at bounding box center [442, 190] width 885 height 381
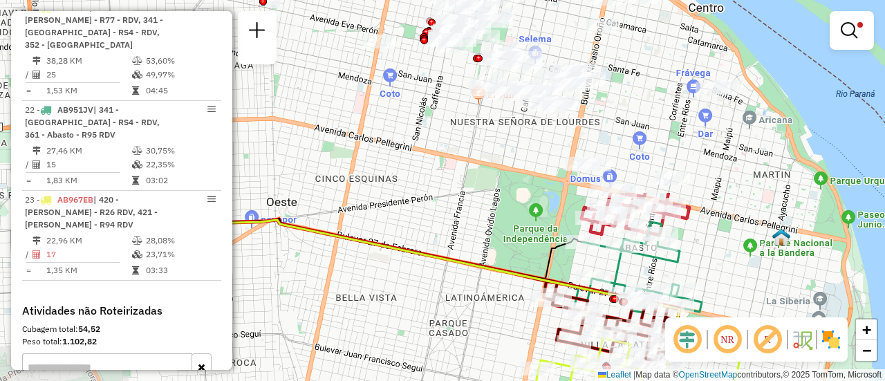
drag, startPoint x: 272, startPoint y: 119, endPoint x: 519, endPoint y: 295, distance: 303.5
click at [522, 359] on div "Limpar filtros Janela de atendimento Grade de atendimento Capacidade Transporta…" at bounding box center [442, 190] width 885 height 381
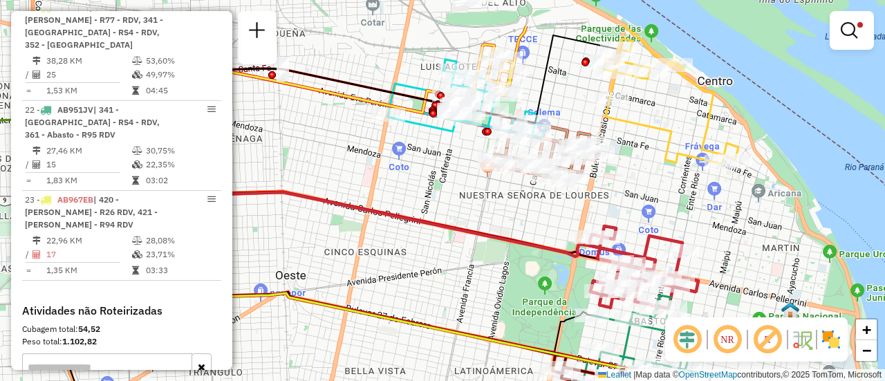
drag, startPoint x: 477, startPoint y: 184, endPoint x: 493, endPoint y: 306, distance: 123.5
click at [493, 265] on icon at bounding box center [334, 183] width 599 height 164
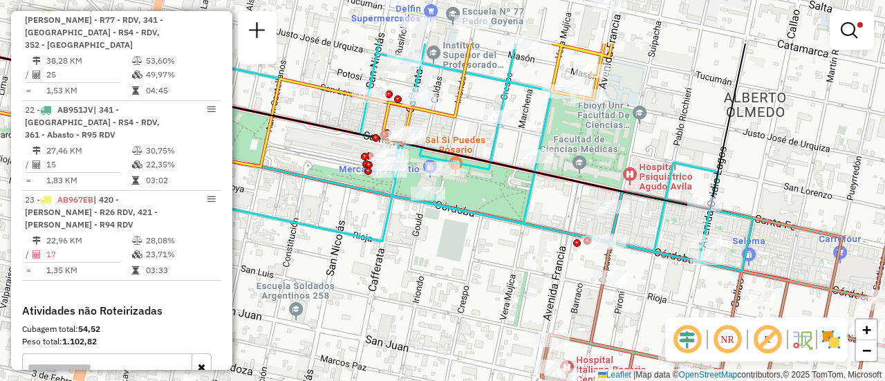
drag, startPoint x: 589, startPoint y: 44, endPoint x: 529, endPoint y: 157, distance: 128.4
click at [530, 157] on icon at bounding box center [437, 158] width 632 height 228
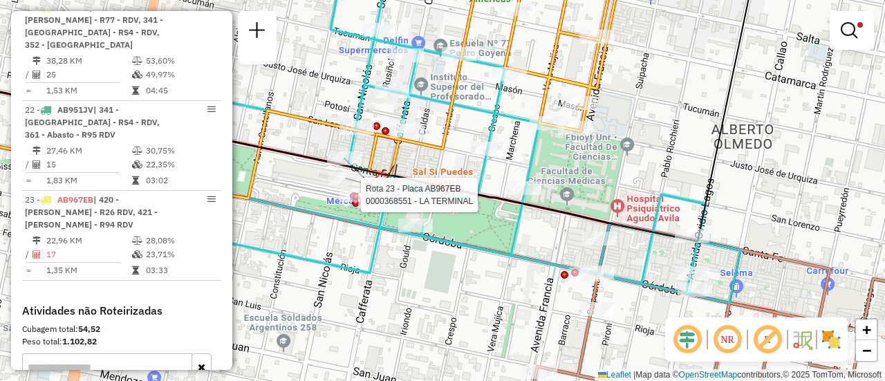
select select "**********"
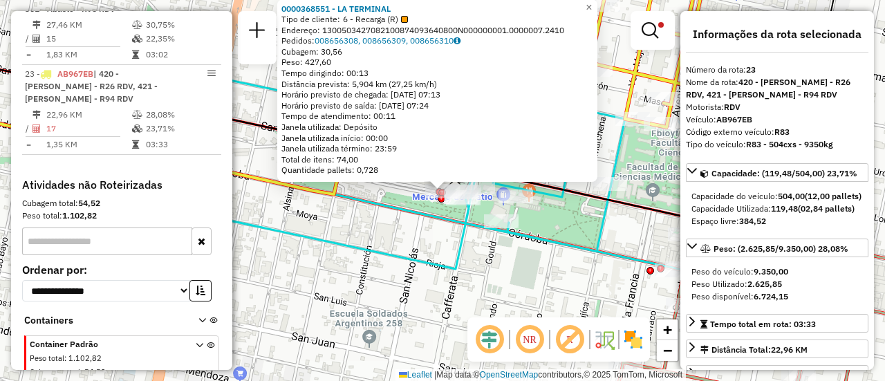
scroll to position [1330, 0]
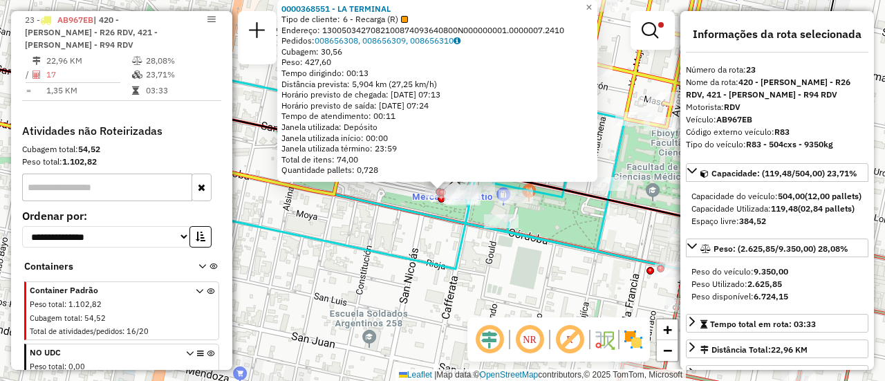
click at [571, 253] on icon at bounding box center [510, 140] width 632 height 318
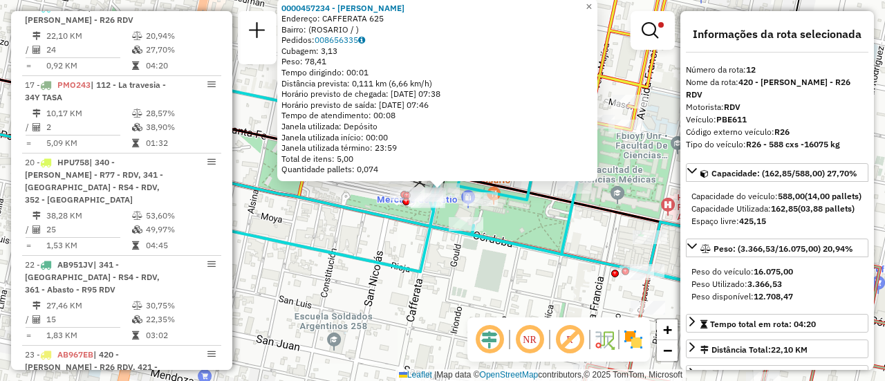
scroll to position [69, 0]
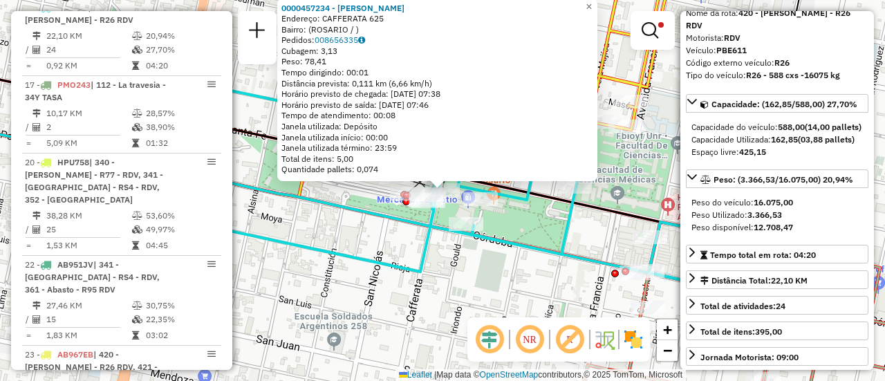
click at [538, 233] on div "0000457234 - GARCIA EDUARDO MANUEL Endereço: CAFFERATA 625 Bairro: (ROSARIO / )…" at bounding box center [442, 190] width 885 height 381
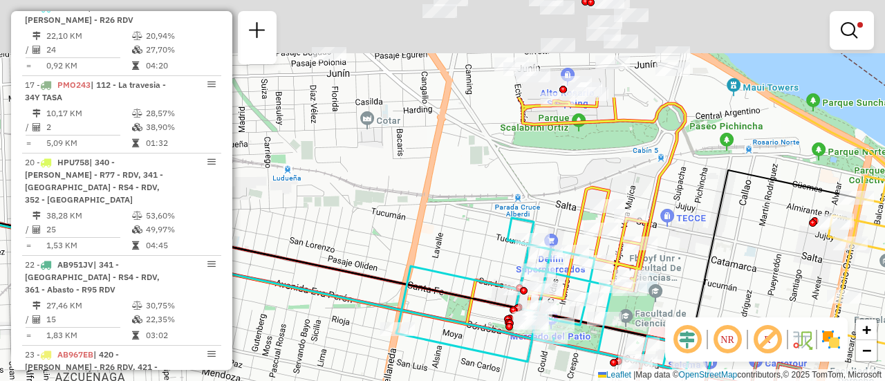
drag, startPoint x: 728, startPoint y: 120, endPoint x: 675, endPoint y: 329, distance: 215.4
click at [675, 331] on hb-router-mapa "Informações da Sessão 1274713 - 13/09/2025 Criação: 12/09/2025 16:04 Depósito: …" at bounding box center [442, 190] width 885 height 381
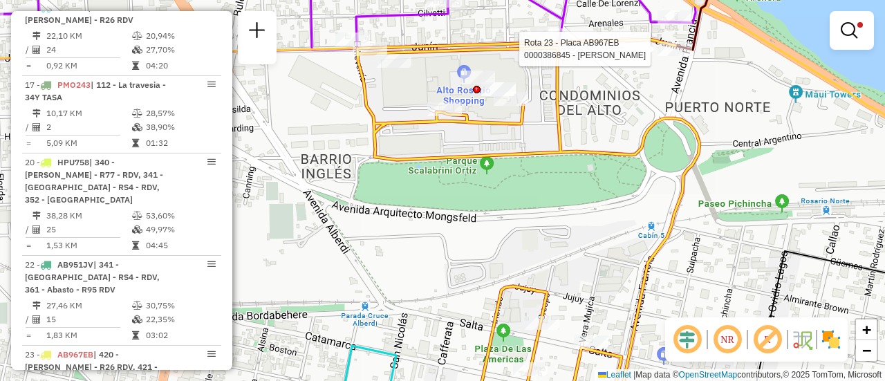
select select "**********"
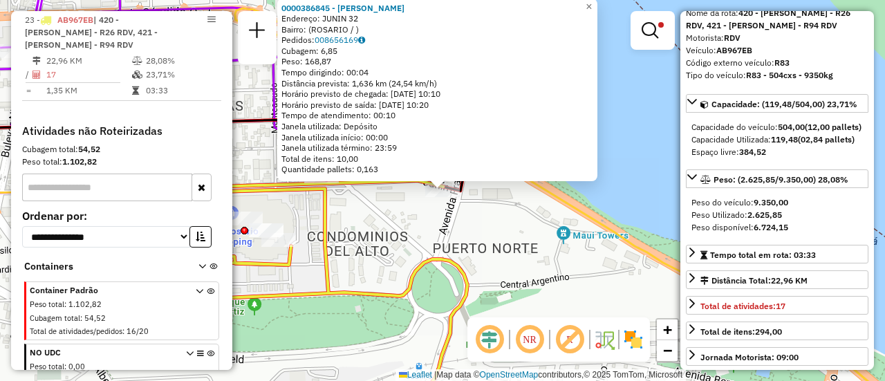
click at [591, 276] on div "0000386845 - SABAO RUBEN DARIO Endereço: JUNIN 32 Bairro: (ROSARIO / ) Pedidos:…" at bounding box center [442, 190] width 885 height 381
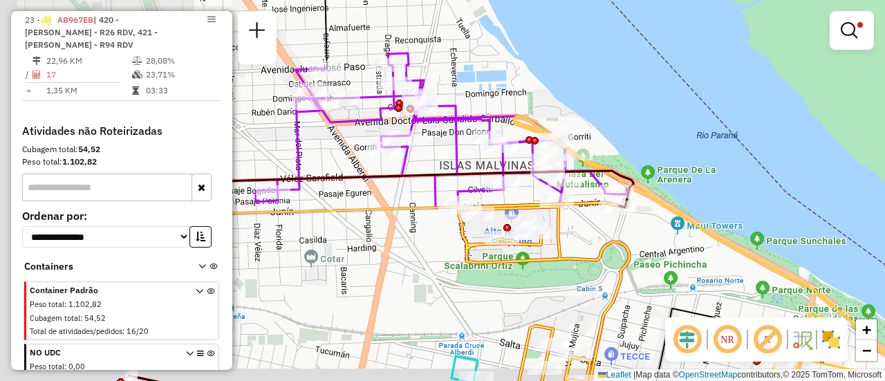
drag, startPoint x: 360, startPoint y: 261, endPoint x: 659, endPoint y: 199, distance: 305.3
click at [650, 203] on div "Limpar filtros Janela de atendimento Grade de atendimento Capacidade Transporta…" at bounding box center [442, 190] width 885 height 381
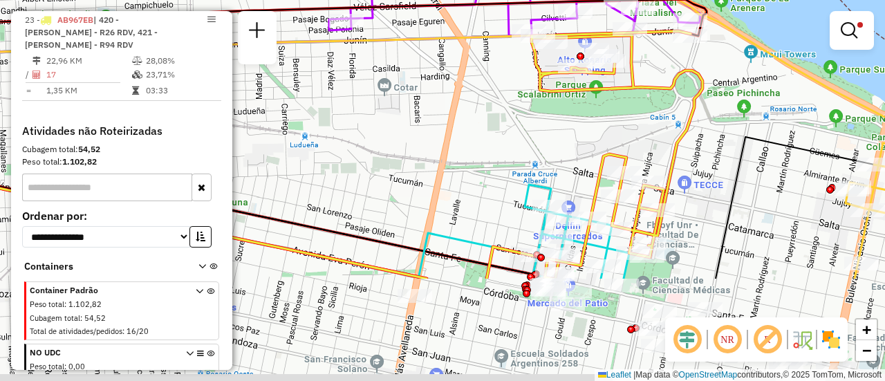
drag, startPoint x: 558, startPoint y: 312, endPoint x: 561, endPoint y: 145, distance: 167.4
click at [556, 147] on div "Limpar filtros Janela de atendimento Grade de atendimento Capacidade Transporta…" at bounding box center [442, 190] width 885 height 381
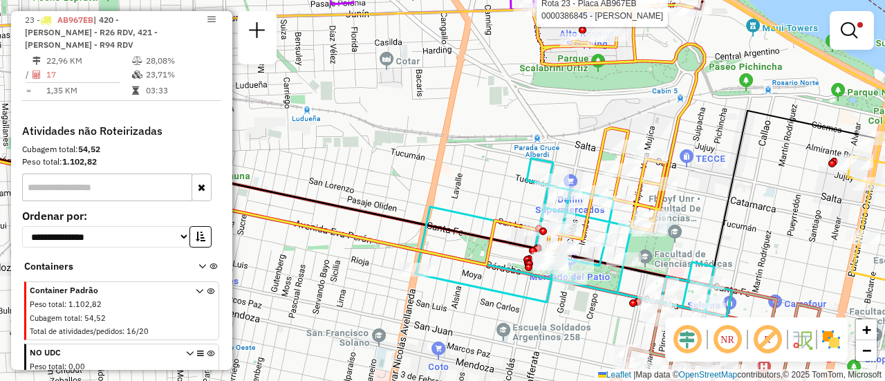
select select "**********"
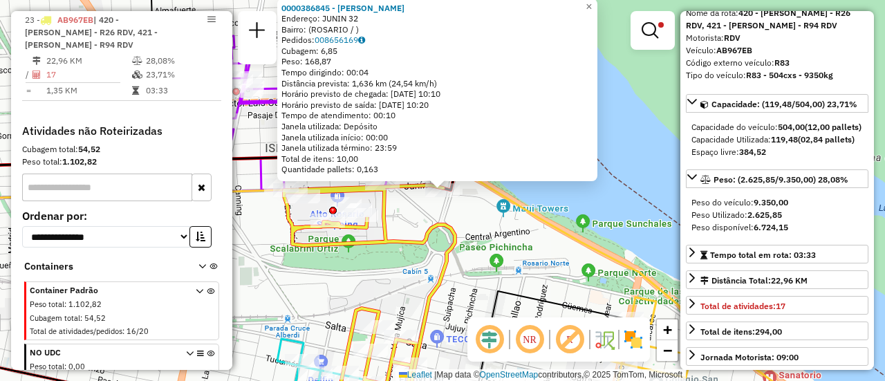
click at [375, 289] on div "0000386845 - SABAO RUBEN DARIO Endereço: JUNIN 32 Bairro: (ROSARIO / ) Pedidos:…" at bounding box center [442, 190] width 885 height 381
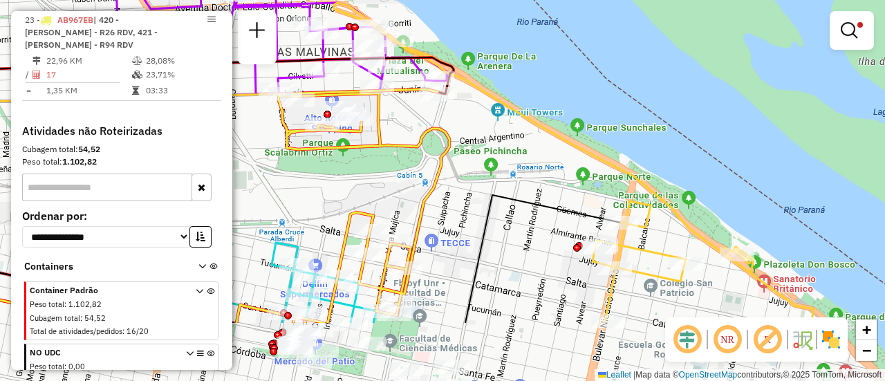
drag, startPoint x: 335, startPoint y: 347, endPoint x: 335, endPoint y: 204, distance: 142.5
click at [334, 206] on div "Limpar filtros Janela de atendimento Grade de atendimento Capacidade Transporta…" at bounding box center [442, 190] width 885 height 381
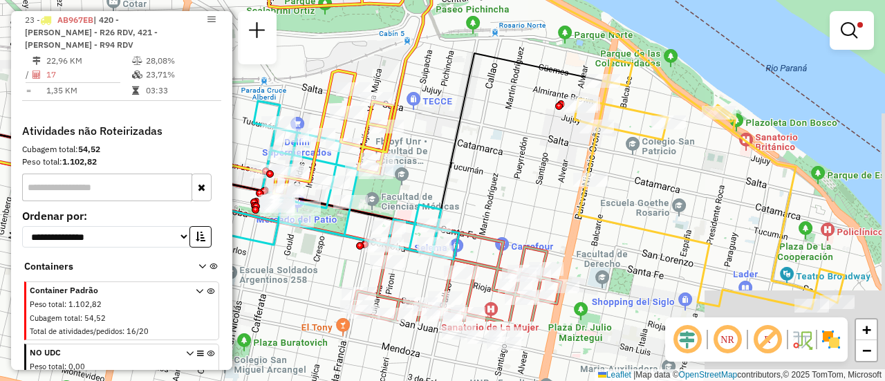
drag, startPoint x: 506, startPoint y: 302, endPoint x: 468, endPoint y: 149, distance: 157.4
click at [470, 153] on div "Limpar filtros Janela de atendimento Grade de atendimento Capacidade Transporta…" at bounding box center [442, 190] width 885 height 381
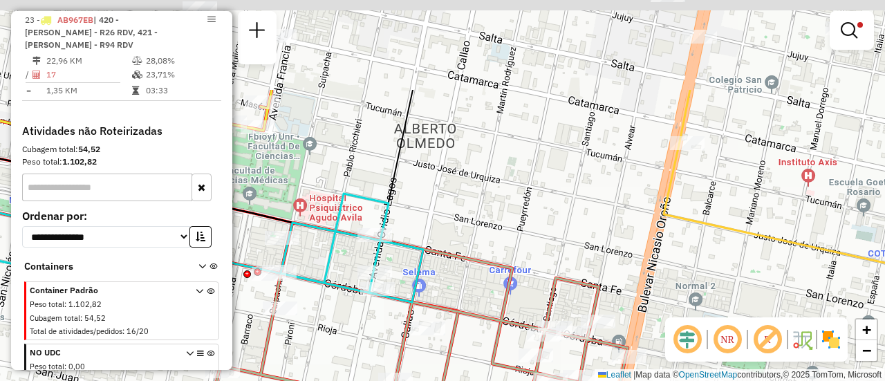
drag, startPoint x: 606, startPoint y: 94, endPoint x: 534, endPoint y: 281, distance: 200.2
click at [534, 281] on div "Limpar filtros Janela de atendimento Grade de atendimento Capacidade Transporta…" at bounding box center [442, 190] width 885 height 381
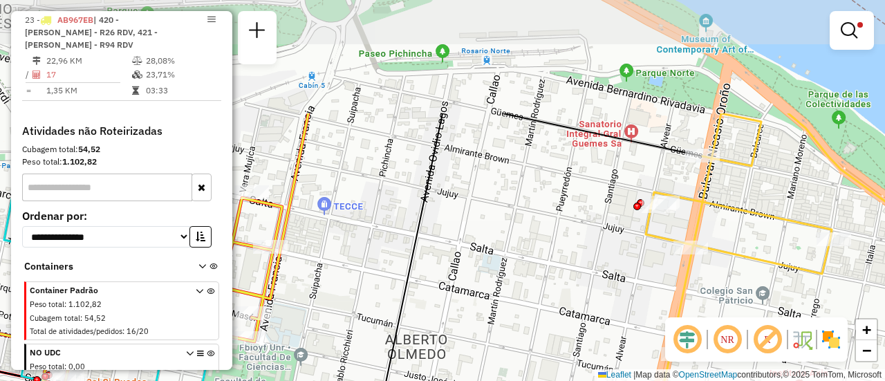
drag, startPoint x: 547, startPoint y: 176, endPoint x: 564, endPoint y: 329, distance: 153.9
click at [562, 331] on div "Limpar filtros Janela de atendimento Grade de atendimento Capacidade Transporta…" at bounding box center [442, 190] width 885 height 381
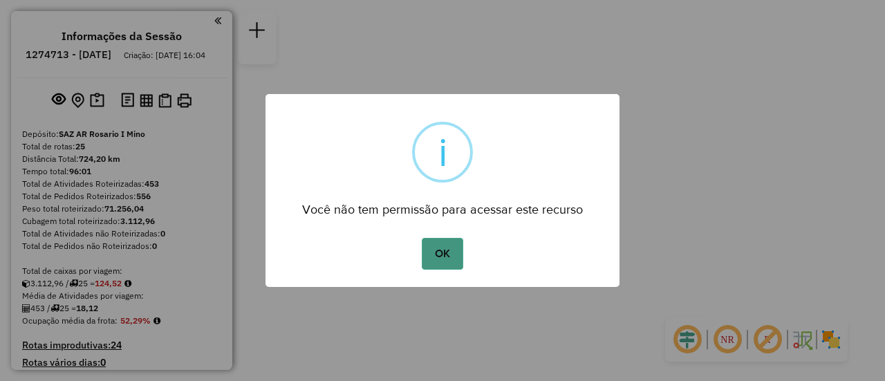
click at [444, 255] on button "OK" at bounding box center [442, 254] width 41 height 32
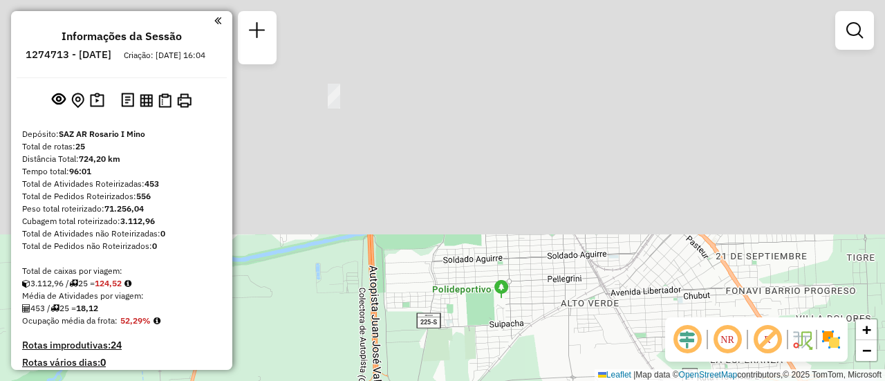
drag, startPoint x: 496, startPoint y: 185, endPoint x: 587, endPoint y: 394, distance: 228.4
click at [587, 380] on html "Aguarde... Pop-up bloqueado! Seu navegador bloqueou automáticamente a abertura …" at bounding box center [442, 190] width 885 height 381
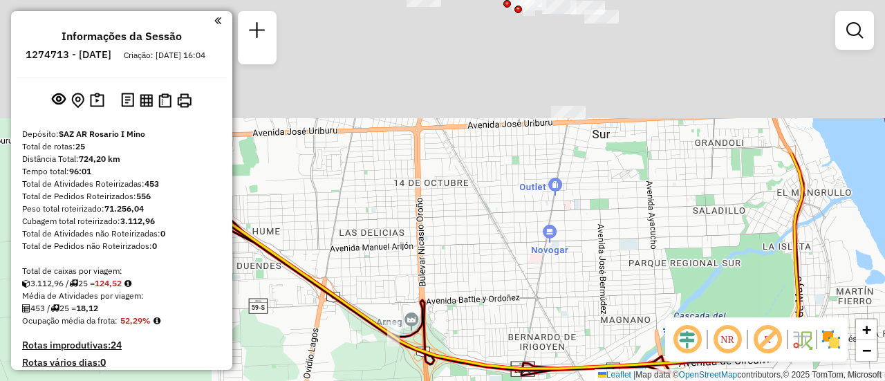
drag, startPoint x: 600, startPoint y: 121, endPoint x: 639, endPoint y: 414, distance: 295.2
click at [639, 380] on html "Aguarde... Pop-up bloqueado! Seu navegador bloqueou automáticamente a abertura …" at bounding box center [442, 190] width 885 height 381
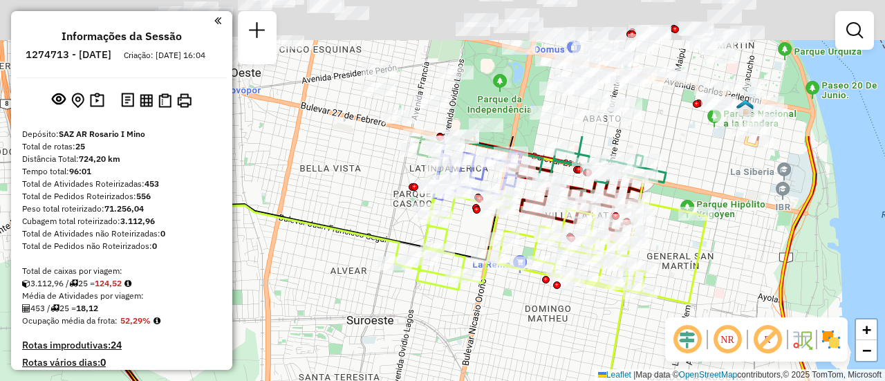
drag, startPoint x: 645, startPoint y: 169, endPoint x: 682, endPoint y: 411, distance: 244.2
click at [682, 380] on html "Aguarde... Pop-up bloqueado! Seu navegador bloqueou automáticamente a abertura …" at bounding box center [442, 190] width 885 height 381
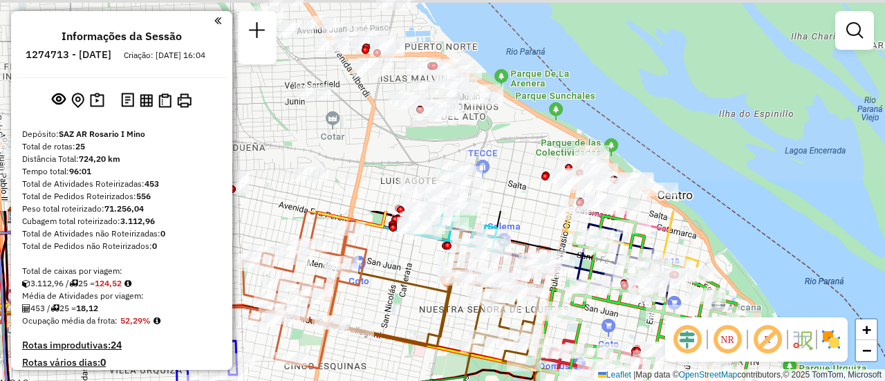
drag, startPoint x: 417, startPoint y: 64, endPoint x: 408, endPoint y: 319, distance: 255.4
click at [408, 319] on div "Janela de atendimento Grade de atendimento Capacidade Transportadoras Veículos …" at bounding box center [442, 190] width 885 height 381
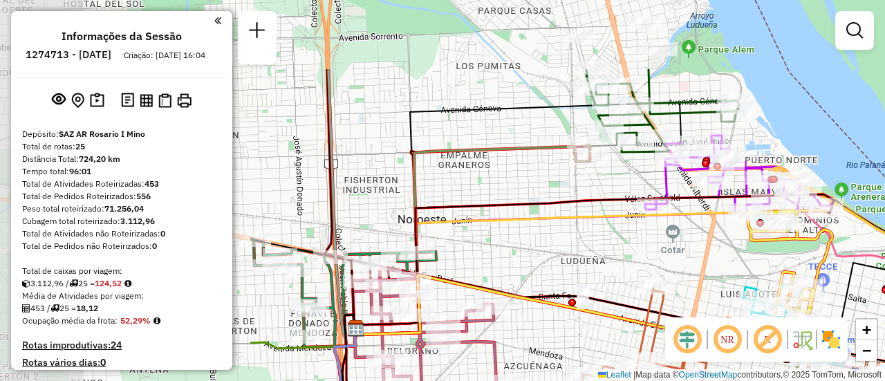
drag, startPoint x: 322, startPoint y: 146, endPoint x: 708, endPoint y: 252, distance: 400.4
click at [675, 254] on div "Janela de atendimento Grade de atendimento Capacidade Transportadoras Veículos …" at bounding box center [442, 190] width 885 height 381
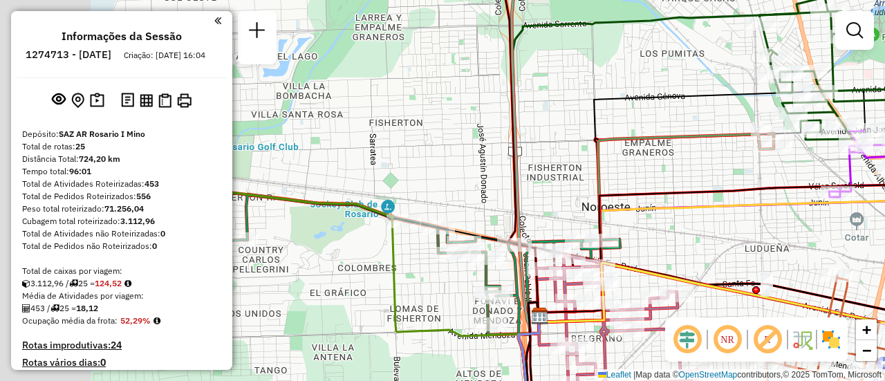
drag, startPoint x: 404, startPoint y: 172, endPoint x: 885, endPoint y: 196, distance: 481.4
click at [885, 196] on div "Janela de atendimento Grade de atendimento Capacidade Transportadoras Veículos …" at bounding box center [442, 190] width 885 height 381
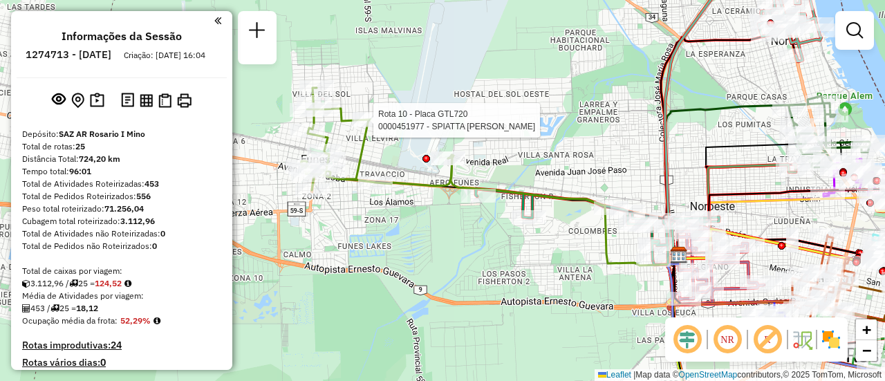
select select "**********"
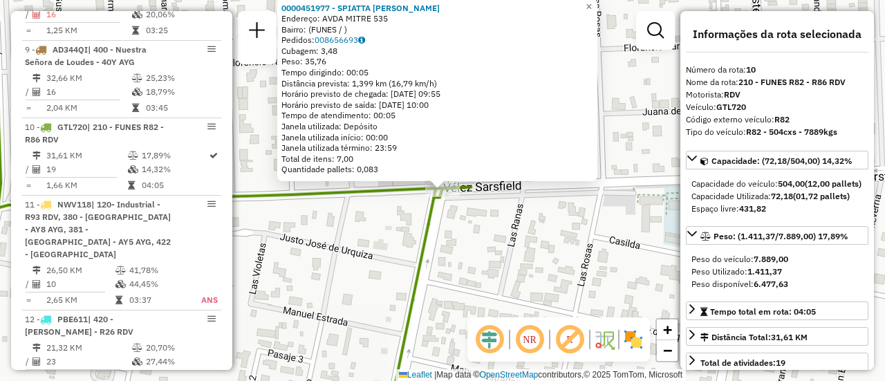
scroll to position [1202, 0]
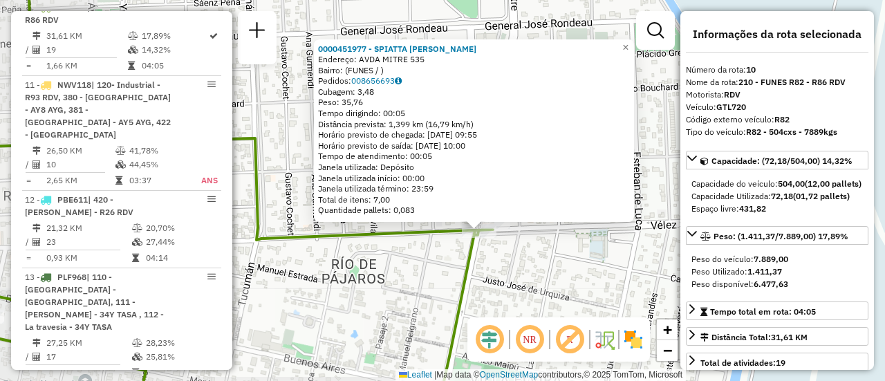
click at [518, 286] on div "0000451977 - SPIATTA [PERSON_NAME]: AVDA MITRE 535 Bairro: (FUNES / ) Pedidos: …" at bounding box center [442, 190] width 885 height 381
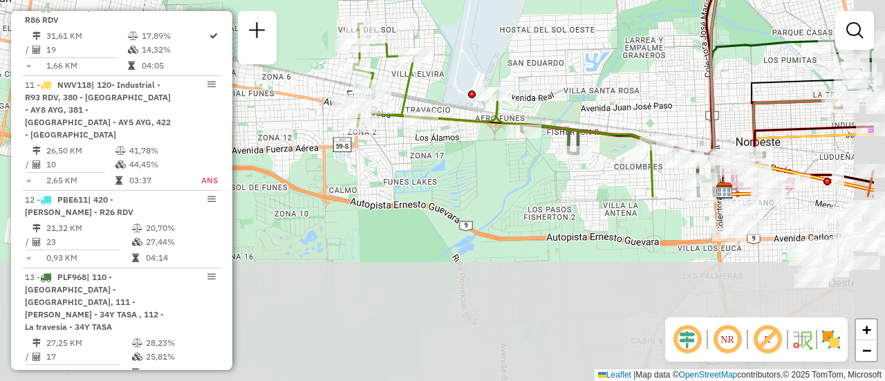
drag, startPoint x: 586, startPoint y: 248, endPoint x: 481, endPoint y: 33, distance: 239.5
click at [482, 32] on div "Janela de atendimento Grade de atendimento Capacidade Transportadoras Veículos …" at bounding box center [442, 190] width 885 height 381
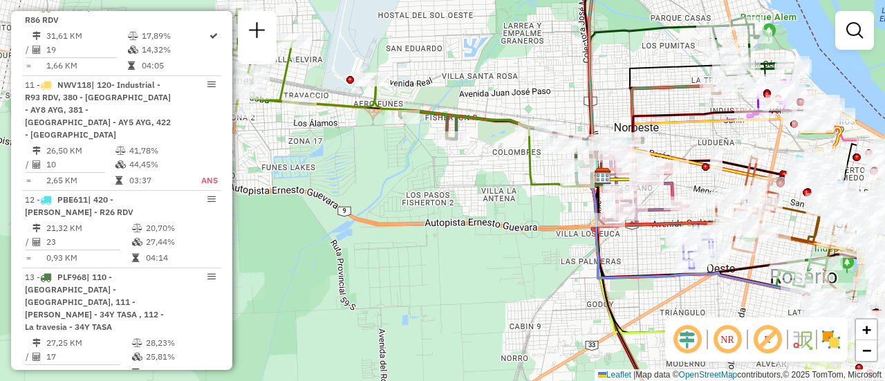
drag, startPoint x: 605, startPoint y: 196, endPoint x: 403, endPoint y: 179, distance: 202.0
click at [401, 181] on div "Janela de atendimento Grade de atendimento Capacidade Transportadoras Veículos …" at bounding box center [442, 190] width 885 height 381
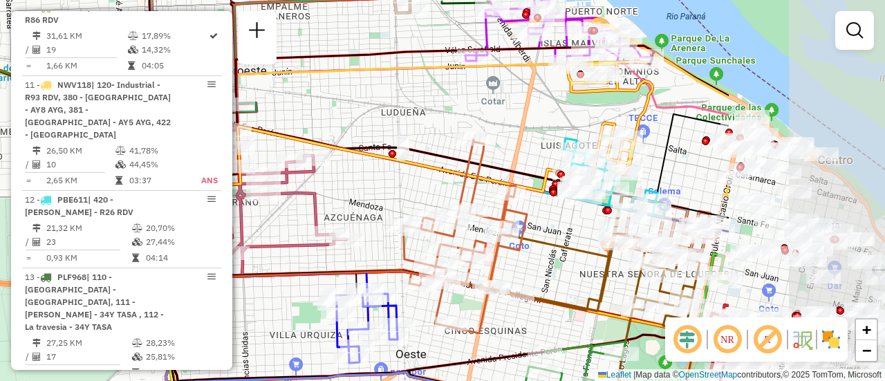
drag, startPoint x: 654, startPoint y: 164, endPoint x: 396, endPoint y: 172, distance: 258.1
click at [373, 174] on div "Janela de atendimento Grade de atendimento Capacidade Transportadoras Veículos …" at bounding box center [442, 190] width 885 height 381
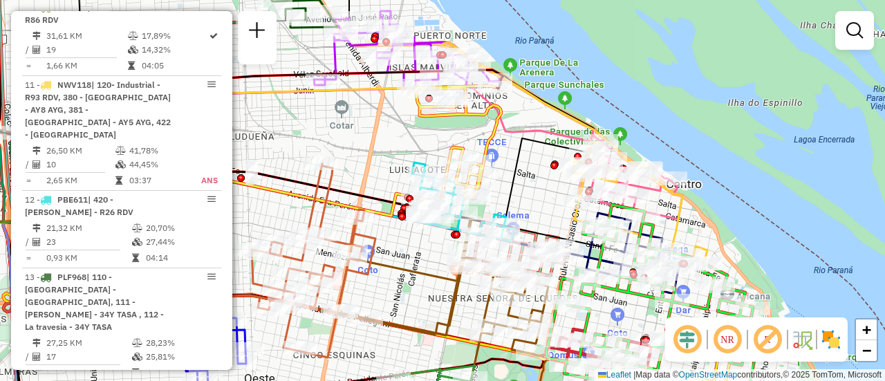
drag, startPoint x: 535, startPoint y: 217, endPoint x: 425, endPoint y: 246, distance: 114.4
click at [425, 246] on div "Janela de atendimento Grade de atendimento Capacidade Transportadoras Veículos …" at bounding box center [442, 190] width 885 height 381
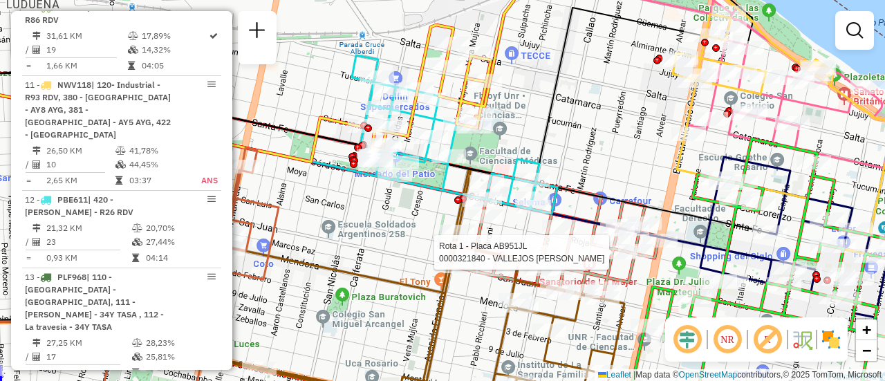
select select "**********"
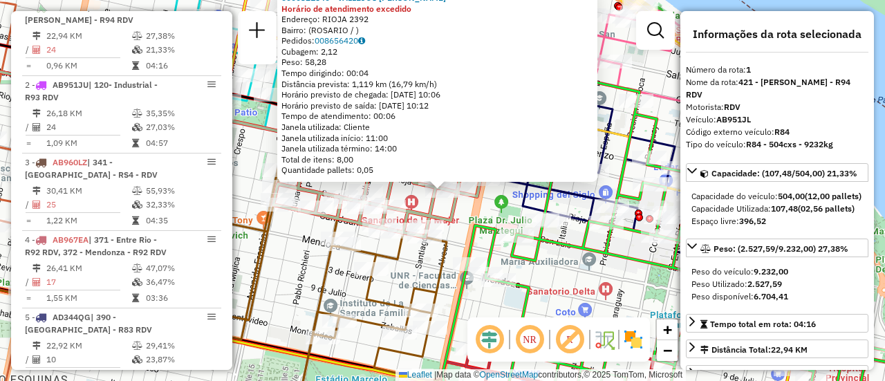
scroll to position [69, 0]
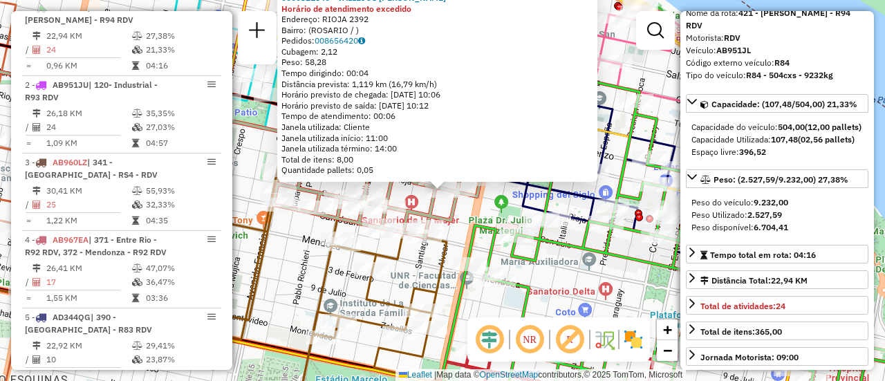
click at [290, 276] on div "0000321840 - VALLEJOS [PERSON_NAME] de atendimento excedido Endereço: RIOJA 239…" at bounding box center [442, 190] width 885 height 381
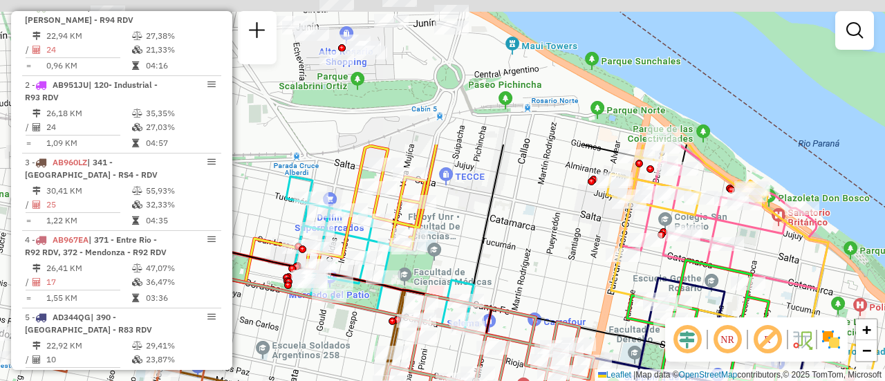
drag, startPoint x: 387, startPoint y: 83, endPoint x: 499, endPoint y: 266, distance: 214.3
click at [499, 266] on div "Janela de atendimento Grade de atendimento Capacidade Transportadoras Veículos …" at bounding box center [442, 190] width 885 height 381
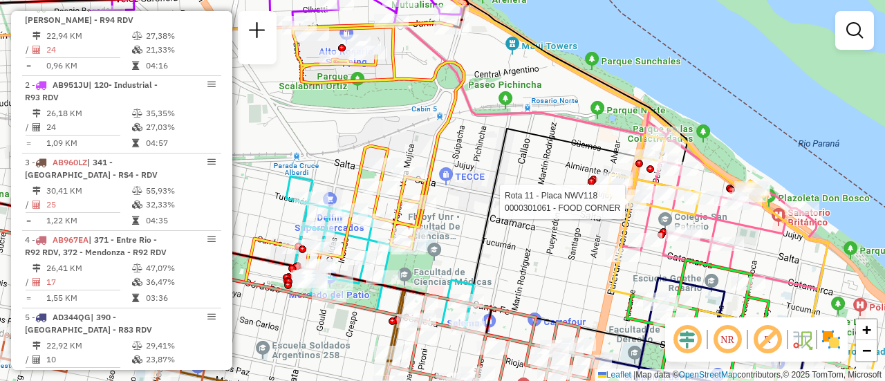
select select "**********"
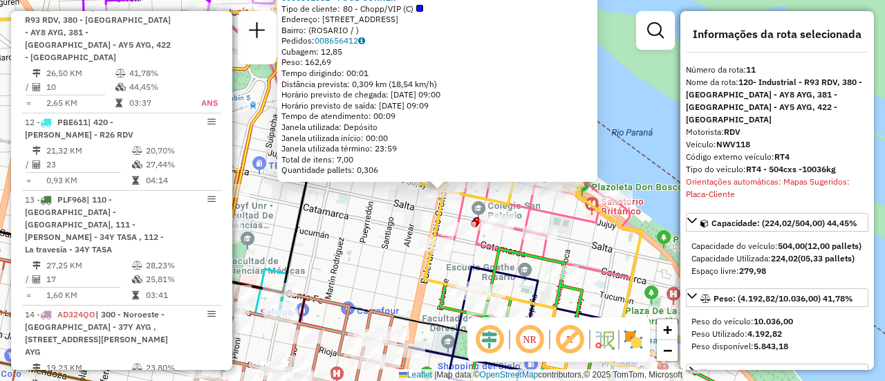
scroll to position [138, 0]
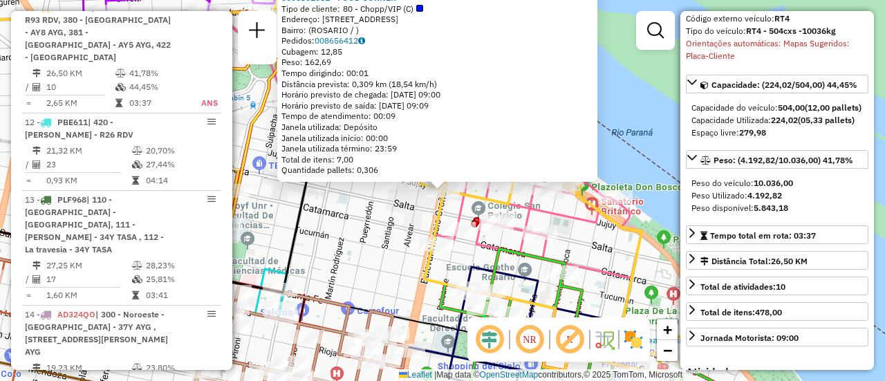
click at [377, 236] on div "0000301061 - FOOD CORNER Tipo de cliente: 80 - Chopp/VIP (C) Endereço: BLVD ORO…" at bounding box center [442, 190] width 885 height 381
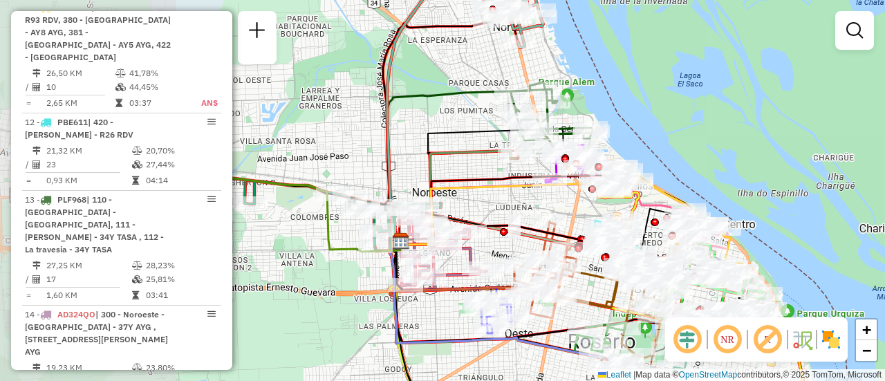
drag, startPoint x: 401, startPoint y: 188, endPoint x: 594, endPoint y: 215, distance: 194.9
click at [594, 215] on div "Rota 23 - Placa AB967EB 0000474879 - PANZA LUCAS EZEQUIEL Janela de atendimento…" at bounding box center [442, 190] width 885 height 381
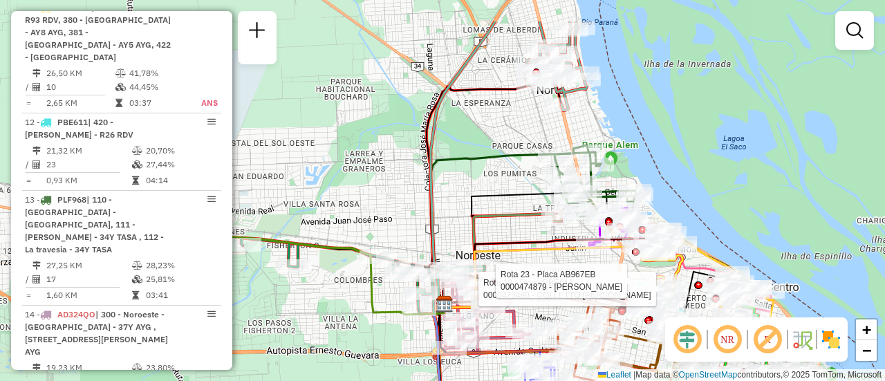
drag, startPoint x: 472, startPoint y: 136, endPoint x: 507, endPoint y: 183, distance: 59.4
click at [505, 192] on icon at bounding box center [525, 248] width 163 height 113
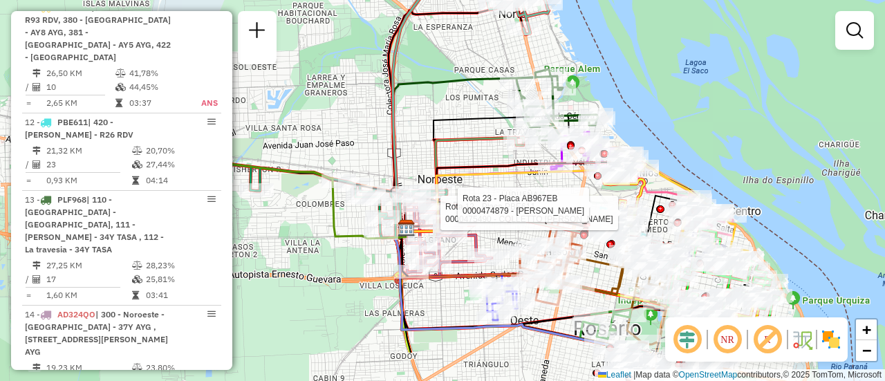
drag, startPoint x: 392, startPoint y: 187, endPoint x: 380, endPoint y: 104, distance: 83.8
click at [340, 95] on div "Rota 12 - Placa PBE611 0000475490 - COLLETTO [PERSON_NAME] 23 - Placa AB967EB 0…" at bounding box center [442, 190] width 885 height 381
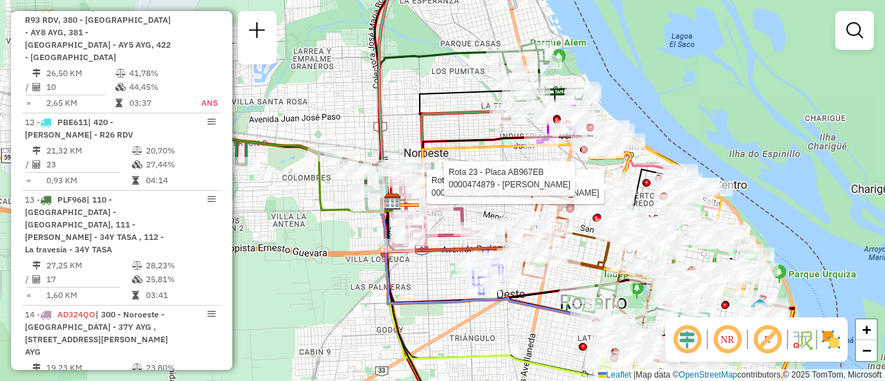
click at [463, 128] on div "Rota 12 - Placa PBE611 0000475490 - COLLETTO [PERSON_NAME] 23 - Placa AB967EB 0…" at bounding box center [442, 190] width 885 height 381
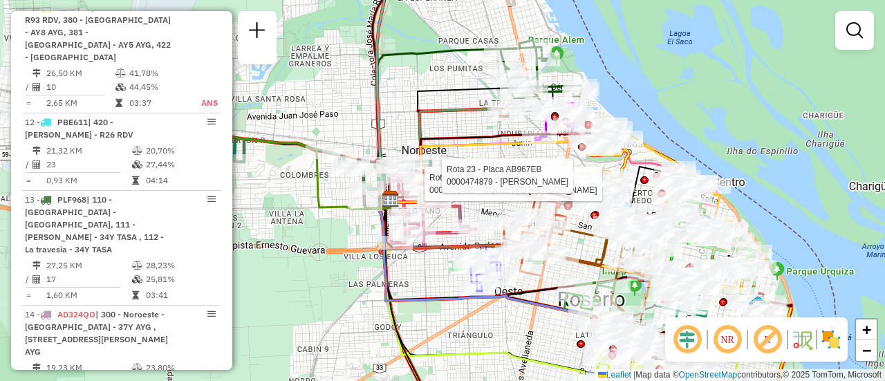
click at [418, 275] on div "Rota 12 - Placa PBE611 0000475490 - COLLETTO [PERSON_NAME] 23 - Placa AB967EB 0…" at bounding box center [442, 190] width 885 height 381
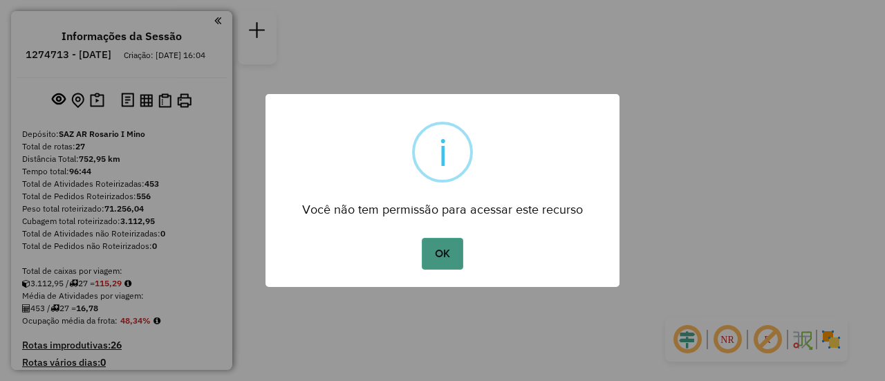
click at [447, 252] on button "OK" at bounding box center [442, 254] width 41 height 32
click at [446, 259] on button "OK" at bounding box center [442, 254] width 41 height 32
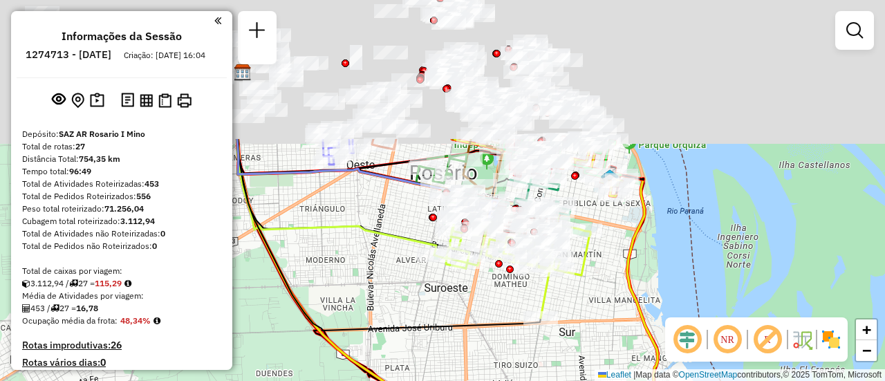
drag, startPoint x: 481, startPoint y: 92, endPoint x: 445, endPoint y: 360, distance: 270.9
click at [451, 269] on div at bounding box center [468, 262] width 35 height 14
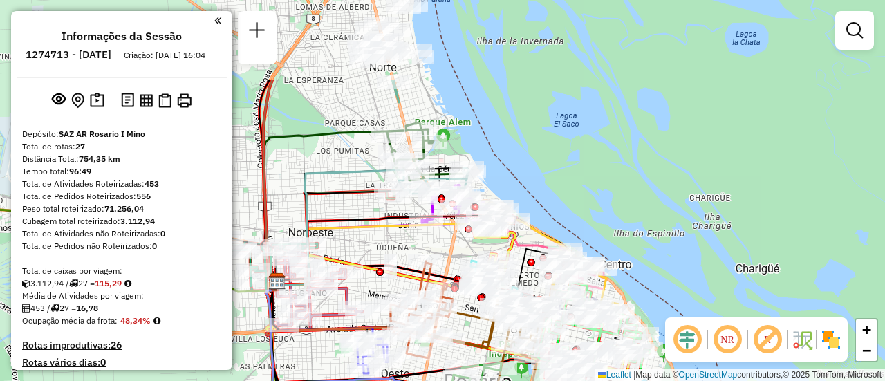
drag, startPoint x: 438, startPoint y: 127, endPoint x: 479, endPoint y: 253, distance: 133.2
click at [484, 255] on icon at bounding box center [493, 254] width 43 height 62
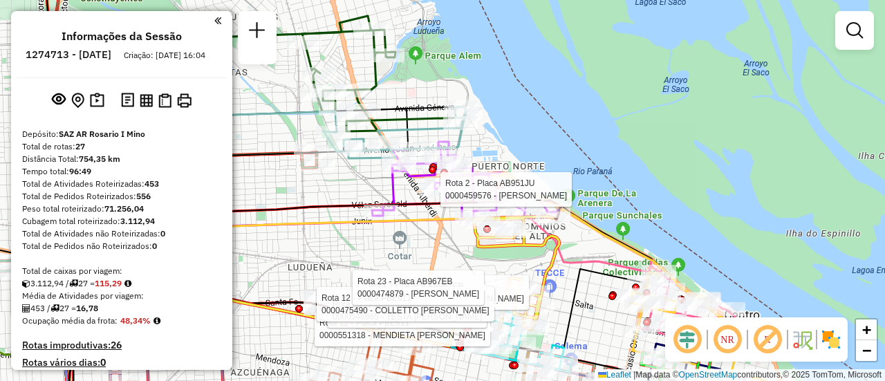
select select "**********"
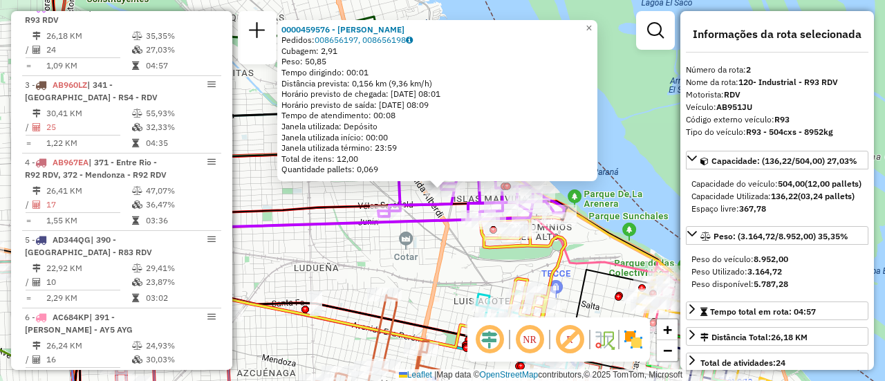
scroll to position [138, 0]
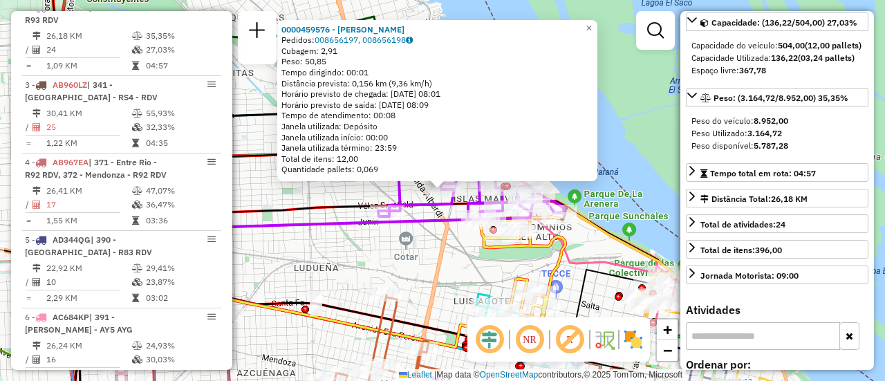
click at [443, 268] on div "0000459576 - TABORDA ALICIA BEATRIZ Pedidos: 008656197, 008656198 Cubagem: 2,91…" at bounding box center [442, 190] width 885 height 381
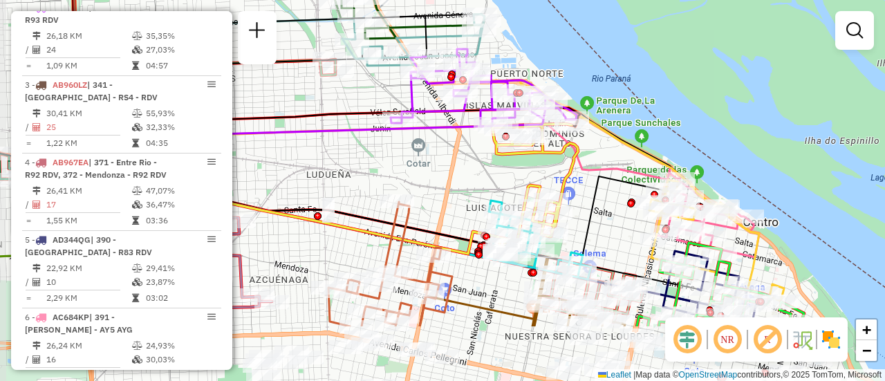
drag, startPoint x: 578, startPoint y: 289, endPoint x: 584, endPoint y: 205, distance: 84.6
click at [585, 209] on icon at bounding box center [380, 219] width 567 height 91
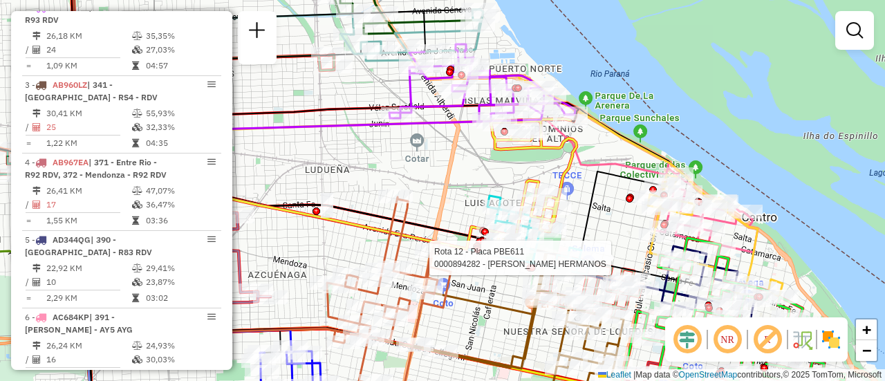
select select "**********"
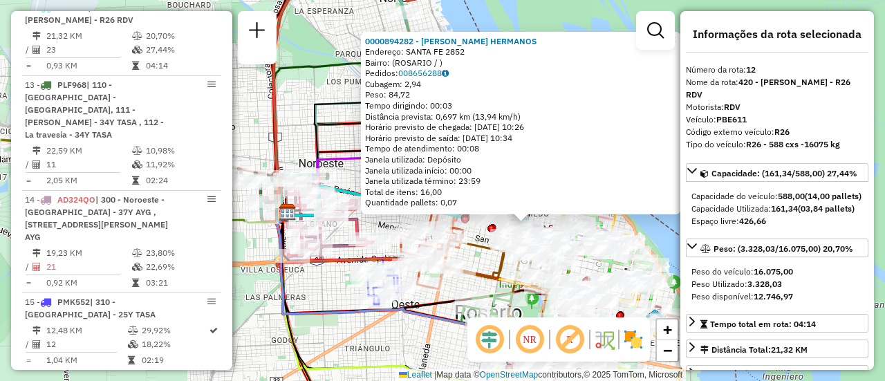
scroll to position [69, 0]
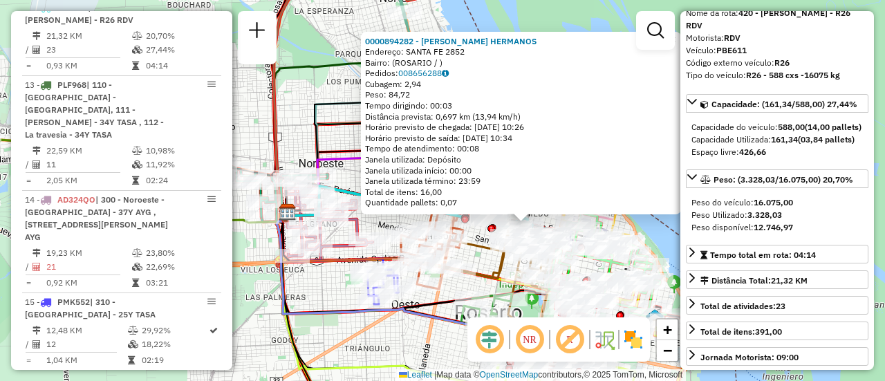
click at [437, 327] on div "0000894282 - GARCIA HERMANOS Endereço: SANTA FE 2852 Bairro: (ROSARIO / ) Pedid…" at bounding box center [442, 190] width 885 height 381
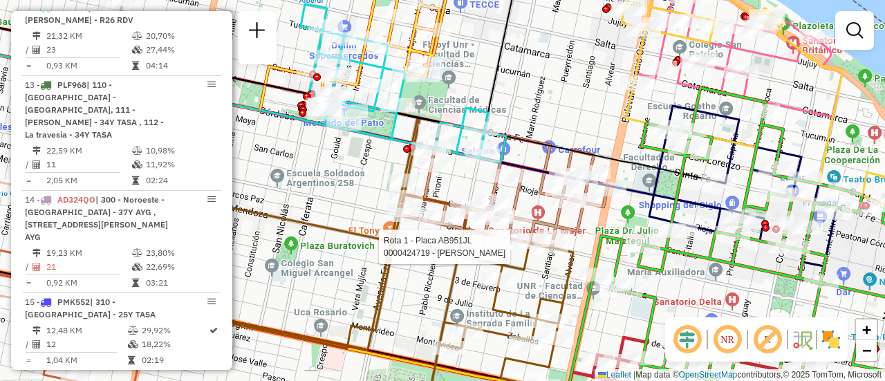
select select "**********"
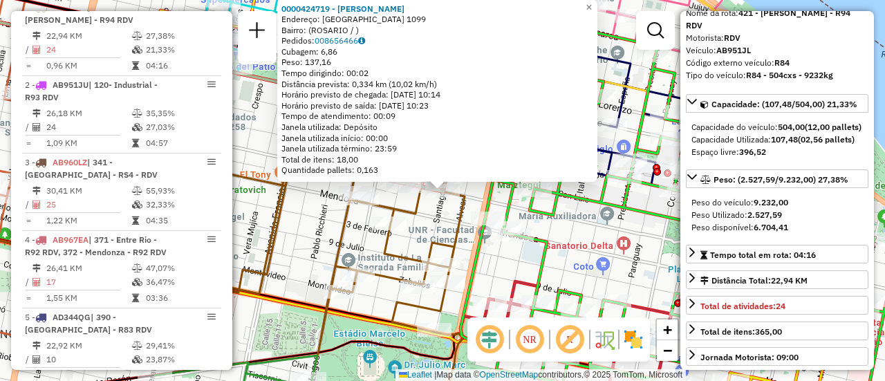
click at [314, 236] on div "0000424719 - LOZANO MATIAS NICOLµS Endereço: SANTIAGO 1099 Bairro: (ROSARIO / )…" at bounding box center [442, 190] width 885 height 381
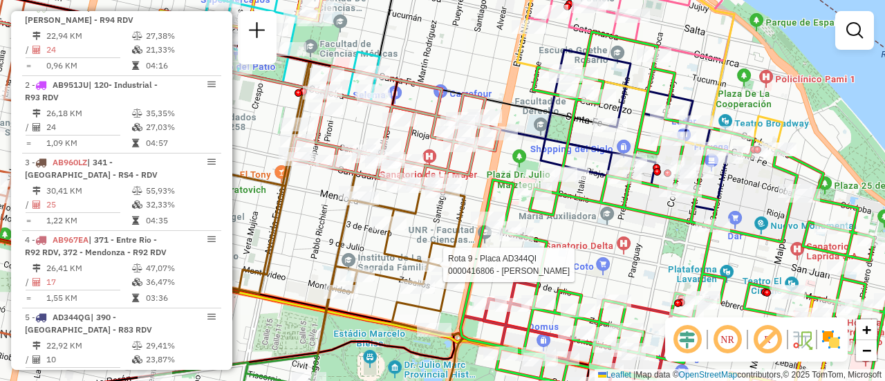
select select "**********"
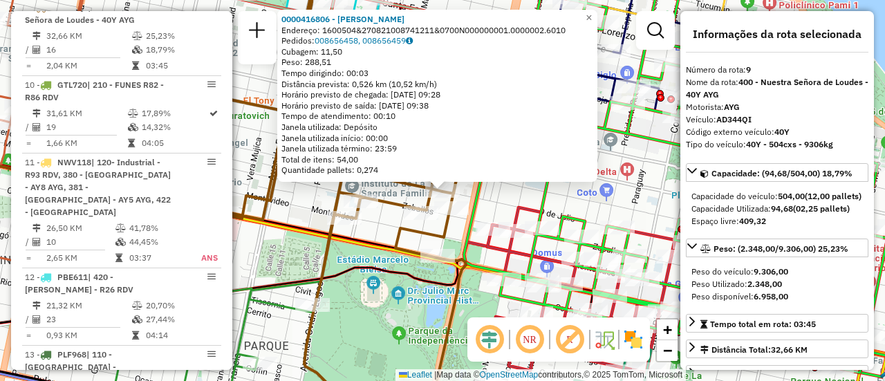
scroll to position [138, 0]
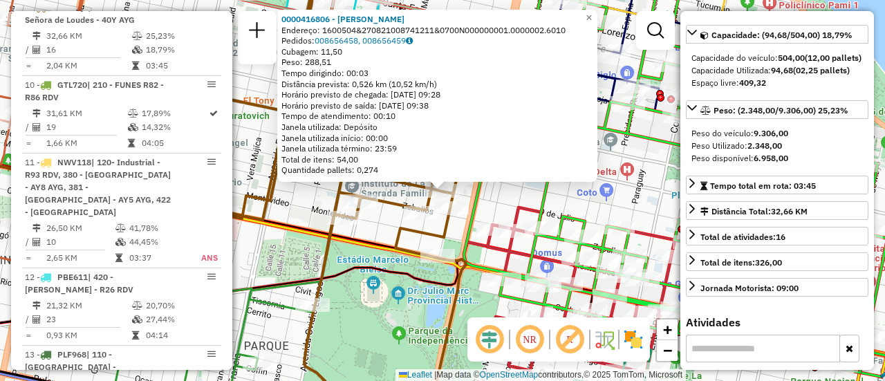
click at [505, 199] on div "0000416806 - ANDINO VALERIA Endereço: 1600504&270821008741211&0700N000000001.00…" at bounding box center [442, 190] width 885 height 381
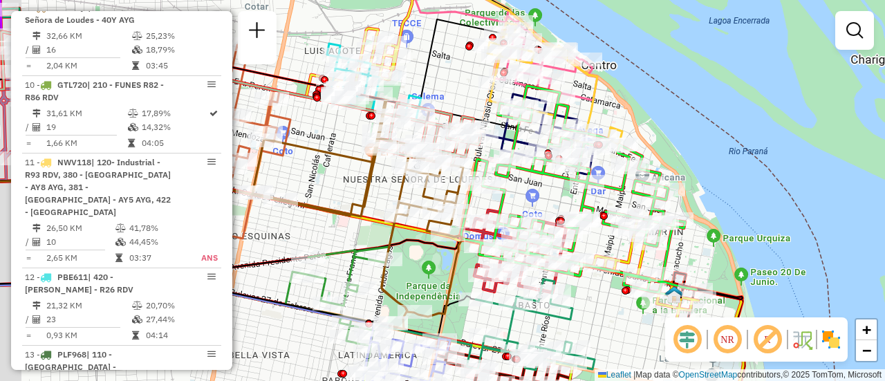
drag, startPoint x: 284, startPoint y: 228, endPoint x: 457, endPoint y: 174, distance: 182.0
click at [457, 174] on icon at bounding box center [357, 214] width 211 height 229
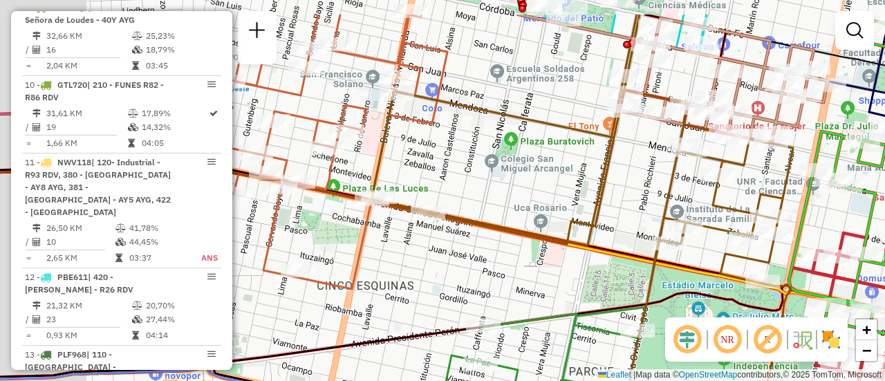
drag, startPoint x: 390, startPoint y: 88, endPoint x: 528, endPoint y: 140, distance: 147.4
click at [538, 170] on div "Janela de atendimento Grade de atendimento Capacidade Transportadoras Veículos …" at bounding box center [442, 190] width 885 height 381
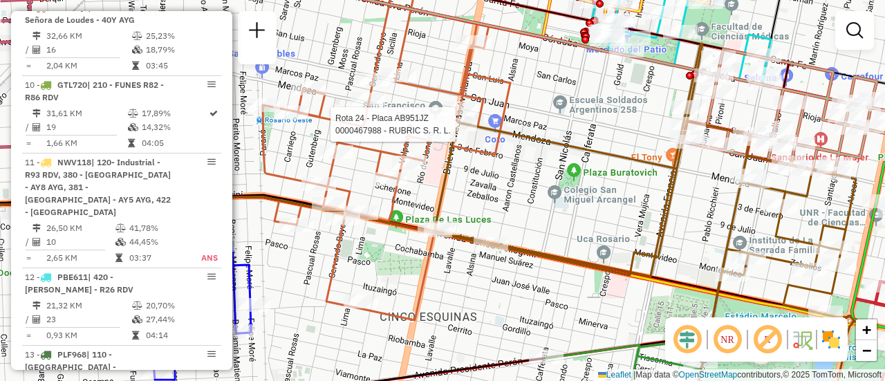
select select "**********"
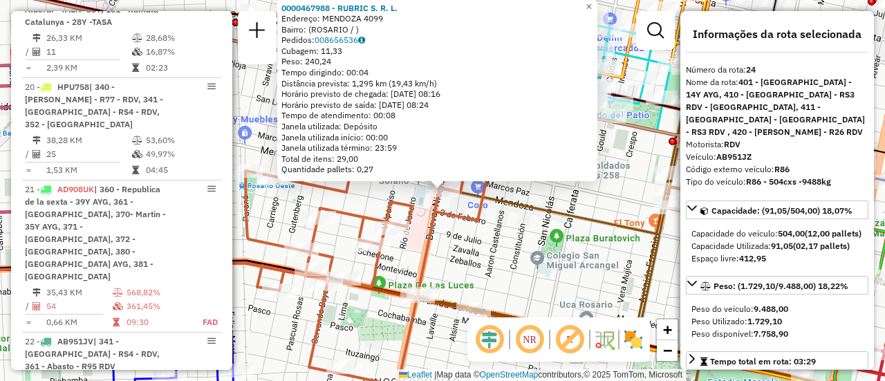
scroll to position [2486, 0]
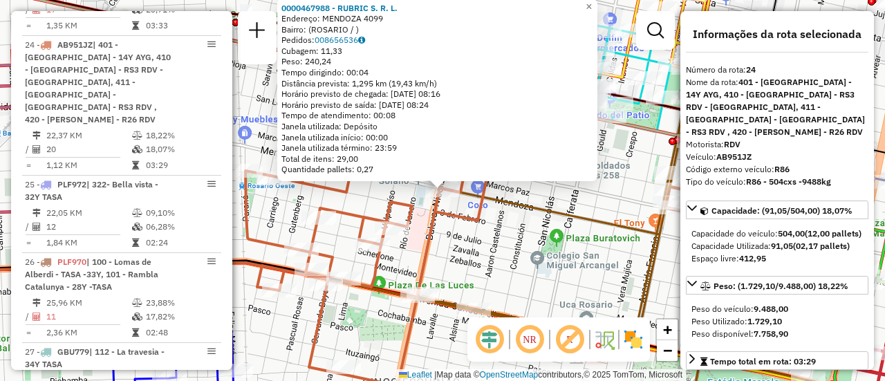
click at [483, 248] on div "0000467988 - RUBRIC S. R. L. Endereço: MENDOZA 4099 Bairro: (ROSARIO / ) Pedido…" at bounding box center [442, 190] width 885 height 381
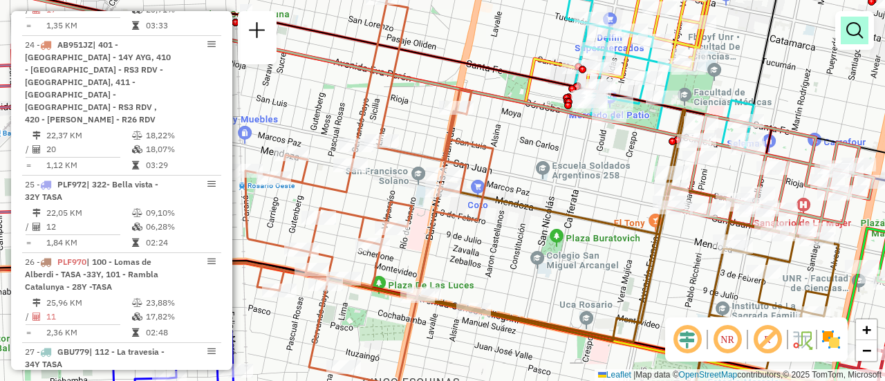
click at [853, 30] on em at bounding box center [855, 30] width 17 height 17
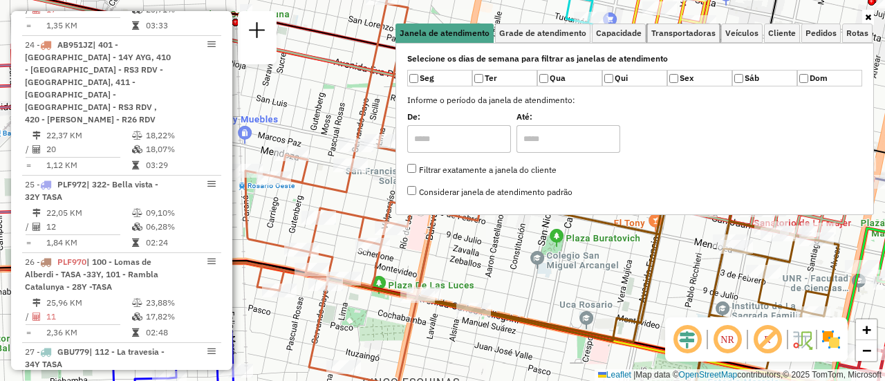
drag, startPoint x: 706, startPoint y: 30, endPoint x: 788, endPoint y: 55, distance: 86.2
click at [706, 30] on span "Transportadoras" at bounding box center [684, 33] width 64 height 8
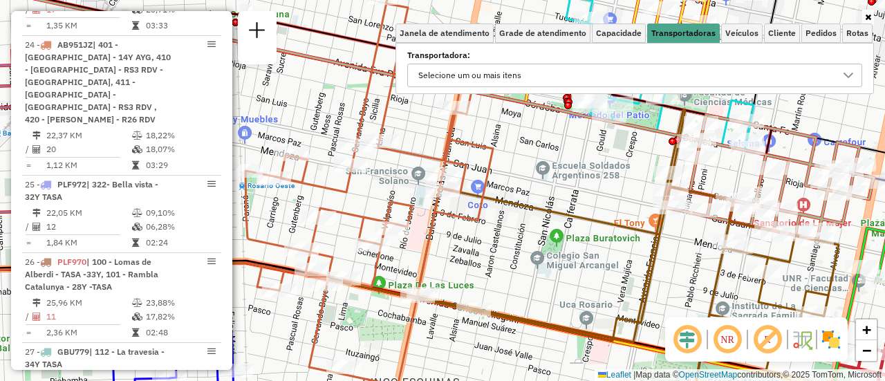
click at [852, 77] on icon at bounding box center [848, 75] width 11 height 11
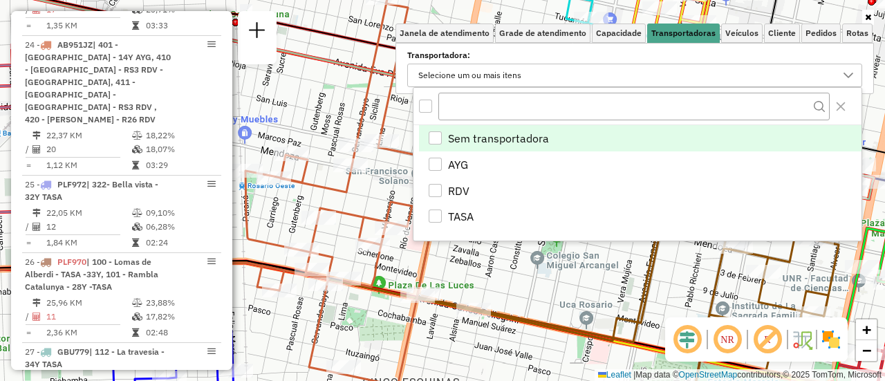
scroll to position [8, 48]
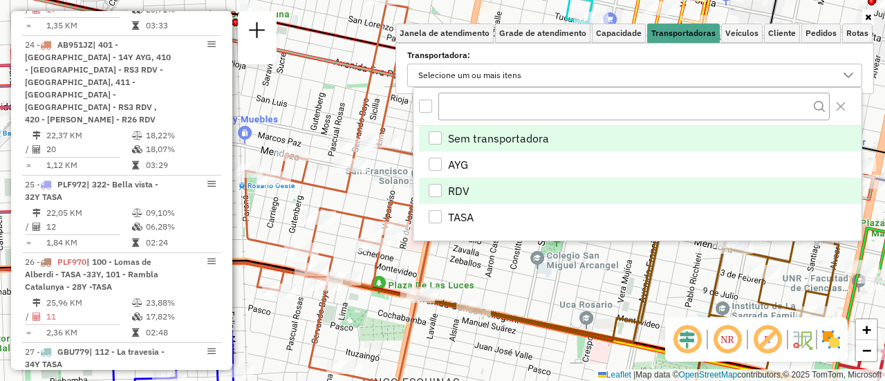
click at [434, 188] on div "RDV" at bounding box center [435, 190] width 13 height 13
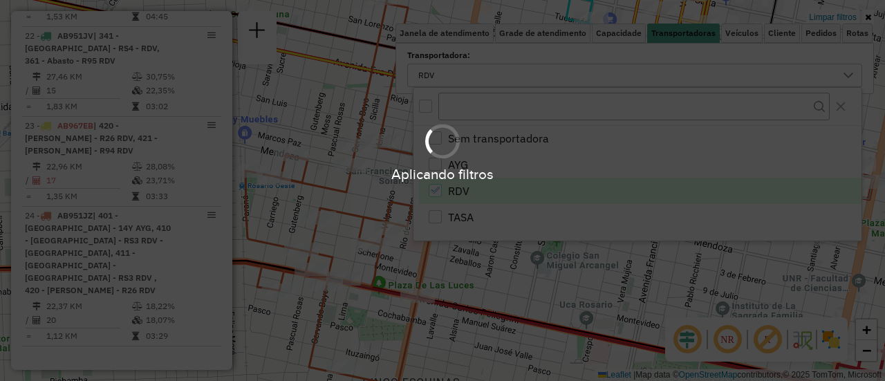
scroll to position [1199, 0]
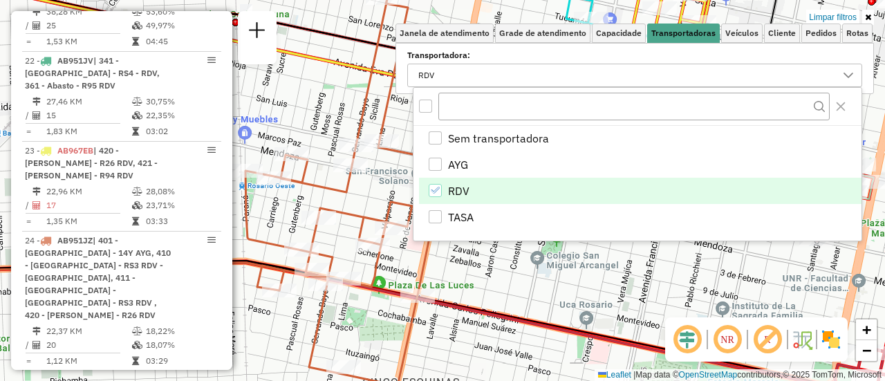
click at [346, 194] on icon at bounding box center [370, 192] width 248 height 387
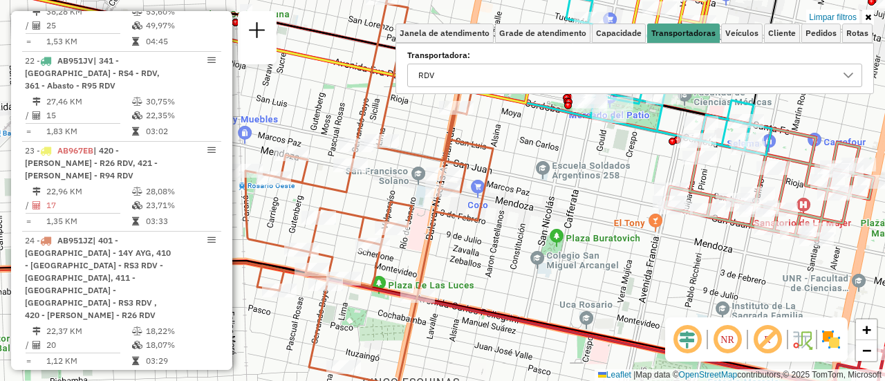
select select "**********"
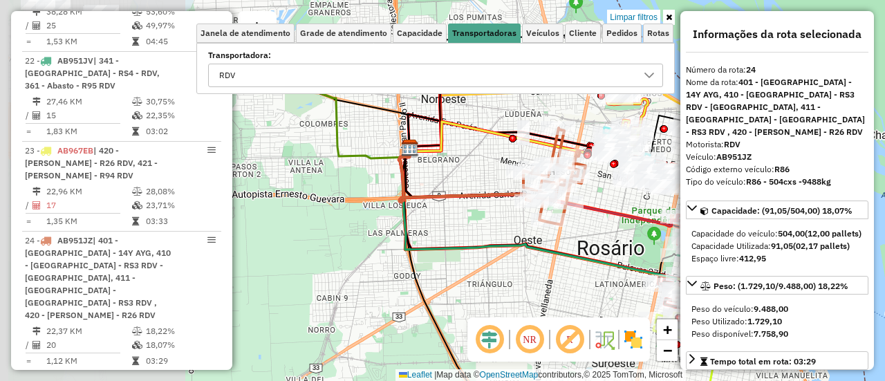
drag, startPoint x: 286, startPoint y: 163, endPoint x: 504, endPoint y: 155, distance: 218.0
click at [513, 152] on div "Limpar filtros Janela de atendimento Grade de atendimento Capacidade Transporta…" at bounding box center [442, 190] width 885 height 381
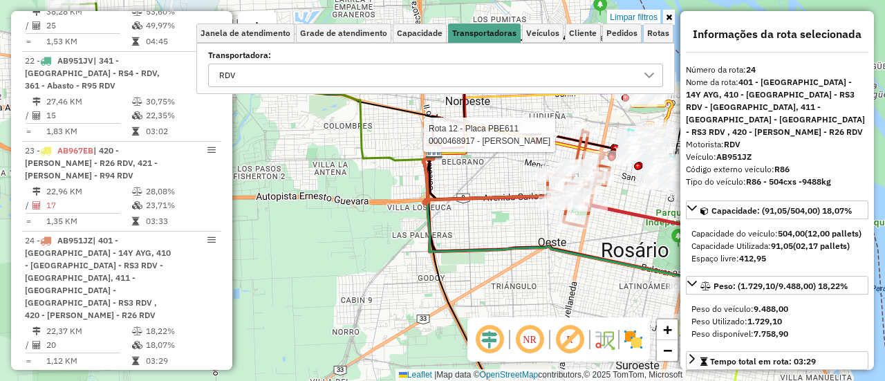
click at [327, 149] on div "Rota 12 - Placa PBE611 0000468917 - VEGA MARTIN Limpar filtros Janela de atendi…" at bounding box center [442, 190] width 885 height 381
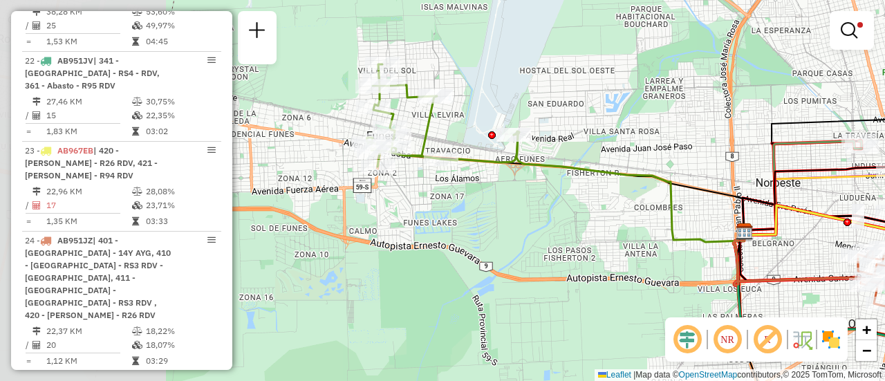
drag, startPoint x: 322, startPoint y: 145, endPoint x: 660, endPoint y: 230, distance: 348.1
click at [660, 232] on div "Limpar filtros Janela de atendimento Grade de atendimento Capacidade Transporta…" at bounding box center [442, 190] width 885 height 381
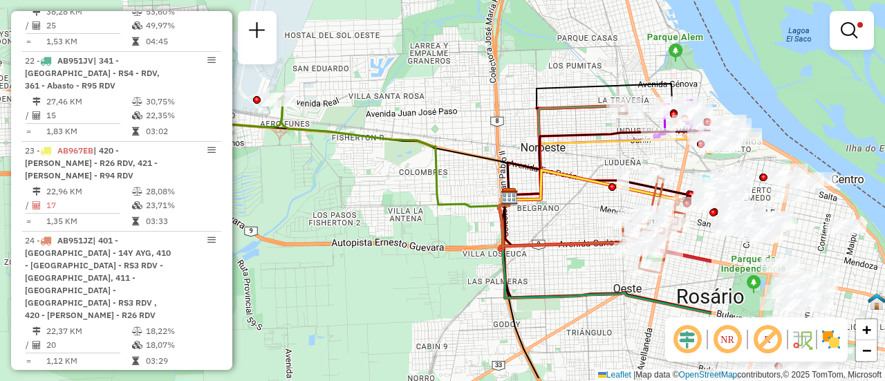
drag, startPoint x: 701, startPoint y: 132, endPoint x: 306, endPoint y: 78, distance: 398.0
click at [306, 80] on div "Limpar filtros Janela de atendimento Grade de atendimento Capacidade Transporta…" at bounding box center [442, 190] width 885 height 381
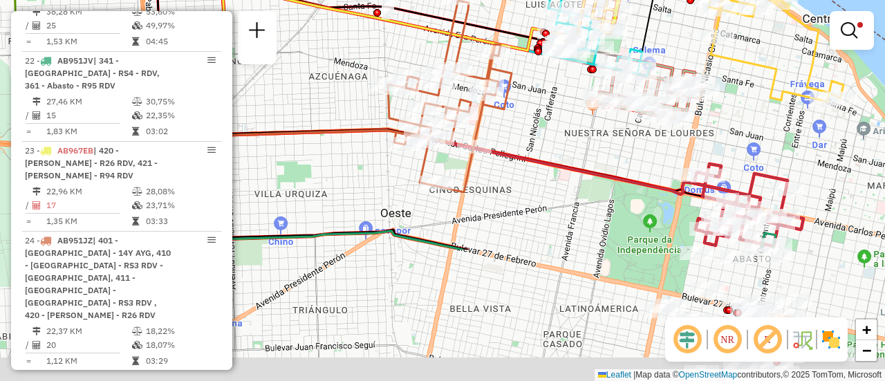
drag, startPoint x: 762, startPoint y: 278, endPoint x: 731, endPoint y: 21, distance: 259.1
click at [731, 21] on div "Limpar filtros Janela de atendimento Grade de atendimento Capacidade Transporta…" at bounding box center [442, 190] width 885 height 381
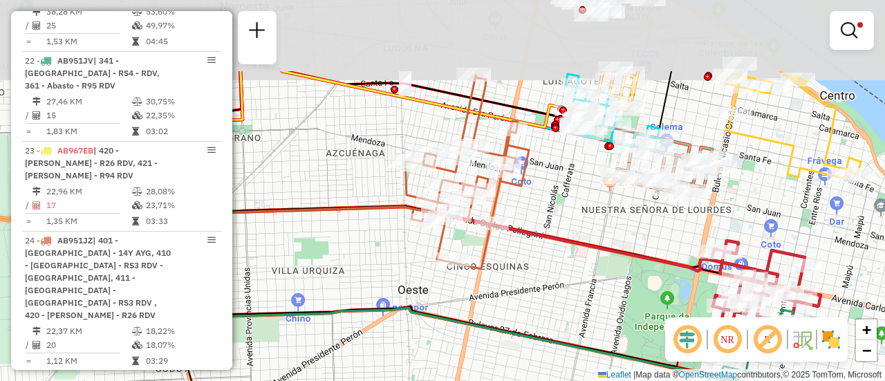
drag, startPoint x: 508, startPoint y: 87, endPoint x: 552, endPoint y: 205, distance: 125.7
click at [552, 205] on div "Limpar filtros Janela de atendimento Grade de atendimento Capacidade Transporta…" at bounding box center [442, 190] width 885 height 381
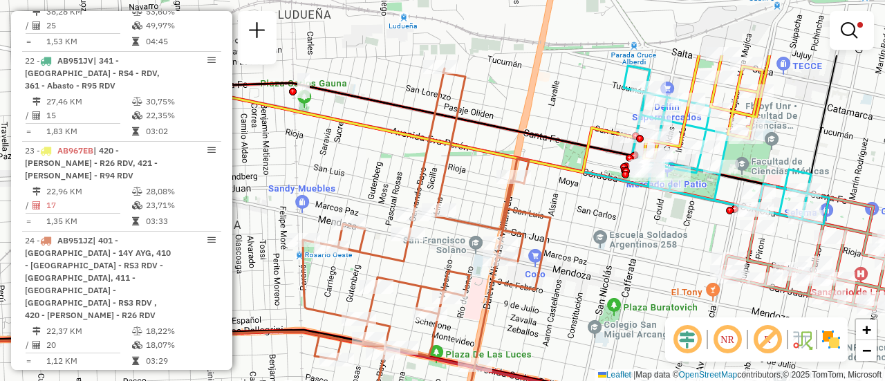
drag, startPoint x: 502, startPoint y: 111, endPoint x: 531, endPoint y: 205, distance: 97.8
click at [531, 205] on div "Limpar filtros Janela de atendimento Grade de atendimento Capacidade Transporta…" at bounding box center [442, 190] width 885 height 381
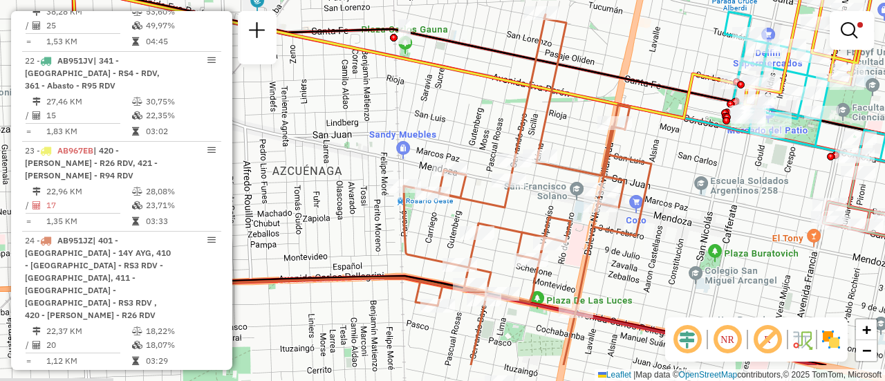
drag, startPoint x: 369, startPoint y: 164, endPoint x: 484, endPoint y: 91, distance: 135.7
click at [480, 96] on div "Limpar filtros Janela de atendimento Grade de atendimento Capacidade Transporta…" at bounding box center [442, 190] width 885 height 381
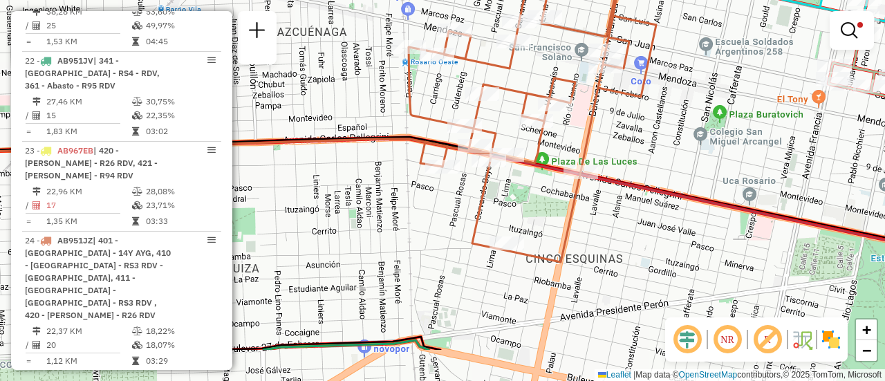
drag, startPoint x: 537, startPoint y: 292, endPoint x: 529, endPoint y: 223, distance: 69.6
click at [529, 223] on div "Limpar filtros Janela de atendimento Grade de atendimento Capacidade Transporta…" at bounding box center [442, 190] width 885 height 381
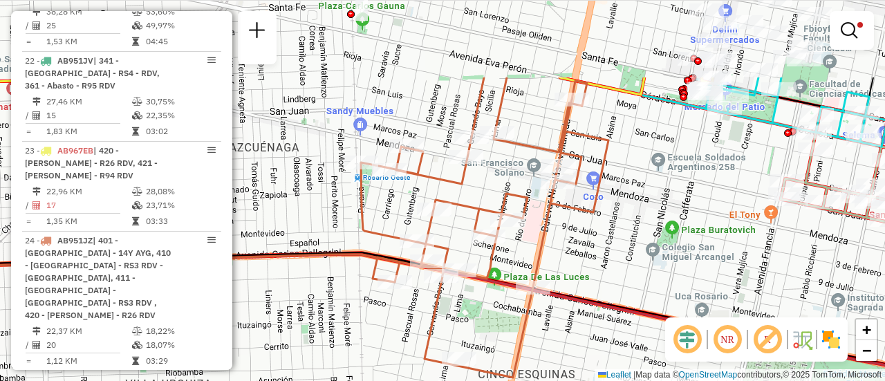
drag, startPoint x: 514, startPoint y: 64, endPoint x: 461, endPoint y: 187, distance: 133.3
click at [461, 187] on icon at bounding box center [485, 227] width 248 height 300
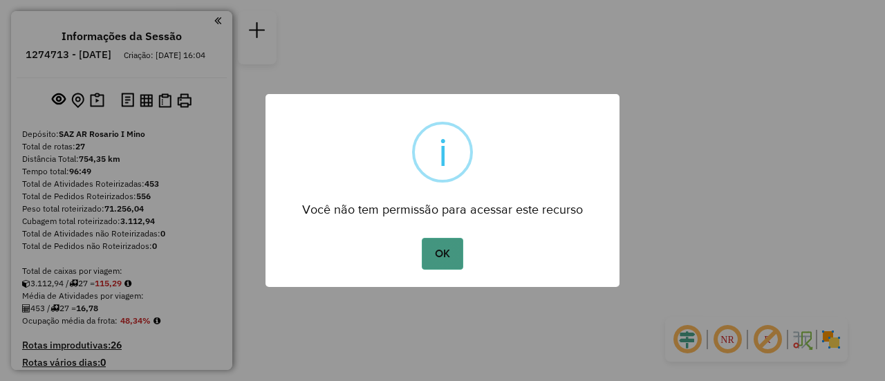
click at [446, 252] on button "OK" at bounding box center [442, 254] width 41 height 32
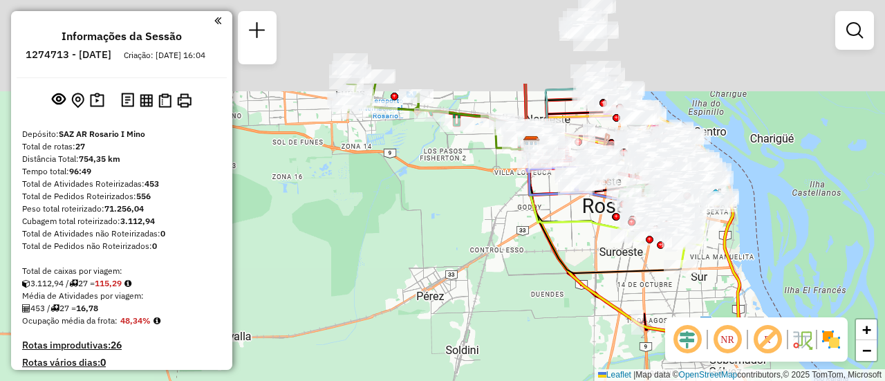
drag, startPoint x: 380, startPoint y: 143, endPoint x: 566, endPoint y: 414, distance: 327.9
click at [566, 380] on html "Aguarde... Pop-up bloqueado! Seu navegador bloqueou automáticamente a abertura …" at bounding box center [442, 190] width 885 height 381
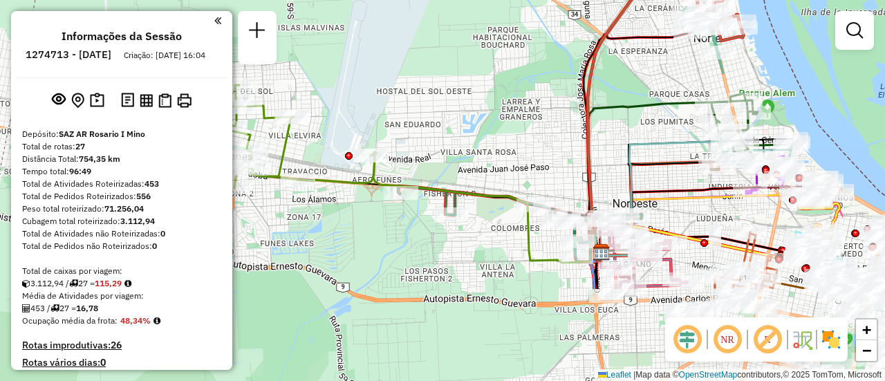
drag, startPoint x: 614, startPoint y: 215, endPoint x: 482, endPoint y: 85, distance: 184.9
click at [482, 85] on div "Janela de atendimento Grade de atendimento Capacidade Transportadoras Veículos …" at bounding box center [442, 190] width 885 height 381
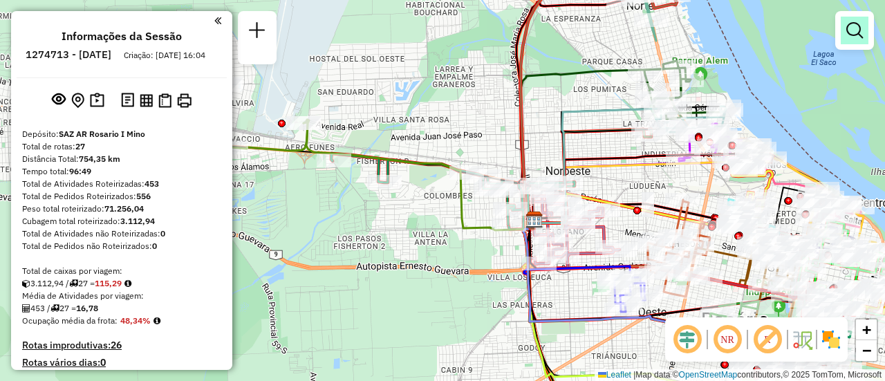
click at [858, 29] on em at bounding box center [855, 30] width 17 height 17
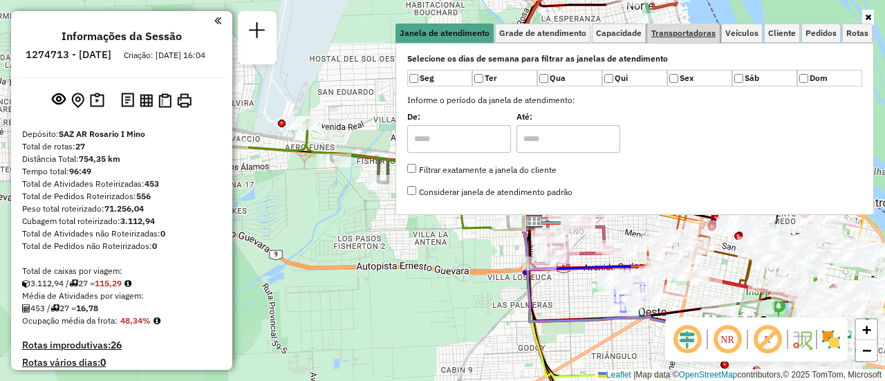
click at [686, 30] on span "Transportadoras" at bounding box center [684, 33] width 64 height 8
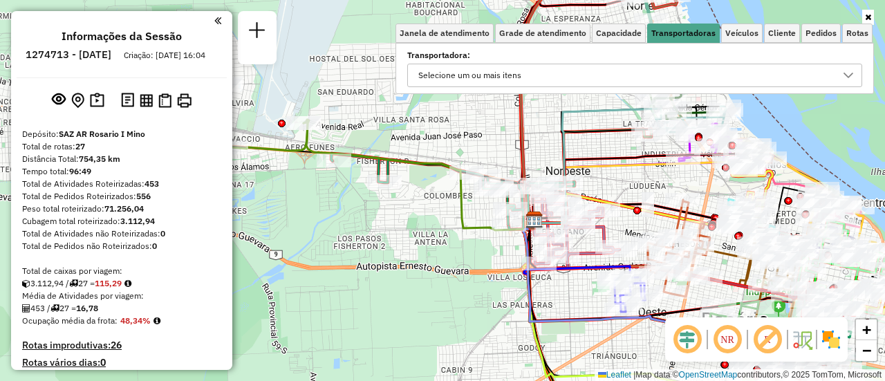
click at [852, 77] on icon at bounding box center [848, 75] width 11 height 11
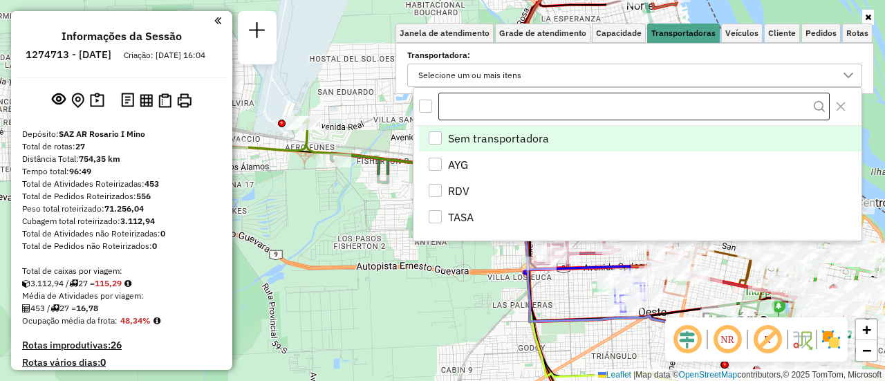
scroll to position [8, 48]
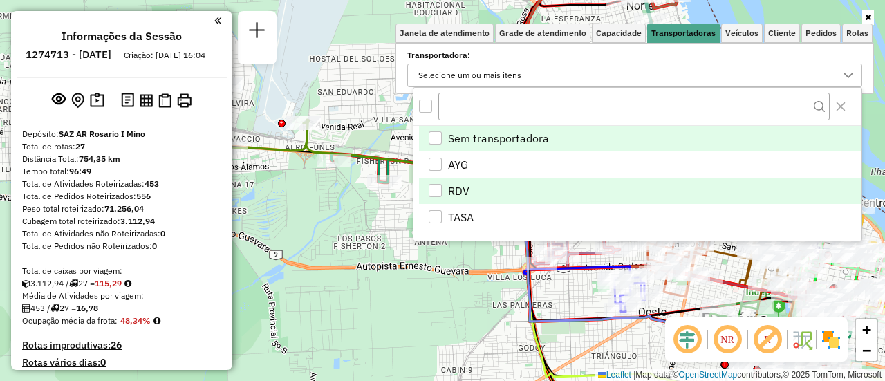
click at [429, 190] on div "RDV" at bounding box center [435, 190] width 13 height 13
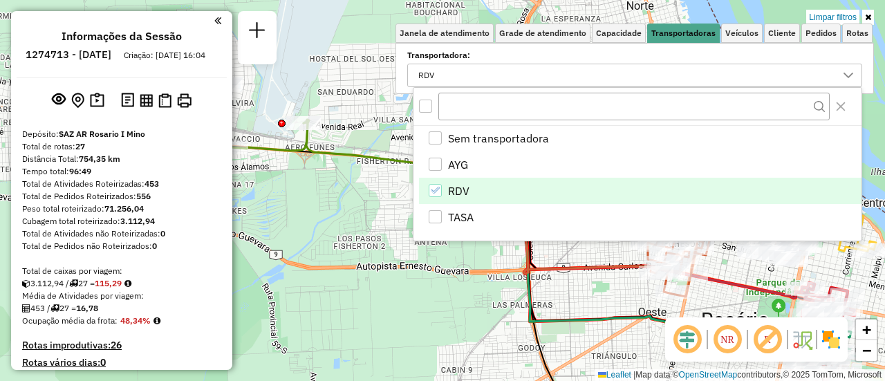
click at [437, 307] on div "Limpar filtros Janela de atendimento Grade de atendimento Capacidade Transporta…" at bounding box center [442, 190] width 885 height 381
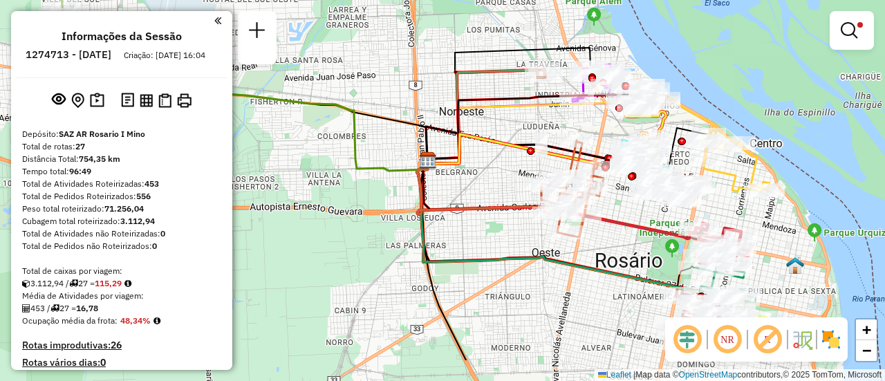
drag, startPoint x: 574, startPoint y: 239, endPoint x: 488, endPoint y: 189, distance: 99.8
click at [488, 189] on div "Limpar filtros Janela de atendimento Grade de atendimento Capacidade Transporta…" at bounding box center [442, 190] width 885 height 381
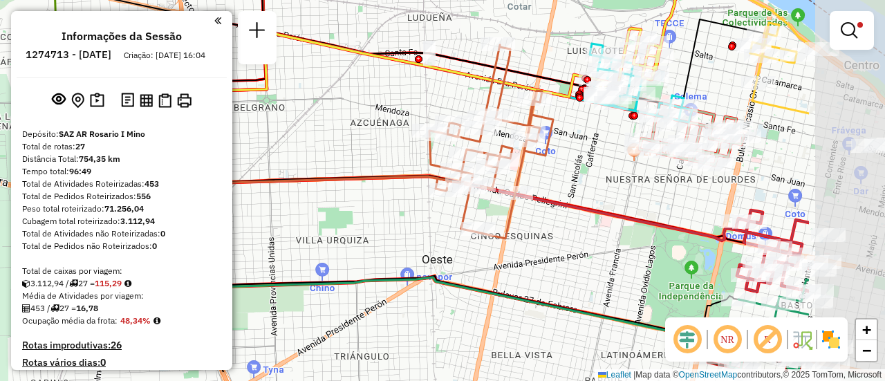
drag, startPoint x: 744, startPoint y: 184, endPoint x: 546, endPoint y: 144, distance: 201.9
click at [540, 140] on div "Limpar filtros Janela de atendimento Grade de atendimento Capacidade Transporta…" at bounding box center [442, 190] width 885 height 381
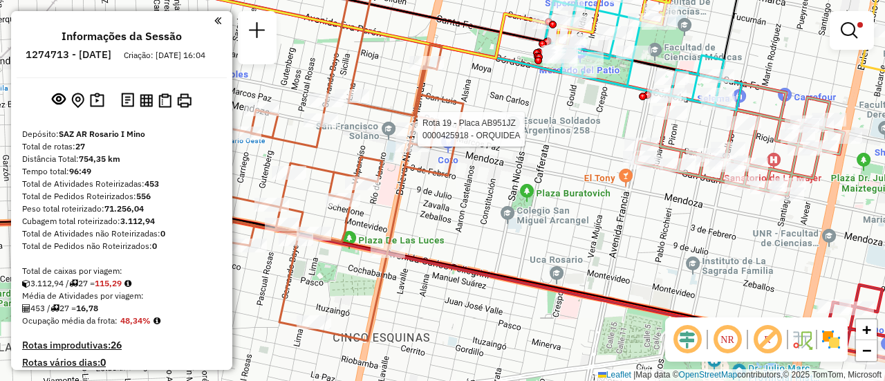
select select "**********"
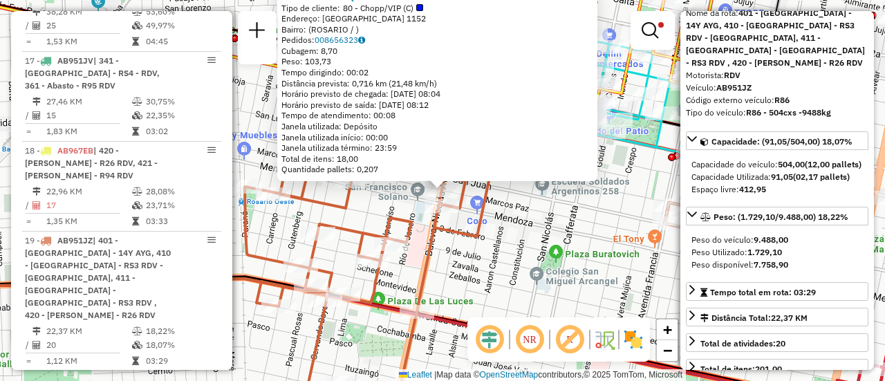
scroll to position [138, 0]
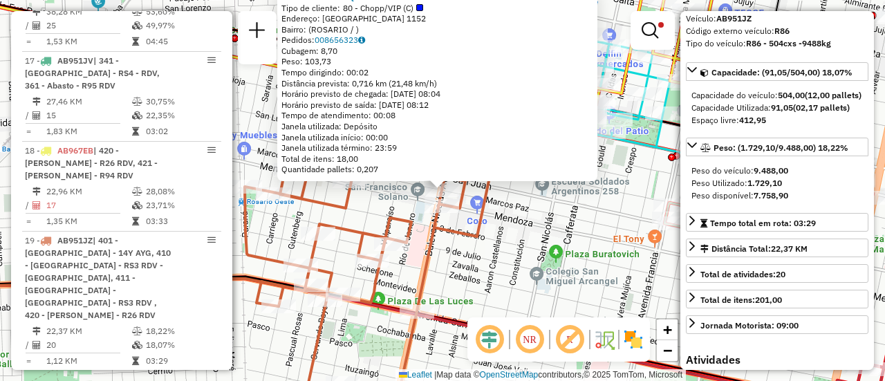
click at [493, 279] on div "0000425918 - ORQUIDEA Tipo de cliente: 80 - Chopp/VIP (C) Endereço: [GEOGRAPHIC…" at bounding box center [442, 190] width 885 height 381
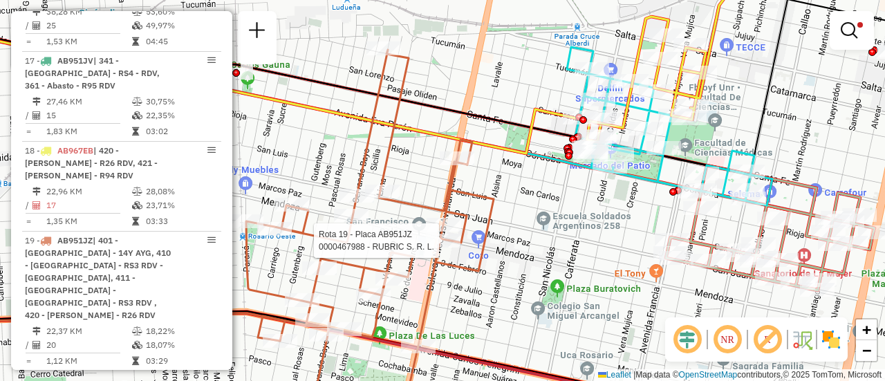
select select "**********"
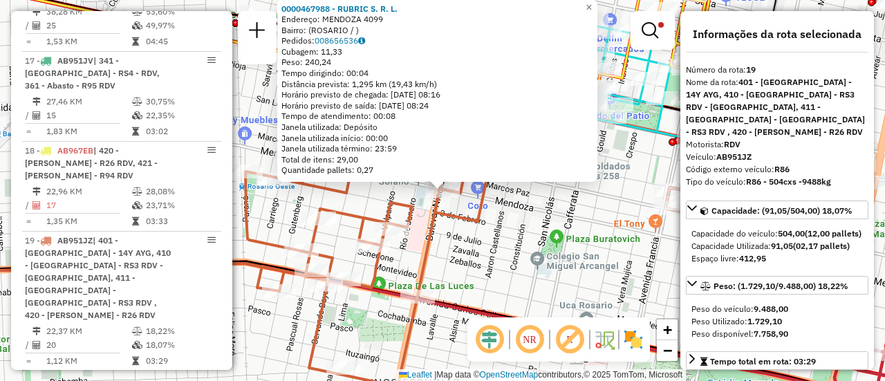
click at [484, 246] on div "0000467988 - RUBRIC S. R. L. Endereço: MENDOZA 4099 Bairro: ([GEOGRAPHIC_DATA] …" at bounding box center [442, 190] width 885 height 381
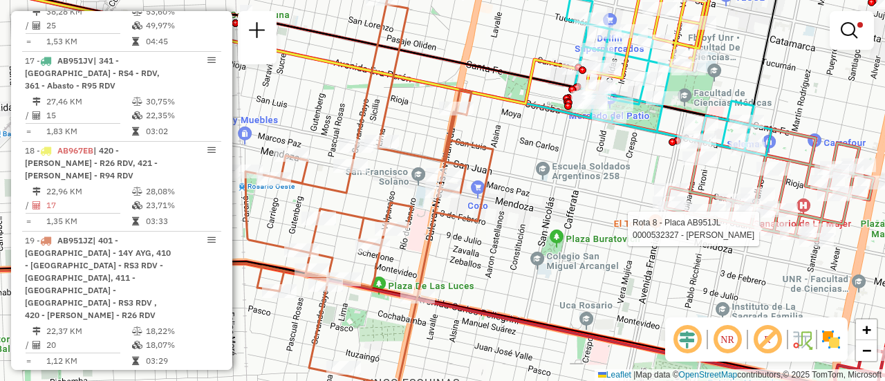
select select "**********"
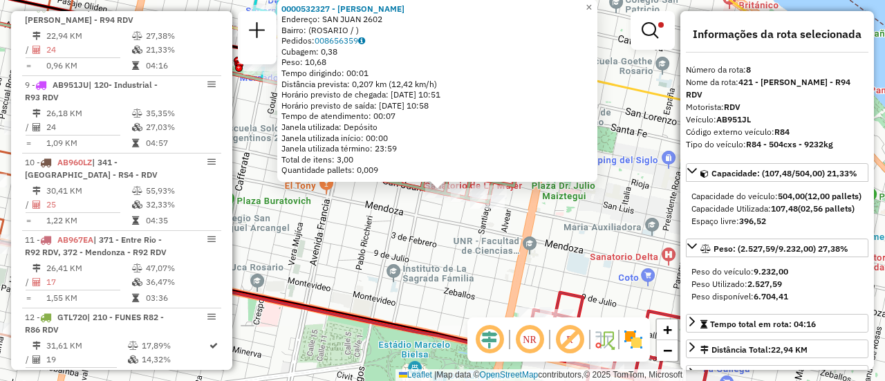
scroll to position [69, 0]
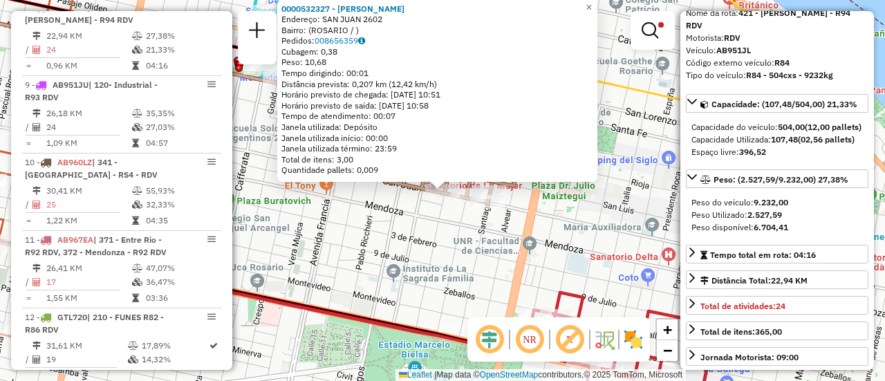
click at [598, 238] on div "0000532327 - [PERSON_NAME]: SAN JUAN 2602 Bairro: ([GEOGRAPHIC_DATA] / ) Pedido…" at bounding box center [442, 190] width 885 height 381
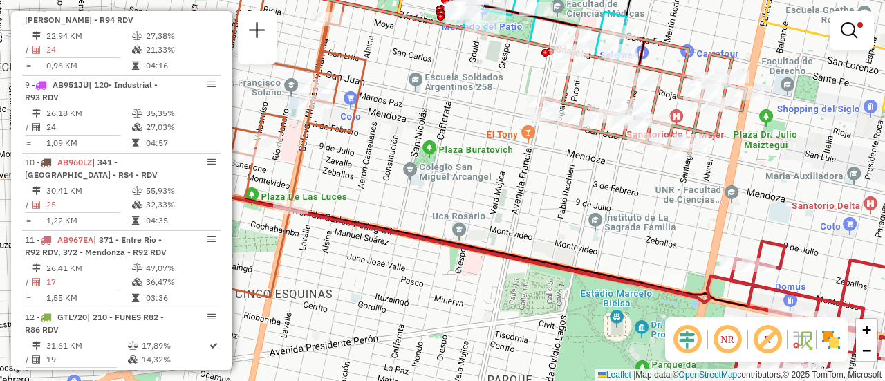
drag, startPoint x: 341, startPoint y: 221, endPoint x: 543, endPoint y: 169, distance: 208.4
click at [543, 169] on div "Limpar filtros Janela de atendimento Grade de atendimento Capacidade Transporta…" at bounding box center [442, 190] width 885 height 381
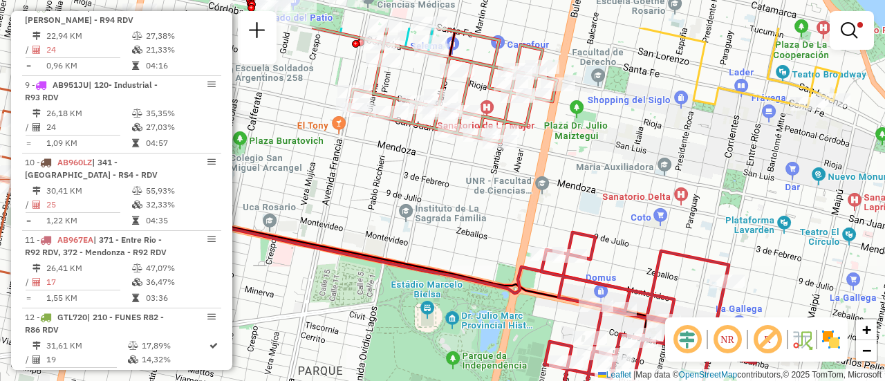
drag, startPoint x: 701, startPoint y: 138, endPoint x: 724, endPoint y: 316, distance: 179.3
click at [724, 314] on div "Limpar filtros Janela de atendimento Grade de atendimento Capacidade Transporta…" at bounding box center [442, 190] width 885 height 381
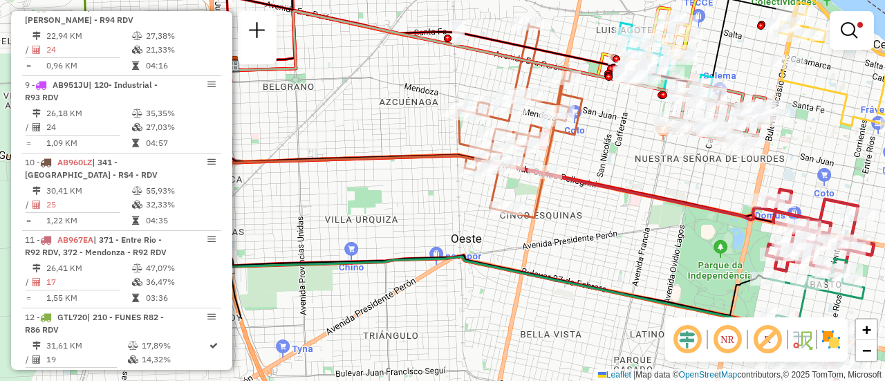
drag, startPoint x: 715, startPoint y: 254, endPoint x: 786, endPoint y: 143, distance: 131.3
click at [787, 147] on div "Limpar filtros Janela de atendimento Grade de atendimento Capacidade Transporta…" at bounding box center [442, 190] width 885 height 381
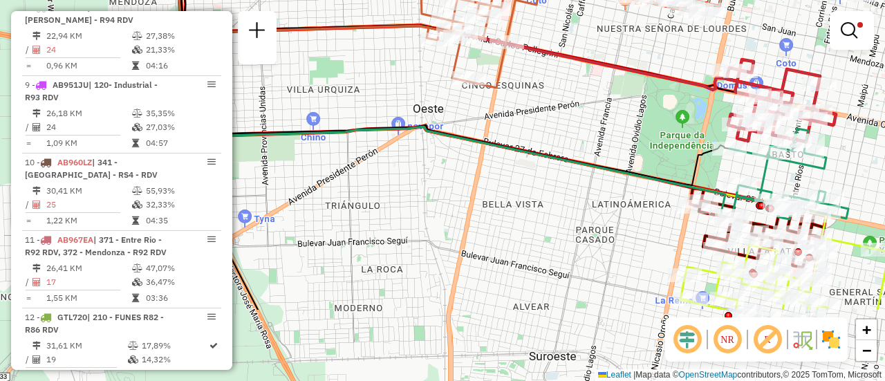
drag, startPoint x: 818, startPoint y: 154, endPoint x: 752, endPoint y: 35, distance: 135.3
click at [755, 38] on div "Limpar filtros Janela de atendimento Grade de atendimento Capacidade Transporta…" at bounding box center [442, 190] width 885 height 381
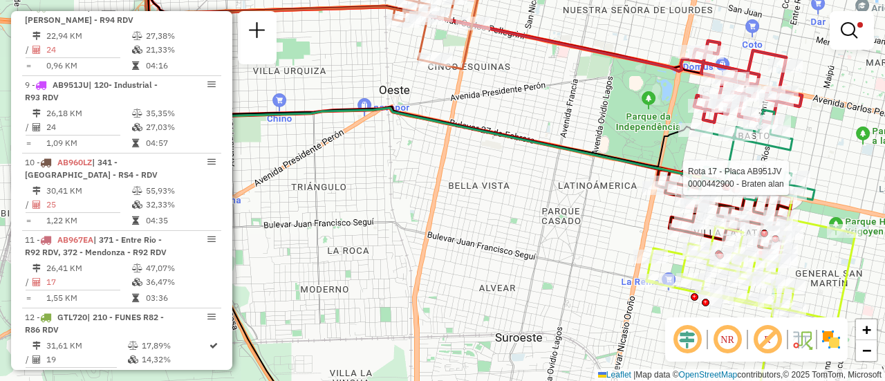
select select "**********"
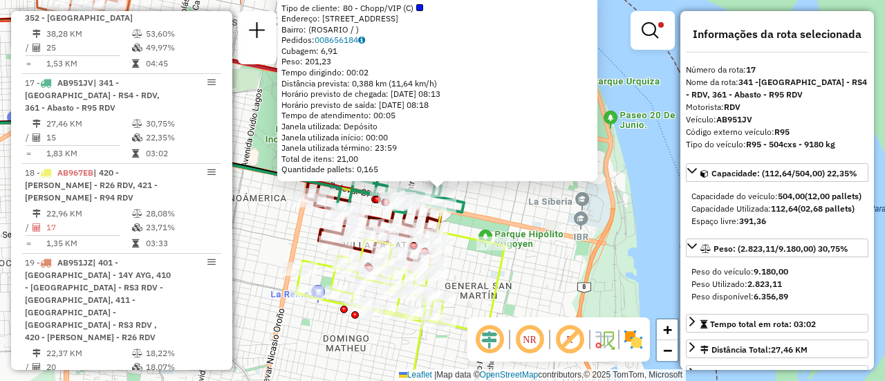
scroll to position [1199, 0]
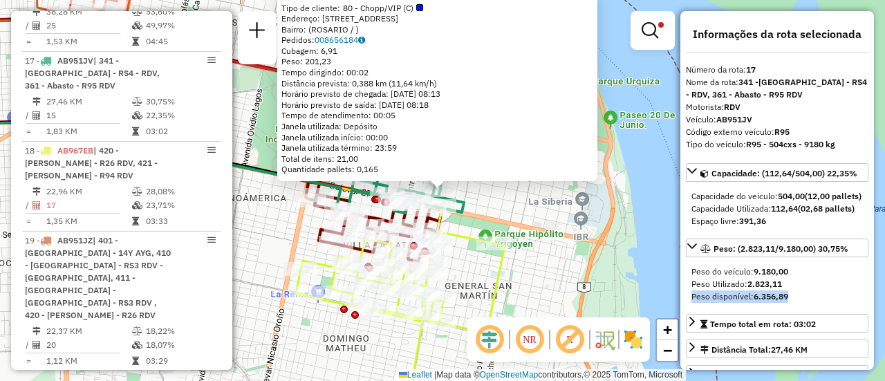
click at [823, 309] on div "Peso do veículo: 9.180,00 Peso Utilizado: 2.823,11 Peso disponível: 6.356,89" at bounding box center [777, 284] width 183 height 48
click at [643, 292] on div "0000442900 - Braten alan Tipo de cliente: 80 - Chopp/VIP (C) Endereço: viamonte…" at bounding box center [442, 190] width 885 height 381
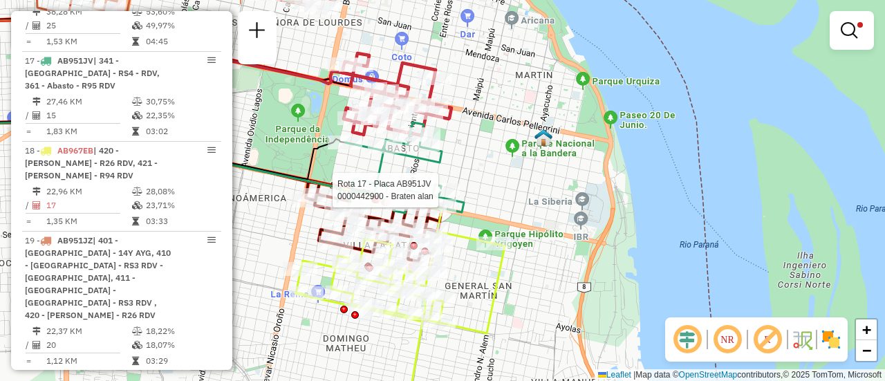
select select "**********"
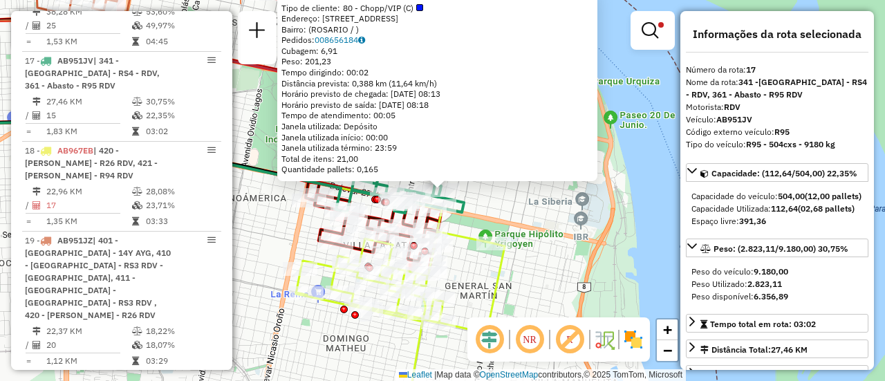
scroll to position [138, 0]
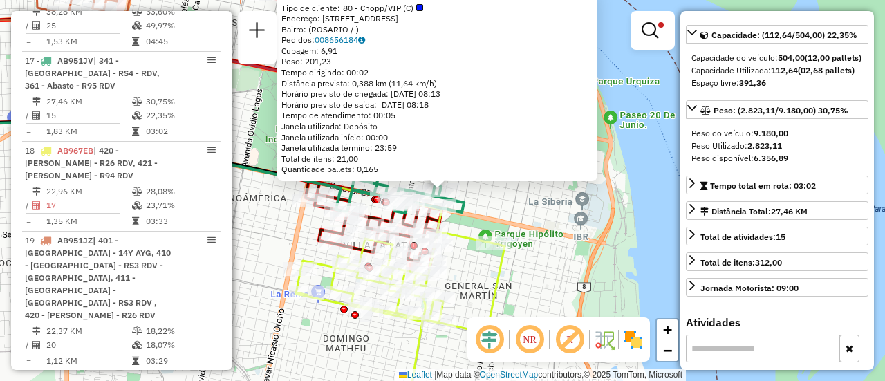
click at [538, 223] on div "0000442900 - Braten alan Tipo de cliente: 80 - Chopp/VIP (C) Endereço: viamonte…" at bounding box center [442, 190] width 885 height 381
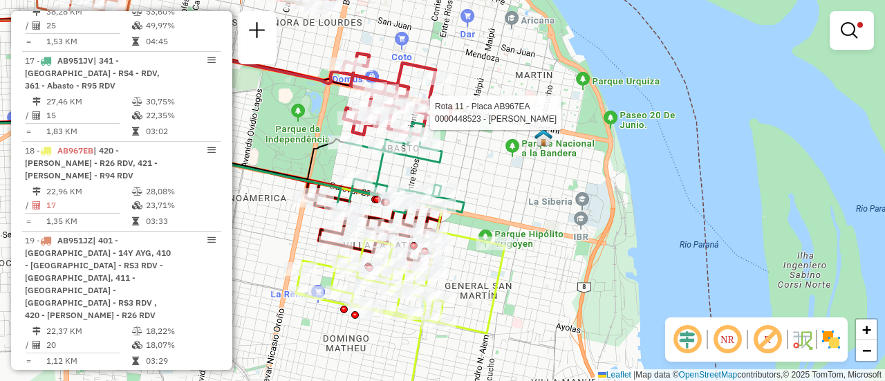
select select "**********"
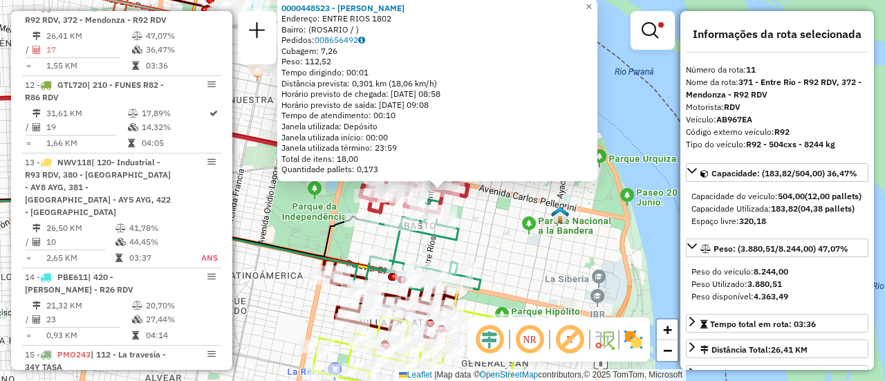
scroll to position [69, 0]
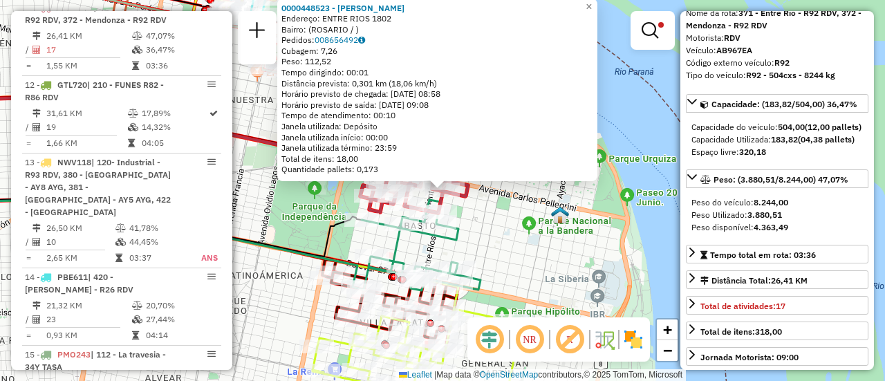
click at [524, 247] on div "0000448523 - [PERSON_NAME]: ENTRE RIOS 1802 Bairro: ([GEOGRAPHIC_DATA] / ) Pedi…" at bounding box center [442, 190] width 885 height 381
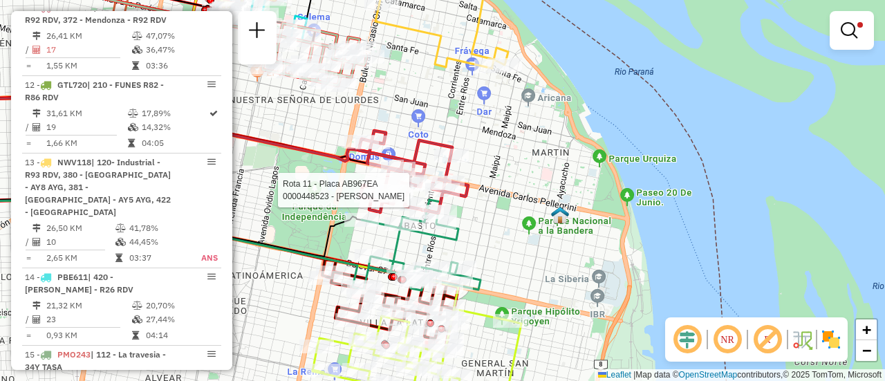
select select "**********"
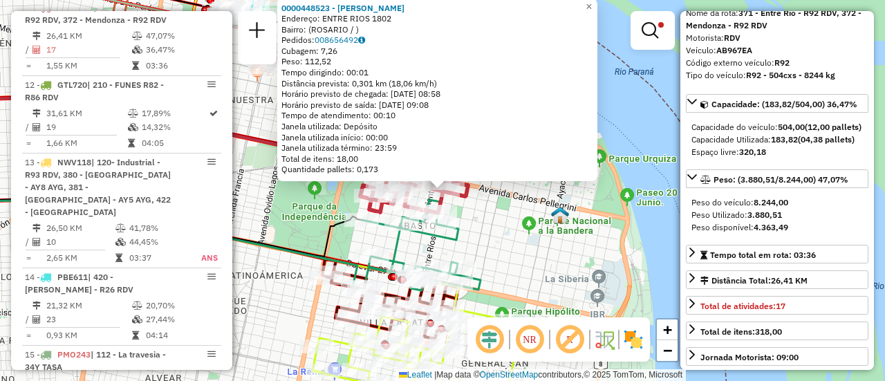
click at [510, 235] on div "0000448523 - [PERSON_NAME]: ENTRE RIOS 1802 Bairro: ([GEOGRAPHIC_DATA] / ) Pedi…" at bounding box center [442, 190] width 885 height 381
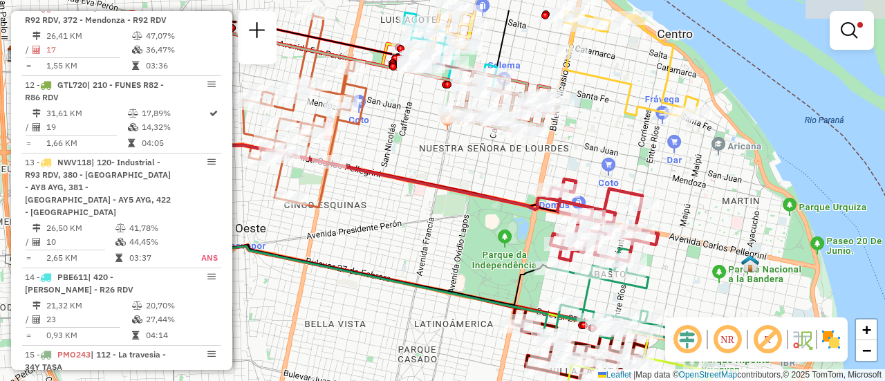
drag, startPoint x: 497, startPoint y: 237, endPoint x: 795, endPoint y: 293, distance: 302.7
click at [786, 293] on div "Limpar filtros Janela de atendimento Grade de atendimento Capacidade Transporta…" at bounding box center [442, 190] width 885 height 381
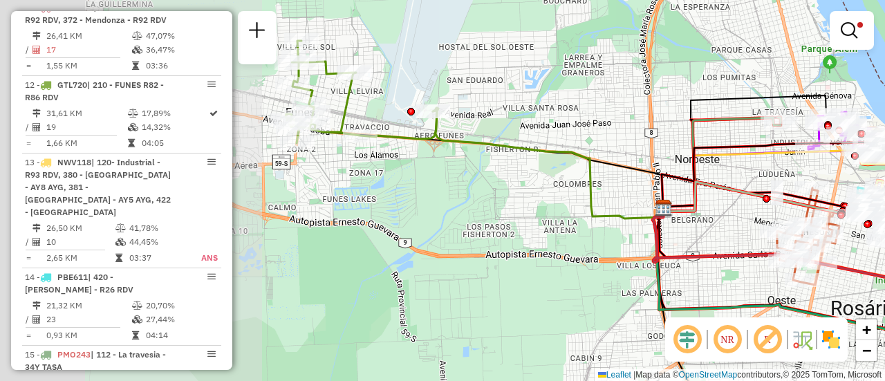
drag, startPoint x: 320, startPoint y: 164, endPoint x: 684, endPoint y: 224, distance: 368.8
click at [684, 224] on icon at bounding box center [803, 249] width 300 height 82
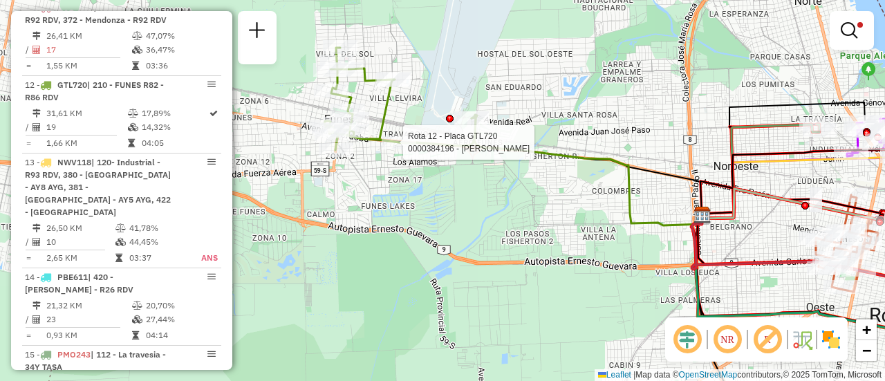
select select "**********"
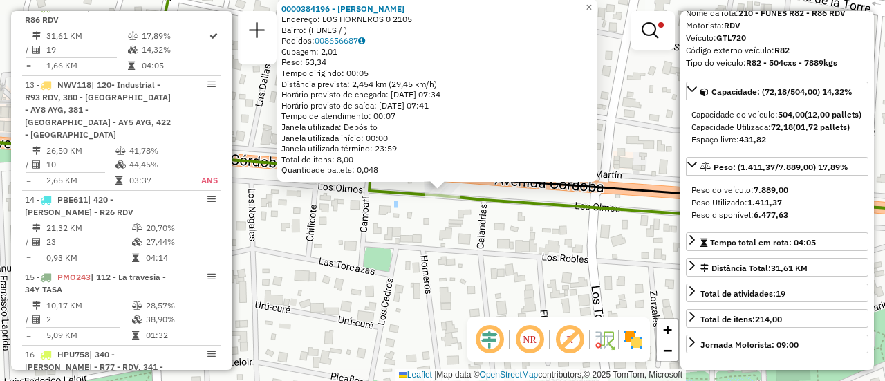
click at [472, 270] on div "0000384196 - [PERSON_NAME]: LOS HORNEROS 0 2105 Bairro: (FUNES / ) Pedidos: 008…" at bounding box center [442, 190] width 885 height 381
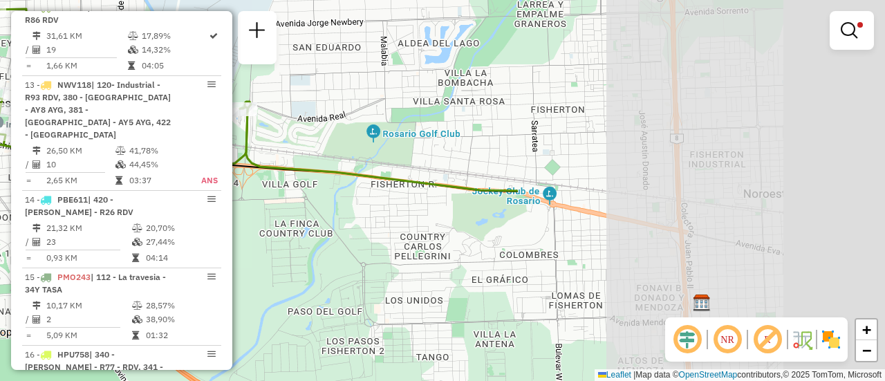
drag, startPoint x: 810, startPoint y: 123, endPoint x: 250, endPoint y: 143, distance: 560.0
click at [254, 146] on div "Limpar filtros Janela de atendimento Grade de atendimento Capacidade Transporta…" at bounding box center [442, 190] width 885 height 381
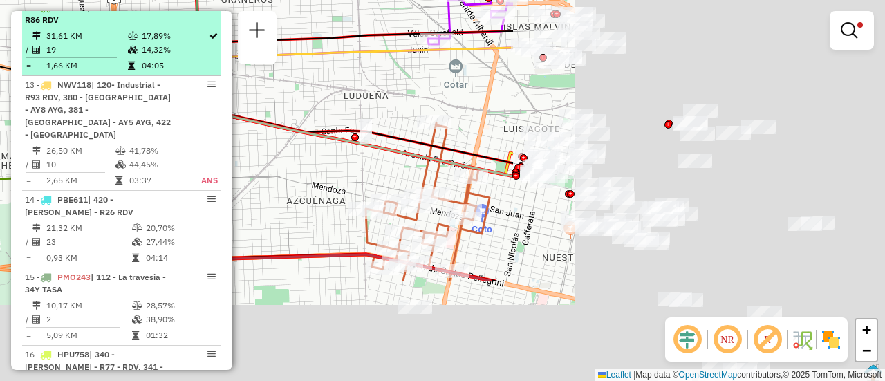
drag, startPoint x: 789, startPoint y: 239, endPoint x: 136, endPoint y: 66, distance: 675.5
click at [101, 63] on hb-router-mapa "Informações da Sessão 1274713 - [DATE] Criação: [DATE] 16:04 Depósito: SAZ AR R…" at bounding box center [442, 190] width 885 height 381
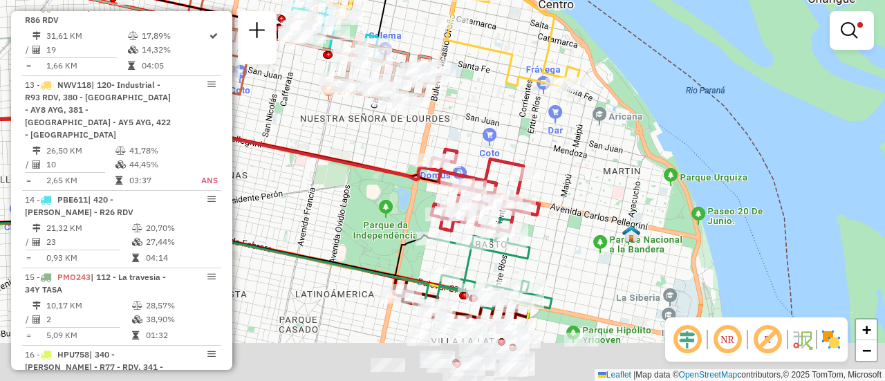
drag, startPoint x: 587, startPoint y: 263, endPoint x: 580, endPoint y: 93, distance: 169.6
click at [580, 95] on div "Limpar filtros Janela de atendimento Grade de atendimento Capacidade Transporta…" at bounding box center [442, 190] width 885 height 381
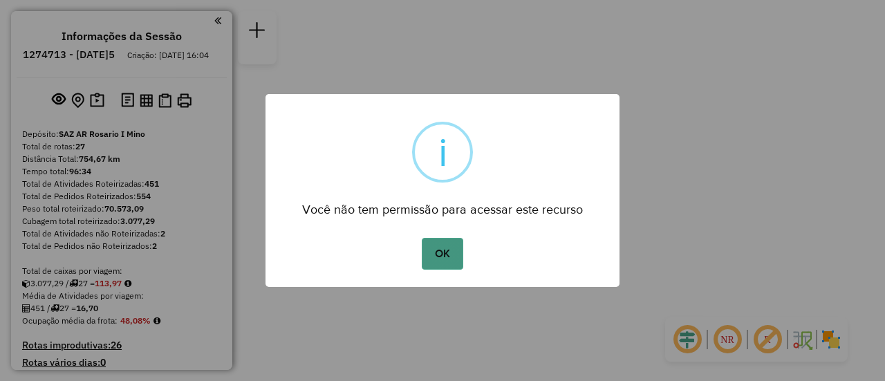
click at [450, 242] on button "OK" at bounding box center [442, 254] width 41 height 32
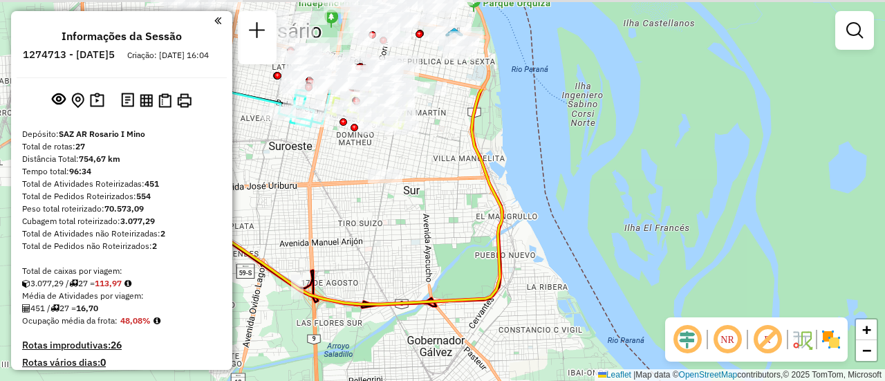
drag, startPoint x: 405, startPoint y: 48, endPoint x: 439, endPoint y: 212, distance: 167.4
click at [435, 211] on div "Janela de atendimento Grade de atendimento Capacidade Transportadoras Veículos …" at bounding box center [442, 190] width 885 height 381
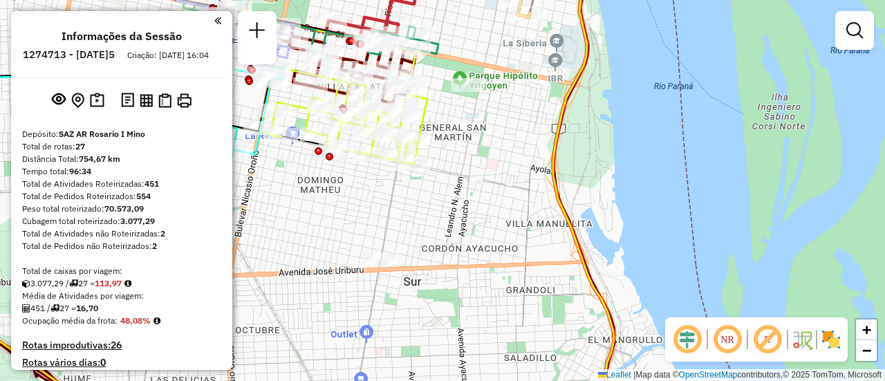
drag, startPoint x: 466, startPoint y: 95, endPoint x: 559, endPoint y: 208, distance: 146.0
click at [559, 208] on div "Janela de atendimento Grade de atendimento Capacidade Transportadoras Veículos …" at bounding box center [442, 190] width 885 height 381
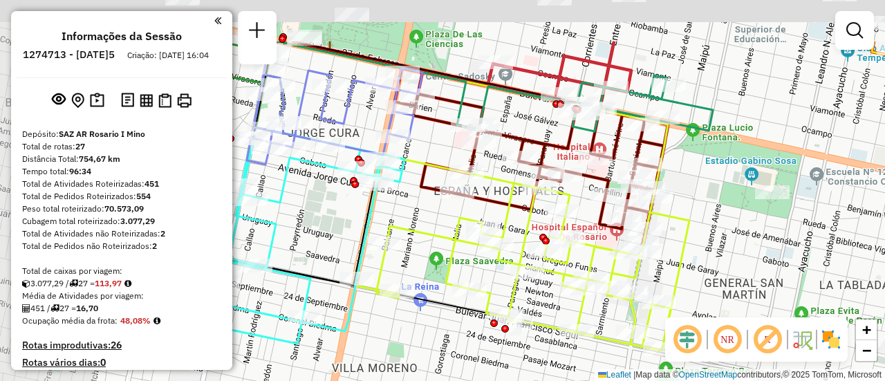
drag, startPoint x: 454, startPoint y: 81, endPoint x: 717, endPoint y: 175, distance: 279.9
click at [717, 175] on div "Janela de atendimento Grade de atendimento Capacidade Transportadoras Veículos …" at bounding box center [442, 190] width 885 height 381
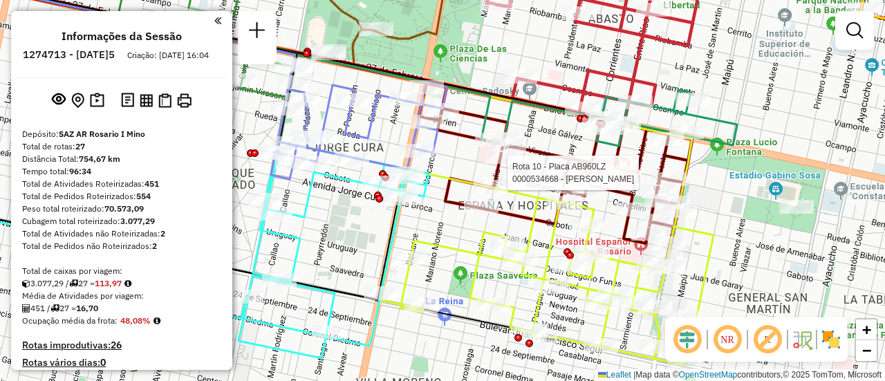
select select "**********"
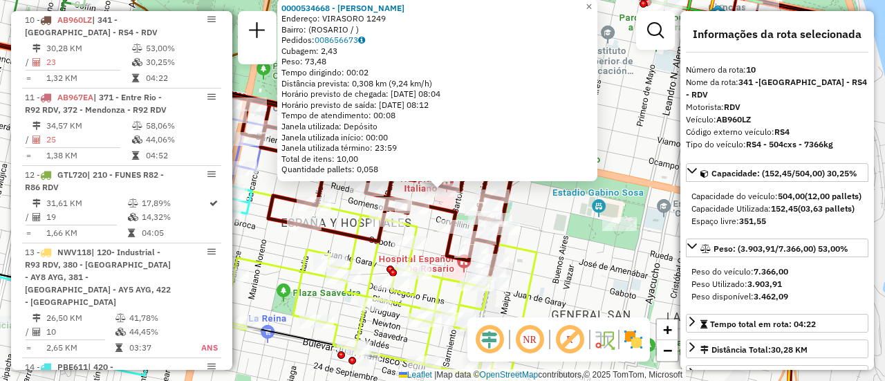
scroll to position [69, 0]
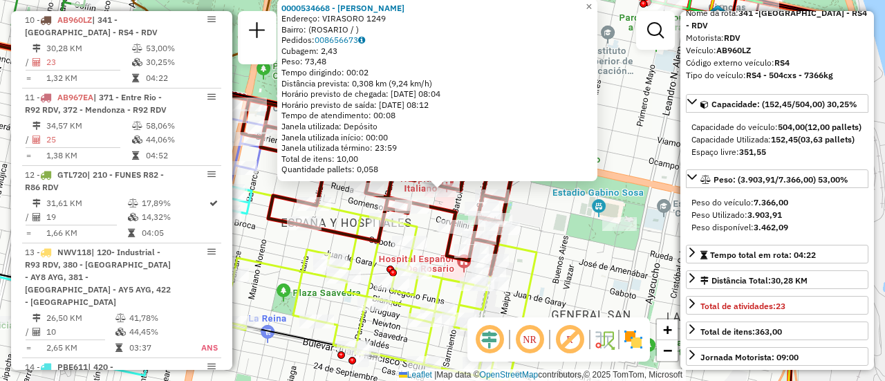
click at [600, 246] on div "0000534668 - Monti Lucas Endereço: VIRASORO 1249 Bairro: (ROSARIO / ) Pedidos: …" at bounding box center [442, 190] width 885 height 381
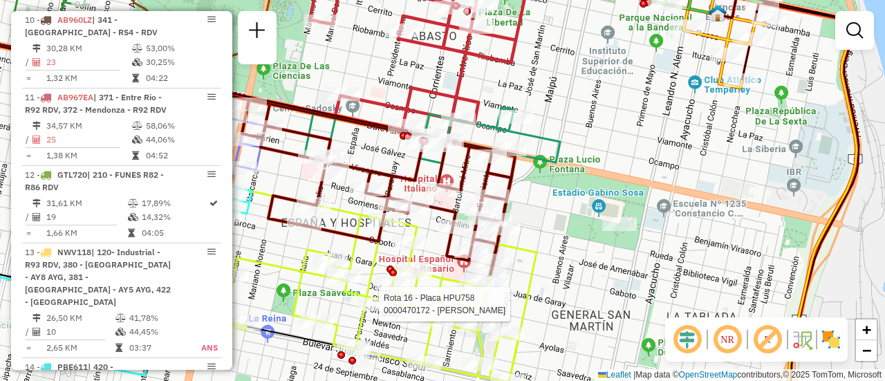
select select "**********"
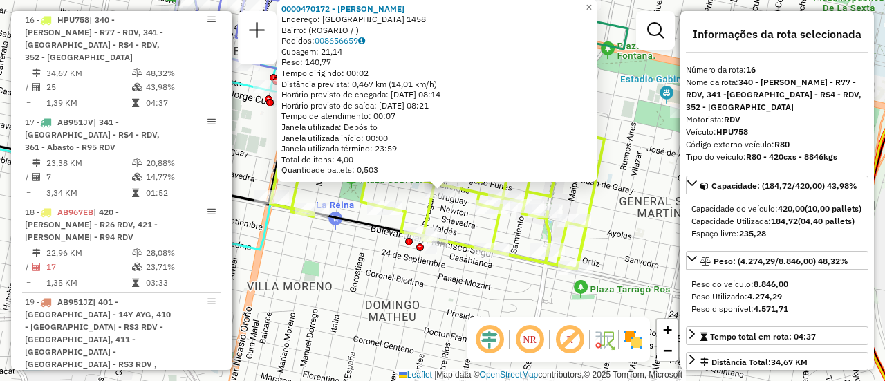
scroll to position [138, 0]
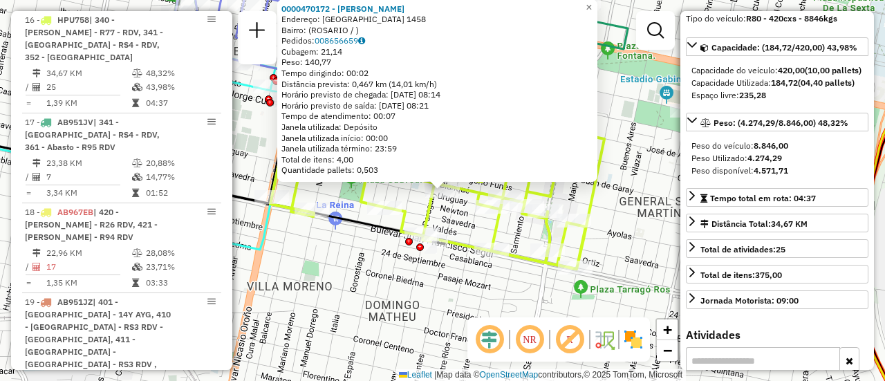
click at [609, 230] on div "0000470172 - SCOPONI MARIA JIMENA Endereço: URUGUAY 1458 Bairro: (ROSARIO / ) P…" at bounding box center [442, 190] width 885 height 381
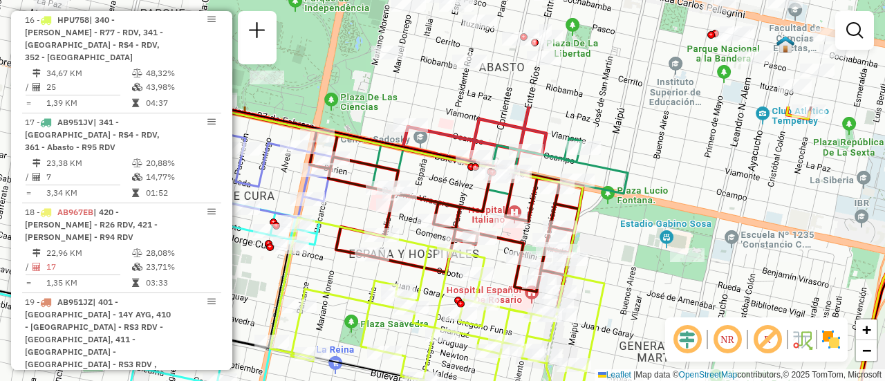
drag, startPoint x: 607, startPoint y: 143, endPoint x: 615, endPoint y: 344, distance: 200.8
click at [605, 344] on icon at bounding box center [437, 316] width 334 height 196
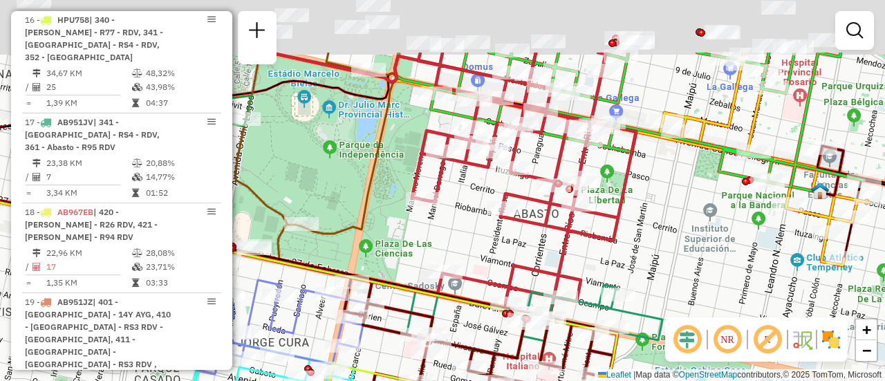
drag, startPoint x: 614, startPoint y: 147, endPoint x: 649, endPoint y: 276, distance: 133.4
click at [649, 276] on div "Janela de atendimento Grade de atendimento Capacidade Transportadoras Veículos …" at bounding box center [442, 190] width 885 height 381
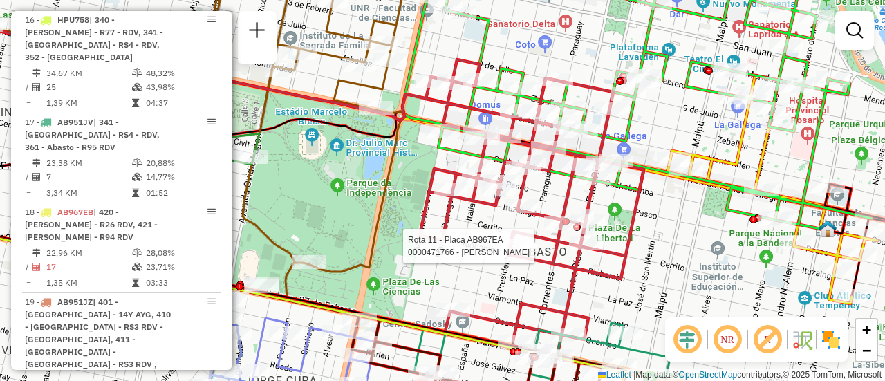
select select "**********"
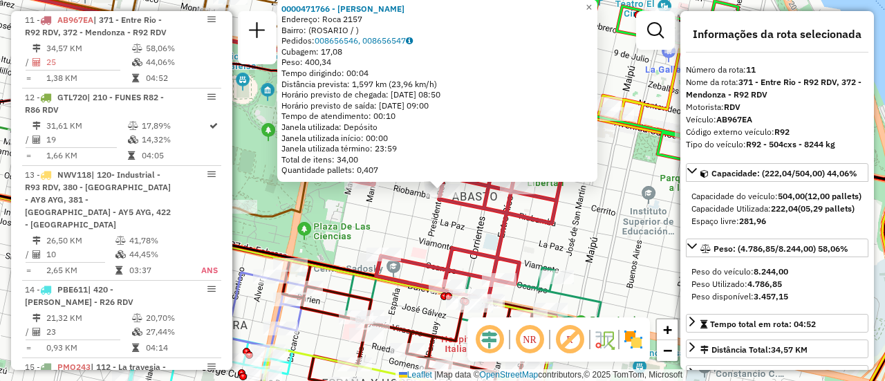
scroll to position [69, 0]
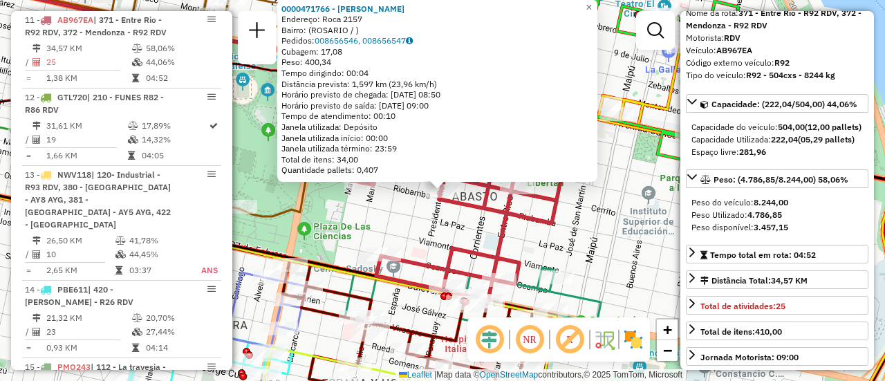
click at [595, 244] on div "0000471766 - CHEN YU Endereço: Roca 2157 Bairro: (ROSARIO / ) Pedidos: 00865654…" at bounding box center [442, 190] width 885 height 381
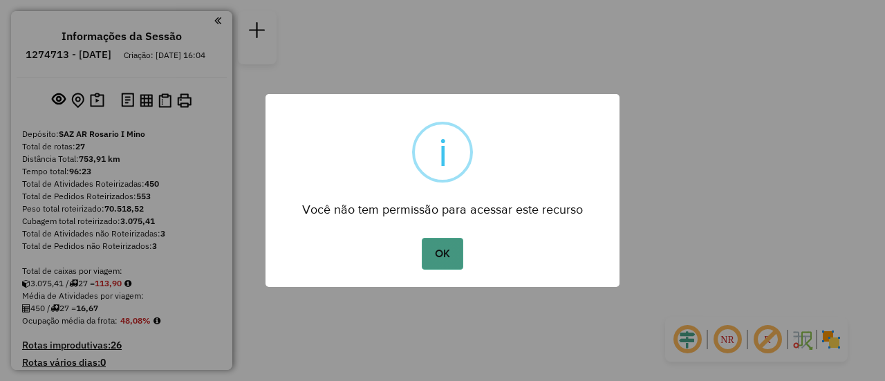
click at [439, 256] on button "OK" at bounding box center [442, 254] width 41 height 32
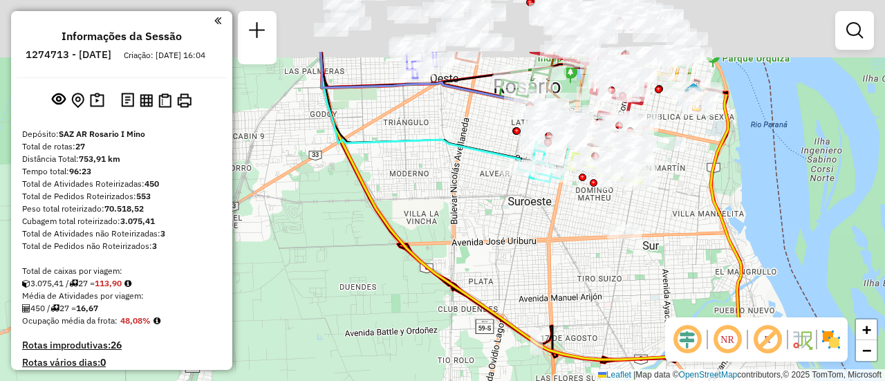
drag, startPoint x: 466, startPoint y: 85, endPoint x: 479, endPoint y: 244, distance: 159.6
click at [479, 250] on div "Janela de atendimento Grade de atendimento Capacidade Transportadoras Veículos …" at bounding box center [442, 190] width 885 height 381
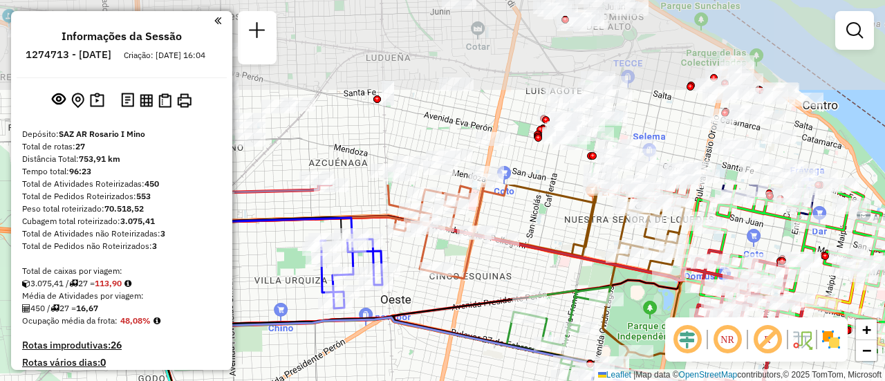
drag, startPoint x: 495, startPoint y: 124, endPoint x: 457, endPoint y: 346, distance: 225.2
click at [457, 346] on div "Janela de atendimento Grade de atendimento Capacidade Transportadoras Veículos …" at bounding box center [442, 190] width 885 height 381
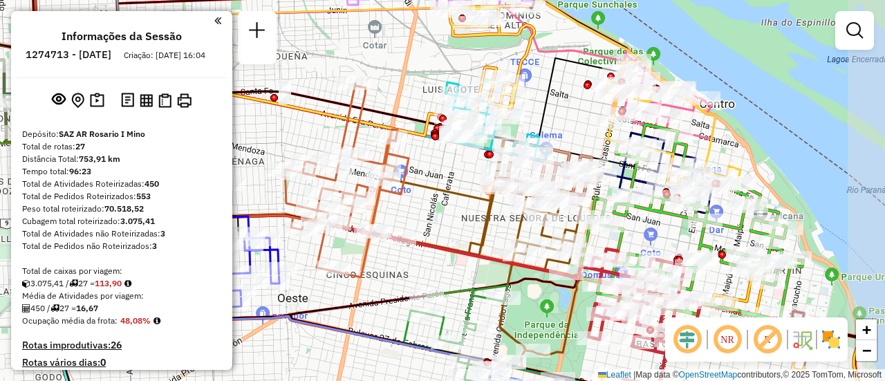
drag, startPoint x: 555, startPoint y: 230, endPoint x: 452, endPoint y: 228, distance: 103.1
click at [452, 228] on div "Janela de atendimento Grade de atendimento Capacidade Transportadoras Veículos …" at bounding box center [442, 190] width 885 height 381
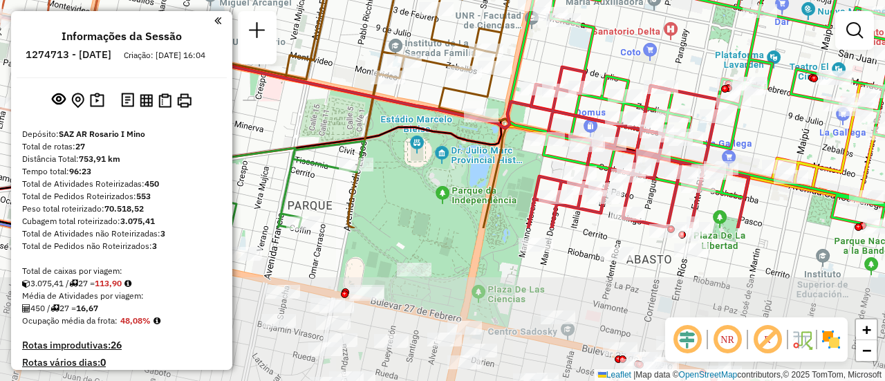
drag, startPoint x: 724, startPoint y: 255, endPoint x: 710, endPoint y: 59, distance: 196.3
click at [710, 59] on div "Janela de atendimento Grade de atendimento Capacidade Transportadoras Veículos …" at bounding box center [442, 190] width 885 height 381
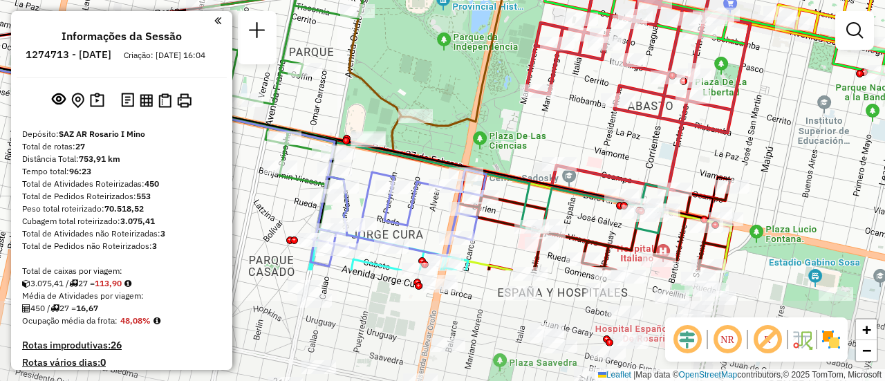
drag, startPoint x: 754, startPoint y: 252, endPoint x: 755, endPoint y: 101, distance: 150.8
click at [755, 101] on div "Janela de atendimento Grade de atendimento Capacidade Transportadoras Veículos …" at bounding box center [442, 190] width 885 height 381
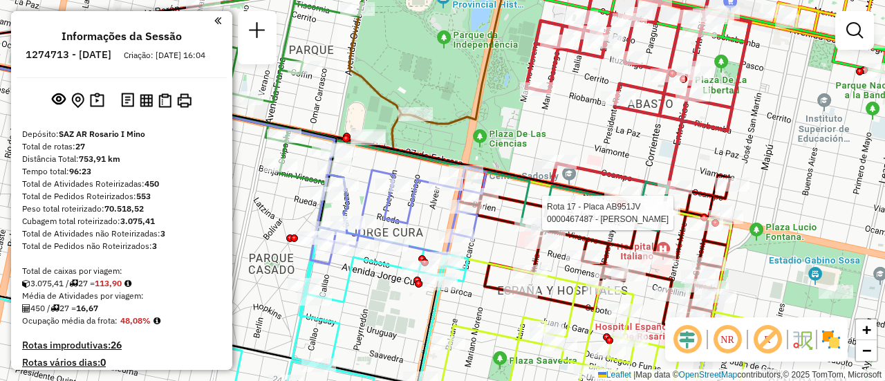
select select "**********"
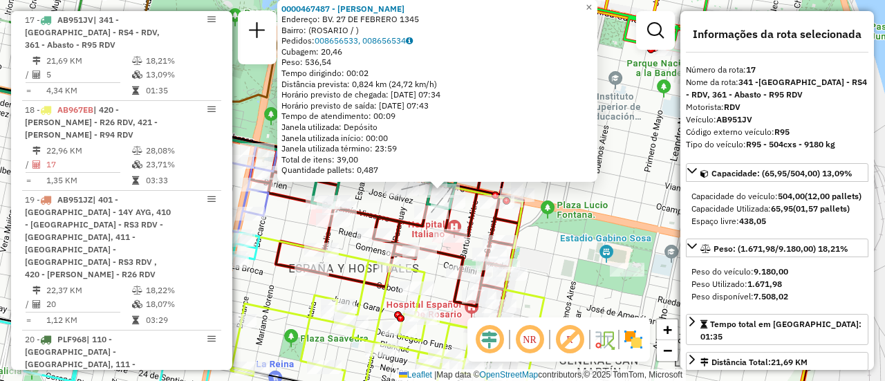
scroll to position [69, 0]
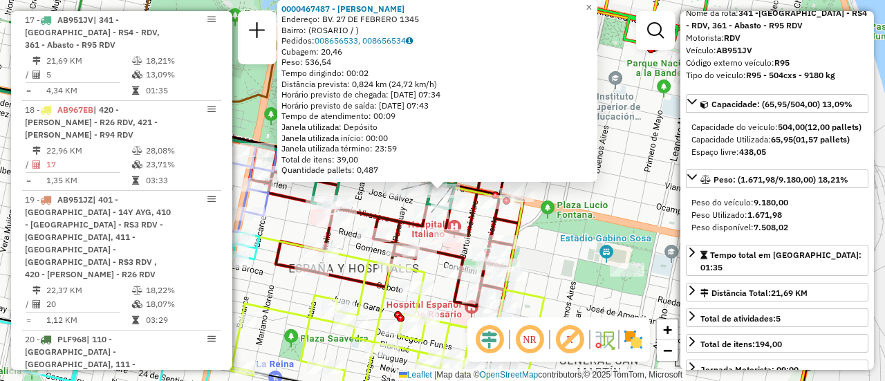
click at [576, 247] on div "0000467487 - [PERSON_NAME]: BV. 27 DE FEBRERO 1345 Bairro: ([GEOGRAPHIC_DATA] /…" at bounding box center [442, 190] width 885 height 381
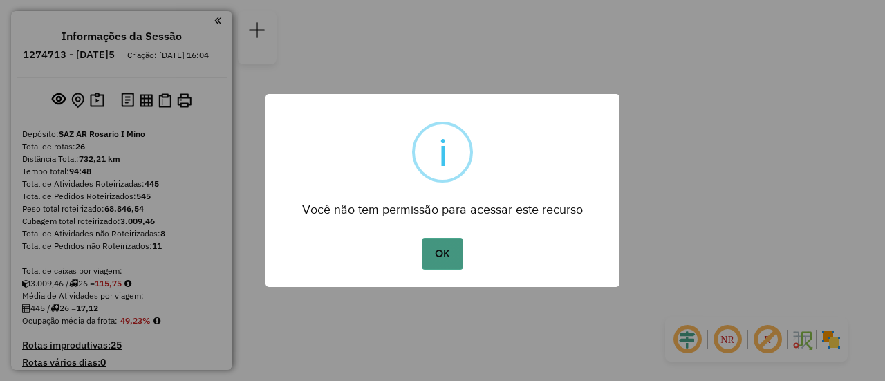
click at [452, 259] on button "OK" at bounding box center [442, 254] width 41 height 32
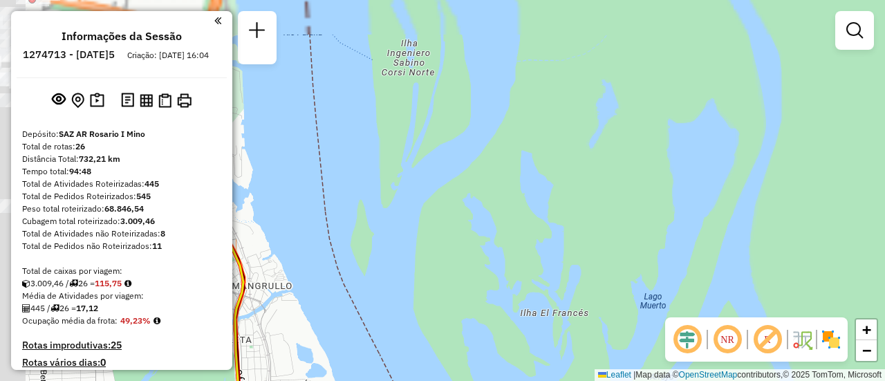
drag, startPoint x: 407, startPoint y: 127, endPoint x: 715, endPoint y: 235, distance: 325.6
click at [699, 237] on div "Janela de atendimento Grade de atendimento Capacidade Transportadoras Veículos …" at bounding box center [442, 190] width 885 height 381
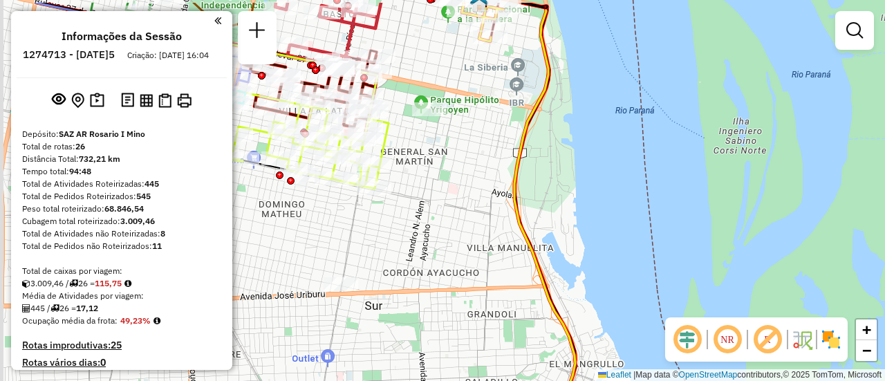
drag, startPoint x: 428, startPoint y: 158, endPoint x: 654, endPoint y: 244, distance: 241.7
click at [657, 244] on div "Janela de atendimento Grade de atendimento Capacidade Transportadoras Veículos …" at bounding box center [442, 190] width 885 height 381
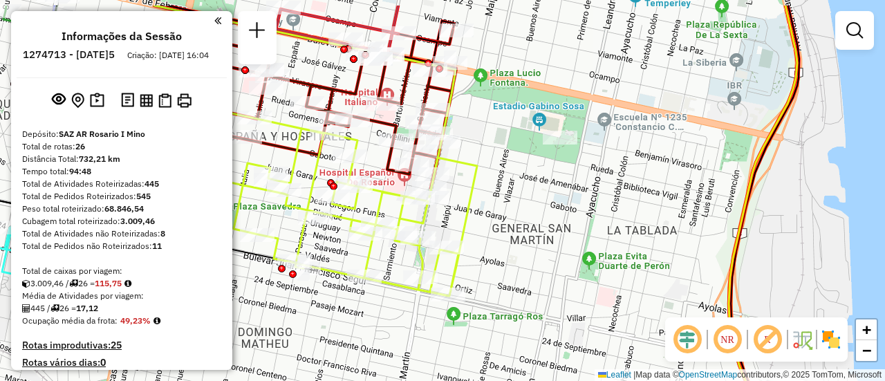
drag, startPoint x: 463, startPoint y: 73, endPoint x: 672, endPoint y: 183, distance: 235.8
click at [654, 181] on div "Janela de atendimento Grade de atendimento Capacidade Transportadoras Veículos …" at bounding box center [442, 190] width 885 height 381
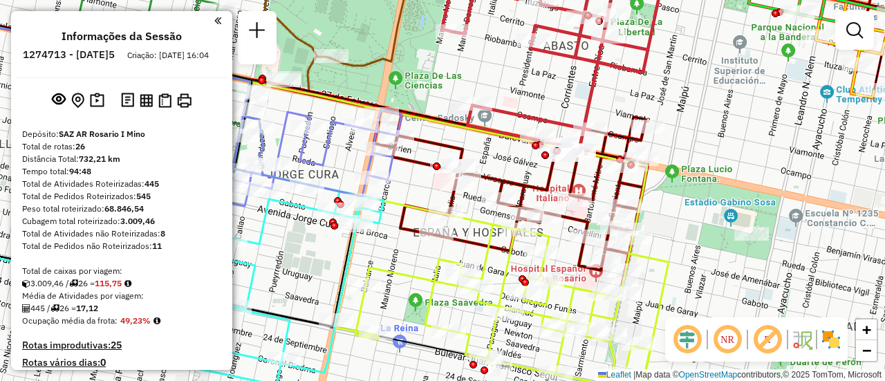
drag, startPoint x: 686, startPoint y: 114, endPoint x: 805, endPoint y: 198, distance: 144.9
click at [803, 199] on div "Janela de atendimento Grade de atendimento Capacidade Transportadoras Veículos …" at bounding box center [442, 190] width 885 height 381
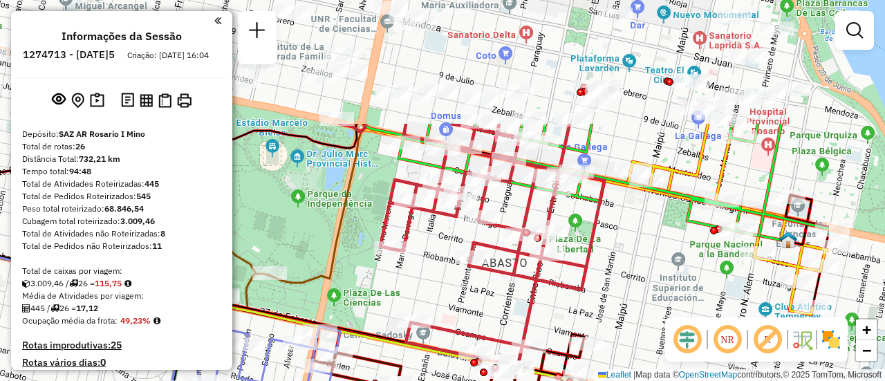
drag, startPoint x: 697, startPoint y: 143, endPoint x: 552, endPoint y: 304, distance: 217.0
click at [552, 304] on div "Janela de atendimento Grade de atendimento Capacidade Transportadoras Veículos …" at bounding box center [442, 190] width 885 height 381
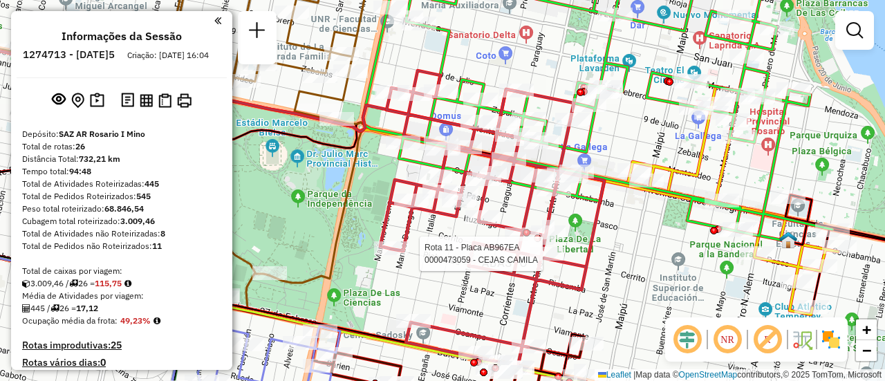
select select "**********"
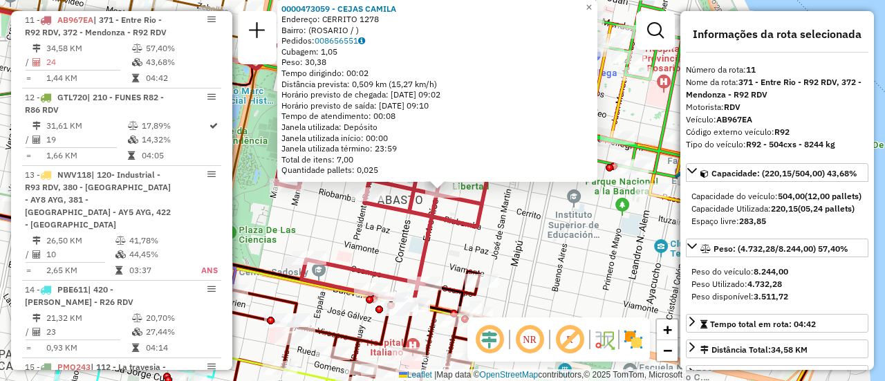
scroll to position [69, 0]
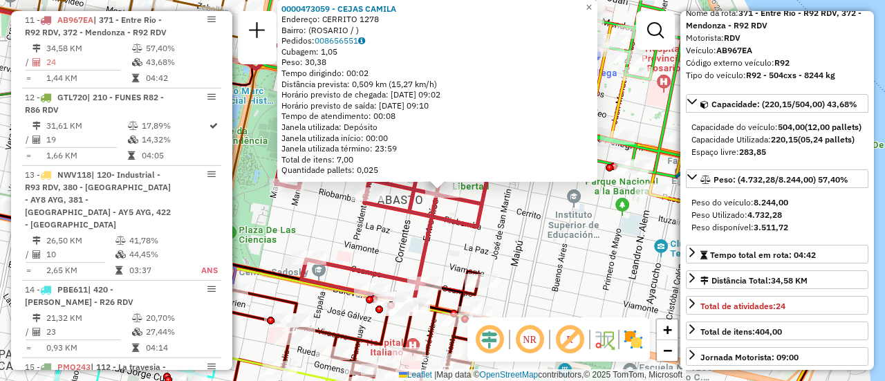
click at [535, 261] on div "0000473059 - CEJAS CAMILA Endereço: CERRITO 1278 Bairro: (ROSARIO / ) Pedidos: …" at bounding box center [442, 190] width 885 height 381
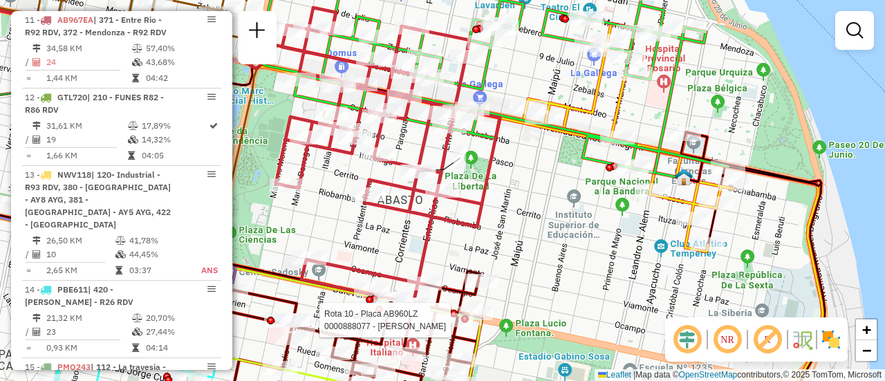
select select "**********"
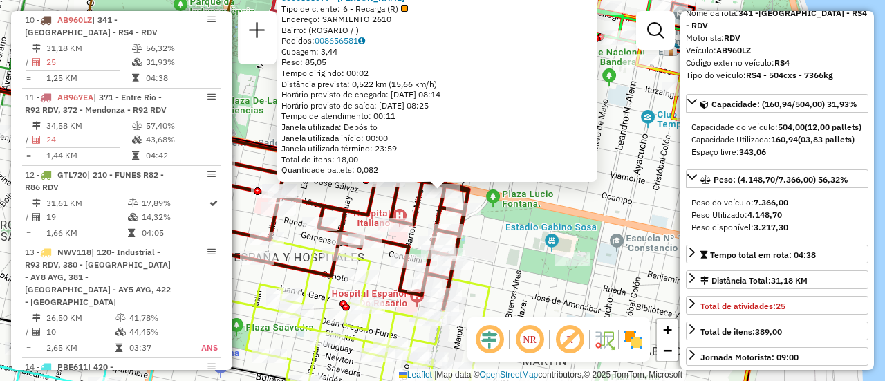
click at [514, 284] on div "0000888077 - BRUZONI ELIANA Tipo de cliente: 6 - Recarga (R) Endereço: SARMIENT…" at bounding box center [442, 190] width 885 height 381
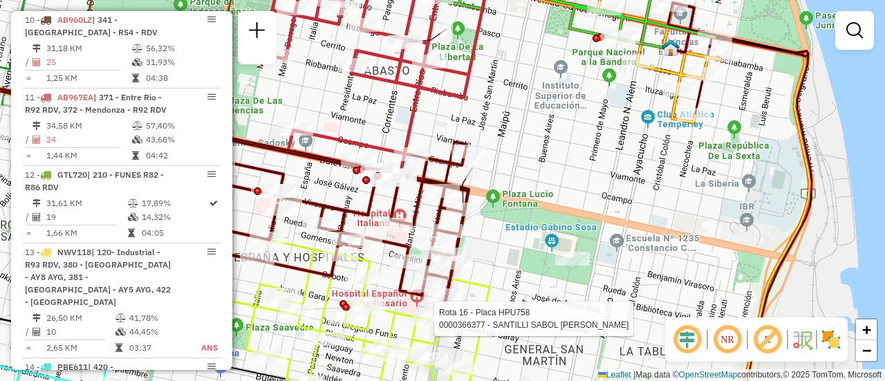
select select "**********"
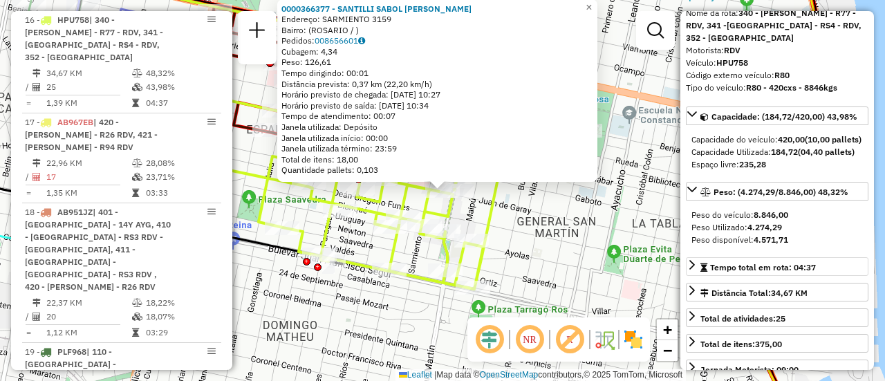
scroll to position [138, 0]
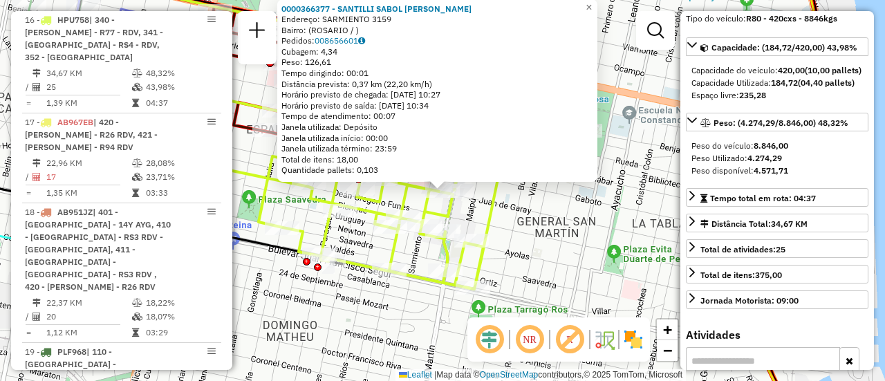
click at [535, 265] on div "0000366377 - SANTILLI SABOL FRANCO LEONEL Endereço: SARMIENTO 3159 Bairro: (ROS…" at bounding box center [442, 190] width 885 height 381
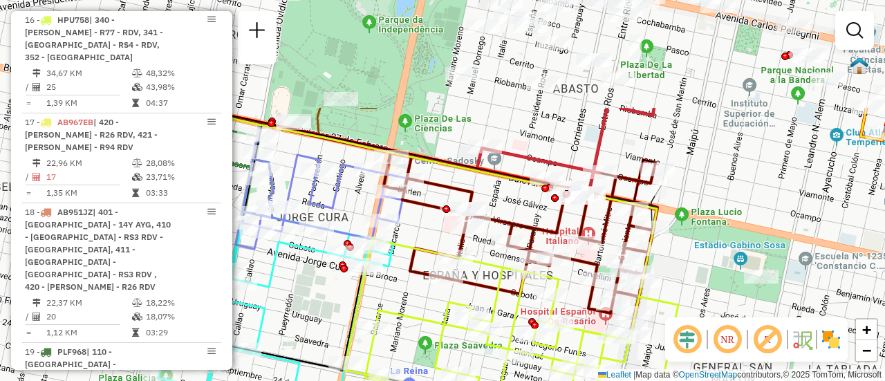
drag, startPoint x: 524, startPoint y: 209, endPoint x: 789, endPoint y: 344, distance: 297.9
click at [787, 358] on hb-router-mapa "Informações da Sessão 1274713 - 13/09/2025 Criação: 12/09/2025 16:04 Depósito: …" at bounding box center [442, 190] width 885 height 381
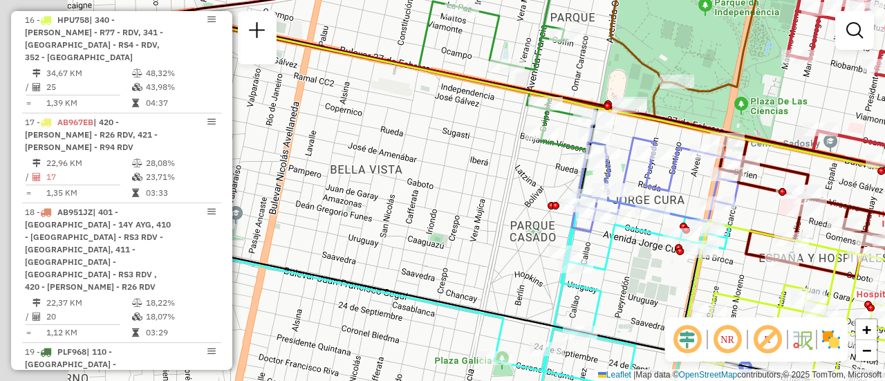
drag, startPoint x: 499, startPoint y: 224, endPoint x: 815, endPoint y: 192, distance: 317.1
click at [748, 199] on icon at bounding box center [660, 183] width 176 height 97
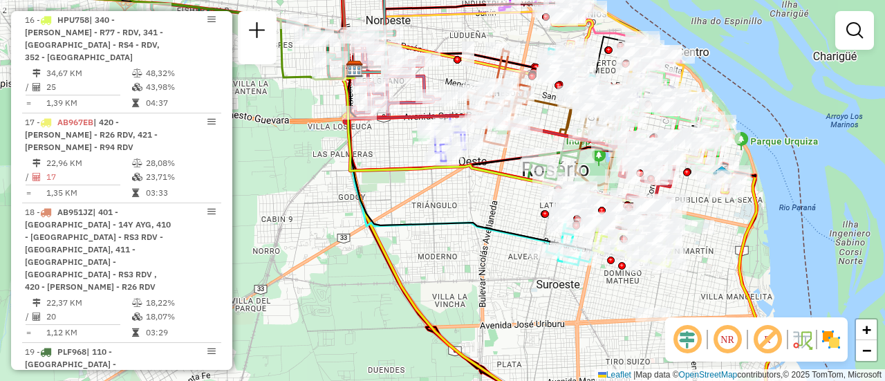
drag, startPoint x: 548, startPoint y: 200, endPoint x: 504, endPoint y: 222, distance: 48.9
click at [504, 222] on div "Janela de atendimento Grade de atendimento Capacidade Transportadoras Veículos …" at bounding box center [442, 190] width 885 height 381
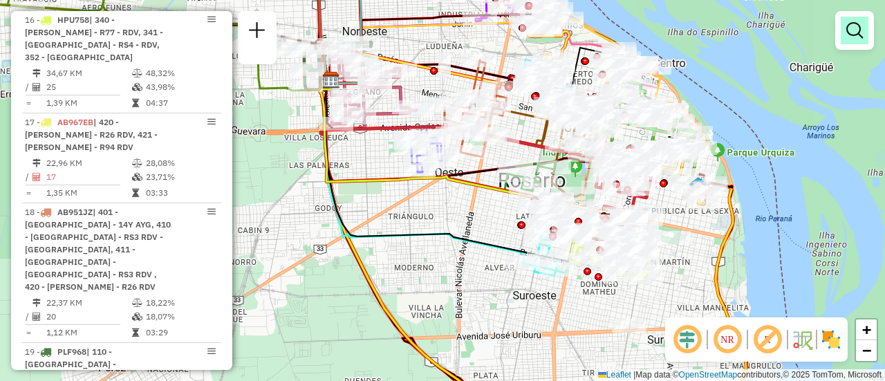
click at [852, 30] on em at bounding box center [855, 30] width 17 height 17
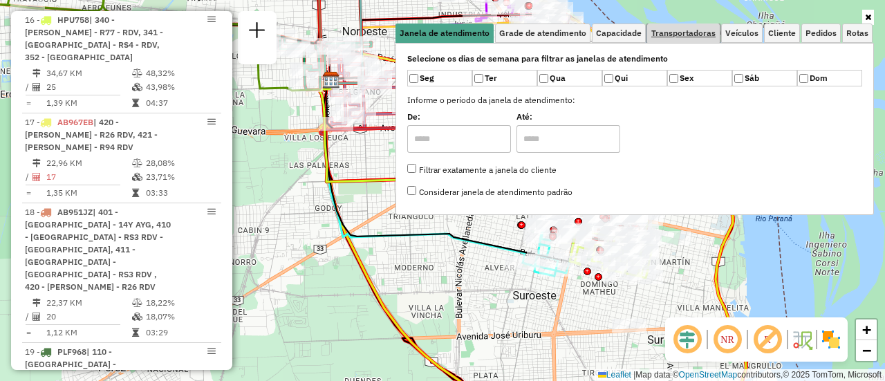
click at [710, 30] on span "Transportadoras" at bounding box center [684, 33] width 64 height 8
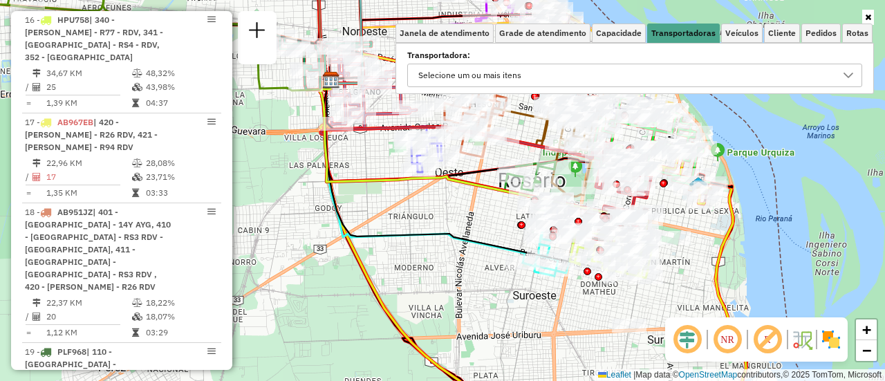
click at [847, 78] on icon at bounding box center [848, 75] width 11 height 11
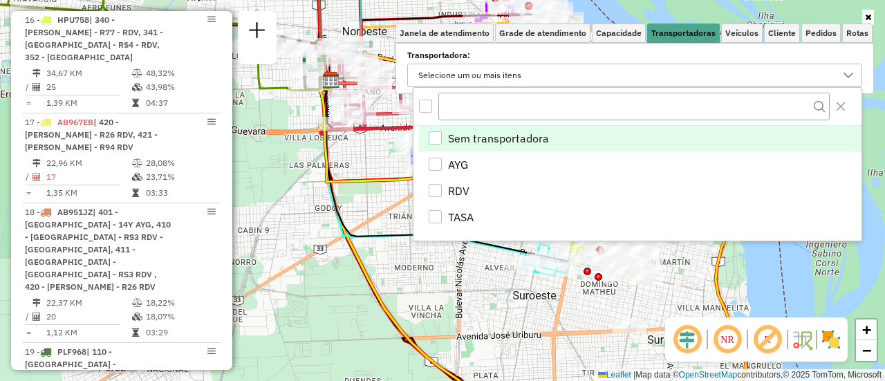
scroll to position [8, 48]
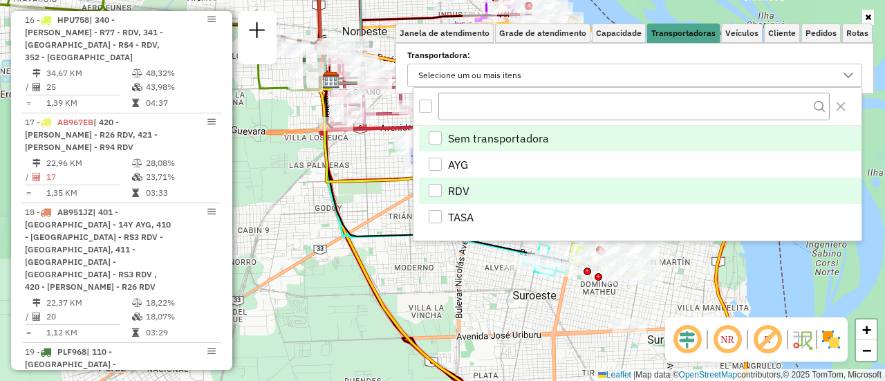
click at [440, 188] on div "RDV" at bounding box center [435, 190] width 13 height 13
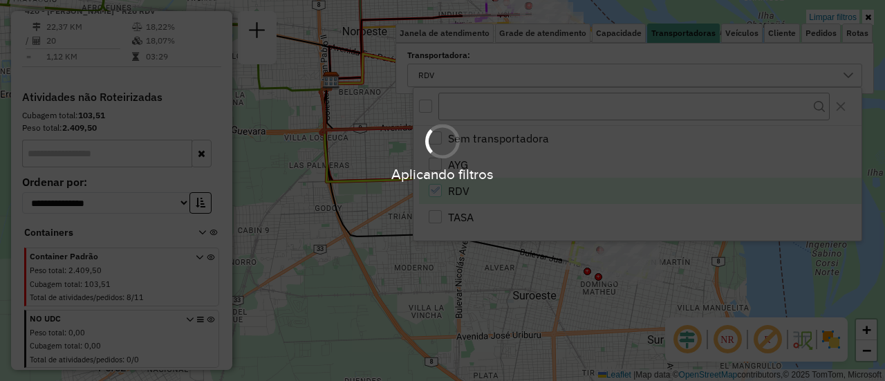
scroll to position [1150, 0]
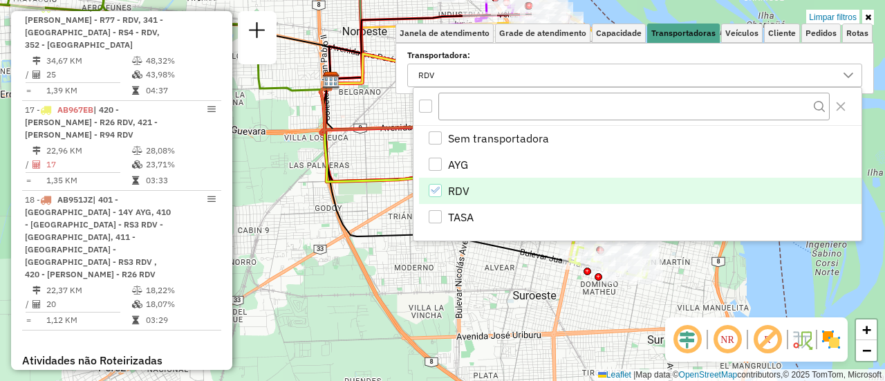
click at [386, 223] on div "Limpar filtros Janela de atendimento Grade de atendimento Capacidade Transporta…" at bounding box center [442, 190] width 885 height 381
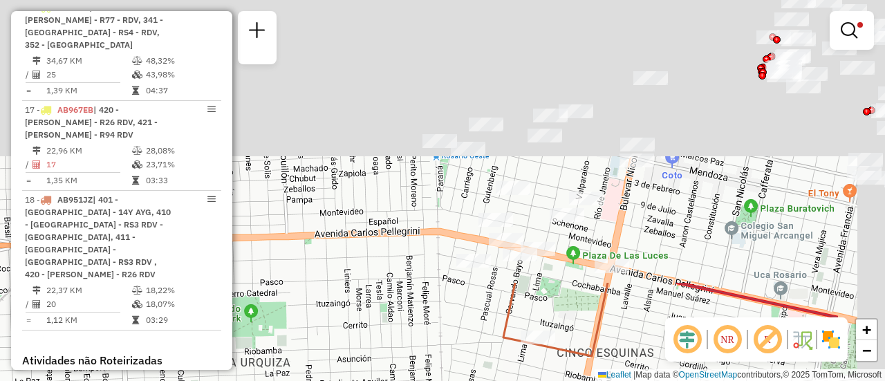
drag, startPoint x: 531, startPoint y: 26, endPoint x: 468, endPoint y: 268, distance: 250.2
click at [377, 380] on html "Aplicando filtros Pop-up bloqueado! Seu navegador bloqueou automáticamente a ab…" at bounding box center [442, 190] width 885 height 381
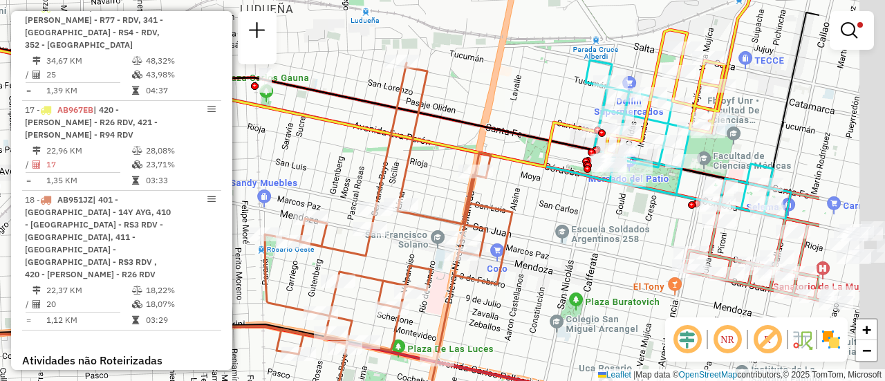
drag, startPoint x: 515, startPoint y: 153, endPoint x: 331, endPoint y: 234, distance: 201.0
click at [331, 234] on icon at bounding box center [389, 256] width 248 height 387
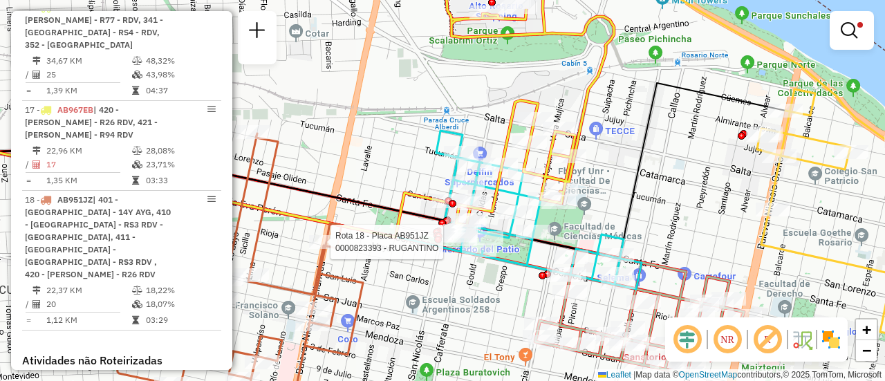
click at [420, 131] on div "Rota 18 - Placa AB951JZ 0000823393 - RUGANTINO Limpar filtros Janela de atendim…" at bounding box center [442, 190] width 885 height 381
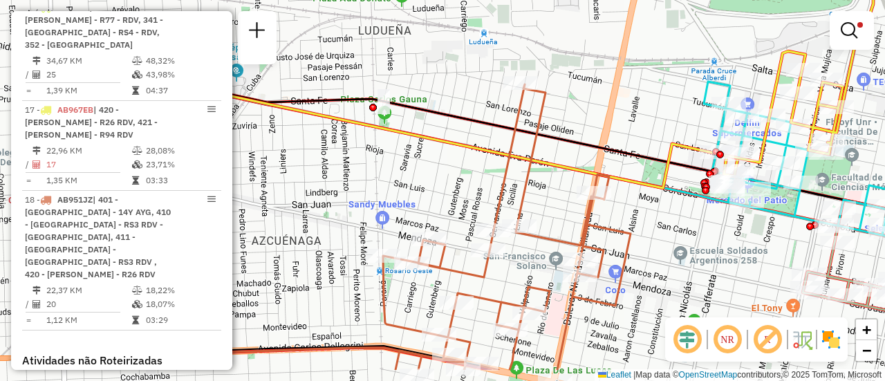
drag, startPoint x: 385, startPoint y: 169, endPoint x: 665, endPoint y: 122, distance: 284.1
click at [665, 122] on div "Limpar filtros Janela de atendimento Grade de atendimento Capacidade Transporta…" at bounding box center [442, 190] width 885 height 381
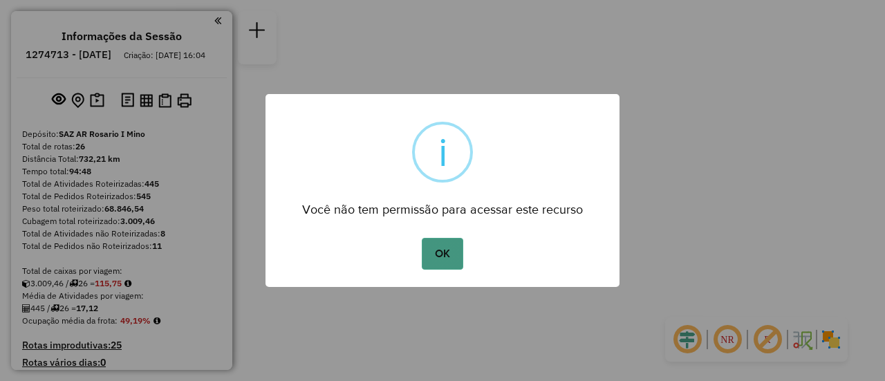
click at [448, 257] on button "OK" at bounding box center [442, 254] width 41 height 32
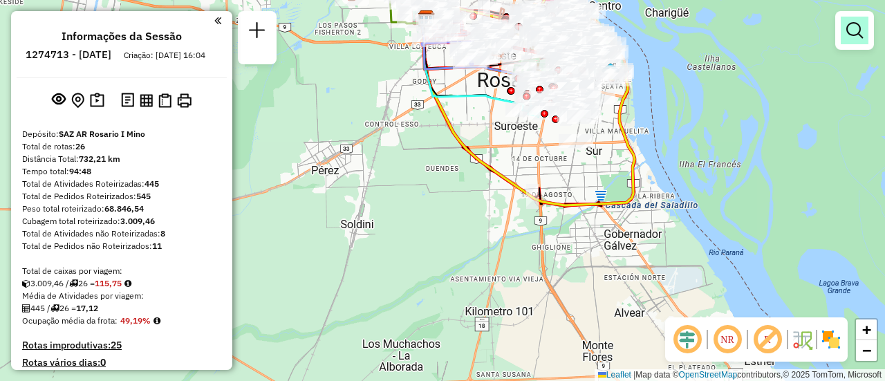
click at [848, 28] on em at bounding box center [855, 30] width 17 height 17
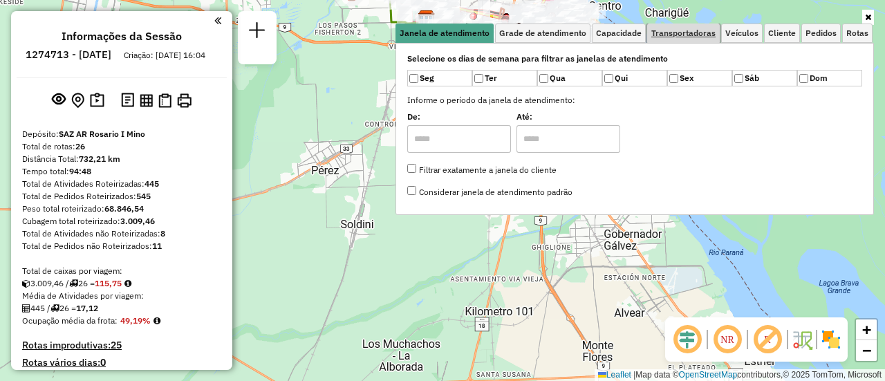
drag, startPoint x: 681, startPoint y: 28, endPoint x: 700, endPoint y: 30, distance: 19.5
click at [682, 29] on span "Transportadoras" at bounding box center [684, 33] width 64 height 8
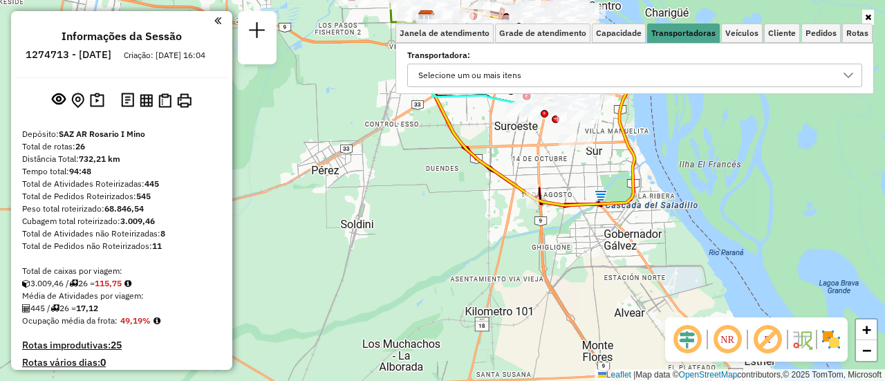
click at [848, 75] on icon at bounding box center [848, 75] width 11 height 11
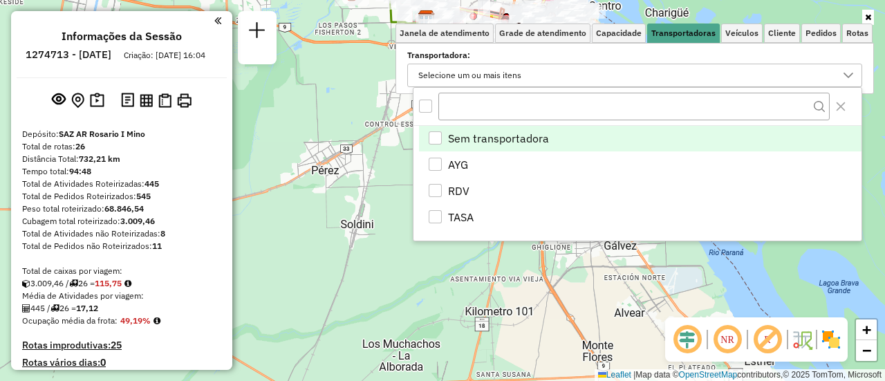
scroll to position [8, 48]
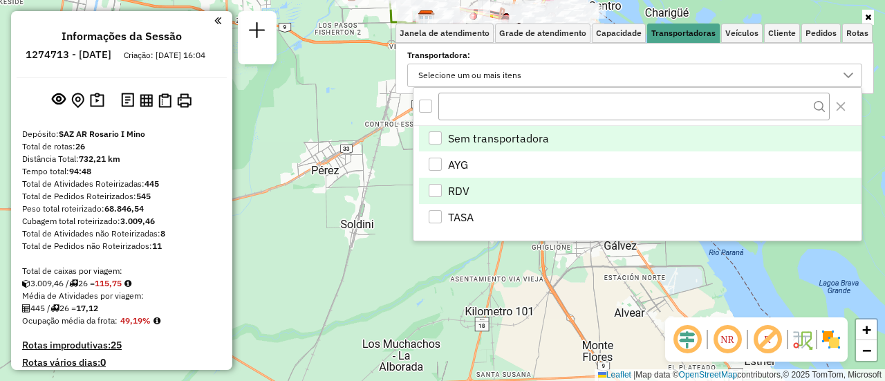
click at [439, 187] on div "RDV" at bounding box center [435, 190] width 13 height 13
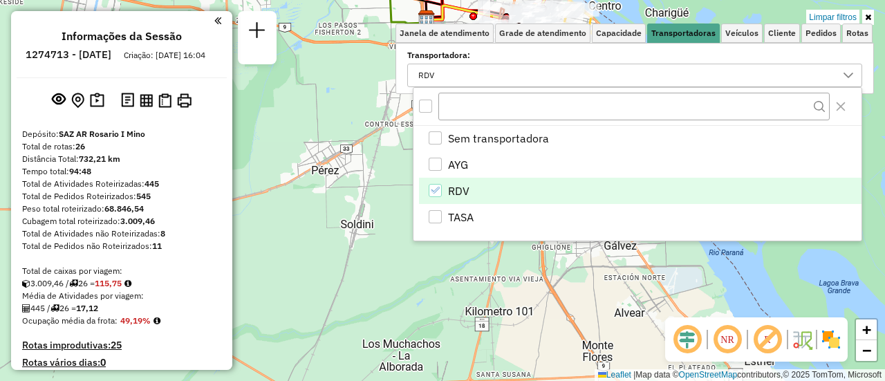
click at [383, 107] on div "Limpar filtros Janela de atendimento Grade de atendimento Capacidade Transporta…" at bounding box center [442, 190] width 885 height 381
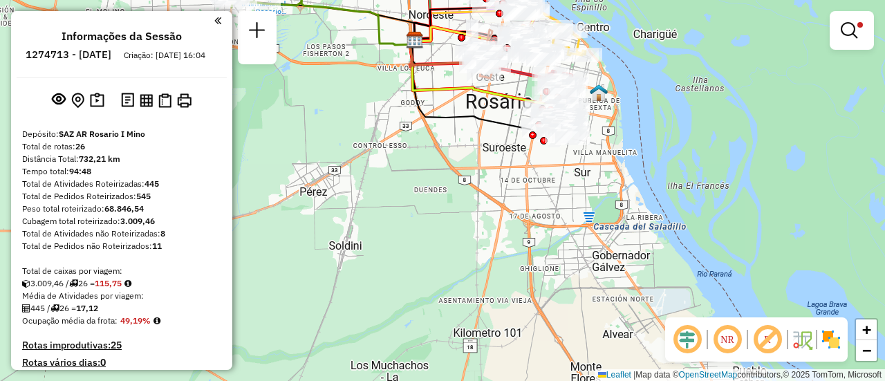
drag, startPoint x: 515, startPoint y: 97, endPoint x: 493, endPoint y: 230, distance: 134.8
click at [496, 246] on div "Limpar filtros Janela de atendimento Grade de atendimento Capacidade Transporta…" at bounding box center [442, 190] width 885 height 381
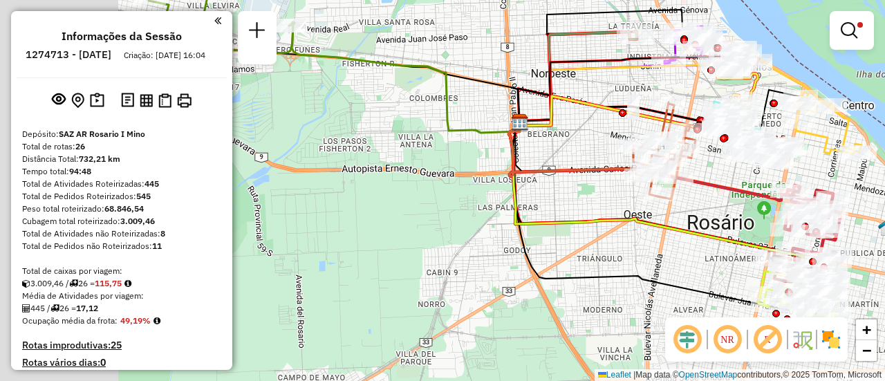
drag, startPoint x: 419, startPoint y: 160, endPoint x: 663, endPoint y: 151, distance: 244.4
click at [653, 173] on div "Limpar filtros Janela de atendimento Grade de atendimento Capacidade Transporta…" at bounding box center [442, 190] width 885 height 381
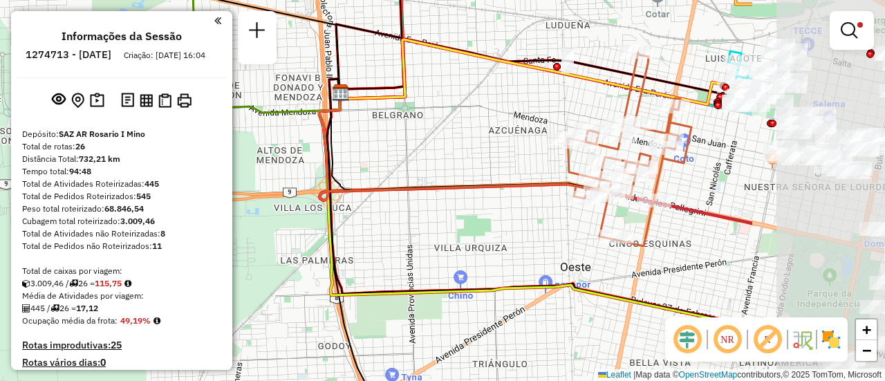
drag, startPoint x: 766, startPoint y: 132, endPoint x: 494, endPoint y: 129, distance: 272.6
click at [509, 130] on div "Limpar filtros Janela de atendimento Grade de atendimento Capacidade Transporta…" at bounding box center [442, 190] width 885 height 381
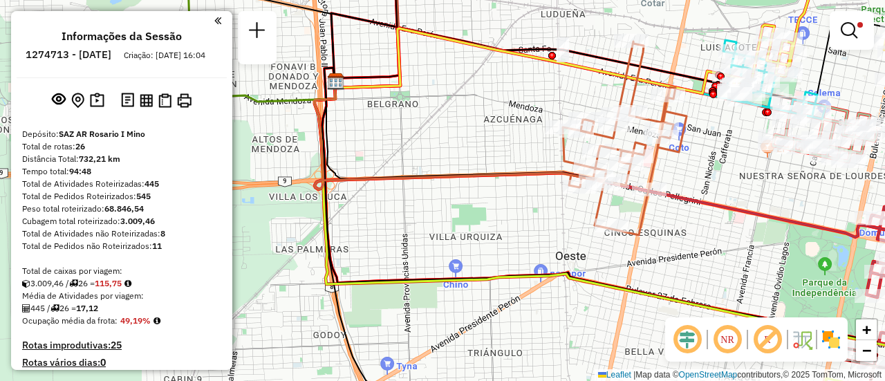
drag, startPoint x: 495, startPoint y: 28, endPoint x: 509, endPoint y: 12, distance: 22.1
click at [509, 12] on div "Limpar filtros Janela de atendimento Grade de atendimento Capacidade Transporta…" at bounding box center [442, 190] width 885 height 381
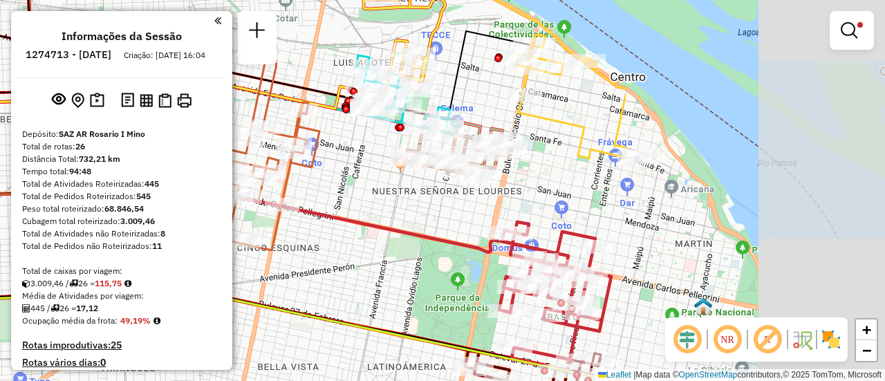
drag, startPoint x: 771, startPoint y: 196, endPoint x: 434, endPoint y: 208, distance: 337.1
click at [423, 214] on div "Limpar filtros Janela de atendimento Grade de atendimento Capacidade Transporta…" at bounding box center [442, 190] width 885 height 381
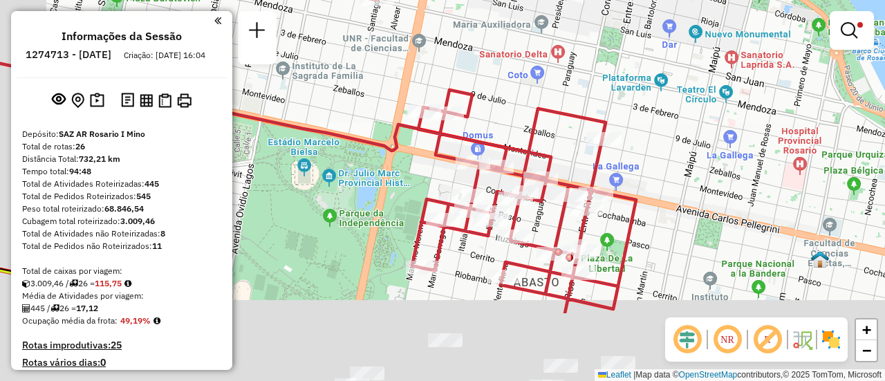
drag, startPoint x: 605, startPoint y: 261, endPoint x: 702, endPoint y: 59, distance: 224.6
click at [697, 66] on div "Limpar filtros Janela de atendimento Grade de atendimento Capacidade Transporta…" at bounding box center [442, 190] width 885 height 381
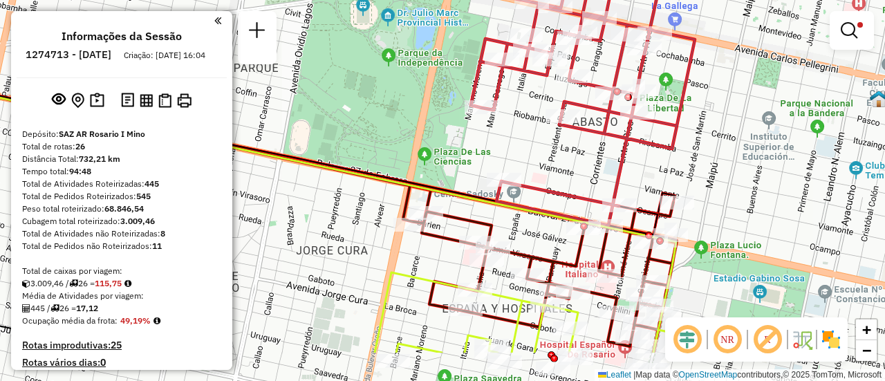
drag, startPoint x: 605, startPoint y: 250, endPoint x: 630, endPoint y: 183, distance: 70.9
click at [630, 183] on div "Limpar filtros Janela de atendimento Grade de atendimento Capacidade Transporta…" at bounding box center [442, 190] width 885 height 381
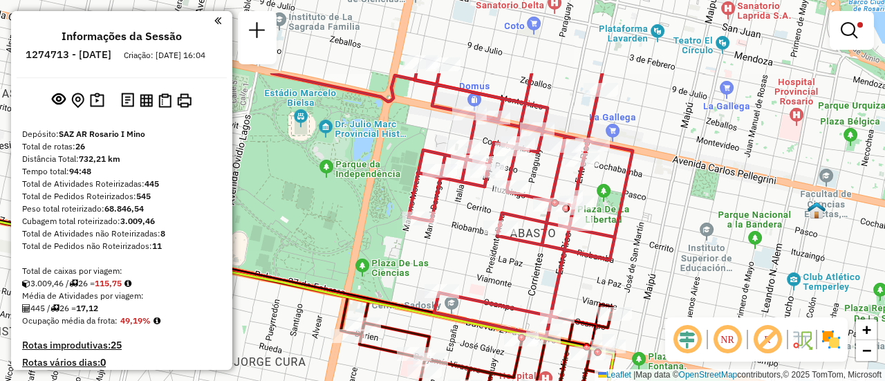
drag, startPoint x: 589, startPoint y: 156, endPoint x: 520, endPoint y: 226, distance: 98.3
click at [524, 264] on div "Limpar filtros Janela de atendimento Grade de atendimento Capacidade Transporta…" at bounding box center [442, 190] width 885 height 381
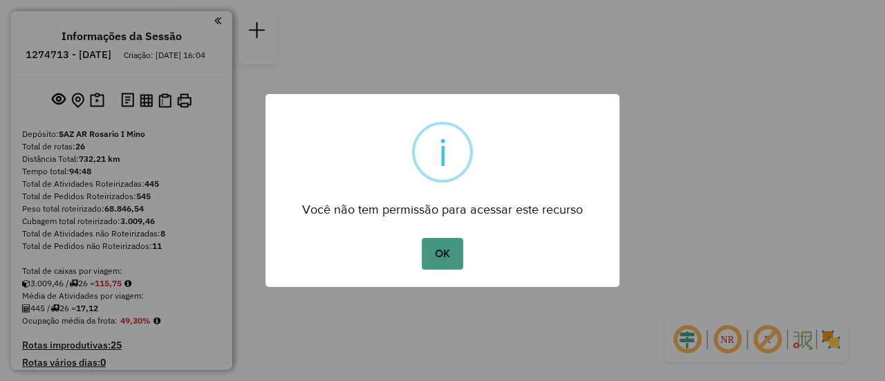
click at [459, 252] on button "OK" at bounding box center [442, 254] width 41 height 32
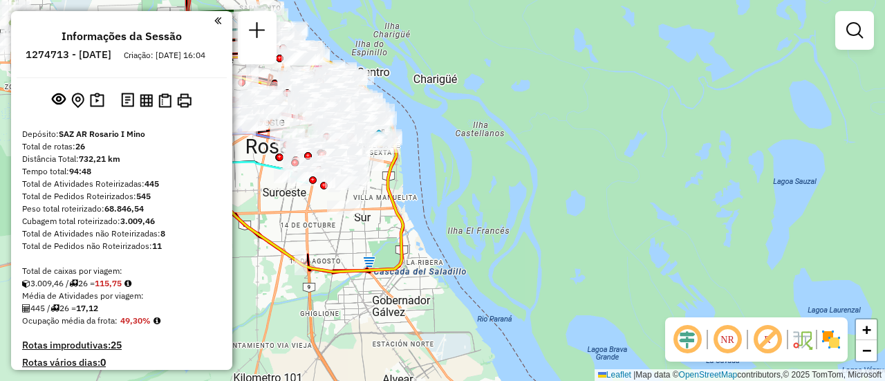
drag, startPoint x: 401, startPoint y: 145, endPoint x: 688, endPoint y: 192, distance: 291.6
click at [681, 187] on div "Janela de atendimento Grade de atendimento Capacidade Transportadoras Veículos …" at bounding box center [442, 190] width 885 height 381
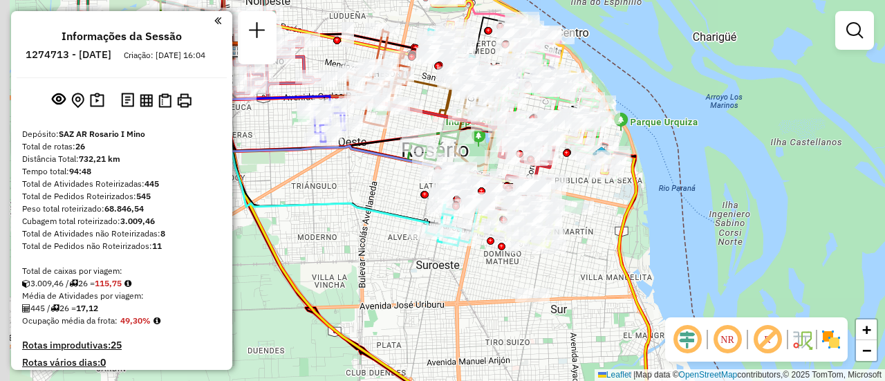
drag, startPoint x: 582, startPoint y: 166, endPoint x: 863, endPoint y: 204, distance: 282.7
click at [885, 205] on div "Janela de atendimento Grade de atendimento Capacidade Transportadoras Veículos …" at bounding box center [442, 190] width 885 height 381
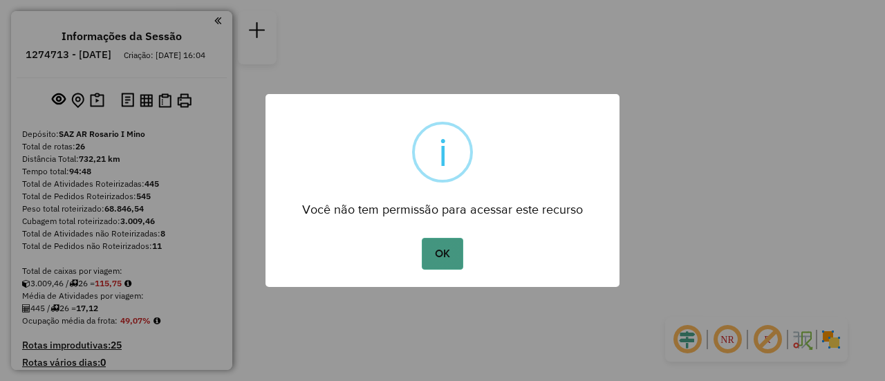
click at [438, 253] on button "OK" at bounding box center [442, 254] width 41 height 32
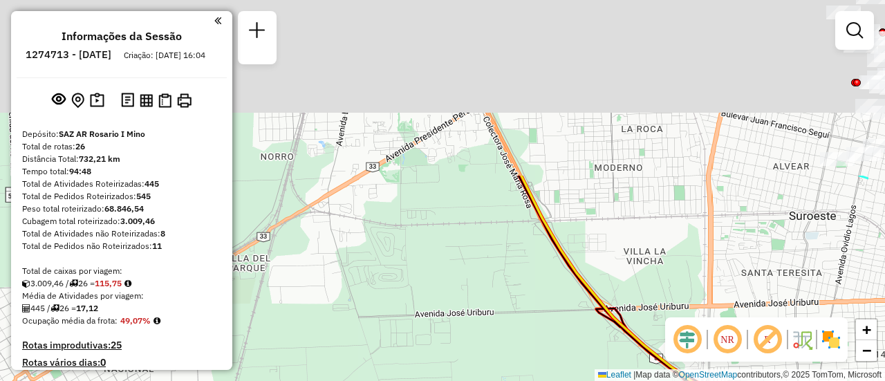
drag, startPoint x: 504, startPoint y: 66, endPoint x: 434, endPoint y: 307, distance: 251.1
click at [385, 329] on div "Janela de atendimento Grade de atendimento Capacidade Transportadoras Veículos …" at bounding box center [442, 190] width 885 height 381
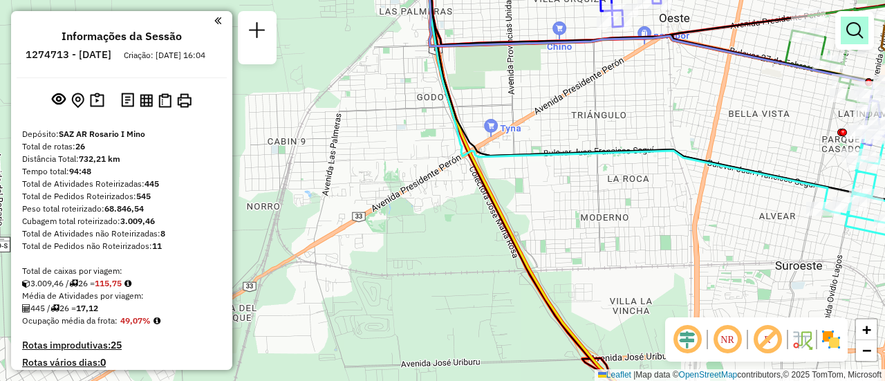
click at [856, 32] on em at bounding box center [855, 30] width 17 height 17
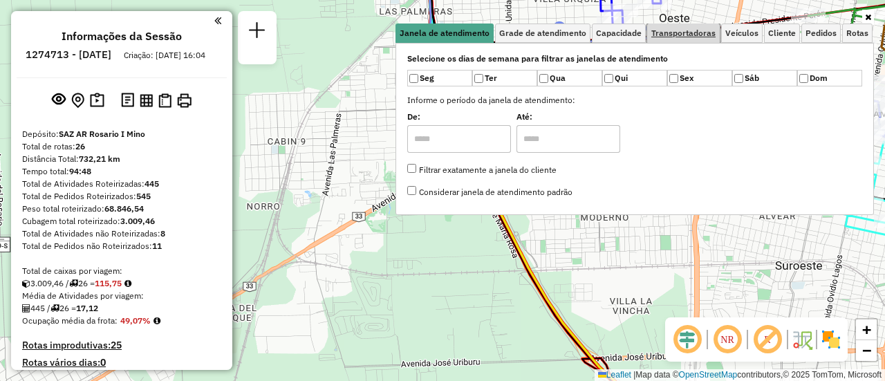
click at [711, 30] on span "Transportadoras" at bounding box center [684, 33] width 64 height 8
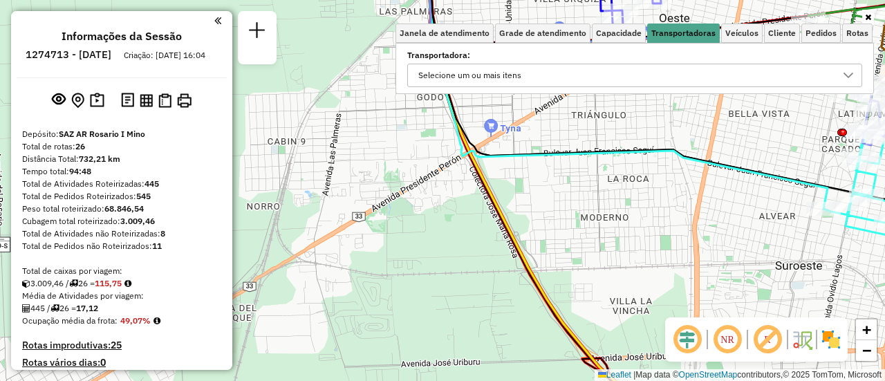
click at [849, 75] on icon at bounding box center [848, 75] width 11 height 11
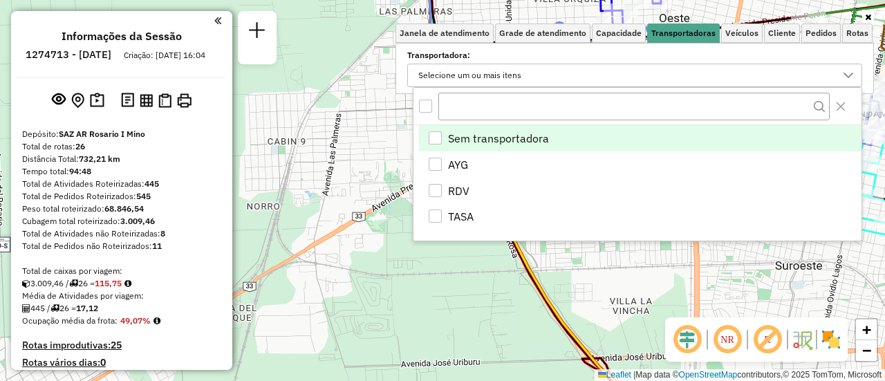
scroll to position [8, 48]
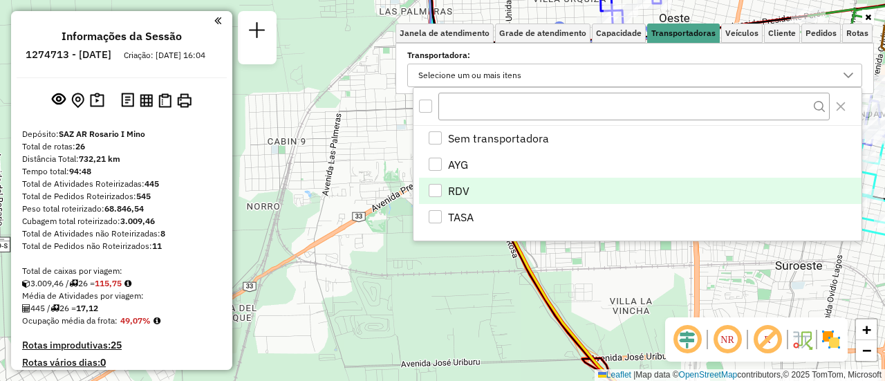
click at [433, 189] on div "RDV" at bounding box center [435, 190] width 13 height 13
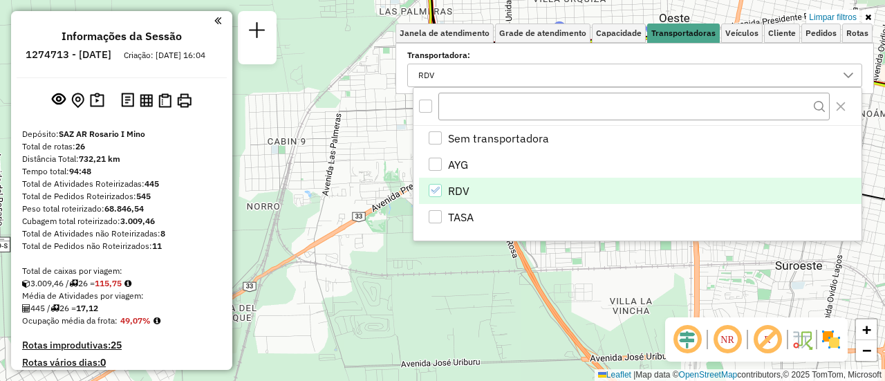
click at [477, 266] on div "Limpar filtros Janela de atendimento Grade de atendimento Capacidade Transporta…" at bounding box center [442, 190] width 885 height 381
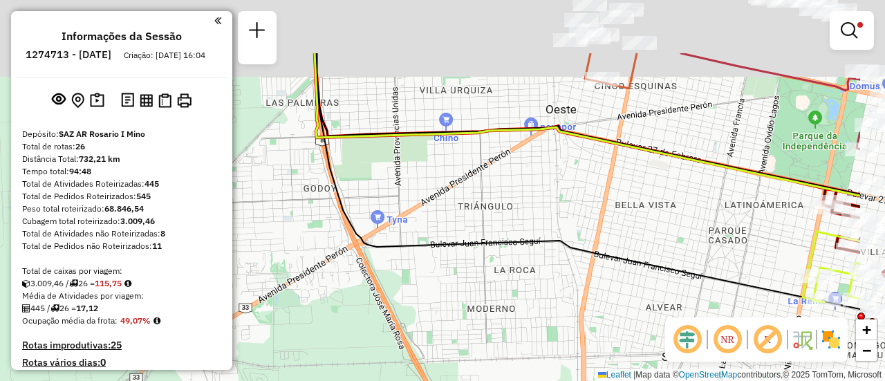
drag, startPoint x: 598, startPoint y: 152, endPoint x: 507, endPoint y: 248, distance: 132.6
click at [482, 268] on div "Limpar filtros Janela de atendimento Grade de atendimento Capacidade Transporta…" at bounding box center [442, 190] width 885 height 381
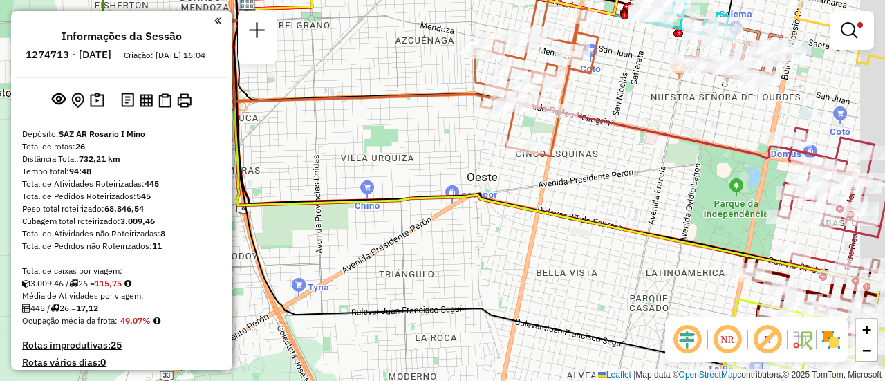
drag, startPoint x: 670, startPoint y: 122, endPoint x: 623, endPoint y: 145, distance: 51.7
click at [625, 150] on div "Limpar filtros Janela de atendimento Grade de atendimento Capacidade Transporta…" at bounding box center [442, 190] width 885 height 381
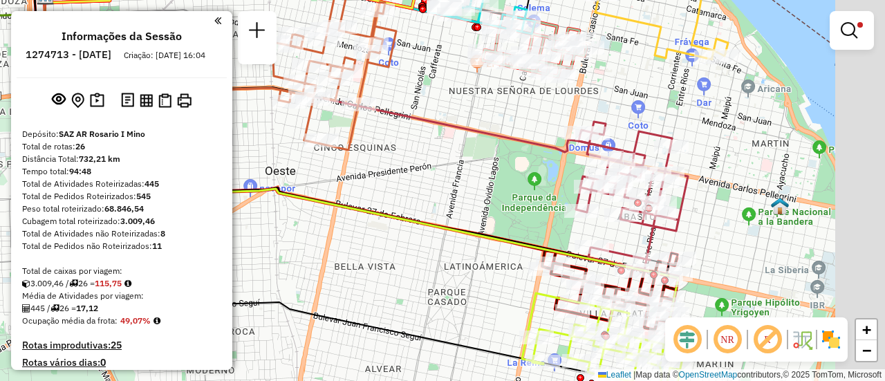
drag, startPoint x: 722, startPoint y: 118, endPoint x: 331, endPoint y: 107, distance: 391.0
click at [314, 102] on div "Limpar filtros Janela de atendimento Grade de atendimento Capacidade Transporta…" at bounding box center [442, 190] width 885 height 381
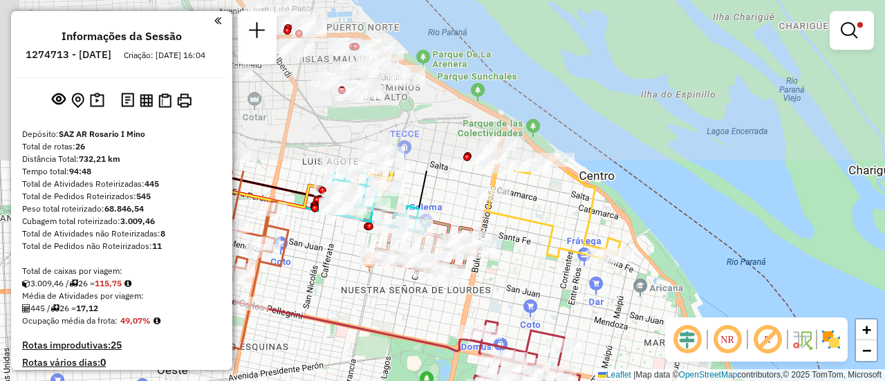
drag, startPoint x: 495, startPoint y: 91, endPoint x: 596, endPoint y: 301, distance: 232.7
click at [596, 301] on div "Limpar filtros Janela de atendimento Grade de atendimento Capacidade Transporta…" at bounding box center [442, 190] width 885 height 381
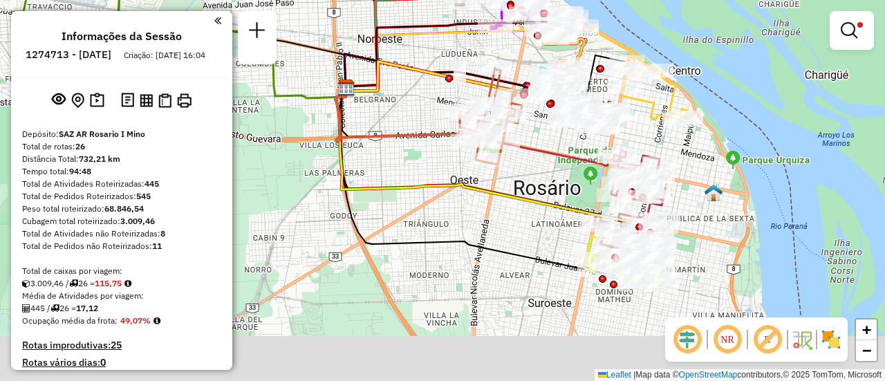
drag, startPoint x: 457, startPoint y: 284, endPoint x: 567, endPoint y: 162, distance: 164.1
click at [567, 163] on div "Limpar filtros Janela de atendimento Grade de atendimento Capacidade Transporta…" at bounding box center [442, 190] width 885 height 381
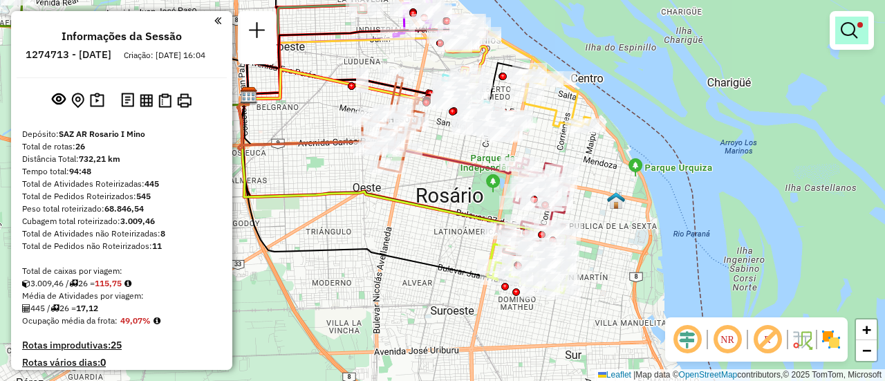
click at [852, 29] on em at bounding box center [849, 30] width 17 height 17
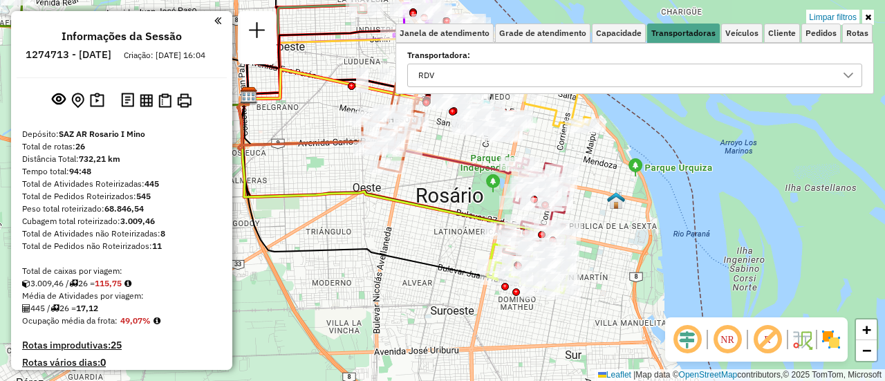
click at [848, 75] on icon at bounding box center [848, 75] width 11 height 11
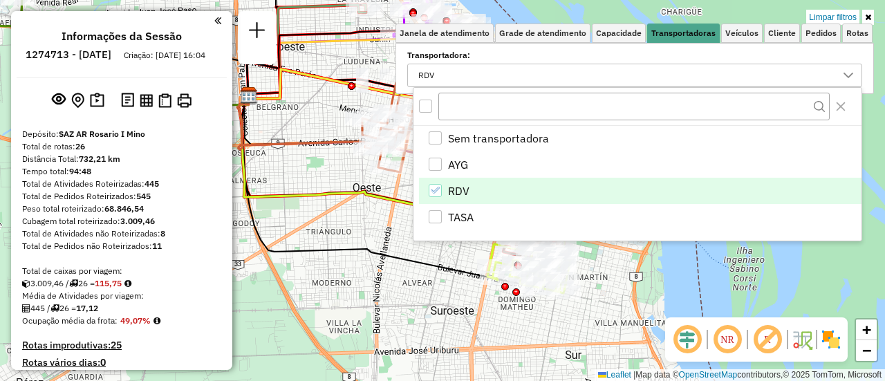
click at [434, 192] on icon "RDV" at bounding box center [435, 190] width 10 height 10
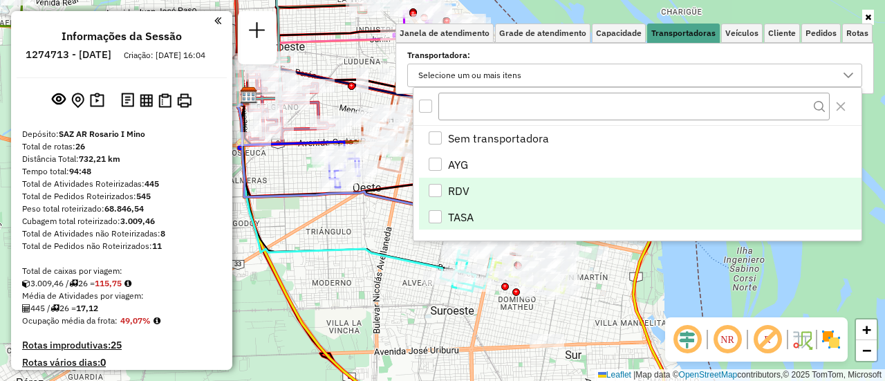
click at [434, 219] on div "TASA" at bounding box center [435, 216] width 13 height 13
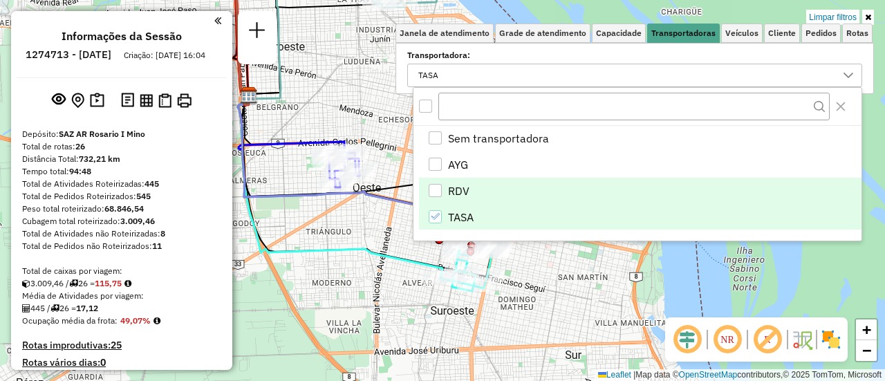
click at [551, 321] on div "Limpar filtros Janela de atendimento Grade de atendimento Capacidade Transporta…" at bounding box center [442, 190] width 885 height 381
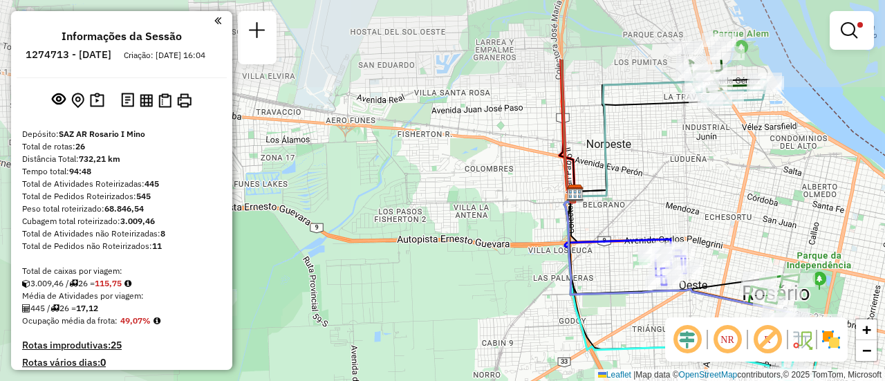
drag, startPoint x: 349, startPoint y: 262, endPoint x: 664, endPoint y: 357, distance: 328.7
click at [676, 360] on hb-router-mapa "Informações da Sessão 1274713 - 13/09/2025 Criação: 12/09/2025 16:04 Depósito: …" at bounding box center [442, 190] width 885 height 381
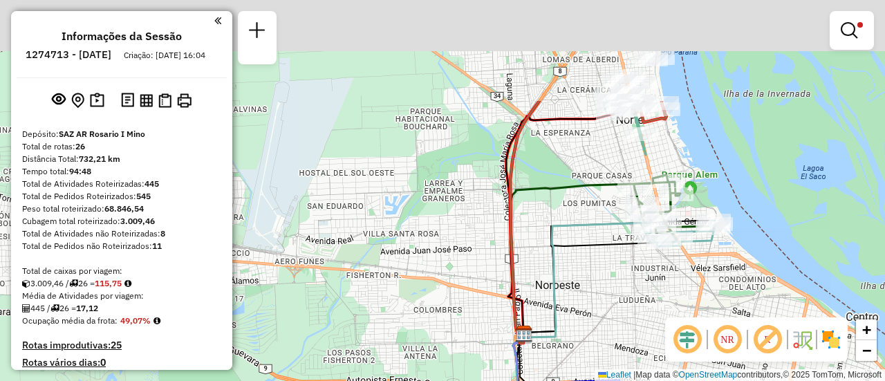
drag, startPoint x: 686, startPoint y: 154, endPoint x: 609, endPoint y: 269, distance: 138.3
click at [610, 308] on div "Limpar filtros Janela de atendimento Grade de atendimento Capacidade Transporta…" at bounding box center [442, 190] width 885 height 381
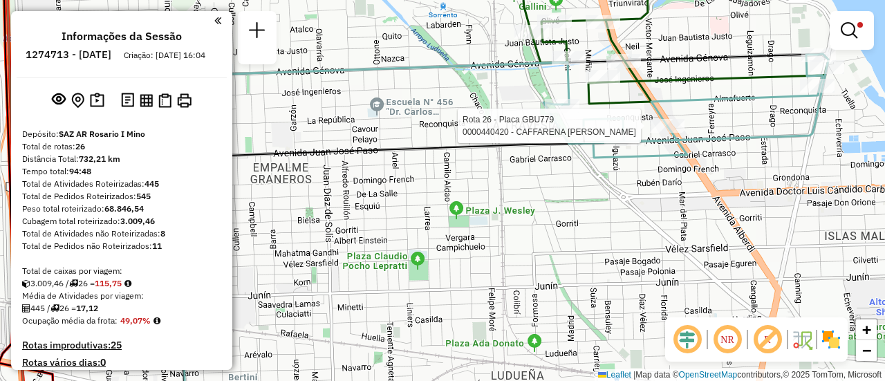
select select "**********"
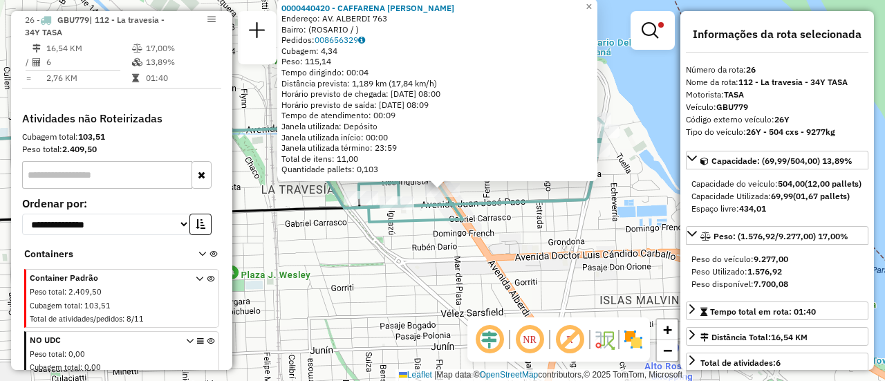
scroll to position [69, 0]
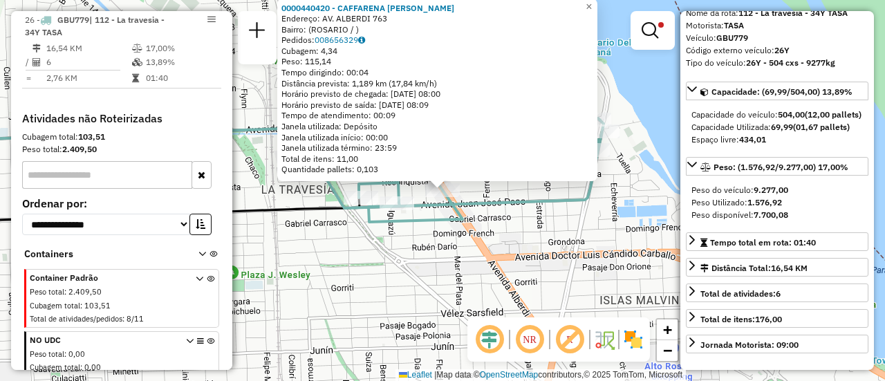
click at [466, 283] on div "0000440420 - CAFFARENA MAXIMILIANO ANDRES Endereço: AV. ALBERDI 763 Bairro: (RO…" at bounding box center [442, 190] width 885 height 381
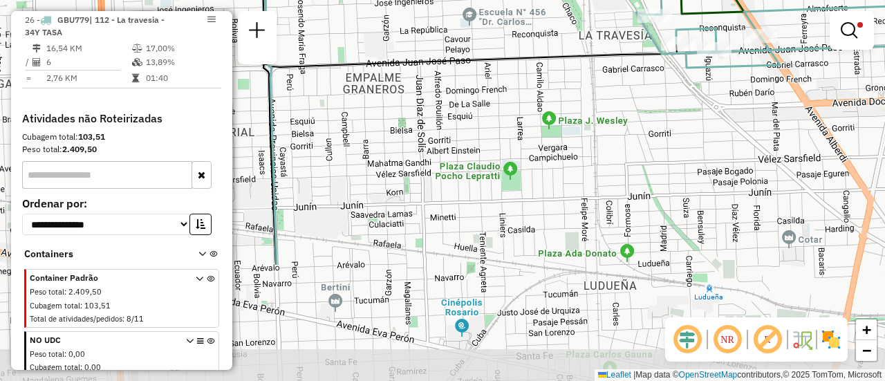
drag, startPoint x: 430, startPoint y: 252, endPoint x: 750, endPoint y: 93, distance: 357.0
click at [750, 93] on div "Limpar filtros Janela de atendimento Grade de atendimento Capacidade Transporta…" at bounding box center [442, 190] width 885 height 381
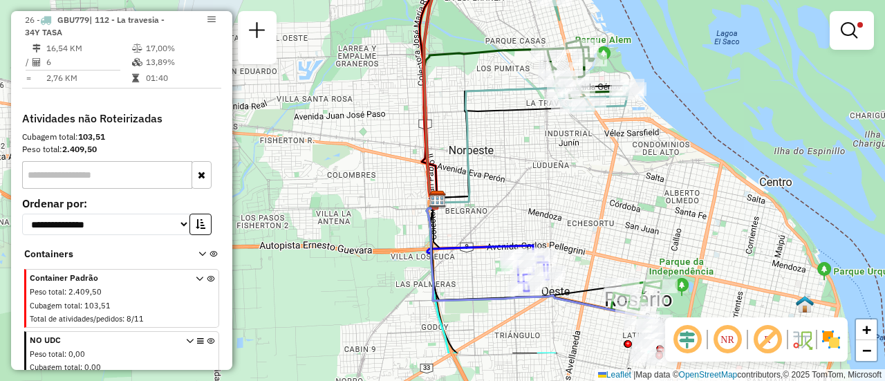
drag, startPoint x: 659, startPoint y: 264, endPoint x: 500, endPoint y: 197, distance: 172.4
click at [500, 197] on div "Limpar filtros Janela de atendimento Grade de atendimento Capacidade Transporta…" at bounding box center [442, 190] width 885 height 381
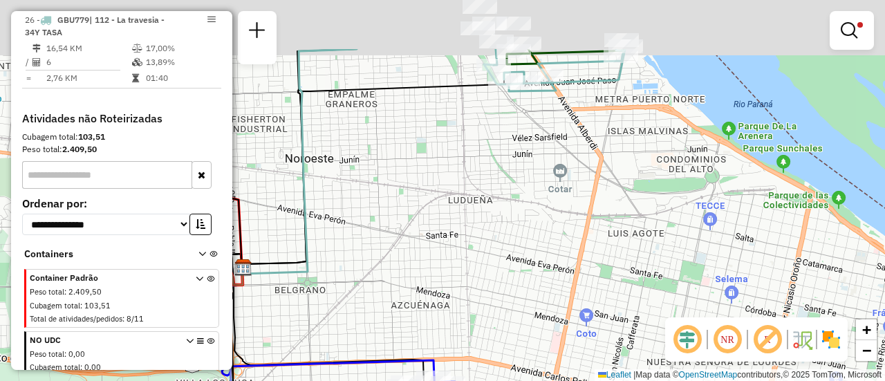
drag, startPoint x: 560, startPoint y: 98, endPoint x: 531, endPoint y: 248, distance: 153.5
click at [531, 248] on div "Limpar filtros Janela de atendimento Grade de atendimento Capacidade Transporta…" at bounding box center [442, 190] width 885 height 381
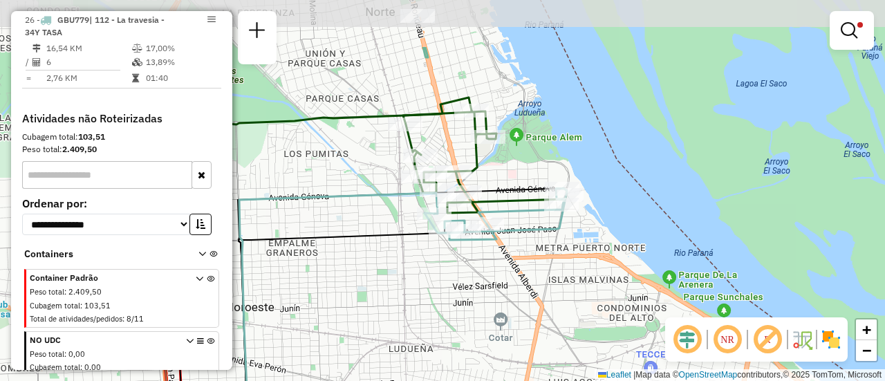
drag, startPoint x: 470, startPoint y: 116, endPoint x: 419, endPoint y: 201, distance: 98.9
click at [419, 201] on icon at bounding box center [310, 308] width 255 height 230
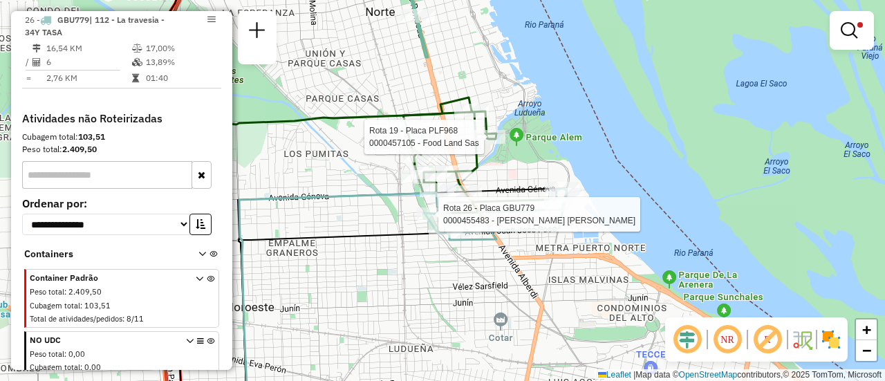
select select "**********"
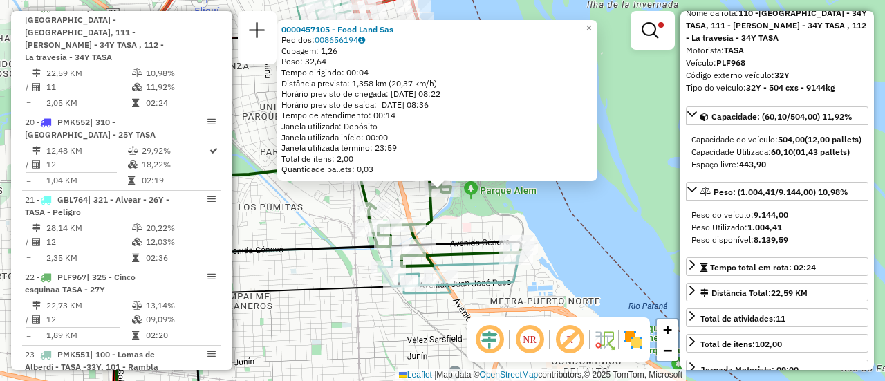
click at [304, 217] on div "0000457105 - Food Land Sas Pedidos: 008656194 Cubagem: 1,26 Peso: 32,64 Tempo d…" at bounding box center [442, 190] width 885 height 381
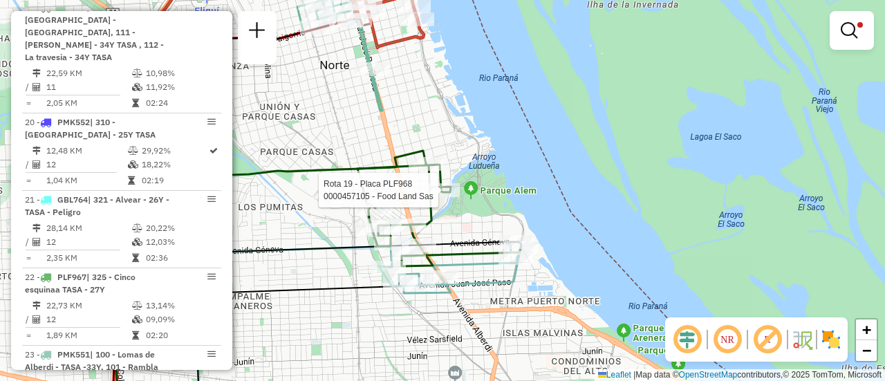
select select "**********"
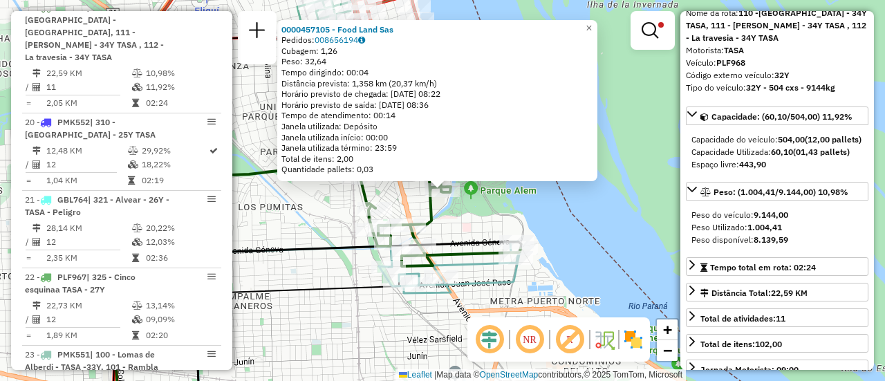
drag, startPoint x: 286, startPoint y: 281, endPoint x: 356, endPoint y: 291, distance: 70.5
click at [287, 281] on div "0000457105 - Food Land Sas Pedidos: 008656194 Cubagem: 1,26 Peso: 32,64 Tempo d…" at bounding box center [442, 190] width 885 height 381
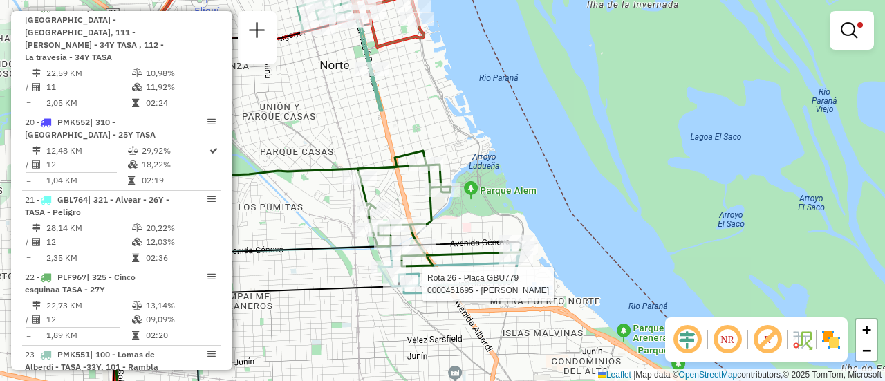
select select "**********"
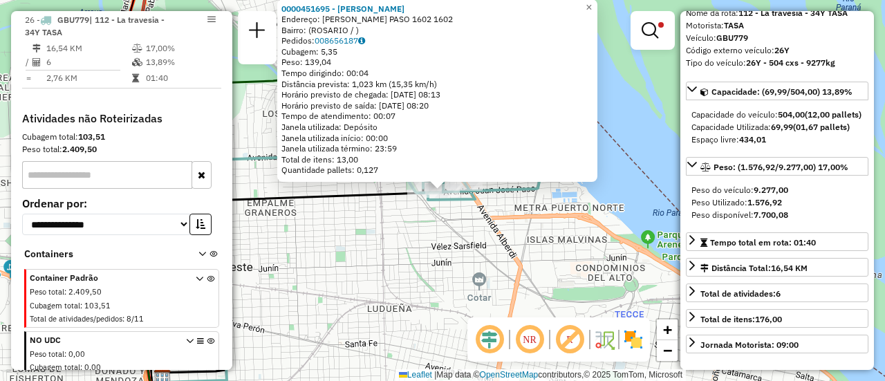
click at [385, 252] on div "0000451695 - VELAZQUEZ LORENA PAOLA DE FATIMA Endereço: JUAN JOSE PASO 1602 160…" at bounding box center [442, 190] width 885 height 381
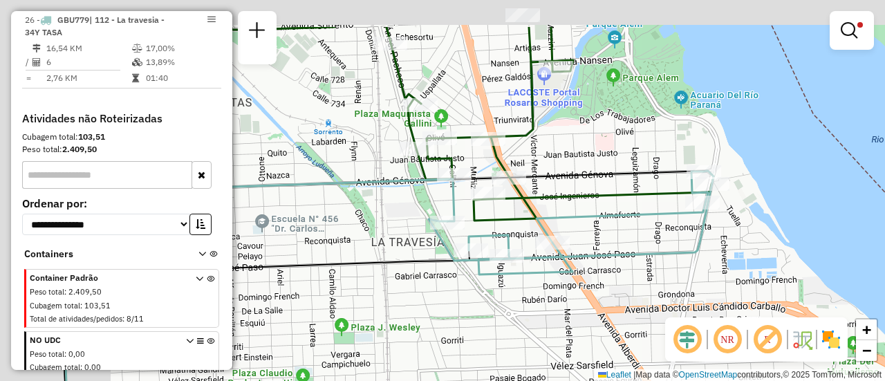
drag, startPoint x: 504, startPoint y: 159, endPoint x: 702, endPoint y: 259, distance: 222.1
click at [698, 261] on div "Limpar filtros Janela de atendimento Grade de atendimento Capacidade Transporta…" at bounding box center [442, 190] width 885 height 381
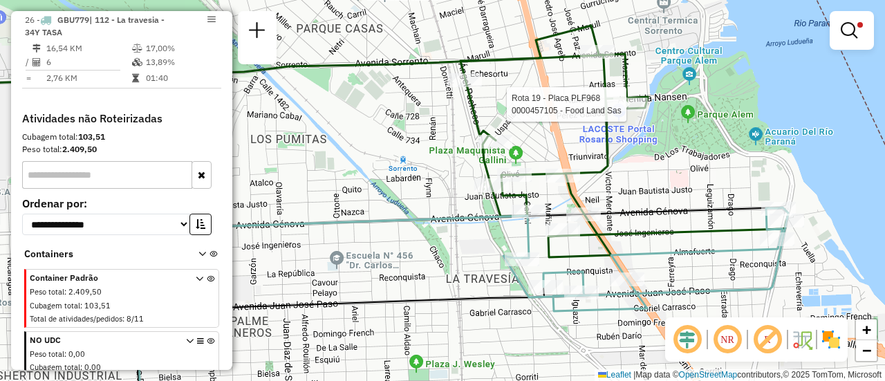
select select "**********"
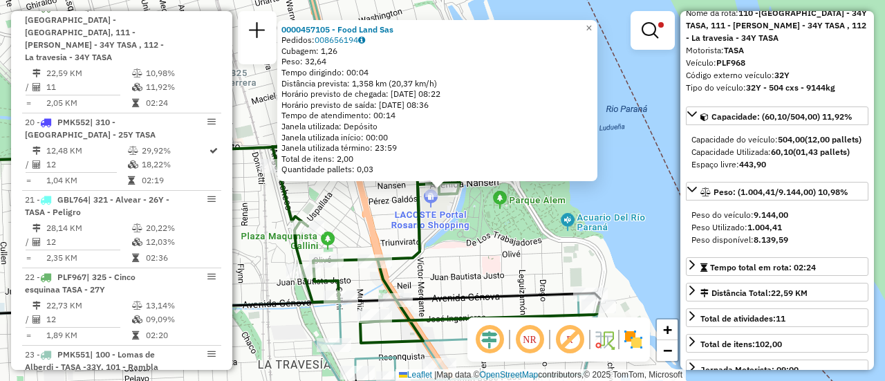
scroll to position [138, 0]
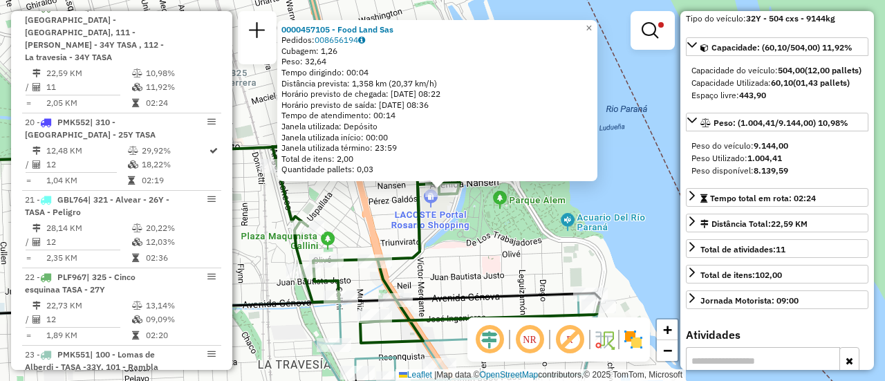
click at [574, 233] on div "0000457105 - Food Land Sas Pedidos: 008656194 Cubagem: 1,26 Peso: 32,64 Tempo d…" at bounding box center [442, 190] width 885 height 381
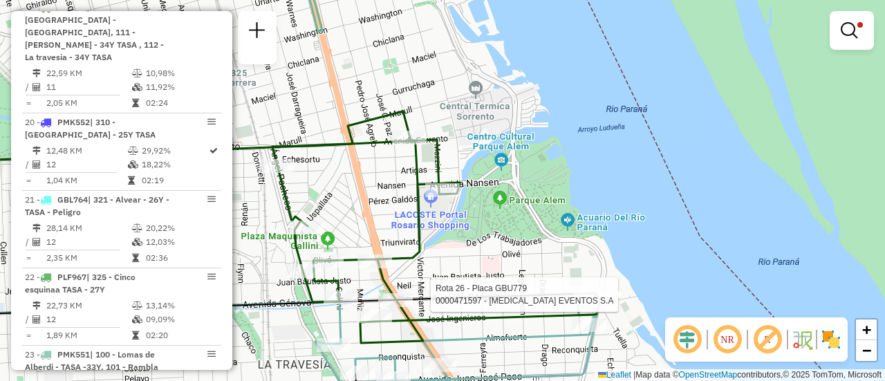
select select "**********"
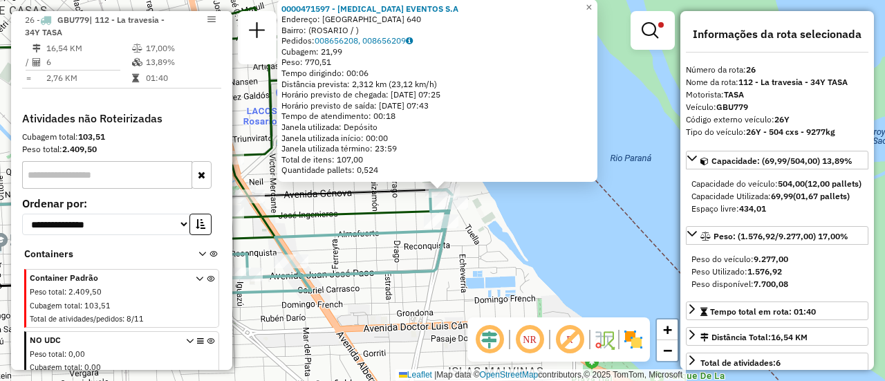
scroll to position [69, 0]
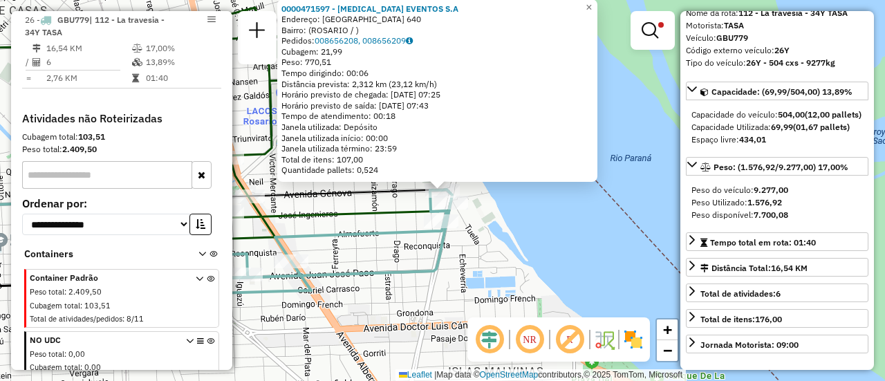
click at [394, 250] on div "0000471597 - GASTRO EVENTOS S.A Endereço: GENOVA 640 Bairro: (ROSARIO / ) Pedid…" at bounding box center [442, 190] width 885 height 381
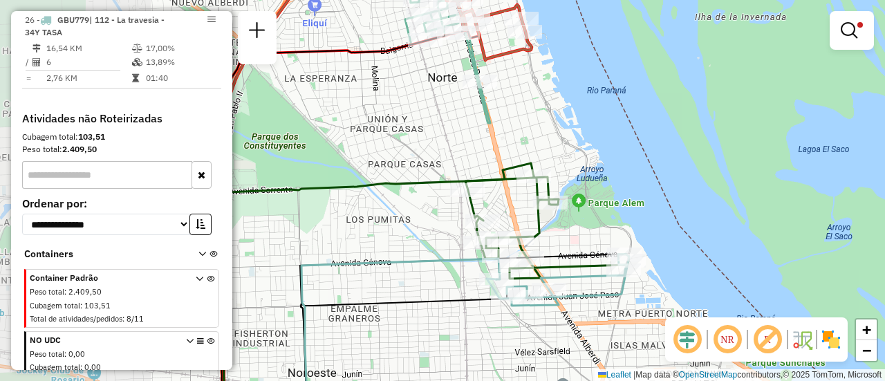
drag, startPoint x: 327, startPoint y: 167, endPoint x: 509, endPoint y: 197, distance: 185.0
click at [506, 200] on div "Limpar filtros Janela de atendimento Grade de atendimento Capacidade Transporta…" at bounding box center [442, 190] width 885 height 381
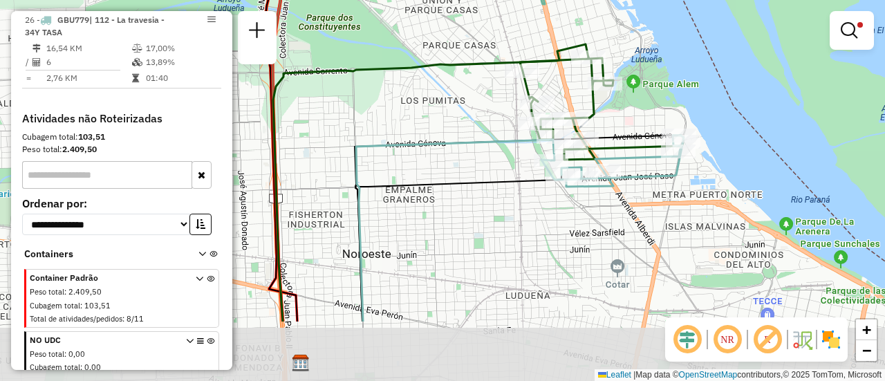
drag, startPoint x: 517, startPoint y: 227, endPoint x: 475, endPoint y: 117, distance: 117.6
click at [475, 118] on div "Limpar filtros Janela de atendimento Grade de atendimento Capacidade Transporta…" at bounding box center [442, 190] width 885 height 381
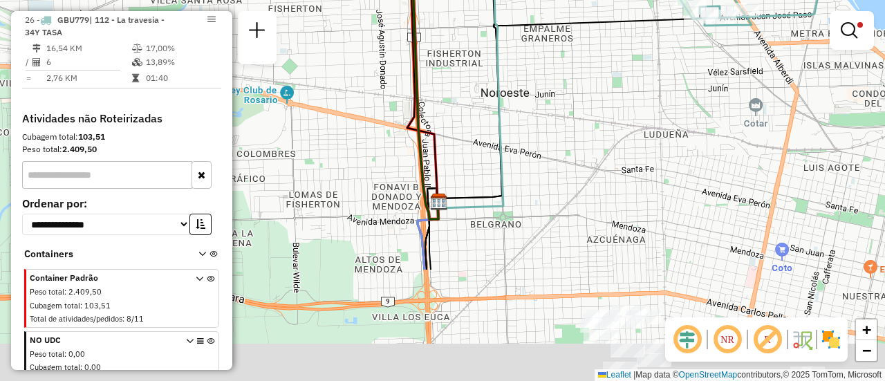
drag, startPoint x: 556, startPoint y: 298, endPoint x: 704, endPoint y: 147, distance: 210.8
click at [703, 148] on div "Limpar filtros Janela de atendimento Grade de atendimento Capacidade Transporta…" at bounding box center [442, 190] width 885 height 381
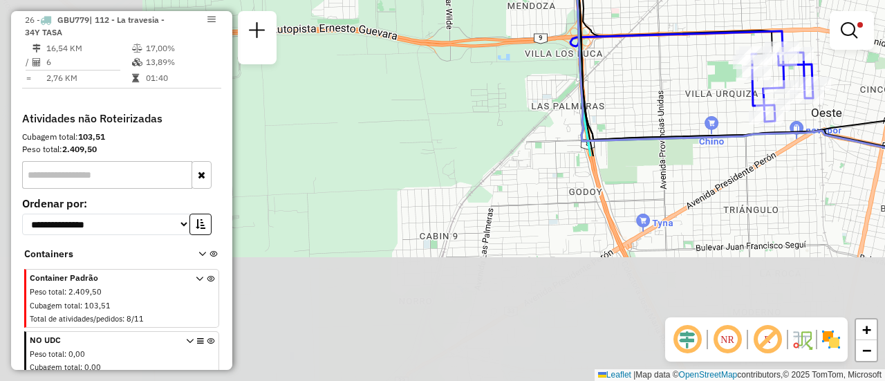
drag, startPoint x: 581, startPoint y: 291, endPoint x: 751, endPoint y: 19, distance: 320.7
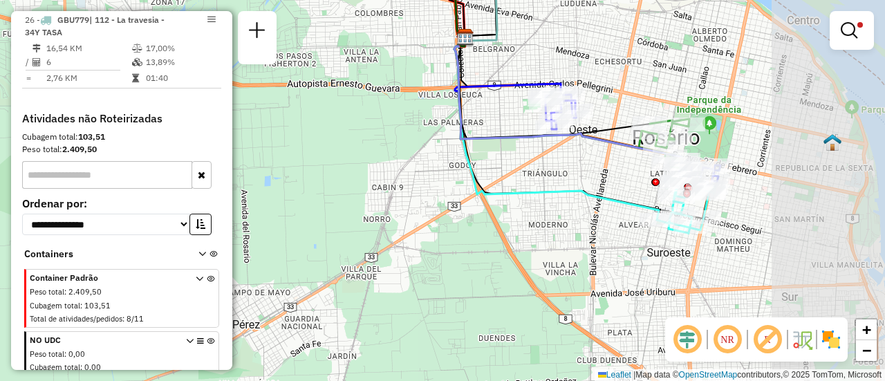
drag, startPoint x: 749, startPoint y: 74, endPoint x: 497, endPoint y: 53, distance: 252.7
click at [515, 53] on div "Limpar filtros Janela de atendimento Grade de atendimento Capacidade Transporta…" at bounding box center [442, 190] width 885 height 381
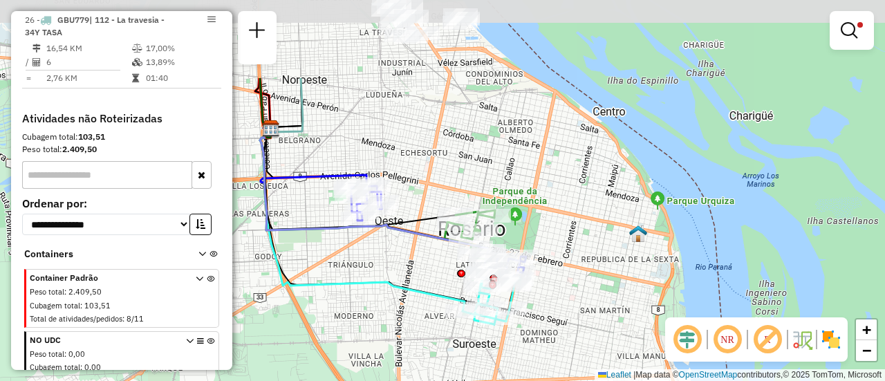
drag, startPoint x: 617, startPoint y: 155, endPoint x: 598, endPoint y: 212, distance: 60.4
click at [612, 230] on div "Limpar filtros Janela de atendimento Grade de atendimento Capacidade Transporta…" at bounding box center [442, 190] width 885 height 381
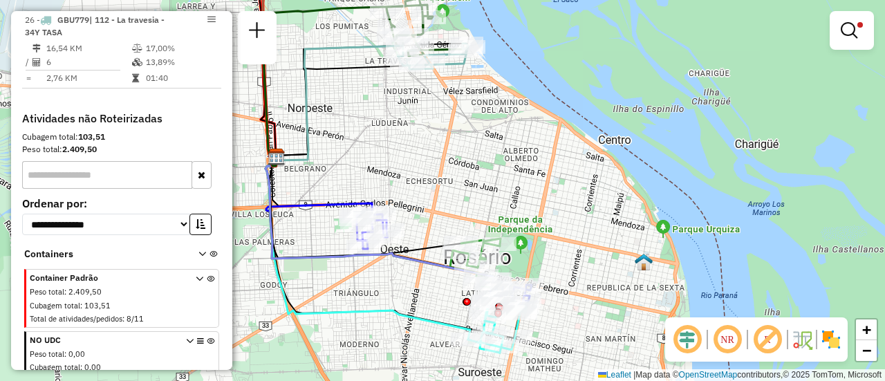
drag, startPoint x: 532, startPoint y: 151, endPoint x: 609, endPoint y: 241, distance: 118.3
click at [600, 238] on div "Limpar filtros Janela de atendimento Grade de atendimento Capacidade Transporta…" at bounding box center [442, 190] width 885 height 381
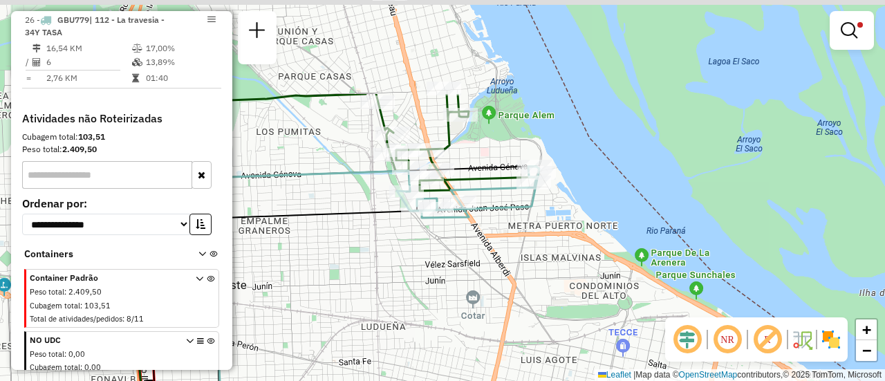
drag, startPoint x: 526, startPoint y: 130, endPoint x: 529, endPoint y: 271, distance: 141.2
click at [527, 271] on div "Limpar filtros Janela de atendimento Grade de atendimento Capacidade Transporta…" at bounding box center [442, 190] width 885 height 381
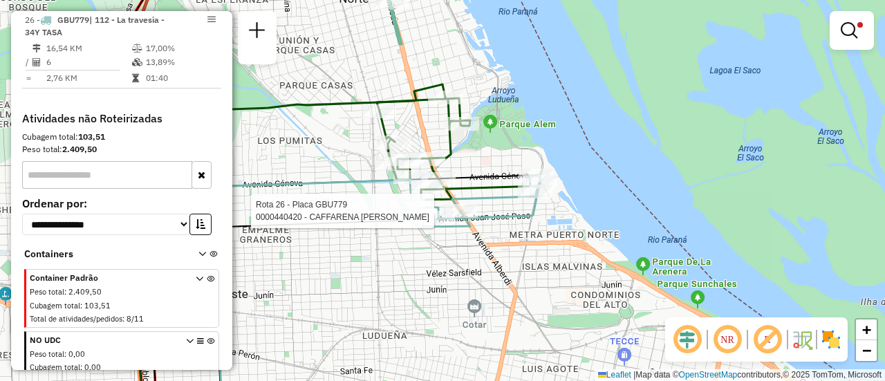
select select "**********"
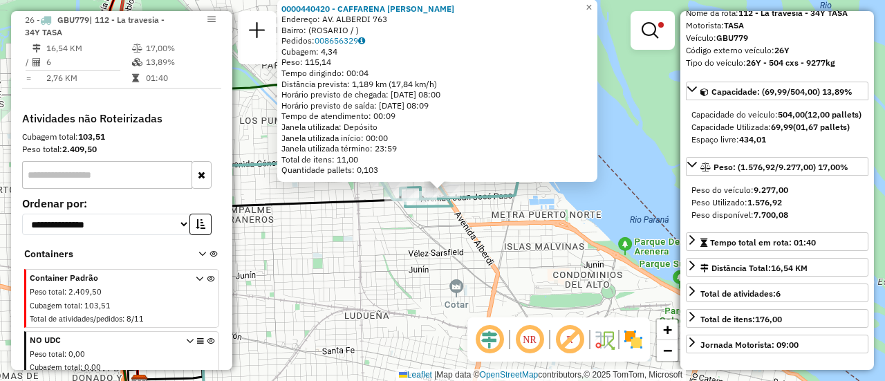
click at [534, 280] on div "0000440420 - CAFFARENA MAXIMILIANO ANDRES Endereço: AV. ALBERDI 763 Bairro: (RO…" at bounding box center [442, 190] width 885 height 381
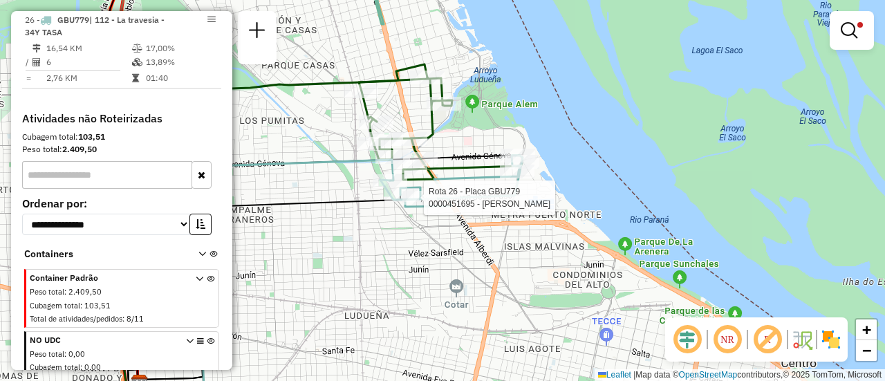
select select "**********"
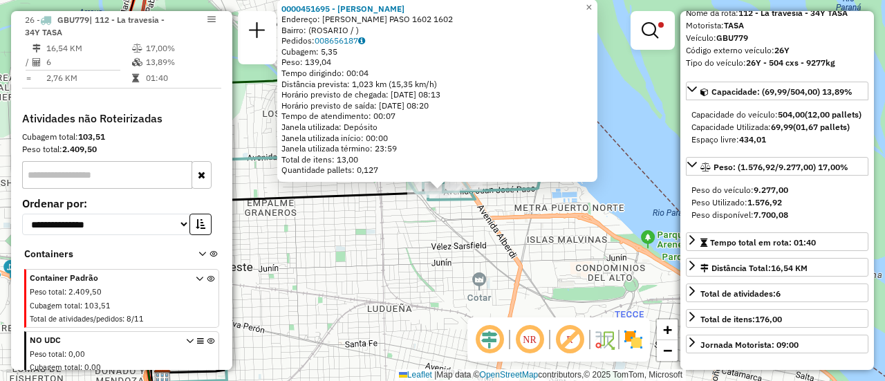
click at [425, 270] on div "0000451695 - VELAZQUEZ LORENA PAOLA DE FATIMA Endereço: JUAN JOSE PASO 1602 160…" at bounding box center [442, 190] width 885 height 381
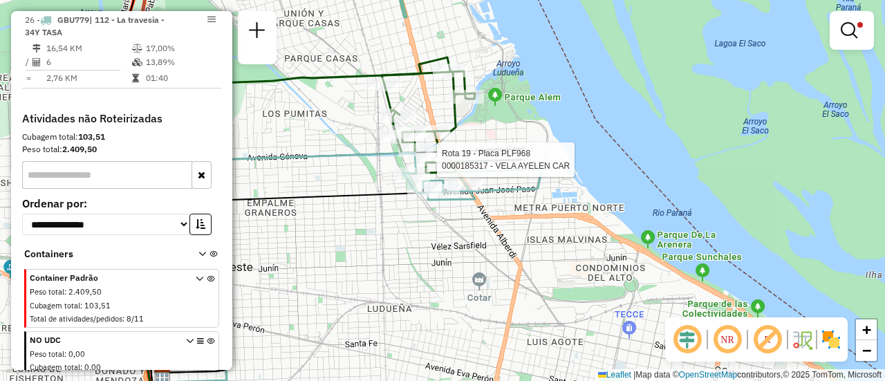
select select "**********"
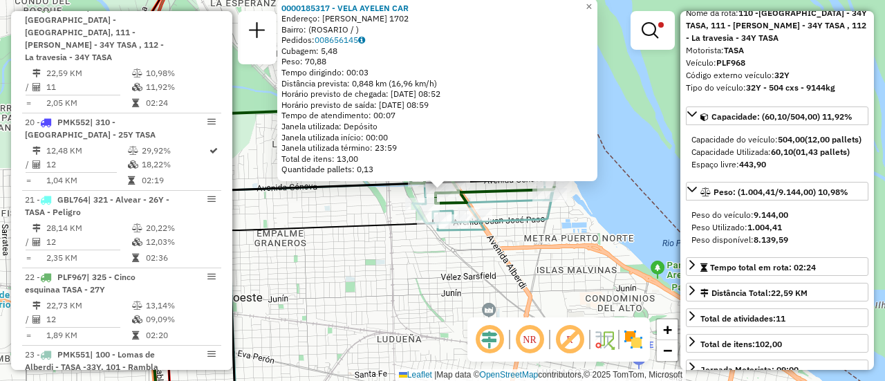
click at [429, 292] on div "0000185317 - VELA AYELEN CAR Endereço: JOSE INGENIEROS 1702 Bairro: (ROSARIO / …" at bounding box center [442, 190] width 885 height 381
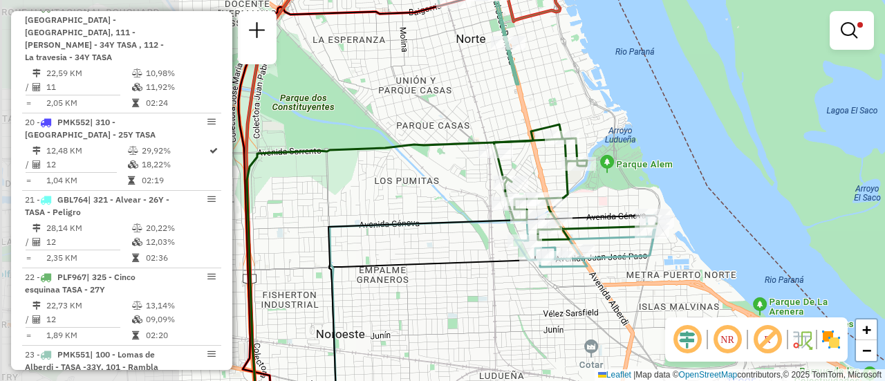
drag, startPoint x: 414, startPoint y: 217, endPoint x: 622, endPoint y: 192, distance: 208.9
click at [622, 192] on div "Limpar filtros Janela de atendimento Grade de atendimento Capacidade Transporta…" at bounding box center [442, 190] width 885 height 381
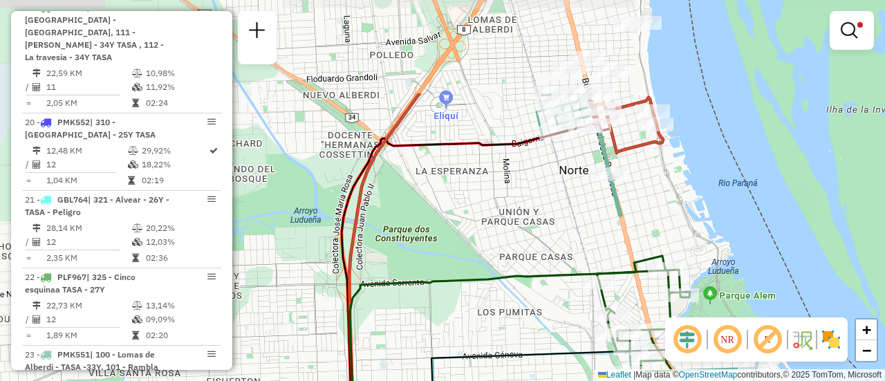
drag, startPoint x: 549, startPoint y: 109, endPoint x: 649, endPoint y: 226, distance: 153.1
click at [649, 233] on div "Limpar filtros Janela de atendimento Grade de atendimento Capacidade Transporta…" at bounding box center [442, 190] width 885 height 381
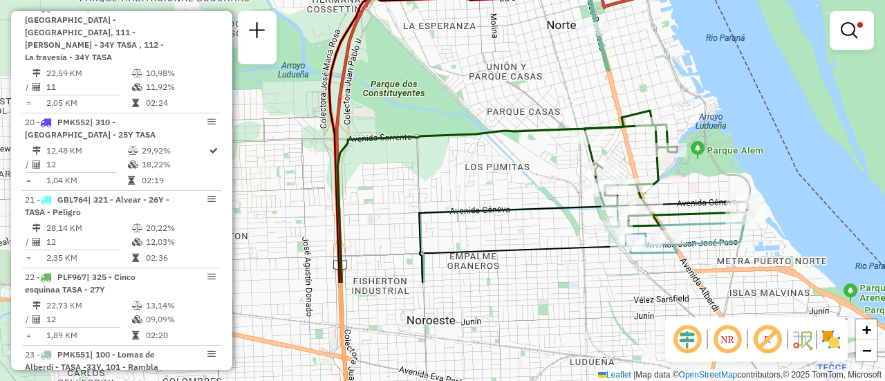
drag, startPoint x: 550, startPoint y: 275, endPoint x: 526, endPoint y: 165, distance: 112.6
click at [526, 167] on div "Limpar filtros Janela de atendimento Grade de atendimento Capacidade Transporta…" at bounding box center [442, 190] width 885 height 381
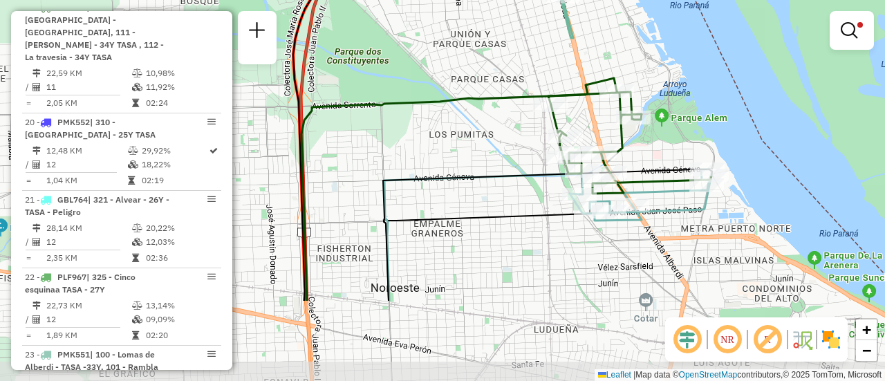
drag, startPoint x: 603, startPoint y: 277, endPoint x: 504, endPoint y: 158, distance: 155.2
click at [504, 158] on div "Limpar filtros Janela de atendimento Grade de atendimento Capacidade Transporta…" at bounding box center [442, 190] width 885 height 381
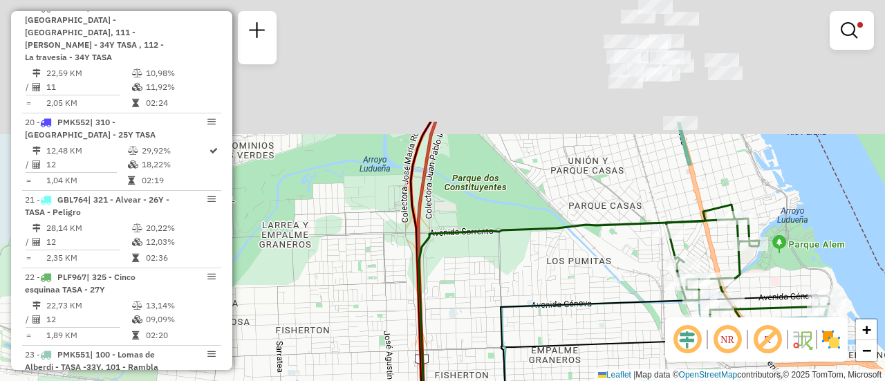
drag, startPoint x: 501, startPoint y: 161, endPoint x: 681, endPoint y: 398, distance: 297.2
click at [681, 380] on html "Aplicando filtros Pop-up bloqueado! Seu navegador bloqueou automáticamente a ab…" at bounding box center [442, 190] width 885 height 381
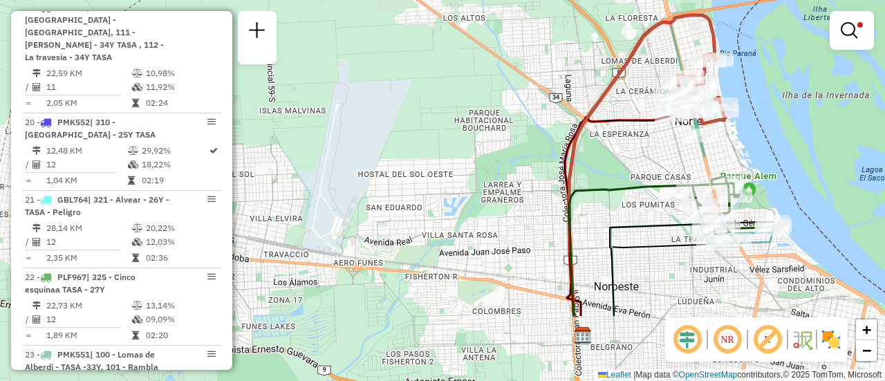
drag, startPoint x: 615, startPoint y: 271, endPoint x: 527, endPoint y: 65, distance: 224.1
click at [528, 66] on div "Limpar filtros Janela de atendimento Grade de atendimento Capacidade Transporta…" at bounding box center [442, 190] width 885 height 381
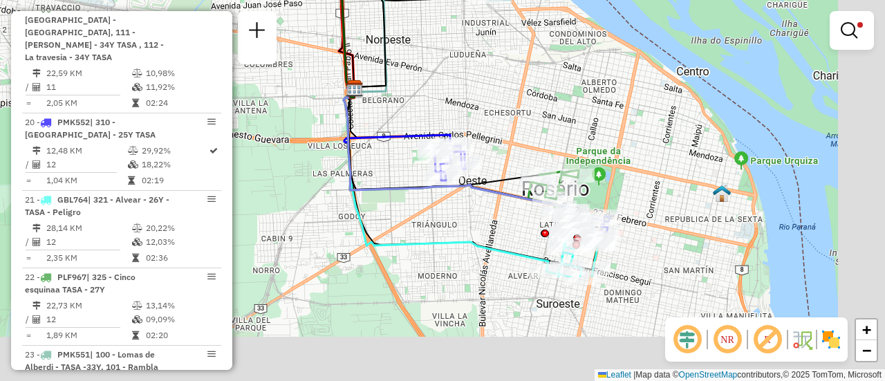
drag, startPoint x: 666, startPoint y: 244, endPoint x: 481, endPoint y: 91, distance: 240.3
click at [481, 91] on div "Limpar filtros Janela de atendimento Grade de atendimento Capacidade Transporta…" at bounding box center [442, 190] width 885 height 381
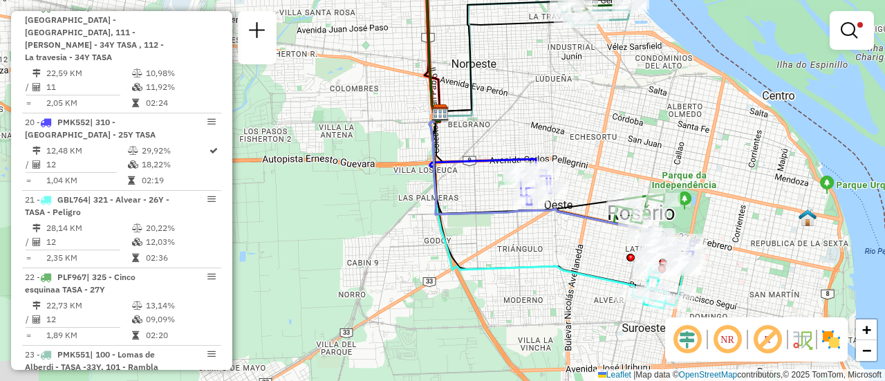
drag, startPoint x: 553, startPoint y: 115, endPoint x: 746, endPoint y: 161, distance: 198.5
click at [738, 161] on div "Limpar filtros Janela de atendimento Grade de atendimento Capacidade Transporta…" at bounding box center [442, 190] width 885 height 381
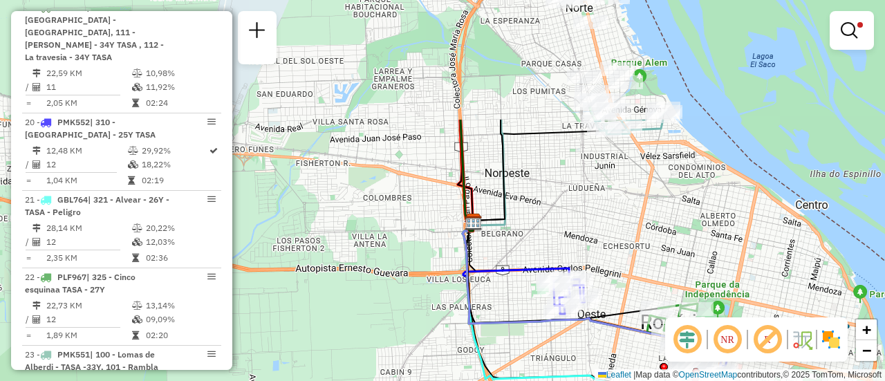
drag, startPoint x: 562, startPoint y: 138, endPoint x: 645, endPoint y: 263, distance: 149.8
click at [639, 265] on div "Limpar filtros Janela de atendimento Grade de atendimento Capacidade Transporta…" at bounding box center [442, 190] width 885 height 381
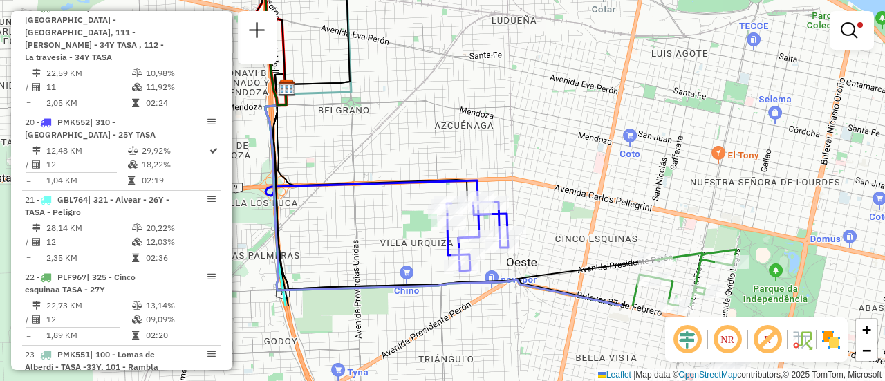
drag, startPoint x: 613, startPoint y: 268, endPoint x: 547, endPoint y: 155, distance: 131.5
click at [547, 155] on div "Limpar filtros Janela de atendimento Grade de atendimento Capacidade Transporta…" at bounding box center [442, 190] width 885 height 381
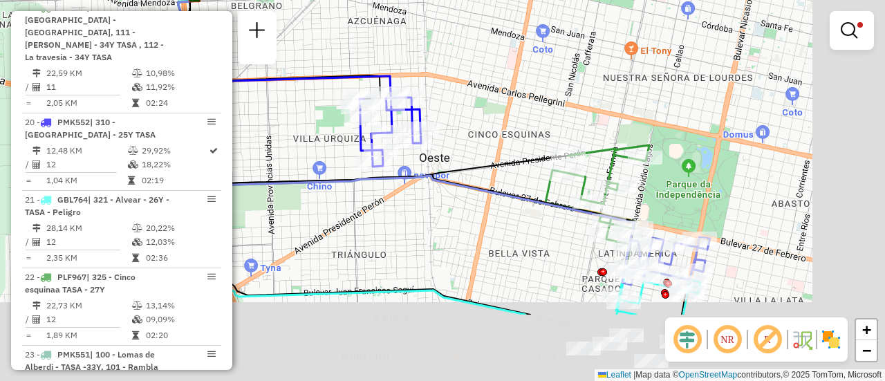
drag, startPoint x: 674, startPoint y: 210, endPoint x: 589, endPoint y: 109, distance: 132.5
click at [589, 109] on div "Limpar filtros Janela de atendimento Grade de atendimento Capacidade Transporta…" at bounding box center [442, 190] width 885 height 381
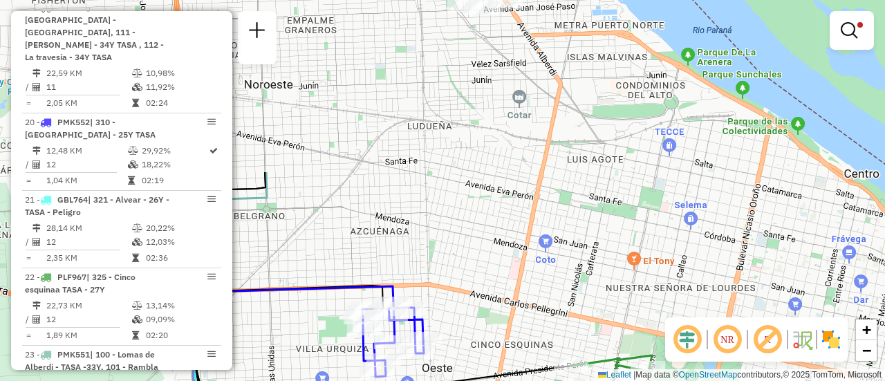
drag, startPoint x: 558, startPoint y: 77, endPoint x: 560, endPoint y: 289, distance: 212.4
click at [560, 289] on div "Limpar filtros Janela de atendimento Grade de atendimento Capacidade Transporta…" at bounding box center [442, 190] width 885 height 381
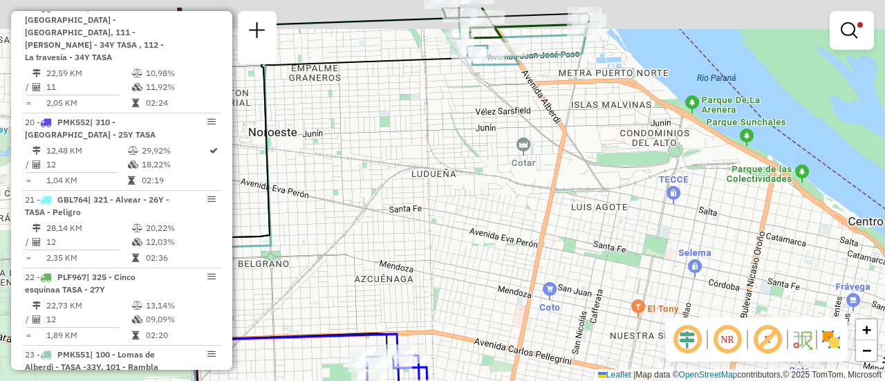
drag, startPoint x: 560, startPoint y: 105, endPoint x: 623, endPoint y: 250, distance: 158.6
click at [623, 250] on div "Limpar filtros Janela de atendimento Grade de atendimento Capacidade Transporta…" at bounding box center [442, 190] width 885 height 381
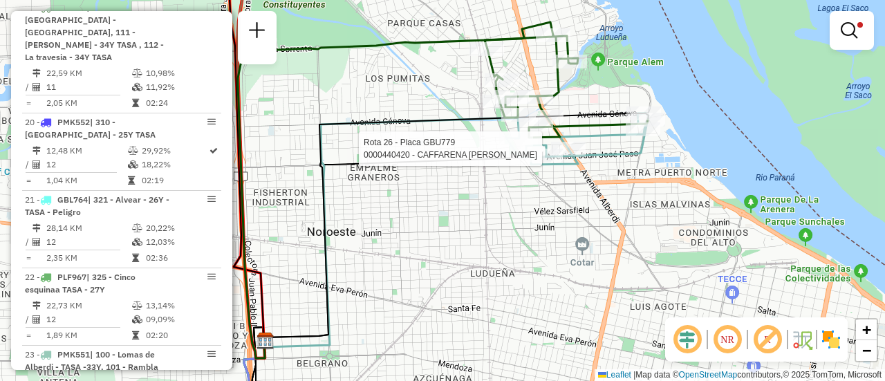
select select "**********"
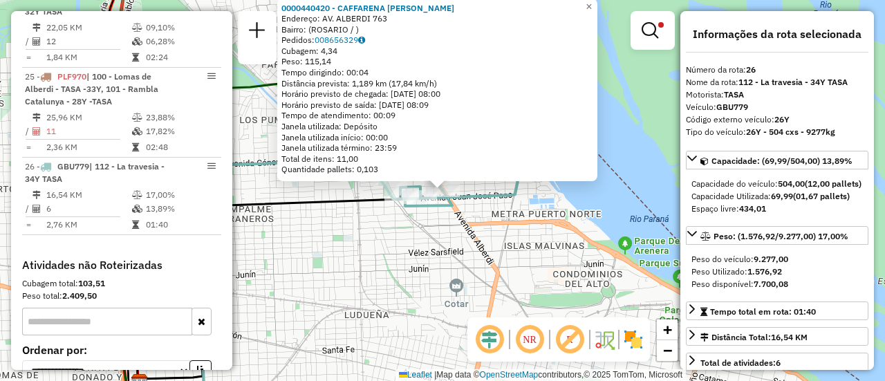
scroll to position [1085, 0]
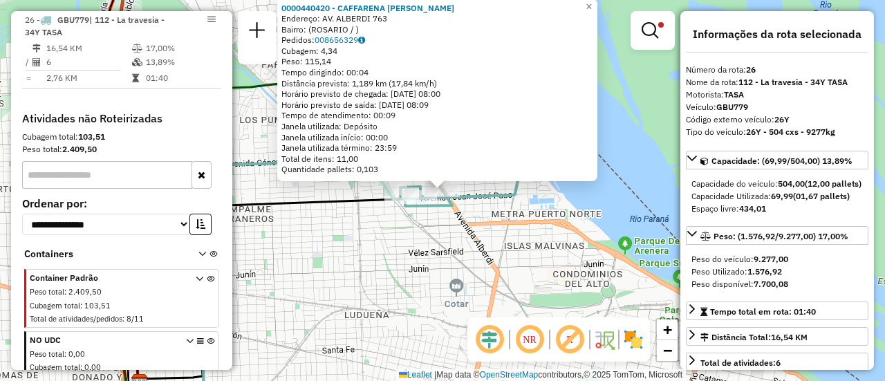
click at [473, 255] on div "0000440420 - CAFFARENA MAXIMILIANO ANDRES Endereço: AV. ALBERDI 763 Bairro: (RO…" at bounding box center [442, 190] width 885 height 381
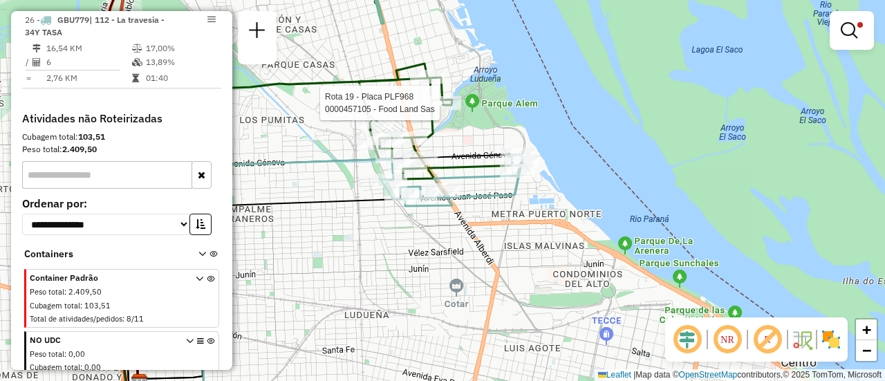
select select "**********"
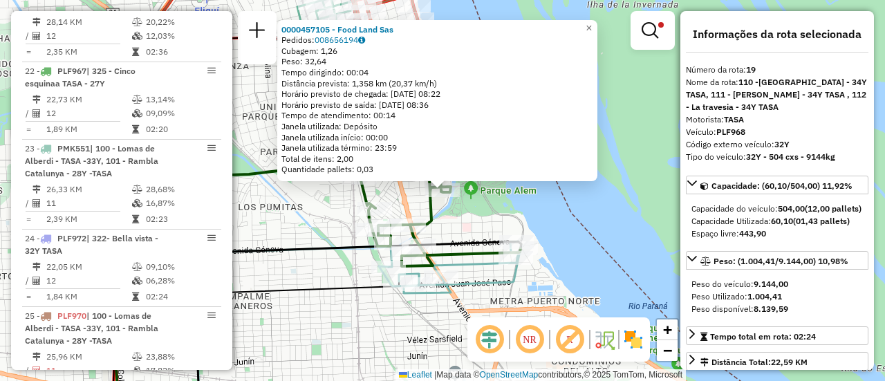
scroll to position [493, 0]
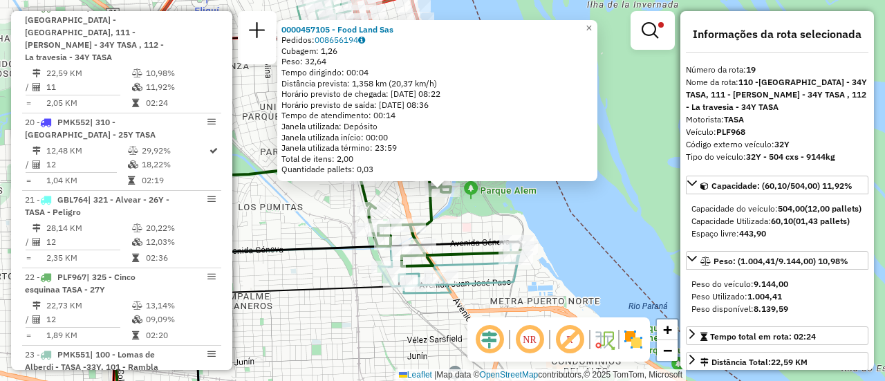
click at [530, 311] on div "0000457105 - Food Land Sas Pedidos: 008656194 Cubagem: 1,26 Peso: 32,64 Tempo d…" at bounding box center [442, 190] width 885 height 381
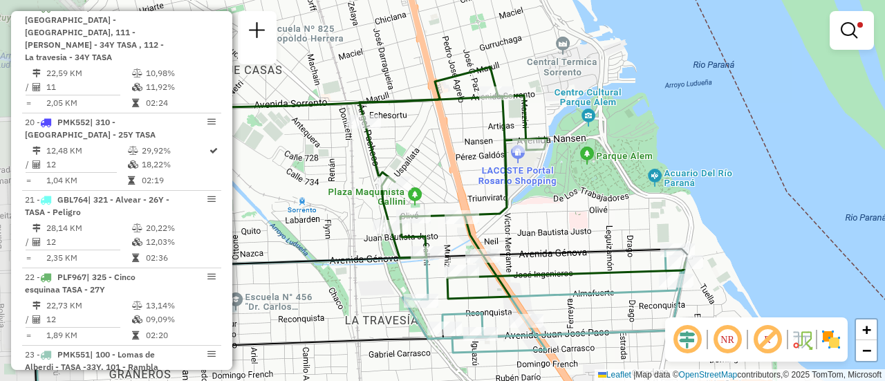
drag, startPoint x: 486, startPoint y: 230, endPoint x: 625, endPoint y: 213, distance: 140.0
click at [621, 216] on div "Limpar filtros Janela de atendimento Grade de atendimento Capacidade Transporta…" at bounding box center [442, 190] width 885 height 381
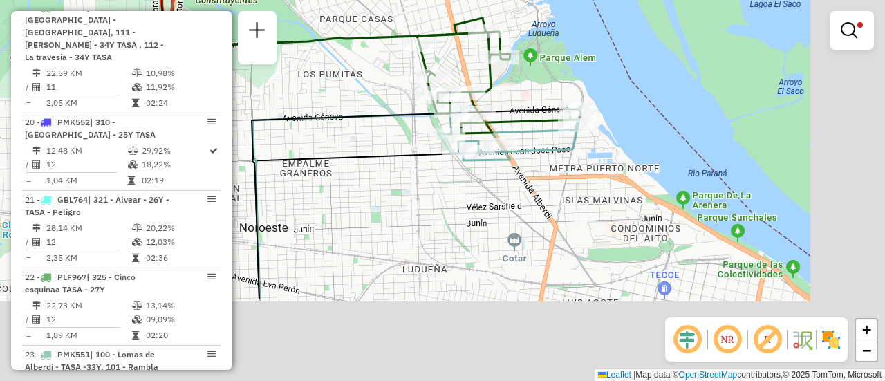
drag, startPoint x: 661, startPoint y: 276, endPoint x: 578, endPoint y: 156, distance: 146.0
click at [578, 156] on div "Limpar filtros Janela de atendimento Grade de atendimento Capacidade Transporta…" at bounding box center [442, 190] width 885 height 381
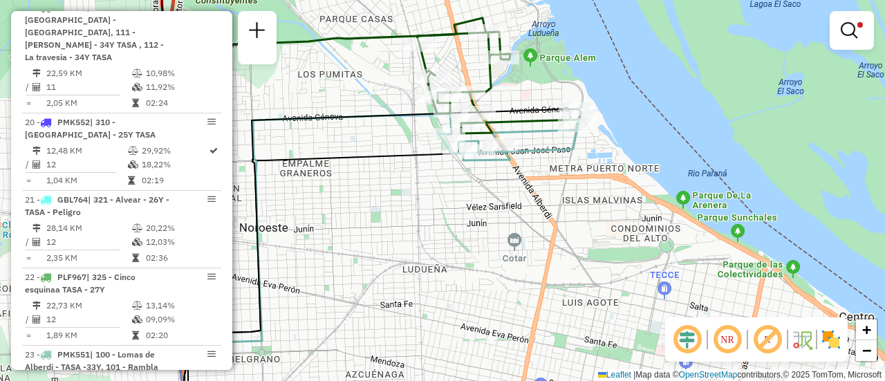
drag, startPoint x: 847, startPoint y: 31, endPoint x: 854, endPoint y: 33, distance: 7.2
click at [847, 31] on em at bounding box center [849, 30] width 17 height 17
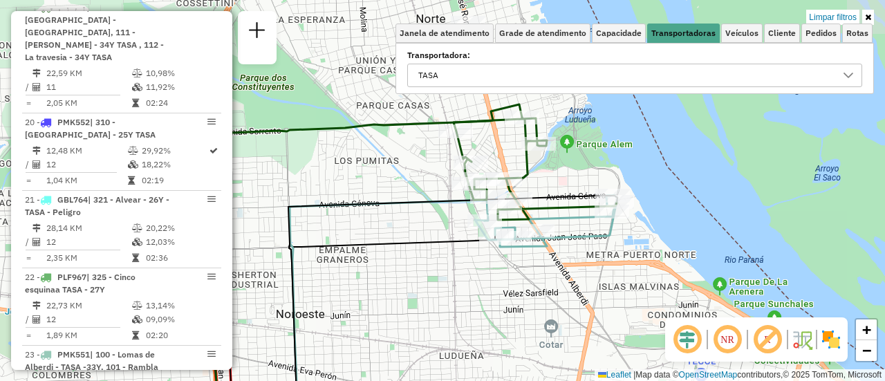
drag, startPoint x: 716, startPoint y: 147, endPoint x: 751, endPoint y: 249, distance: 107.4
click at [751, 249] on div "Limpar filtros Janela de atendimento Grade de atendimento Capacidade Transporta…" at bounding box center [442, 190] width 885 height 381
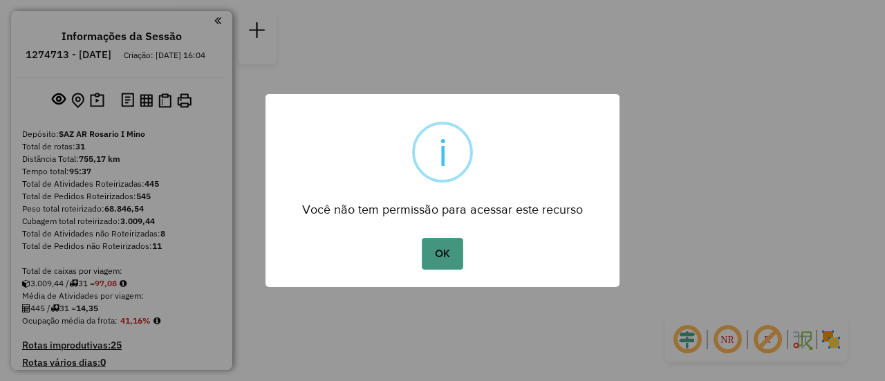
click at [440, 248] on button "OK" at bounding box center [442, 254] width 41 height 32
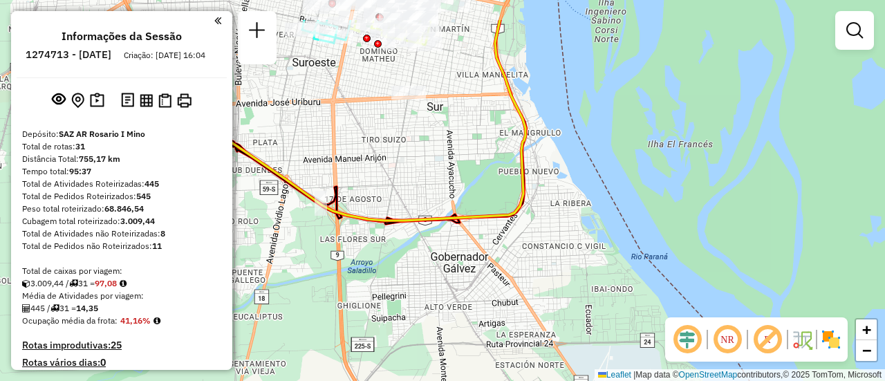
drag, startPoint x: 450, startPoint y: 118, endPoint x: 580, endPoint y: 252, distance: 187.4
click at [576, 252] on div "Janela de atendimento Grade de atendimento Capacidade Transportadoras Veículos …" at bounding box center [442, 190] width 885 height 381
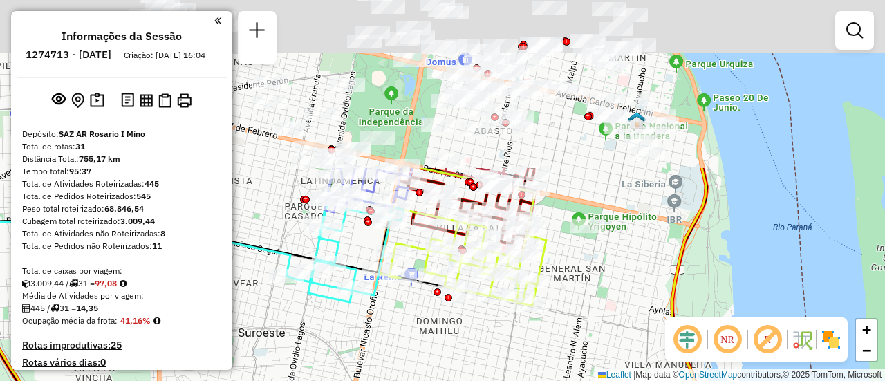
drag, startPoint x: 569, startPoint y: 151, endPoint x: 637, endPoint y: 333, distance: 195.0
click at [631, 340] on div "Janela de atendimento Grade de atendimento Capacidade Transportadoras Veículos …" at bounding box center [442, 190] width 885 height 381
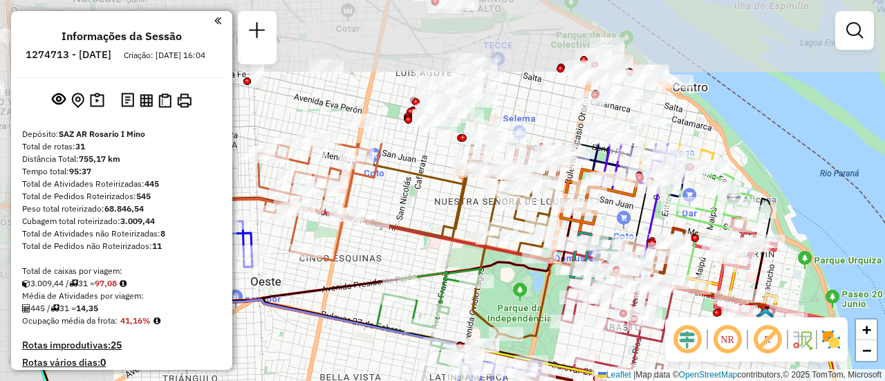
drag, startPoint x: 585, startPoint y: 167, endPoint x: 714, endPoint y: 335, distance: 211.7
click at [705, 336] on hb-router-mapa "Informações da Sessão 1274713 - [DATE] Criação: [DATE] 16:04 Depósito: SAZ AR R…" at bounding box center [442, 190] width 885 height 381
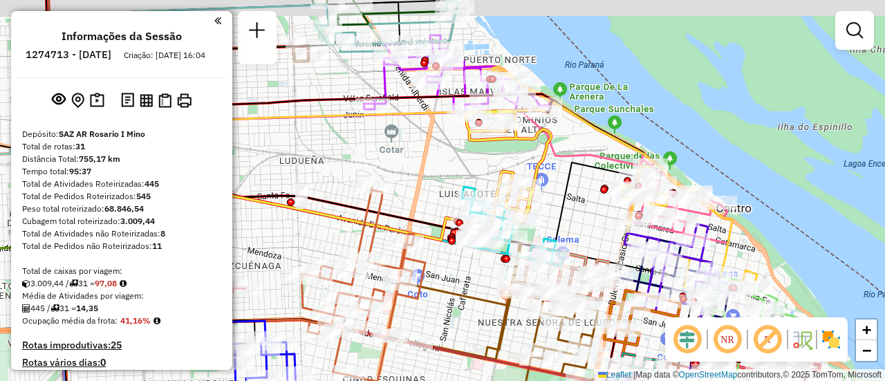
drag, startPoint x: 588, startPoint y: 205, endPoint x: 600, endPoint y: 214, distance: 15.2
click at [600, 214] on div "Janela de atendimento Grade de atendimento Capacidade Transportadoras Veículos …" at bounding box center [442, 190] width 885 height 381
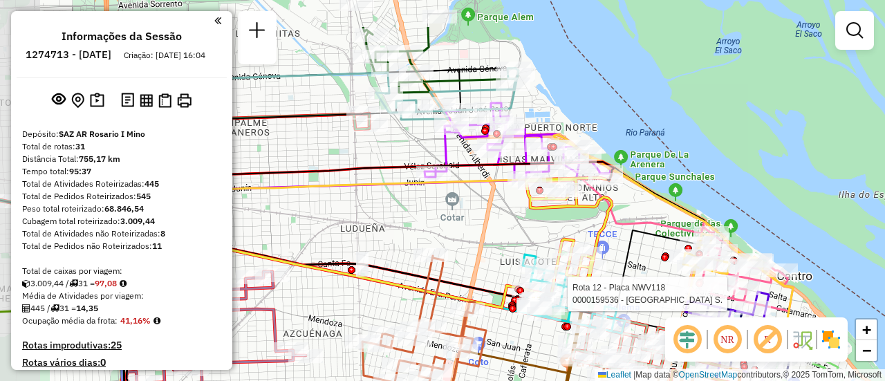
drag, startPoint x: 649, startPoint y: 236, endPoint x: 744, endPoint y: 320, distance: 126.9
click at [744, 320] on hb-router-mapa "Informações da Sessão 1274713 - [DATE] Criação: [DATE] 16:04 Depósito: SAZ AR R…" at bounding box center [442, 190] width 885 height 381
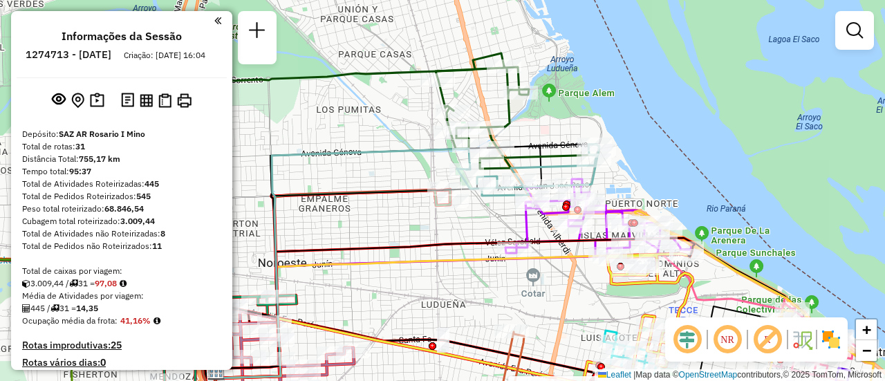
drag, startPoint x: 506, startPoint y: 70, endPoint x: 542, endPoint y: 127, distance: 67.5
click at [542, 127] on div "Rota 1 - Placa AD344QG 0000121397 - SANTAMARIA C Rota 28 - Placa AD908UK 000045…" at bounding box center [442, 190] width 885 height 381
select select "**********"
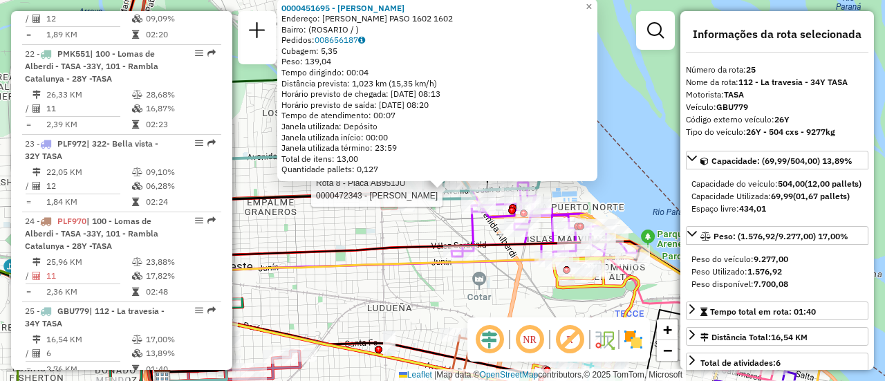
scroll to position [2539, 0]
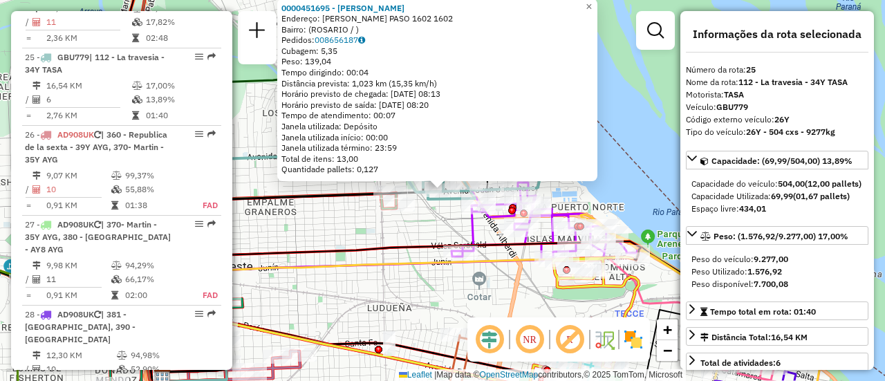
click at [415, 229] on div "0000451695 - [PERSON_NAME]: [PERSON_NAME] 1602 1602 Bairro: ([GEOGRAPHIC_DATA] …" at bounding box center [442, 190] width 885 height 381
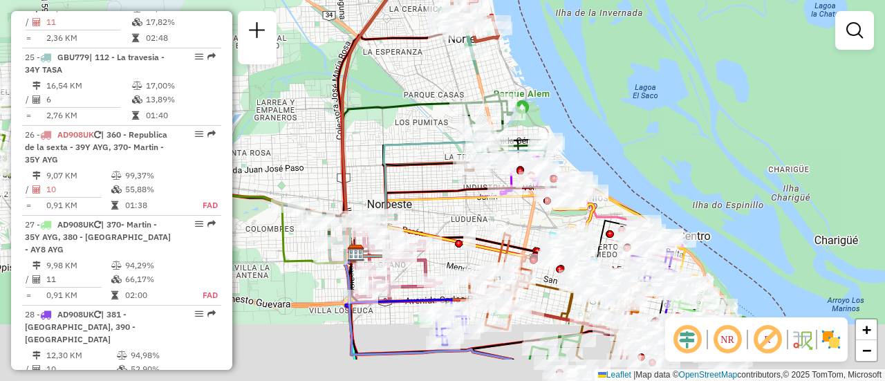
drag, startPoint x: 383, startPoint y: 266, endPoint x: 469, endPoint y: 192, distance: 112.9
click at [466, 193] on icon at bounding box center [476, 219] width 240 height 75
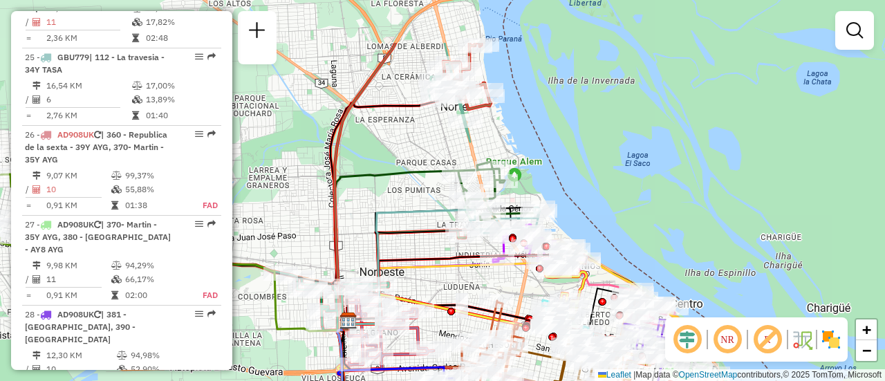
drag, startPoint x: 441, startPoint y: 83, endPoint x: 426, endPoint y: 162, distance: 80.3
click at [419, 161] on div "Janela de atendimento Grade de atendimento Capacidade Transportadoras Veículos …" at bounding box center [442, 190] width 885 height 381
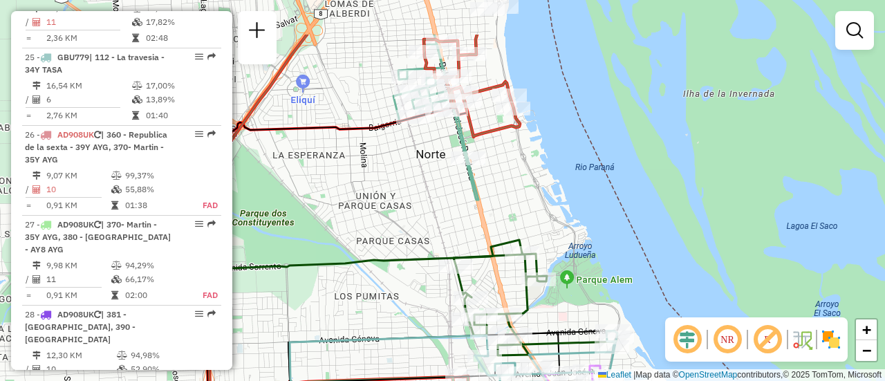
drag, startPoint x: 427, startPoint y: 128, endPoint x: 395, endPoint y: 205, distance: 83.1
click at [395, 205] on div "Janela de atendimento Grade de atendimento Capacidade Transportadoras Veículos …" at bounding box center [442, 190] width 885 height 381
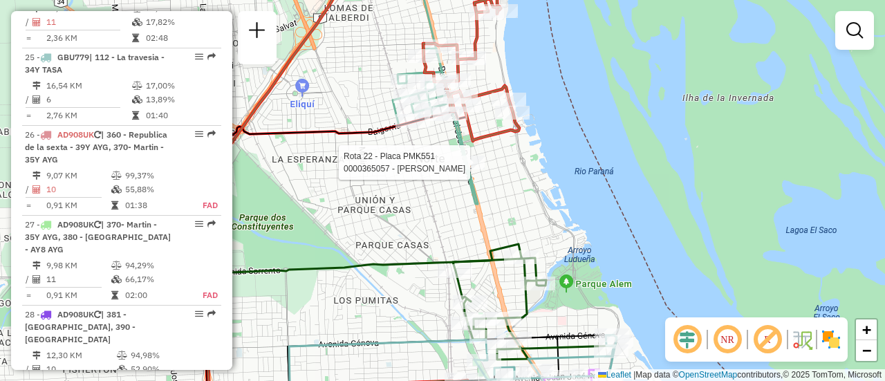
select select "**********"
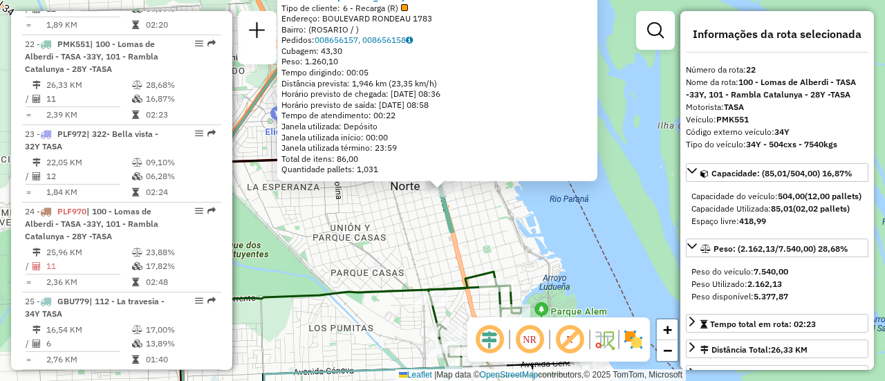
scroll to position [2281, 0]
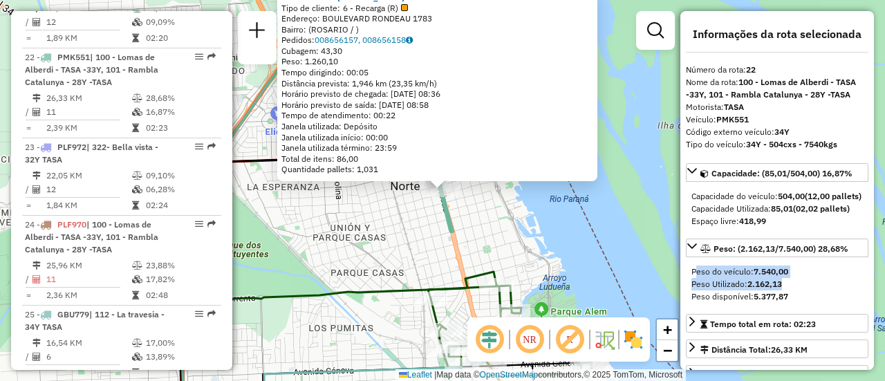
drag, startPoint x: 800, startPoint y: 298, endPoint x: 791, endPoint y: 262, distance: 37.1
click at [789, 262] on div "Peso: (2.162,13/7.540,00) 28,68% Peso do veículo: 7.540,00 Peso Utilizado: 2.16…" at bounding box center [777, 274] width 183 height 70
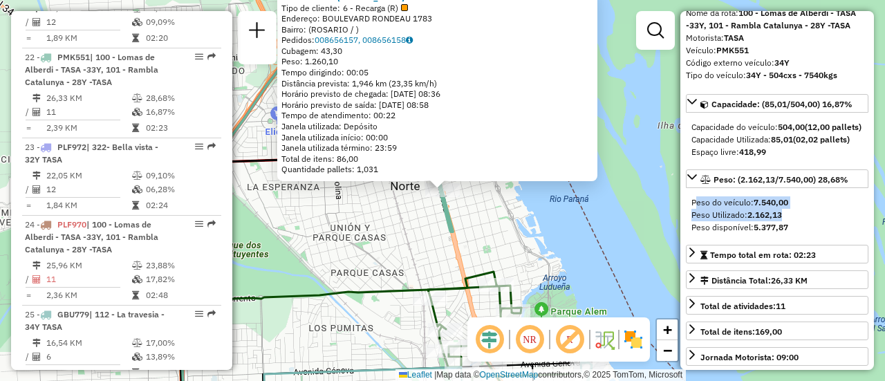
click at [570, 255] on div "0000365057 - [PERSON_NAME] Tipo de cliente: 6 - Recarga (R) Endereço: BOULEVARD…" at bounding box center [442, 190] width 885 height 381
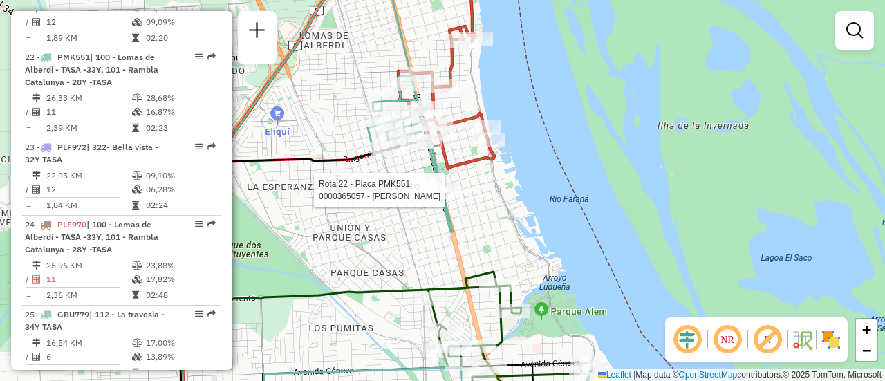
select select "**********"
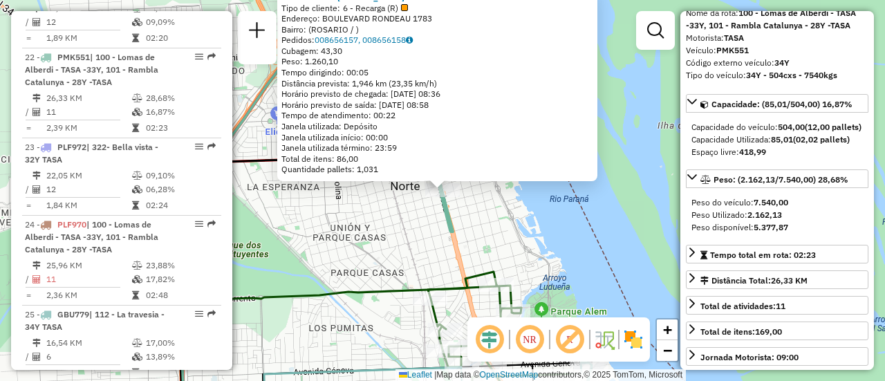
click at [539, 242] on div "0000365057 - [PERSON_NAME] Tipo de cliente: 6 - Recarga (R) Endereço: BOULEVARD…" at bounding box center [442, 190] width 885 height 381
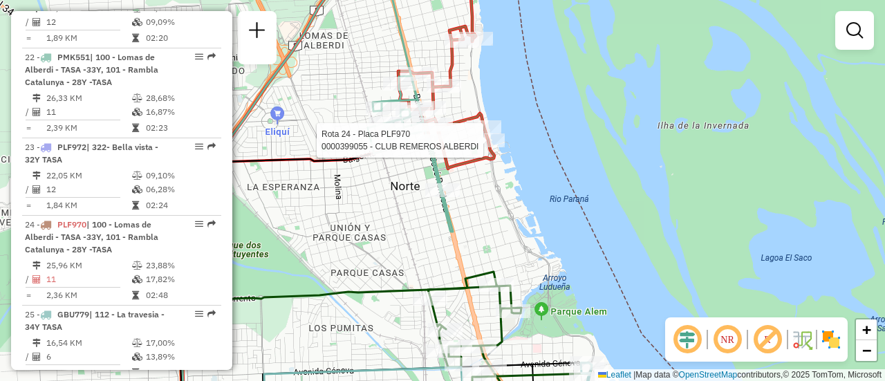
select select "**********"
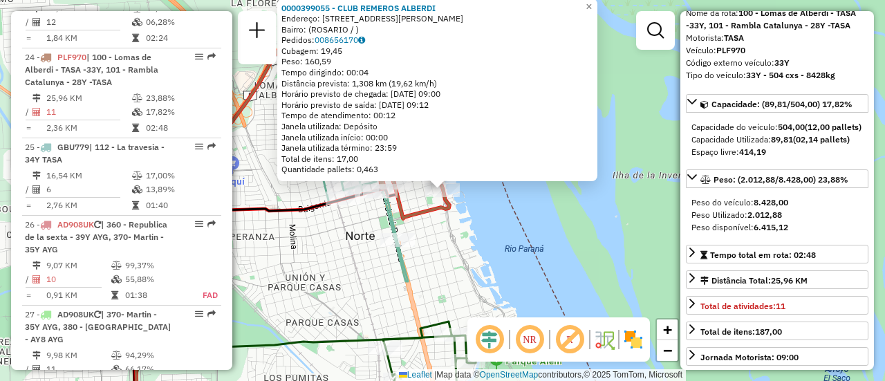
click at [486, 249] on div "0000399055 - CLUB REMEROS ALBERDI Endereço: [STREET_ADDRESS][PERSON_NAME] Pedid…" at bounding box center [442, 190] width 885 height 381
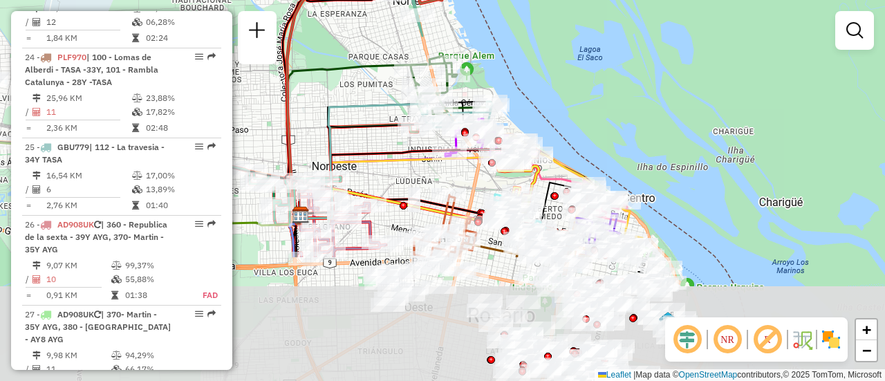
drag, startPoint x: 396, startPoint y: 257, endPoint x: 353, endPoint y: 75, distance: 186.1
click at [332, 59] on div "Janela de atendimento Grade de atendimento Capacidade Transportadoras Veículos …" at bounding box center [442, 190] width 885 height 381
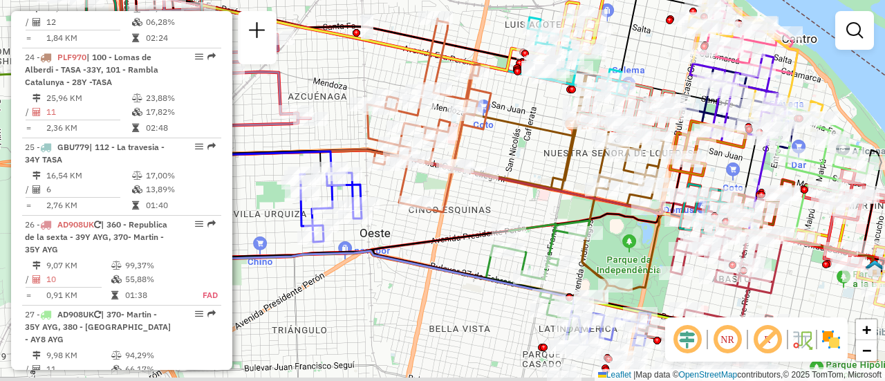
drag, startPoint x: 567, startPoint y: 171, endPoint x: 435, endPoint y: 14, distance: 205.2
click at [453, 74] on icon at bounding box center [558, 188] width 211 height 229
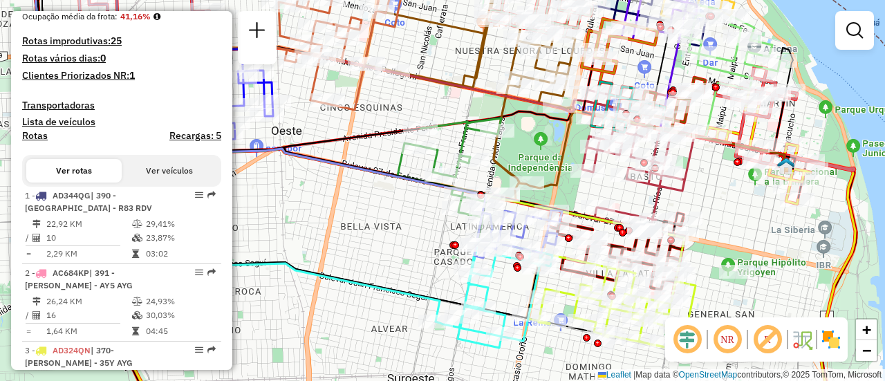
scroll to position [0, 0]
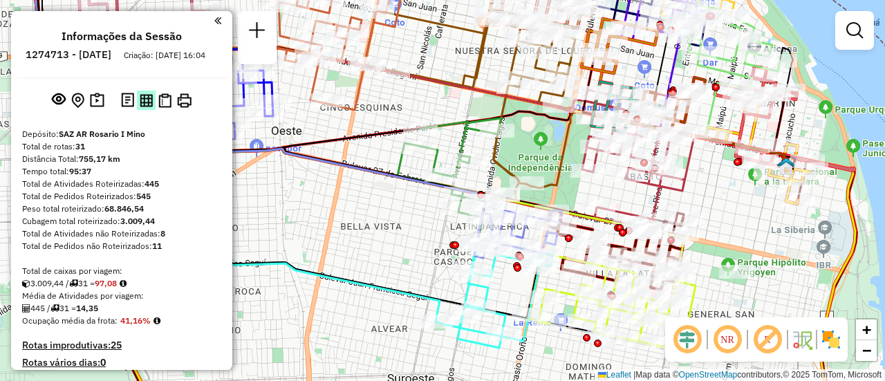
click at [143, 107] on img at bounding box center [146, 100] width 13 height 13
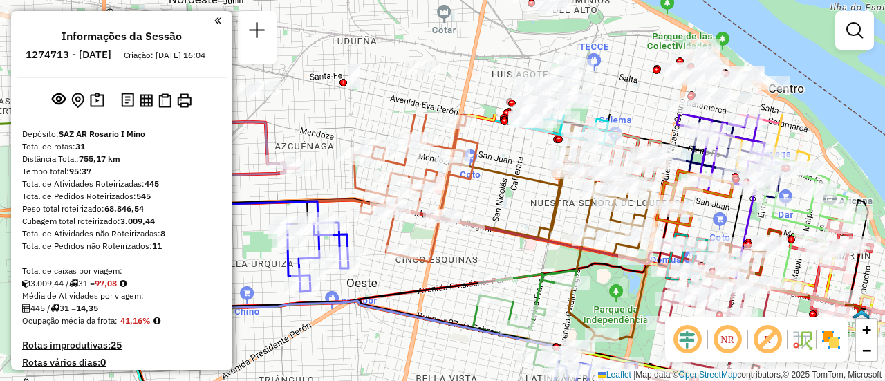
drag, startPoint x: 379, startPoint y: 93, endPoint x: 458, endPoint y: 246, distance: 171.4
click at [458, 246] on div "Janela de atendimento Grade de atendimento Capacidade Transportadoras Veículos …" at bounding box center [442, 190] width 885 height 381
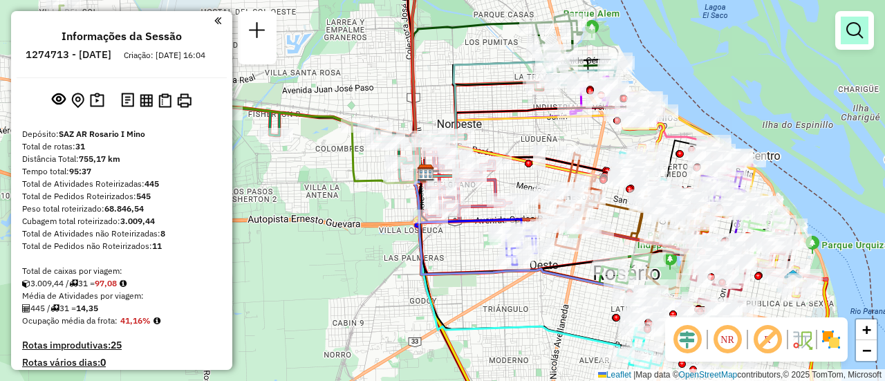
click at [856, 26] on em at bounding box center [855, 30] width 17 height 17
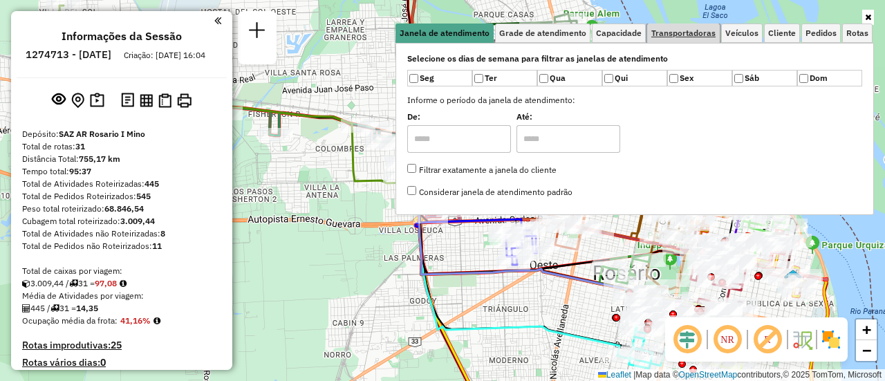
click at [700, 34] on span "Transportadoras" at bounding box center [684, 33] width 64 height 8
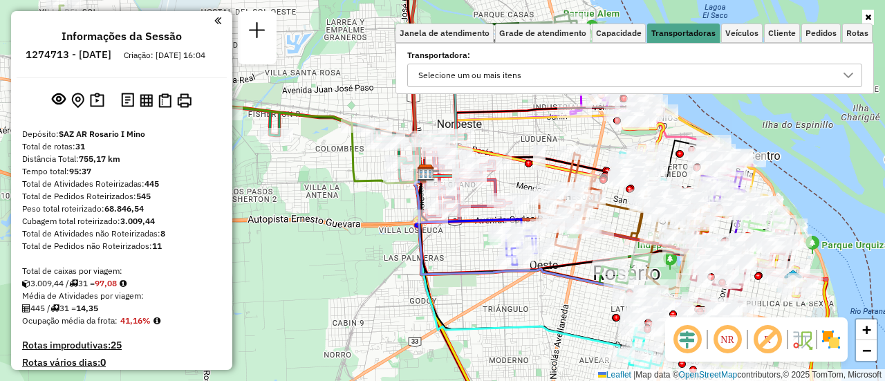
click at [847, 73] on icon at bounding box center [848, 75] width 11 height 11
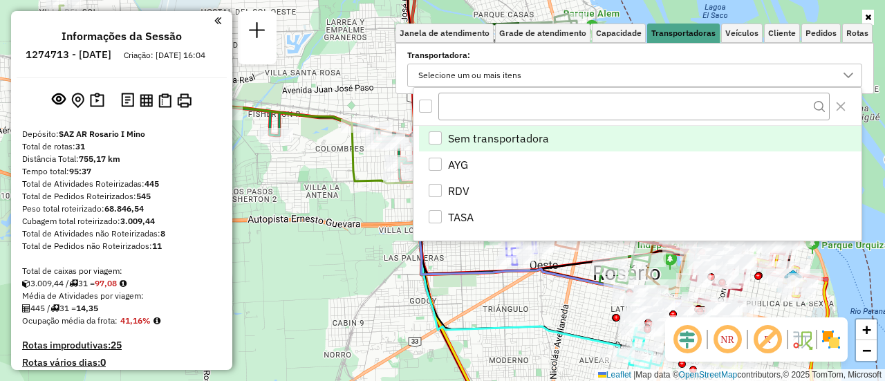
scroll to position [8, 48]
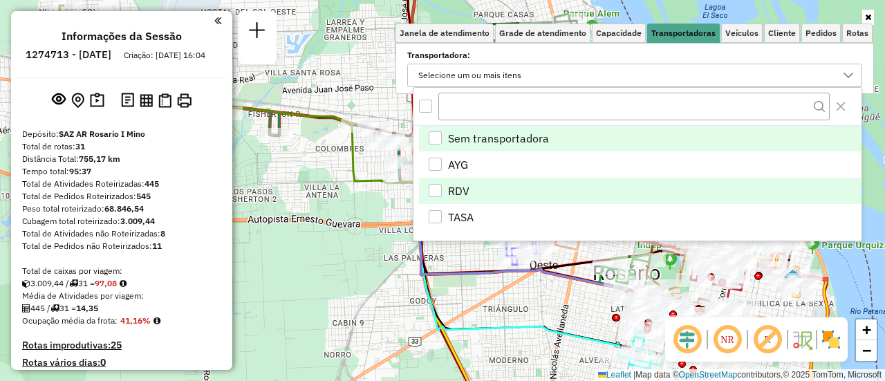
click at [436, 192] on div "RDV" at bounding box center [435, 190] width 13 height 13
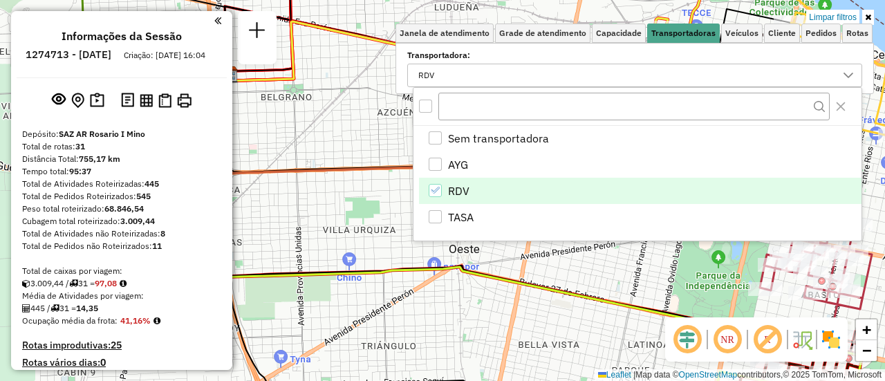
click at [662, 267] on div "Limpar filtros Janela de atendimento Grade de atendimento Capacidade Transporta…" at bounding box center [442, 190] width 885 height 381
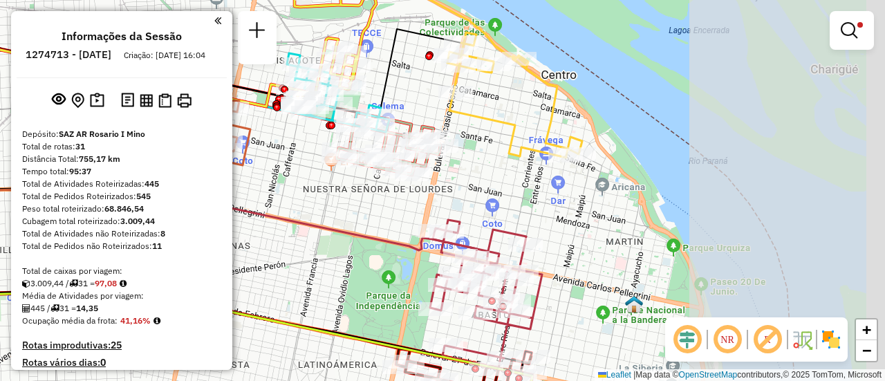
drag, startPoint x: 723, startPoint y: 224, endPoint x: 455, endPoint y: 231, distance: 267.8
click at [381, 247] on icon at bounding box center [177, 177] width 599 height 164
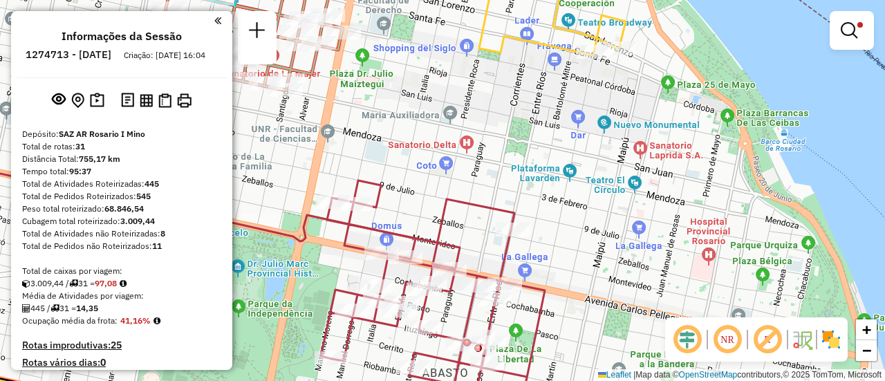
drag, startPoint x: 536, startPoint y: 199, endPoint x: 615, endPoint y: 56, distance: 162.9
click at [615, 56] on div "Limpar filtros Janela de atendimento Grade de atendimento Capacidade Transporta…" at bounding box center [442, 190] width 885 height 381
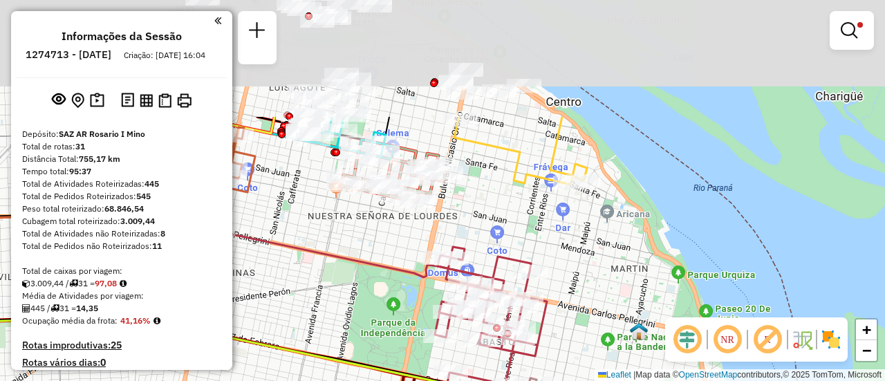
drag, startPoint x: 503, startPoint y: 91, endPoint x: 499, endPoint y: 287, distance: 196.5
click at [499, 303] on div "Limpar filtros Janela de atendimento Grade de atendimento Capacidade Transporta…" at bounding box center [442, 190] width 885 height 381
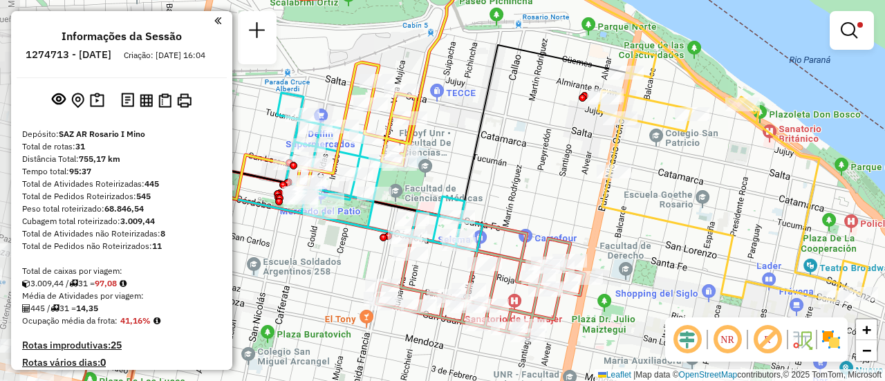
drag, startPoint x: 390, startPoint y: 165, endPoint x: 556, endPoint y: 186, distance: 167.4
click at [556, 186] on div "Limpar filtros Janela de atendimento Grade de atendimento Capacidade Transporta…" at bounding box center [442, 190] width 885 height 381
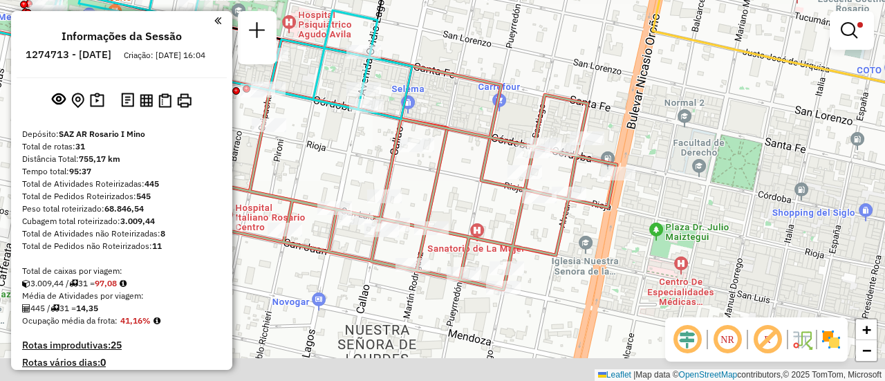
drag, startPoint x: 557, startPoint y: 302, endPoint x: 466, endPoint y: 191, distance: 143.0
click at [465, 191] on div "Limpar filtros Janela de atendimento Grade de atendimento Capacidade Transporta…" at bounding box center [442, 190] width 885 height 381
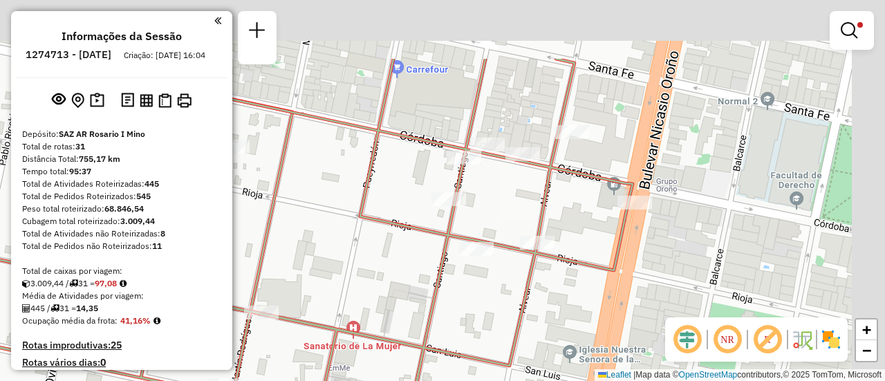
drag, startPoint x: 530, startPoint y: 127, endPoint x: 466, endPoint y: 287, distance: 172.9
click at [466, 287] on div "Limpar filtros Janela de atendimento Grade de atendimento Capacidade Transporta…" at bounding box center [442, 190] width 885 height 381
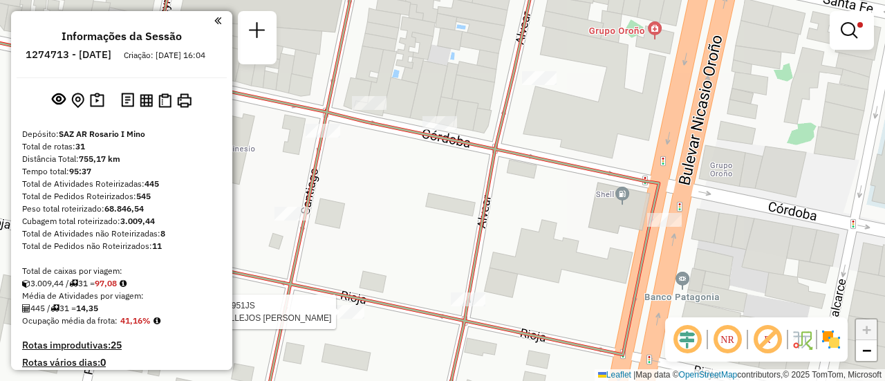
drag, startPoint x: 604, startPoint y: 291, endPoint x: 501, endPoint y: 257, distance: 108.5
click at [501, 257] on div "Rota 7 - Placa AB951JS 0000321840 - VALLEJOS EDUARDO VICTOR Limpar filtros Jane…" at bounding box center [442, 190] width 885 height 381
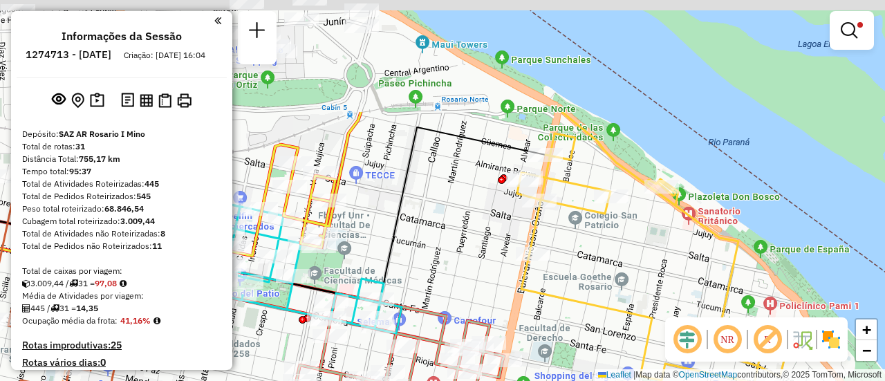
drag, startPoint x: 398, startPoint y: 91, endPoint x: 403, endPoint y: 259, distance: 167.5
click at [398, 258] on icon at bounding box center [228, 214] width 634 height 175
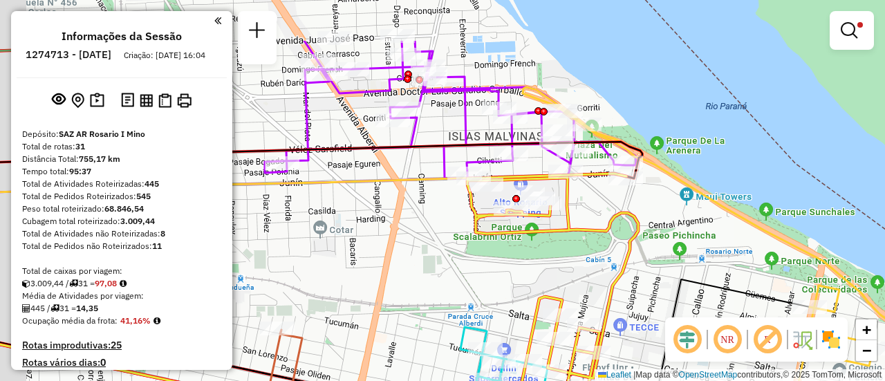
drag, startPoint x: 372, startPoint y: 164, endPoint x: 498, endPoint y: 292, distance: 179.5
click at [498, 292] on div "Limpar filtros Janela de atendimento Grade de atendimento Capacidade Transporta…" at bounding box center [442, 190] width 885 height 381
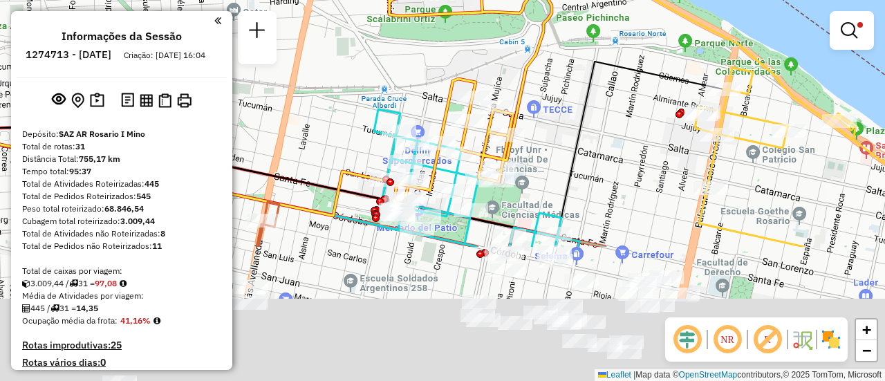
drag, startPoint x: 562, startPoint y: 341, endPoint x: 547, endPoint y: 153, distance: 188.8
click at [547, 153] on div "Limpar filtros Janela de atendimento Grade de atendimento Capacidade Transporta…" at bounding box center [442, 190] width 885 height 381
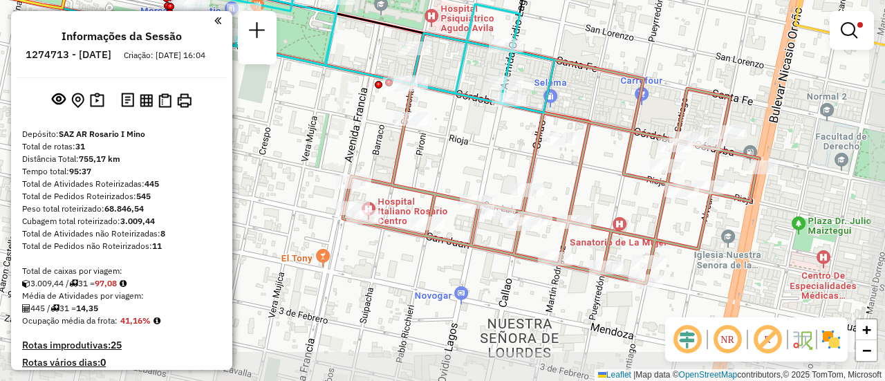
drag, startPoint x: 641, startPoint y: 192, endPoint x: 604, endPoint y: 114, distance: 86.0
click at [604, 114] on div "Limpar filtros Janela de atendimento Grade de atendimento Capacidade Transporta…" at bounding box center [442, 190] width 885 height 381
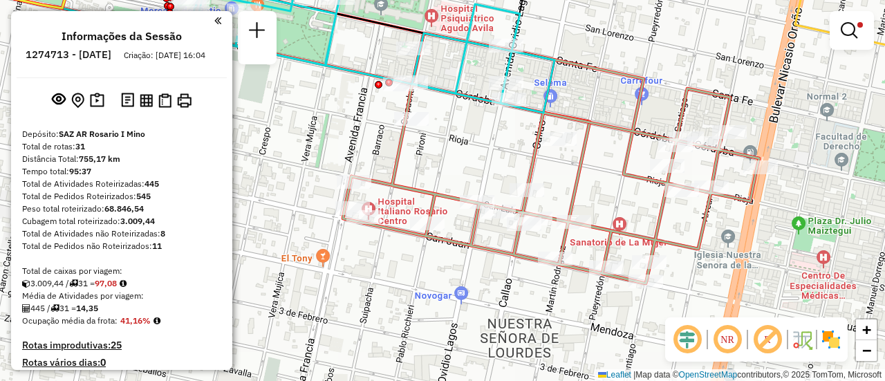
click at [271, 192] on div "Limpar filtros Janela de atendimento Grade de atendimento Capacidade Transporta…" at bounding box center [442, 190] width 885 height 381
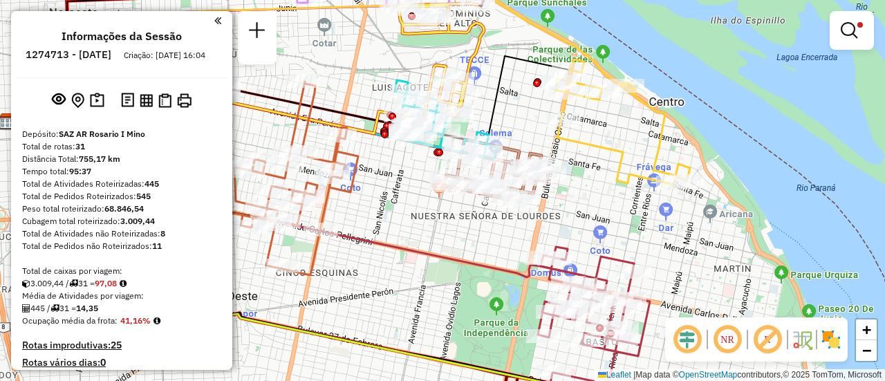
drag, startPoint x: 429, startPoint y: 239, endPoint x: 580, endPoint y: 226, distance: 152.1
click at [580, 226] on div "Limpar filtros Janela de atendimento Grade de atendimento Capacidade Transporta…" at bounding box center [442, 190] width 885 height 381
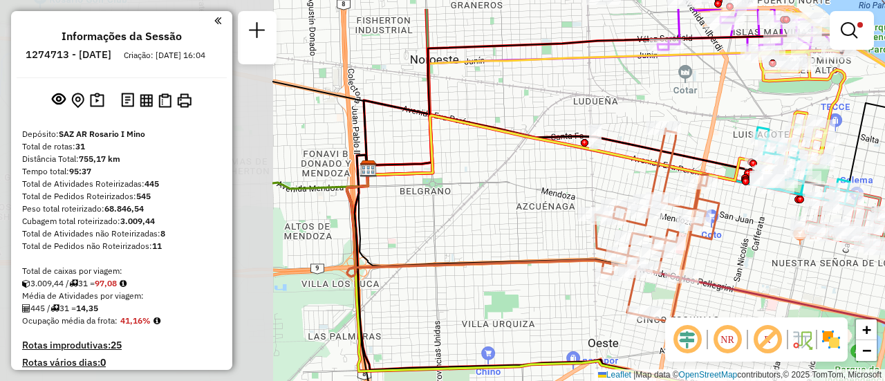
drag, startPoint x: 365, startPoint y: 228, endPoint x: 771, endPoint y: 277, distance: 408.3
click at [771, 277] on div "Limpar filtros Janela de atendimento Grade de atendimento Capacidade Transporta…" at bounding box center [442, 190] width 885 height 381
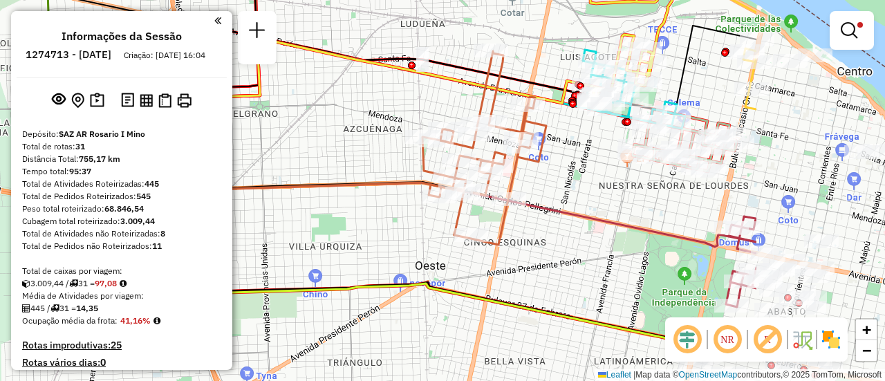
drag, startPoint x: 618, startPoint y: 184, endPoint x: 396, endPoint y: 104, distance: 236.1
click at [394, 104] on div "Limpar filtros Janela de atendimento Grade de atendimento Capacidade Transporta…" at bounding box center [442, 190] width 885 height 381
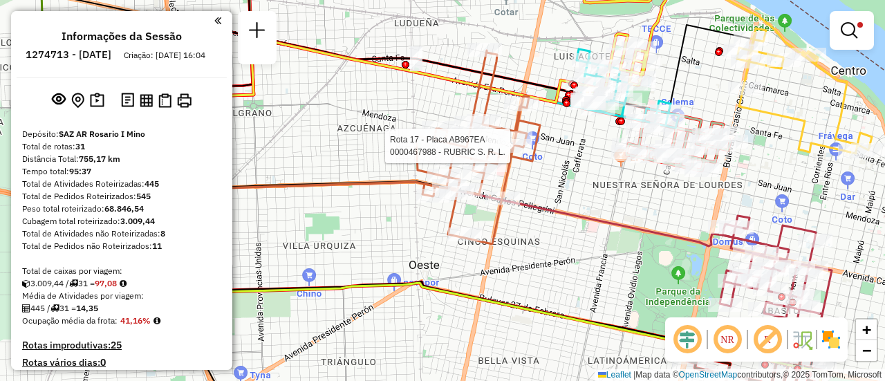
select select "**********"
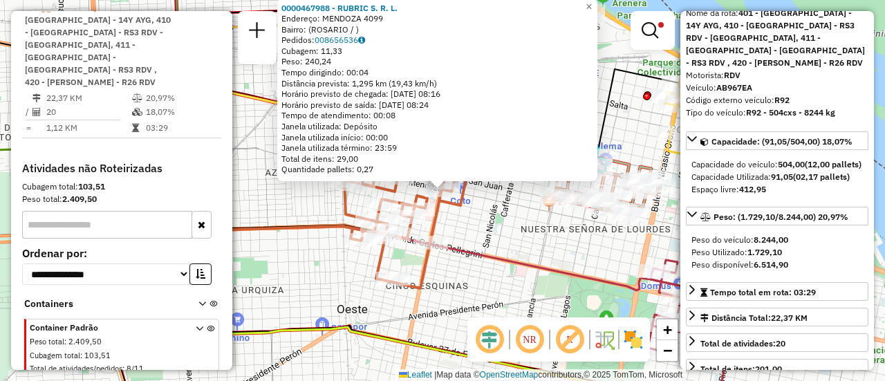
scroll to position [138, 0]
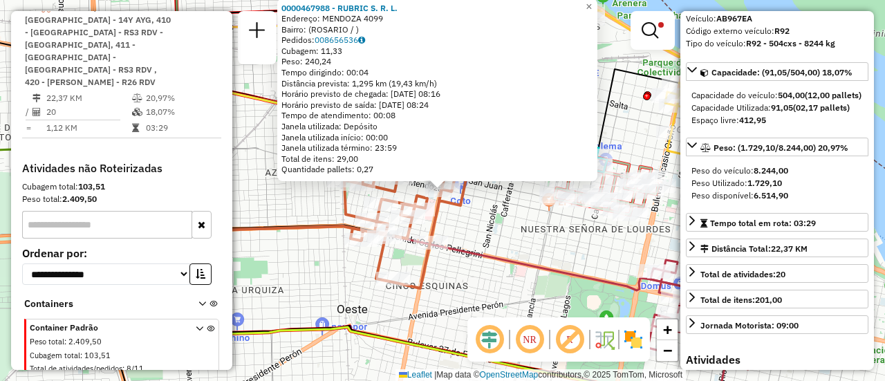
click at [486, 232] on div "0000467988 - RUBRIC S. R. L. Endereço: MENDOZA 4099 Bairro: (ROSARIO / ) Pedido…" at bounding box center [442, 190] width 885 height 381
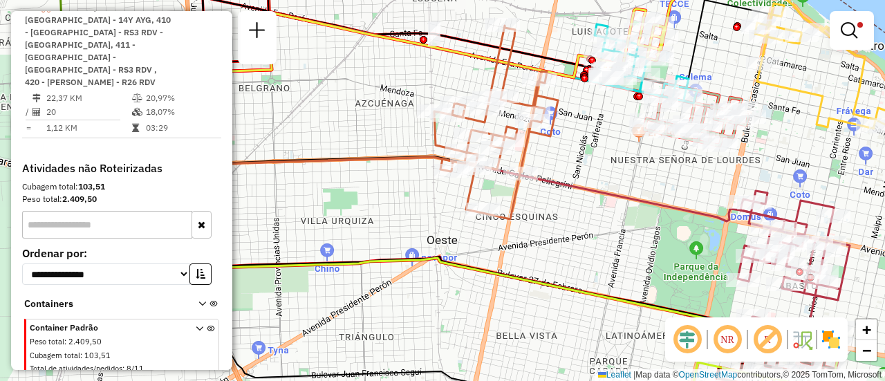
drag, startPoint x: 493, startPoint y: 161, endPoint x: 591, endPoint y: 164, distance: 97.6
click at [591, 164] on div "Limpar filtros Janela de atendimento Grade de atendimento Capacidade Transporta…" at bounding box center [442, 190] width 885 height 381
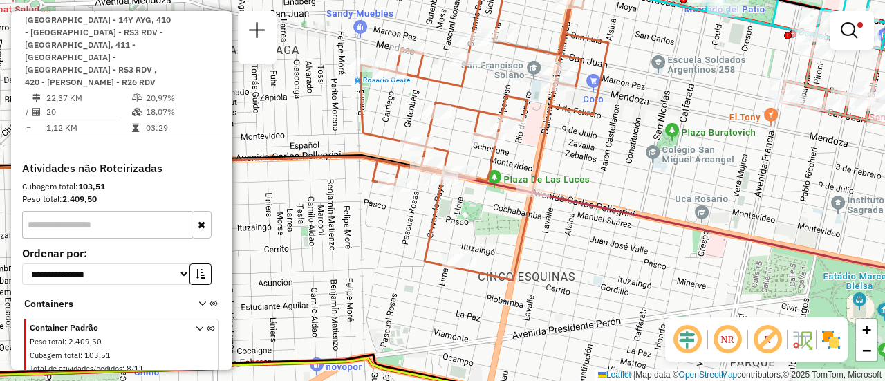
click at [634, 297] on div "Limpar filtros Janela de atendimento Grade de atendimento Capacidade Transporta…" at bounding box center [442, 190] width 885 height 381
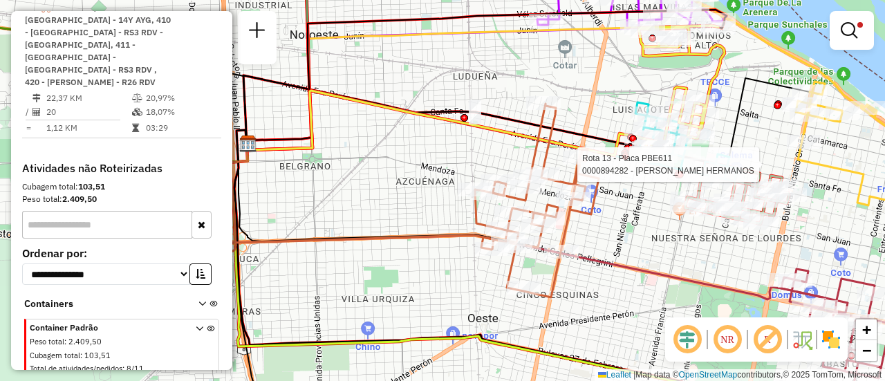
select select "**********"
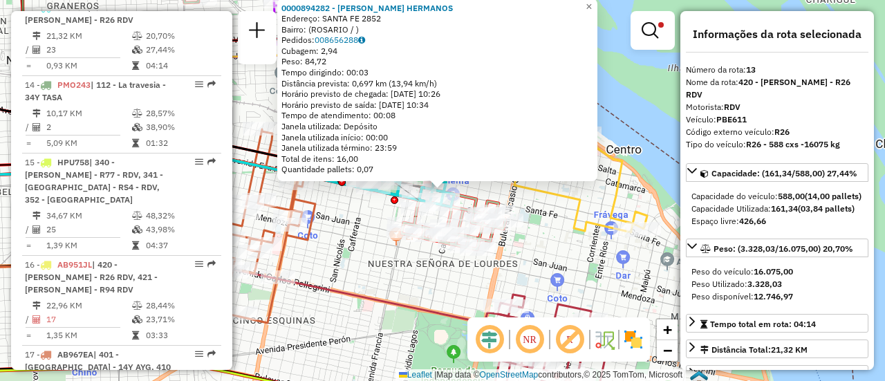
scroll to position [69, 0]
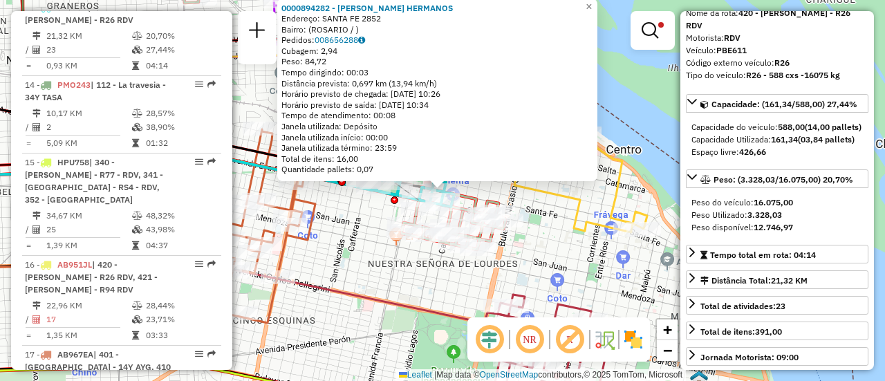
click at [544, 263] on div "0000894282 - GARCIA HERMANOS Endereço: SANTA FE 2852 Bairro: (ROSARIO / ) Pedid…" at bounding box center [442, 190] width 885 height 381
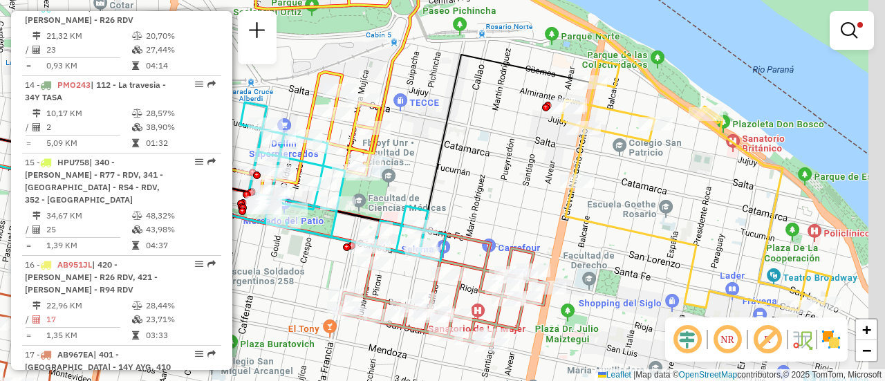
drag, startPoint x: 752, startPoint y: 207, endPoint x: 597, endPoint y: 65, distance: 210.1
click at [597, 65] on div "Limpar filtros Janela de atendimento Grade de atendimento Capacidade Transporta…" at bounding box center [442, 190] width 885 height 381
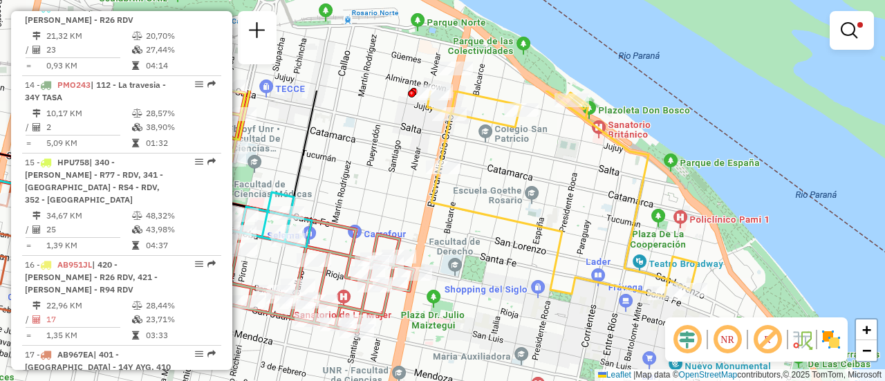
drag, startPoint x: 486, startPoint y: 78, endPoint x: 508, endPoint y: 208, distance: 131.9
click at [508, 208] on div "Limpar filtros Janela de atendimento Grade de atendimento Capacidade Transporta…" at bounding box center [442, 190] width 885 height 381
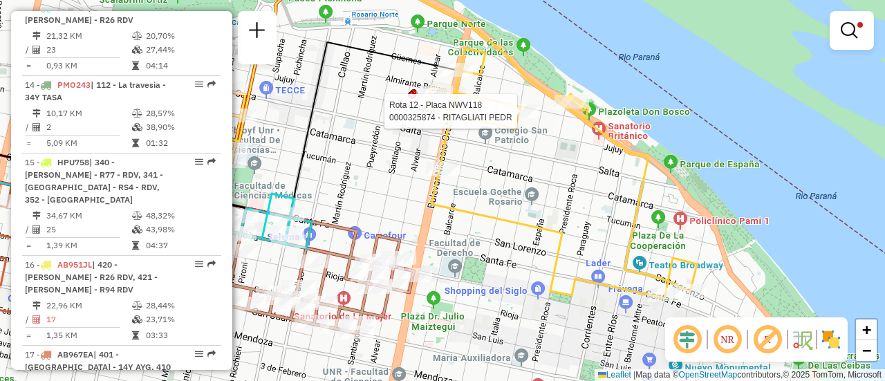
select select "**********"
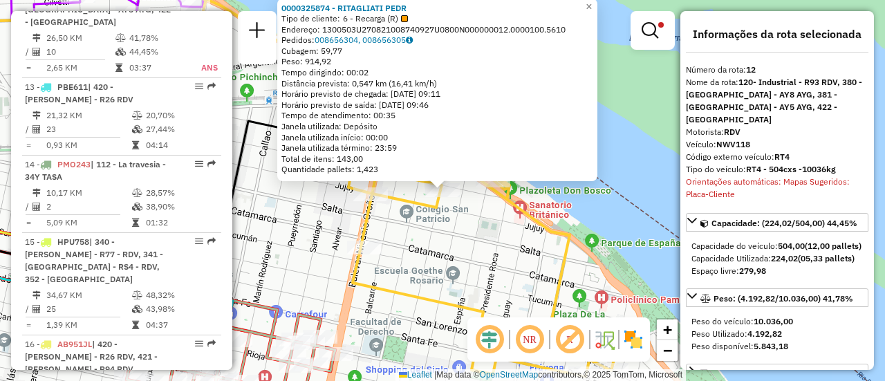
scroll to position [880, 0]
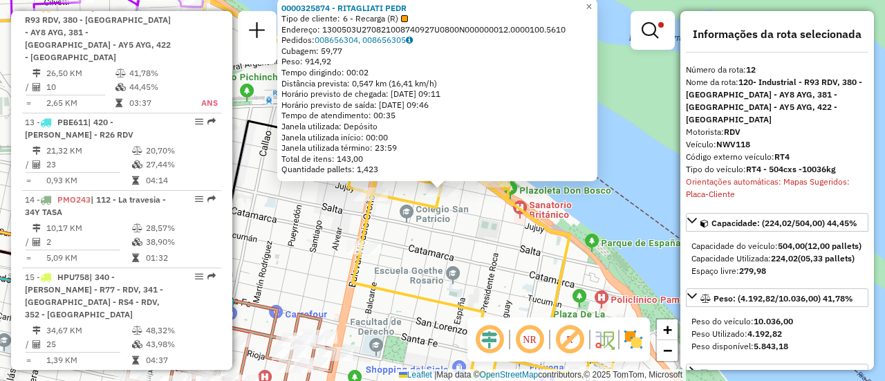
click at [501, 239] on div "0000325874 - RITAGLIATI PEDR Tipo de cliente: 6 - Recarga (R) Endereço: 1300503…" at bounding box center [442, 190] width 885 height 381
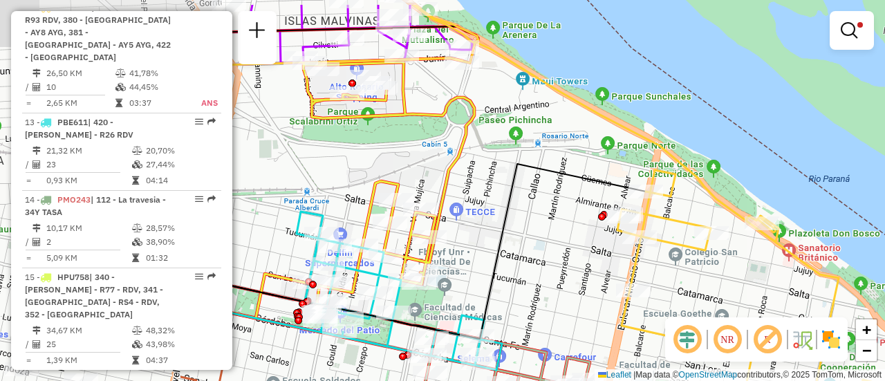
drag, startPoint x: 306, startPoint y: 205, endPoint x: 585, endPoint y: 250, distance: 282.4
click at [583, 250] on div "Limpar filtros Janela de atendimento Grade de atendimento Capacidade Transporta…" at bounding box center [442, 190] width 885 height 381
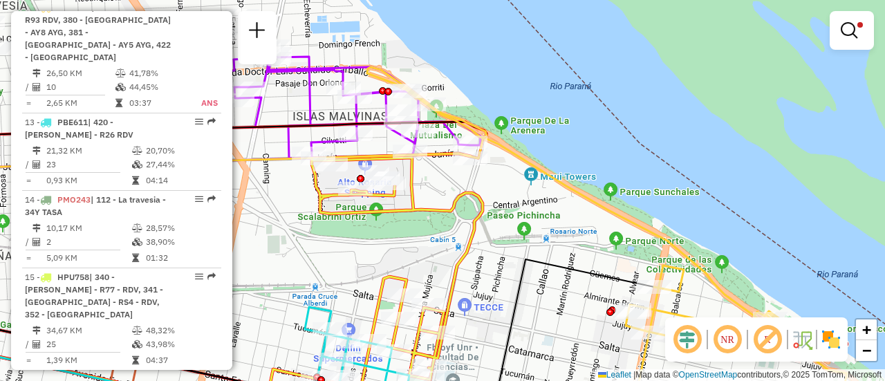
drag, startPoint x: 422, startPoint y: 130, endPoint x: 422, endPoint y: 223, distance: 93.4
click at [422, 223] on div "Limpar filtros Janela de atendimento Grade de atendimento Capacidade Transporta…" at bounding box center [442, 190] width 885 height 381
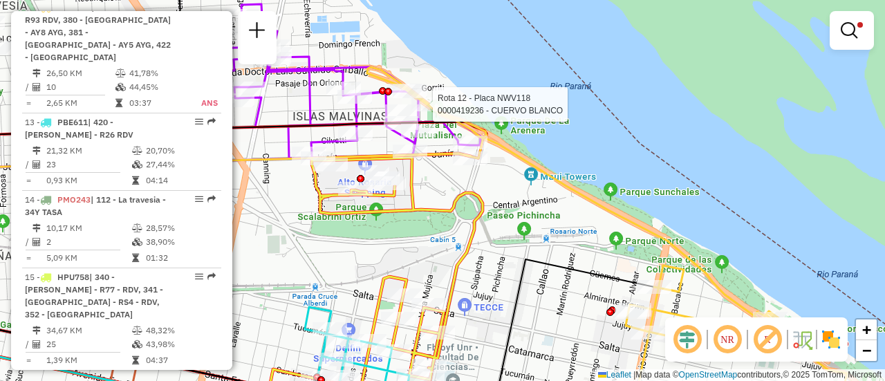
select select "**********"
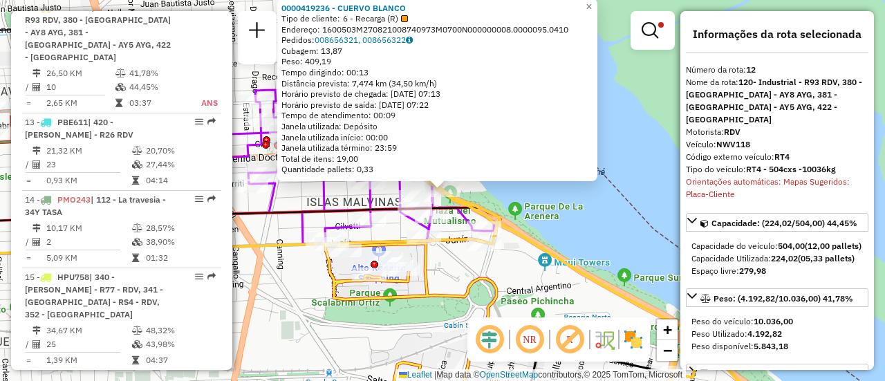
click at [549, 285] on div "0000419236 - CUERVO BLANCO Tipo de cliente: 6 - Recarga (R) Endereço: 1600503M2…" at bounding box center [442, 190] width 885 height 381
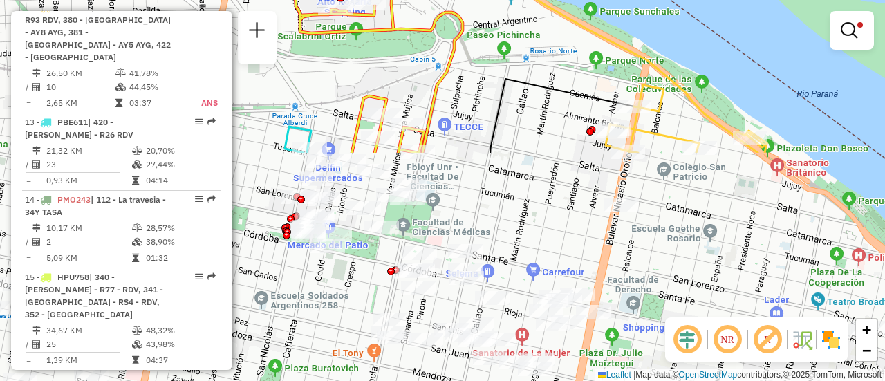
drag, startPoint x: 522, startPoint y: 351, endPoint x: 486, endPoint y: 82, distance: 272.2
click at [487, 81] on div "Limpar filtros Janela de atendimento Grade de atendimento Capacidade Transporta…" at bounding box center [442, 190] width 885 height 381
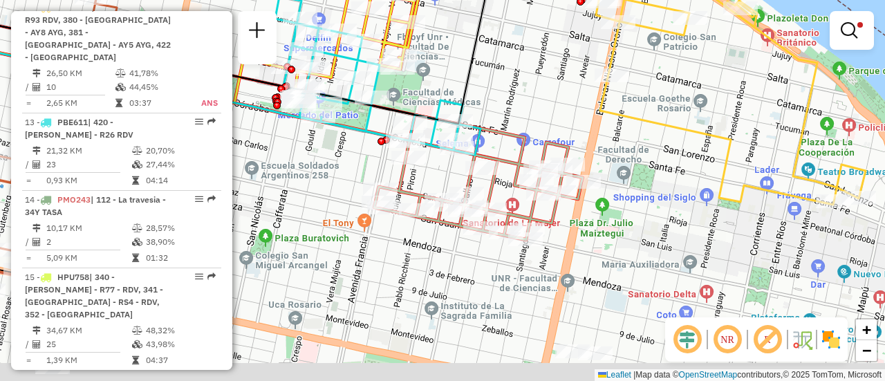
drag, startPoint x: 518, startPoint y: 224, endPoint x: 512, endPoint y: 97, distance: 127.4
click at [511, 99] on div "Limpar filtros Janela de atendimento Grade de atendimento Capacidade Transporta…" at bounding box center [442, 190] width 885 height 381
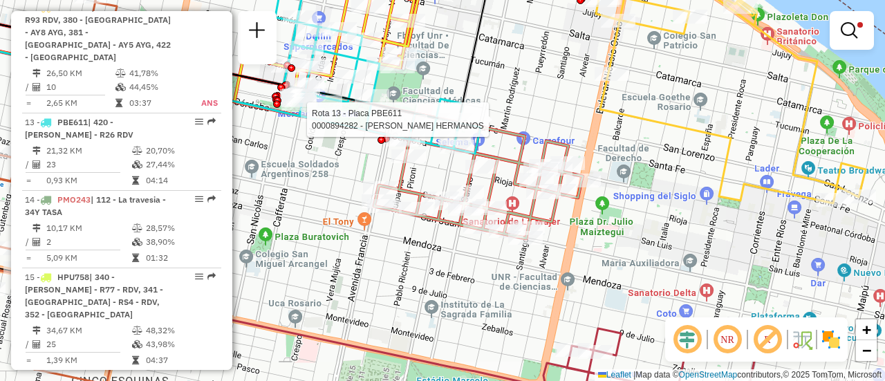
select select "**********"
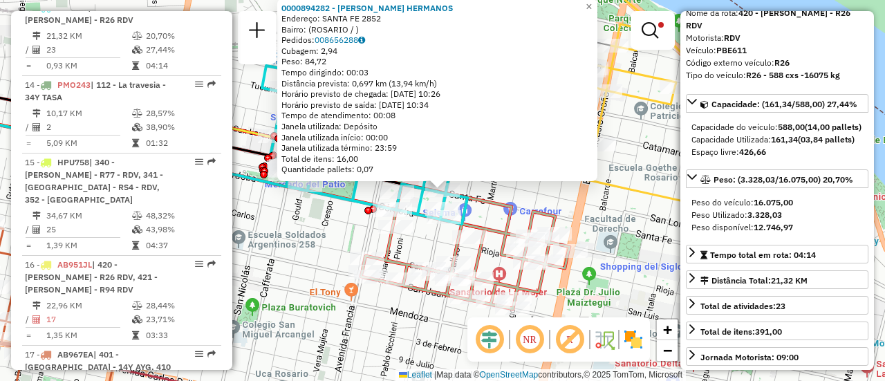
scroll to position [138, 0]
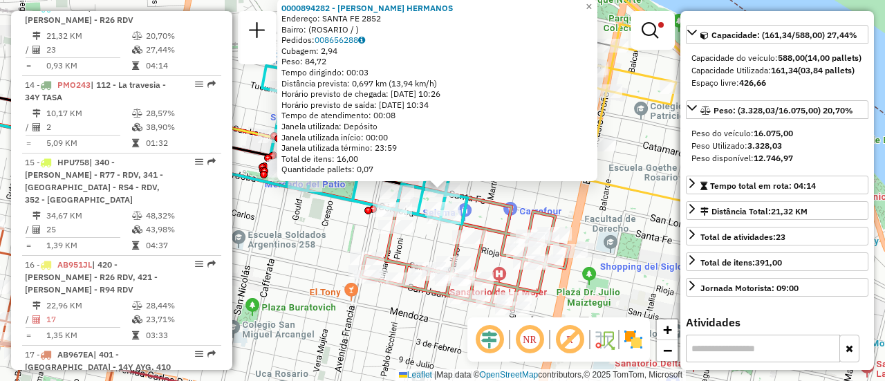
click at [533, 199] on div "0000894282 - GARCIA HERMANOS Endereço: SANTA FE 2852 Bairro: (ROSARIO / ) Pedid…" at bounding box center [442, 190] width 885 height 381
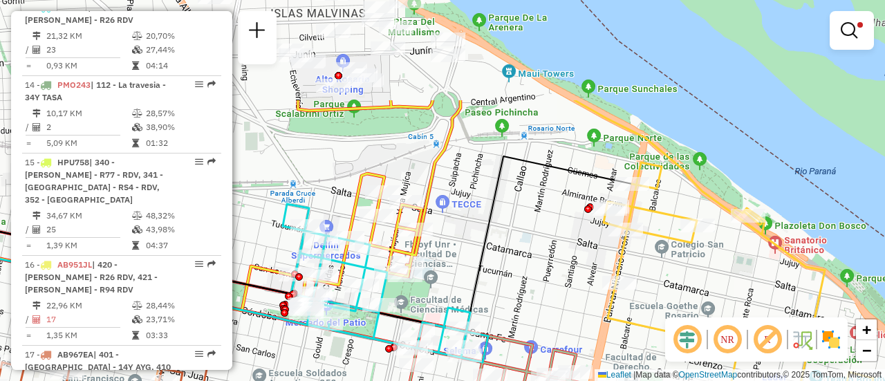
drag, startPoint x: 522, startPoint y: 147, endPoint x: 544, endPoint y: 288, distance: 142.3
click at [544, 288] on div "Limpar filtros Janela de atendimento Grade de atendimento Capacidade Transporta…" at bounding box center [442, 190] width 885 height 381
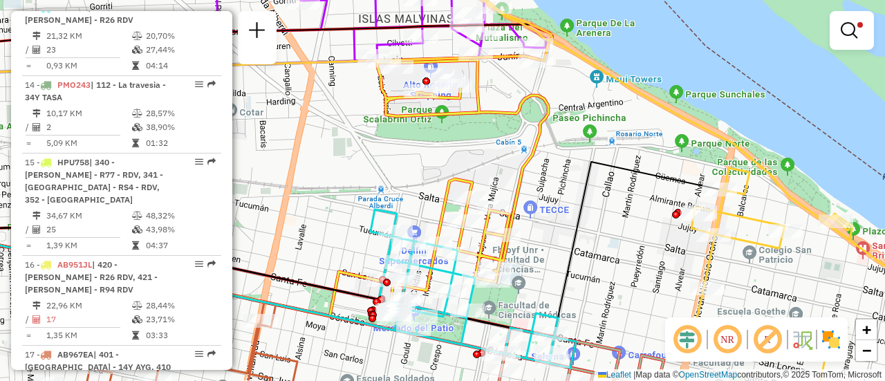
drag, startPoint x: 383, startPoint y: 143, endPoint x: 468, endPoint y: 147, distance: 85.8
click at [468, 147] on div "Limpar filtros Janela de atendimento Grade de atendimento Capacidade Transporta…" at bounding box center [442, 190] width 885 height 381
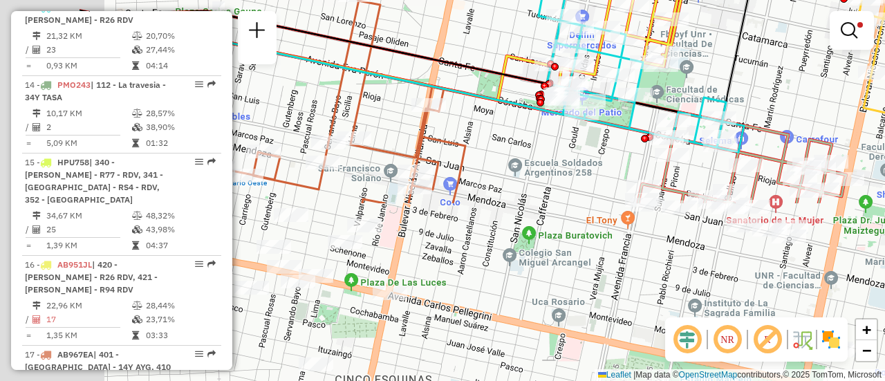
drag, startPoint x: 673, startPoint y: 282, endPoint x: 665, endPoint y: 40, distance: 241.6
click at [870, 53] on div "Limpar filtros Janela de atendimento Grade de atendimento Capacidade Transporta…" at bounding box center [442, 190] width 885 height 381
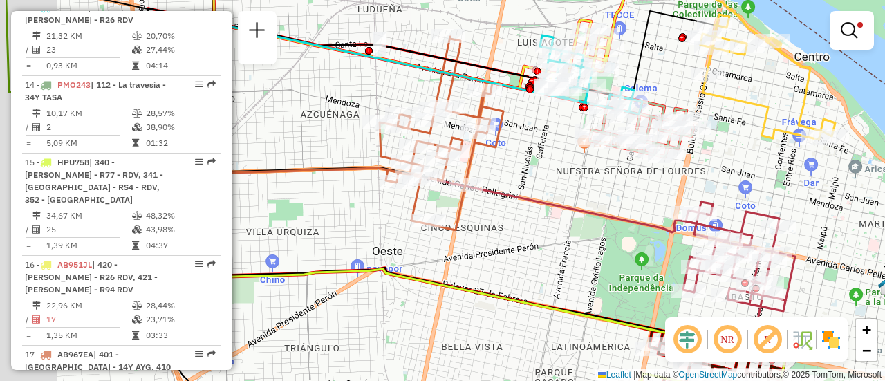
drag, startPoint x: 419, startPoint y: 240, endPoint x: 719, endPoint y: 125, distance: 322.1
click at [682, 131] on div "Limpar filtros Janela de atendimento Grade de atendimento Capacidade Transporta…" at bounding box center [442, 190] width 885 height 381
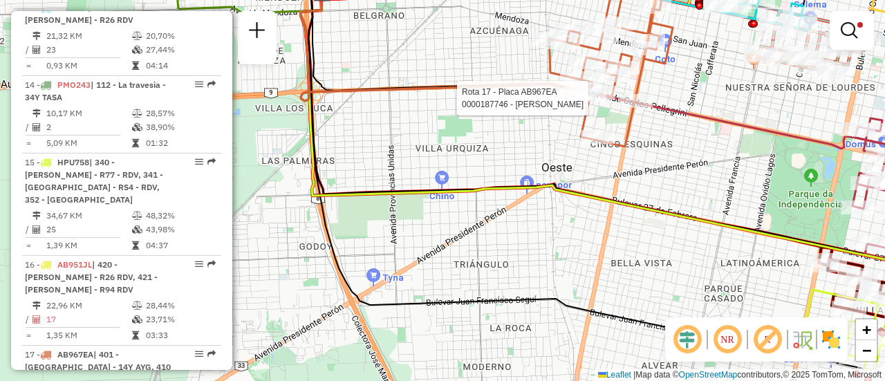
select select "**********"
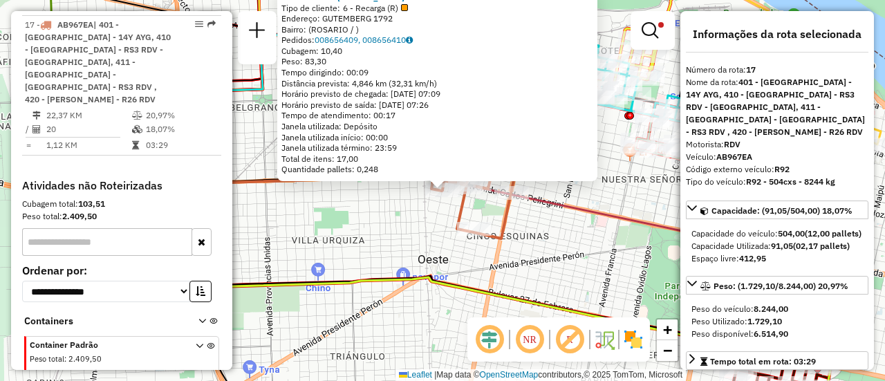
scroll to position [1342, 0]
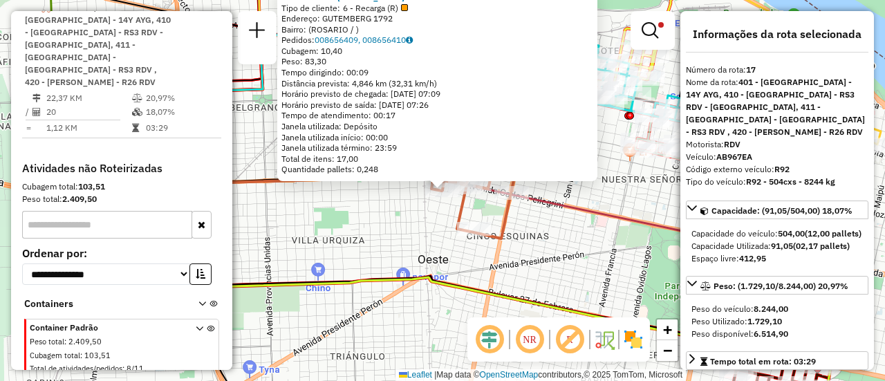
click at [626, 187] on div "Rota 17 - Placa AB967EA 0000187746 - LIN ZHIXIA 0000187746 - LIN ZHIXIA Tipo de…" at bounding box center [442, 190] width 885 height 381
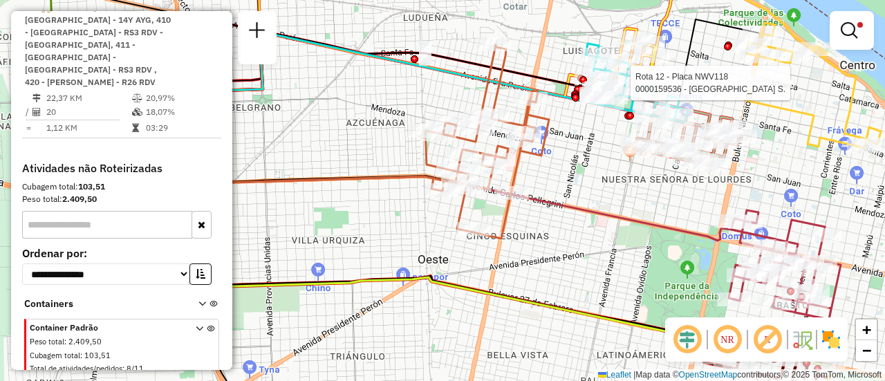
select select "**********"
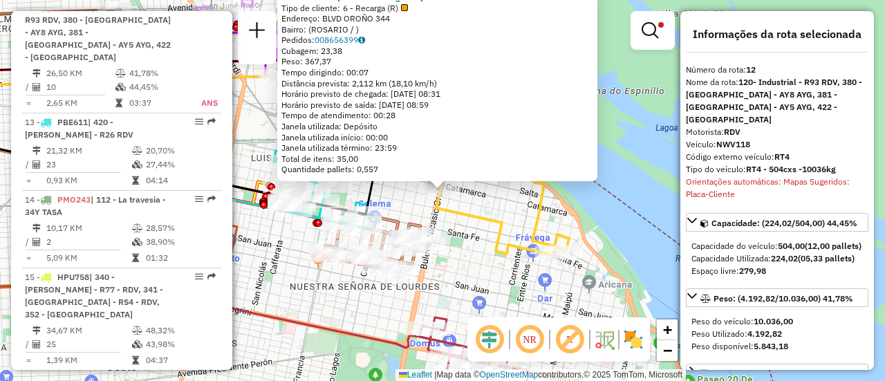
scroll to position [138, 0]
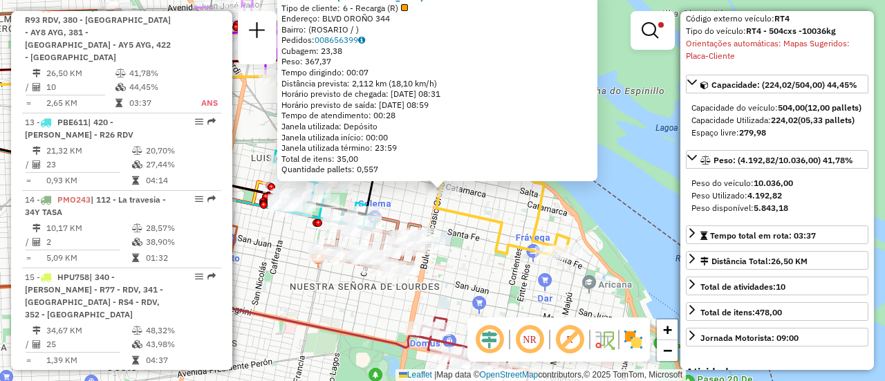
click at [505, 198] on div "0000159536 - LA GUAYRA S. Tipo de cliente: 6 - Recarga (R) Endereço: BLVD OROÑO…" at bounding box center [442, 190] width 885 height 381
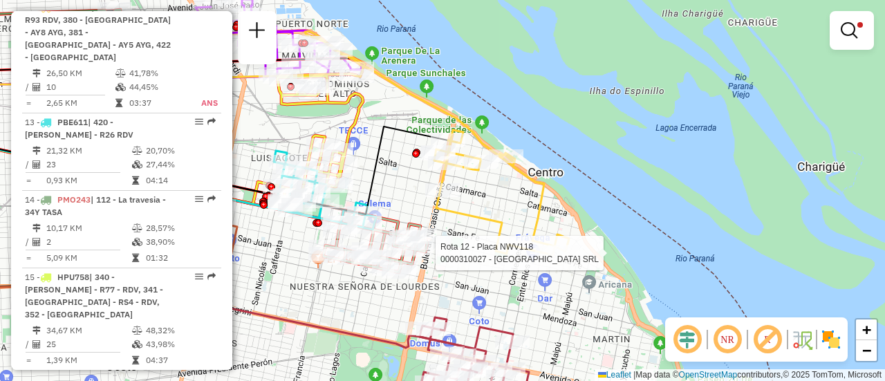
select select "**********"
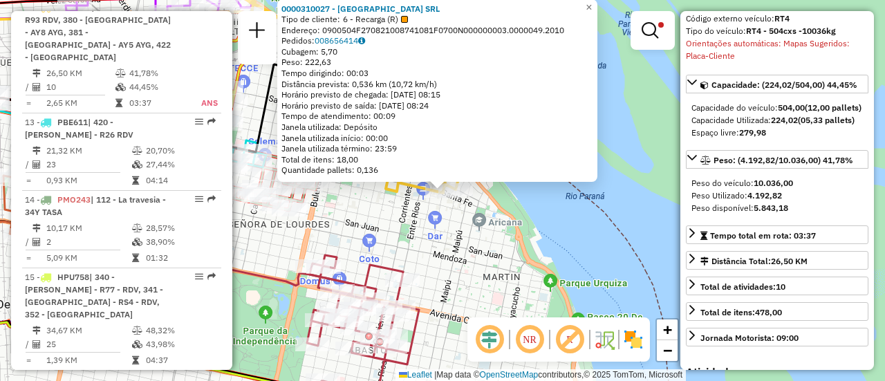
click at [447, 230] on div "0000310027 - EGIPTO SRL Tipo de cliente: 6 - Recarga (R) Endereço: 0900504F2708…" at bounding box center [442, 190] width 885 height 381
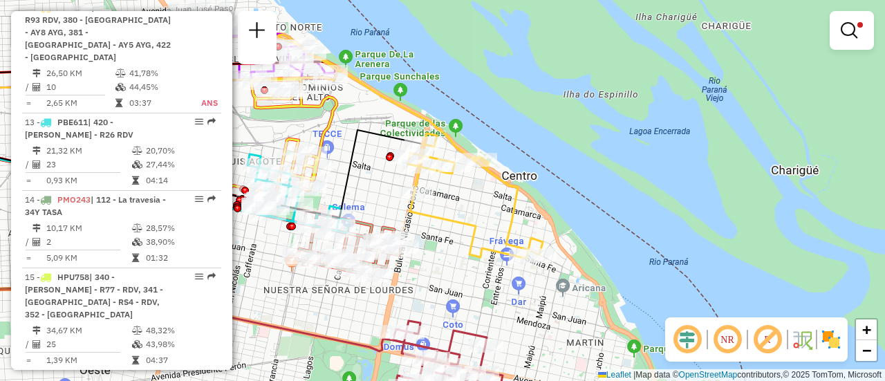
drag, startPoint x: 383, startPoint y: 136, endPoint x: 466, endPoint y: 202, distance: 106.4
click at [466, 202] on div "Limpar filtros Janela de atendimento Grade de atendimento Capacidade Transporta…" at bounding box center [442, 190] width 885 height 381
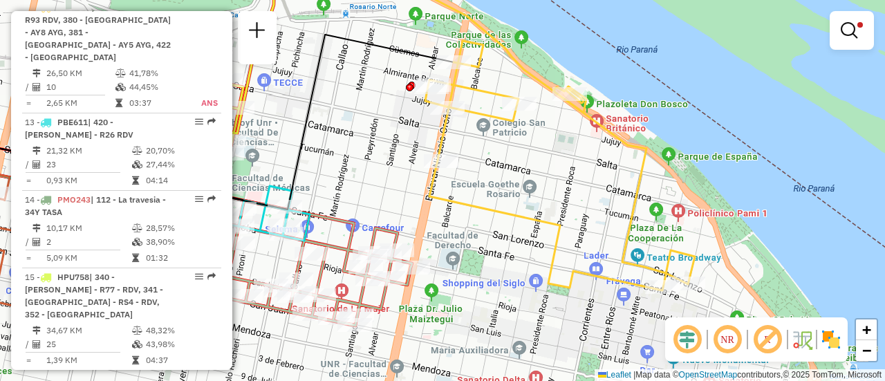
drag, startPoint x: 453, startPoint y: 206, endPoint x: 538, endPoint y: 178, distance: 88.8
click at [538, 180] on div "Limpar filtros Janela de atendimento Grade de atendimento Capacidade Transporta…" at bounding box center [442, 190] width 885 height 381
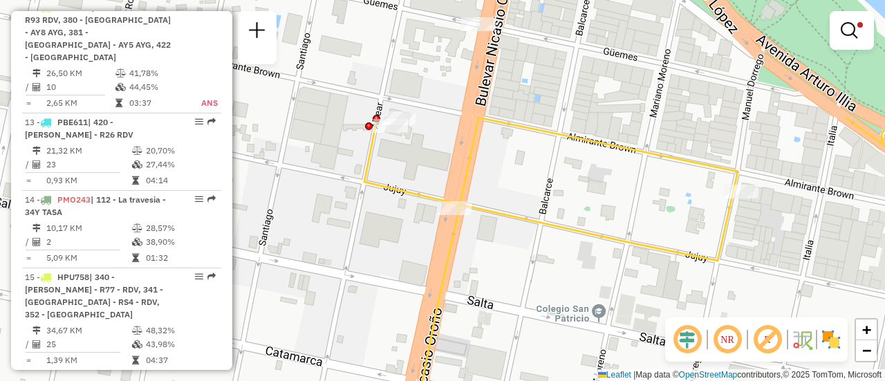
drag, startPoint x: 486, startPoint y: 37, endPoint x: 397, endPoint y: 210, distance: 194.6
click at [397, 208] on icon at bounding box center [628, 346] width 526 height 457
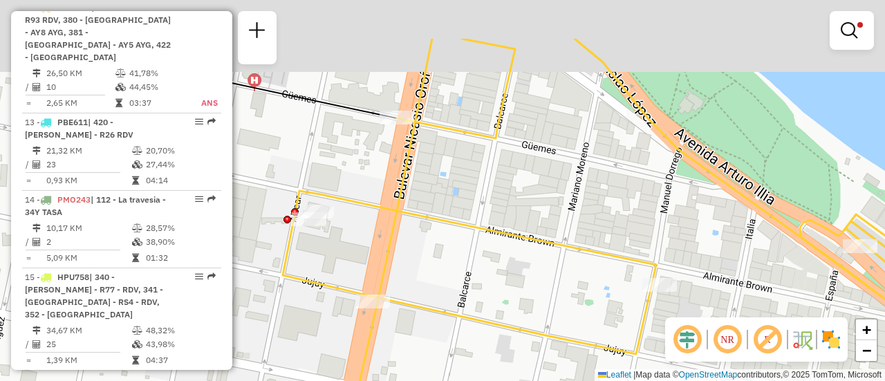
drag, startPoint x: 476, startPoint y: 89, endPoint x: 388, endPoint y: 192, distance: 136.0
click at [388, 192] on icon at bounding box center [591, 267] width 617 height 457
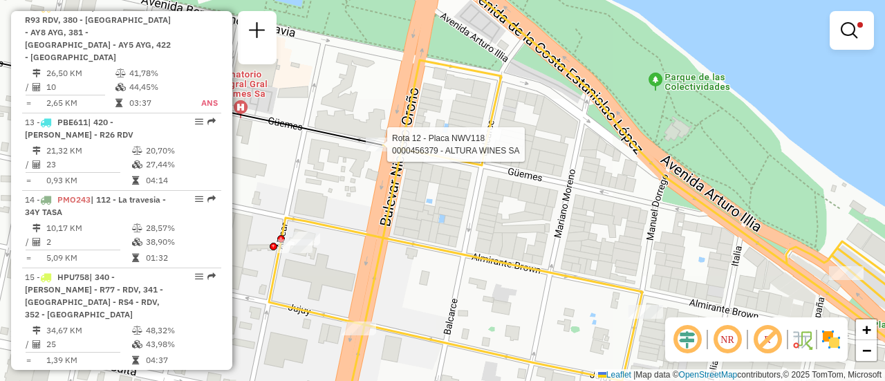
select select "**********"
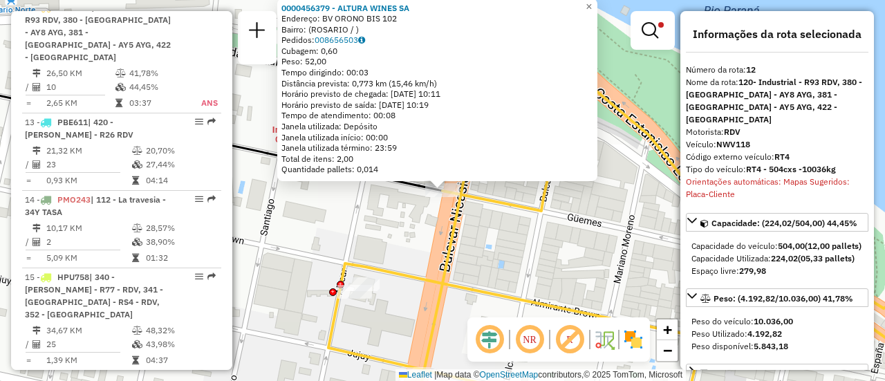
click at [487, 241] on div "0000456379 - ALTURA WINES SA Endereço: BV ORONO BIS 102 Bairro: (ROSARIO / ) Pe…" at bounding box center [442, 190] width 885 height 381
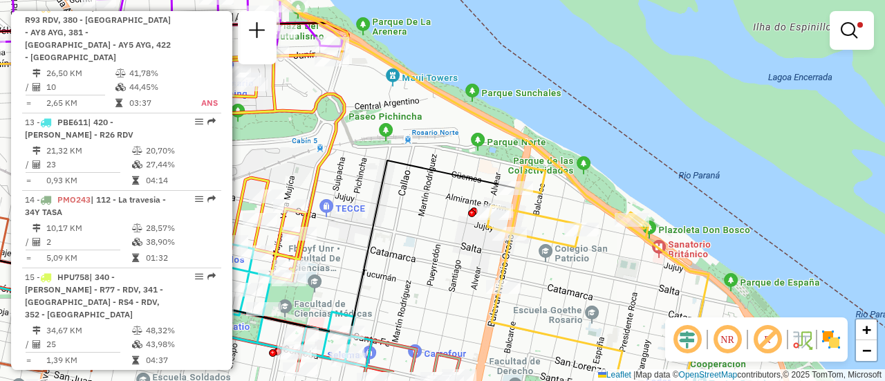
drag, startPoint x: 578, startPoint y: 250, endPoint x: 533, endPoint y: 116, distance: 141.1
click at [533, 118] on div "Limpar filtros Janela de atendimento Grade de atendimento Capacidade Transporta…" at bounding box center [442, 190] width 885 height 381
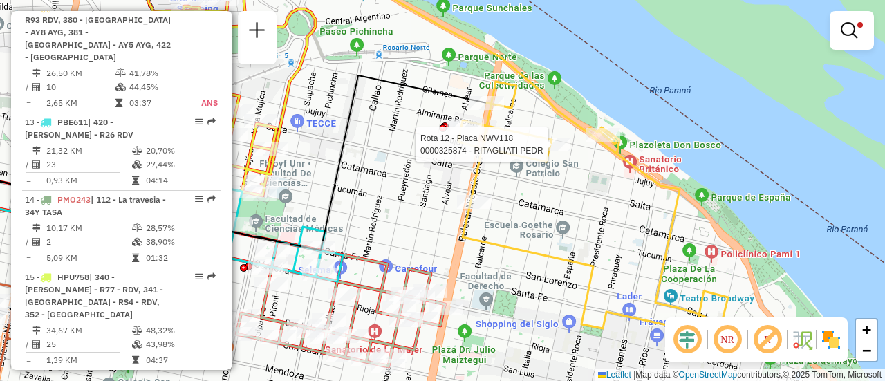
select select "**********"
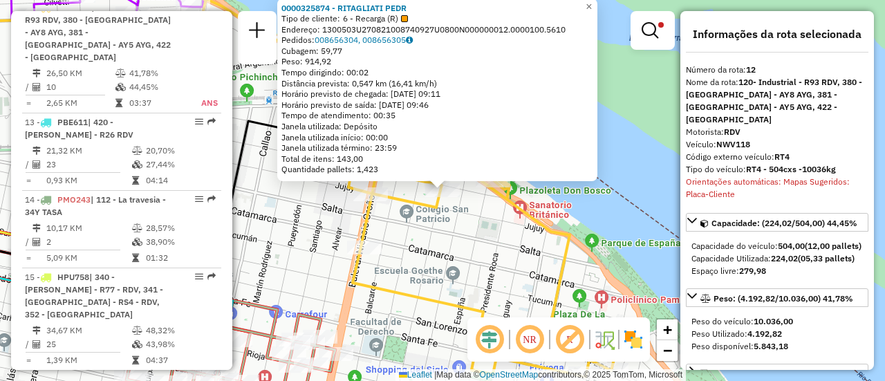
click at [462, 241] on div "0000325874 - RITAGLIATI PEDR Tipo de cliente: 6 - Recarga (R) Endereço: 1300503…" at bounding box center [442, 190] width 885 height 381
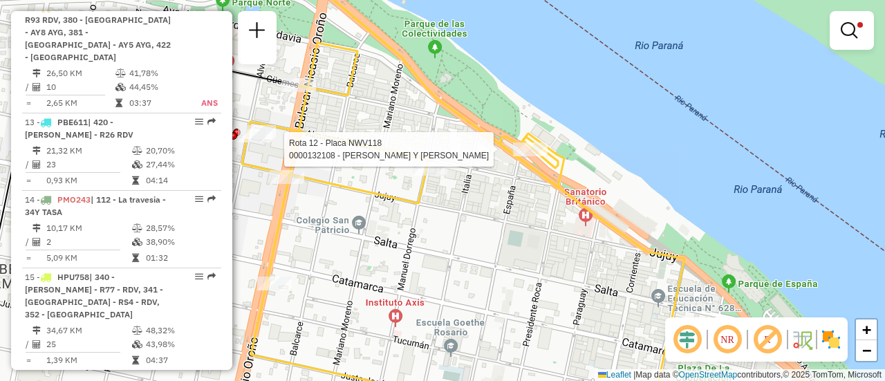
select select "**********"
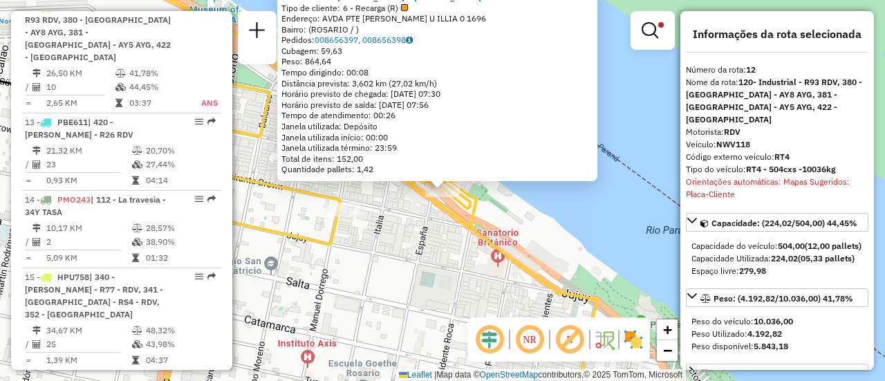
click at [393, 236] on div "0000132108 - RITAGLIATI PEDRO Y GONZALEZ SERGIO SH Tipo de cliente: 6 - Recarga…" at bounding box center [442, 190] width 885 height 381
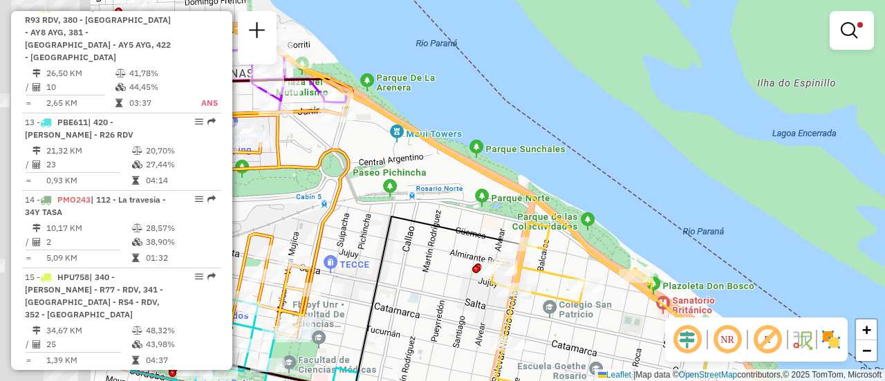
drag, startPoint x: 252, startPoint y: 166, endPoint x: 687, endPoint y: 282, distance: 450.4
click at [520, 295] on icon at bounding box center [325, 304] width 390 height 175
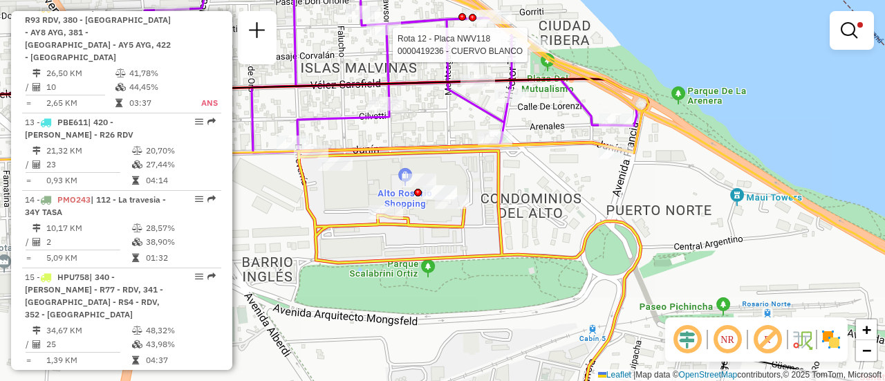
select select "**********"
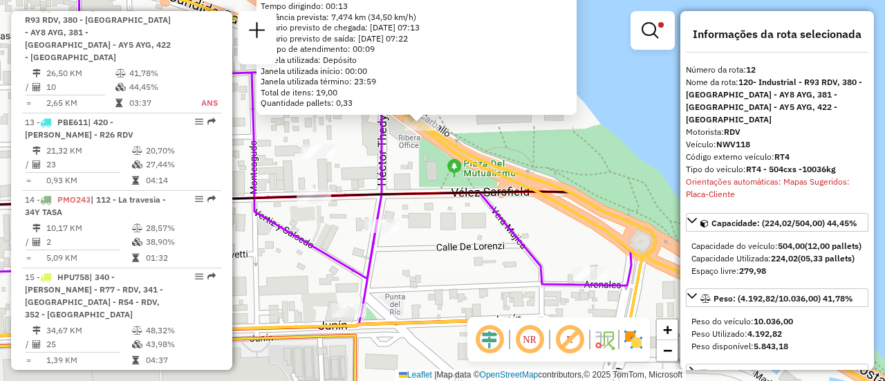
click at [432, 170] on div "0000419236 - CUERVO BLANCO Tipo de cliente: 6 - Recarga (R) Endereço: 1600503M2…" at bounding box center [442, 190] width 885 height 381
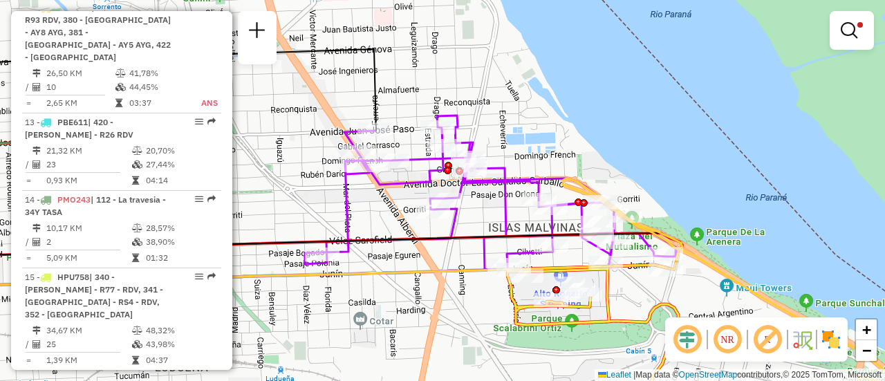
drag, startPoint x: 479, startPoint y: 161, endPoint x: 477, endPoint y: 215, distance: 54.0
click at [477, 215] on div "Limpar filtros Janela de atendimento Grade de atendimento Capacidade Transporta…" at bounding box center [442, 190] width 885 height 381
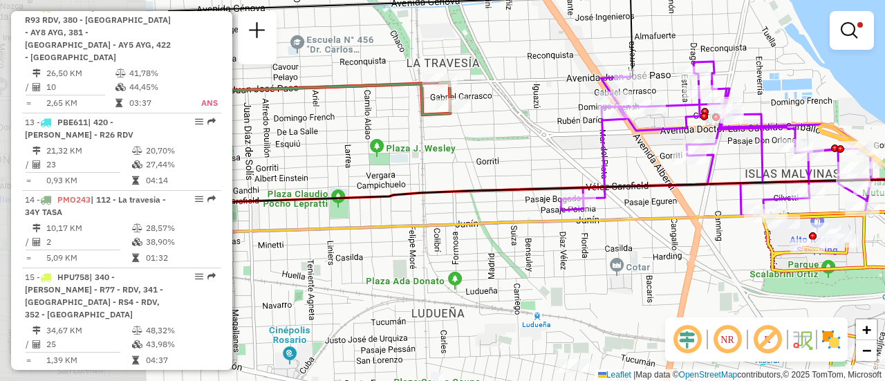
drag, startPoint x: 402, startPoint y: 297, endPoint x: 673, endPoint y: 205, distance: 286.1
click at [672, 216] on div "Limpar filtros Janela de atendimento Grade de atendimento Capacidade Transporta…" at bounding box center [442, 190] width 885 height 381
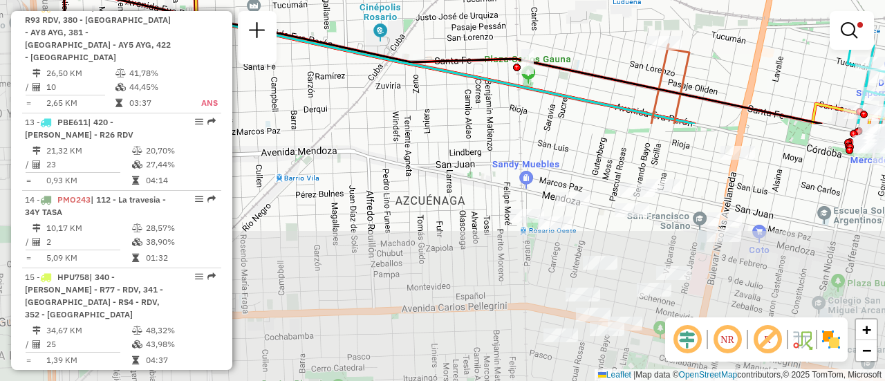
drag, startPoint x: 536, startPoint y: 276, endPoint x: 614, endPoint y: -26, distance: 311.6
click at [614, 0] on html "Aplicando filtros Pop-up bloqueado! Seu navegador bloqueou automáticamente a ab…" at bounding box center [442, 190] width 885 height 381
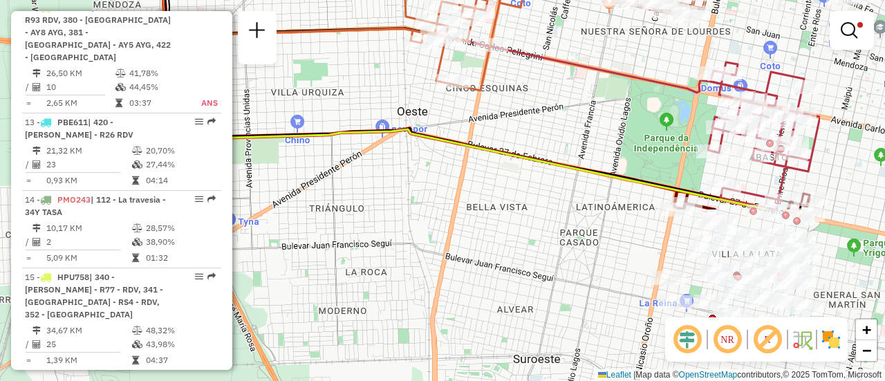
drag, startPoint x: 815, startPoint y: 262, endPoint x: 589, endPoint y: -12, distance: 355.3
click at [589, 0] on html "Aplicando filtros Pop-up bloqueado! Seu navegador bloqueou automáticamente a ab…" at bounding box center [442, 190] width 885 height 381
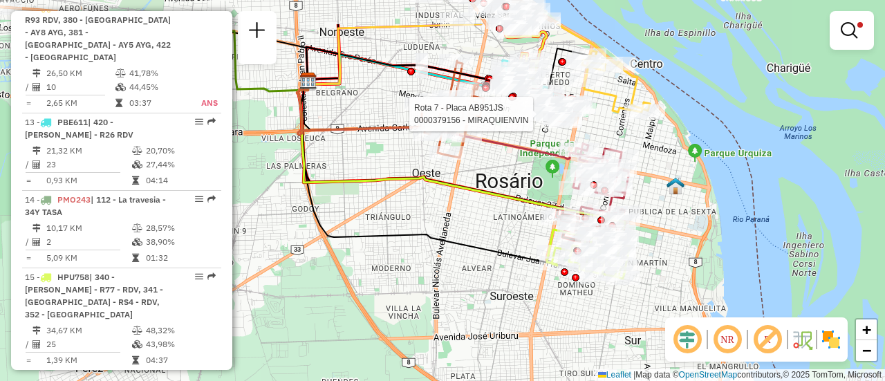
drag, startPoint x: 395, startPoint y: 115, endPoint x: 416, endPoint y: 209, distance: 96.5
click at [409, 205] on icon at bounding box center [461, 167] width 328 height 173
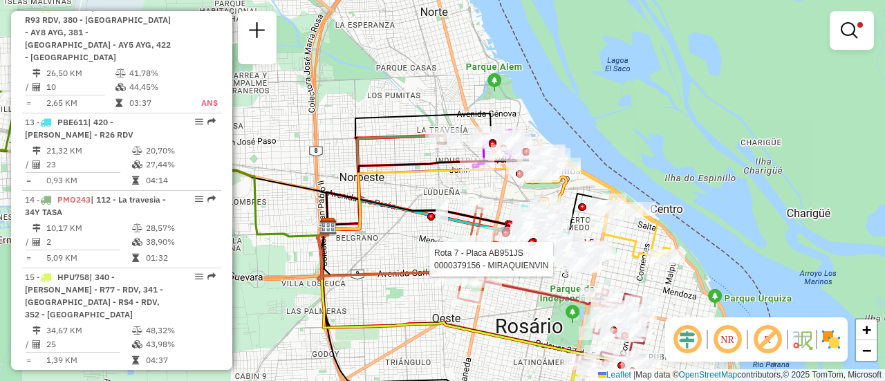
drag, startPoint x: 385, startPoint y: 128, endPoint x: 388, endPoint y: 243, distance: 114.9
click at [388, 243] on div "Rota 7 - Placa AB951JS 0000379156 - MIRAQUIENVIN Limpar filtros Janela de atend…" at bounding box center [442, 190] width 885 height 381
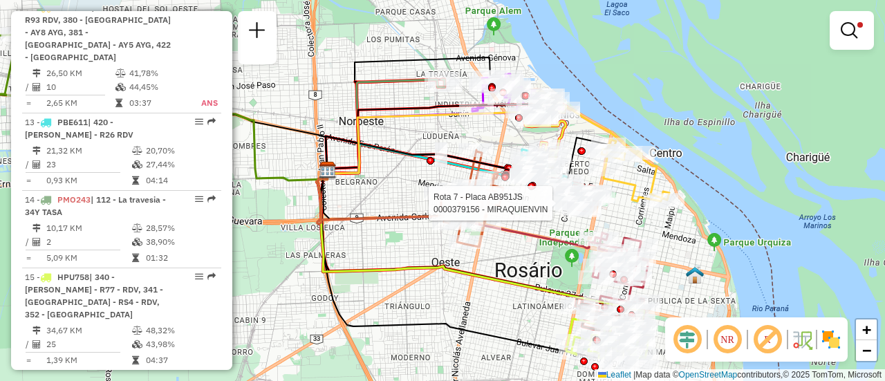
drag, startPoint x: 627, startPoint y: 282, endPoint x: 625, endPoint y: 222, distance: 60.2
click at [625, 222] on div "Rota 7 - Placa AB951JS 0000379156 - MIRAQUIENVIN Limpar filtros Janela de atend…" at bounding box center [442, 190] width 885 height 381
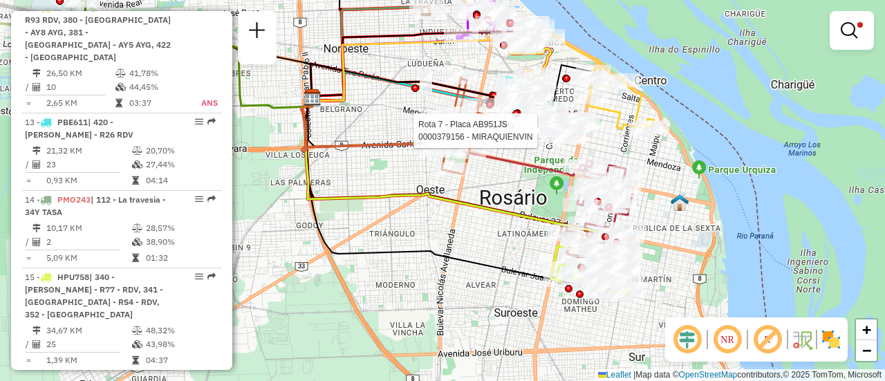
drag, startPoint x: 677, startPoint y: 246, endPoint x: 661, endPoint y: 173, distance: 74.2
click at [661, 173] on div "Rota 7 - Placa AB951JS 0000379156 - MIRAQUIENVIN Limpar filtros Janela de atend…" at bounding box center [442, 190] width 885 height 381
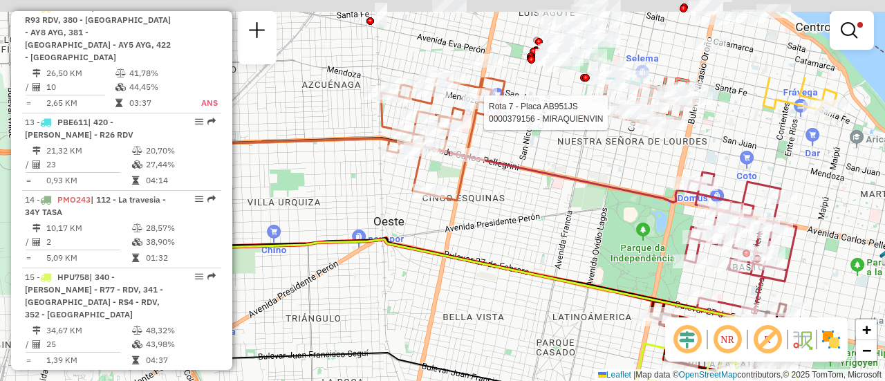
drag, startPoint x: 489, startPoint y: 66, endPoint x: 493, endPoint y: 181, distance: 114.9
click at [486, 183] on div "Rota 7 - Placa AB951JS 0000379156 - MIRAQUIENVIN Limpar filtros Janela de atend…" at bounding box center [442, 190] width 885 height 381
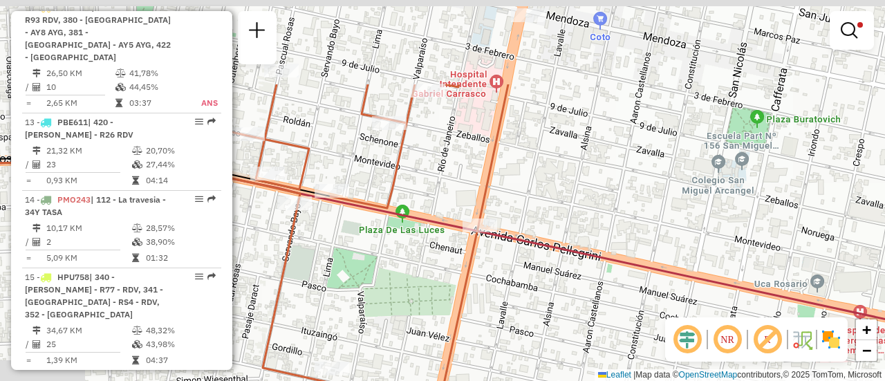
drag, startPoint x: 481, startPoint y: 74, endPoint x: 572, endPoint y: 196, distance: 152.3
click at [567, 196] on div "Rota 7 - Placa AB951JS 0000379156 - MIRAQUIENVIN Limpar filtros Janela de atend…" at bounding box center [442, 190] width 885 height 381
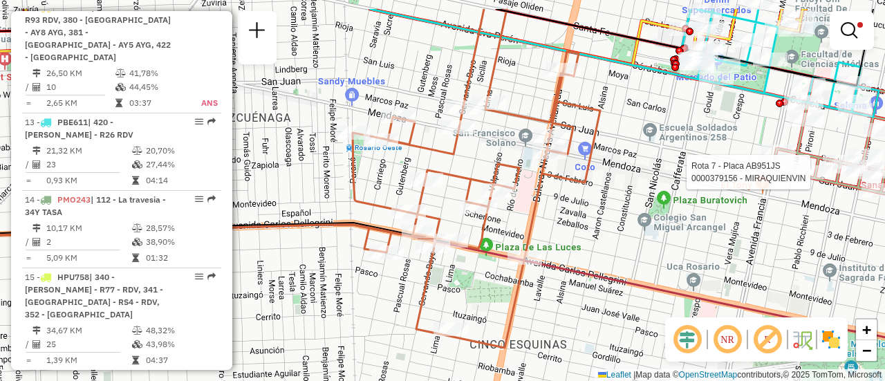
drag, startPoint x: 630, startPoint y: 182, endPoint x: 630, endPoint y: 229, distance: 47.0
click at [630, 229] on div "Rota 7 - Placa AB951JS 0000379156 - MIRAQUIENVIN Limpar filtros Janela de atend…" at bounding box center [442, 190] width 885 height 381
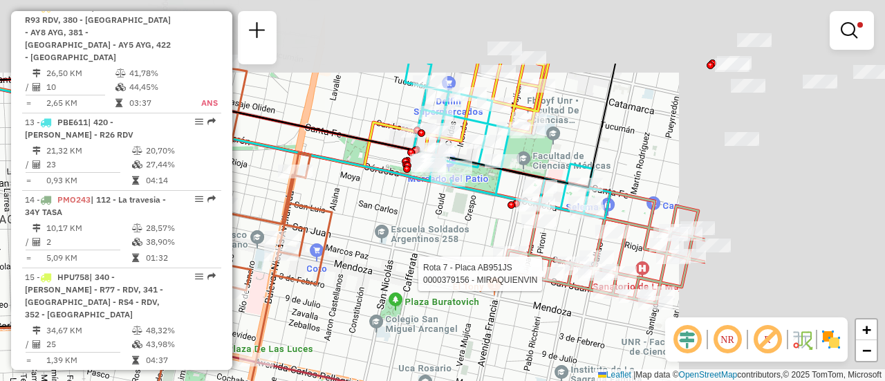
drag, startPoint x: 689, startPoint y: 139, endPoint x: 327, endPoint y: 264, distance: 383.5
click at [327, 264] on div "Rota 7 - Placa AB951JS 0000379156 - MIRAQUIENVIN Limpar filtros Janela de atend…" at bounding box center [442, 190] width 885 height 381
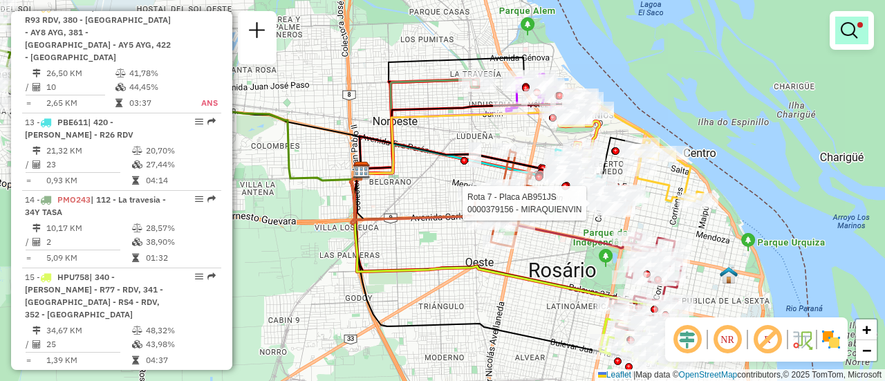
click at [848, 32] on em at bounding box center [849, 30] width 17 height 17
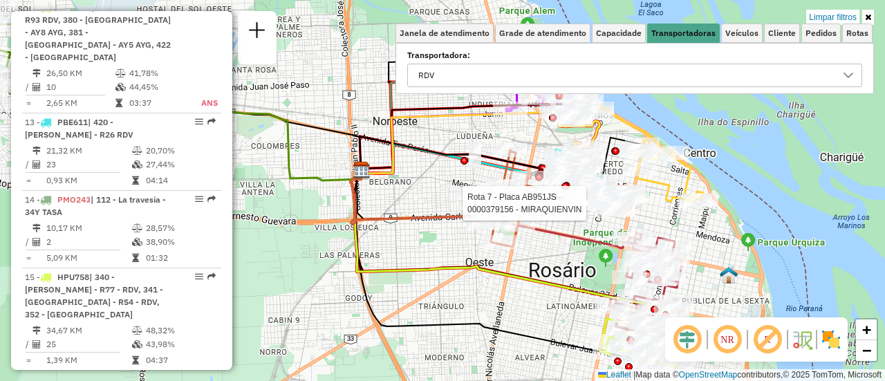
click at [850, 75] on icon at bounding box center [849, 76] width 10 height 6
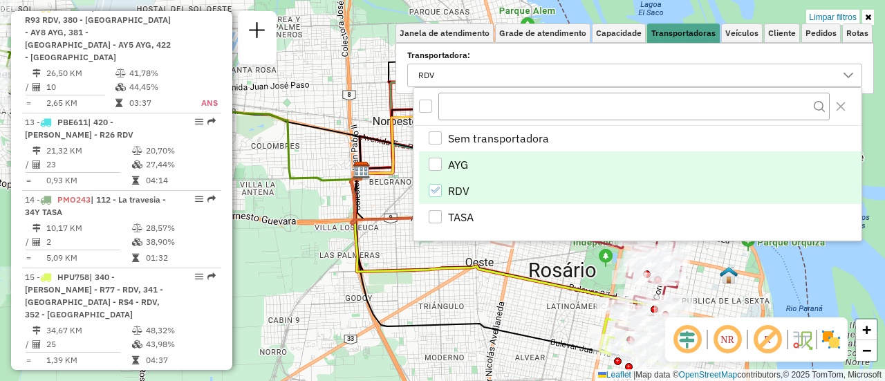
click at [432, 159] on div "AYG" at bounding box center [435, 164] width 13 height 13
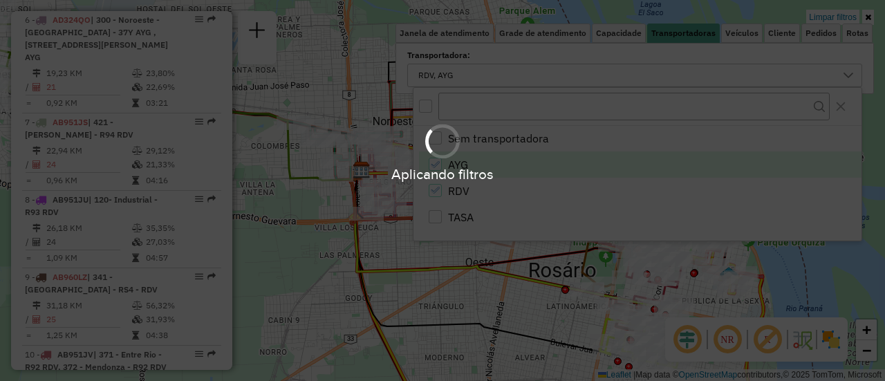
scroll to position [1370, 0]
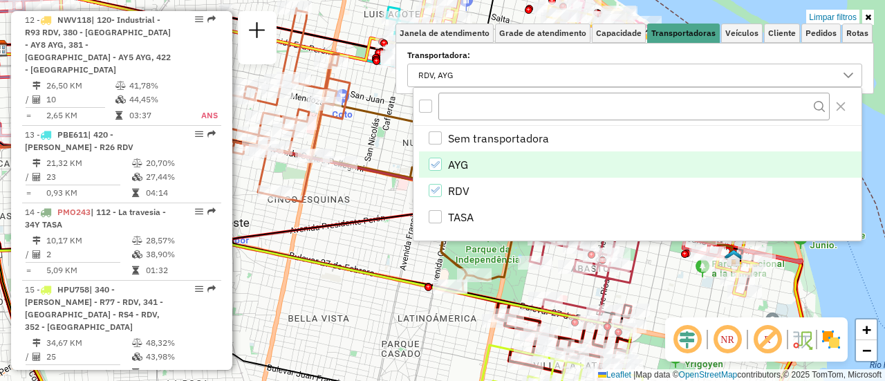
click at [389, 248] on div "Limpar filtros Janela de atendimento Grade de atendimento Capacidade Transporta…" at bounding box center [442, 190] width 885 height 381
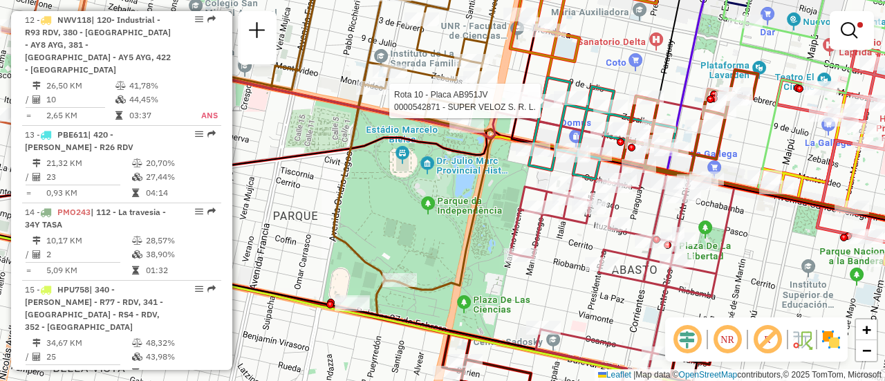
select select "**********"
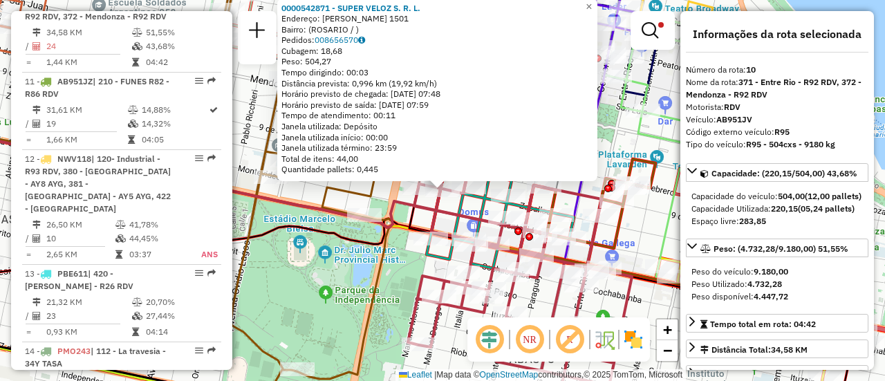
scroll to position [1215, 0]
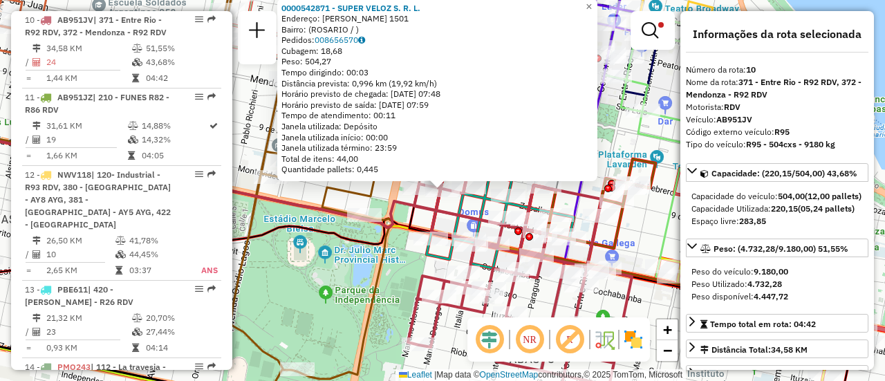
click at [392, 254] on icon at bounding box center [184, 183] width 422 height 443
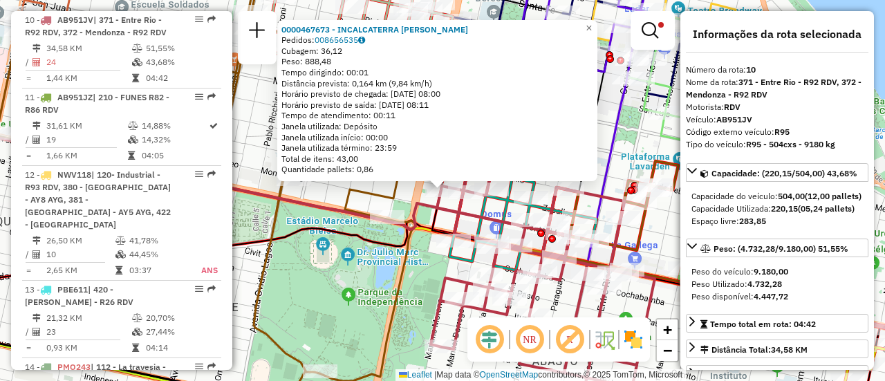
click at [408, 243] on icon at bounding box center [207, 184] width 422 height 445
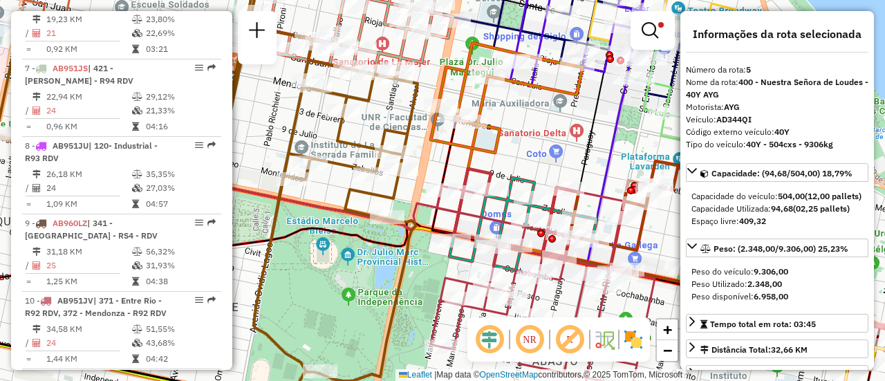
scroll to position [815, 0]
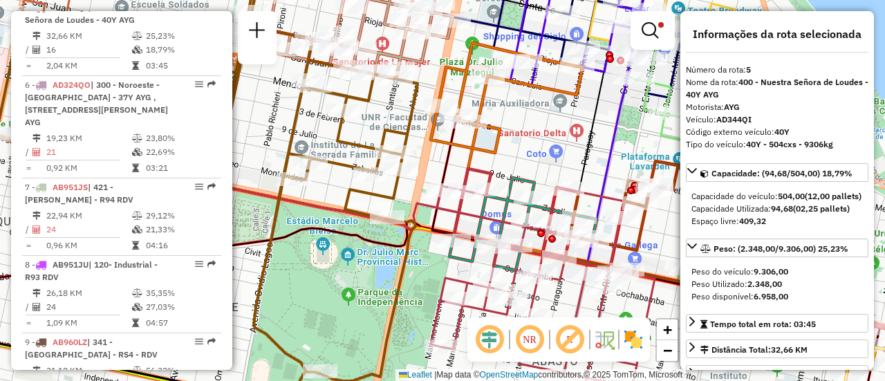
click at [419, 271] on div "Limpar filtros Janela de atendimento Grade de atendimento Capacidade Transporta…" at bounding box center [442, 190] width 885 height 381
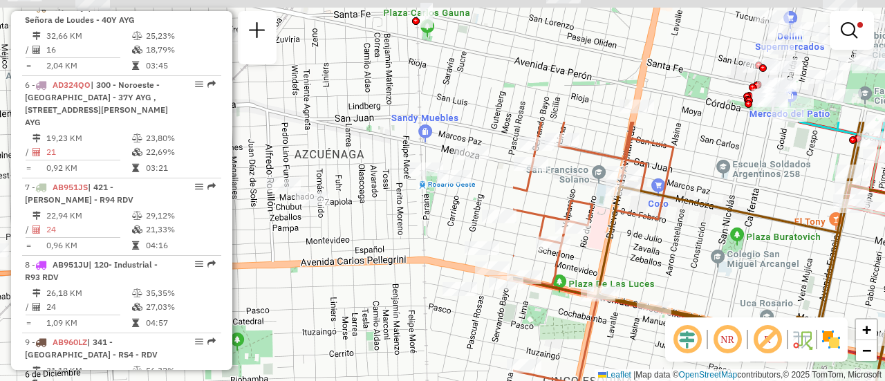
drag, startPoint x: 283, startPoint y: 133, endPoint x: 885, endPoint y: 293, distance: 622.7
click at [885, 293] on div "Limpar filtros Janela de atendimento Grade de atendimento Capacidade Transporta…" at bounding box center [442, 190] width 885 height 381
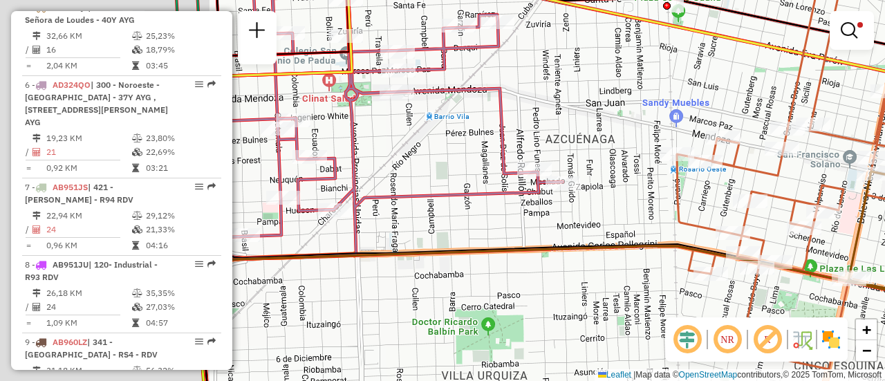
drag, startPoint x: 290, startPoint y: 232, endPoint x: 863, endPoint y: 259, distance: 573.4
click at [848, 265] on div "Limpar filtros Janela de atendimento Grade de atendimento Capacidade Transporta…" at bounding box center [442, 190] width 885 height 381
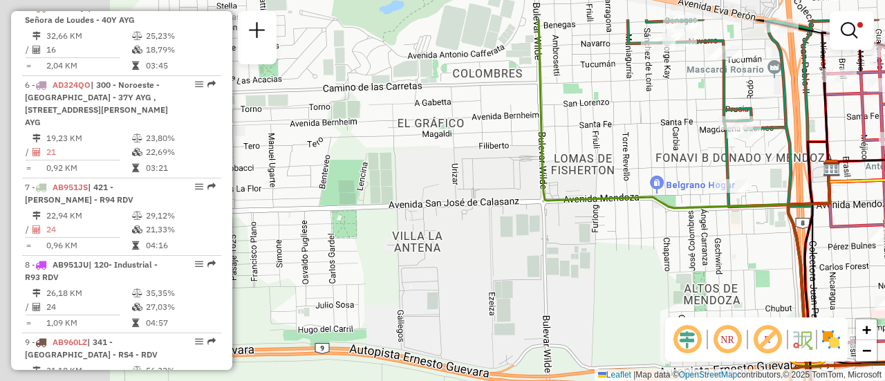
drag, startPoint x: 380, startPoint y: 167, endPoint x: 625, endPoint y: 208, distance: 248.4
click at [649, 223] on div "Limpar filtros Janela de atendimento Grade de atendimento Capacidade Transporta…" at bounding box center [442, 190] width 885 height 381
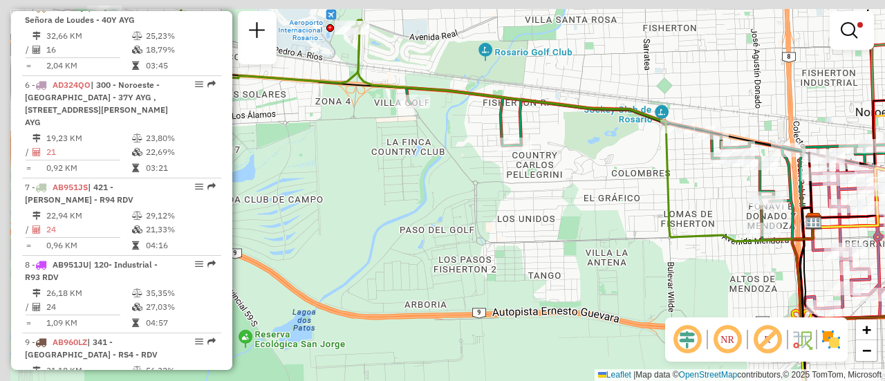
drag, startPoint x: 369, startPoint y: 147, endPoint x: 695, endPoint y: 244, distance: 339.9
click at [641, 246] on div "Limpar filtros Janela de atendimento Grade de atendimento Capacidade Transporta…" at bounding box center [442, 190] width 885 height 381
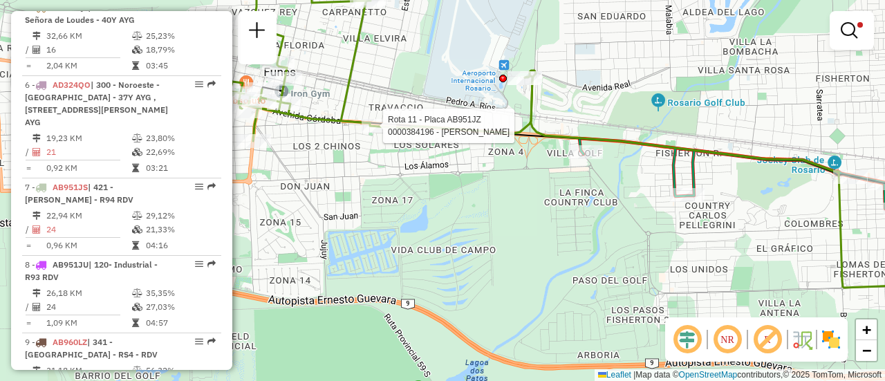
select select "**********"
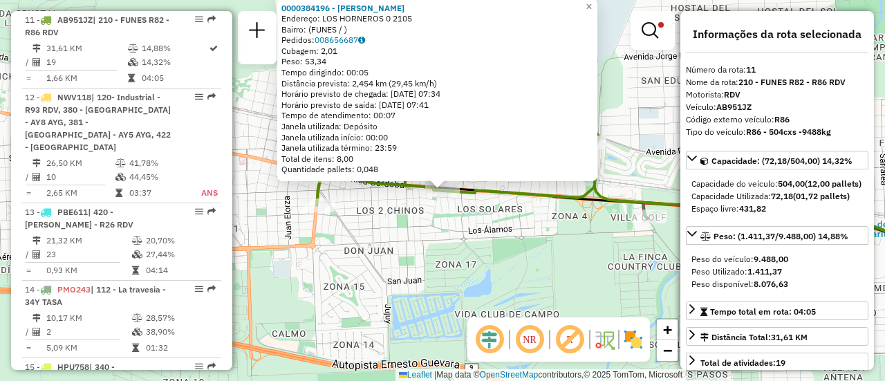
scroll to position [69, 0]
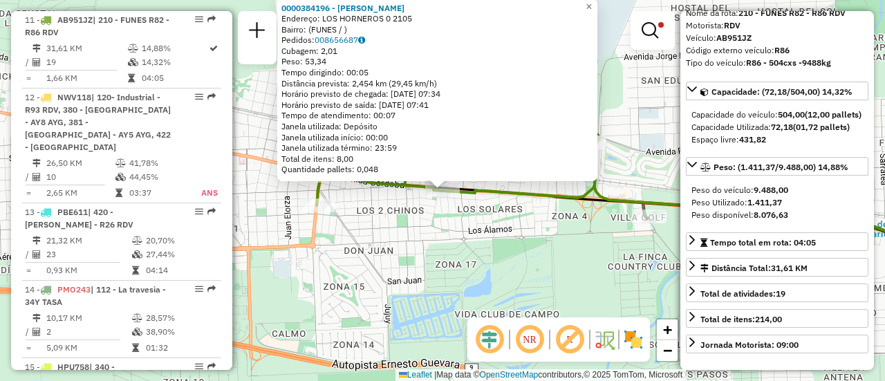
click at [519, 277] on div "0000384196 - ZITTI EMILIANA Endereço: LOS HORNEROS 0 2105 Bairro: (FUNES / ) Pe…" at bounding box center [442, 190] width 885 height 381
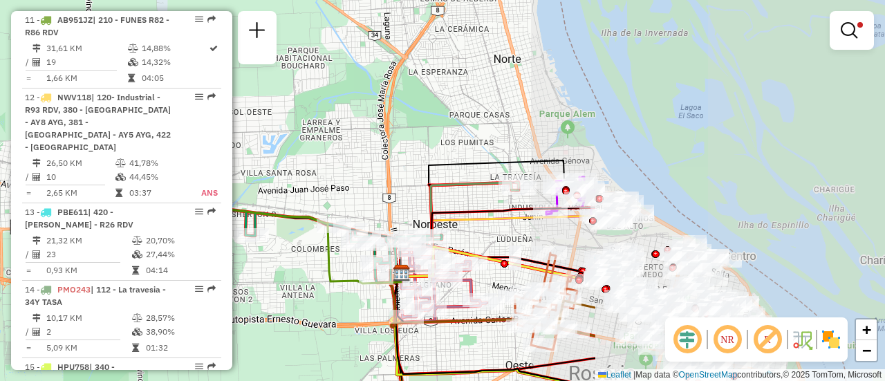
drag, startPoint x: 637, startPoint y: 182, endPoint x: 259, endPoint y: 150, distance: 379.7
click at [259, 150] on div "Limpar filtros Janela de atendimento Grade de atendimento Capacidade Transporta…" at bounding box center [442, 190] width 885 height 381
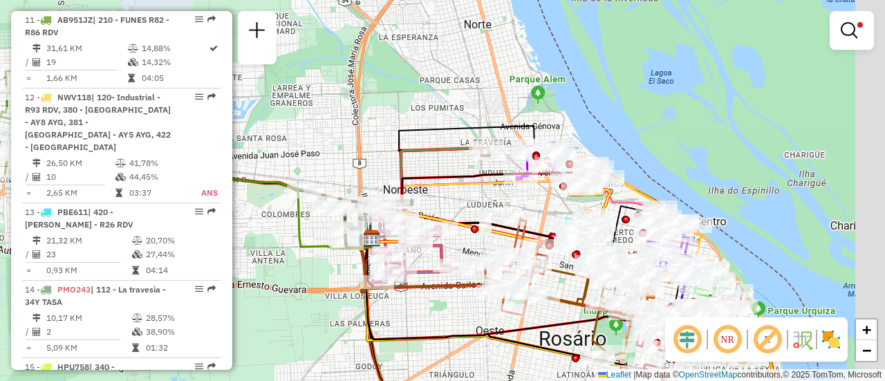
drag, startPoint x: 673, startPoint y: 177, endPoint x: 637, endPoint y: 131, distance: 58.1
click at [643, 140] on div "Limpar filtros Janela de atendimento Grade de atendimento Capacidade Transporta…" at bounding box center [442, 190] width 885 height 381
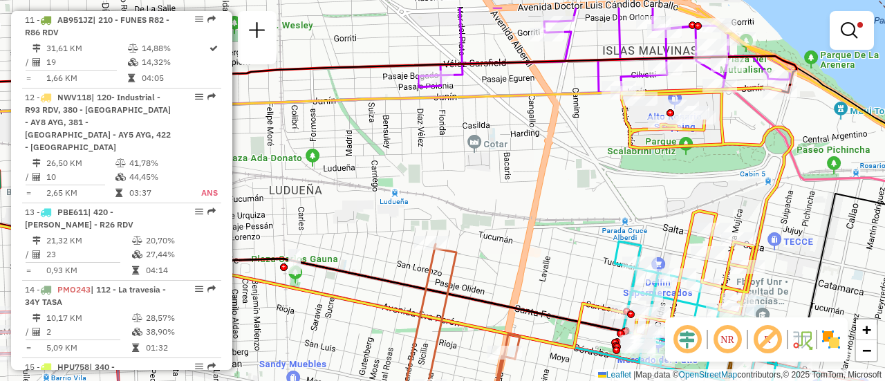
drag, startPoint x: 741, startPoint y: 118, endPoint x: 697, endPoint y: 209, distance: 100.9
click at [691, 211] on div "Limpar filtros Janela de atendimento Grade de atendimento Capacidade Transporta…" at bounding box center [442, 190] width 885 height 381
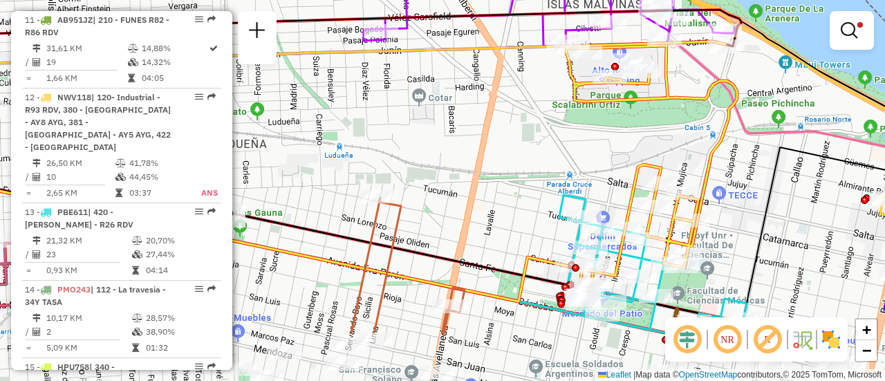
drag, startPoint x: 495, startPoint y: 281, endPoint x: 484, endPoint y: 161, distance: 120.2
click at [480, 159] on div "Limpar filtros Janela de atendimento Grade de atendimento Capacidade Transporta…" at bounding box center [442, 190] width 885 height 381
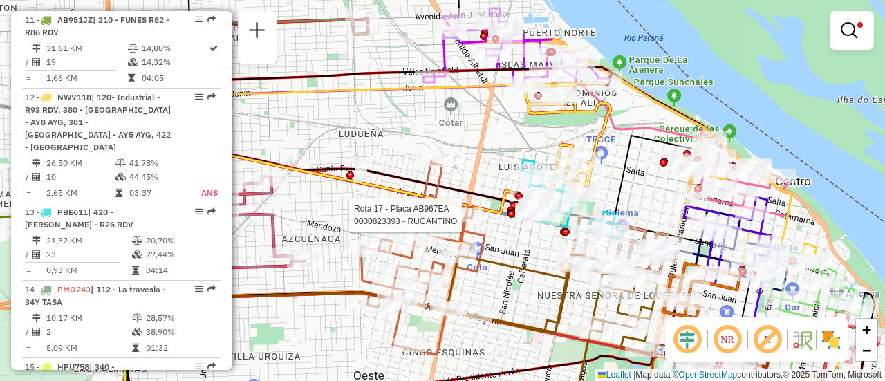
select select "**********"
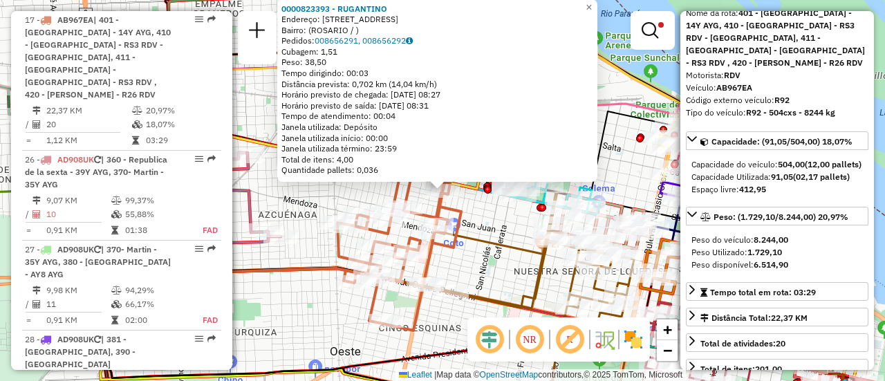
scroll to position [138, 0]
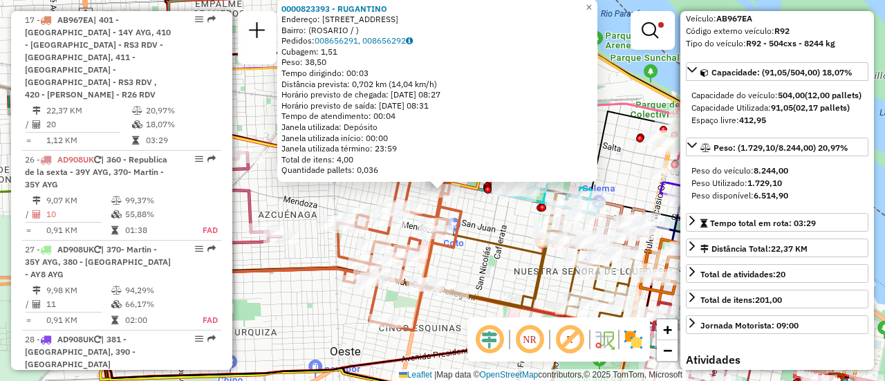
click at [308, 260] on icon at bounding box center [243, 220] width 288 height 115
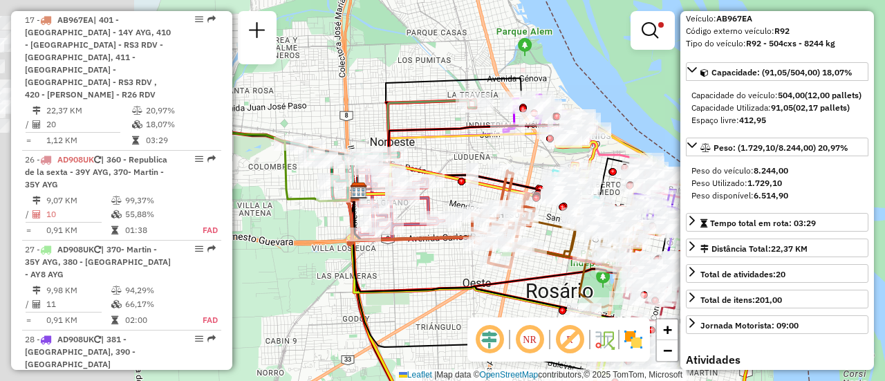
drag, startPoint x: 322, startPoint y: 143, endPoint x: 666, endPoint y: 223, distance: 353.7
click at [466, 185] on div at bounding box center [462, 182] width 8 height 8
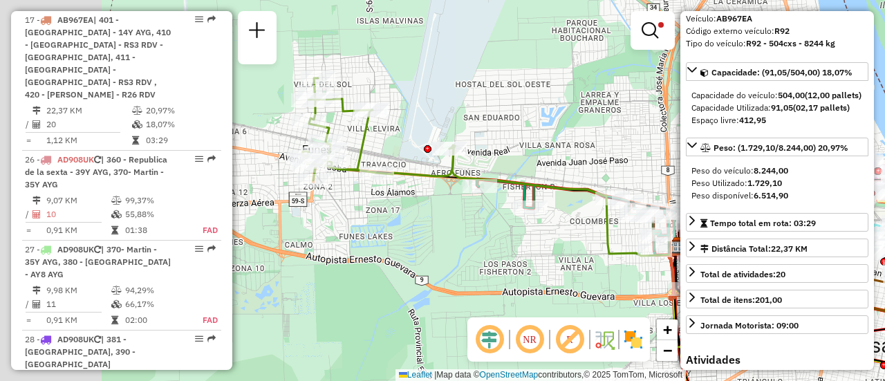
drag, startPoint x: 446, startPoint y: 142, endPoint x: 807, endPoint y: 191, distance: 365.1
click at [800, 192] on hb-router-mapa "Informações da Sessão 1274713 - 13/09/2025 Criação: 12/09/2025 16:04 Depósito: …" at bounding box center [442, 190] width 885 height 381
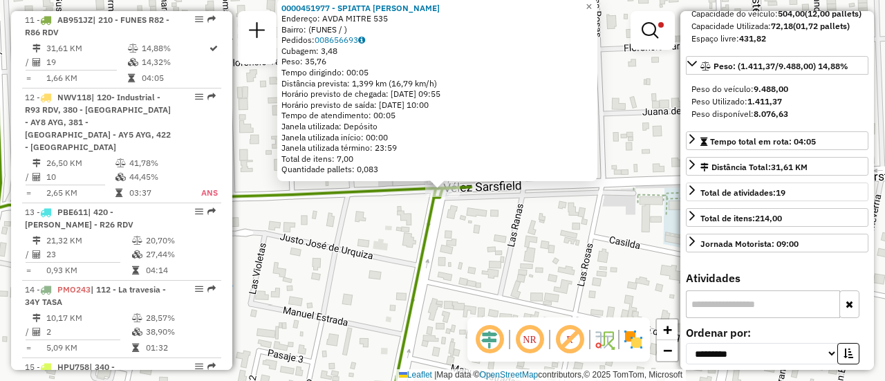
scroll to position [101, 0]
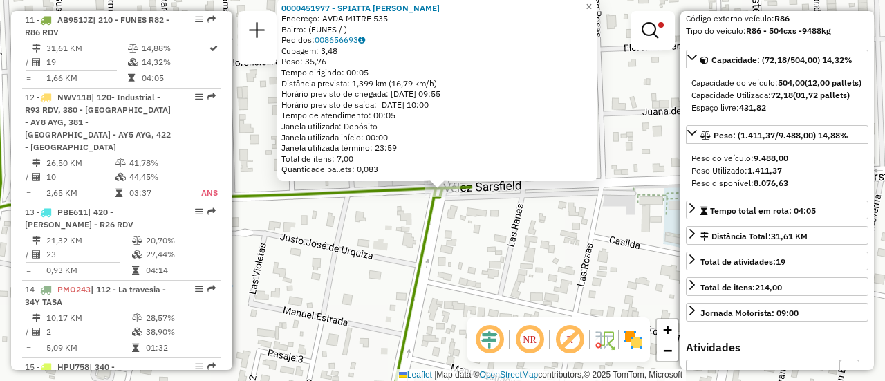
click at [569, 255] on div "0000451977 - SPIATTA CARLOS ALBERTO Endereço: AVDA MITRE 535 Bairro: (FUNES / )…" at bounding box center [442, 190] width 885 height 381
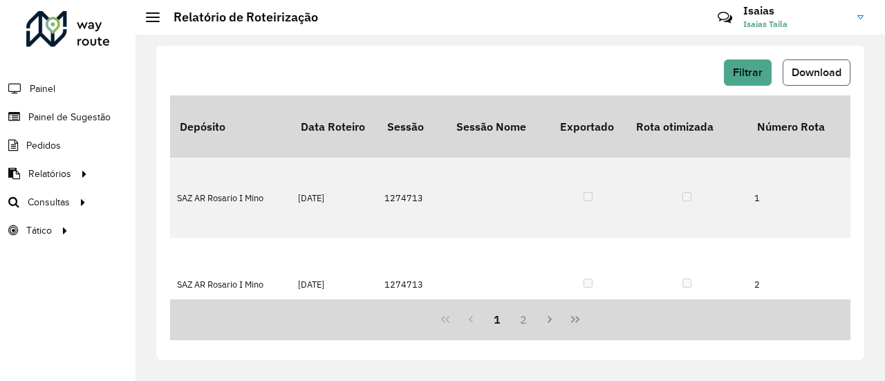
click at [816, 74] on span "Download" at bounding box center [817, 72] width 50 height 12
